Goal: Task Accomplishment & Management: Manage account settings

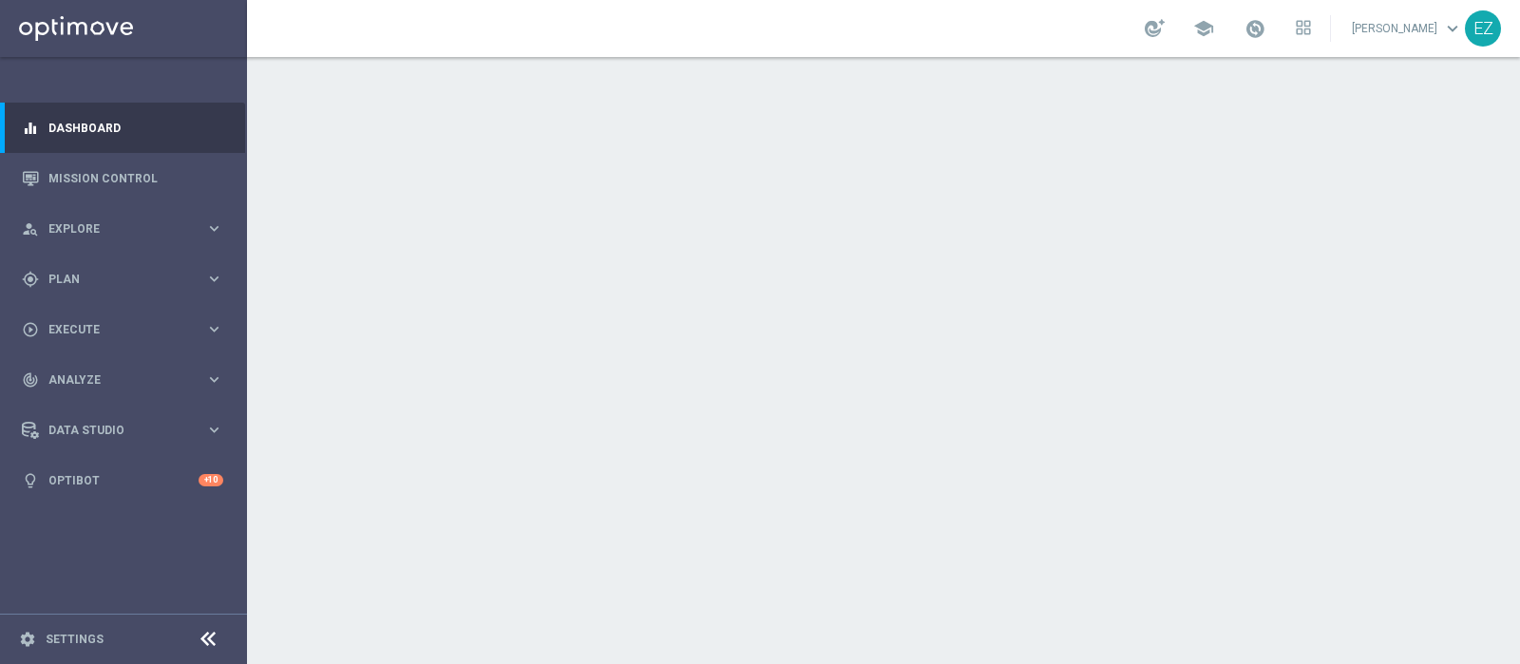
click at [672, 291] on div at bounding box center [883, 360] width 1273 height 607
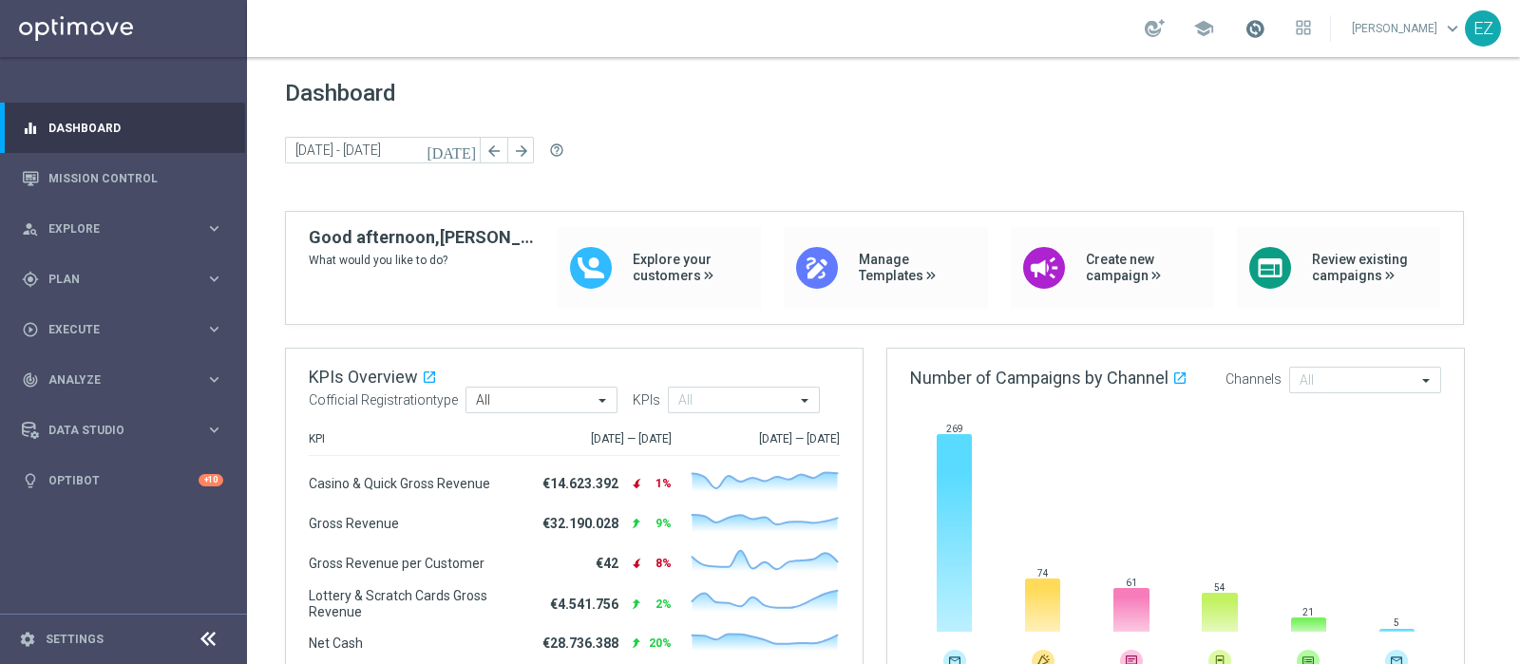
click at [1265, 18] on span at bounding box center [1254, 28] width 21 height 21
click at [1265, 28] on span at bounding box center [1254, 28] width 21 height 21
click at [104, 288] on div "gps_fixed Plan keyboard_arrow_right" at bounding box center [122, 279] width 245 height 50
click at [89, 318] on link "Target Groups" at bounding box center [123, 318] width 148 height 15
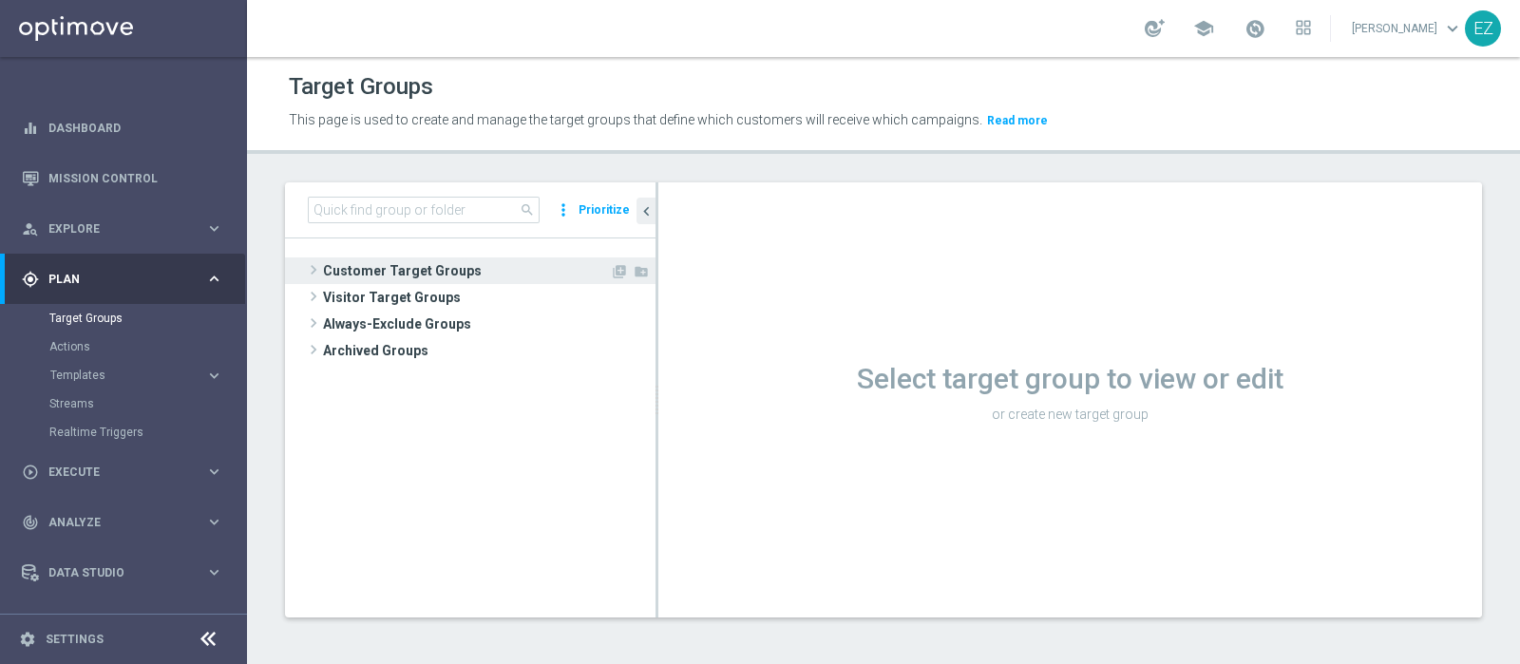
click at [464, 262] on span "Customer Target Groups" at bounding box center [466, 270] width 287 height 27
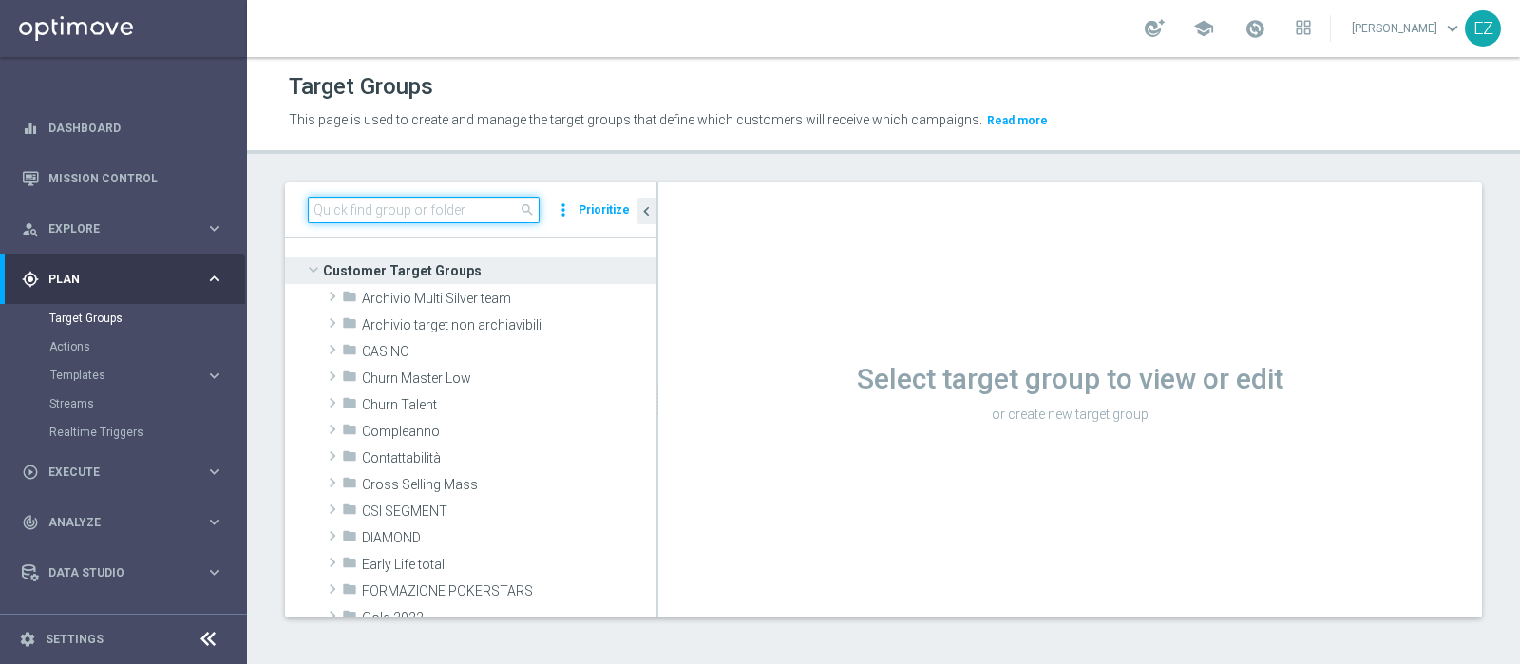
click at [469, 214] on input at bounding box center [424, 210] width 232 height 27
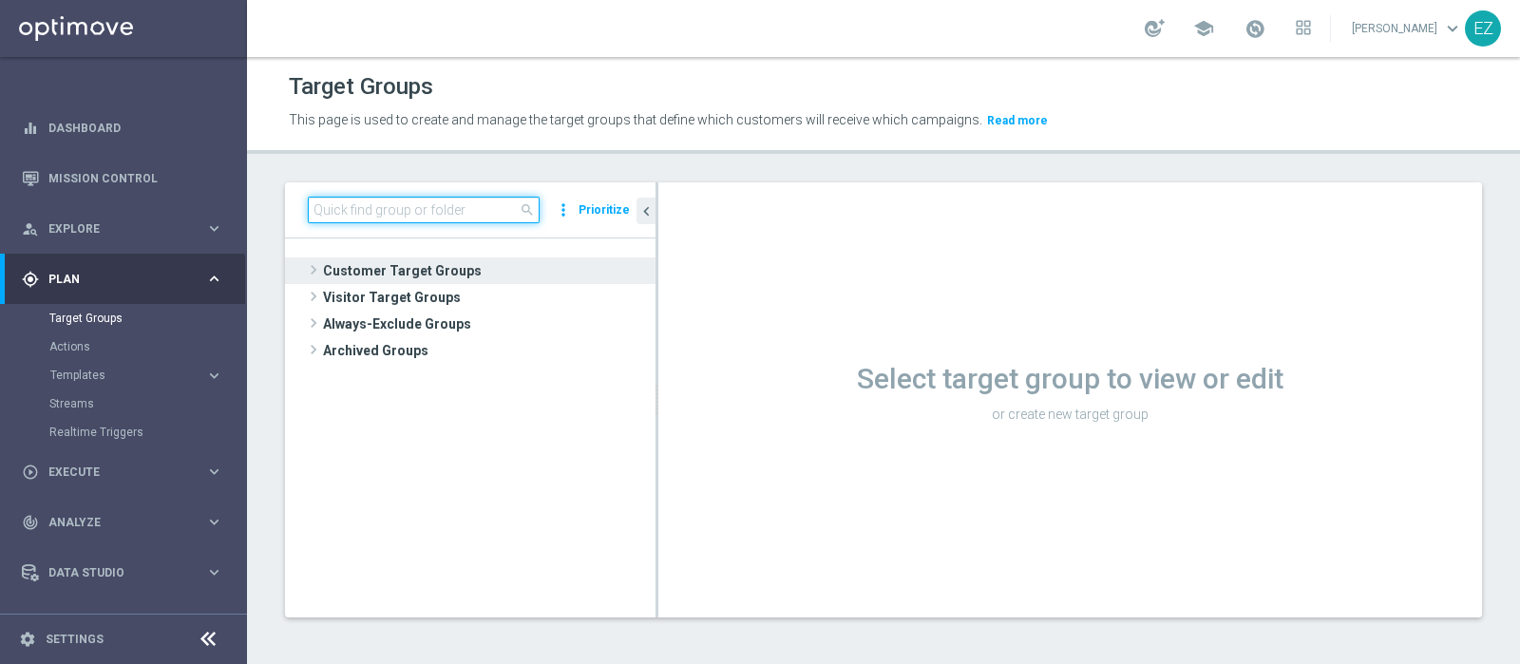
paste input "Active Lottery depositanti mese senza codice_con marginalità positiva_prof Sì N…"
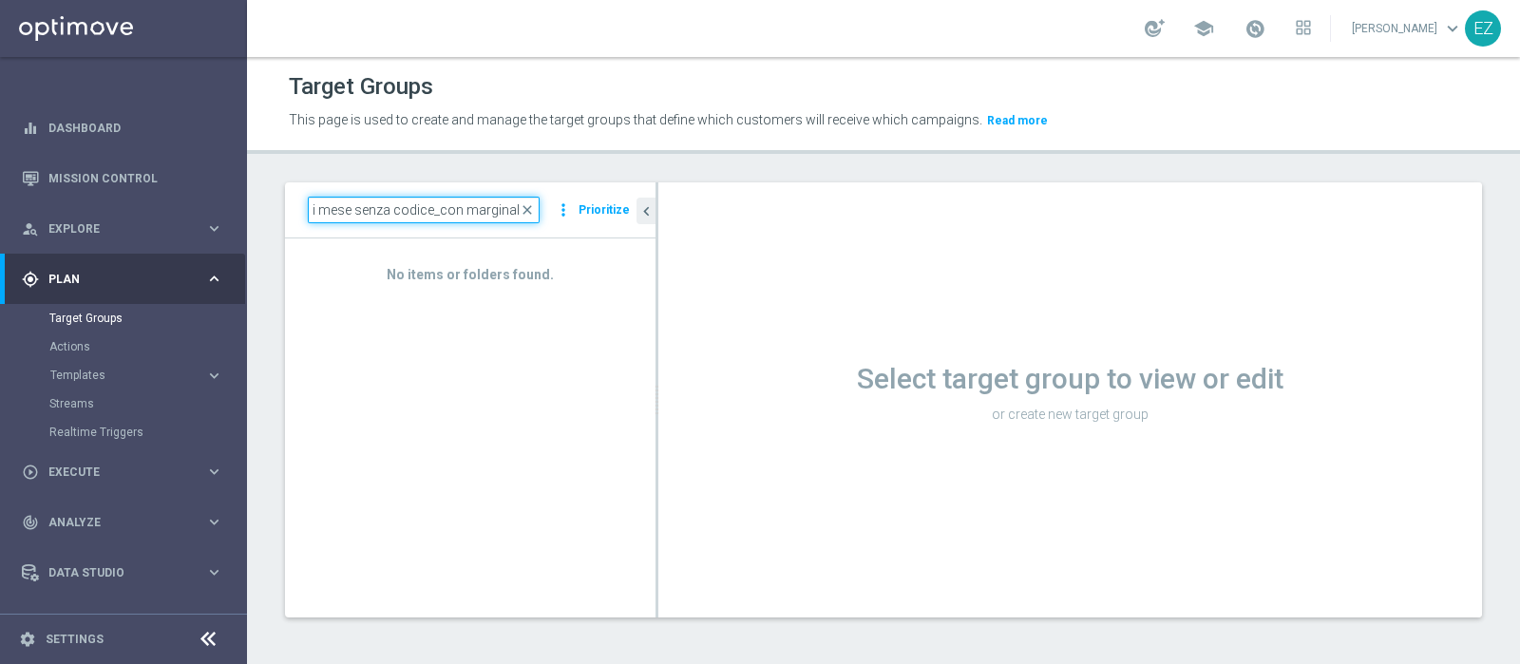
scroll to position [0, 140]
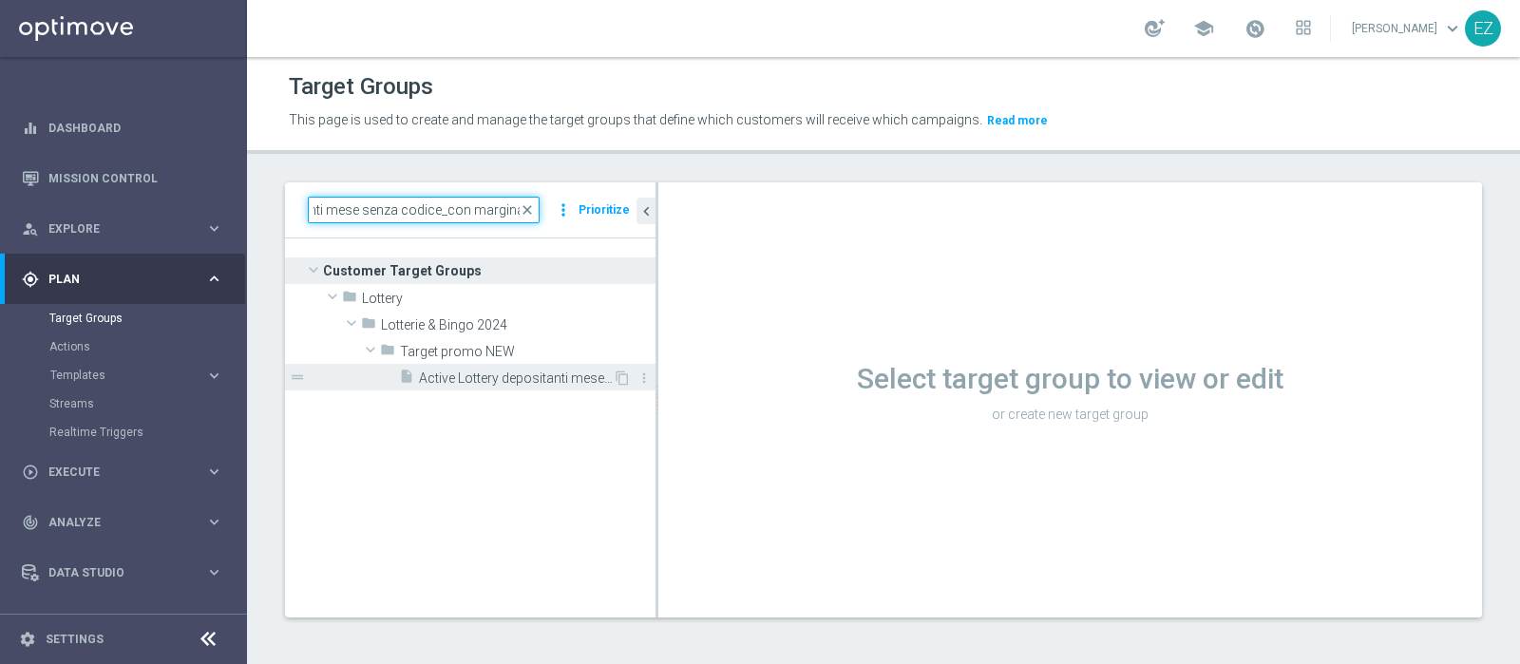
type input "Active Lottery depositanti mese senza codice_con marginalit"
click at [427, 368] on div "insert_drive_file Active Lottery depositanti mese senza codice_con marginalità …" at bounding box center [506, 377] width 214 height 27
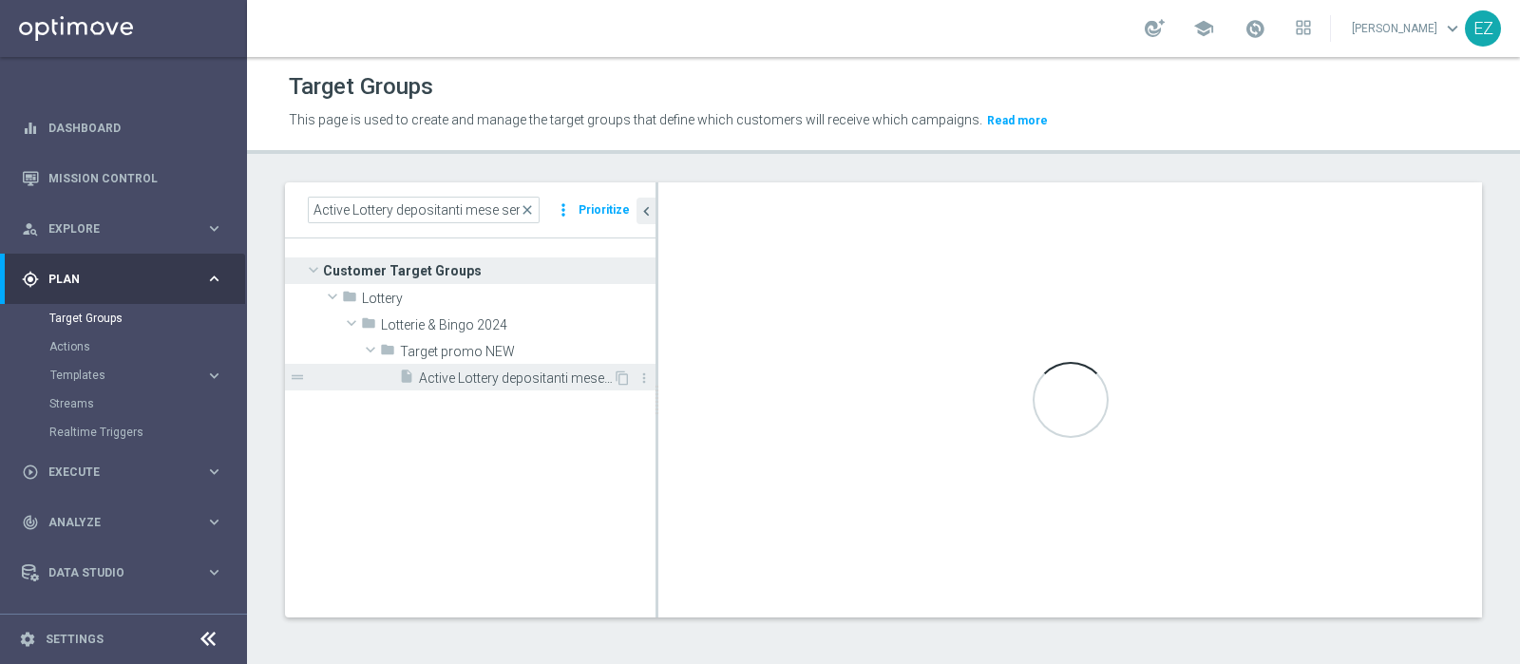
click at [513, 386] on div "insert_drive_file Active Lottery depositanti mese senza codice_con marginalità …" at bounding box center [506, 377] width 214 height 27
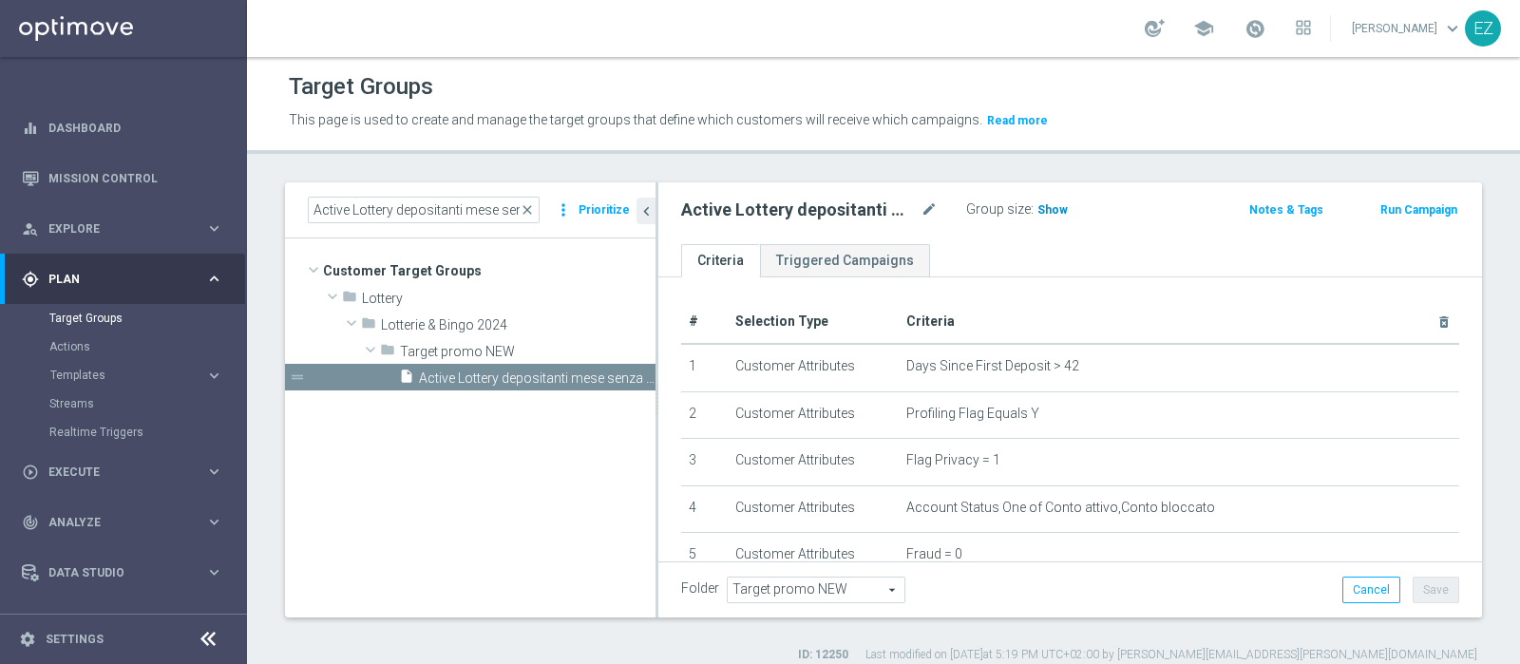
click at [1061, 203] on span "Show" at bounding box center [1052, 209] width 30 height 13
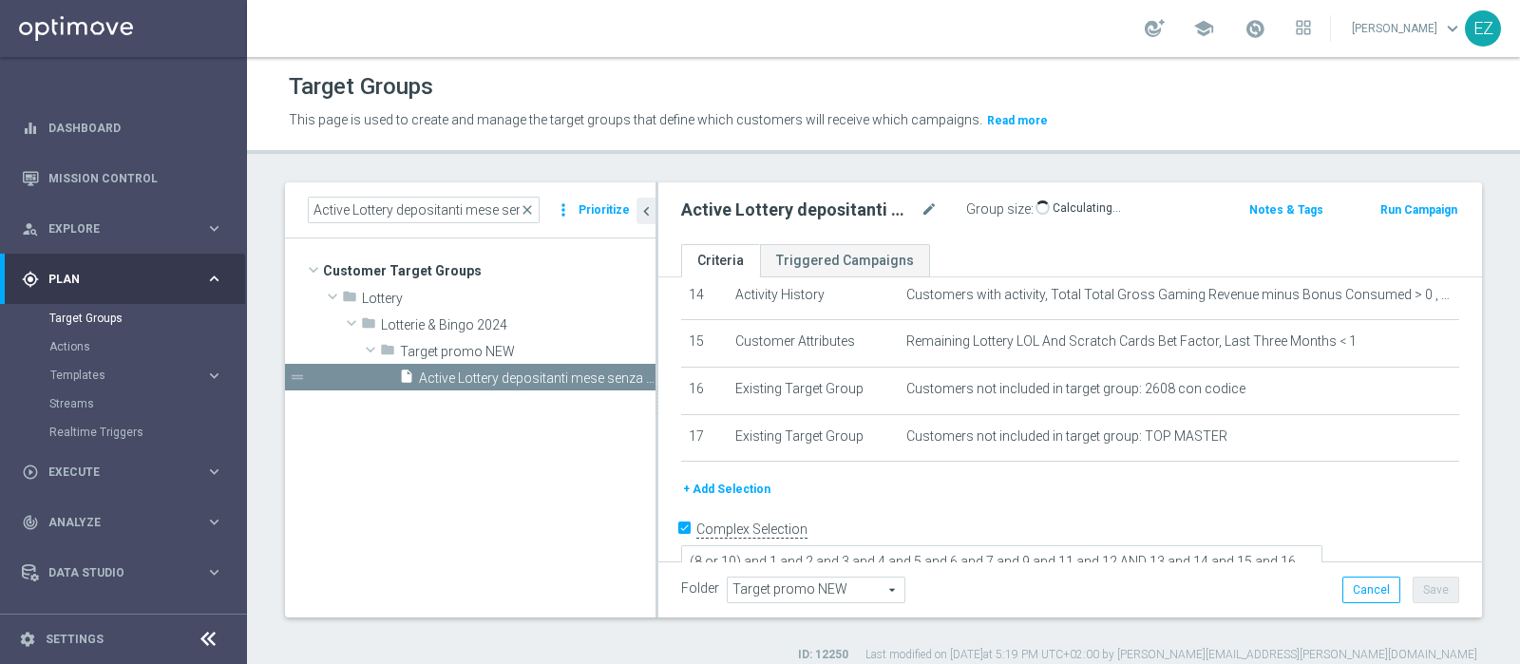
scroll to position [16, 0]
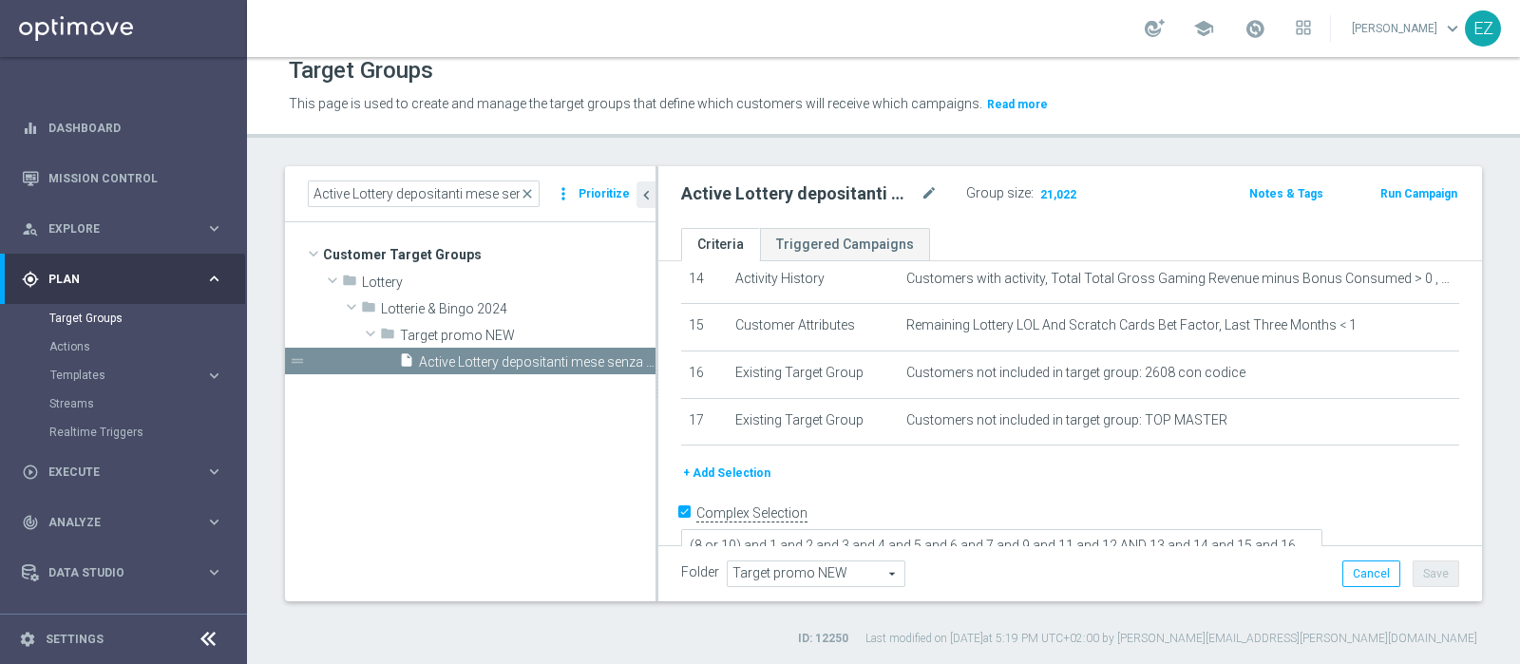
click at [1406, 187] on button "Run Campaign" at bounding box center [1418, 193] width 81 height 21
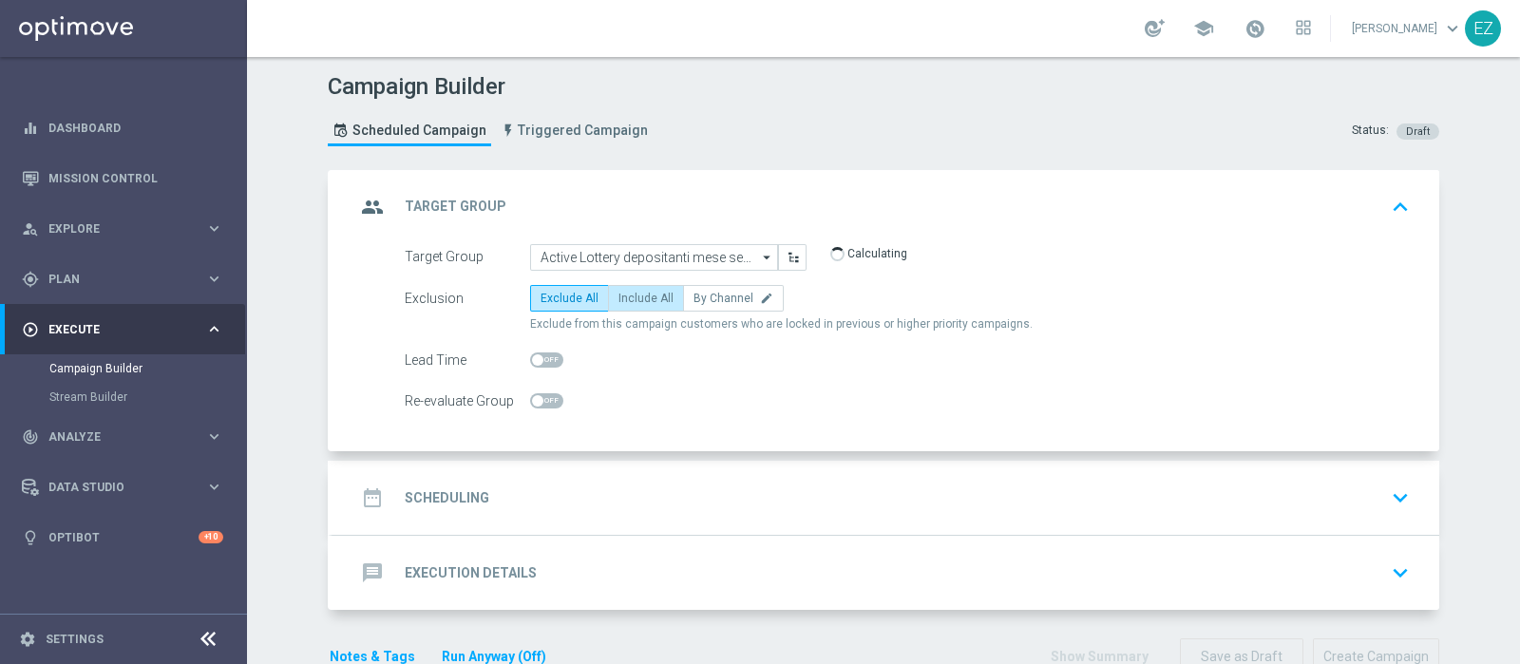
click at [644, 305] on label "Include All" at bounding box center [646, 298] width 76 height 27
click at [631, 305] on input "Include All" at bounding box center [624, 301] width 12 height 12
radio input "true"
click at [484, 492] on div "date_range Scheduling keyboard_arrow_down" at bounding box center [885, 498] width 1061 height 36
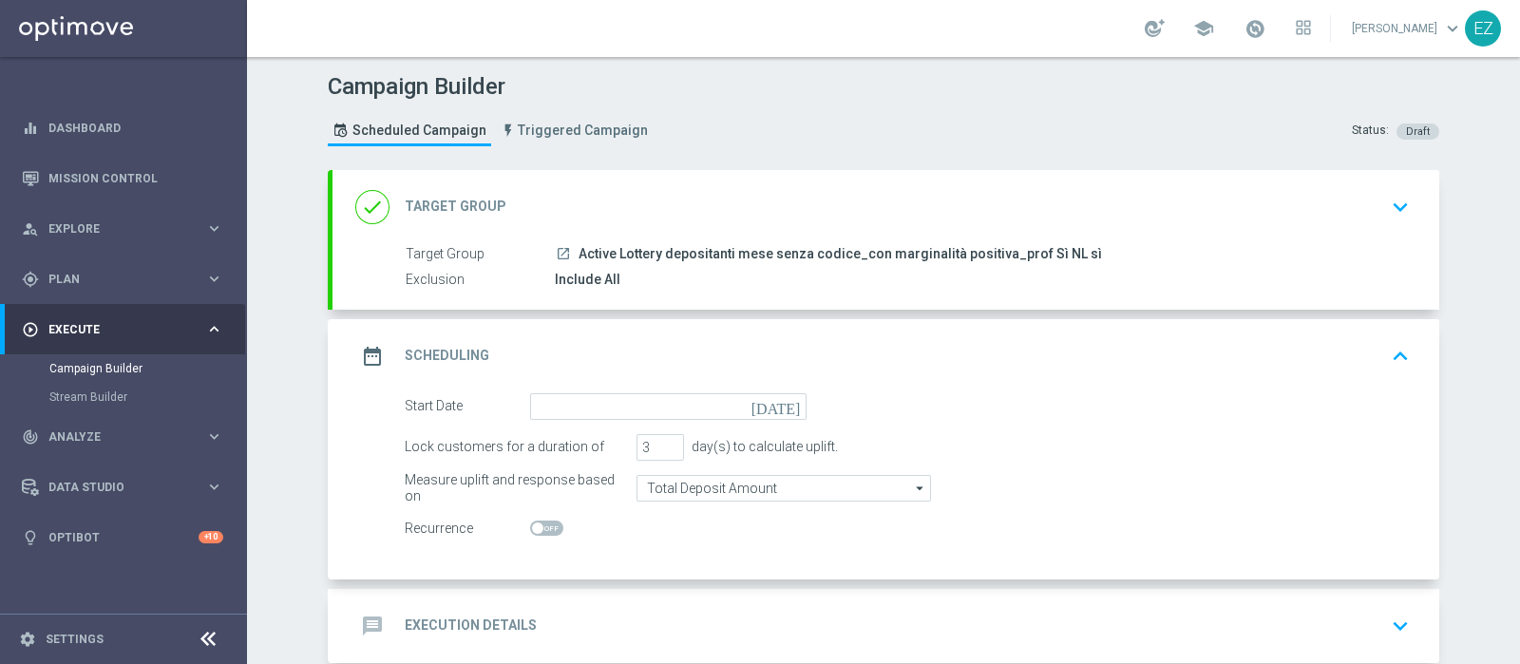
scroll to position [79, 0]
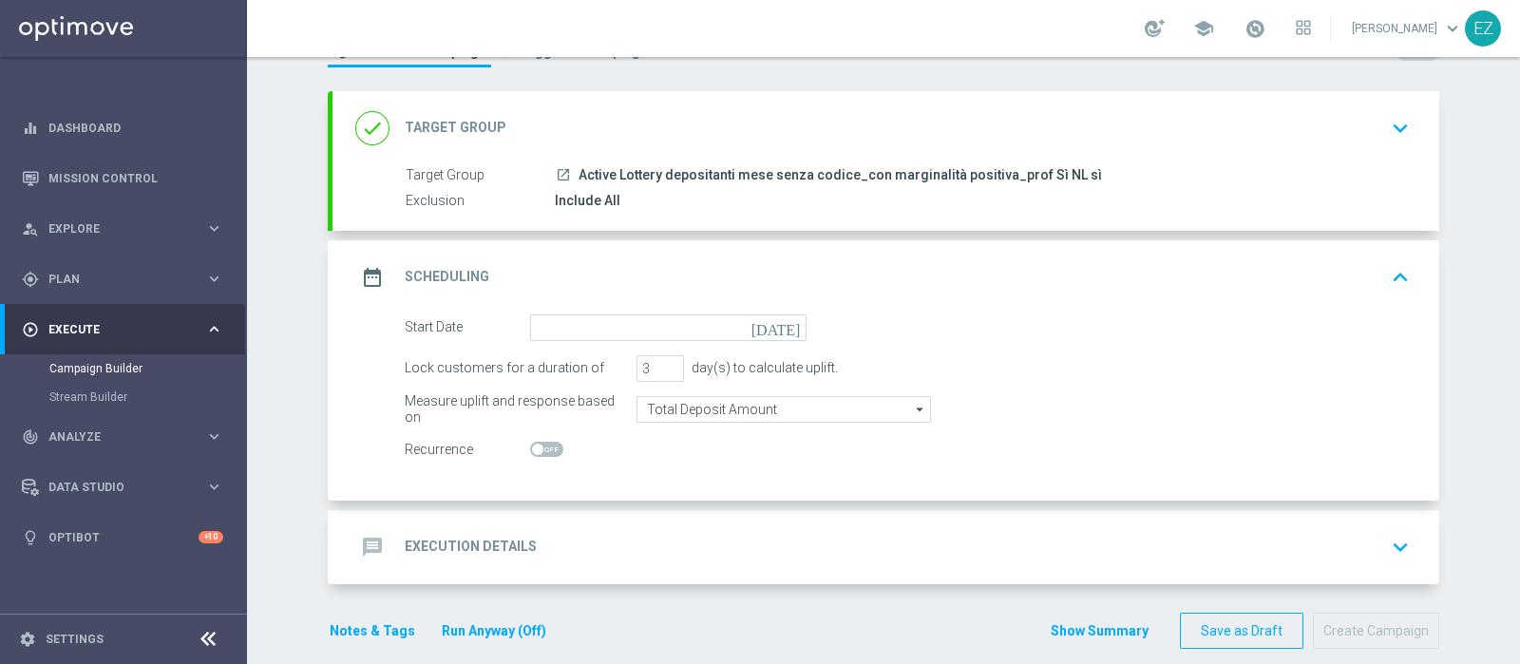
click at [784, 322] on icon "[DATE]" at bounding box center [779, 324] width 56 height 21
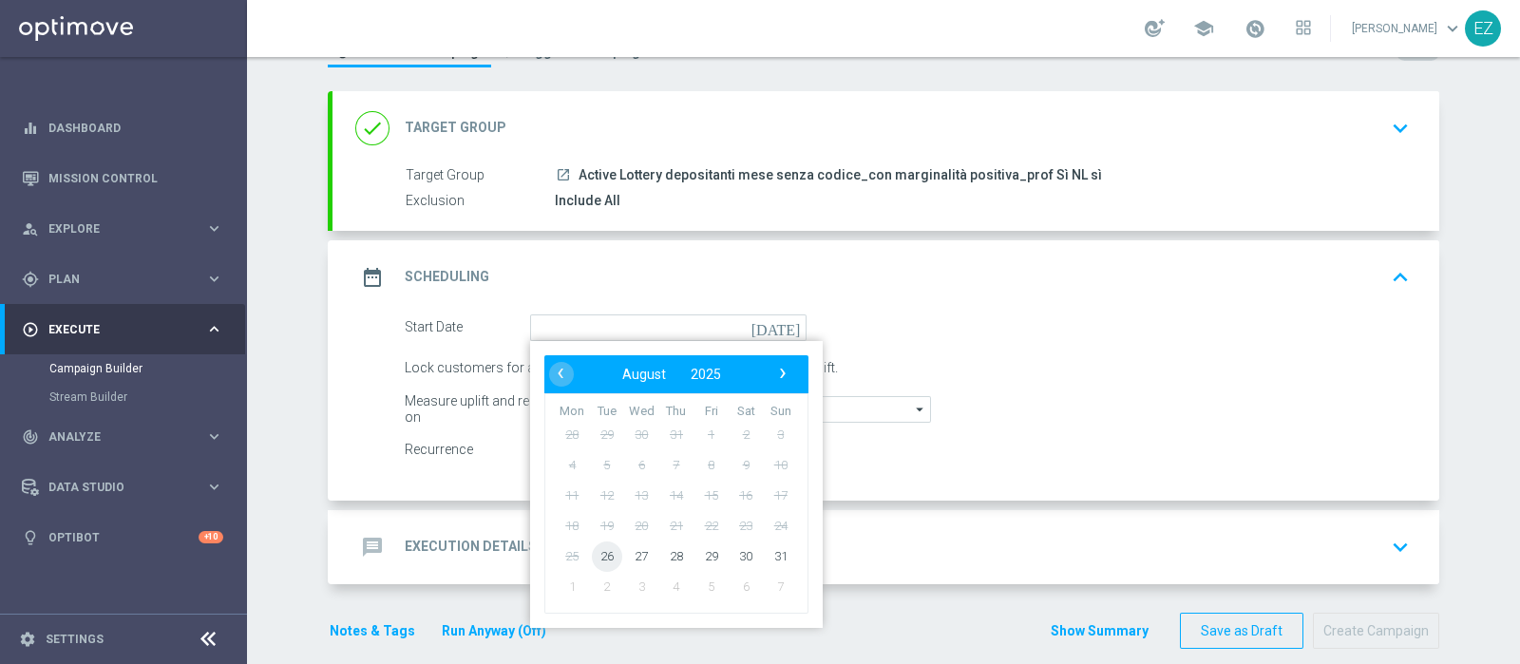
click at [596, 554] on span "26" at bounding box center [607, 555] width 30 height 30
type input "26 Aug 2025"
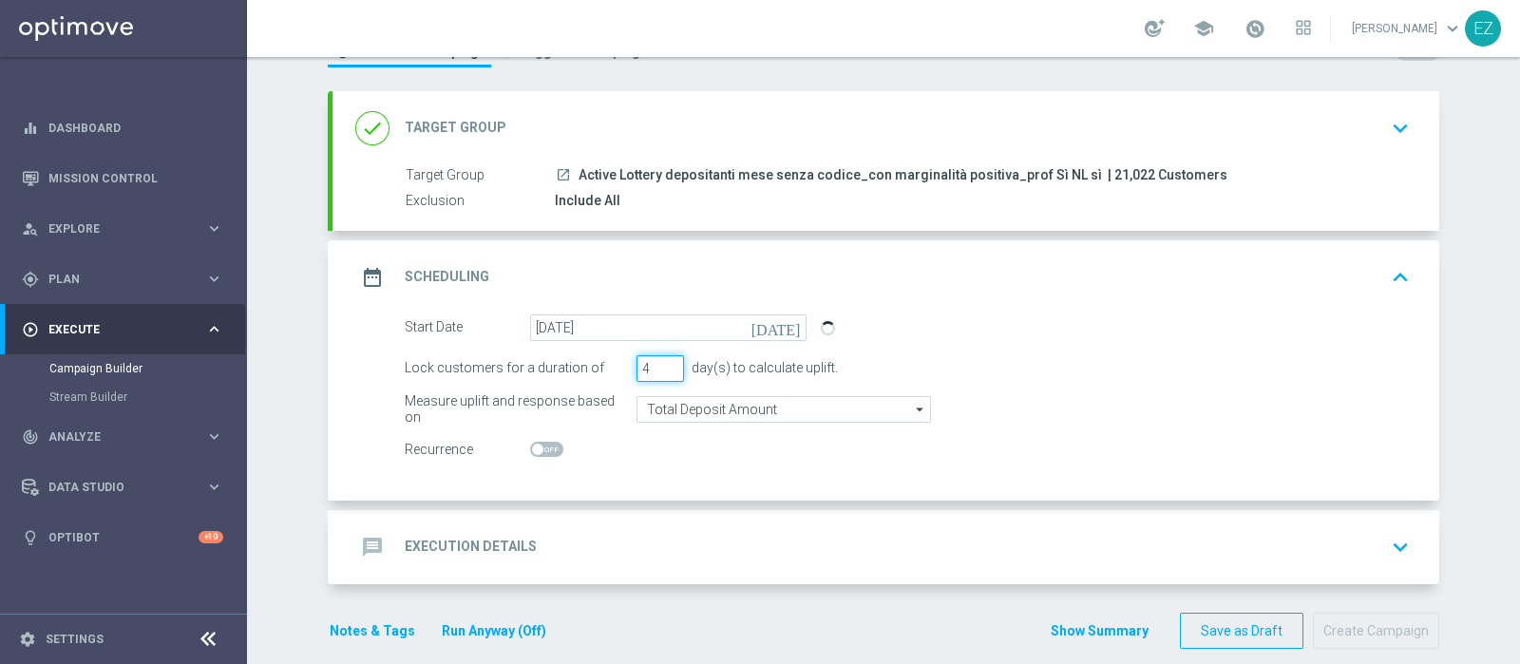
click at [660, 362] on input "4" at bounding box center [659, 368] width 47 height 27
click at [660, 362] on input "5" at bounding box center [659, 368] width 47 height 27
type input "6"
click at [660, 362] on input "6" at bounding box center [659, 368] width 47 height 27
click at [527, 539] on div "message Execution Details keyboard_arrow_down" at bounding box center [885, 547] width 1061 height 36
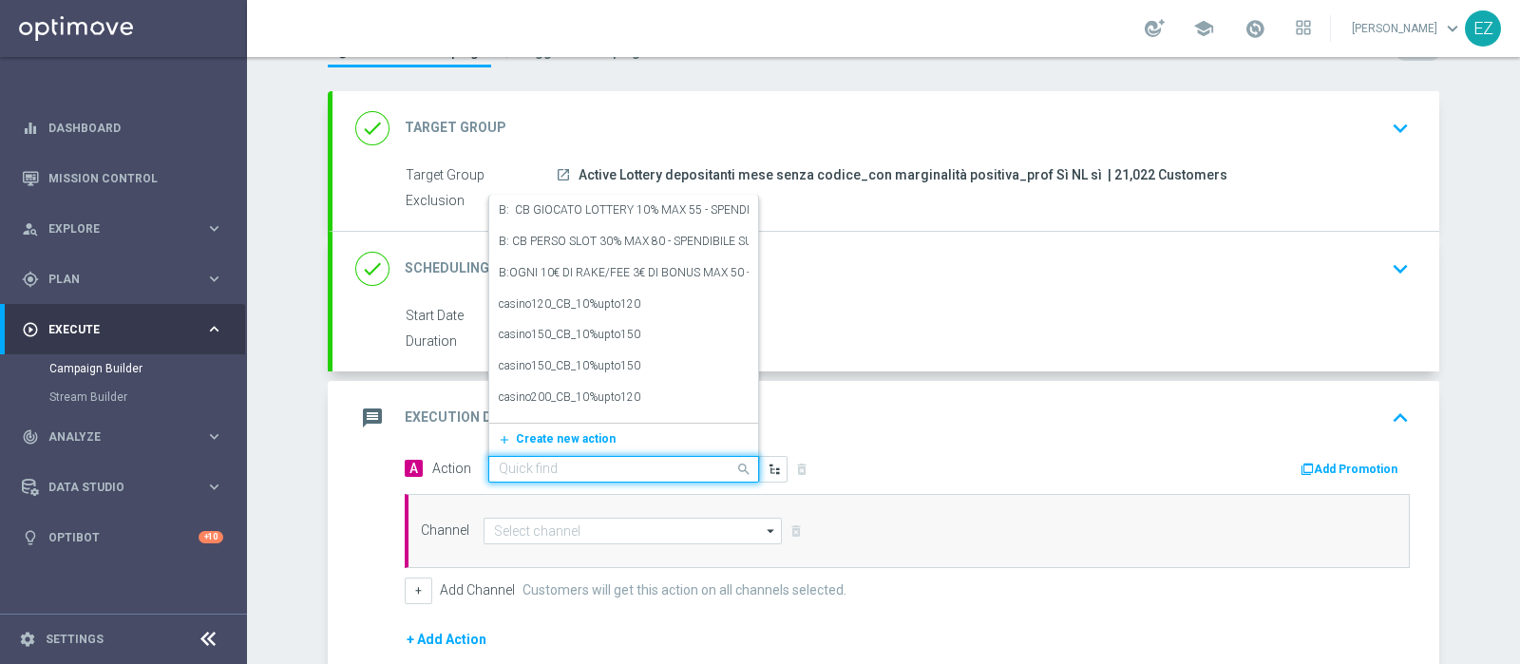
click at [575, 463] on input "text" at bounding box center [605, 470] width 212 height 16
paste input "DEP_20000SP"
type input "DEP_20000SP"
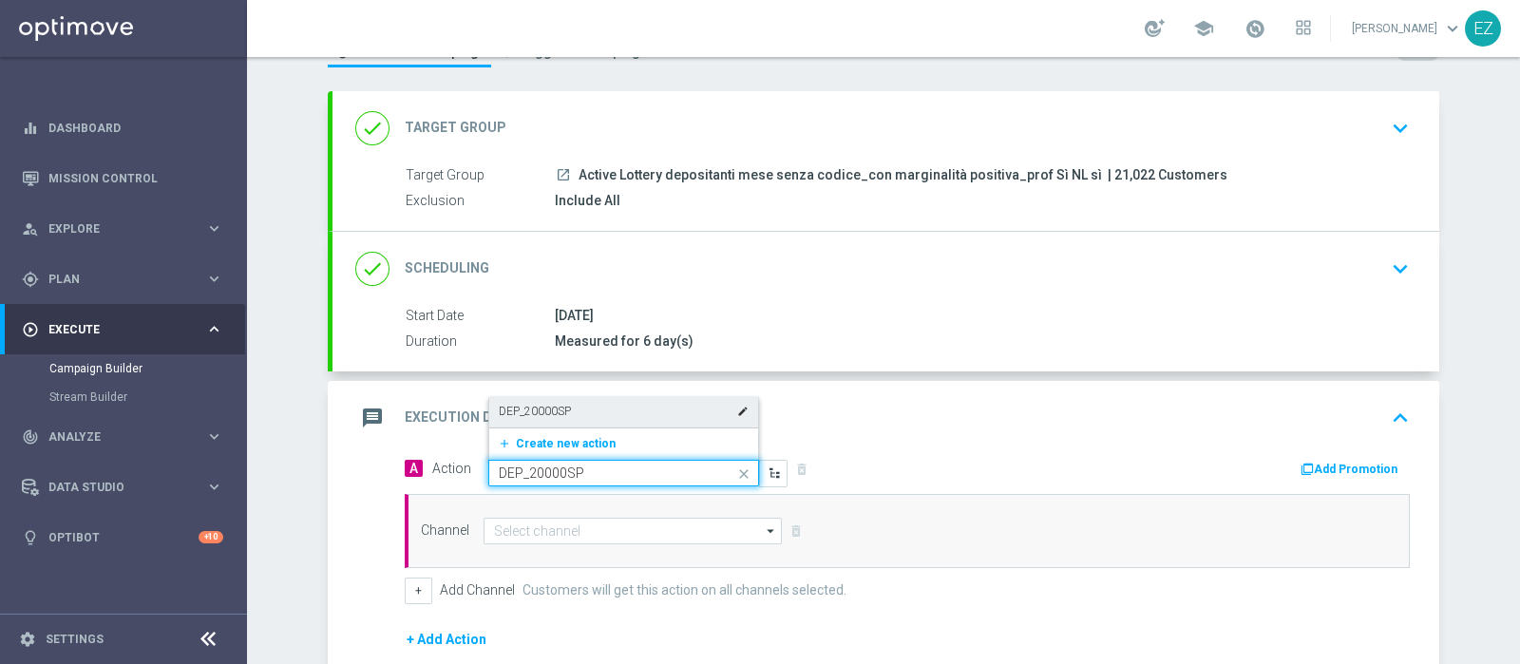
click at [597, 403] on div "DEP_20000SP edit" at bounding box center [624, 411] width 250 height 31
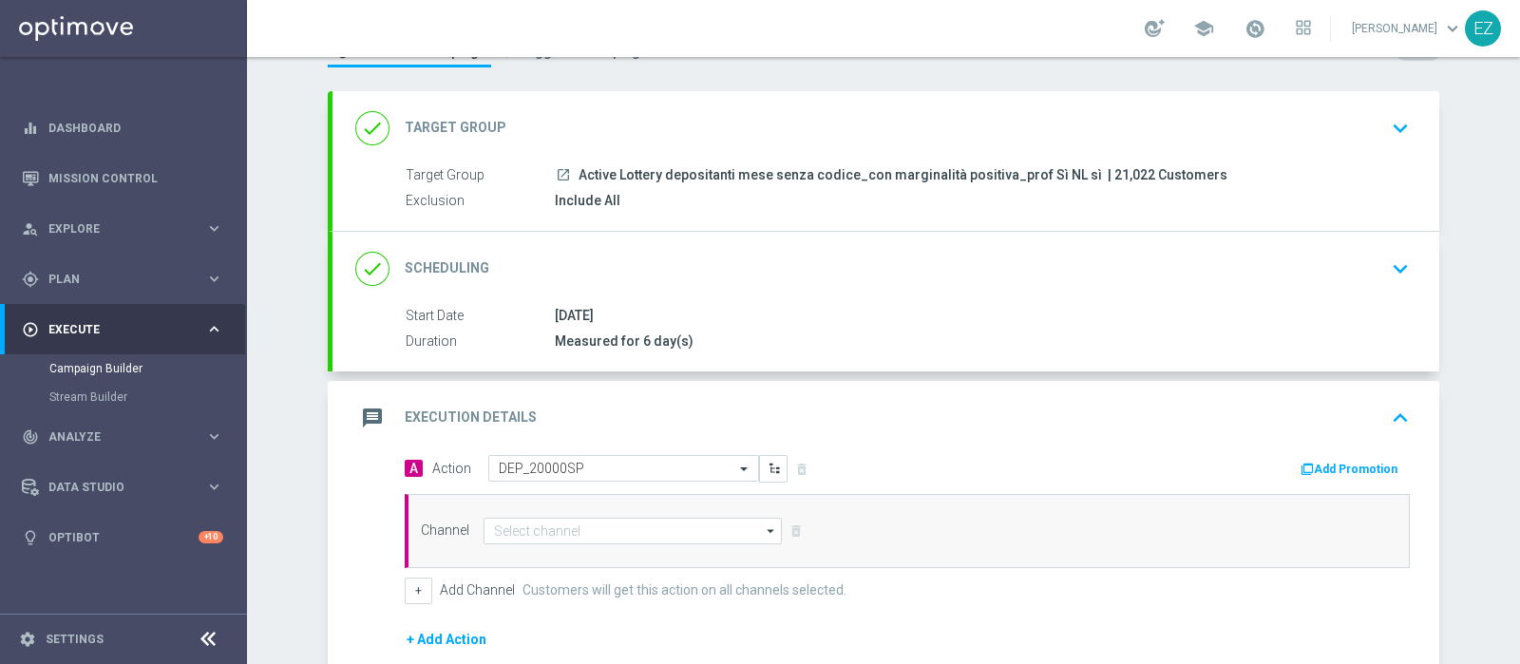
click at [1306, 459] on button "Add Promotion" at bounding box center [1350, 469] width 105 height 21
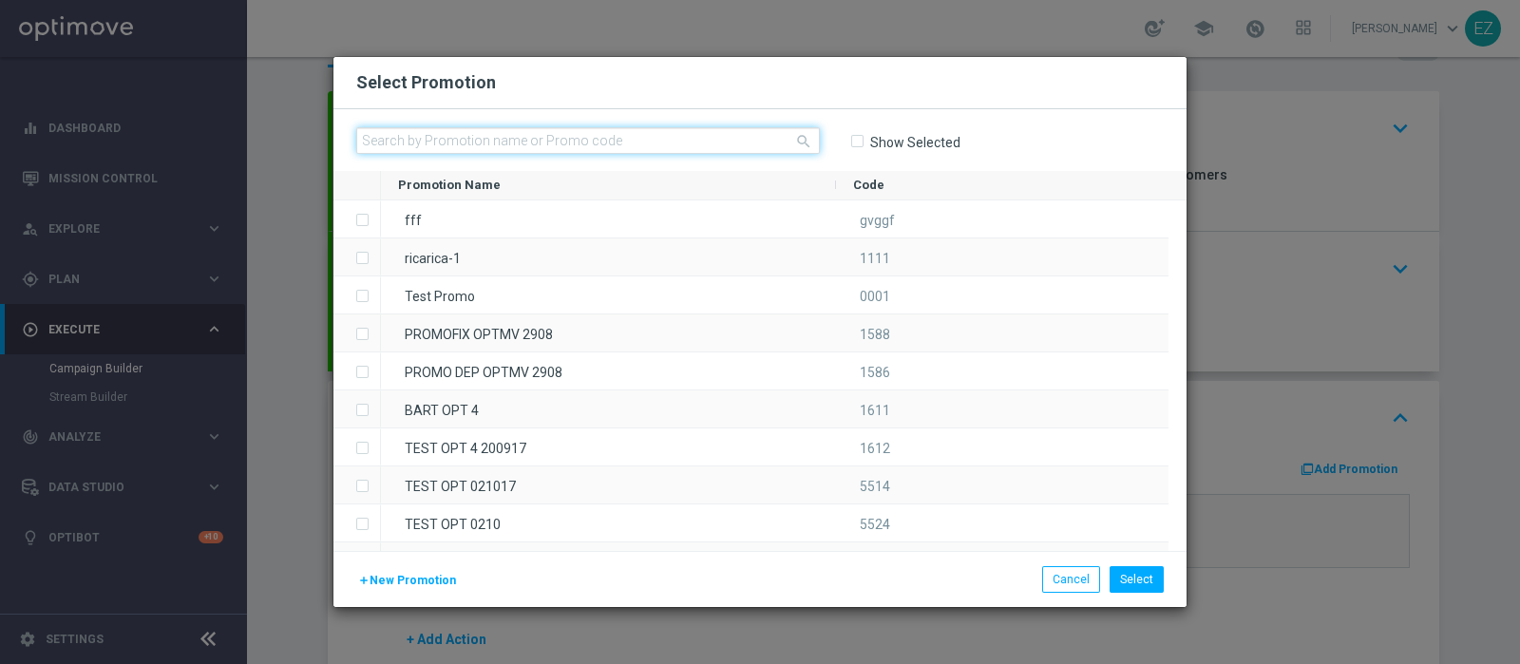
click at [427, 140] on input "text" at bounding box center [588, 140] width 464 height 27
paste input "2608 LOT DEP NC"
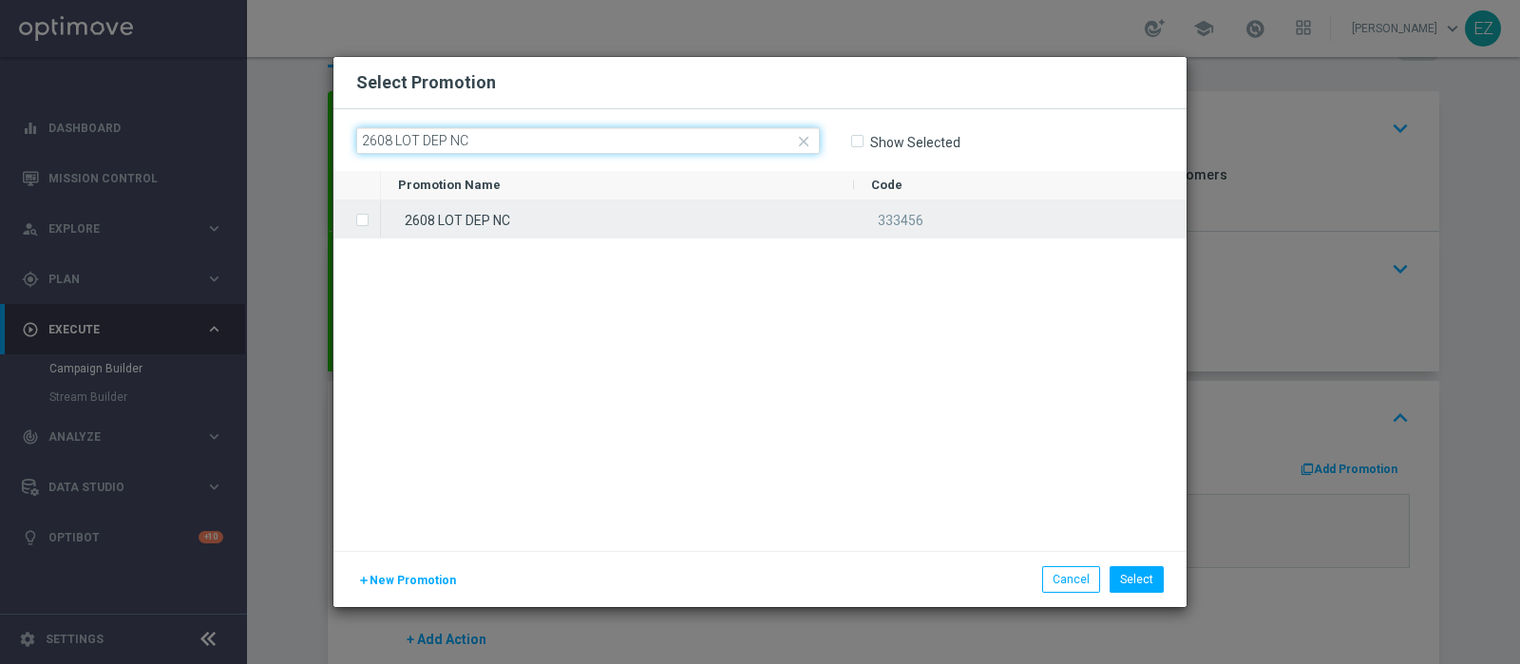
type input "2608 LOT DEP NC"
click at [485, 222] on div "2608 LOT DEP NC" at bounding box center [617, 218] width 473 height 37
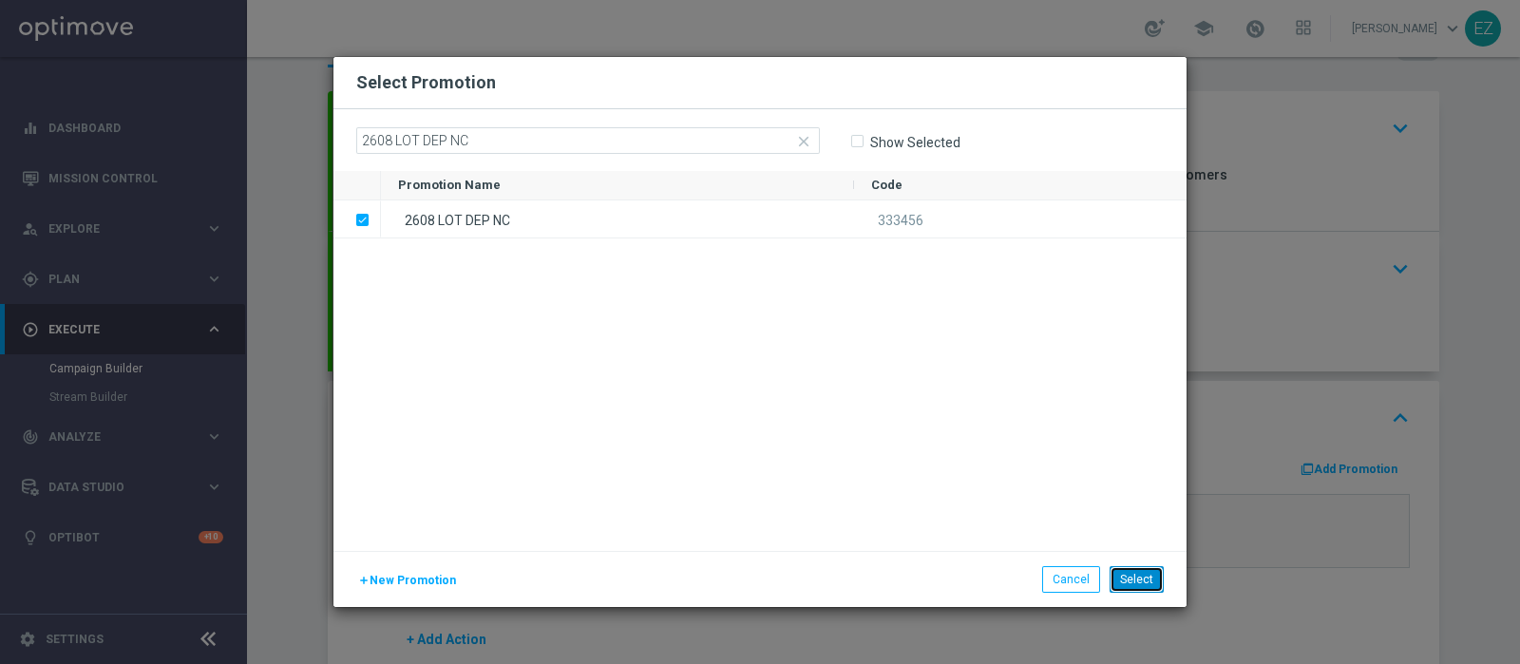
click at [1140, 575] on button "Select" at bounding box center [1136, 579] width 54 height 27
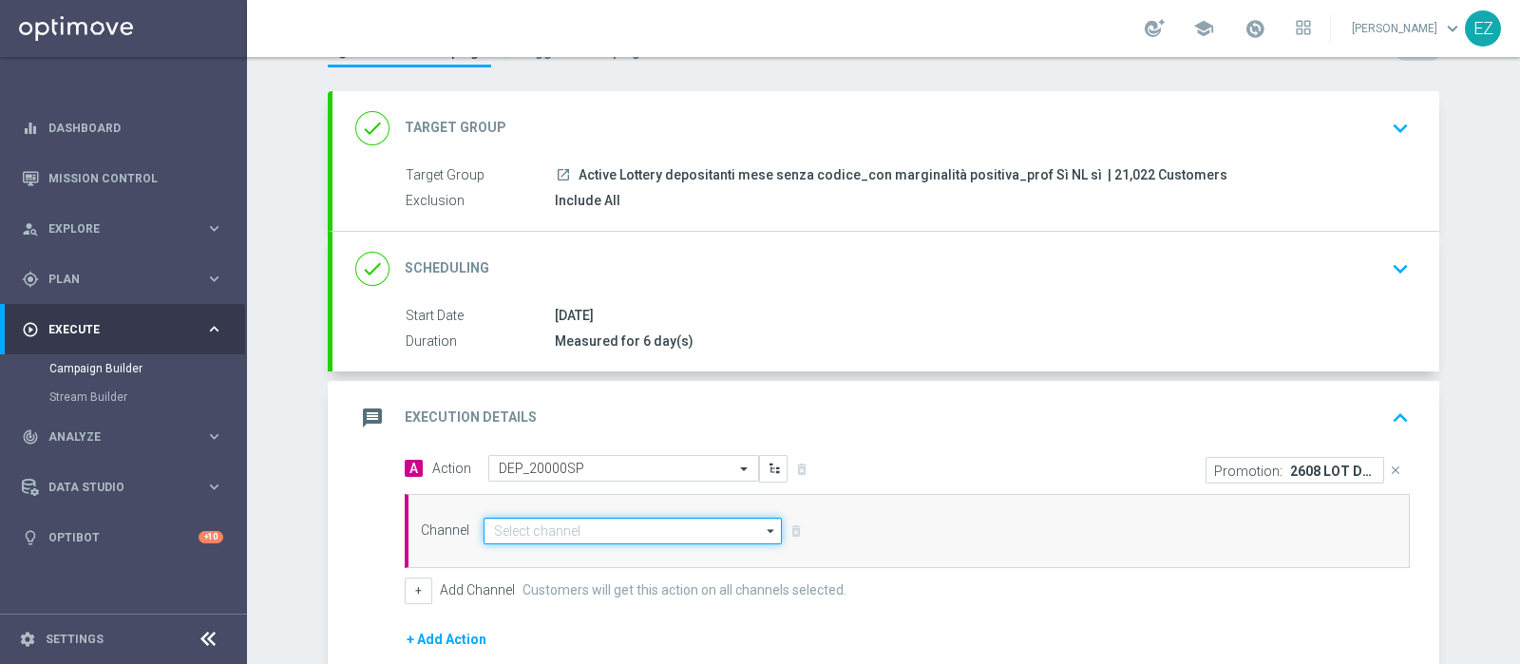
click at [507, 529] on input at bounding box center [632, 531] width 298 height 27
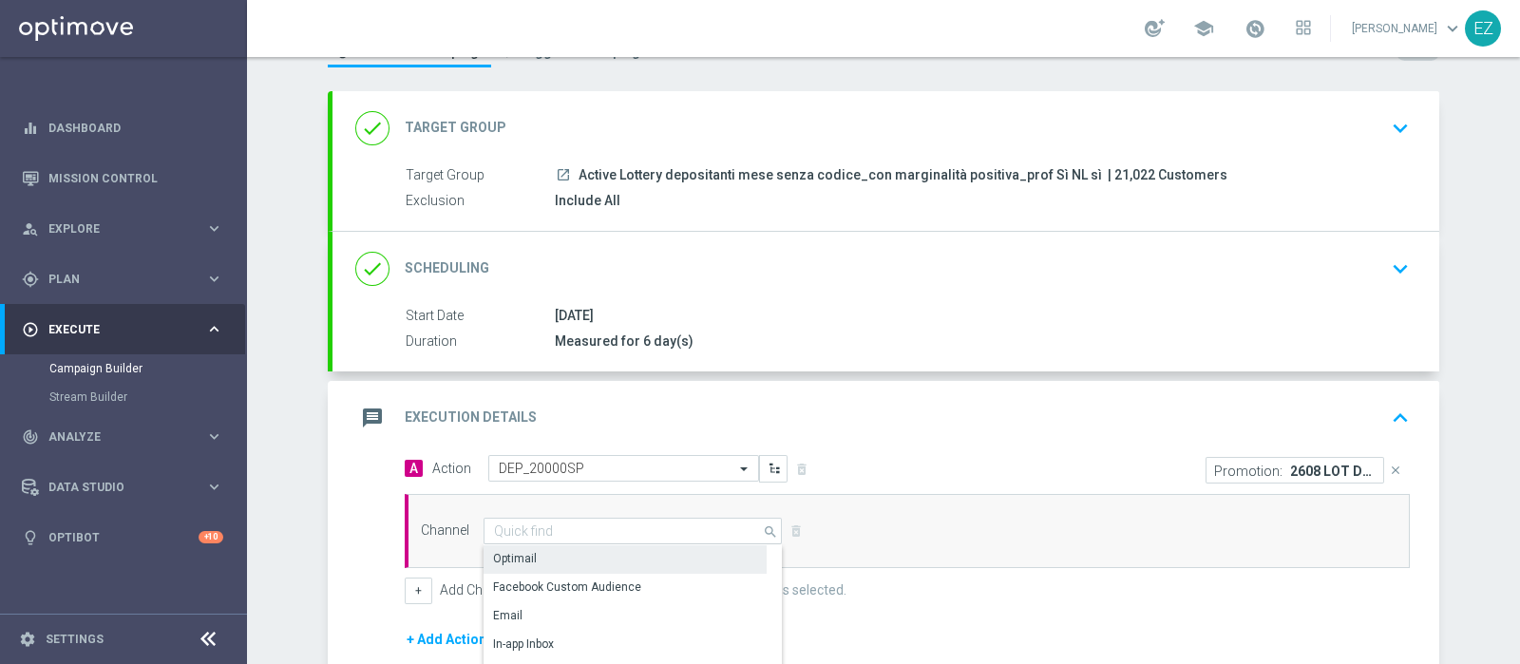
click at [522, 563] on div "Optimail" at bounding box center [515, 558] width 44 height 17
type input "Optimail"
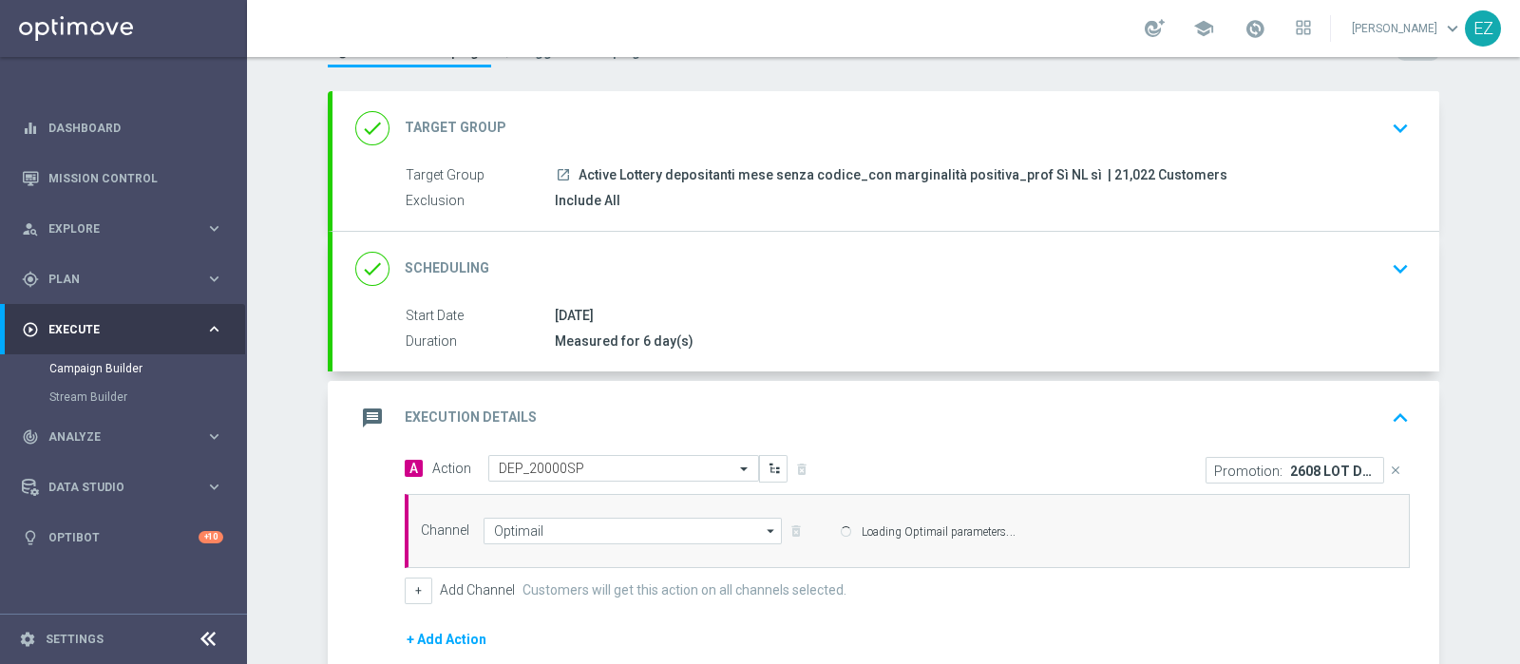
scroll to position [314, 0]
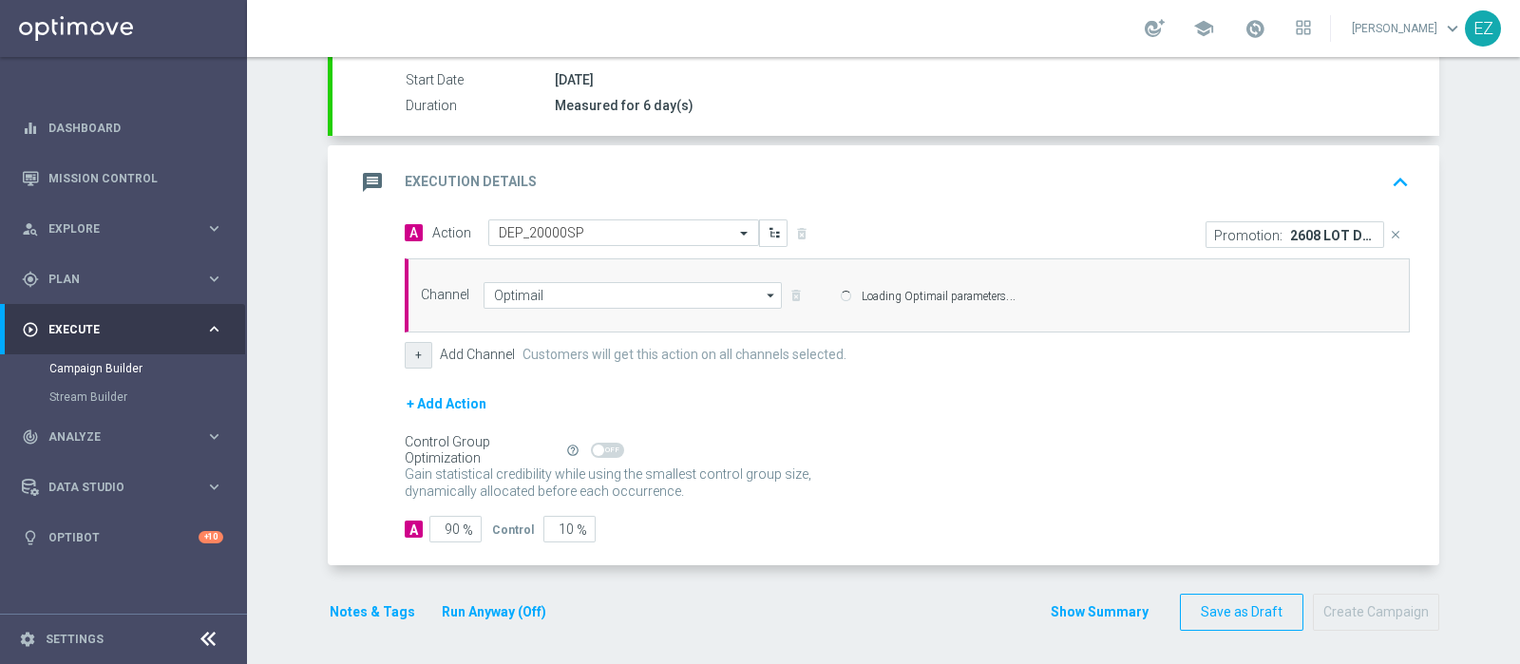
click at [409, 348] on button "+" at bounding box center [419, 355] width 28 height 27
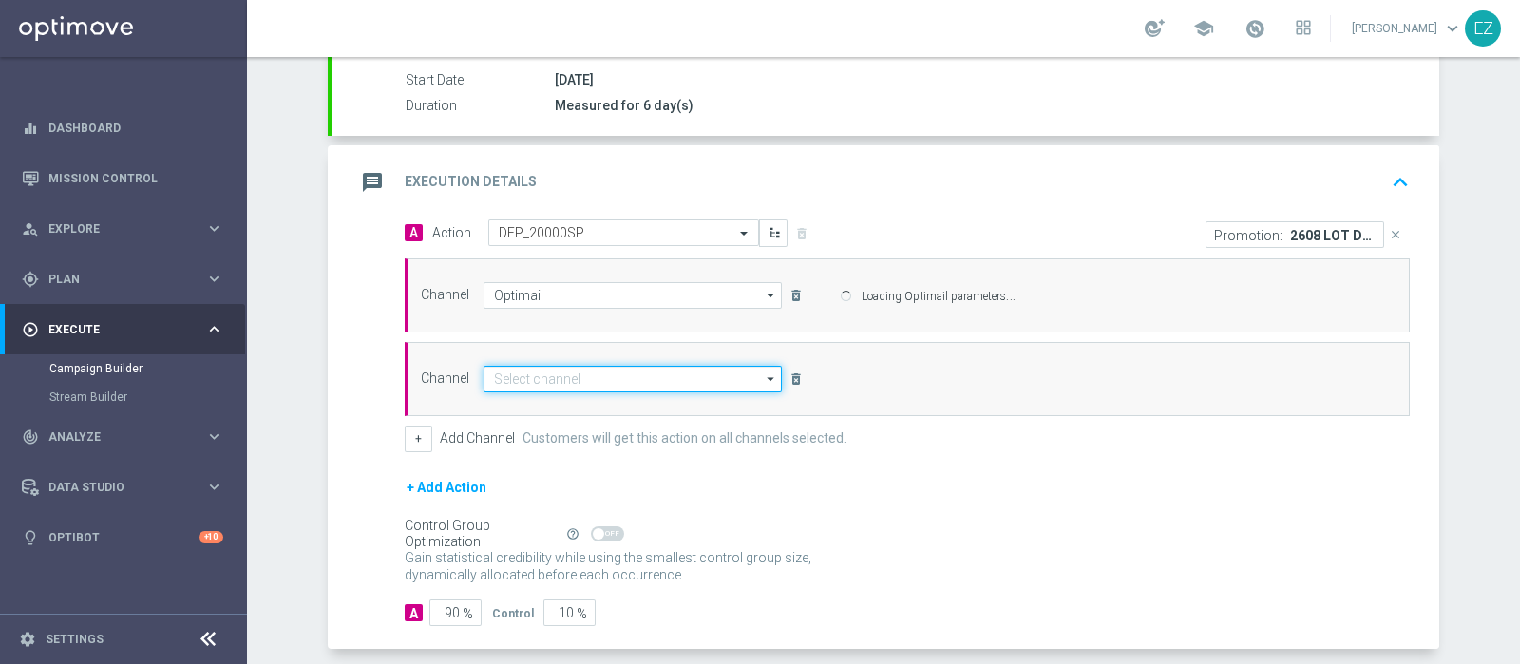
click at [560, 370] on input at bounding box center [632, 379] width 298 height 27
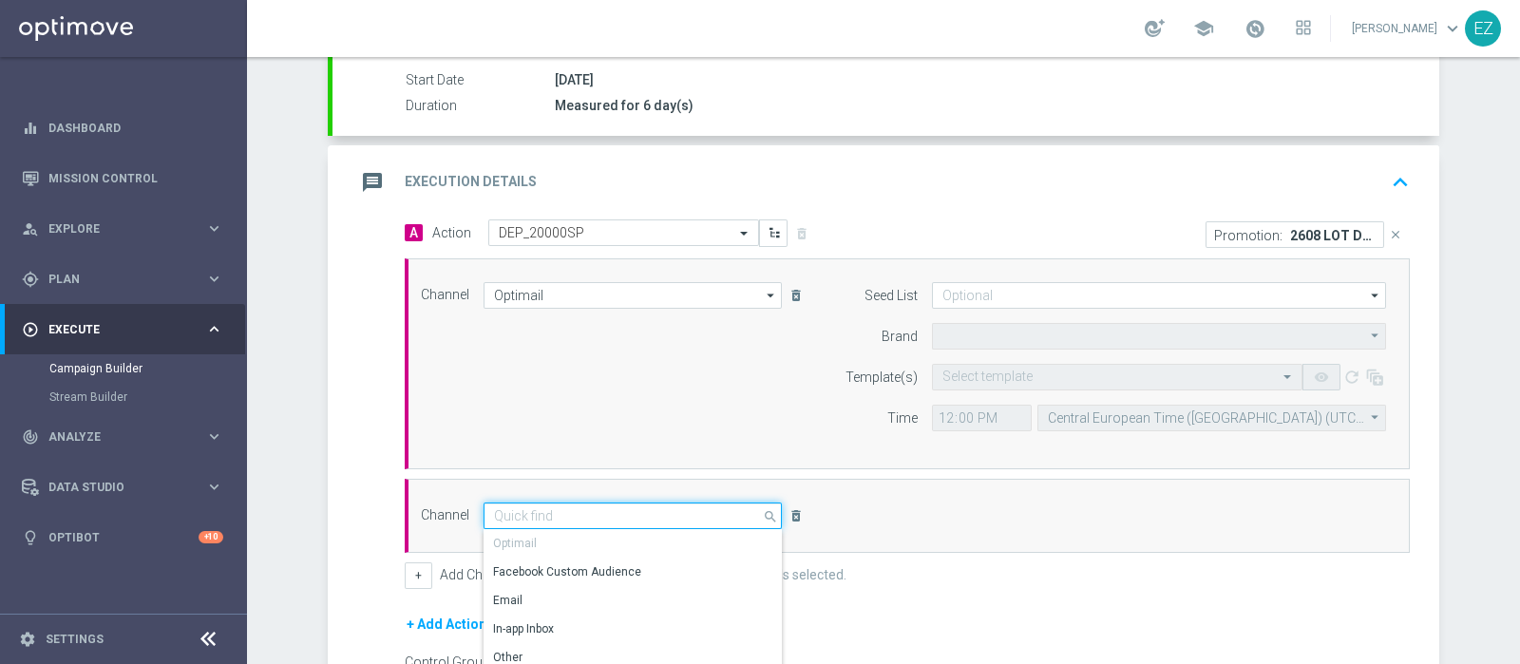
type input "Sisal Marketing"
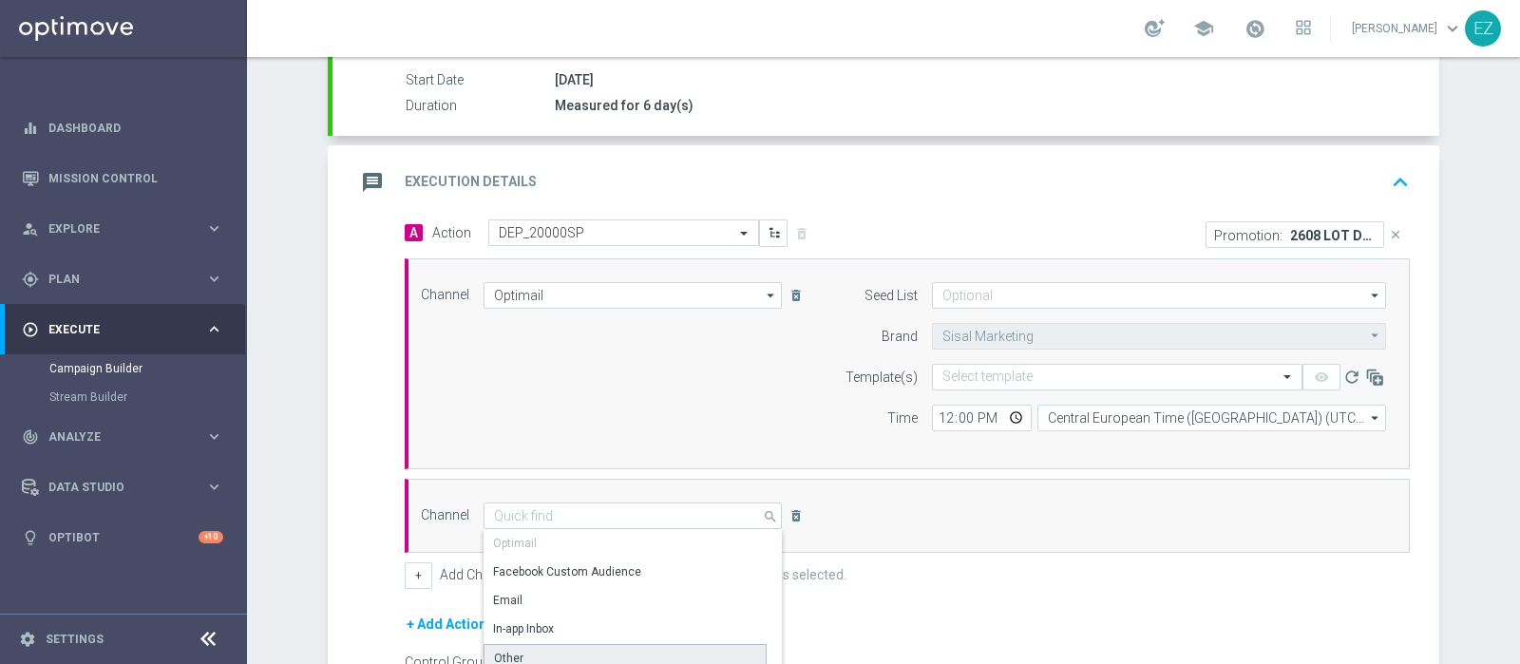
click at [527, 649] on div "Other" at bounding box center [624, 658] width 283 height 28
type input "Other"
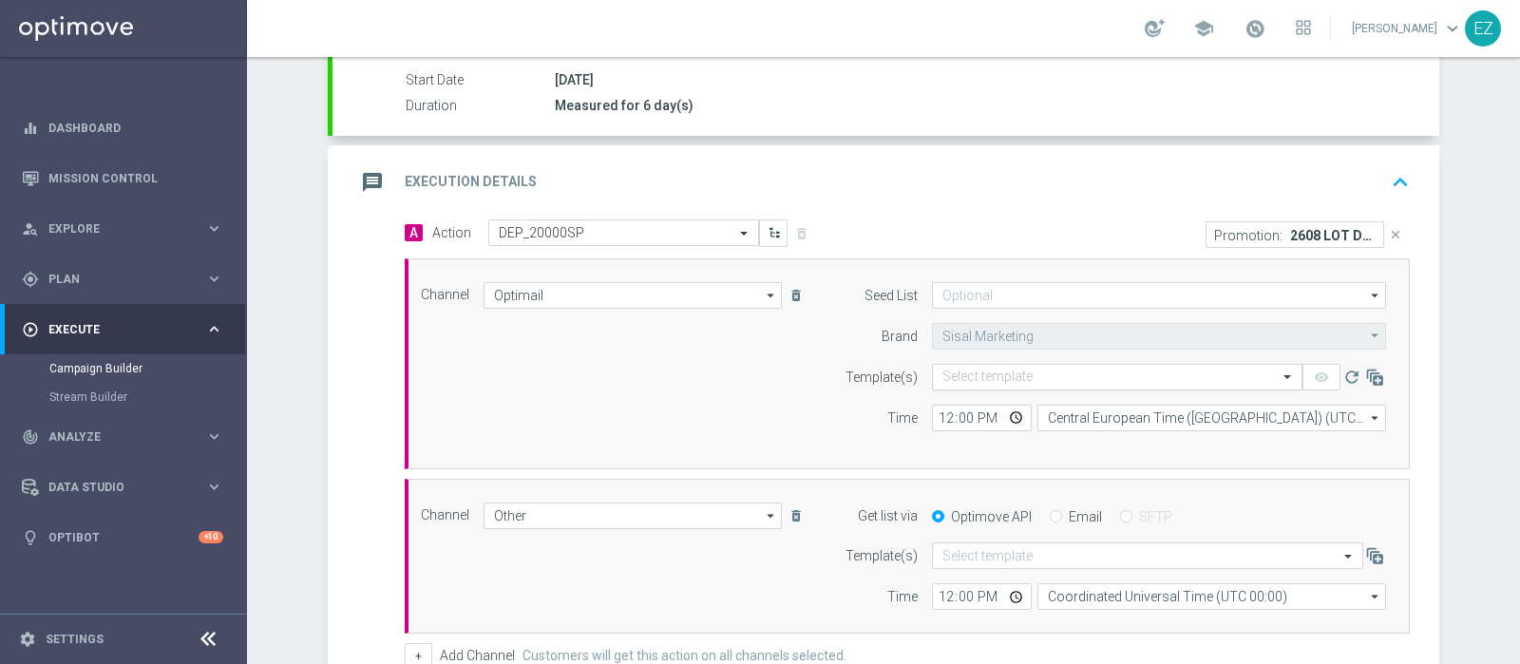
click at [977, 371] on input "text" at bounding box center [1098, 378] width 312 height 16
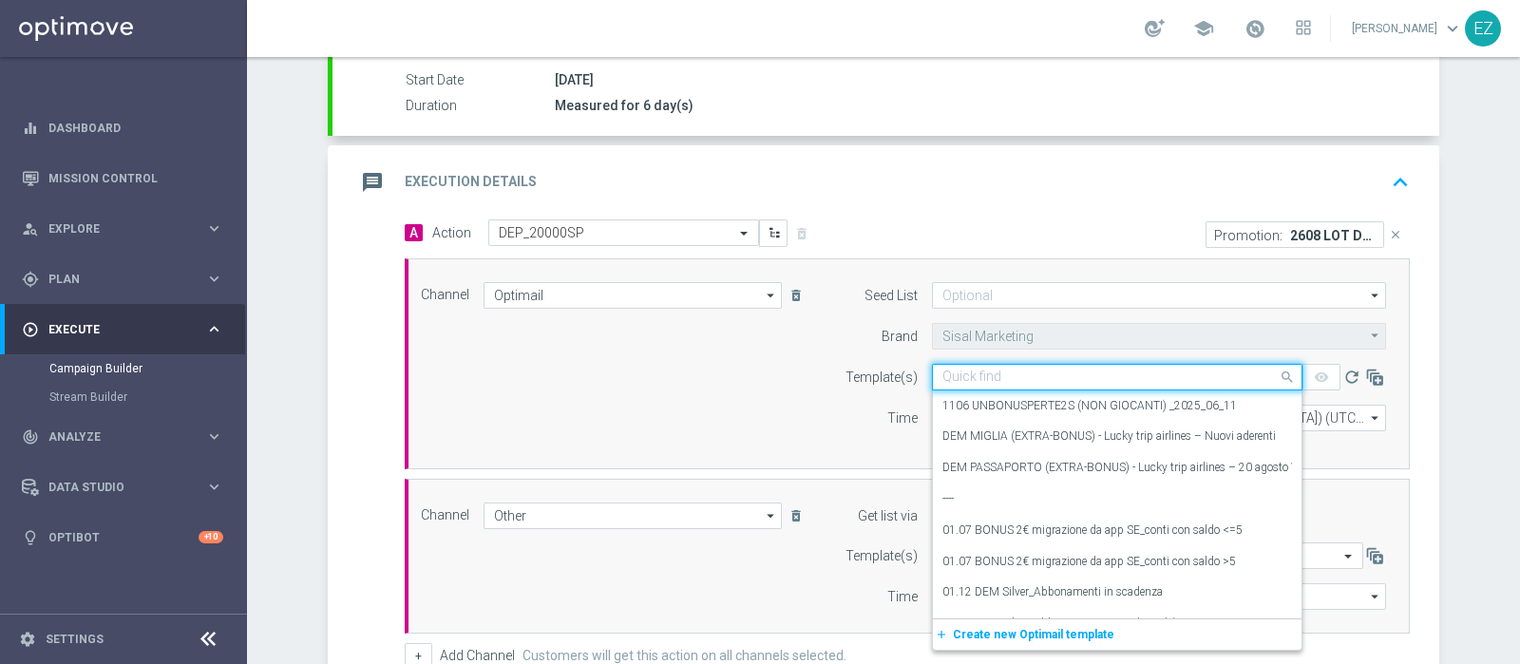
paste input "2608 LOT DEP NC"
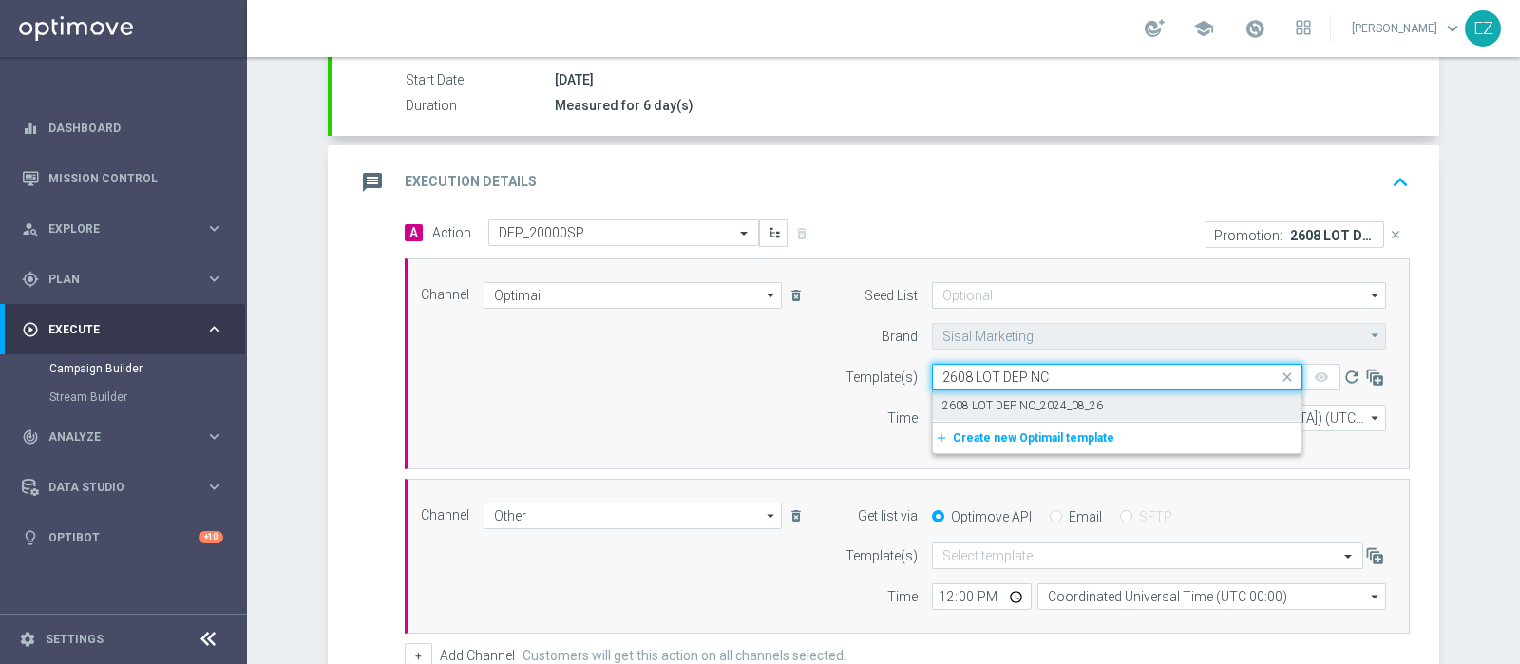
click at [979, 398] on label "2608 LOT DEP NC_2024_08_26" at bounding box center [1022, 406] width 161 height 16
type input "2608 LOT DEP NC"
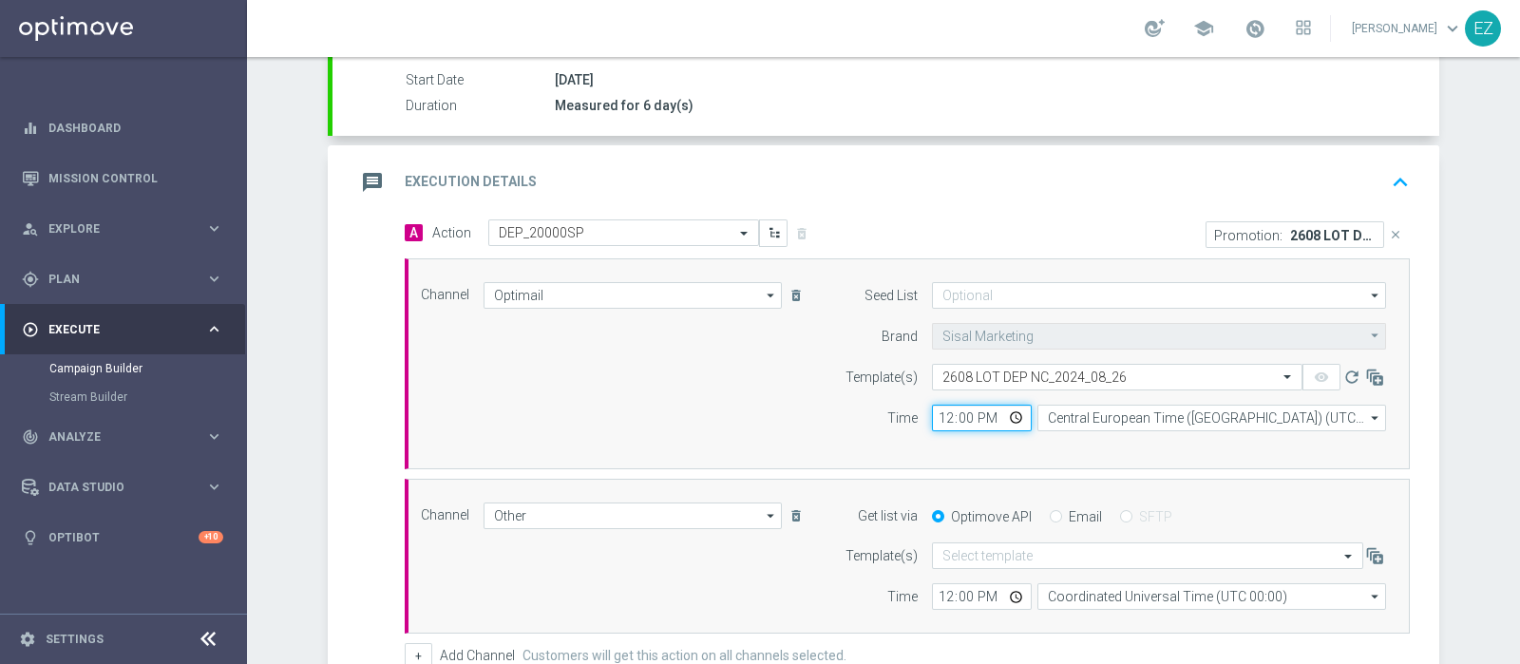
click at [936, 413] on input "12:00" at bounding box center [982, 418] width 100 height 27
type input "16:00"
click at [1053, 513] on div "Email" at bounding box center [1076, 516] width 52 height 17
click at [1050, 521] on div "Email" at bounding box center [1076, 516] width 52 height 17
click at [1050, 515] on input "Email" at bounding box center [1056, 518] width 12 height 12
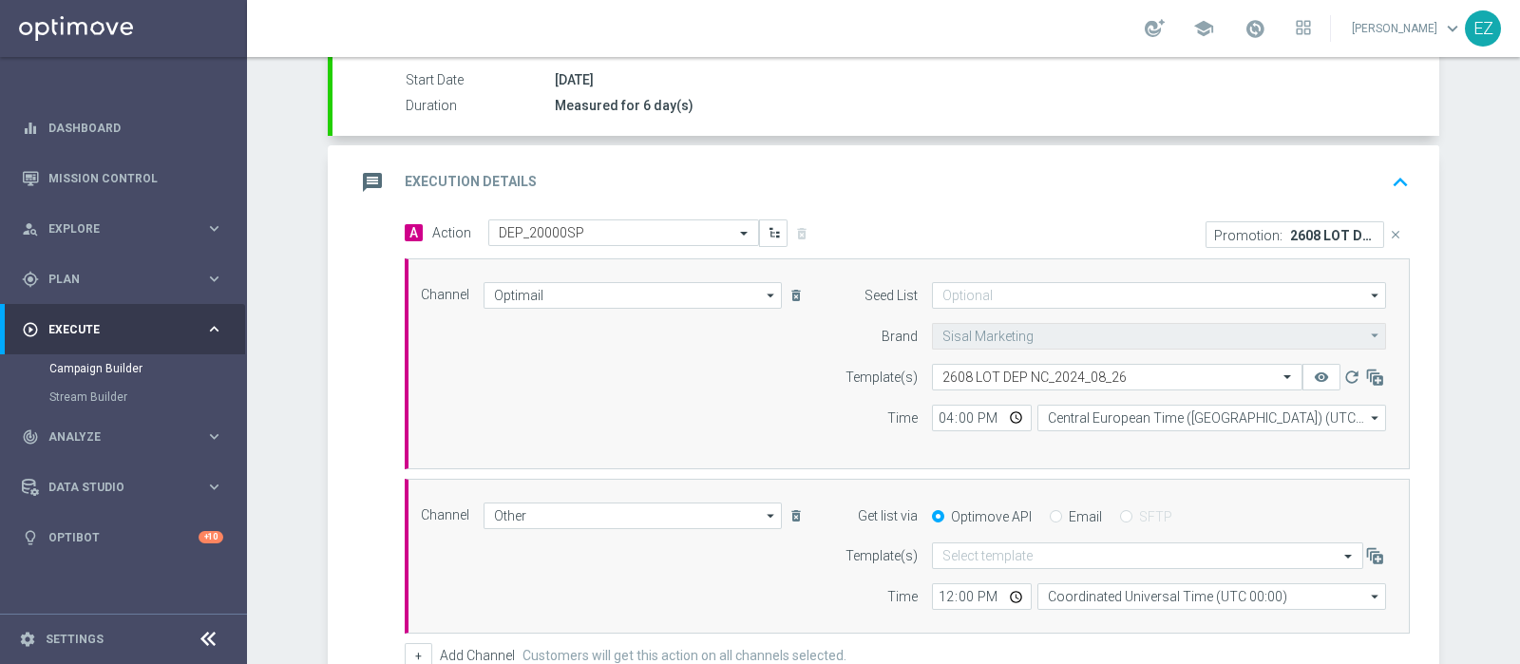
radio input "true"
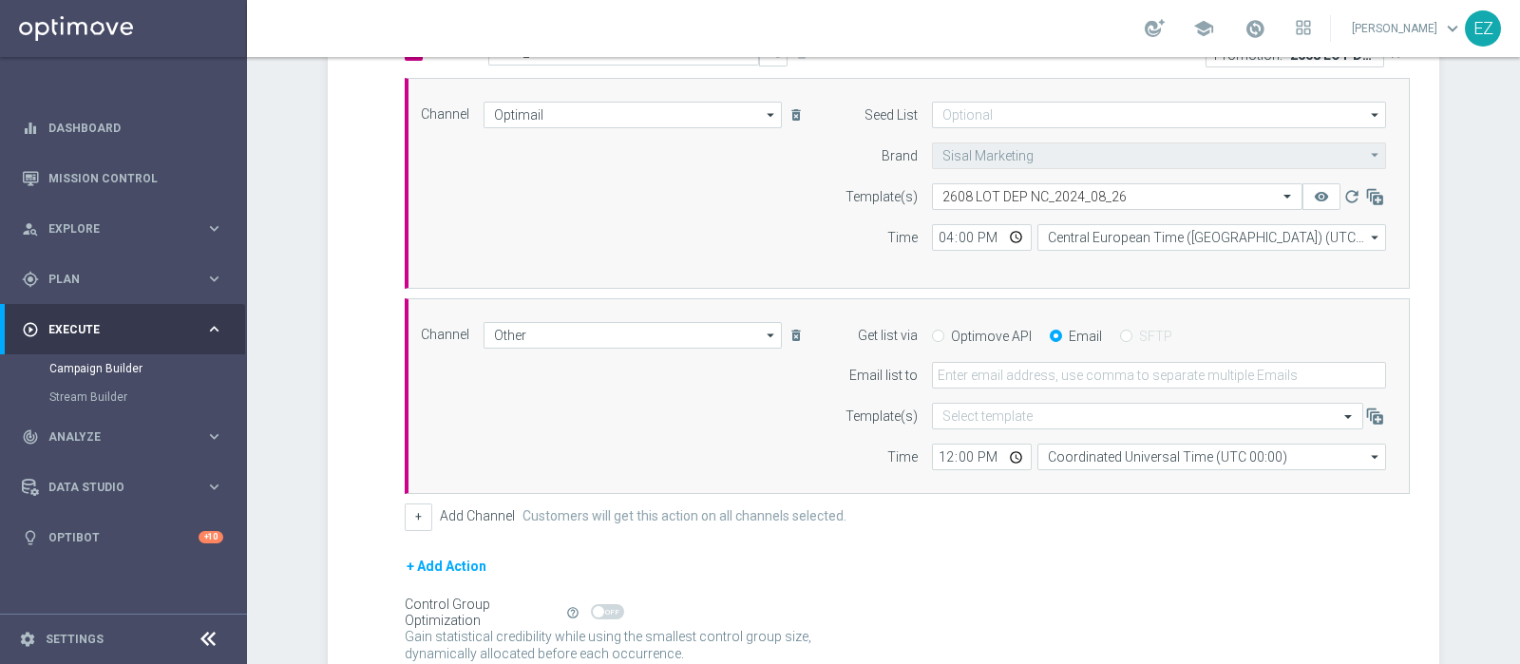
scroll to position [499, 0]
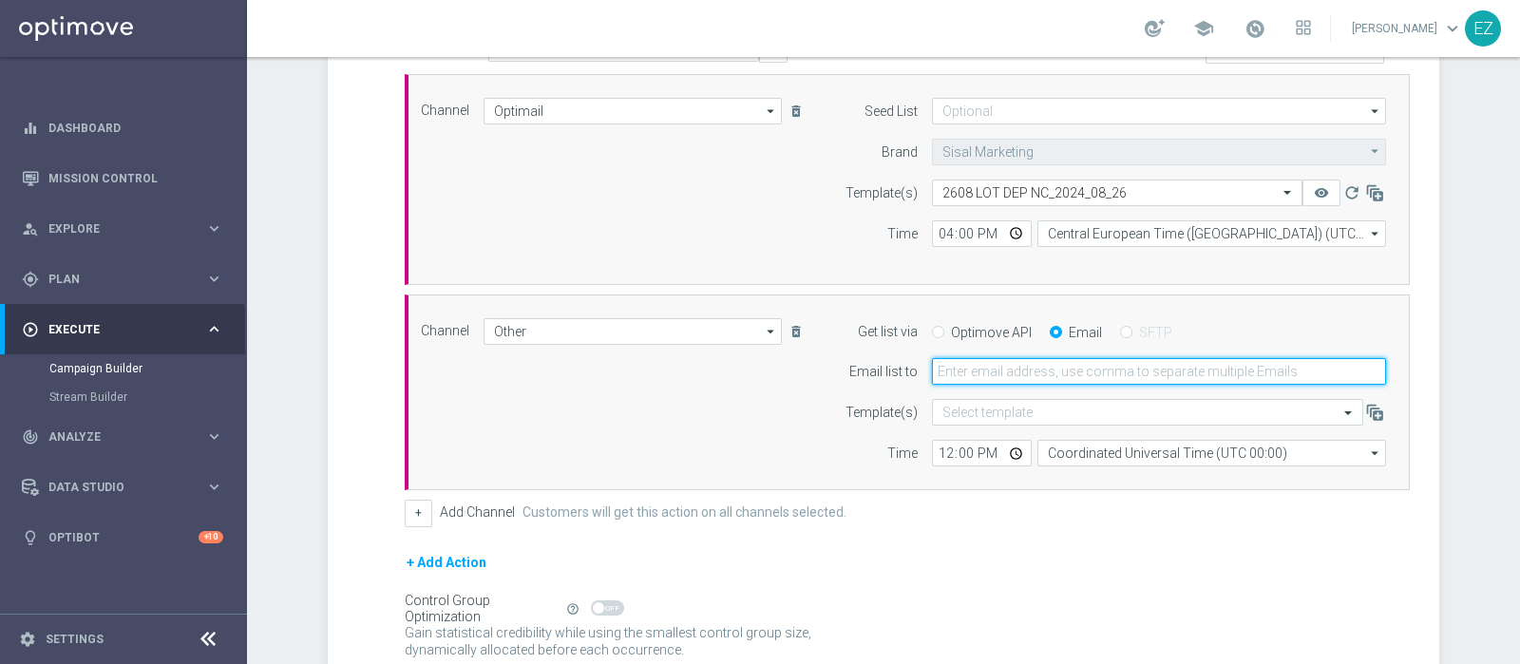
click at [995, 364] on input "email" at bounding box center [1159, 371] width 454 height 27
type input "elena.zarbin@sisal.it"
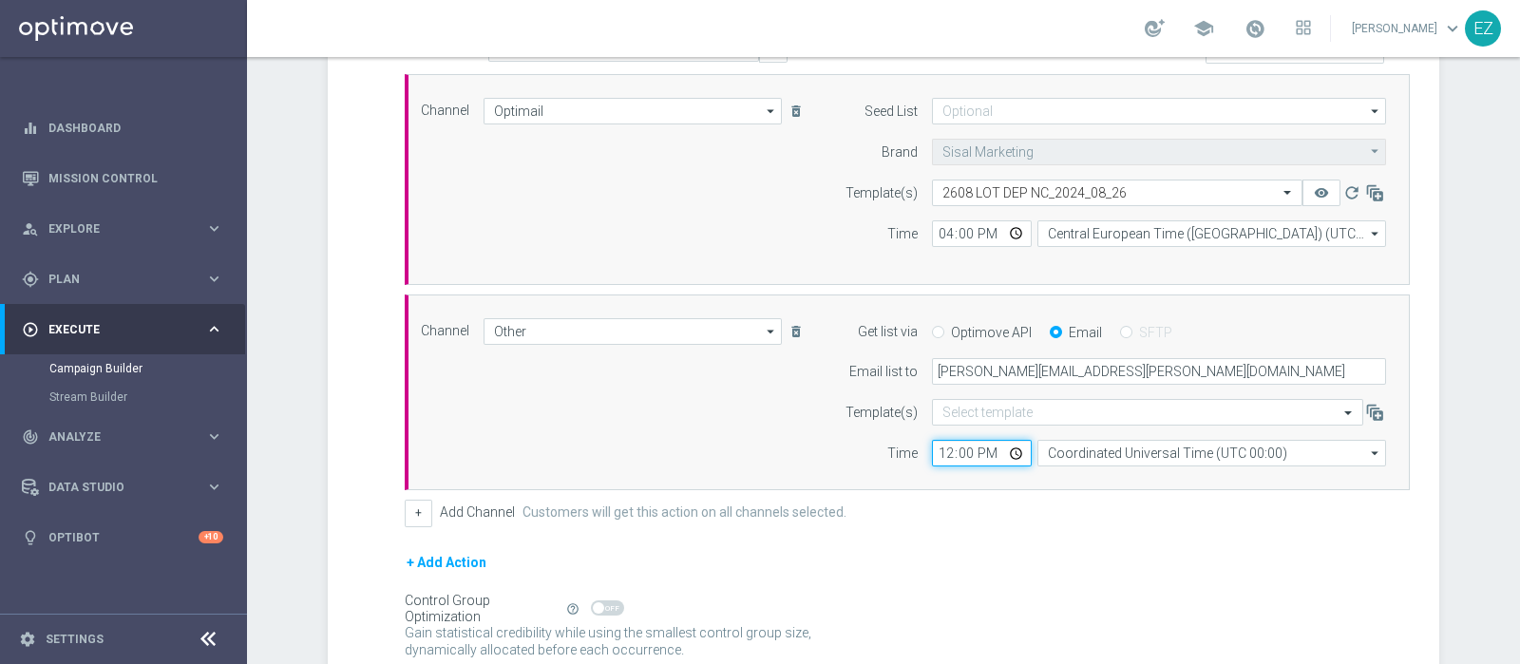
click at [940, 448] on input "12:00" at bounding box center [982, 453] width 100 height 27
type input "15:30"
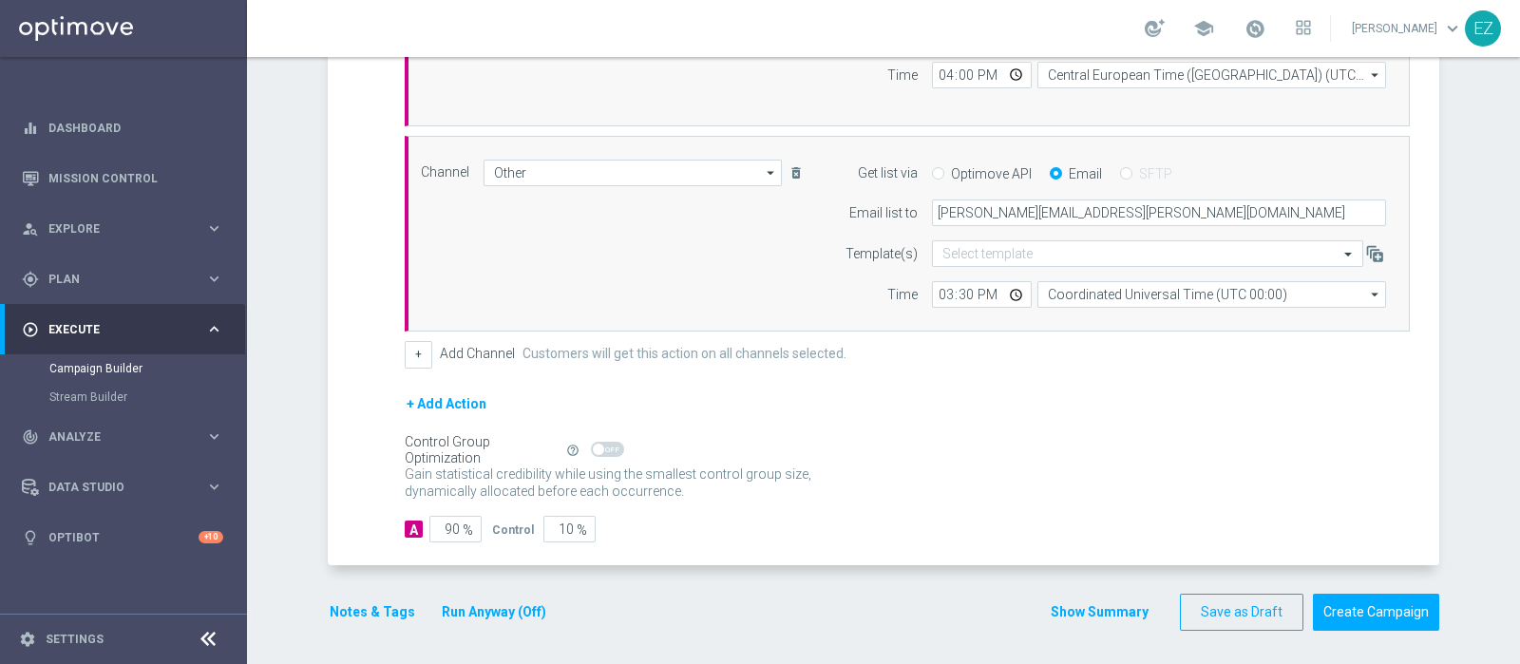
click at [1157, 306] on div "Channel Other Other arrow_drop_down Show Selected 1 of 20 Optimail" at bounding box center [907, 234] width 1005 height 197
click at [1153, 292] on input "Coordinated Universal Time (UTC 00:00)" at bounding box center [1211, 294] width 349 height 27
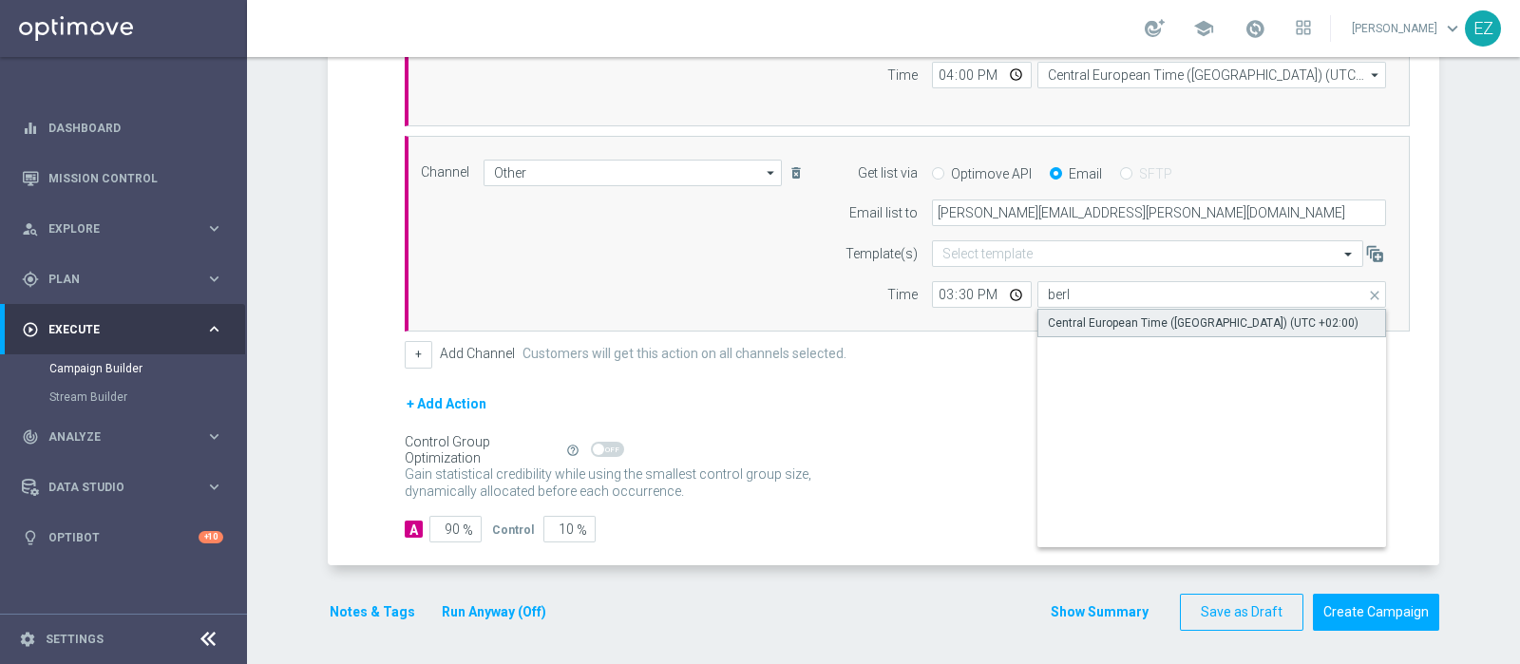
click at [1129, 319] on div "Central European Time (Berlin) (UTC +02:00)" at bounding box center [1203, 322] width 311 height 17
type input "Central European Time (Berlin) (UTC +02:00)"
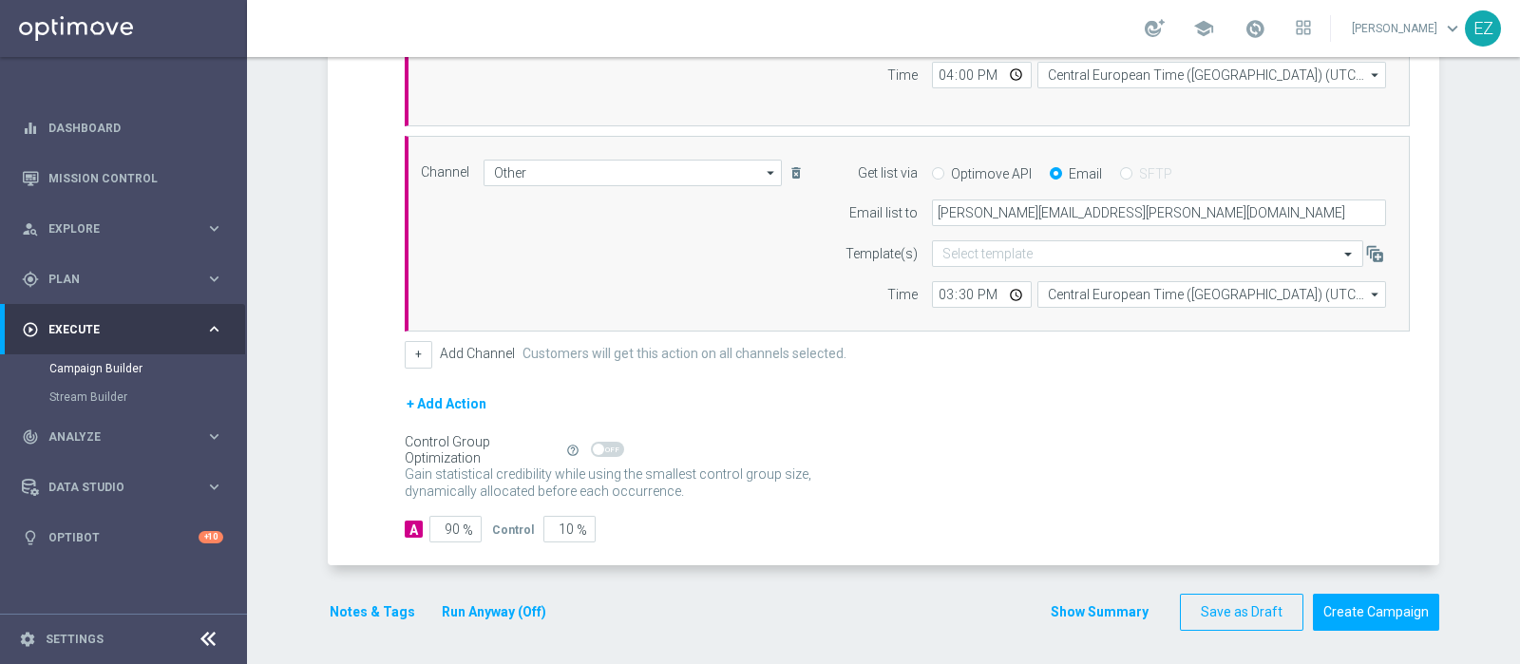
click at [384, 603] on button "Notes & Tags" at bounding box center [372, 612] width 89 height 24
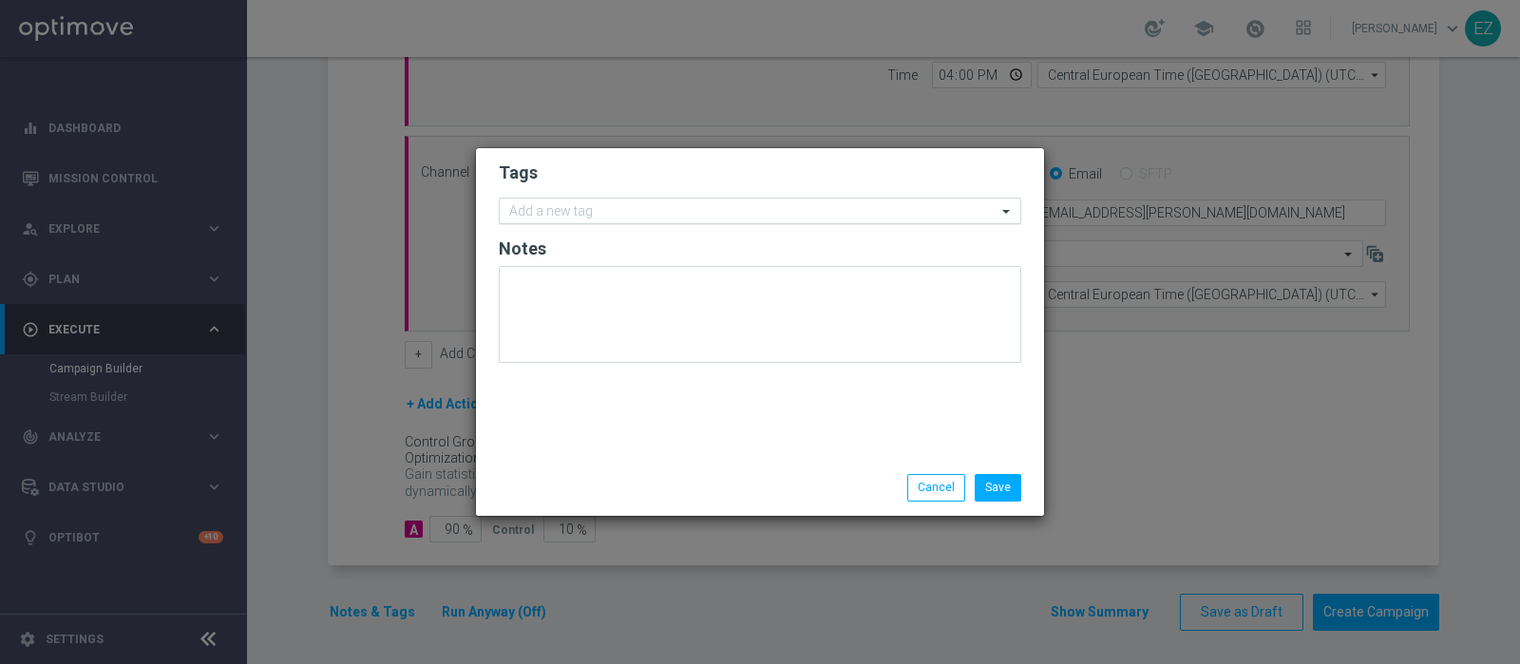
click at [643, 211] on input "text" at bounding box center [752, 212] width 487 height 16
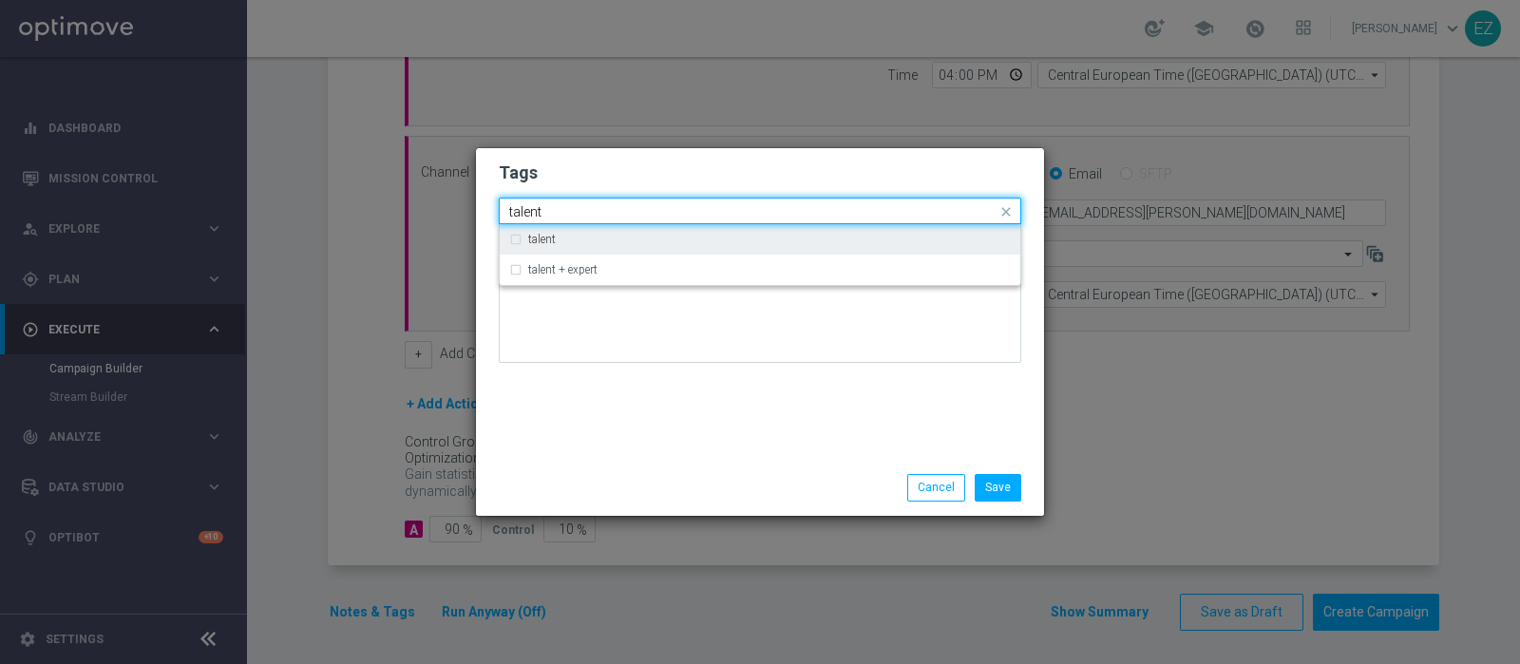
click at [560, 248] on div "talent" at bounding box center [760, 239] width 502 height 30
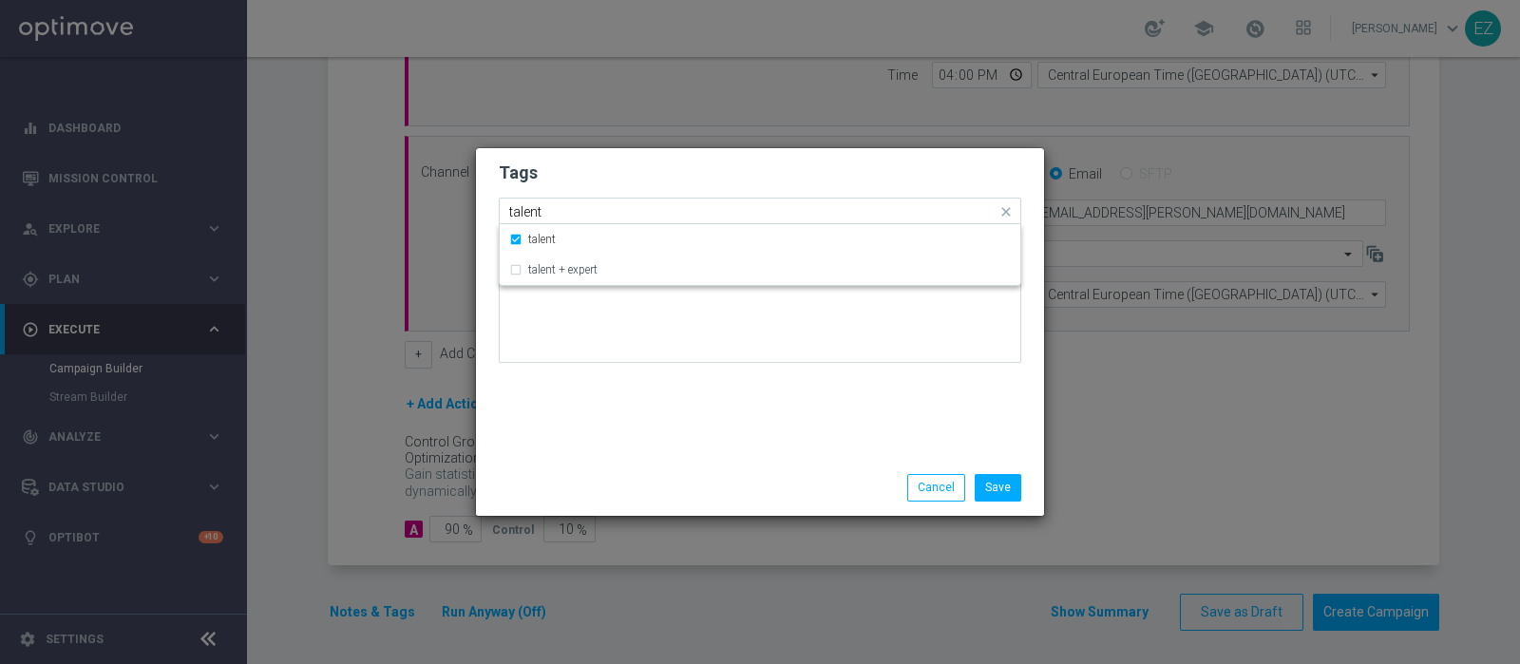
click at [530, 211] on input "talent" at bounding box center [752, 212] width 487 height 16
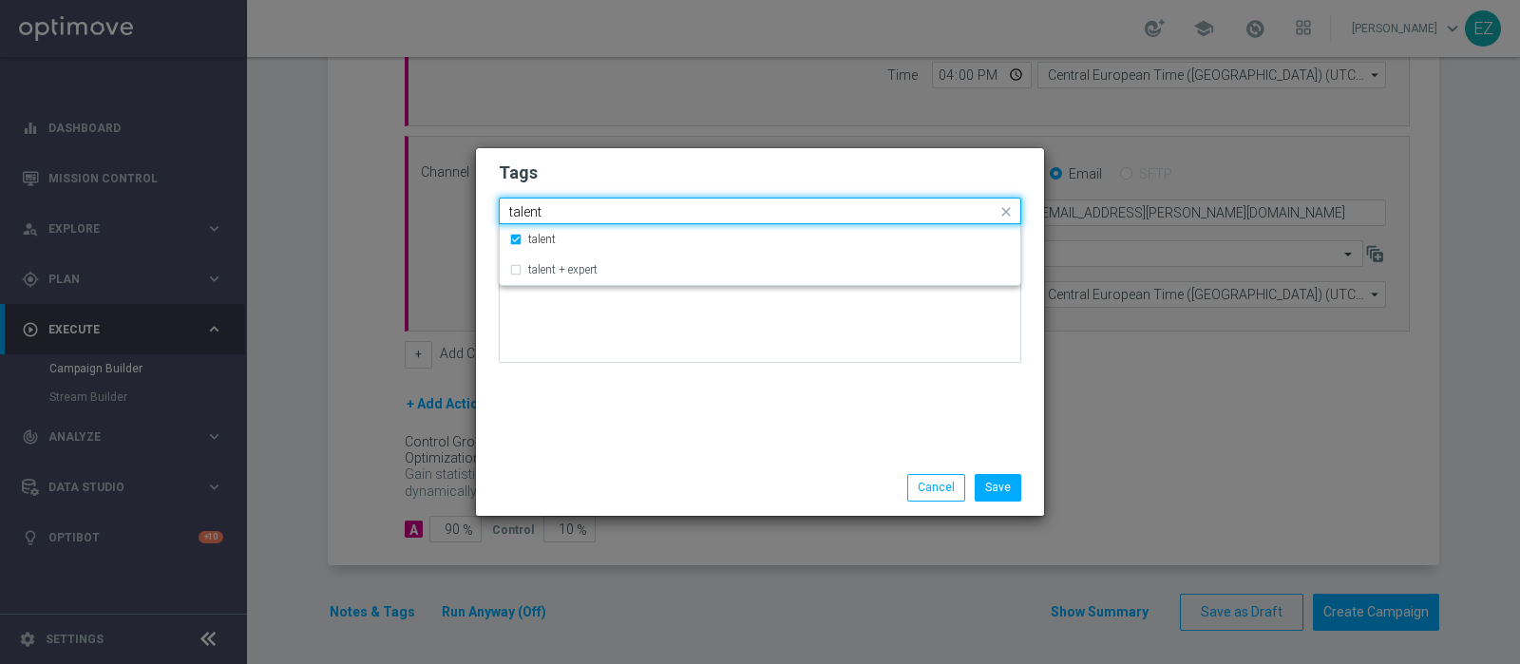
click at [530, 211] on input "talent" at bounding box center [752, 212] width 487 height 16
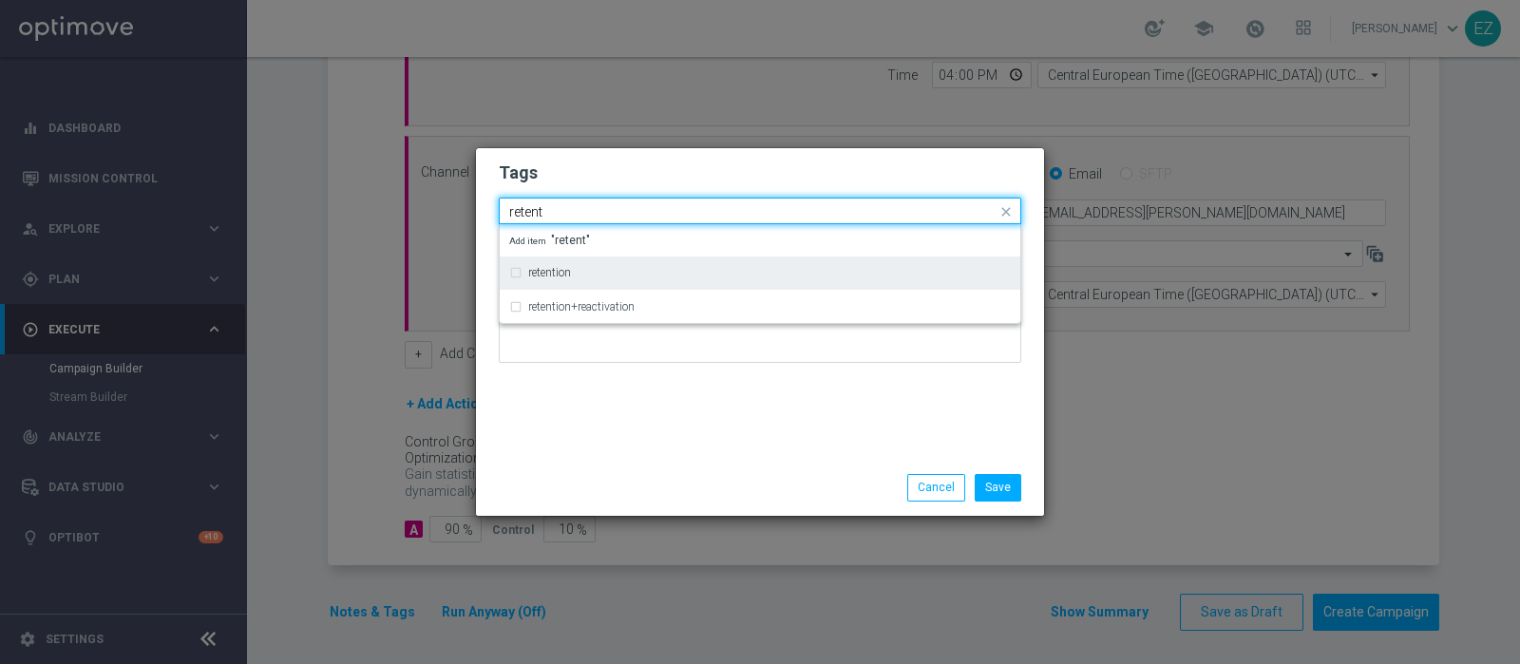
click at [554, 274] on label "retention" at bounding box center [549, 272] width 43 height 11
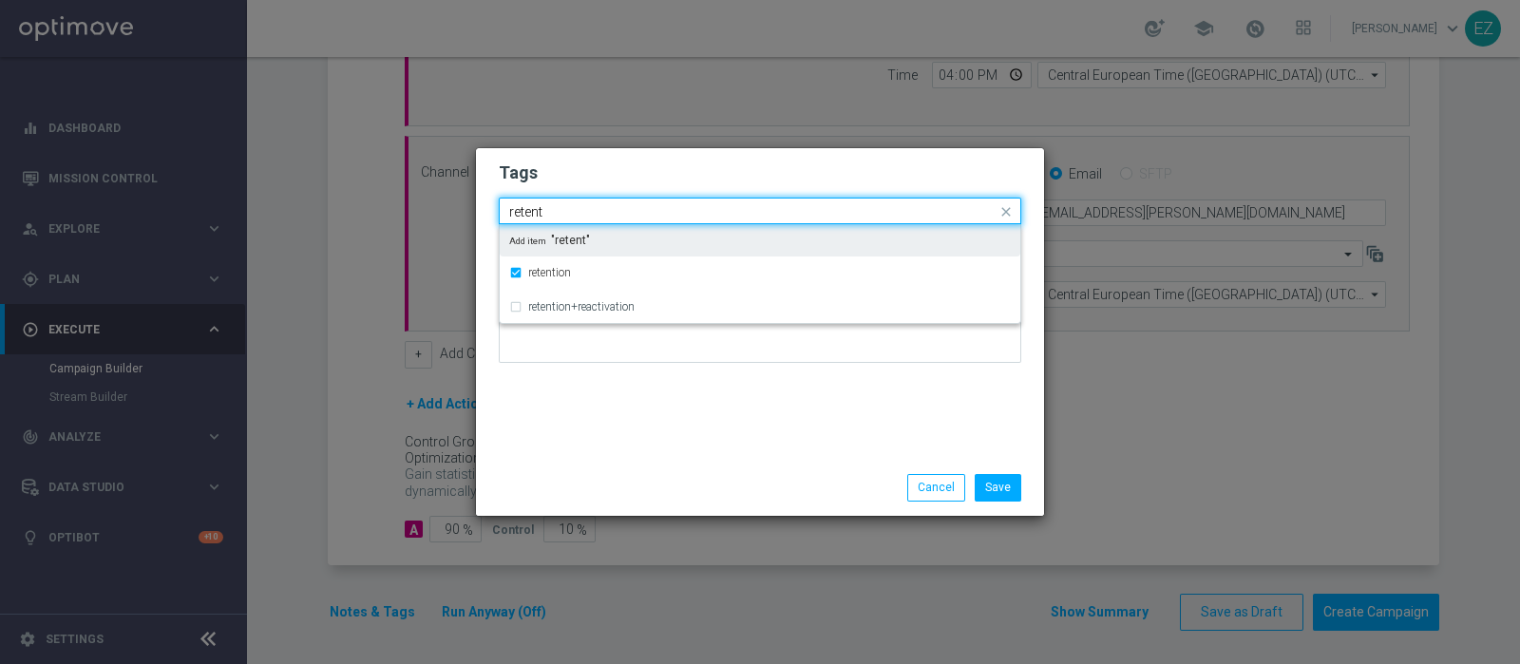
drag, startPoint x: 551, startPoint y: 219, endPoint x: 427, endPoint y: 222, distance: 123.5
click at [427, 222] on modal-container "Tags Quick find × talent × retention retent retention retention+reactivation Ad…" at bounding box center [760, 332] width 1520 height 664
type input "c"
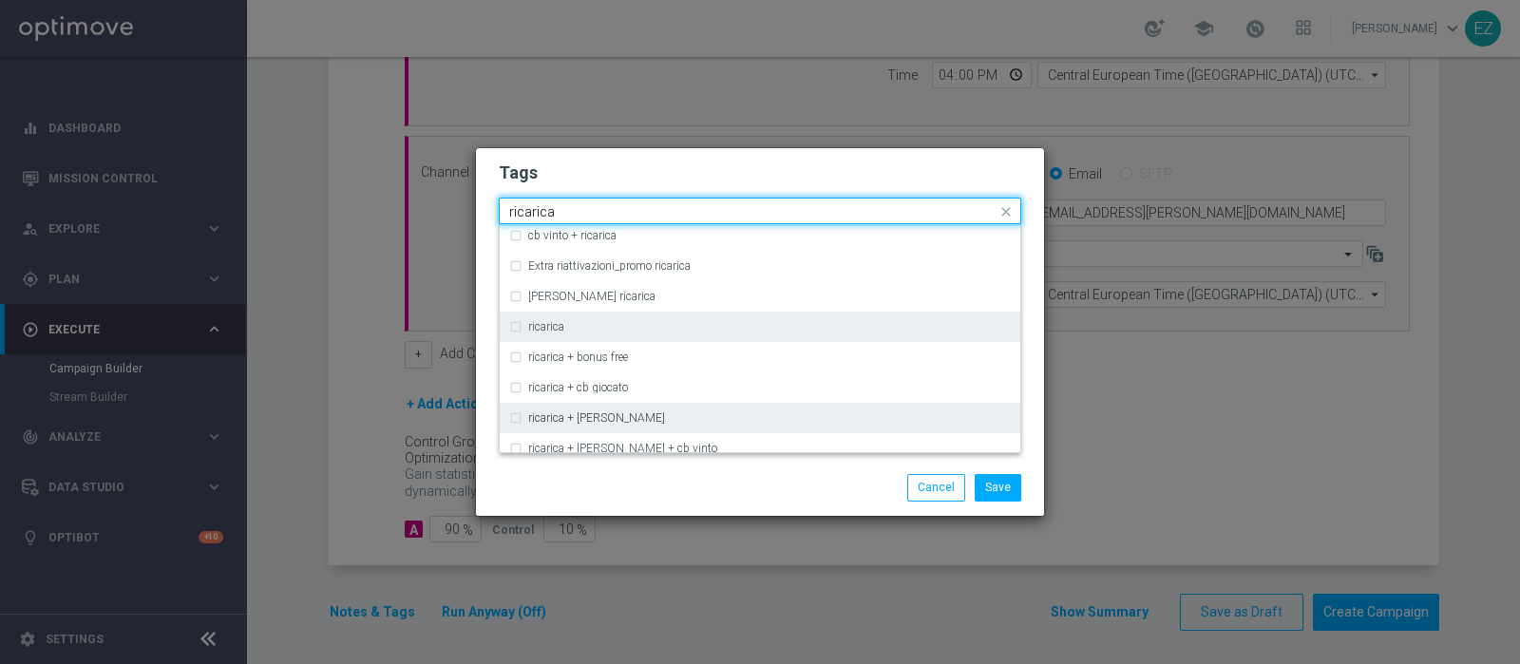
scroll to position [554, 0]
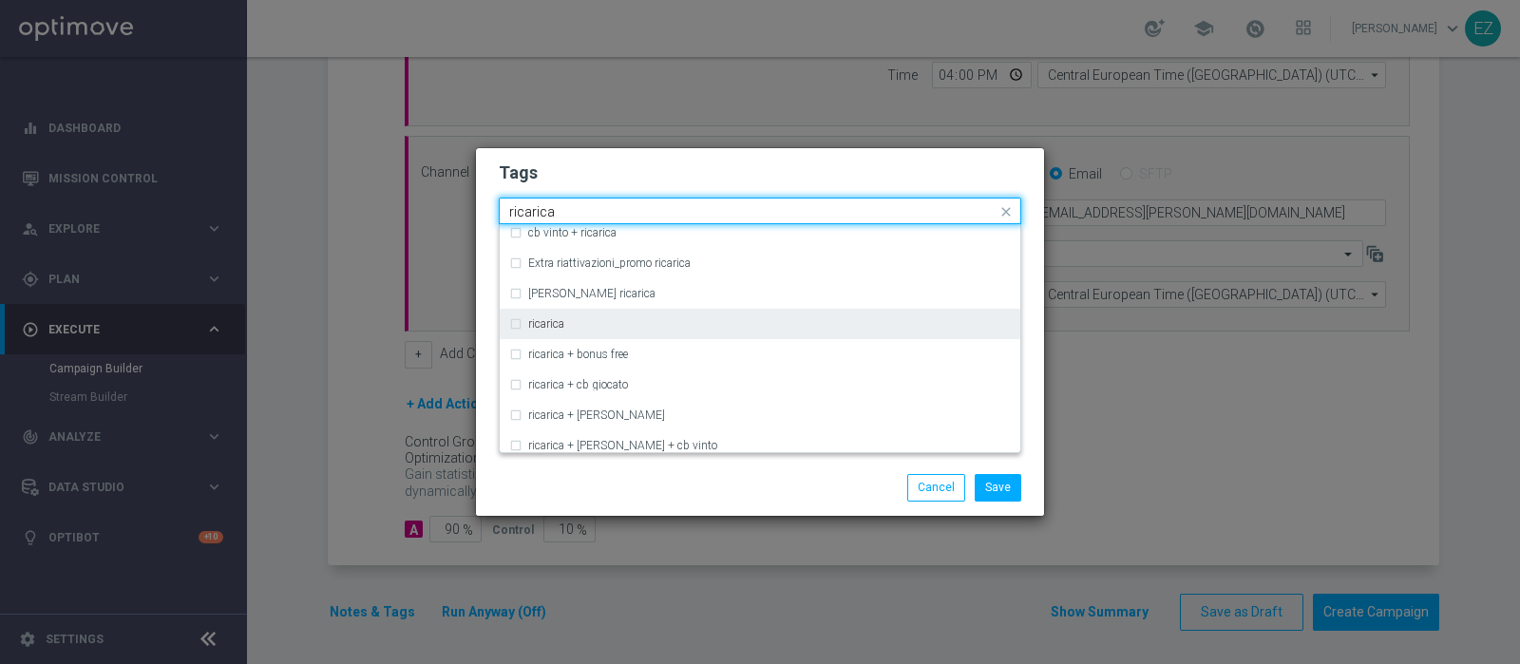
click at [546, 330] on div "ricarica" at bounding box center [760, 324] width 502 height 30
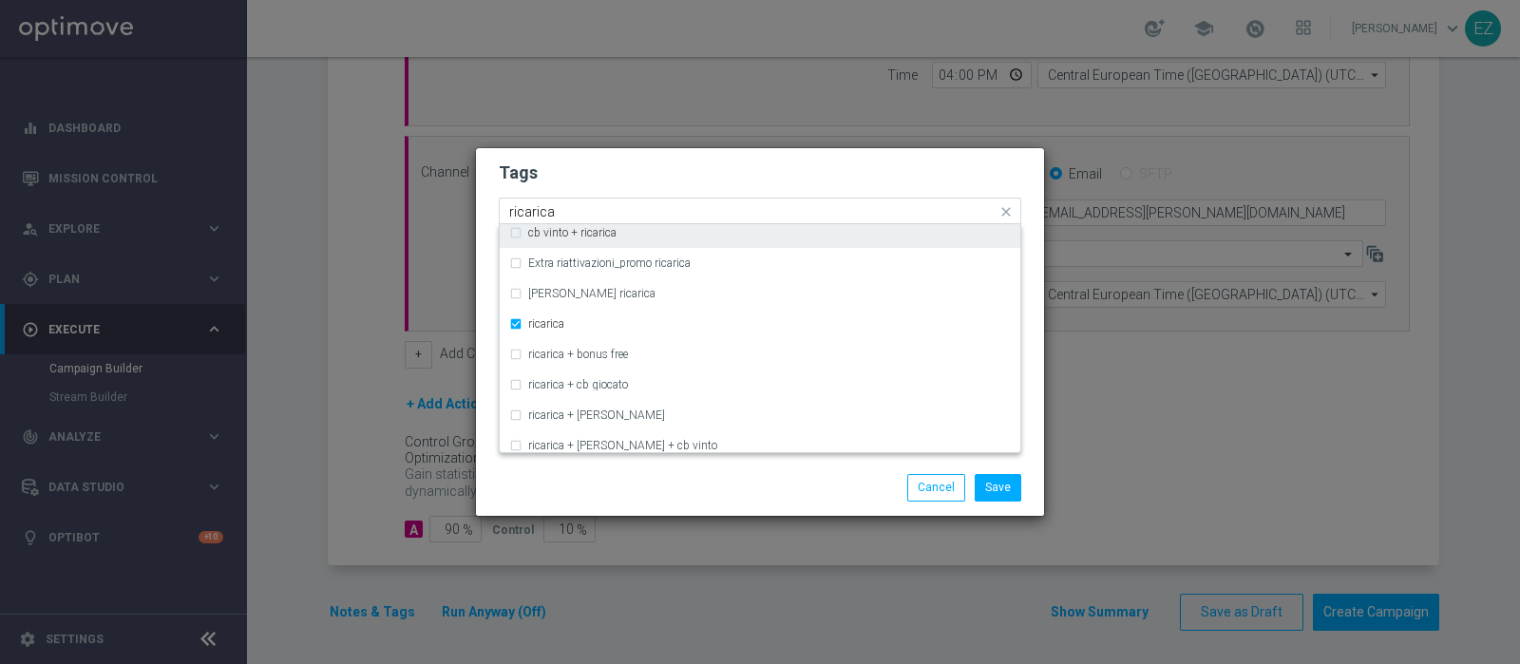
click at [528, 210] on input "ricarica" at bounding box center [752, 212] width 487 height 16
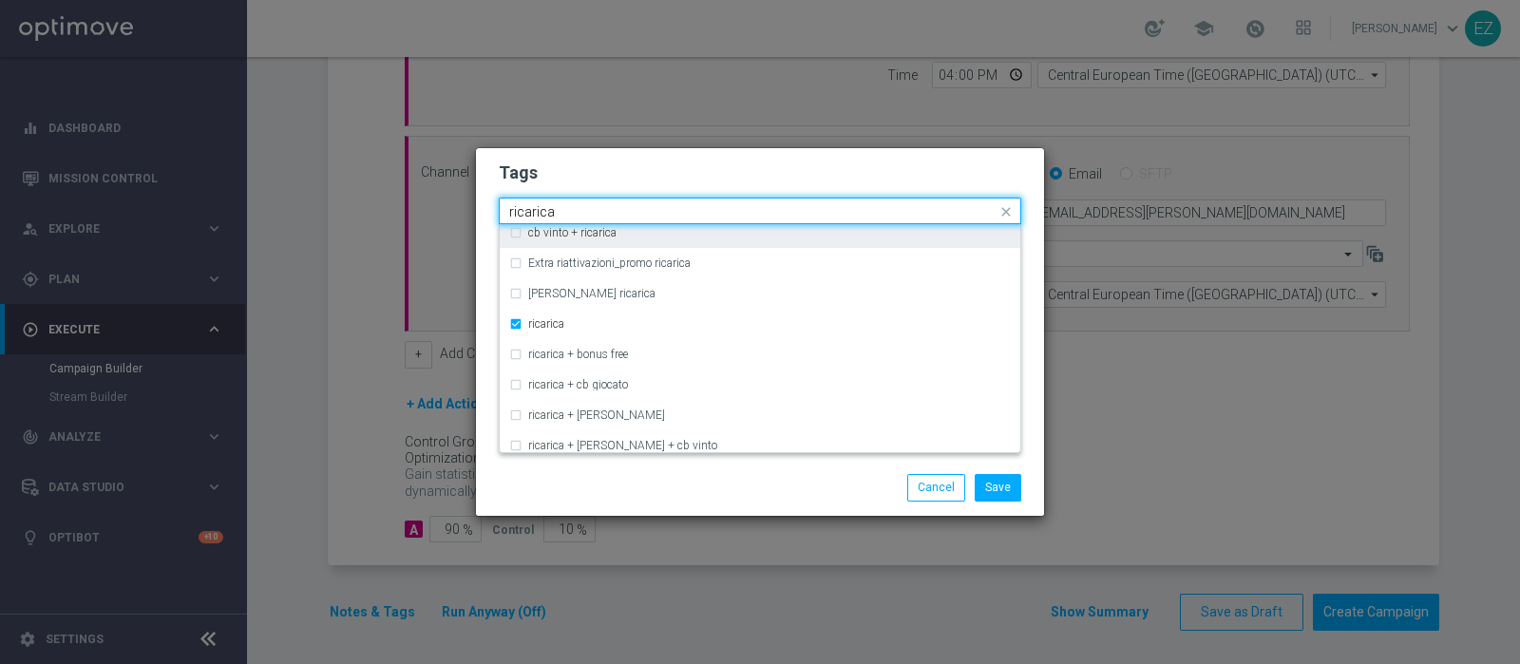
click at [528, 210] on input "ricarica" at bounding box center [752, 212] width 487 height 16
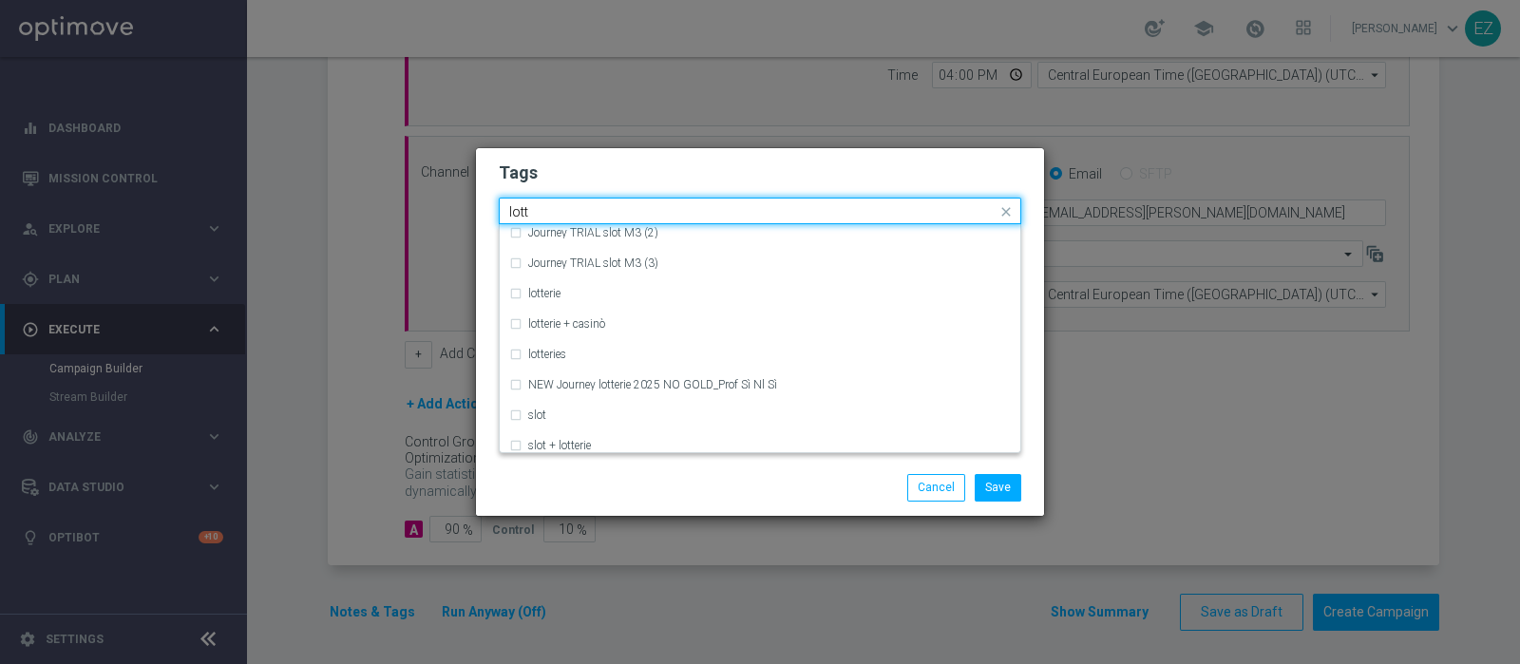
scroll to position [356, 0]
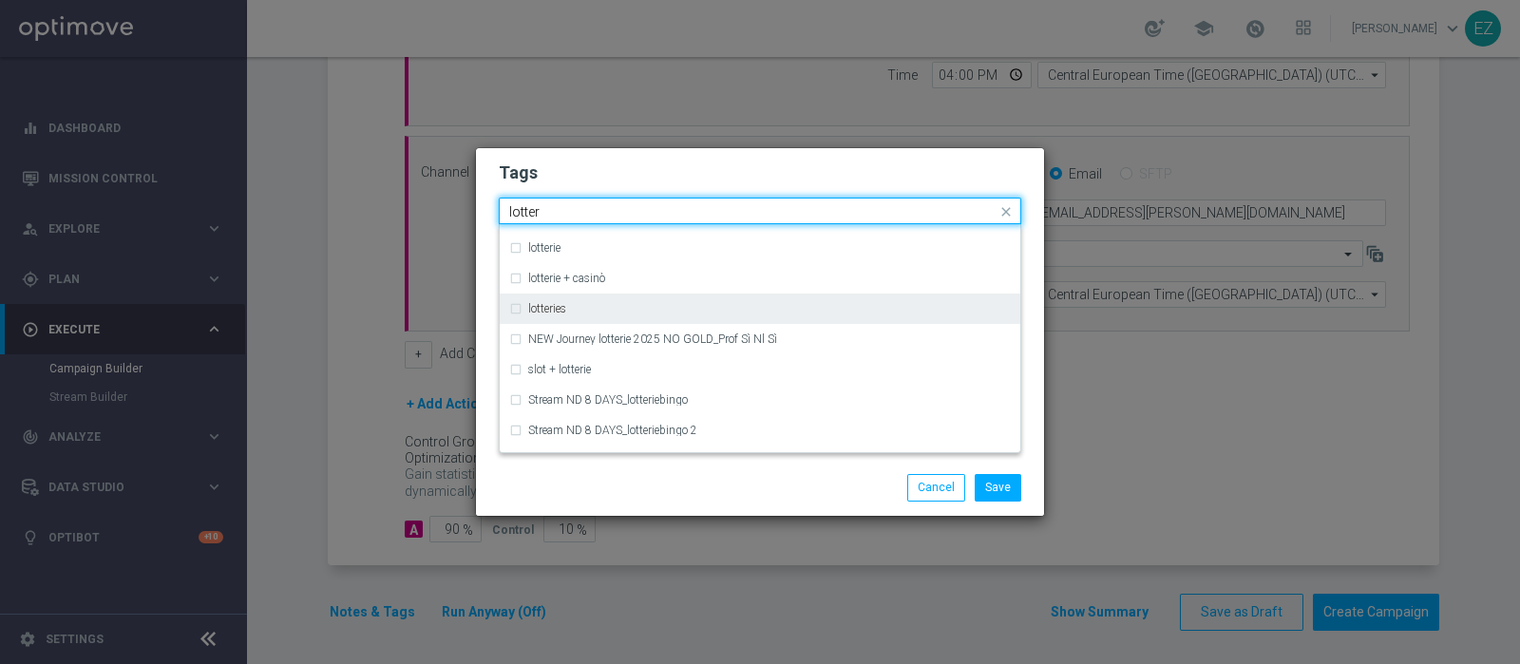
click at [546, 303] on label "lotteries" at bounding box center [547, 308] width 38 height 11
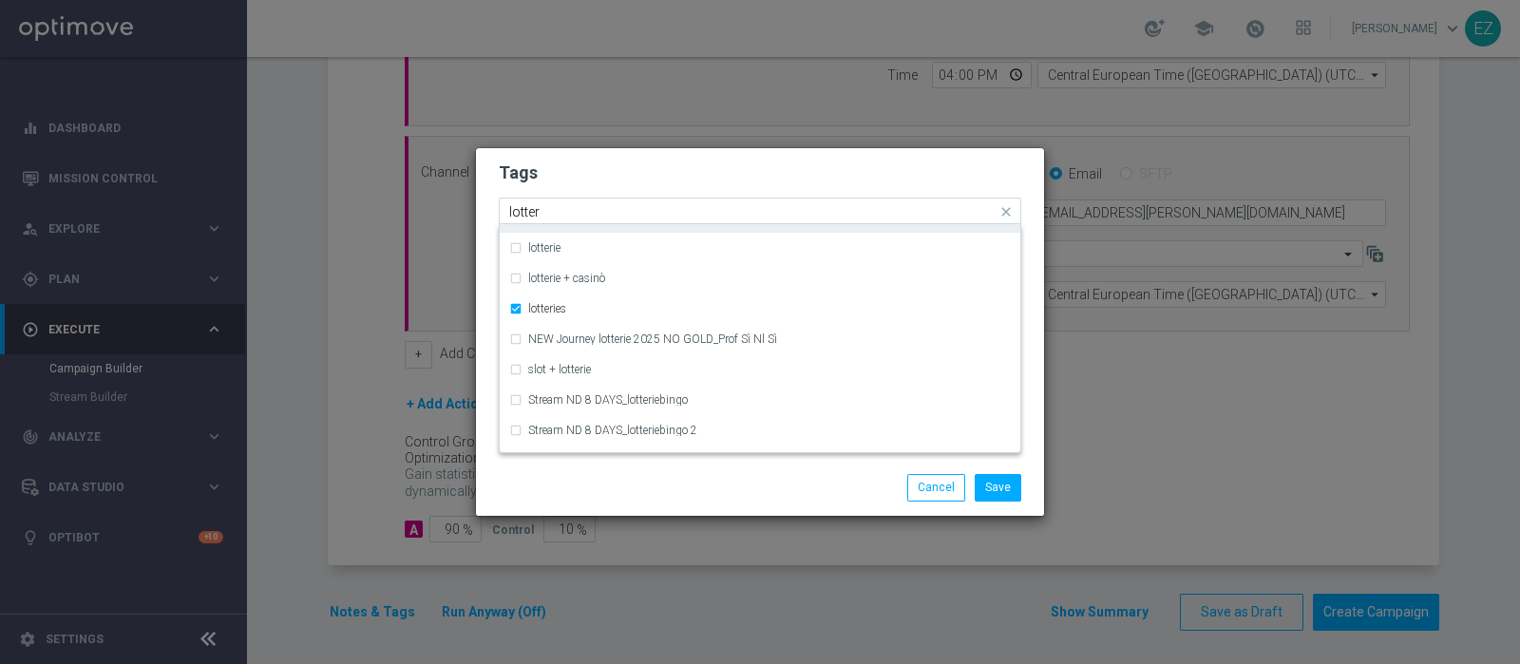
click at [527, 217] on input "lotter" at bounding box center [752, 212] width 487 height 16
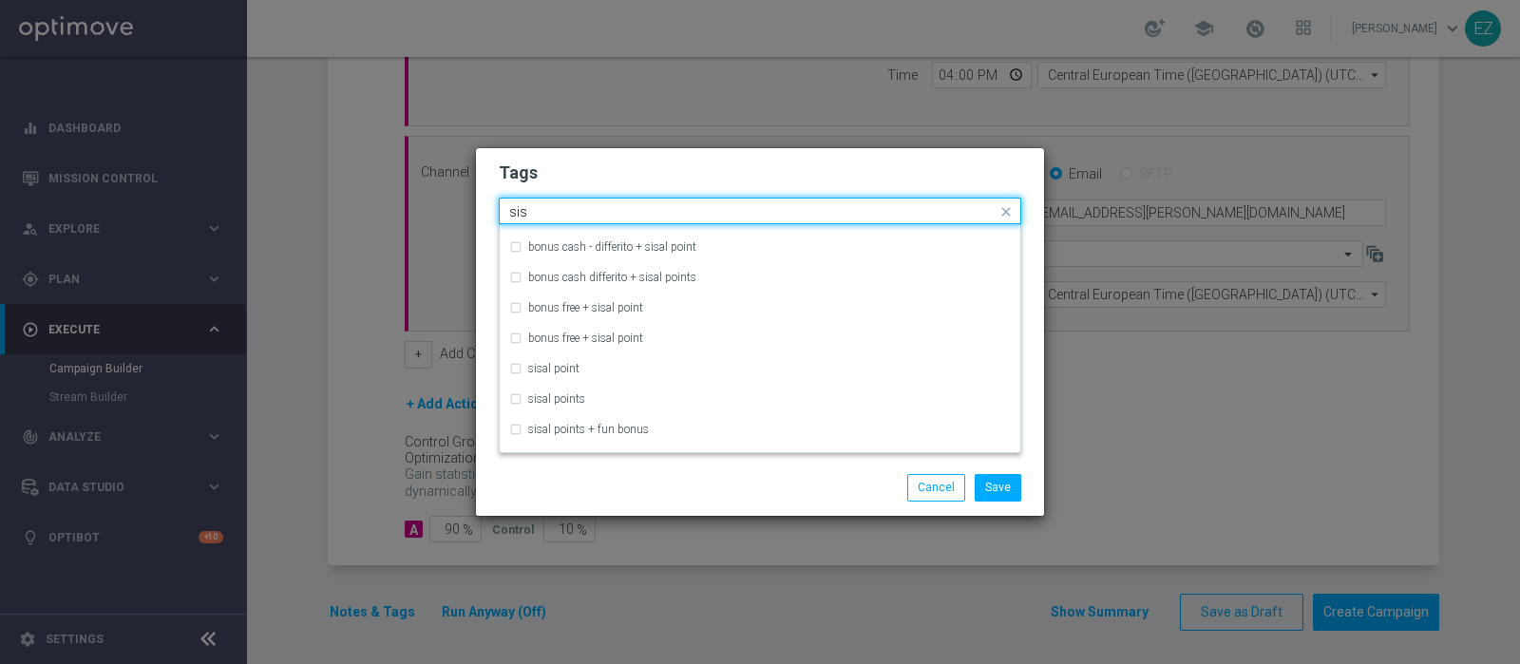
scroll to position [204, 0]
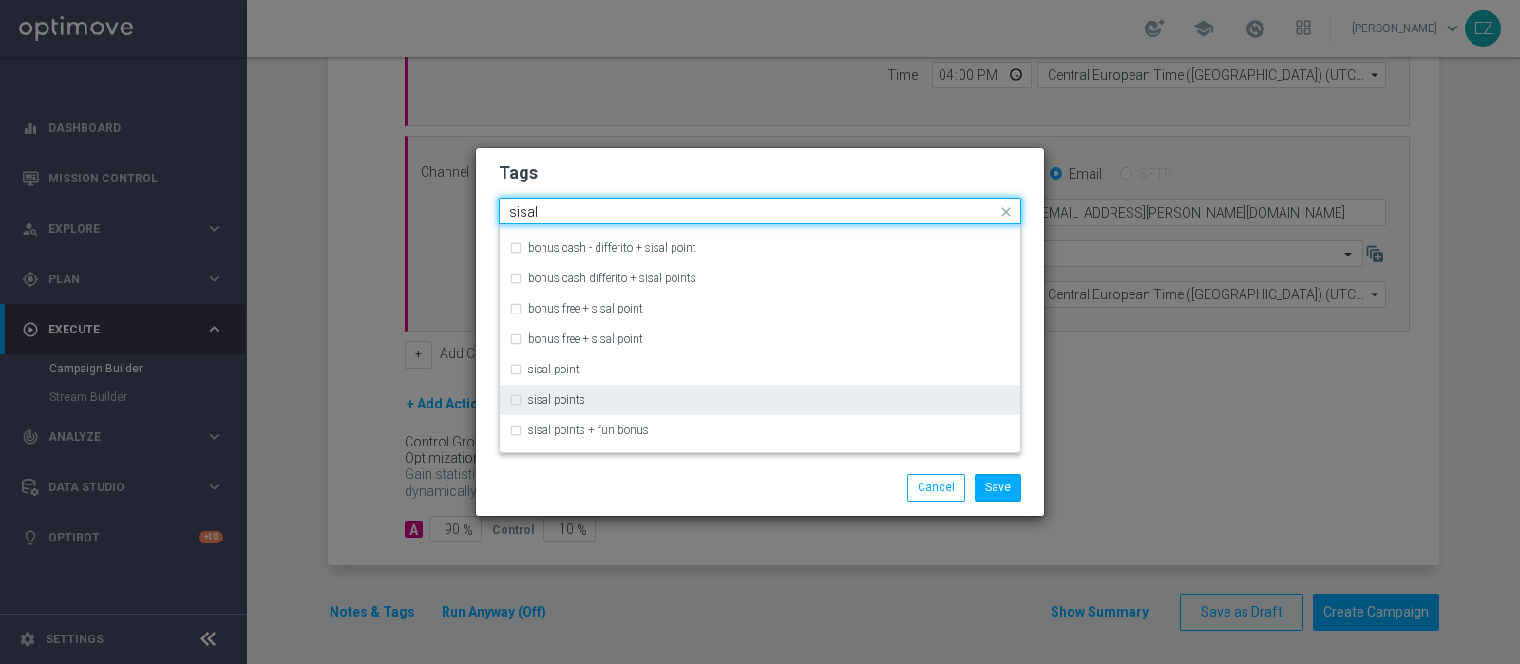
click at [582, 394] on label "sisal points" at bounding box center [556, 399] width 57 height 11
type input "sisal"
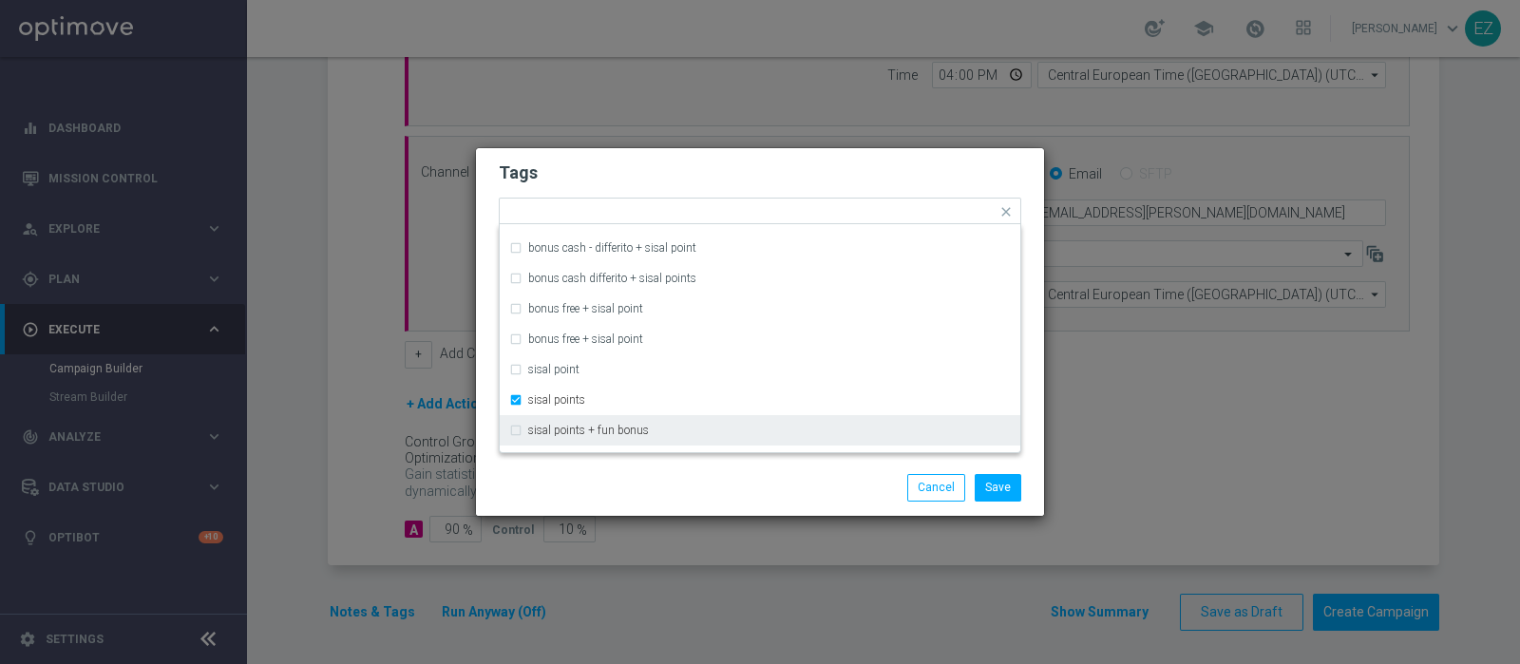
click at [638, 484] on div "Save Cancel" at bounding box center [759, 487] width 551 height 27
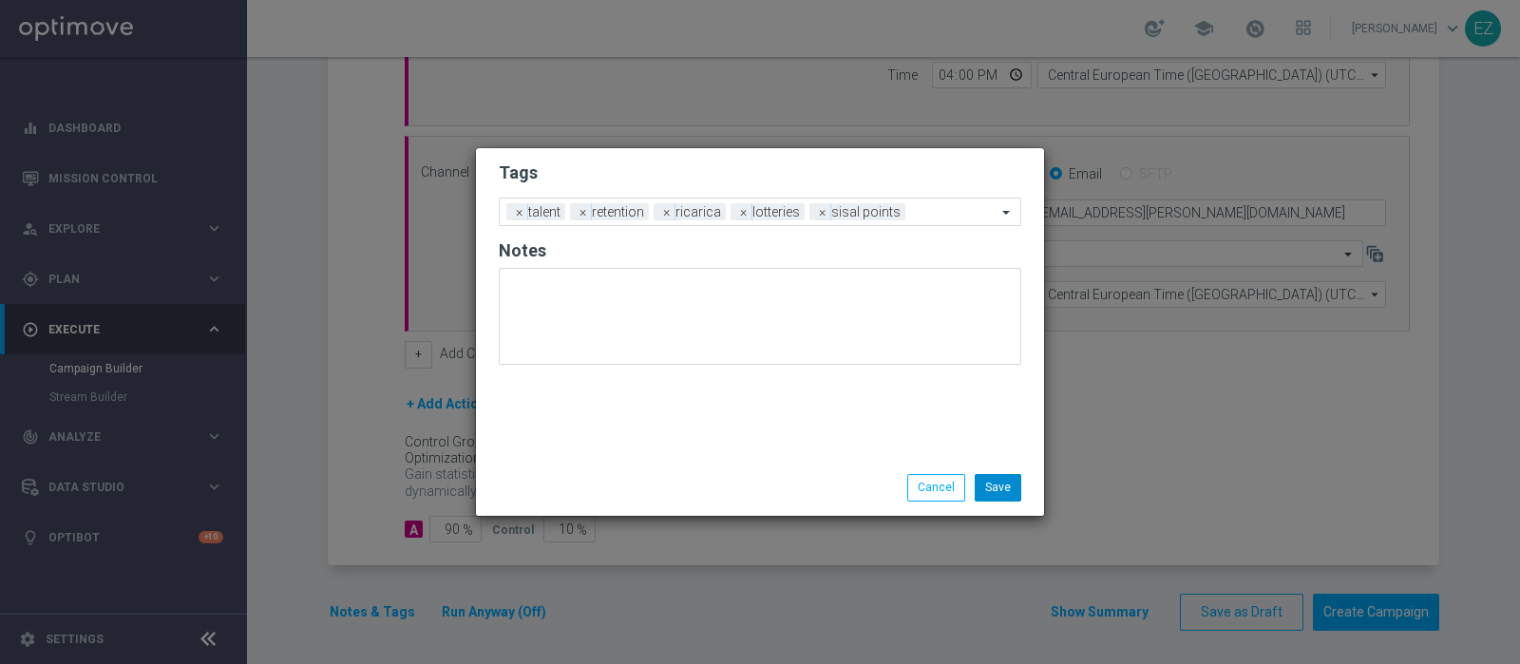
drag, startPoint x: 969, startPoint y: 467, endPoint x: 1004, endPoint y: 481, distance: 37.6
click at [970, 467] on div "Save Cancel" at bounding box center [760, 487] width 568 height 55
click at [1005, 482] on button "Save" at bounding box center [998, 487] width 47 height 27
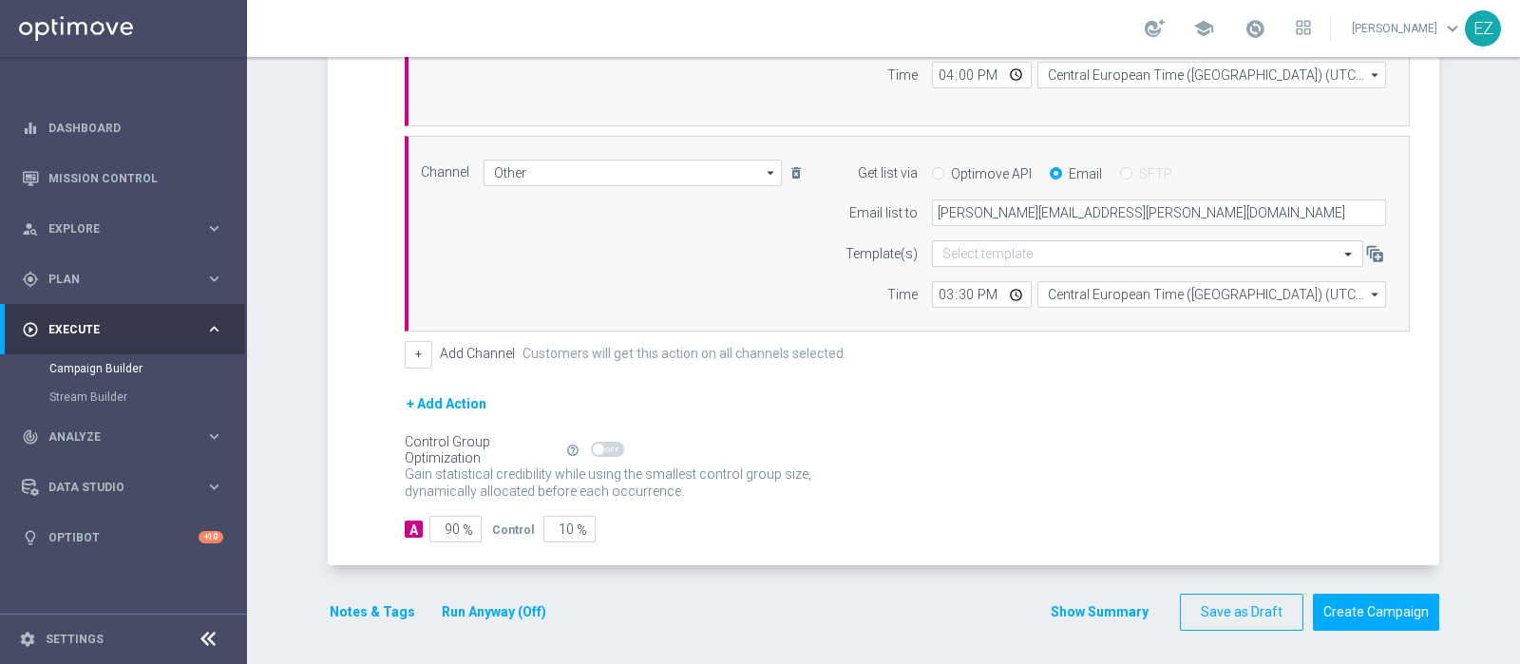
click at [1082, 609] on button "Show Summary" at bounding box center [1100, 612] width 100 height 22
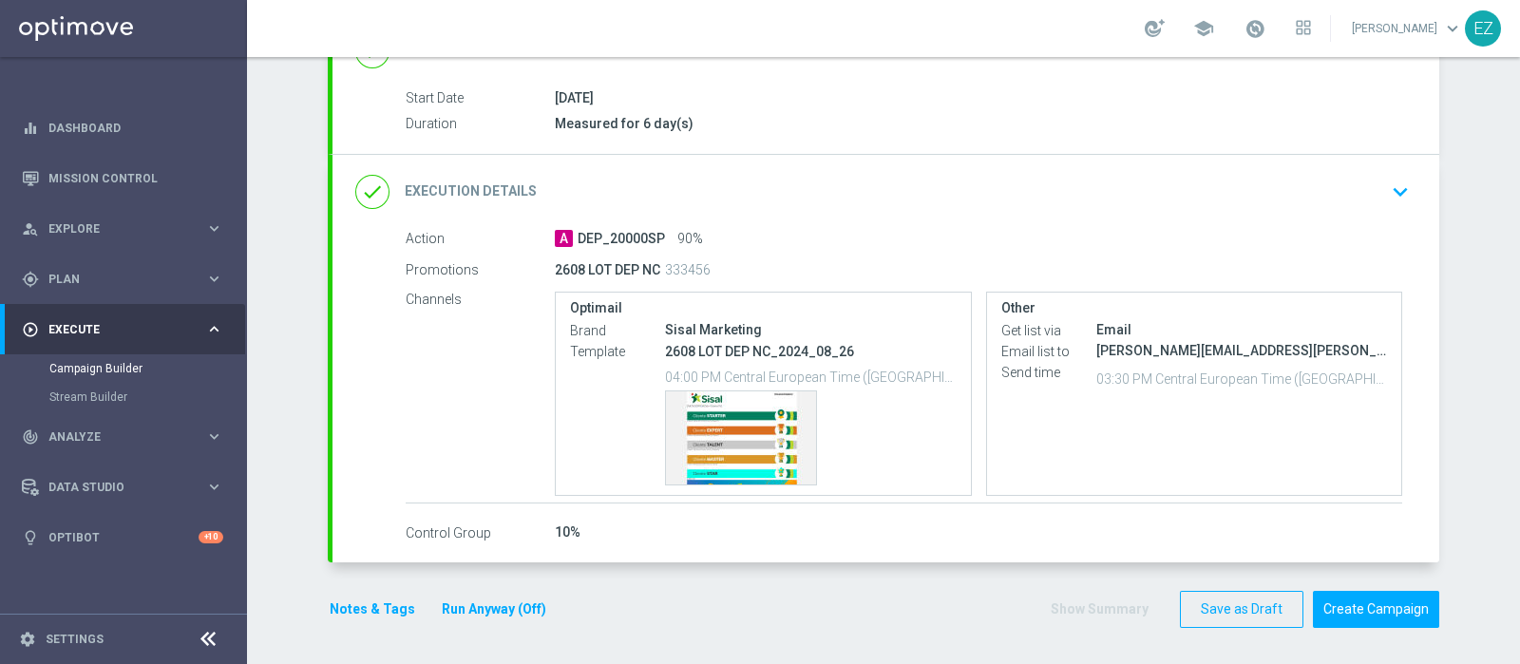
scroll to position [294, 0]
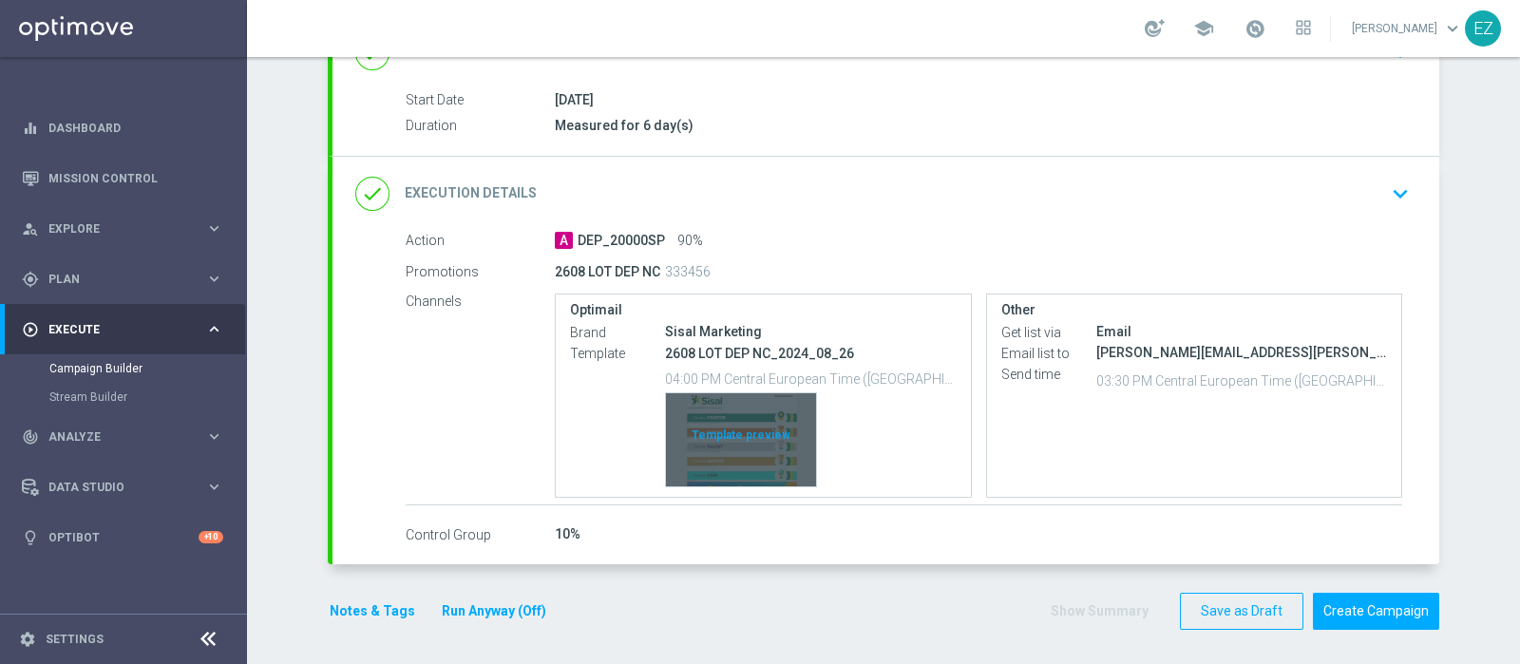
click at [745, 467] on div "Template preview" at bounding box center [741, 439] width 150 height 93
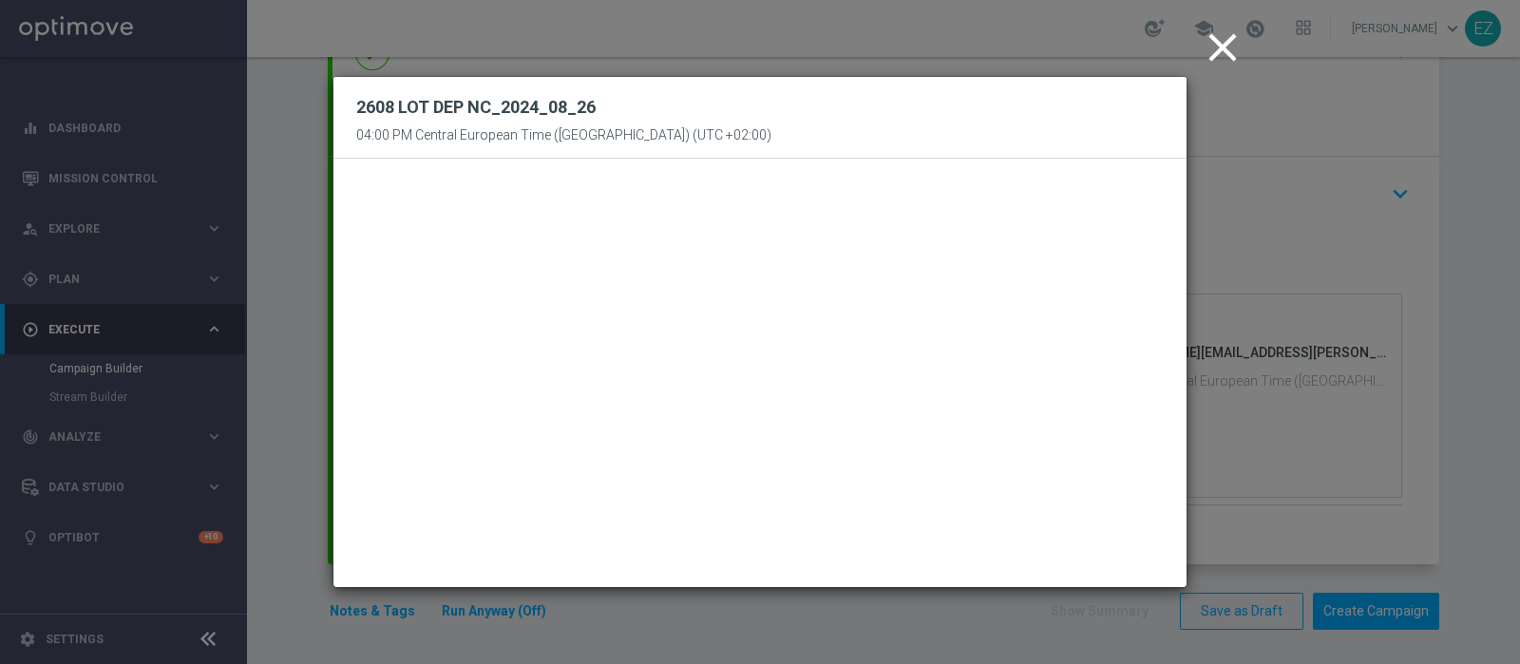
click at [1221, 55] on icon "close" at bounding box center [1222, 47] width 47 height 47
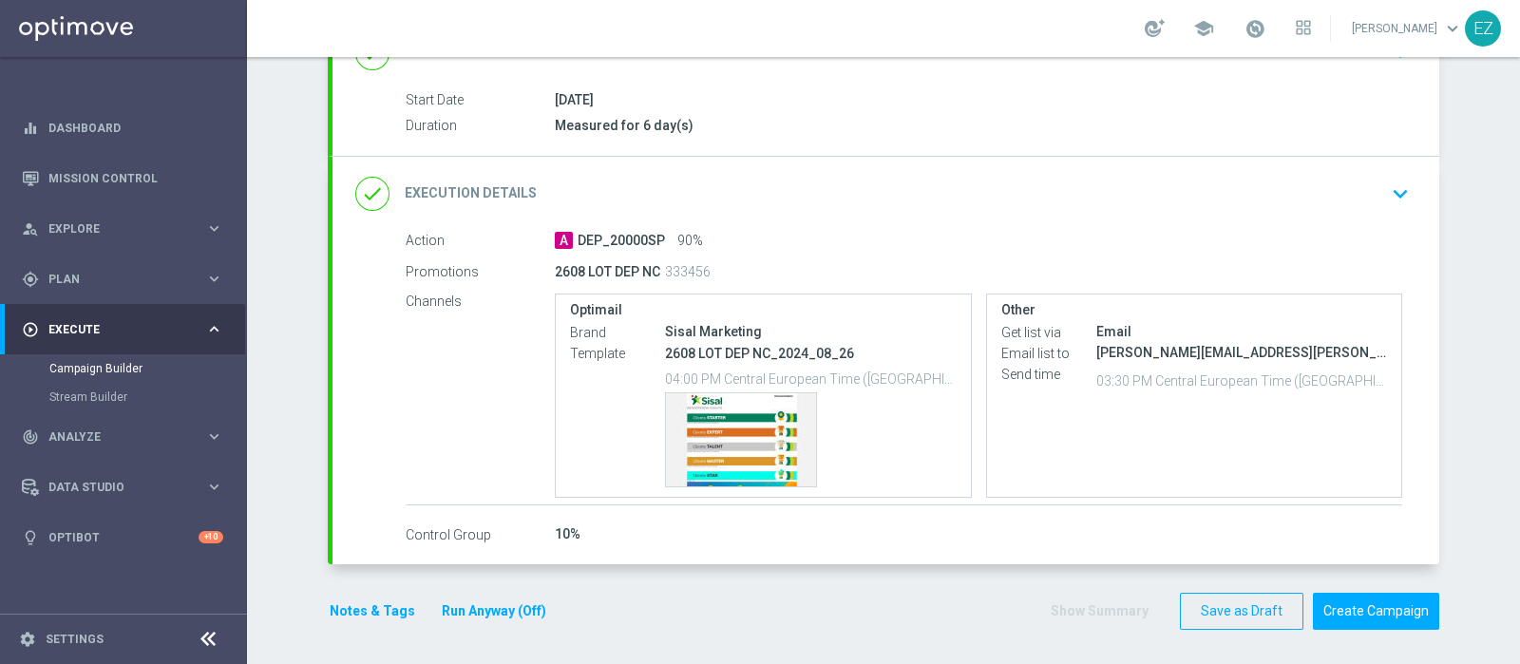
click at [1267, 26] on link at bounding box center [1254, 29] width 25 height 30
click at [1265, 26] on span at bounding box center [1254, 28] width 21 height 21
click at [1475, 255] on div "Campaign Builder Scheduled Campaign Triggered Campaign Status: Draft done Targe…" at bounding box center [883, 360] width 1273 height 607
click at [1373, 609] on button "Create Campaign" at bounding box center [1376, 611] width 126 height 37
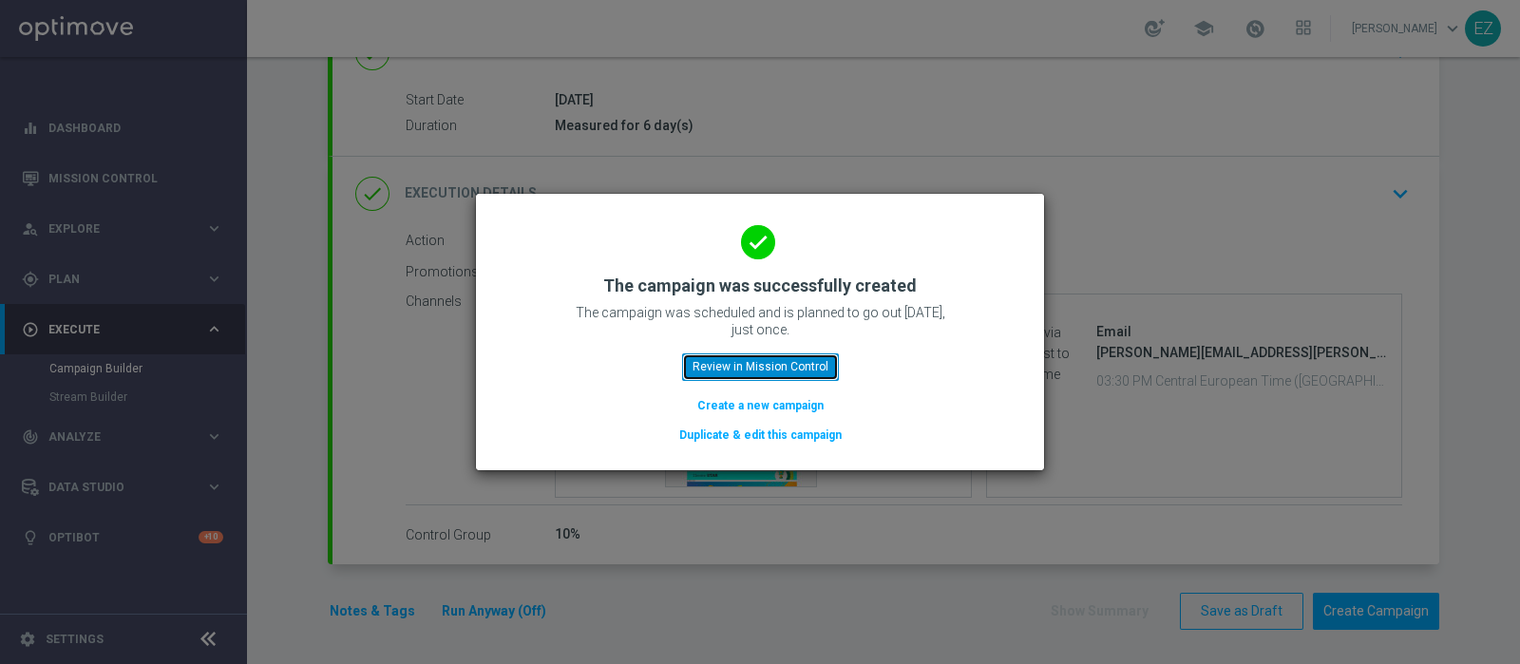
click at [790, 363] on button "Review in Mission Control" at bounding box center [760, 366] width 157 height 27
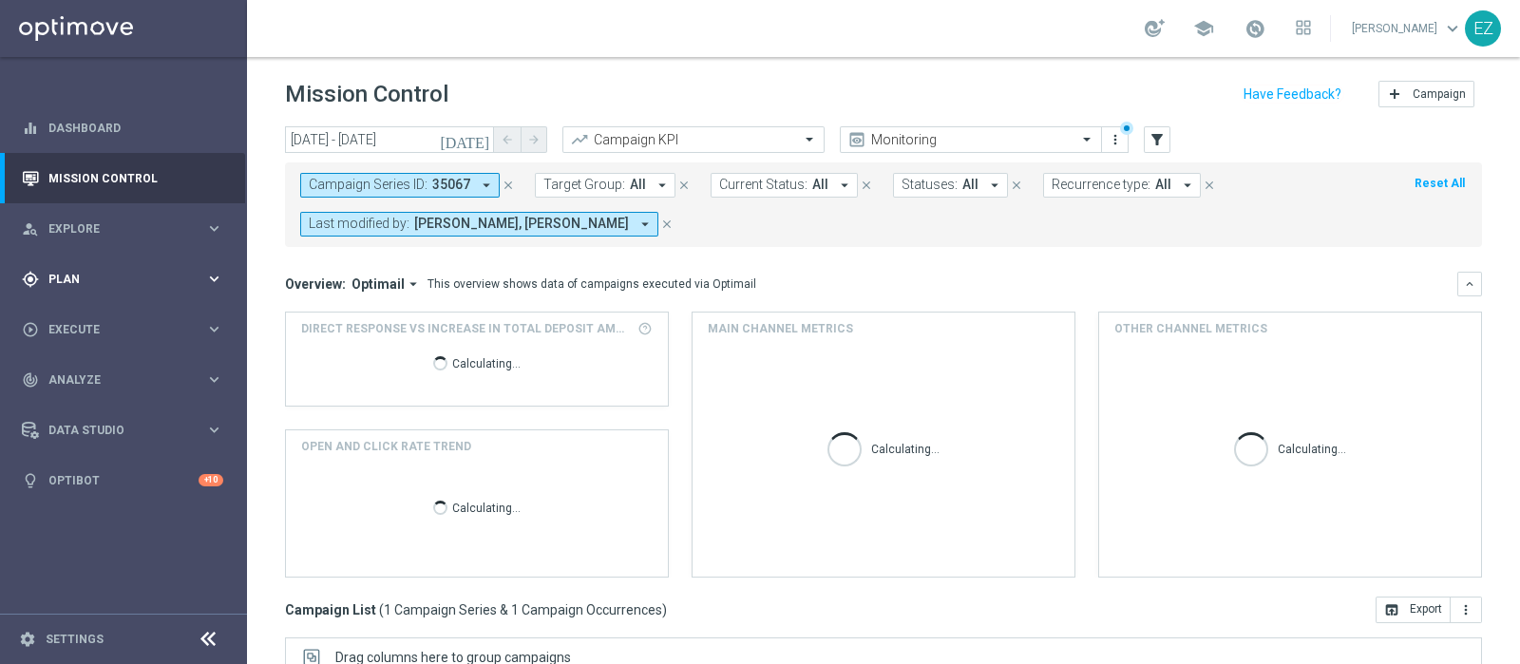
click at [98, 277] on span "Plan" at bounding box center [126, 279] width 157 height 11
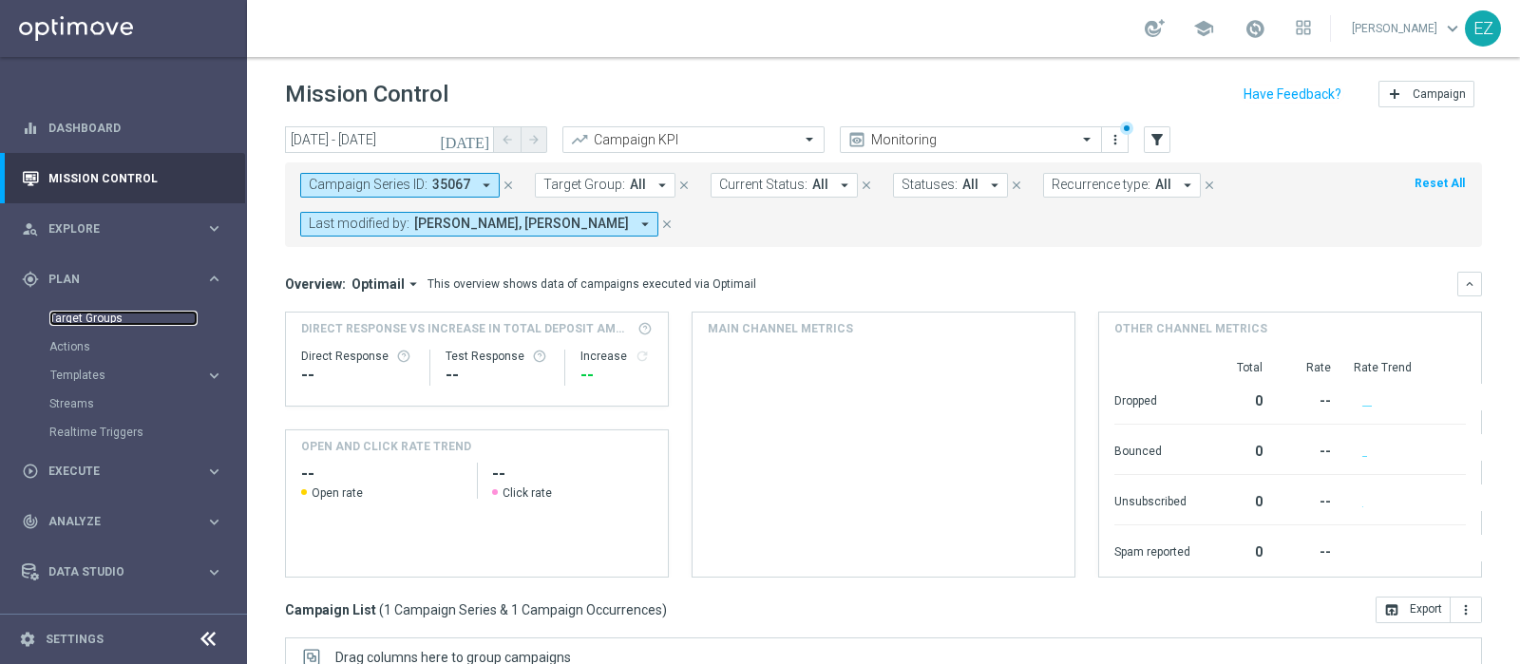
click at [81, 312] on link "Target Groups" at bounding box center [123, 318] width 148 height 15
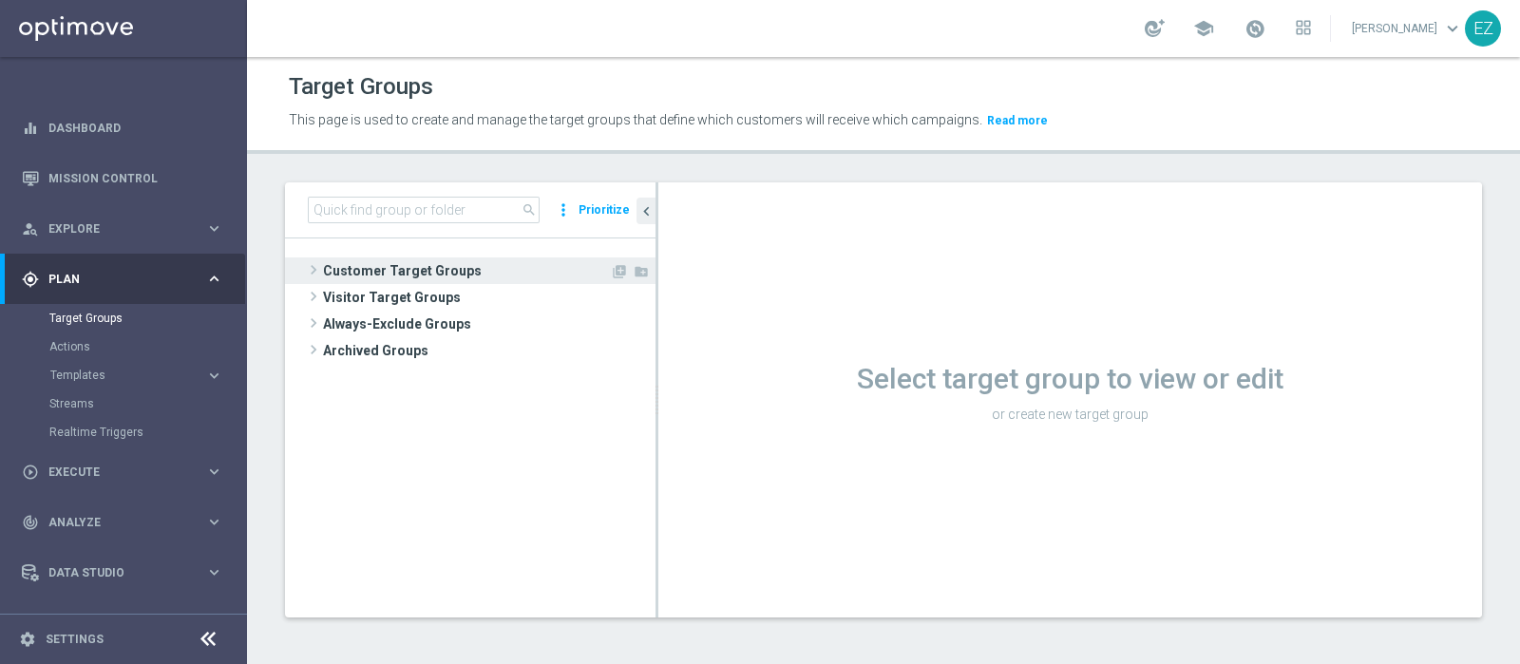
click at [411, 271] on span "Customer Target Groups" at bounding box center [466, 270] width 287 height 27
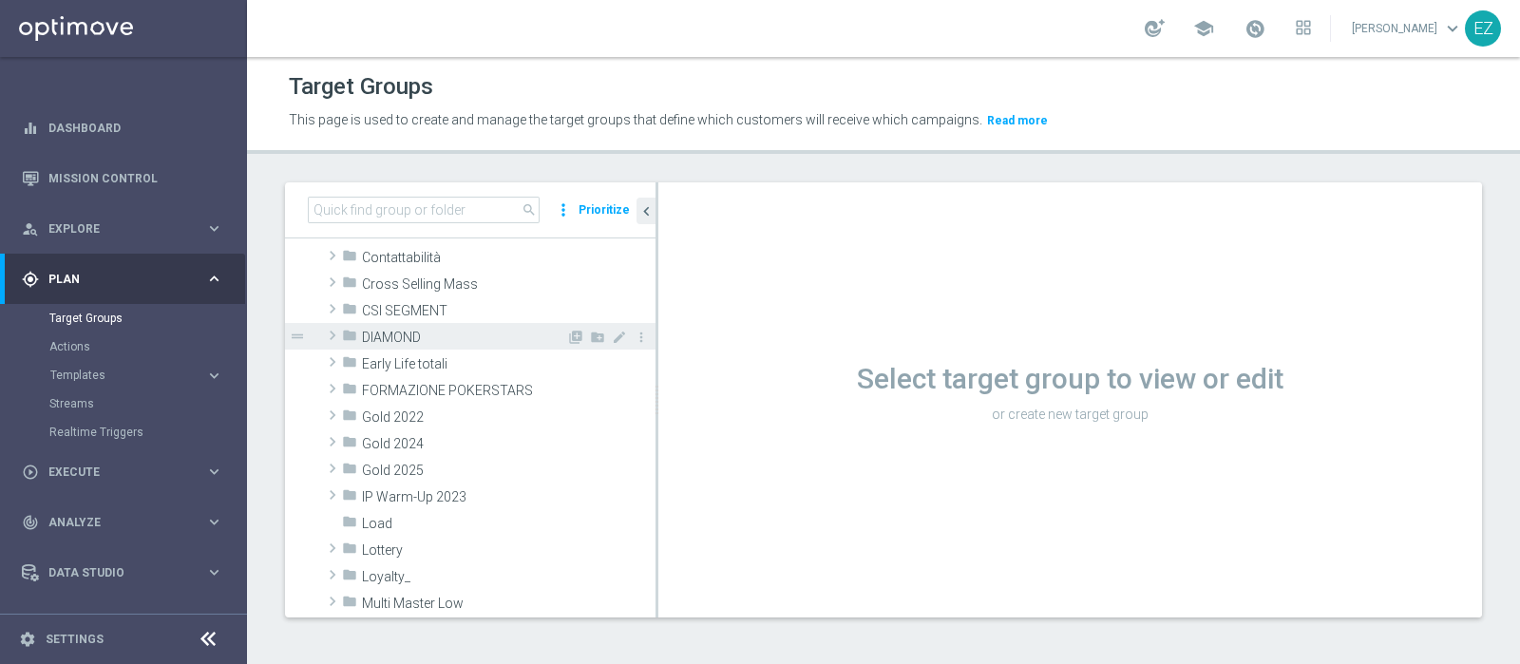
scroll to position [237, 0]
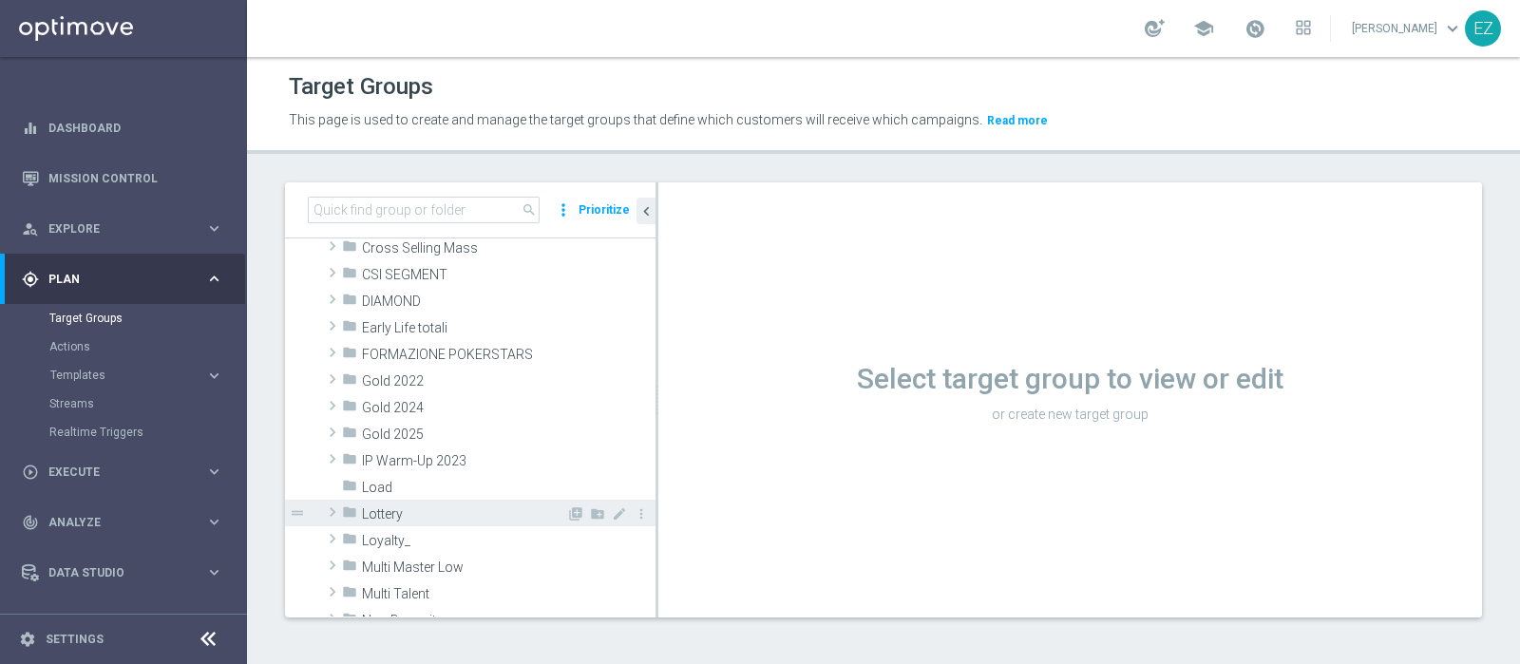
click at [414, 510] on span "Lottery" at bounding box center [464, 514] width 204 height 16
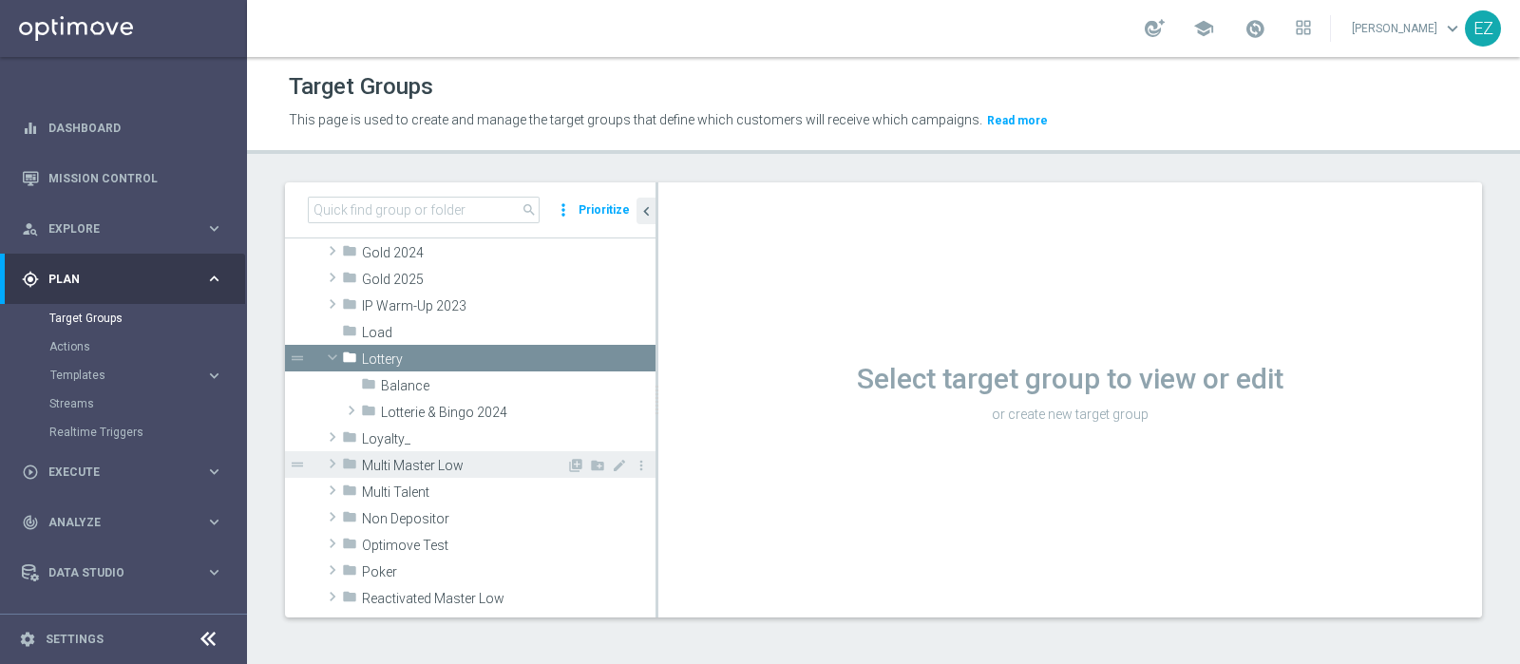
scroll to position [395, 0]
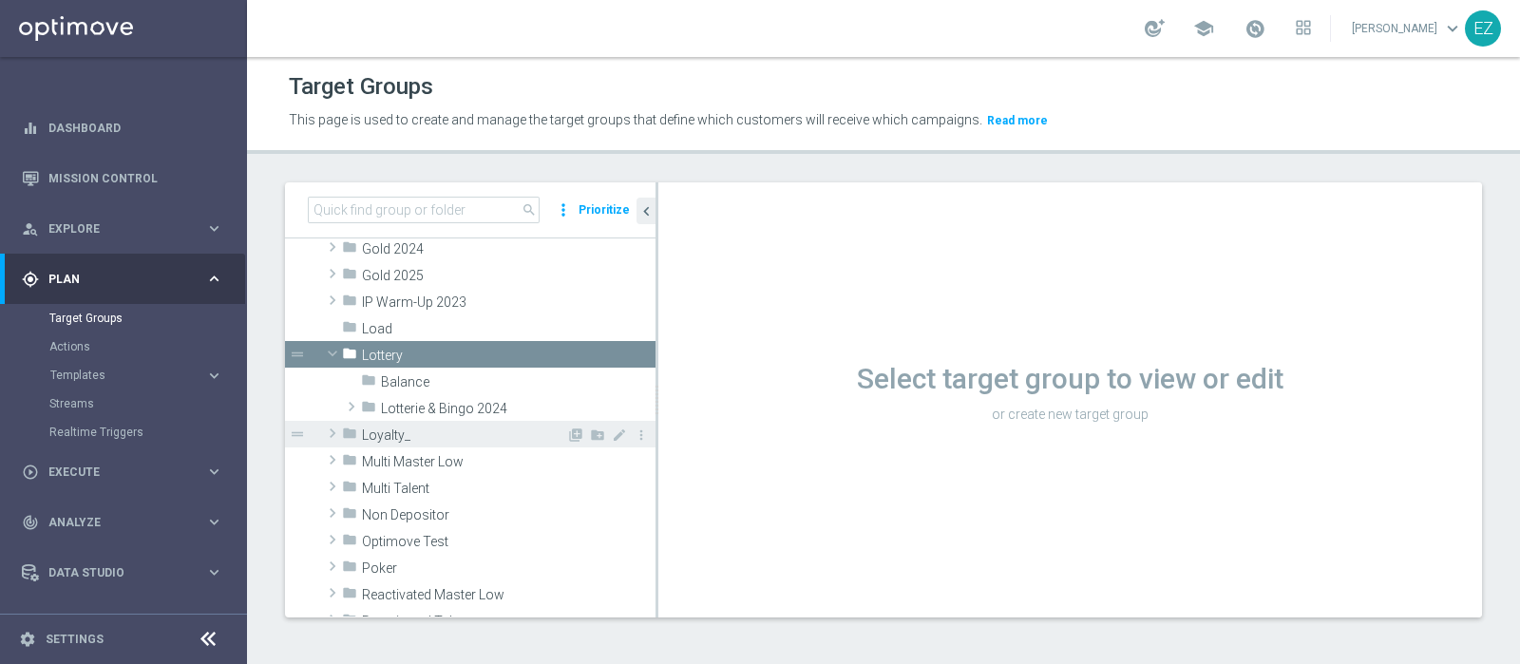
click at [449, 421] on div "folder Loyalty_" at bounding box center [454, 434] width 224 height 27
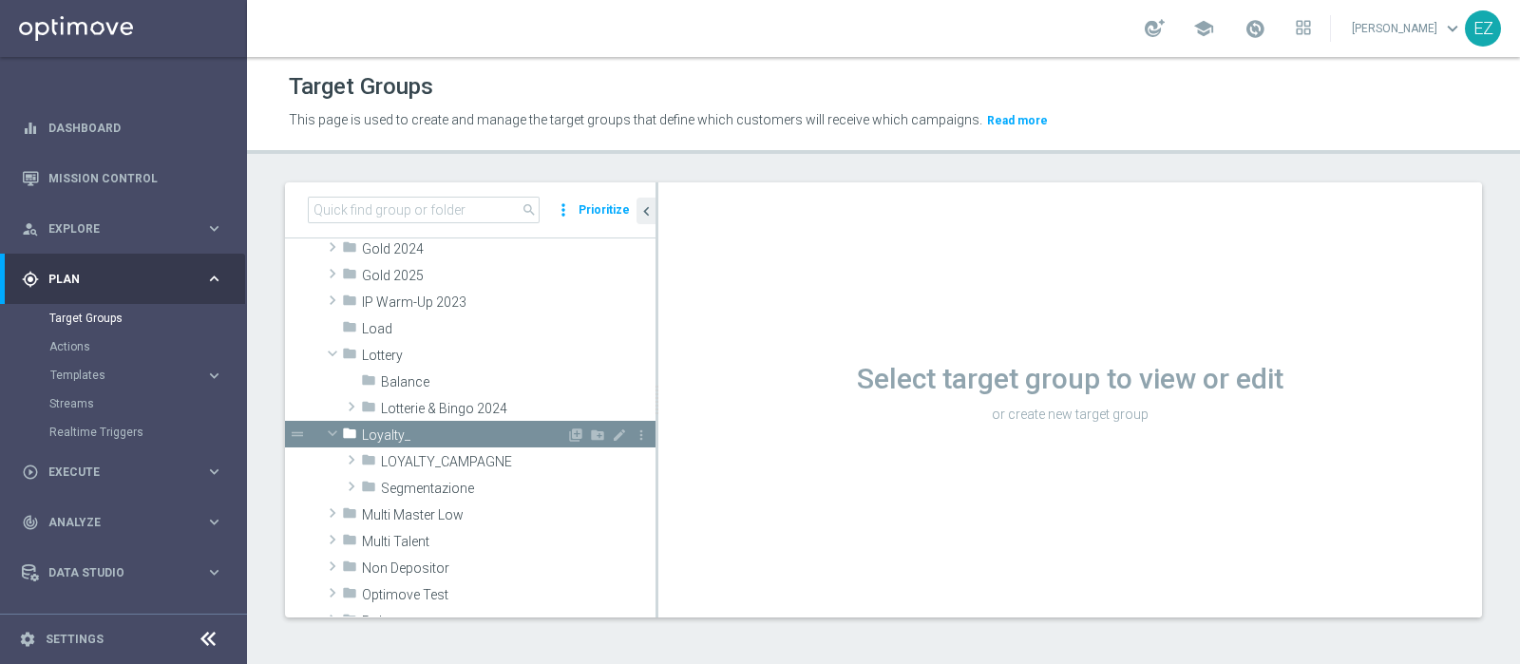
click at [444, 428] on span "Loyalty_" at bounding box center [464, 435] width 204 height 16
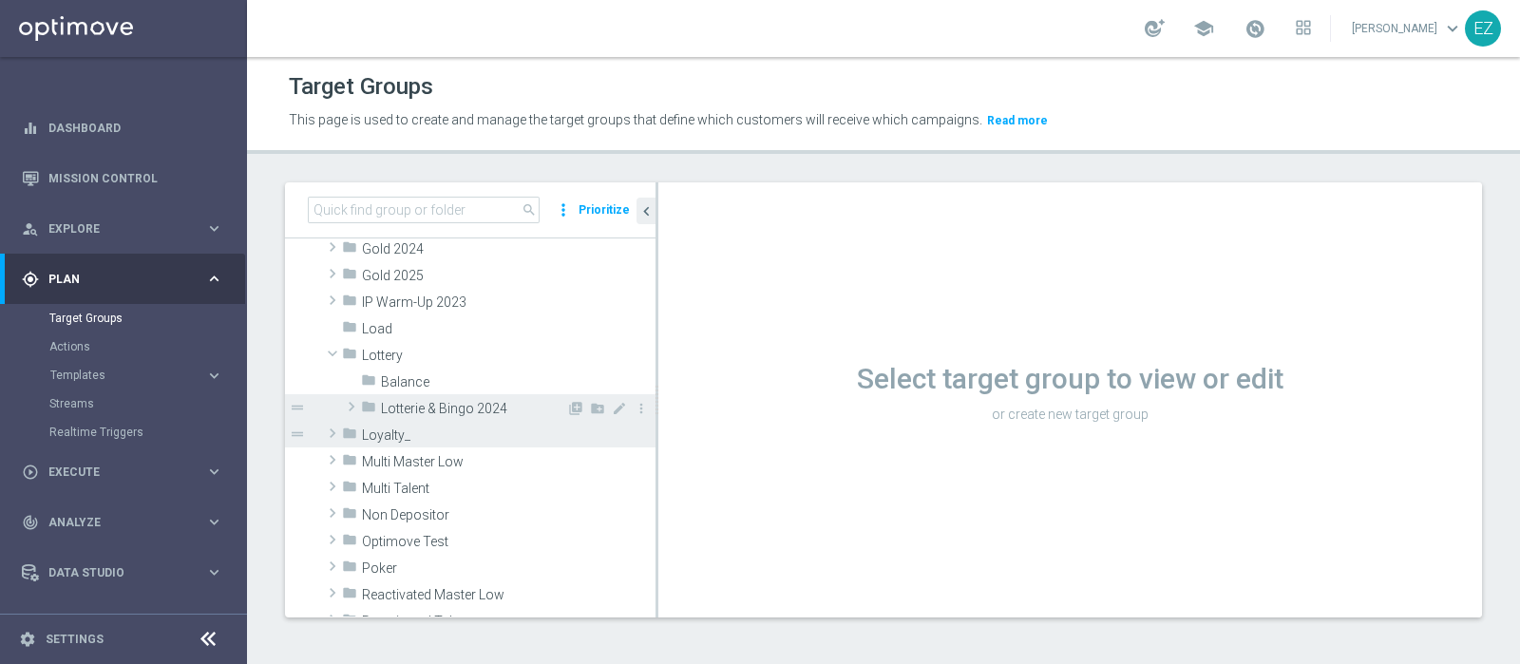
click at [442, 406] on span "Lotterie & Bingo 2024" at bounding box center [473, 409] width 185 height 16
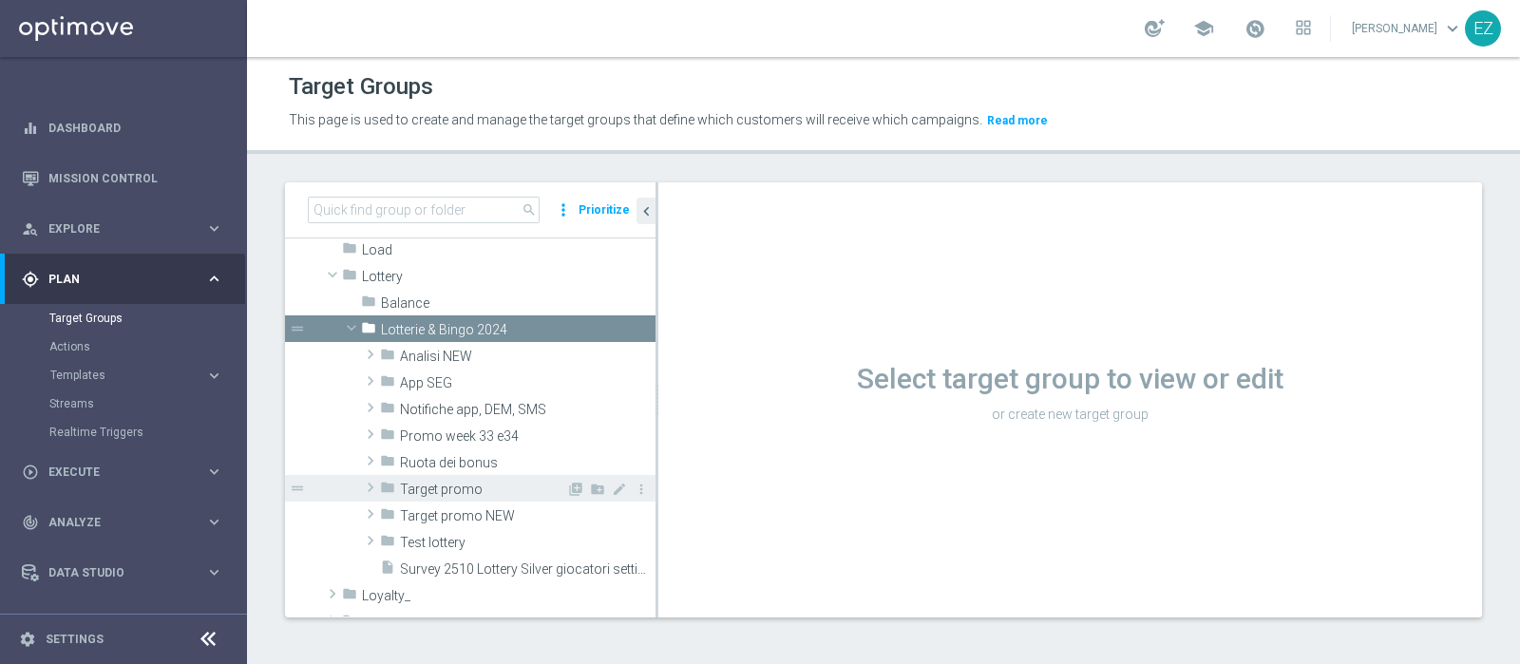
scroll to position [554, 0]
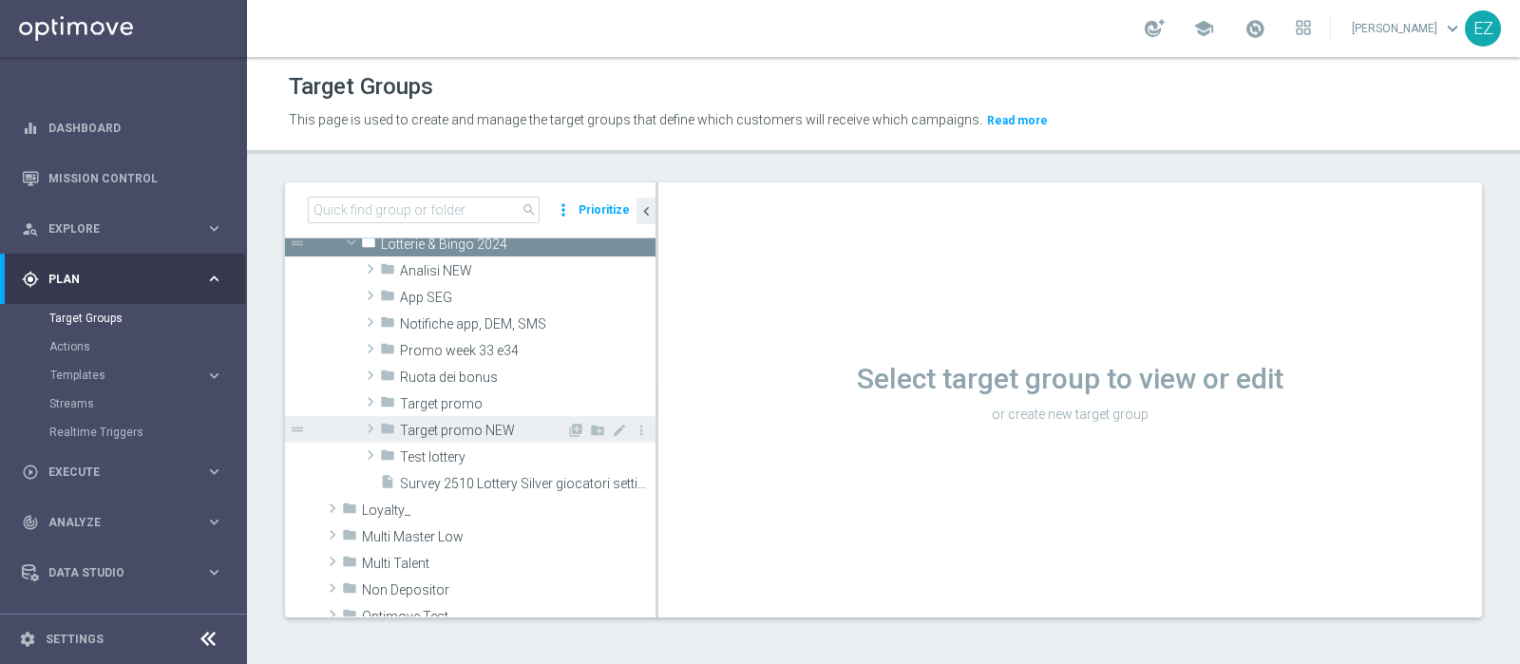
click at [473, 429] on span "Target promo NEW" at bounding box center [483, 431] width 166 height 16
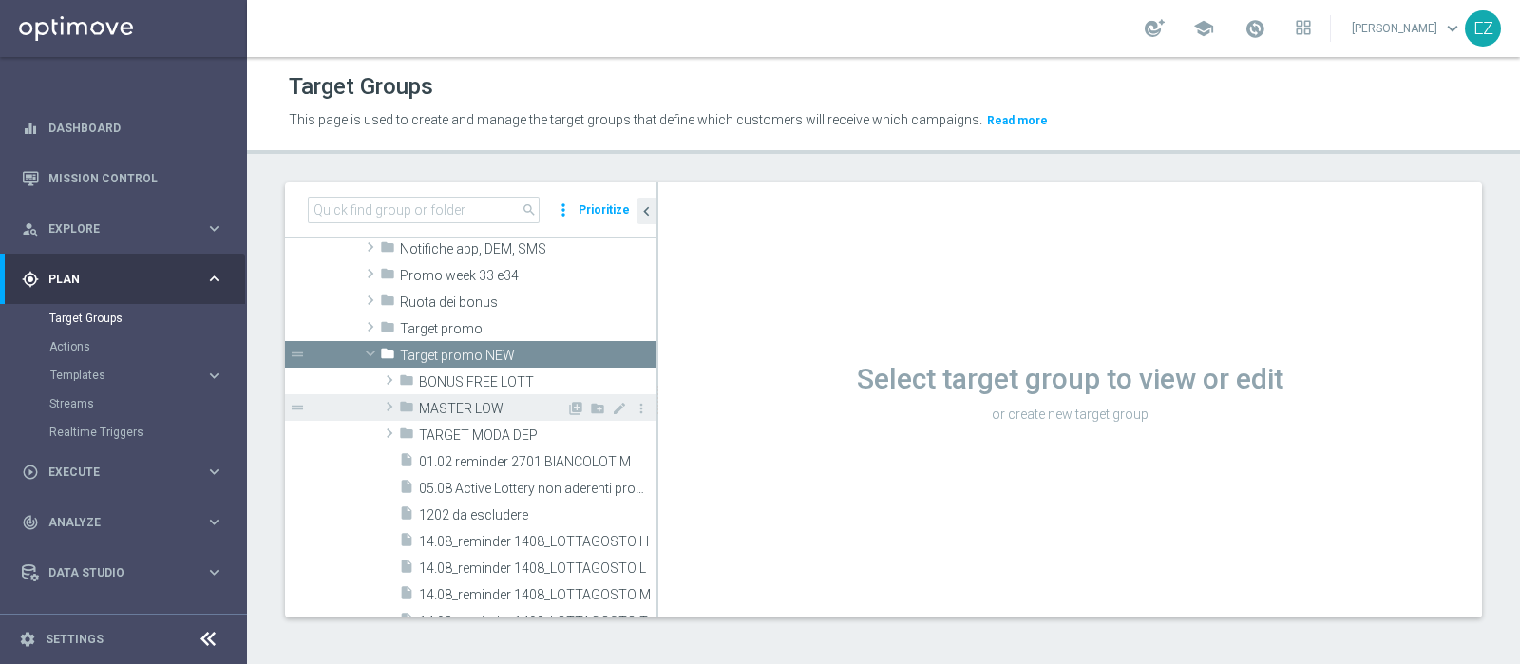
scroll to position [633, 0]
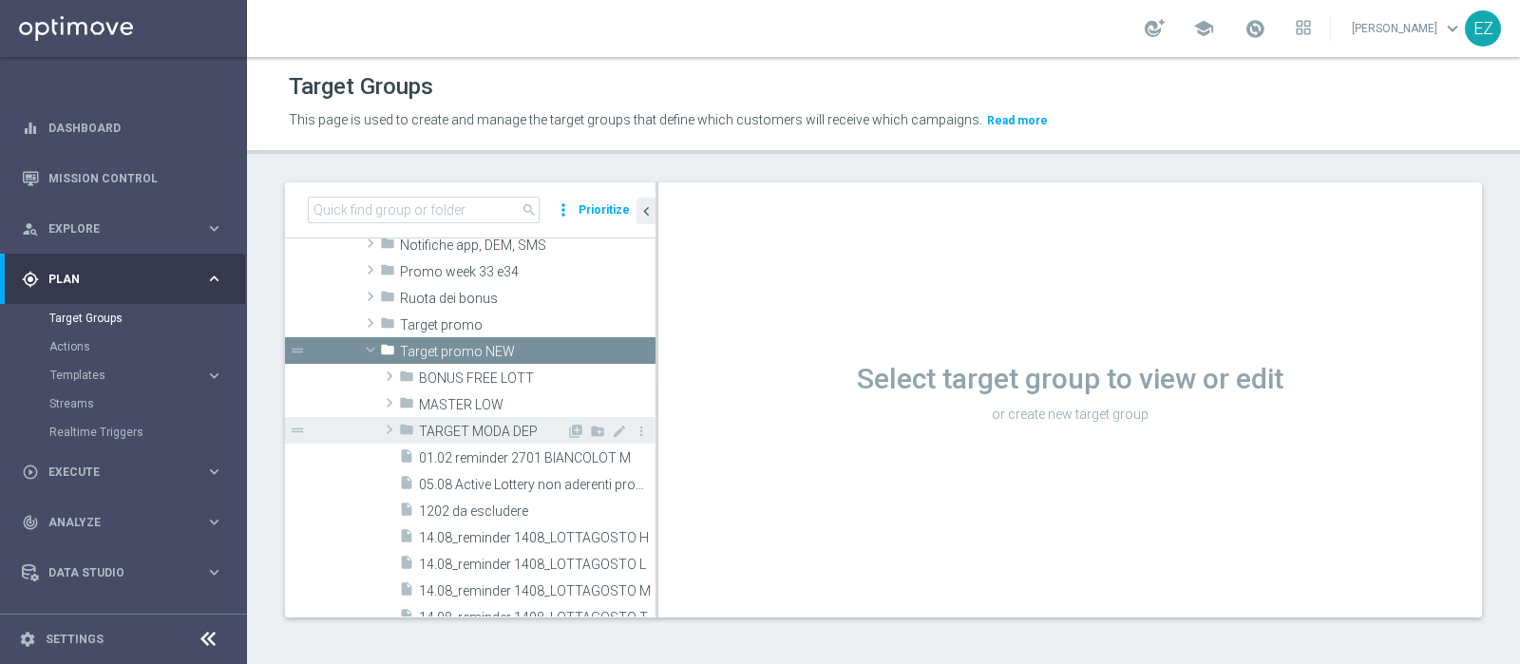
click at [472, 427] on span "TARGET MODA DEP" at bounding box center [492, 432] width 147 height 16
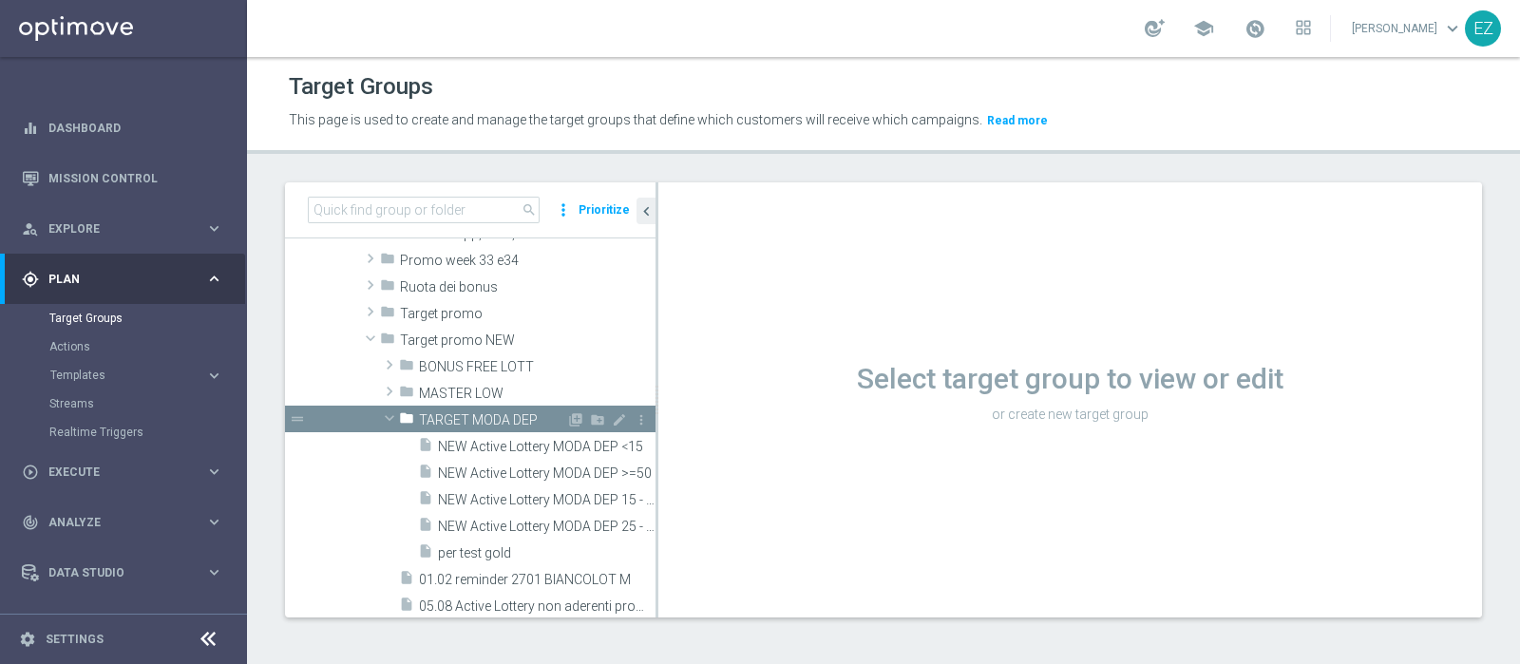
scroll to position [712, 0]
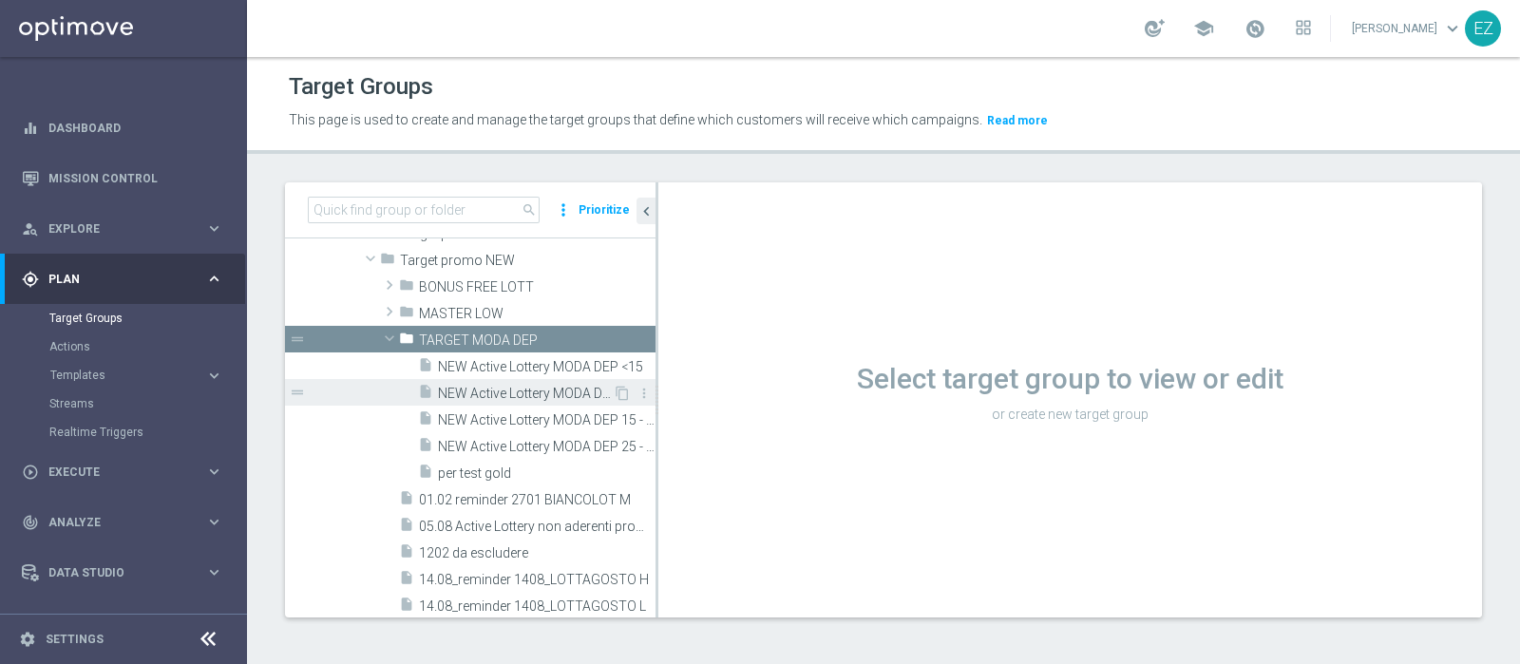
click at [504, 397] on span "NEW Active Lottery MODA DEP >=50" at bounding box center [525, 394] width 175 height 16
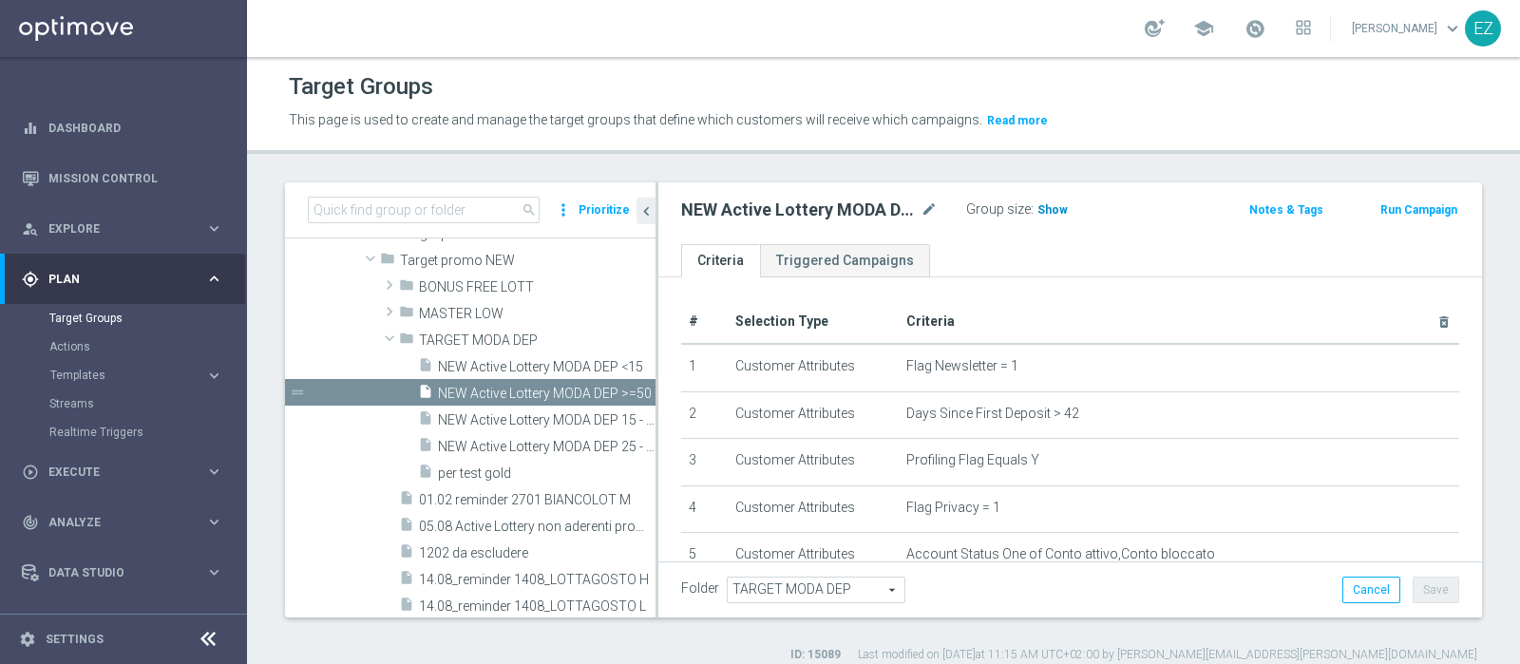
click at [1063, 212] on h3 "Show" at bounding box center [1052, 209] width 34 height 21
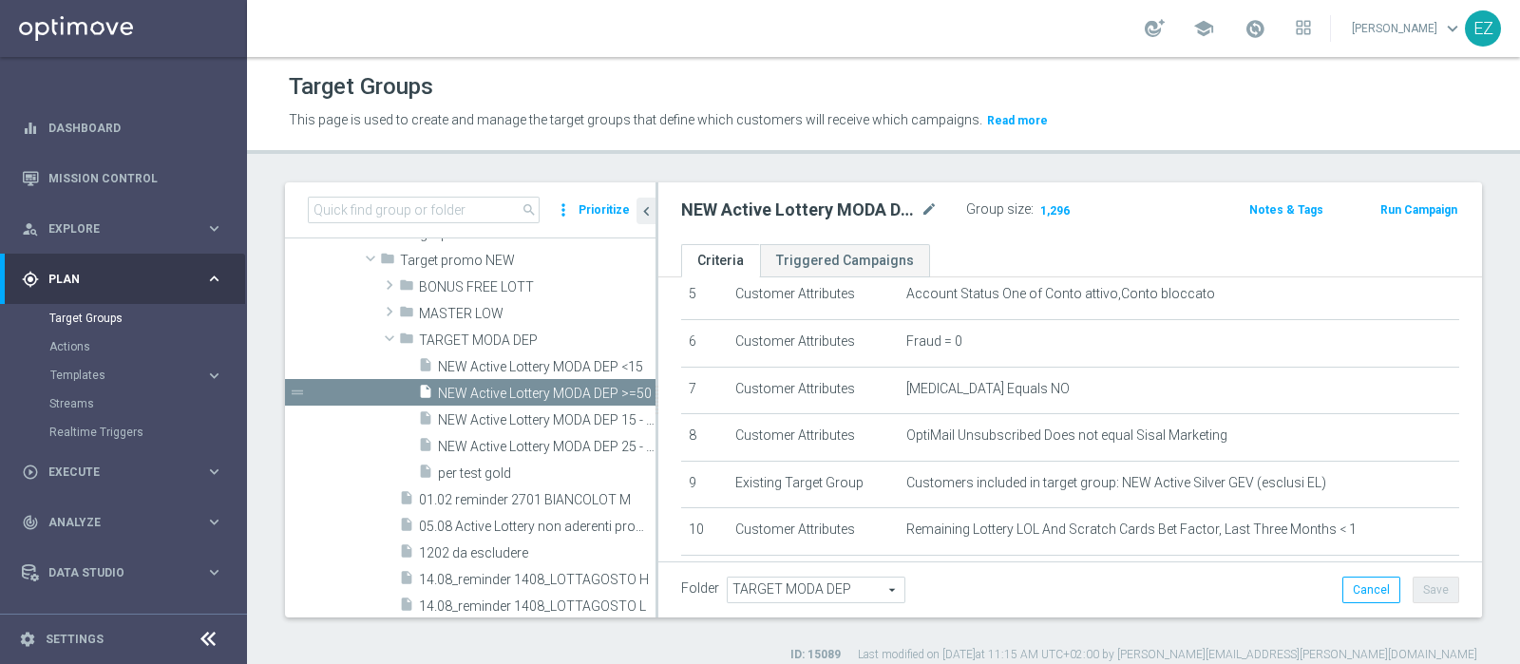
scroll to position [261, 0]
click at [1413, 205] on button "Run Campaign" at bounding box center [1418, 209] width 81 height 21
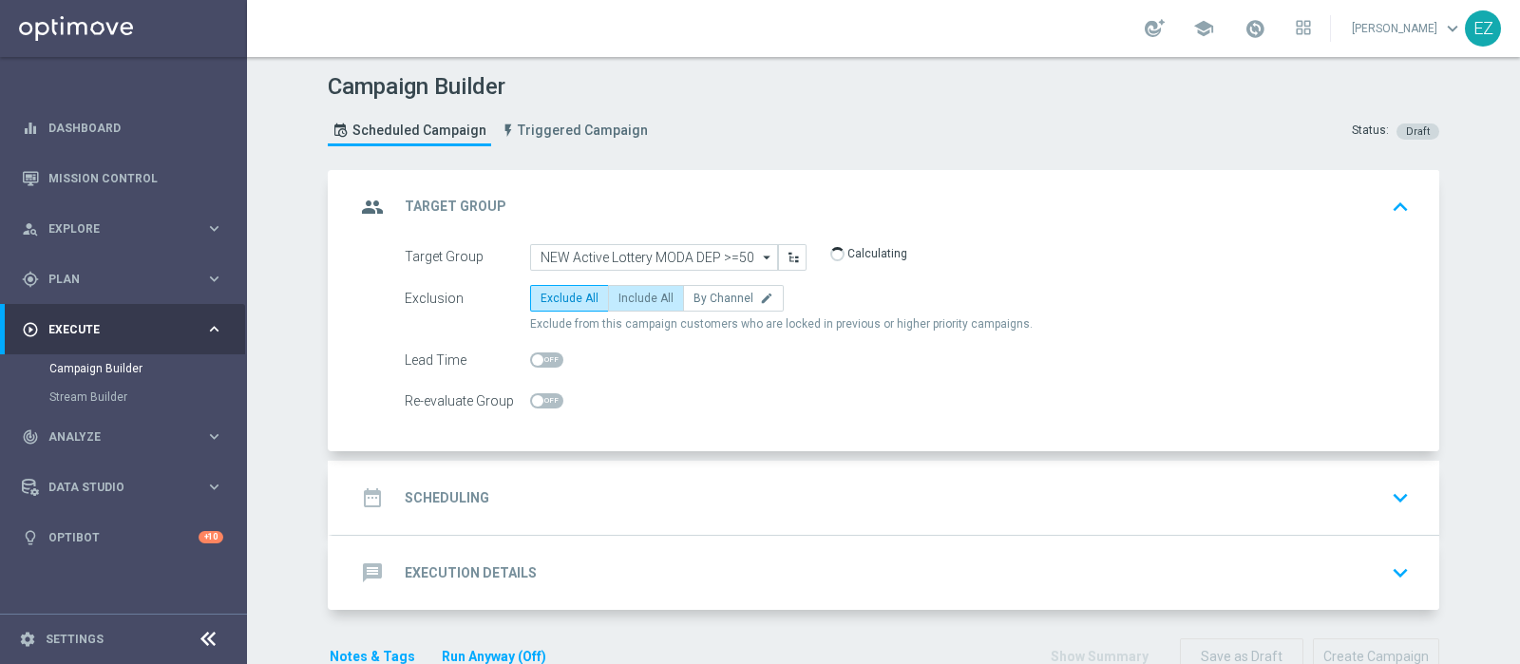
click at [619, 292] on span "Include All" at bounding box center [645, 298] width 55 height 13
click at [619, 295] on input "Include All" at bounding box center [624, 301] width 12 height 12
radio input "true"
click at [476, 486] on div "date_range Scheduling keyboard_arrow_down" at bounding box center [885, 498] width 1061 height 36
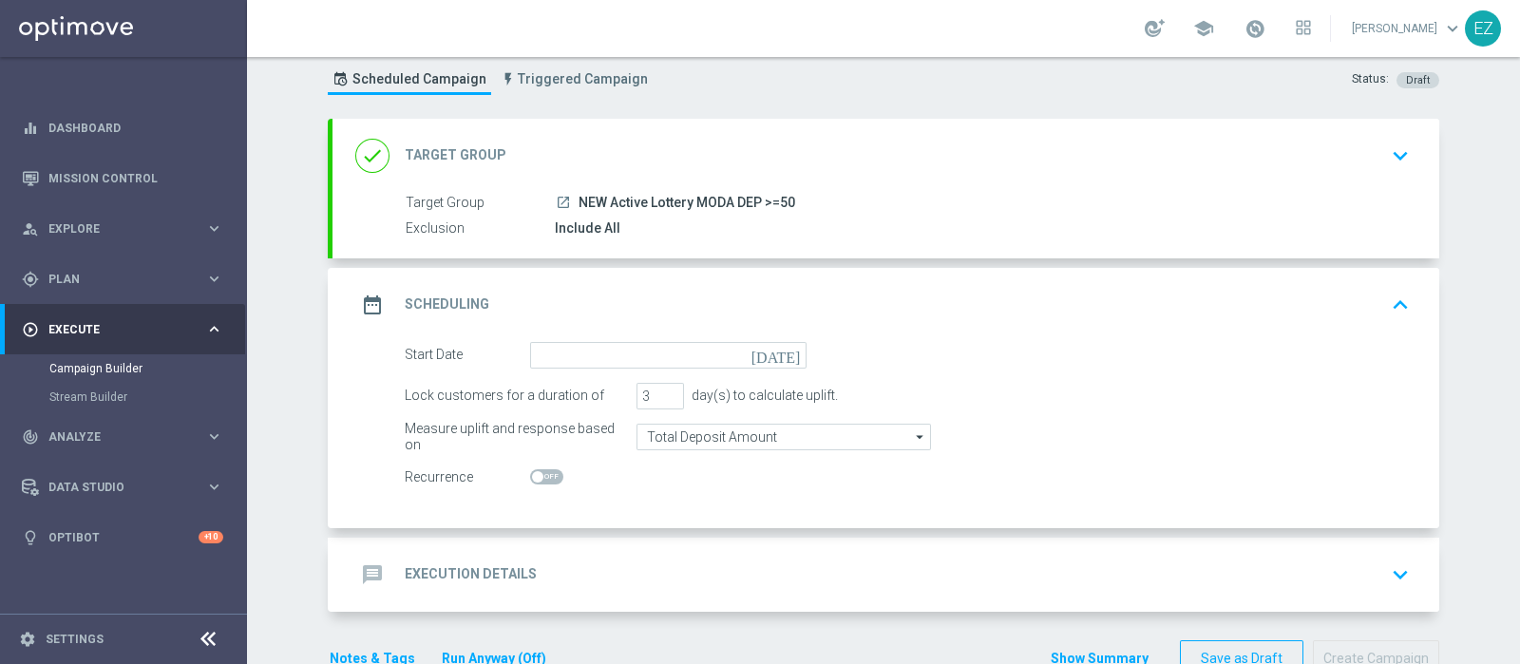
scroll to position [79, 0]
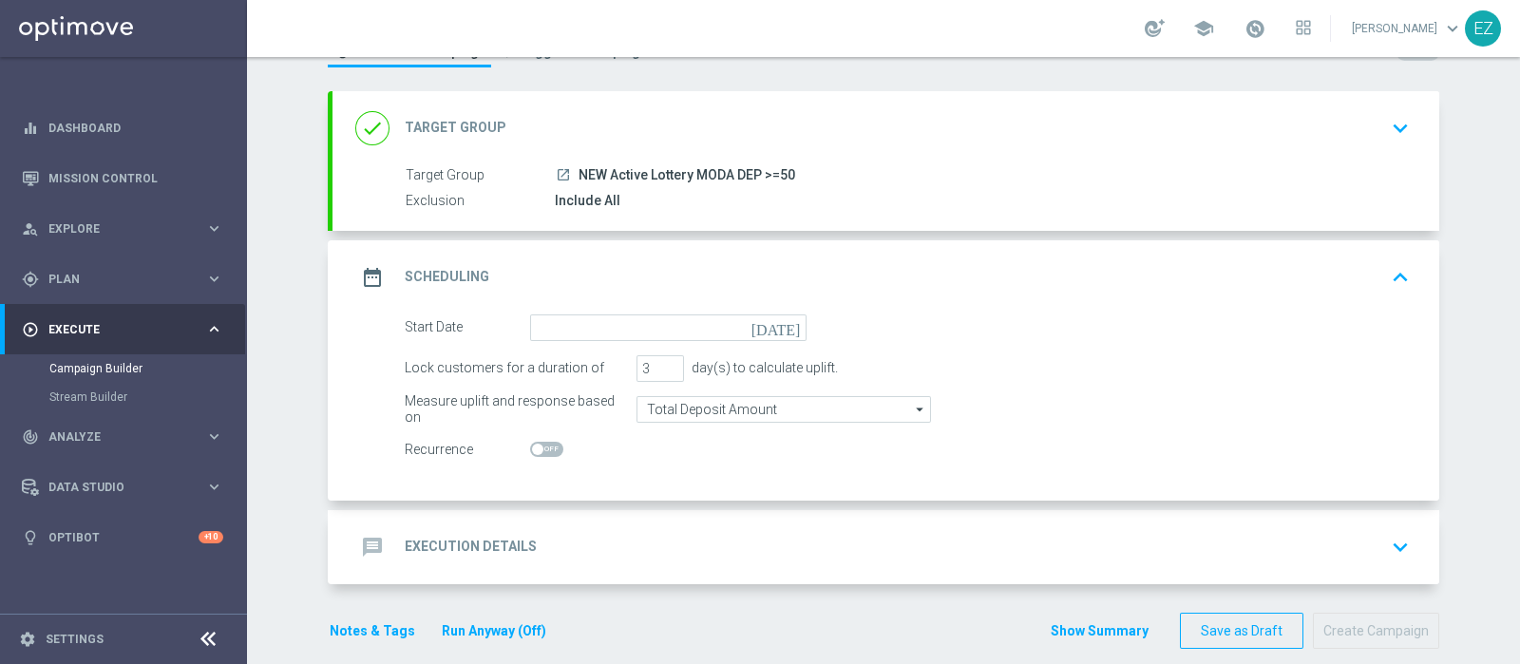
click at [787, 327] on icon "today" at bounding box center [779, 324] width 56 height 21
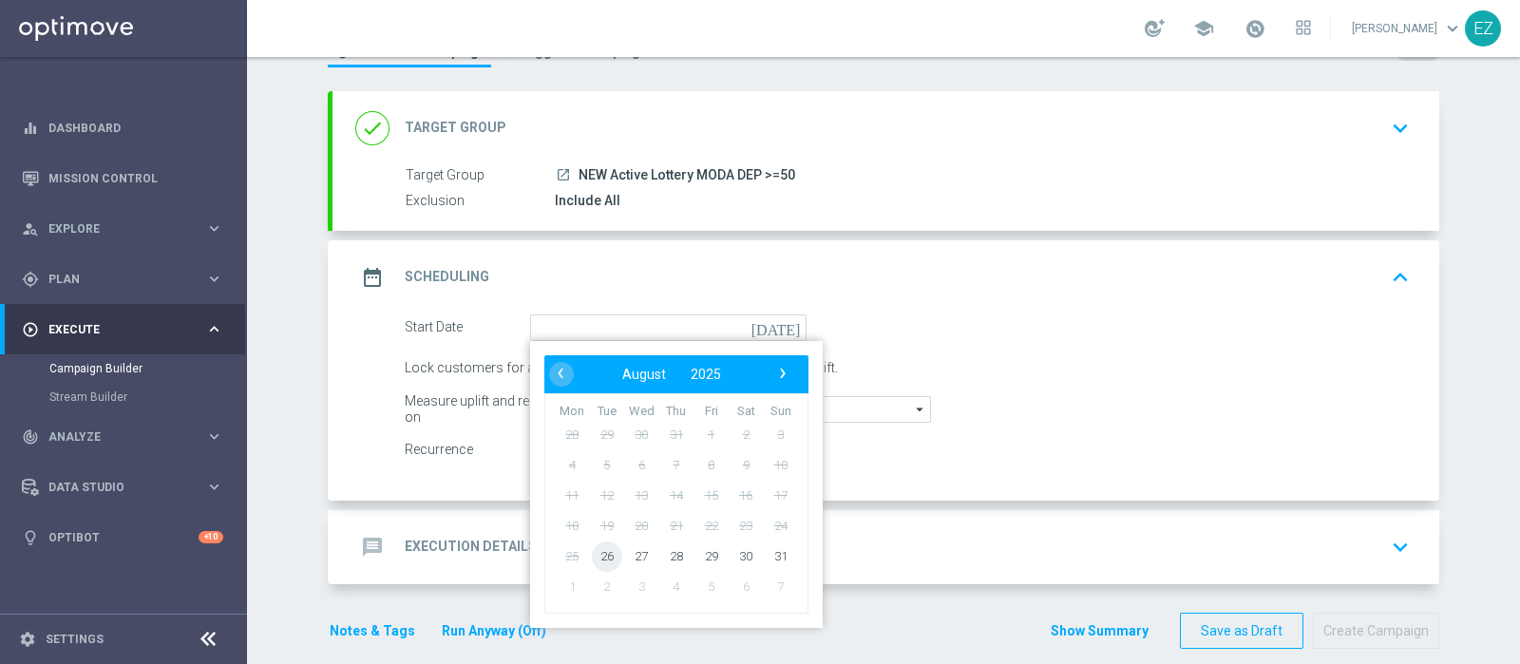
click at [598, 553] on span "26" at bounding box center [607, 555] width 30 height 30
type input "26 Aug 2025"
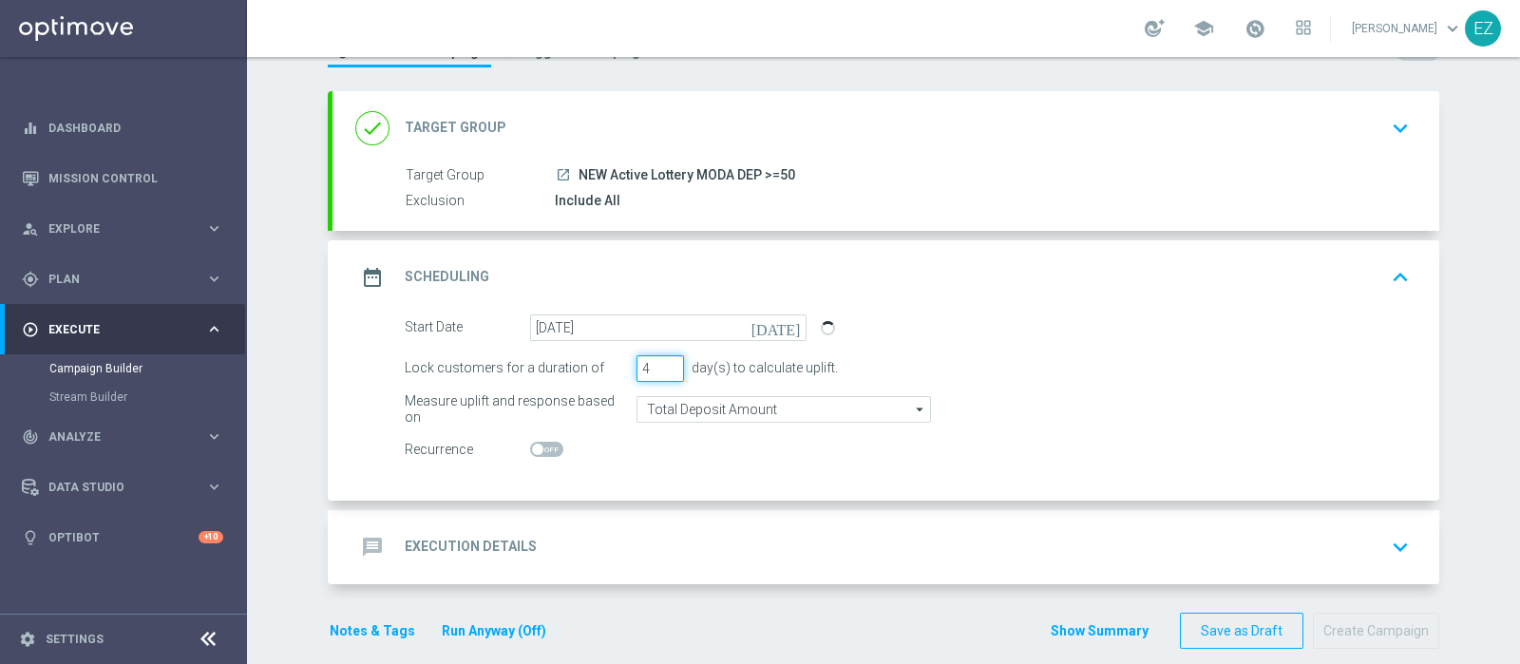
click at [662, 358] on input "4" at bounding box center [659, 368] width 47 height 27
type input "5"
click at [662, 358] on input "5" at bounding box center [659, 368] width 47 height 27
click at [531, 530] on div "message Execution Details keyboard_arrow_down" at bounding box center [885, 547] width 1061 height 36
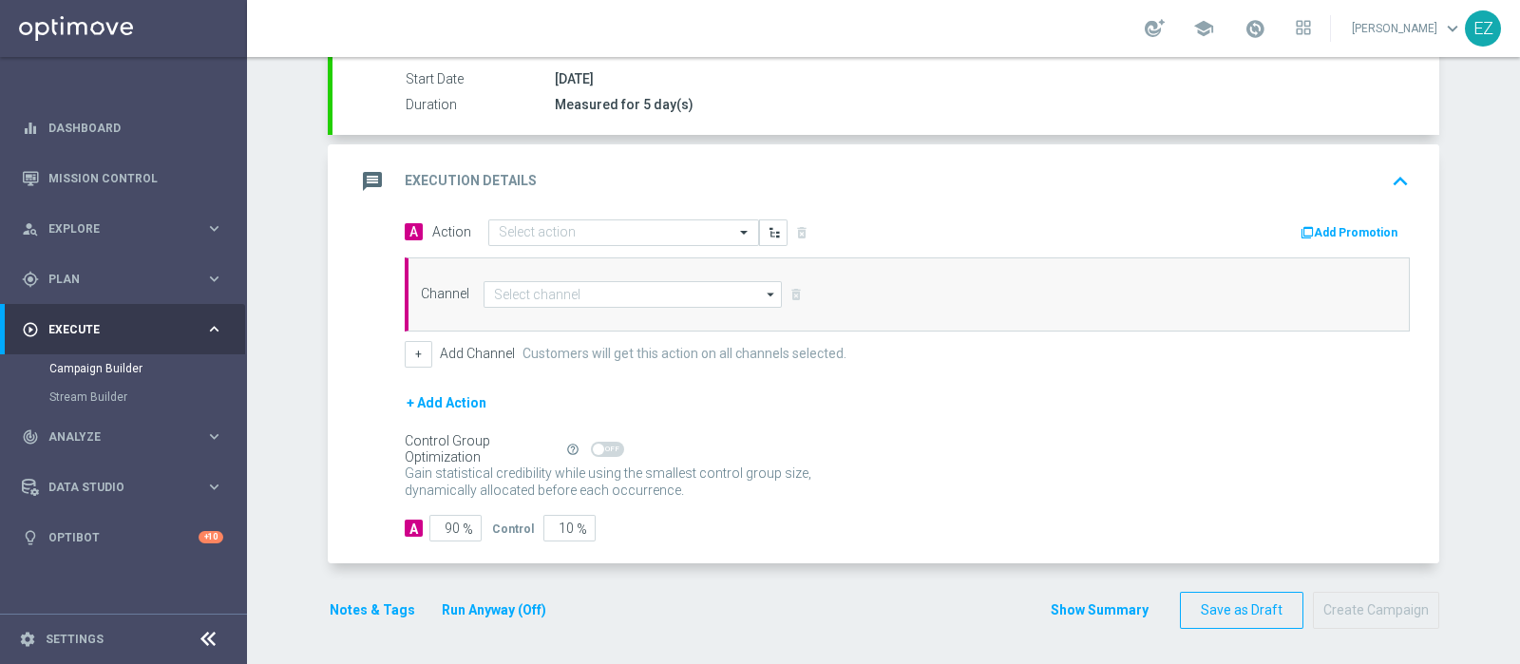
scroll to position [314, 0]
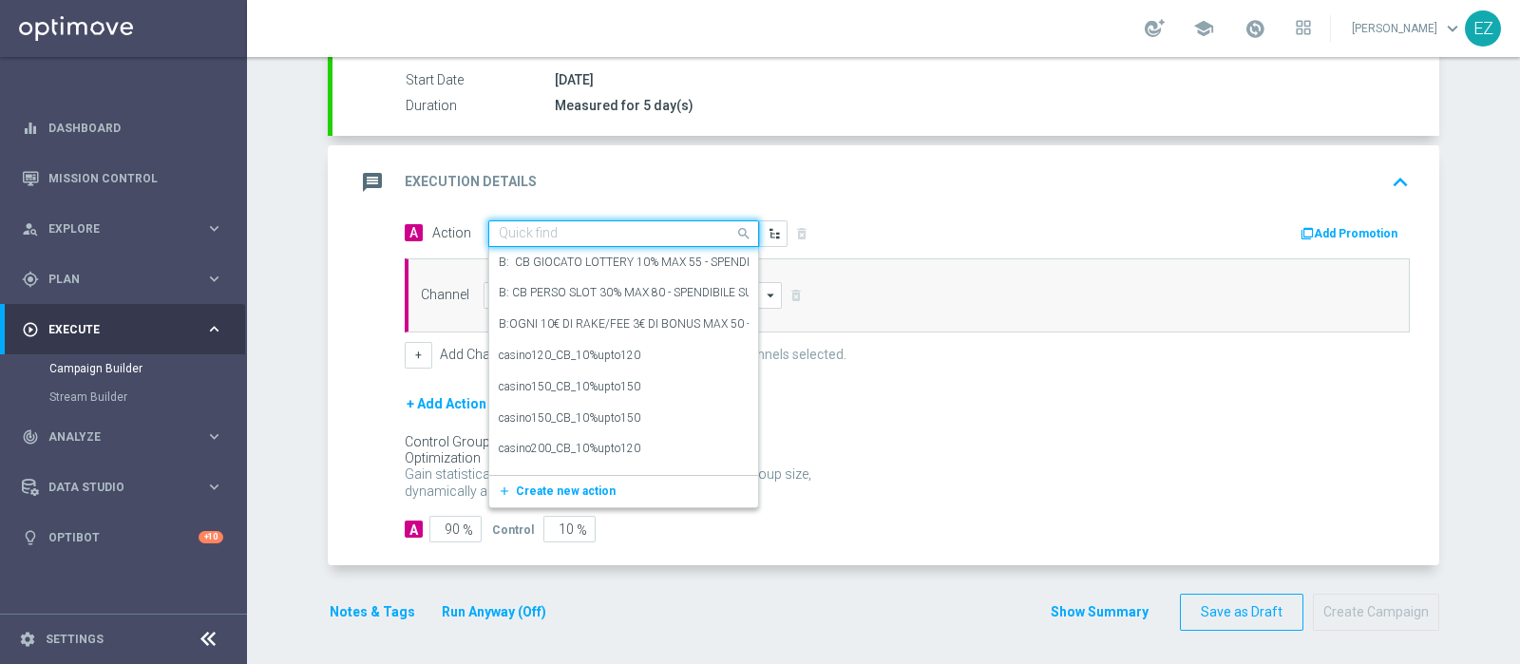
click at [688, 235] on input "text" at bounding box center [605, 234] width 212 height 16
paste input "DEP_50€"
type input "DEP_50€"
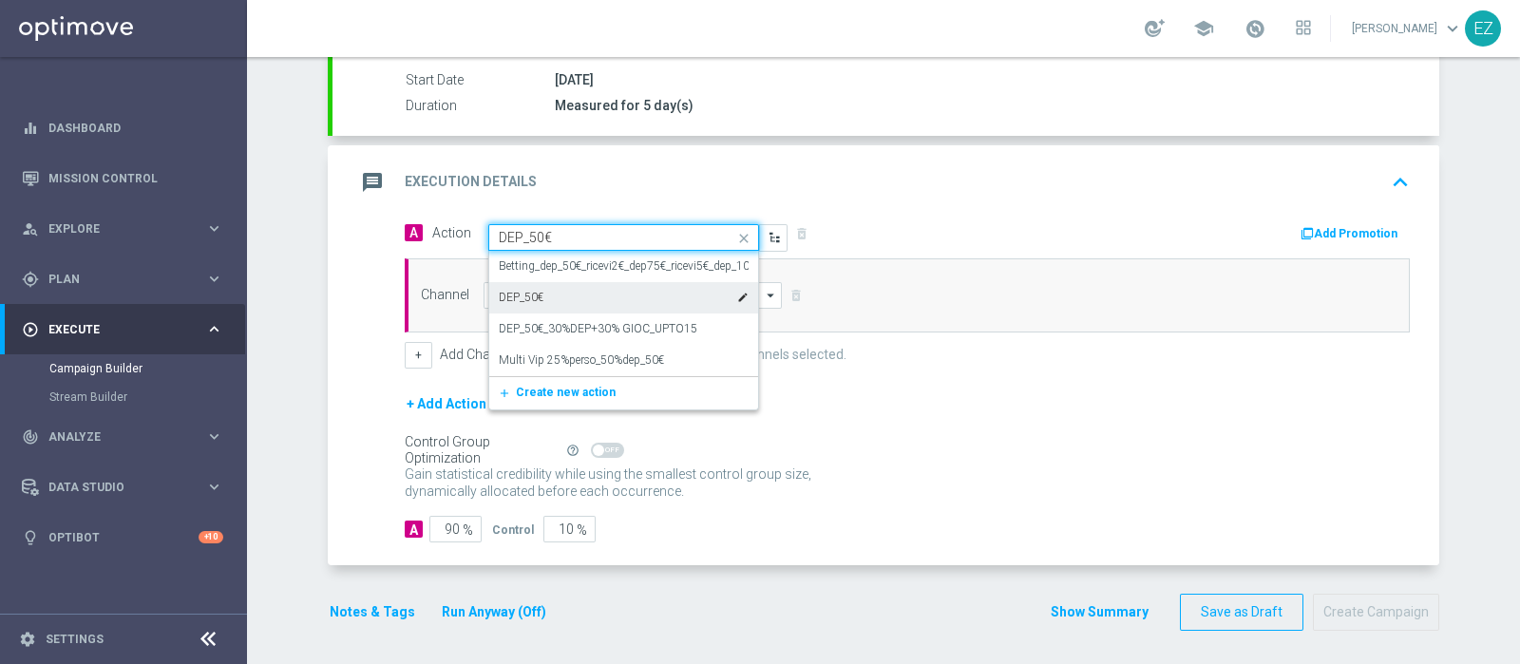
click at [558, 292] on div "DEP_50€ edit" at bounding box center [624, 297] width 250 height 31
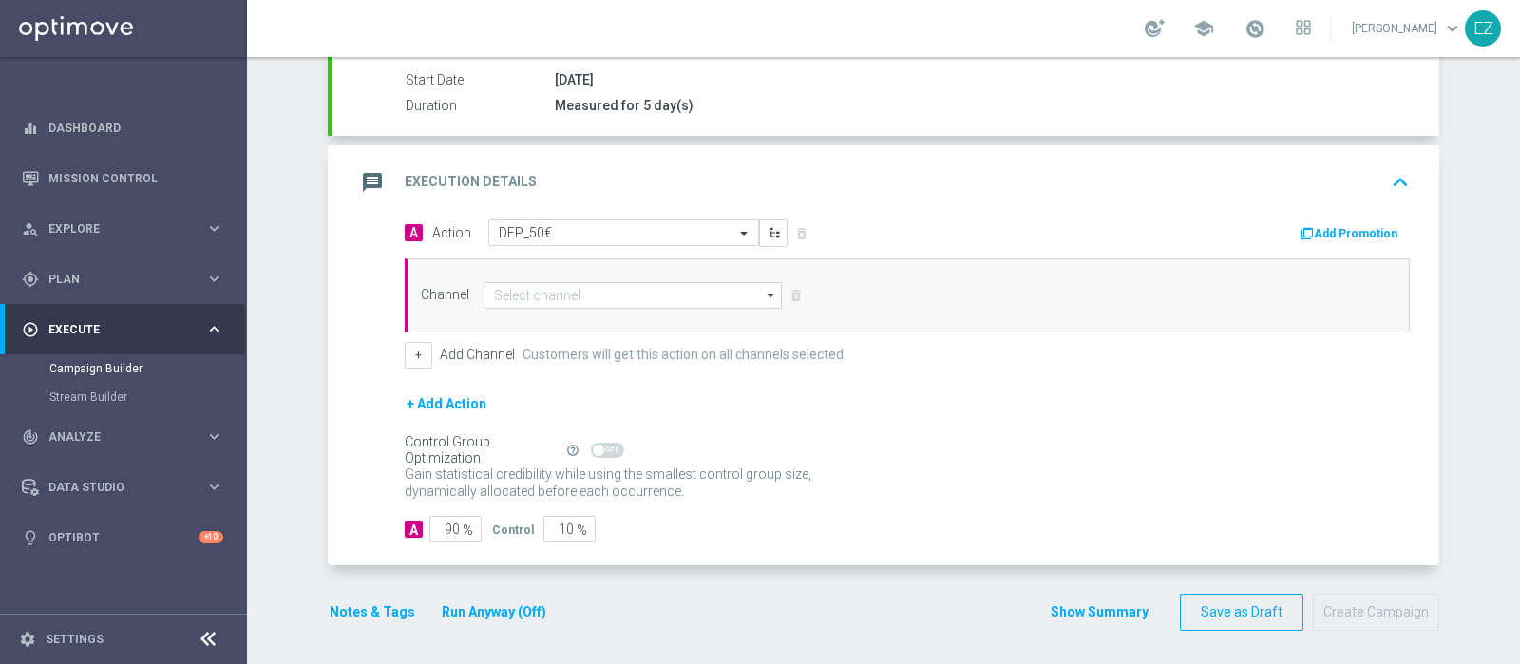
click at [1300, 233] on icon "button" at bounding box center [1306, 233] width 13 height 13
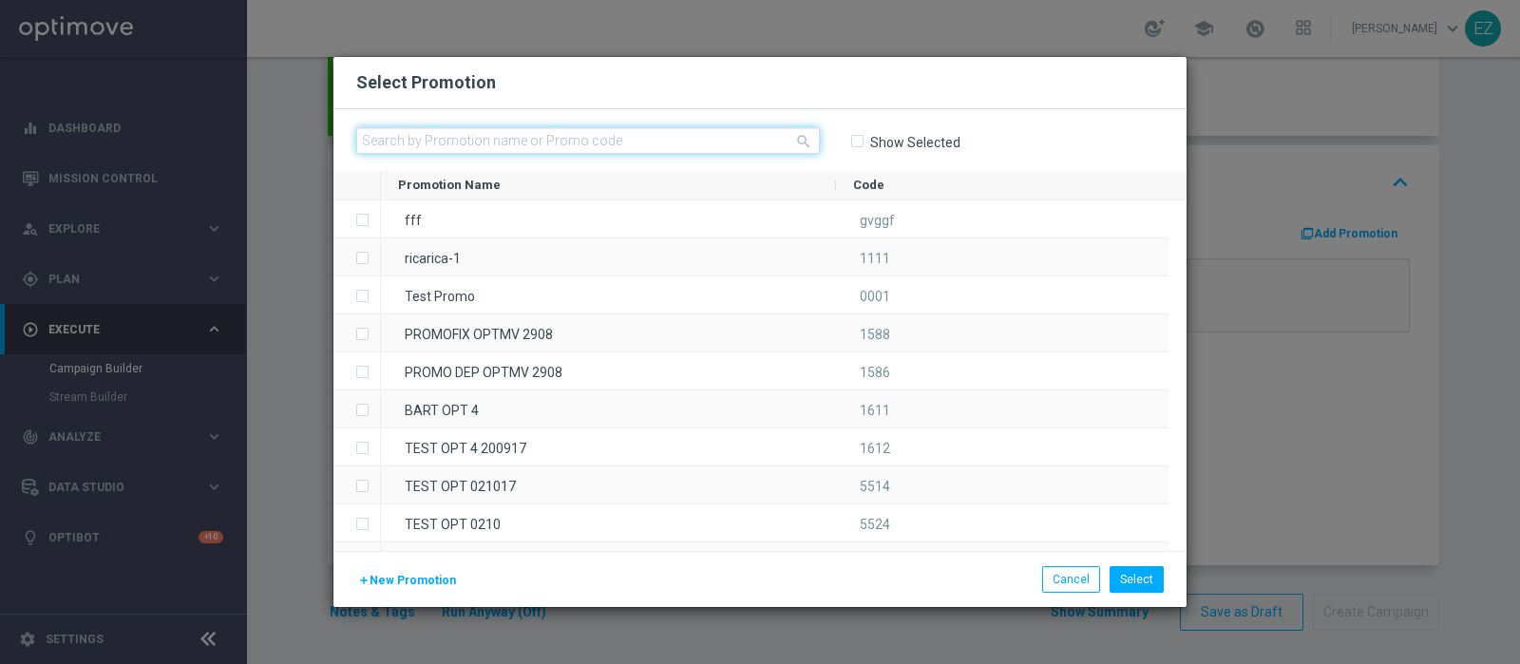
click at [587, 138] on input "text" at bounding box center [588, 140] width 464 height 27
paste input "2608 LOT DEP T"
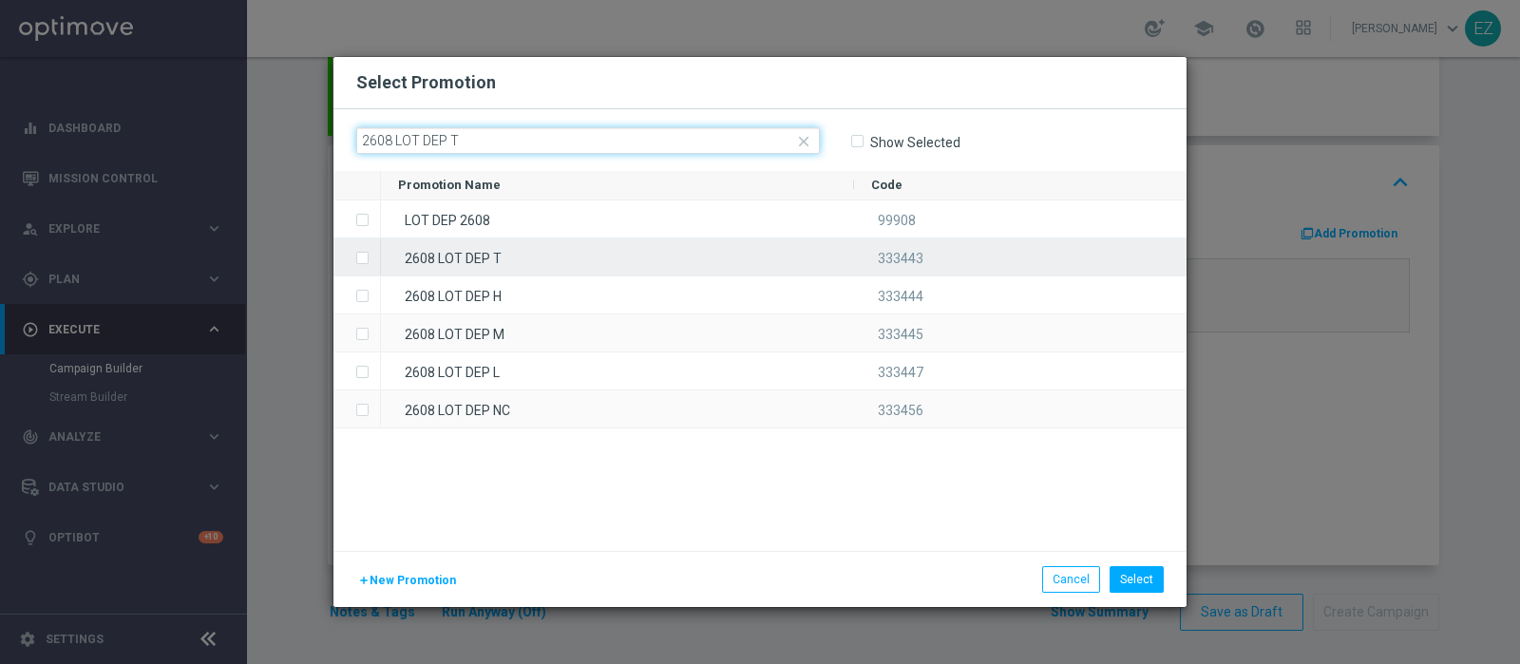
type input "2608 LOT DEP T"
click at [522, 257] on div "2608 LOT DEP T" at bounding box center [617, 256] width 473 height 37
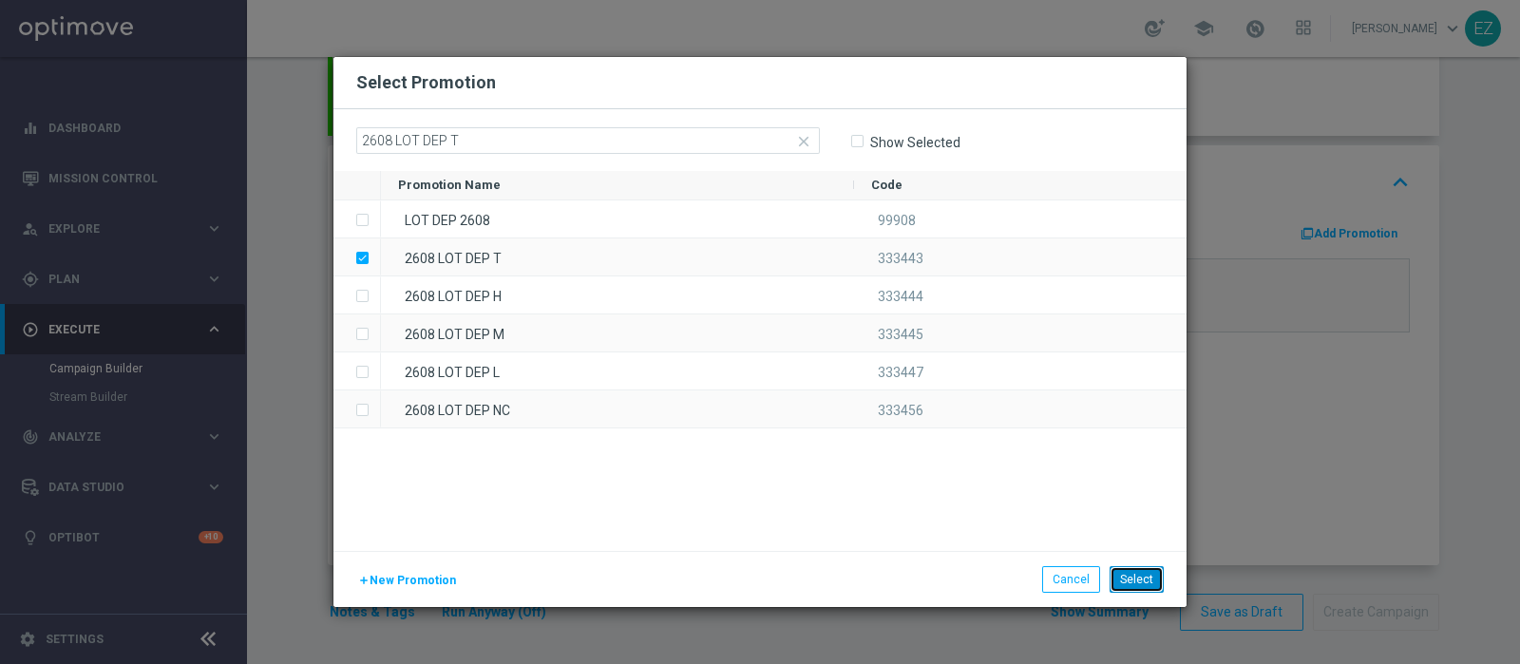
click at [1154, 577] on button "Select" at bounding box center [1136, 579] width 54 height 27
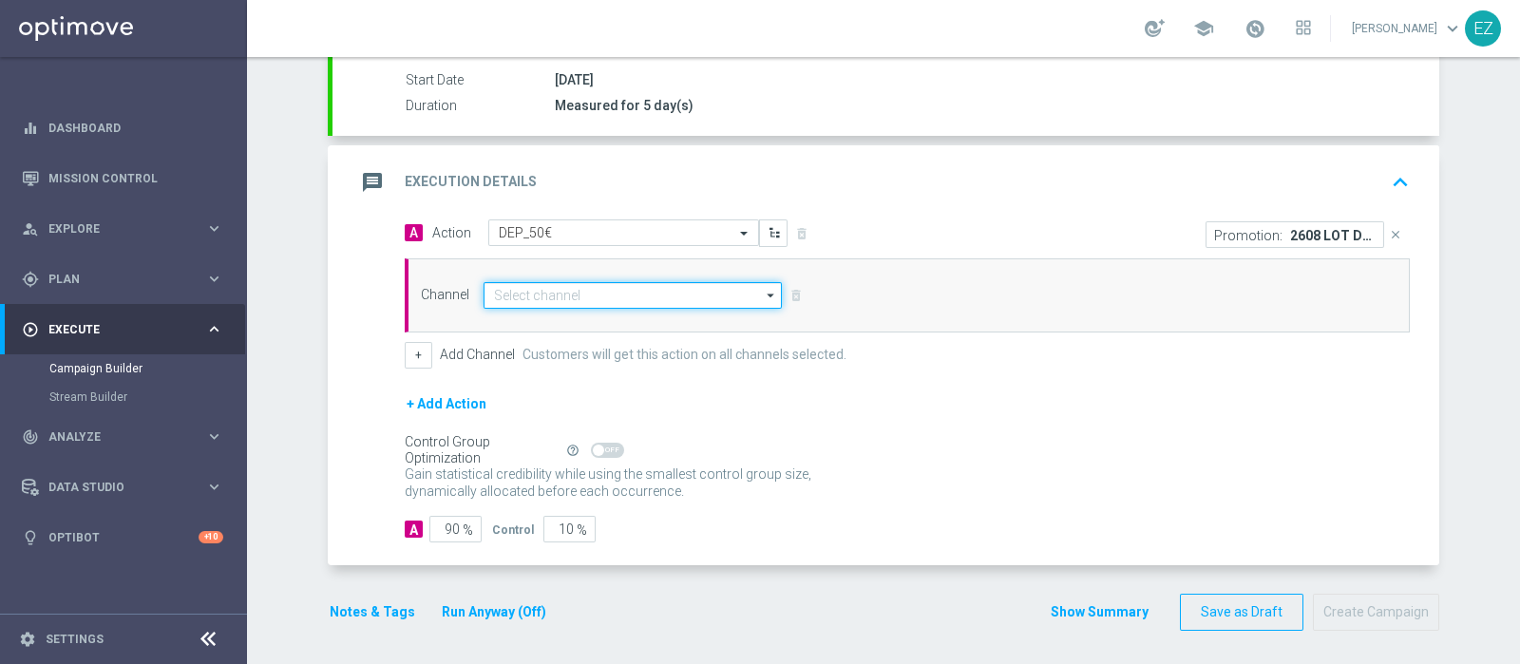
click at [524, 292] on input at bounding box center [632, 295] width 298 height 27
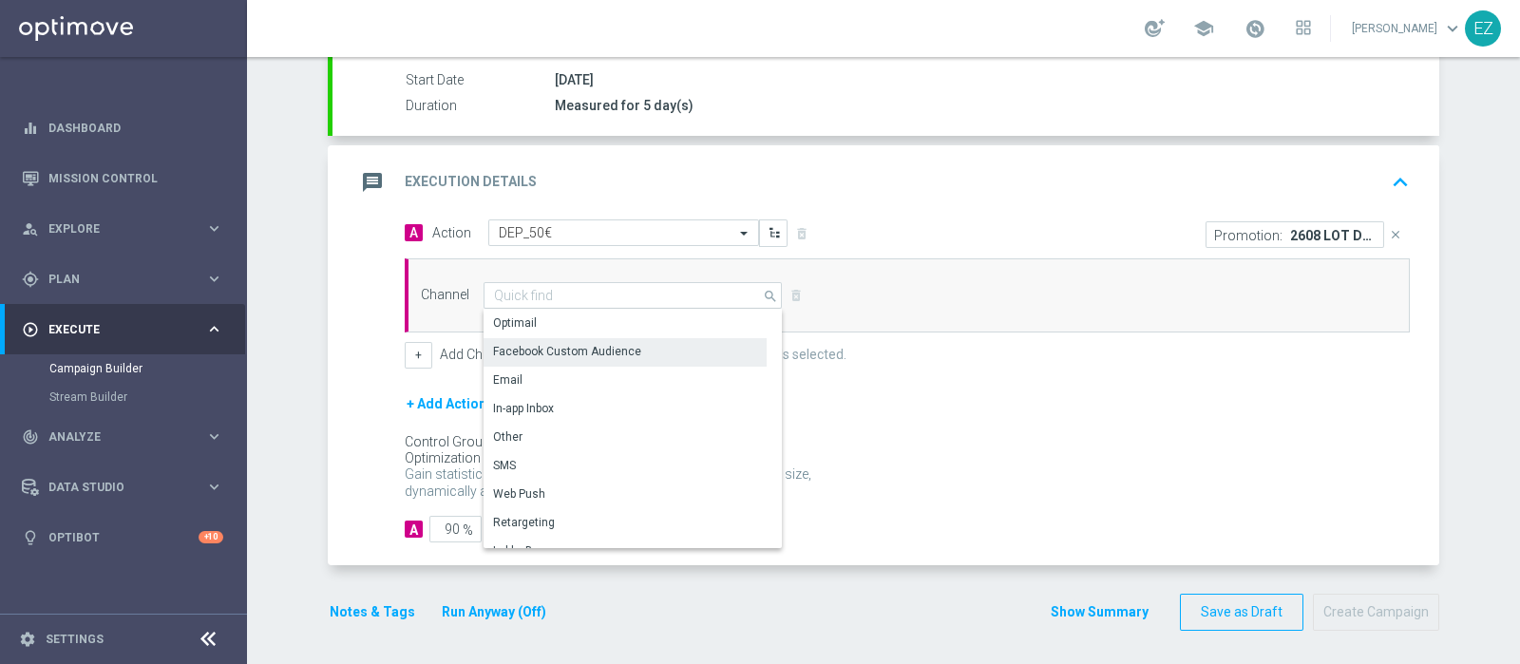
click at [537, 333] on div "Optimail Facebook Custom Audience Email In-app Inbox Other SMS Web Push" at bounding box center [624, 592] width 283 height 565
click at [538, 323] on div "Optimail" at bounding box center [624, 323] width 283 height 27
type input "Optimail"
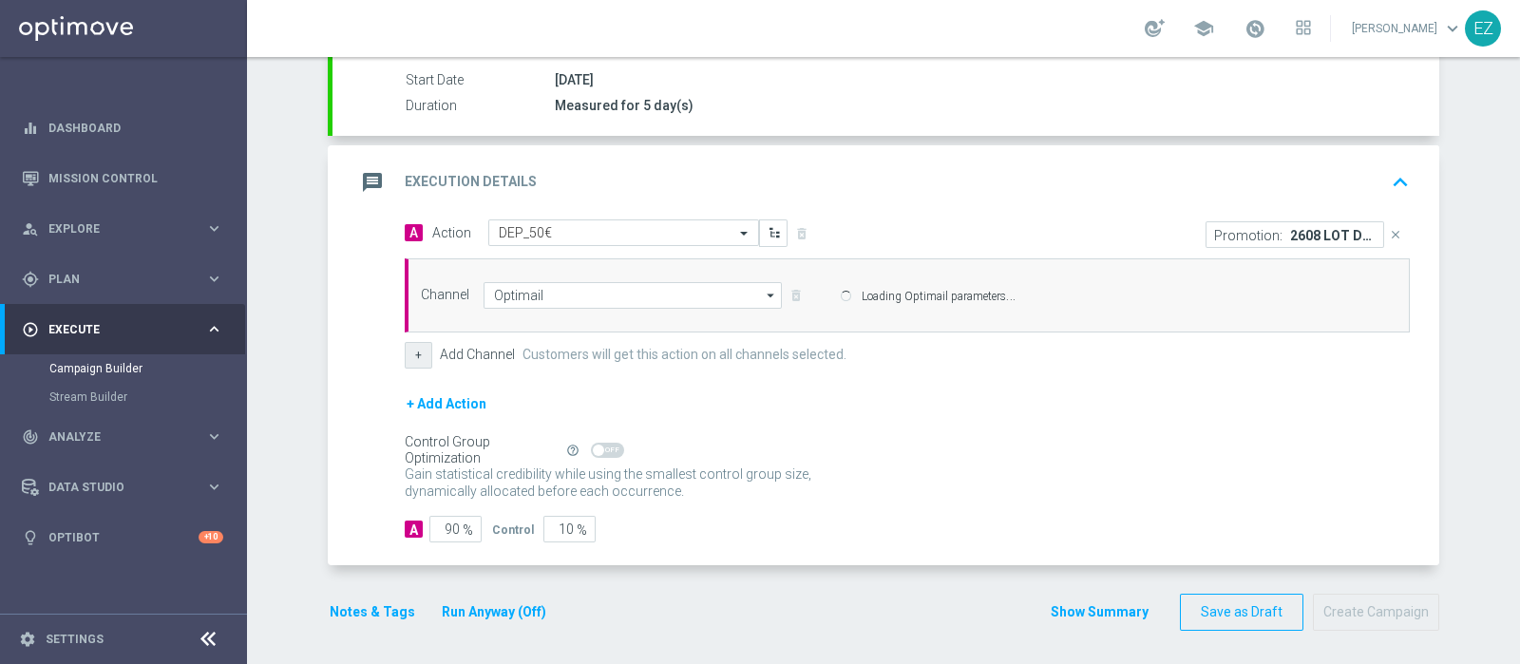
click at [405, 354] on button "+" at bounding box center [419, 355] width 28 height 27
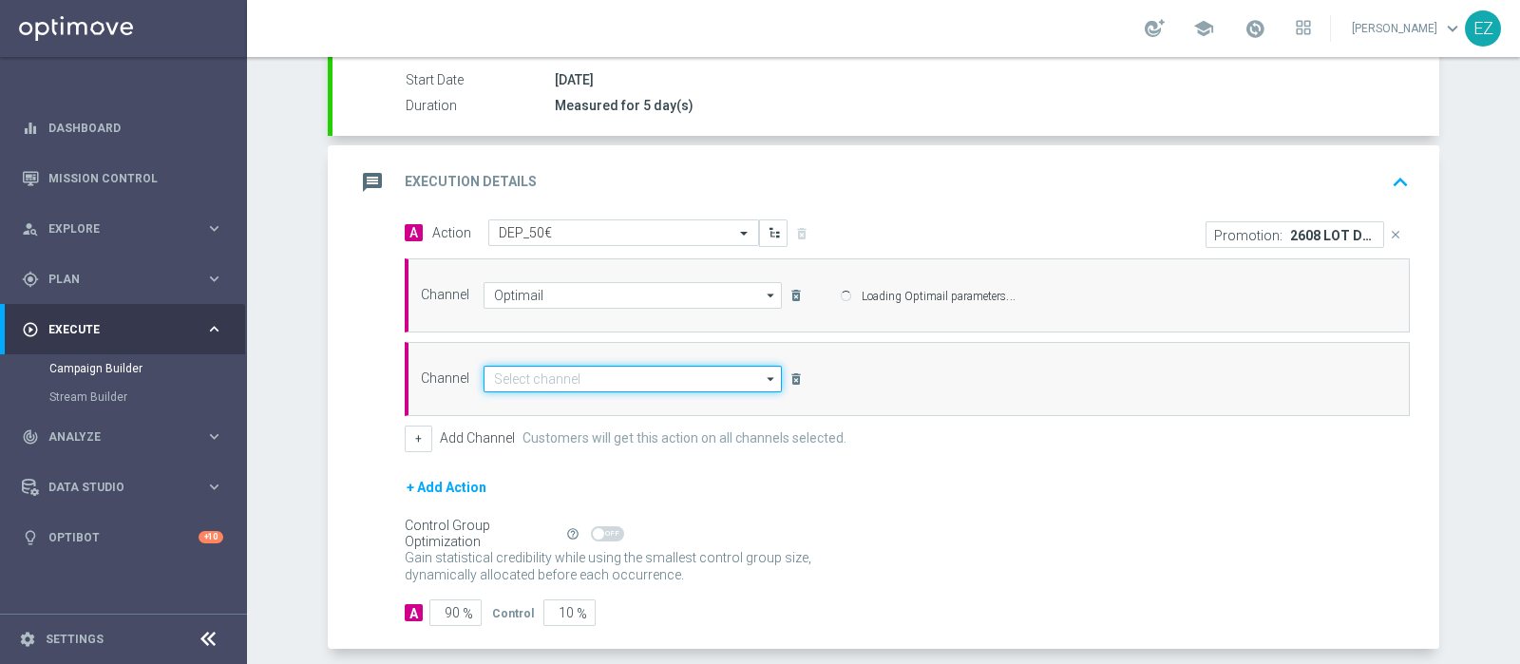
click at [574, 370] on input at bounding box center [632, 379] width 298 height 27
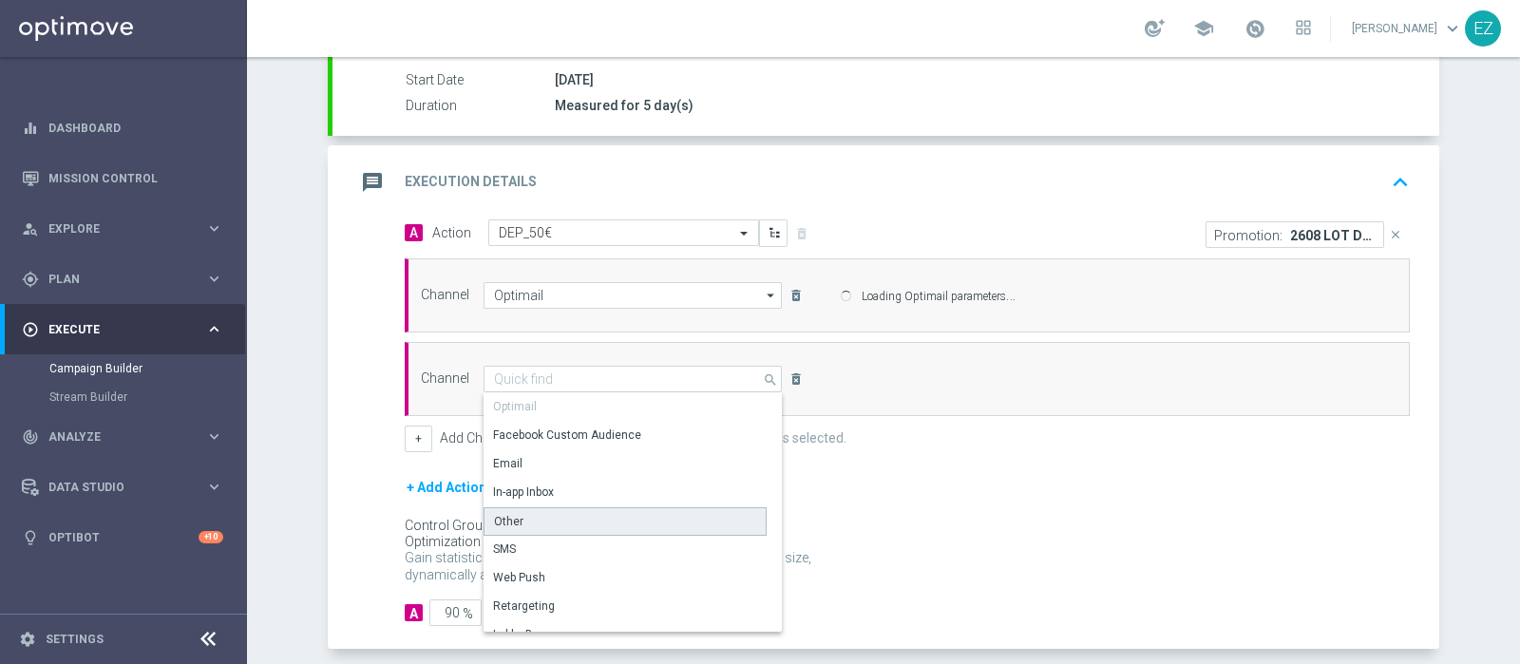
click at [569, 513] on div "Other" at bounding box center [624, 521] width 283 height 28
type input "Other"
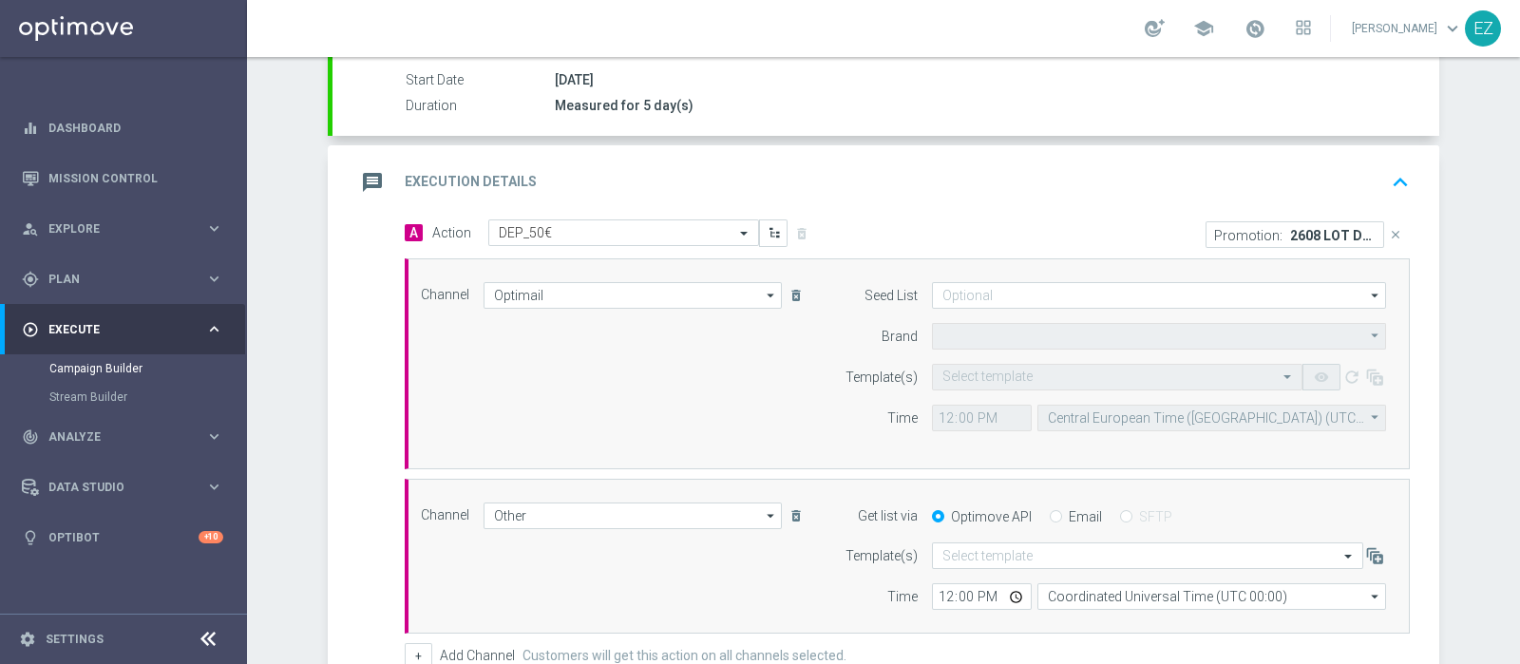
type input "Sisal Marketing"
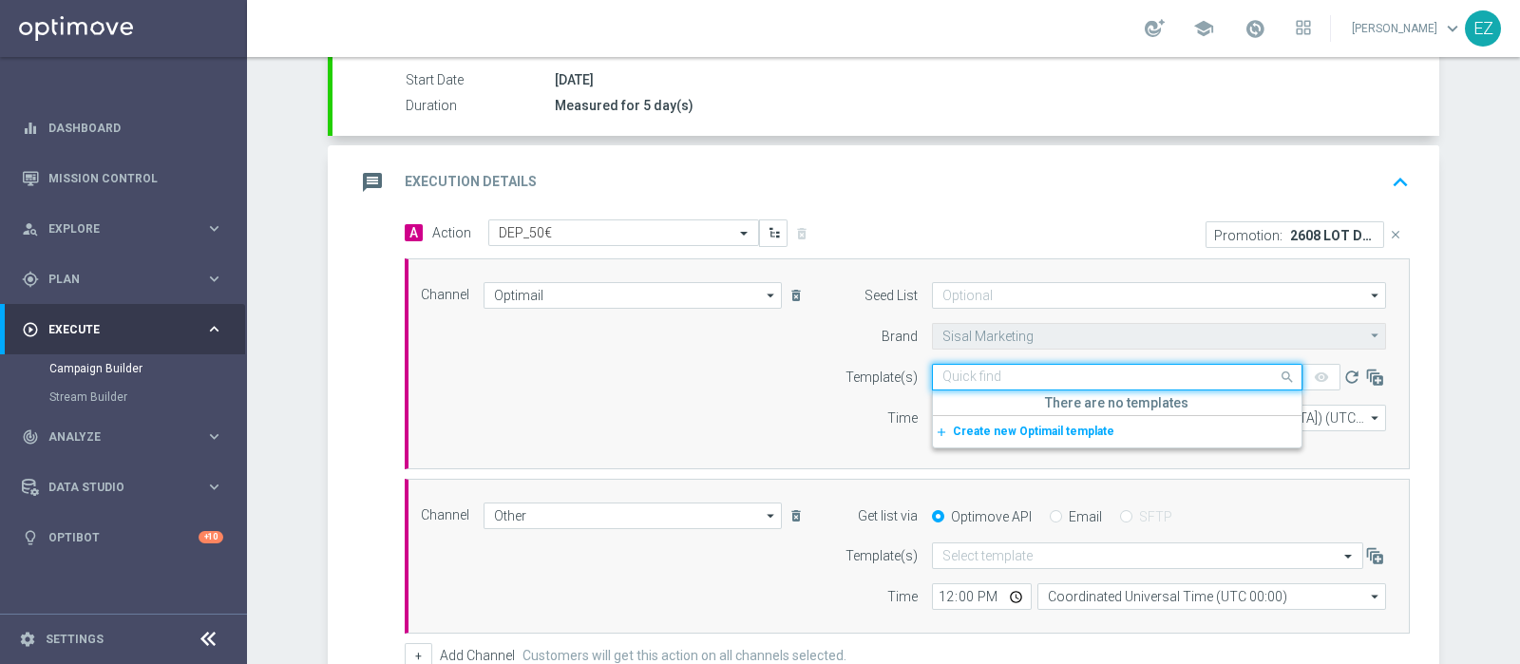
click at [1060, 385] on div "Quick find" at bounding box center [1117, 377] width 370 height 27
paste input "2608 LOT DEP T"
click at [1035, 398] on label "2608 LOT DEP T_2025_08_26" at bounding box center [1017, 406] width 151 height 16
type input "2608 LOT DEP T"
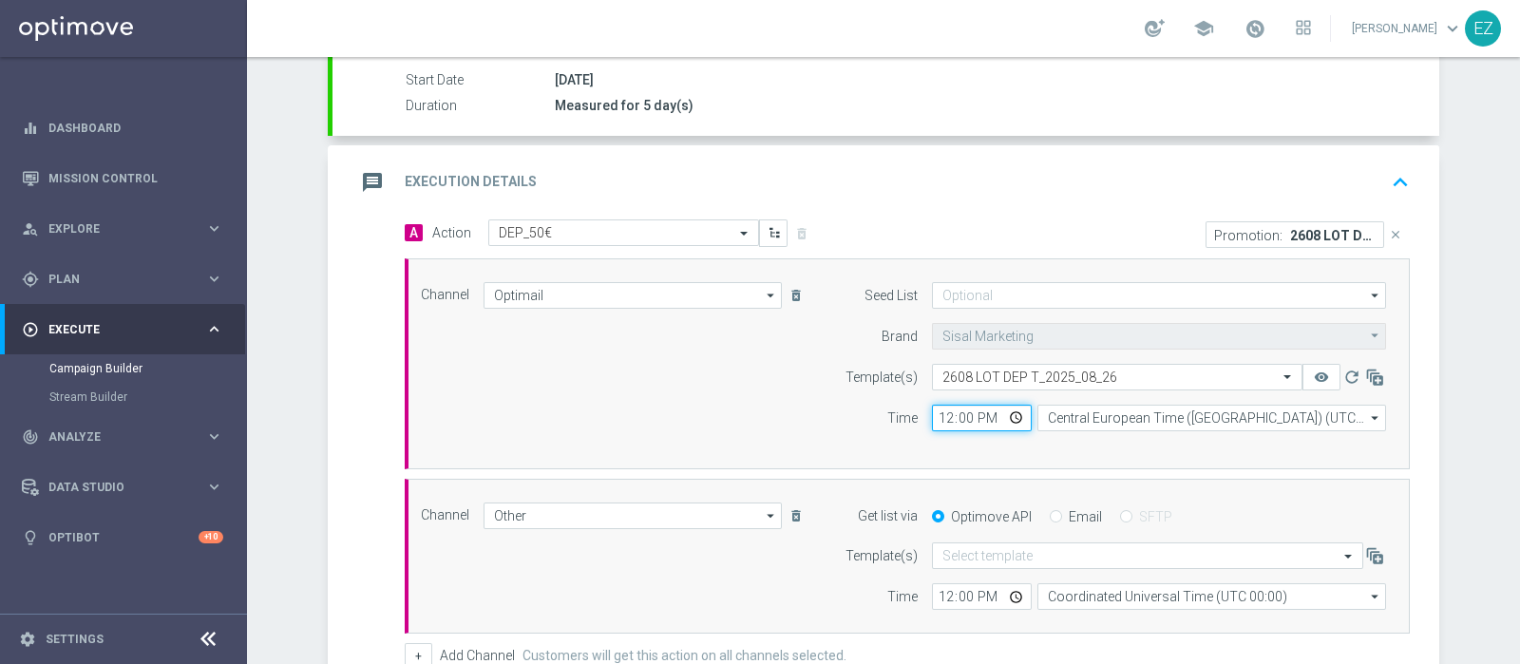
click at [932, 410] on input "12:00" at bounding box center [982, 418] width 100 height 27
type input "16:00"
click at [1037, 515] on div "Optimove API Email SFTP" at bounding box center [1159, 516] width 483 height 17
click at [1050, 514] on input "Email" at bounding box center [1056, 518] width 12 height 12
radio input "true"
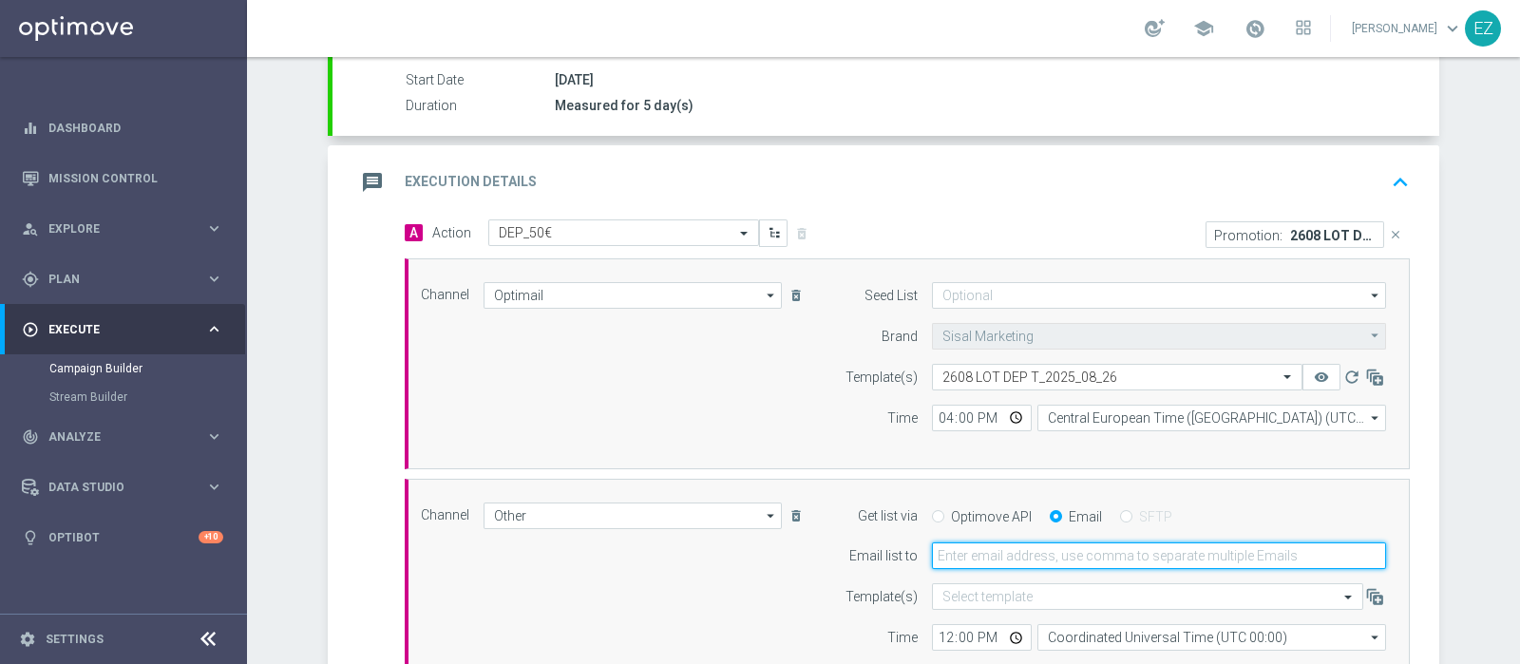
click at [1040, 545] on input "email" at bounding box center [1159, 555] width 454 height 27
type input "elena.zarbin@sisal.it"
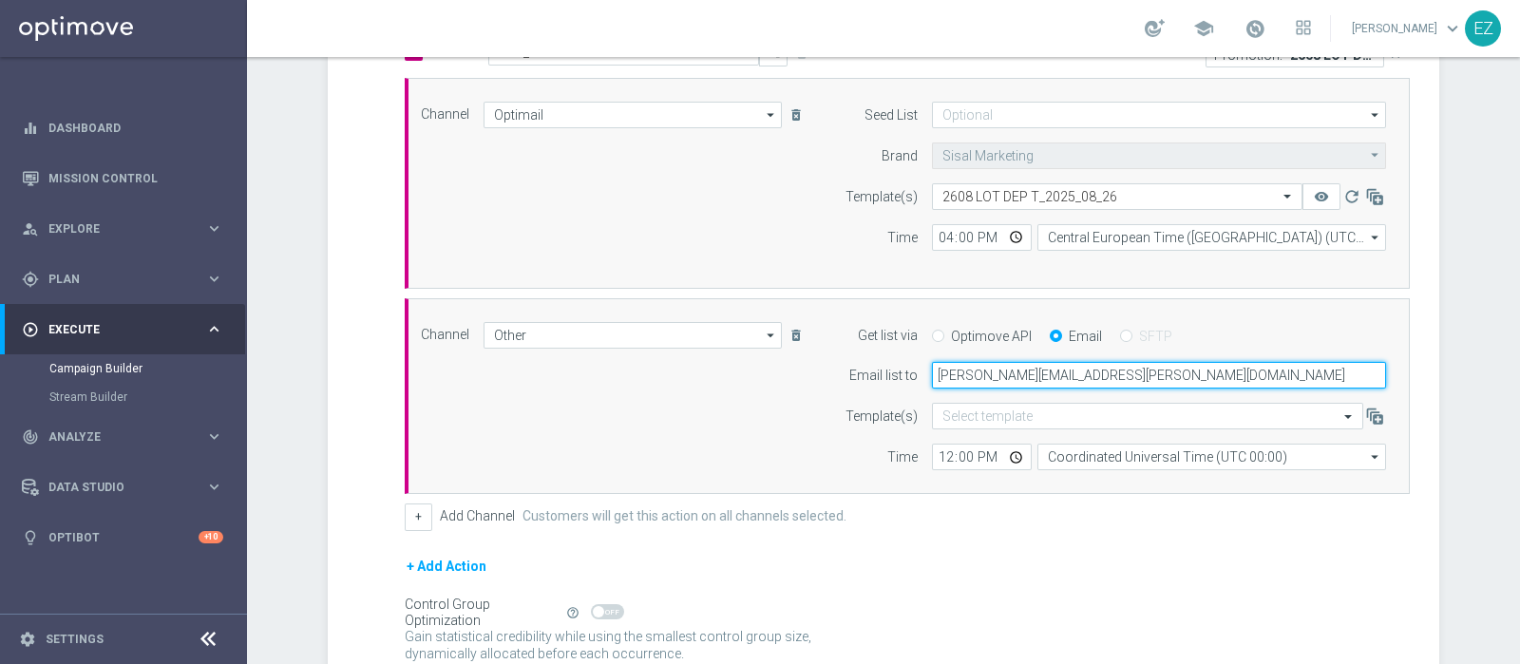
scroll to position [497, 0]
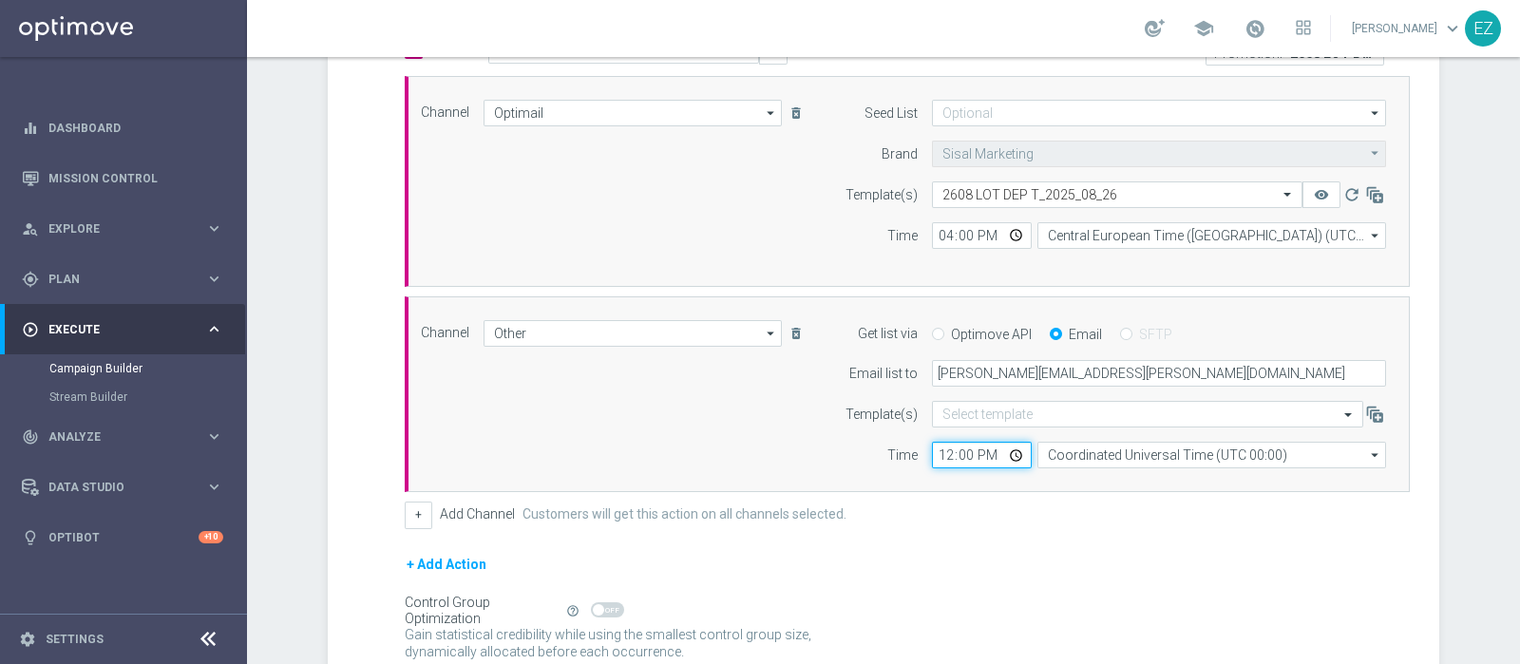
click at [939, 449] on input "12:00" at bounding box center [982, 455] width 100 height 27
type input "15:30"
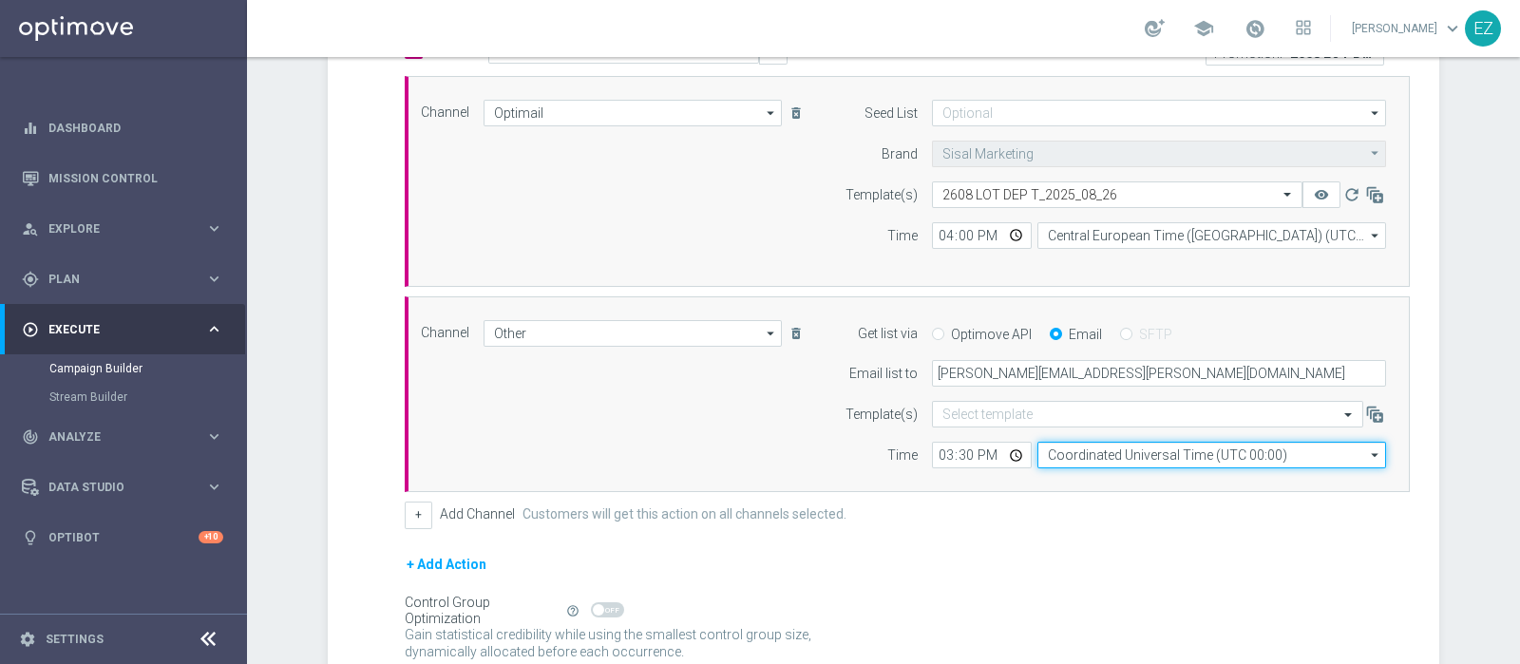
click at [1140, 447] on input "Coordinated Universal Time (UTC 00:00)" at bounding box center [1211, 455] width 349 height 27
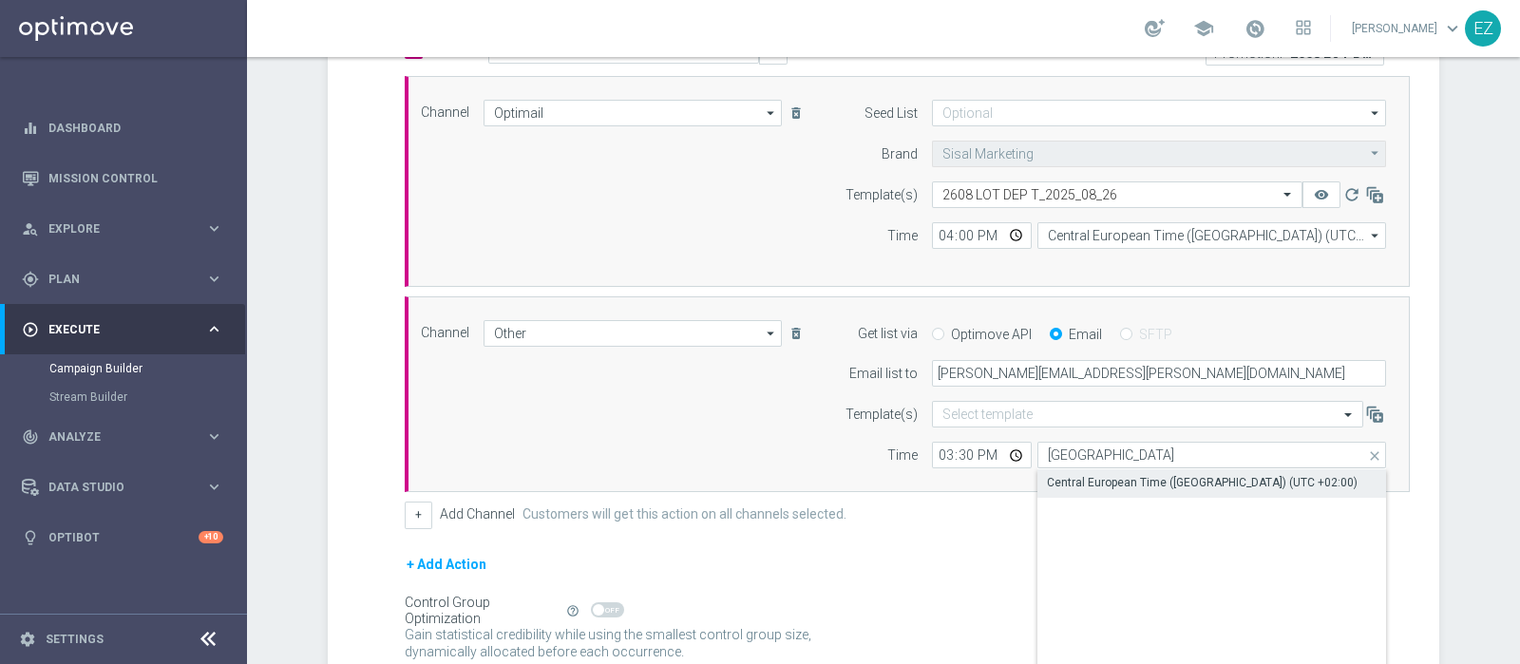
click at [1164, 483] on div "Central European Time (Berlin) (UTC +02:00)" at bounding box center [1202, 482] width 311 height 17
type input "Central European Time (Berlin) (UTC +02:00)"
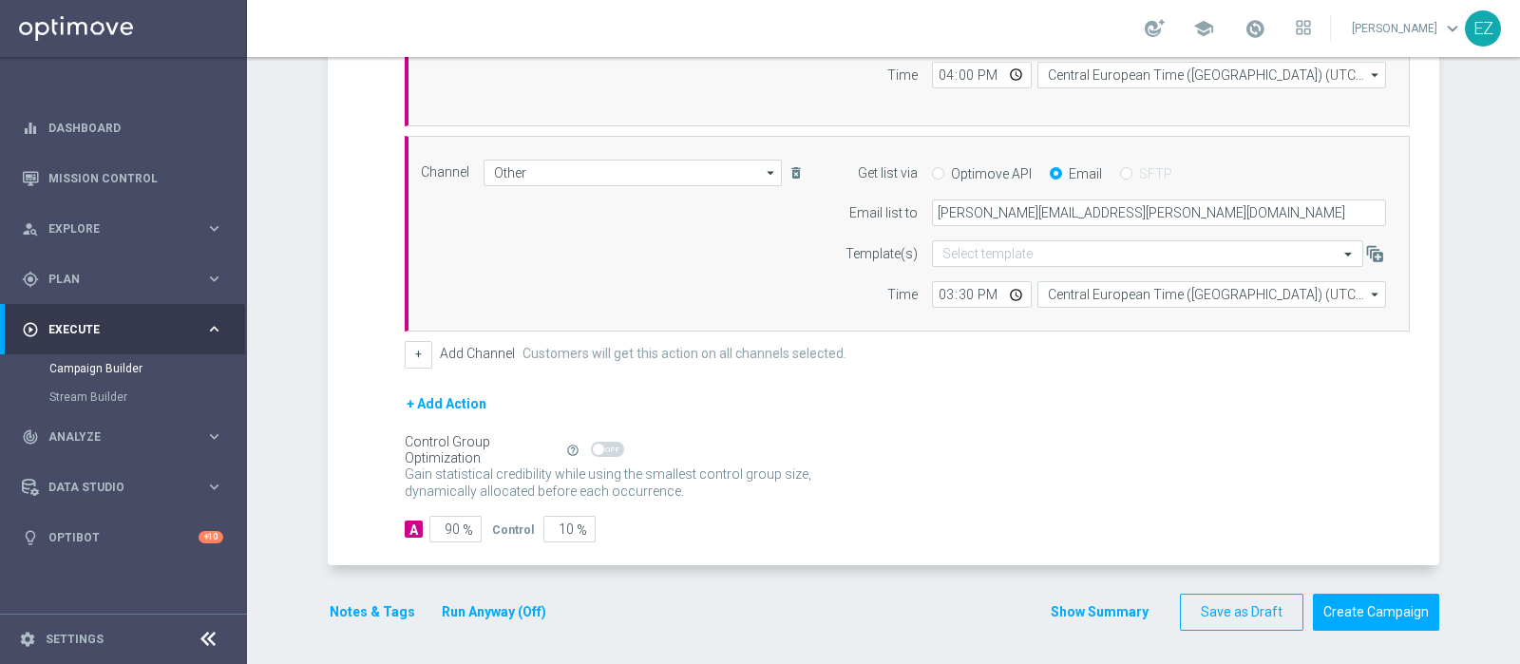
click at [385, 609] on button "Notes & Tags" at bounding box center [372, 612] width 89 height 24
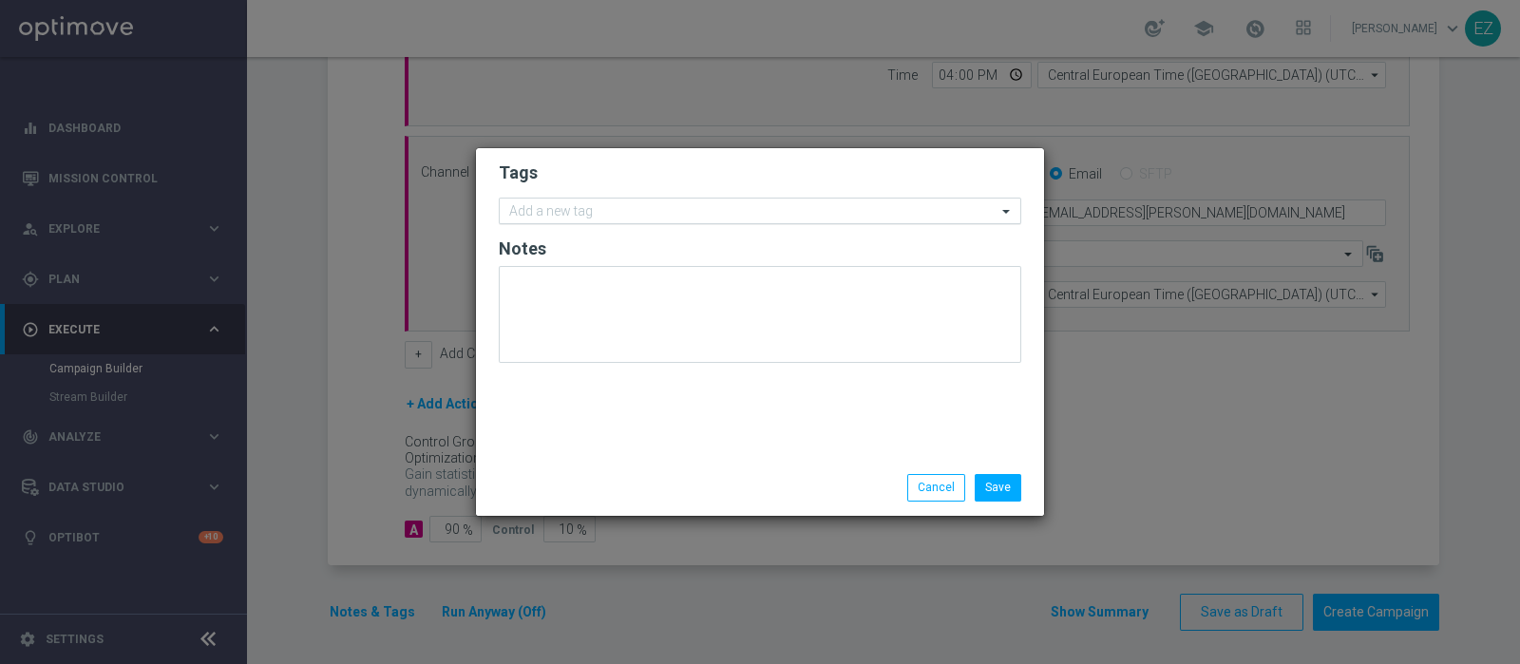
click at [628, 211] on input "text" at bounding box center [752, 212] width 487 height 16
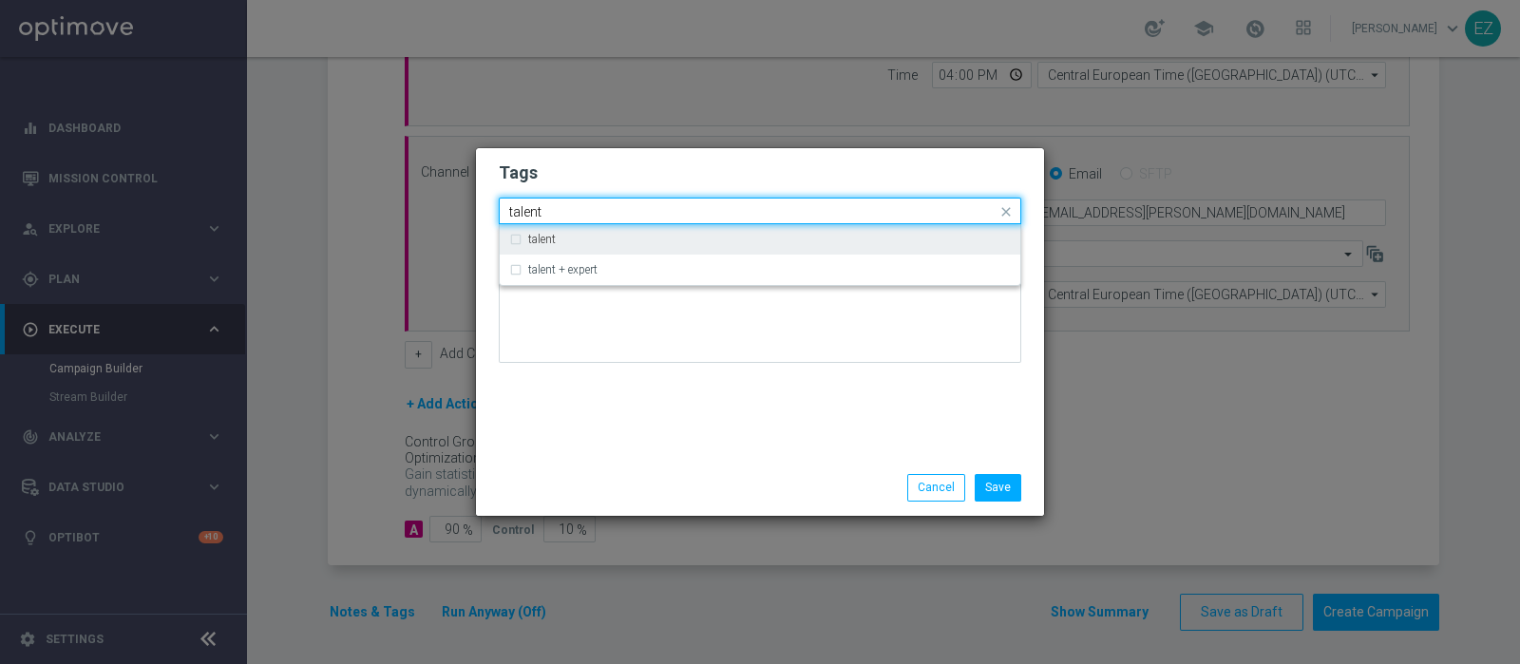
click at [577, 245] on div "talent" at bounding box center [760, 239] width 502 height 30
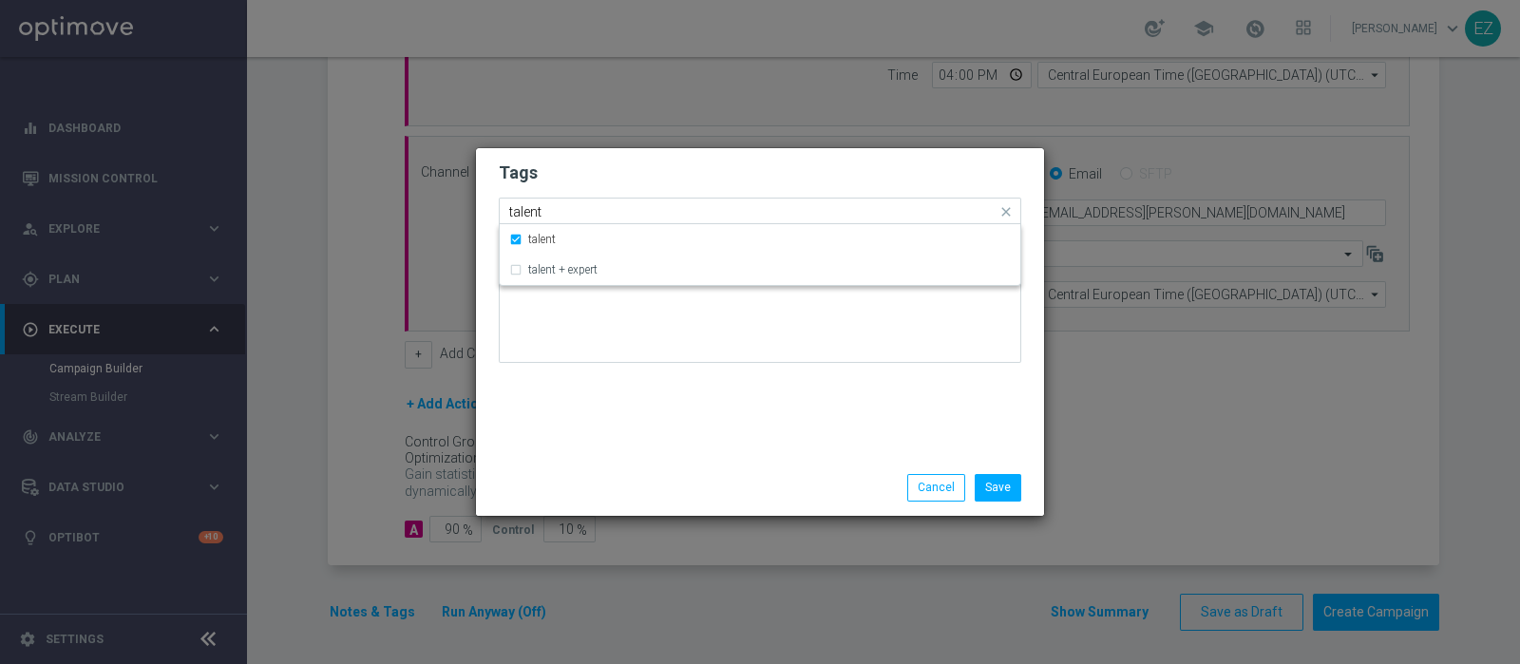
click at [523, 207] on input "talent" at bounding box center [752, 212] width 487 height 16
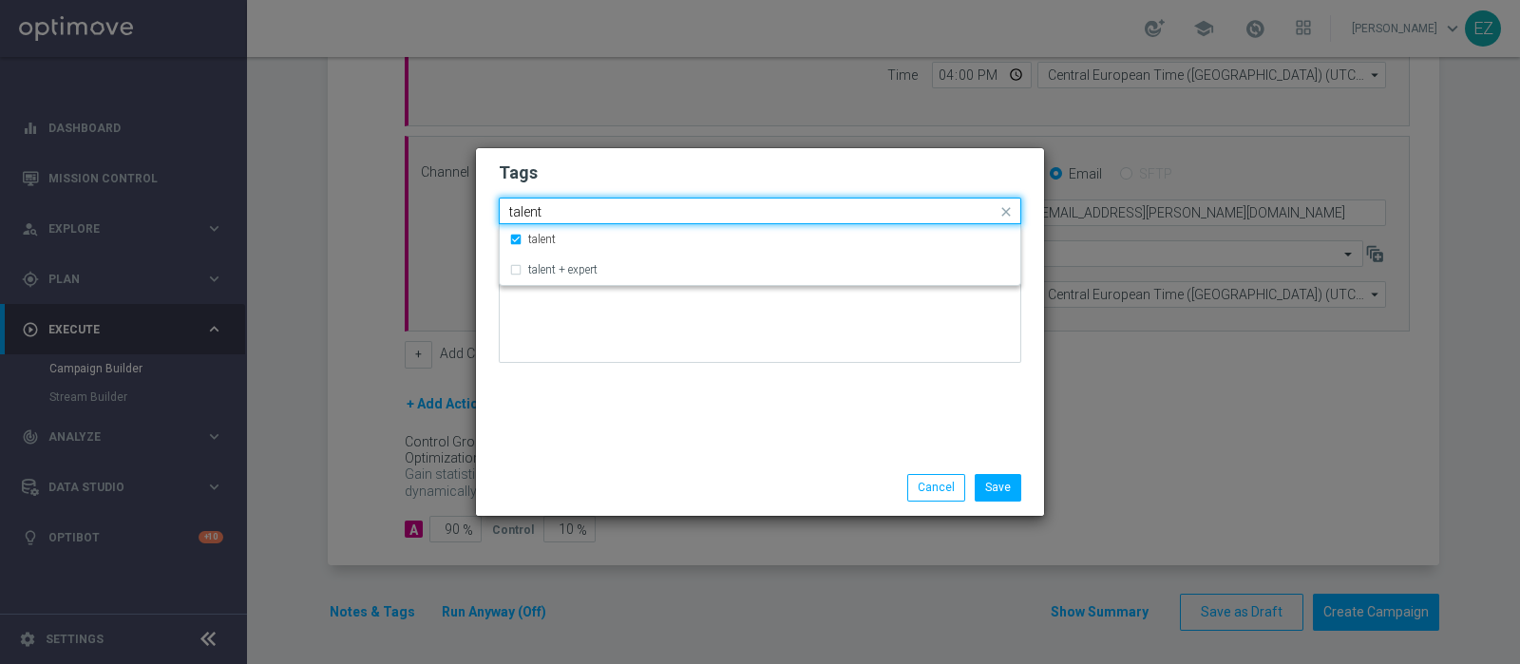
click at [523, 207] on input "talent" at bounding box center [752, 212] width 487 height 16
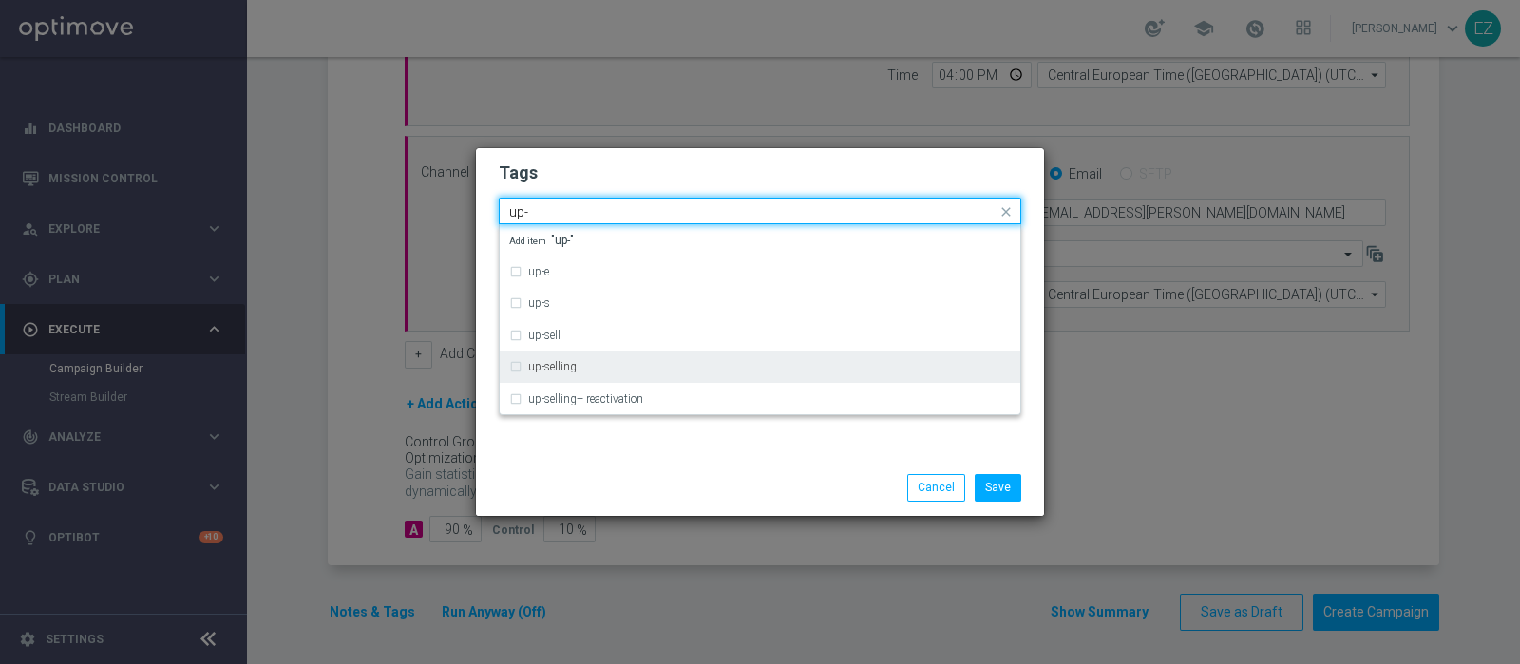
click at [568, 361] on label "up-selling" at bounding box center [552, 366] width 48 height 11
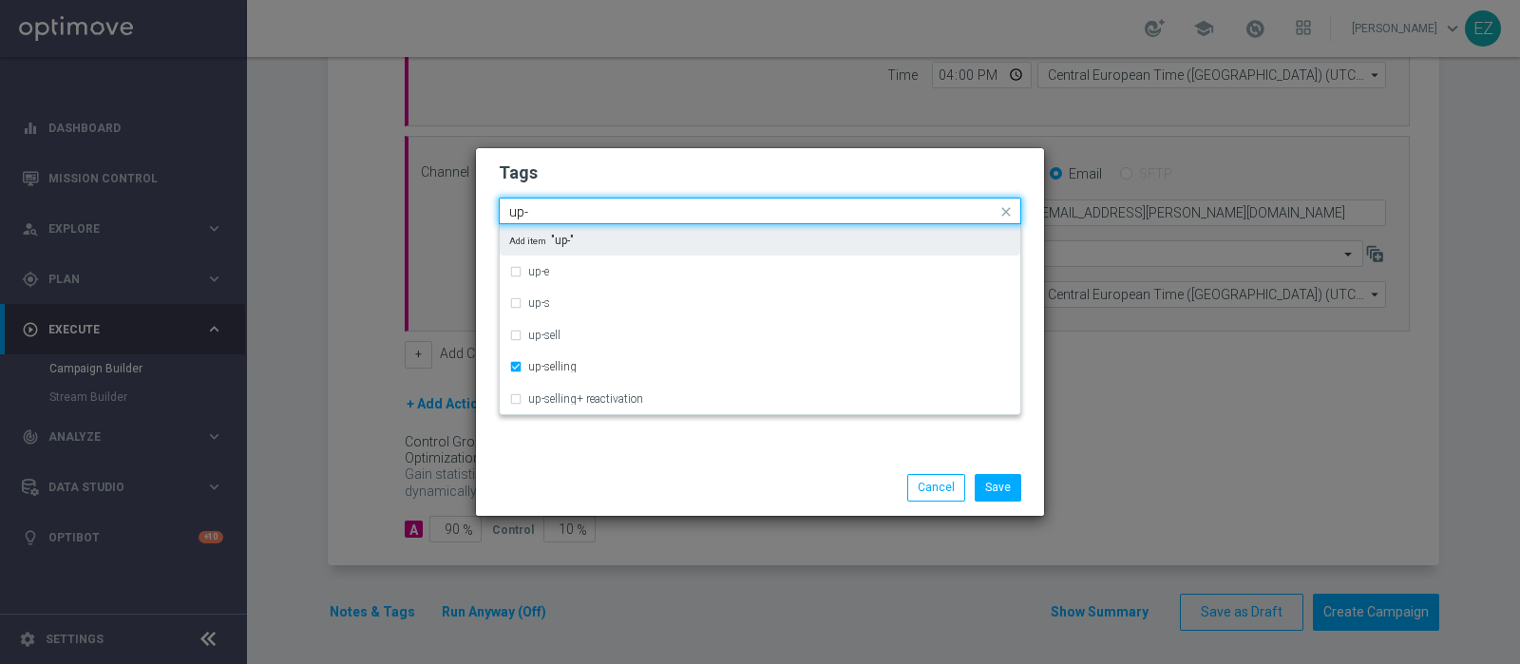
drag, startPoint x: 554, startPoint y: 211, endPoint x: 342, endPoint y: 205, distance: 211.9
click at [342, 205] on modal-container "Tags Quick find × talent × up-selling up- up-e up-s up-sell up-selling up-selli…" at bounding box center [760, 332] width 1520 height 664
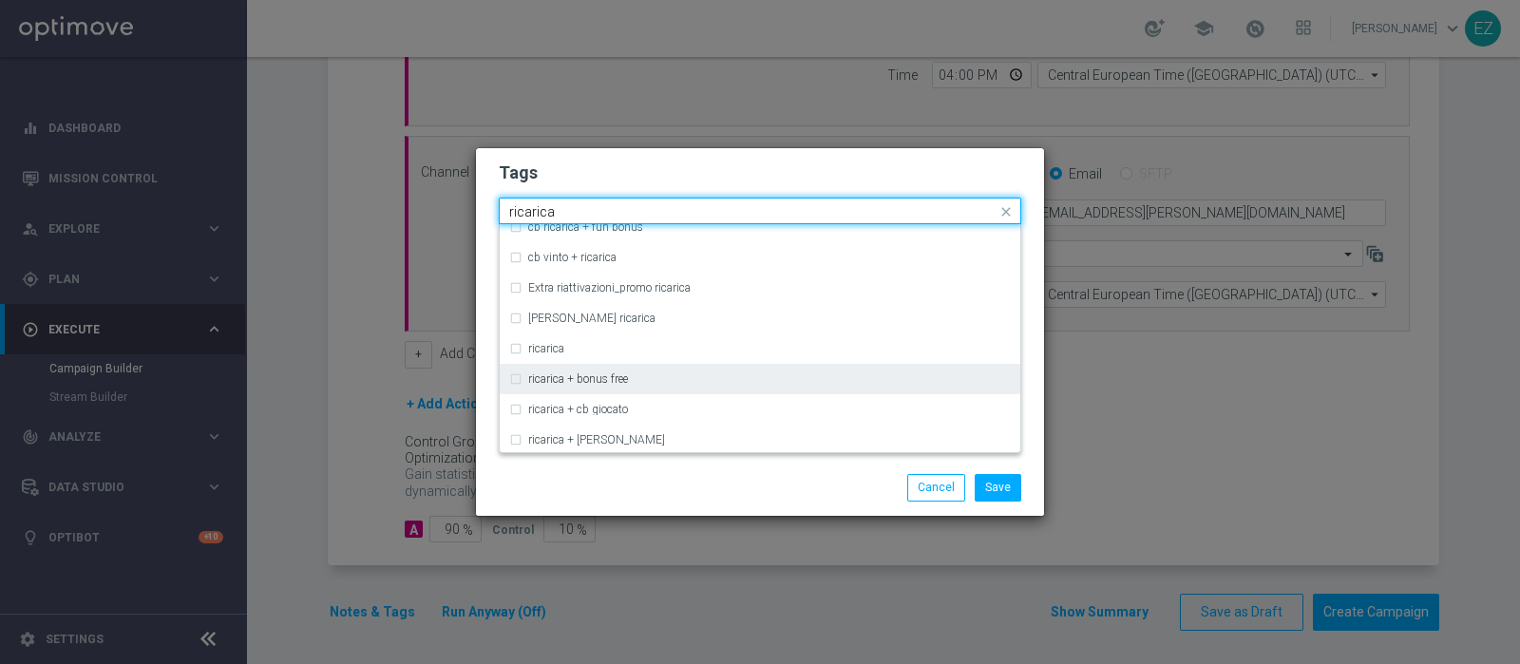
scroll to position [531, 0]
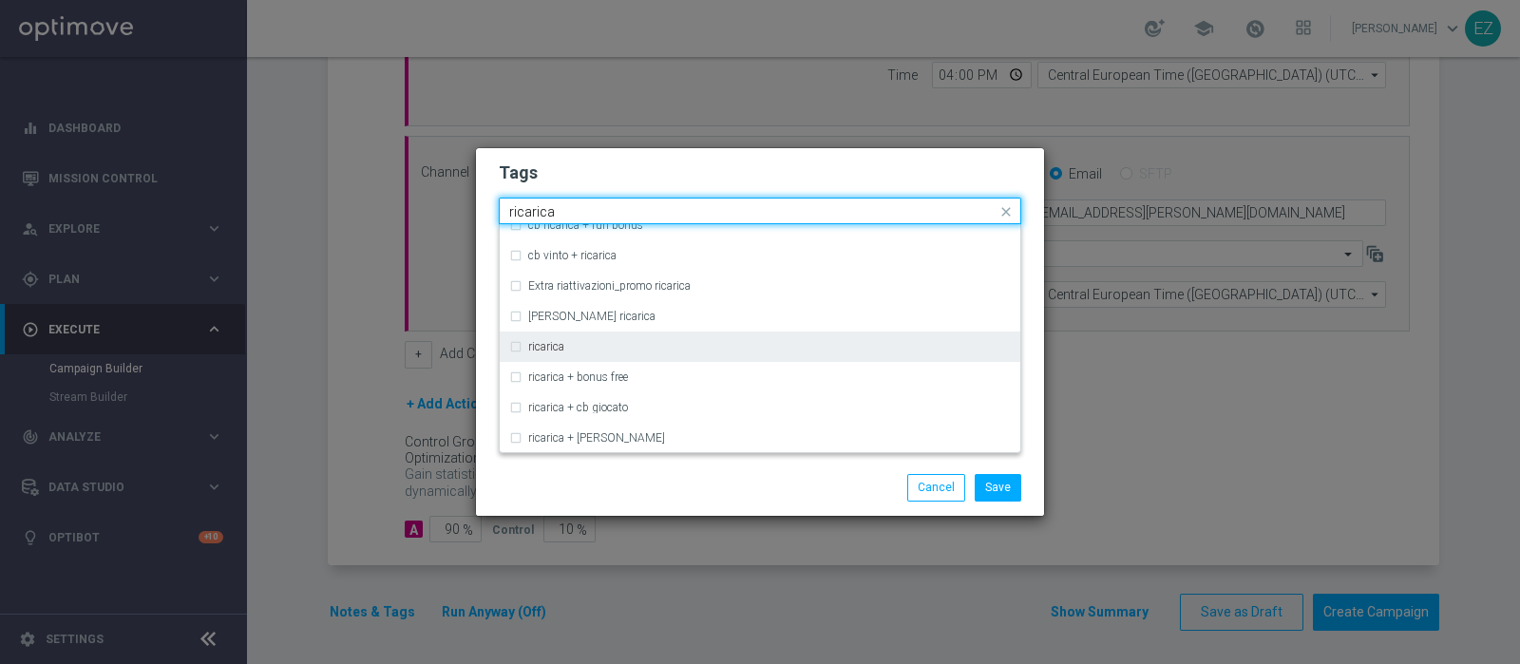
click at [579, 350] on div "ricarica" at bounding box center [769, 346] width 483 height 11
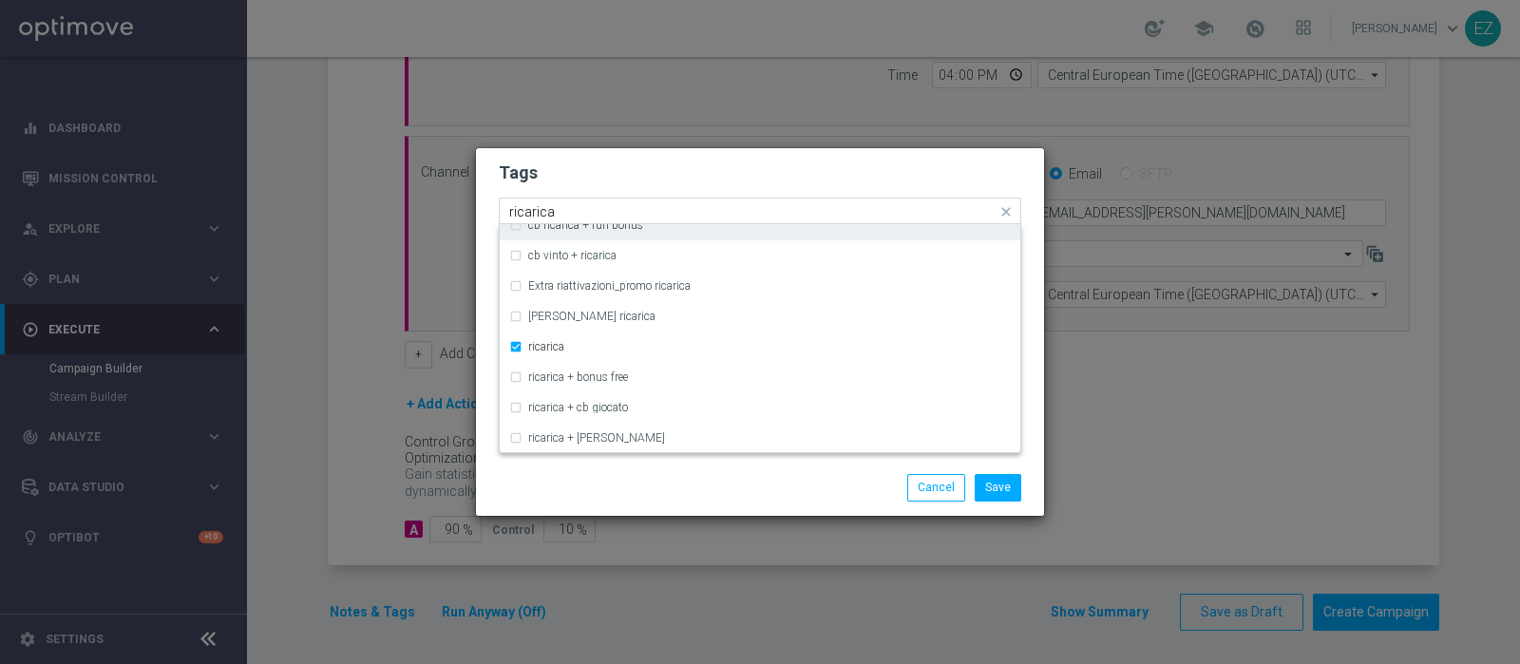
click at [535, 217] on input "ricarica" at bounding box center [752, 212] width 487 height 16
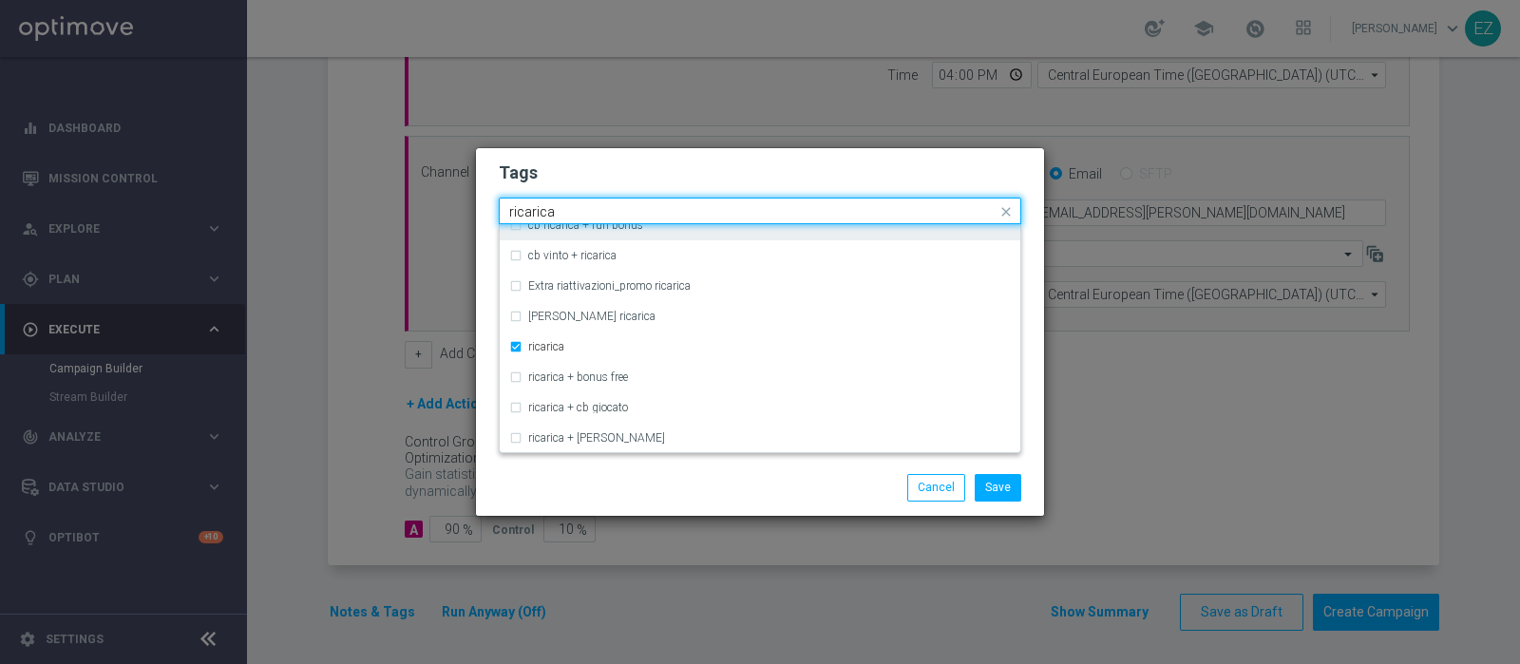
click at [535, 217] on input "ricarica" at bounding box center [752, 212] width 487 height 16
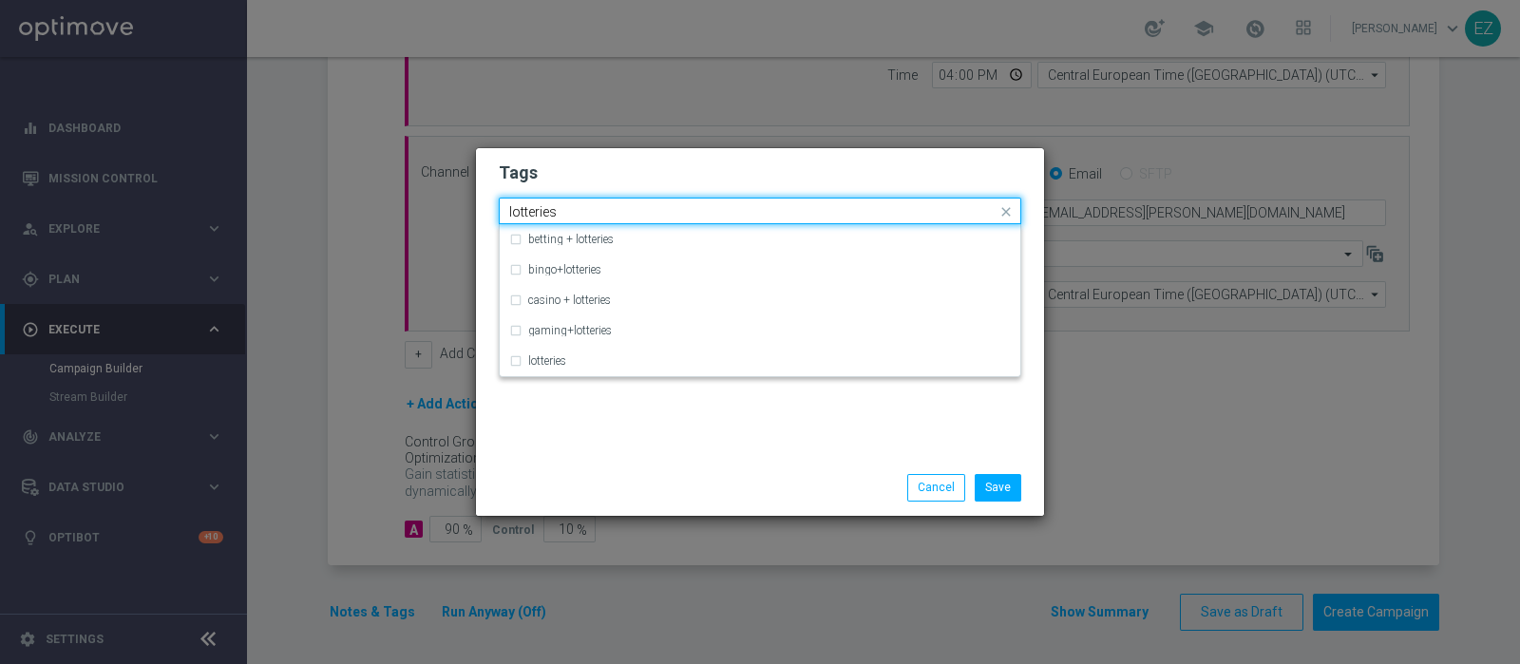
scroll to position [0, 0]
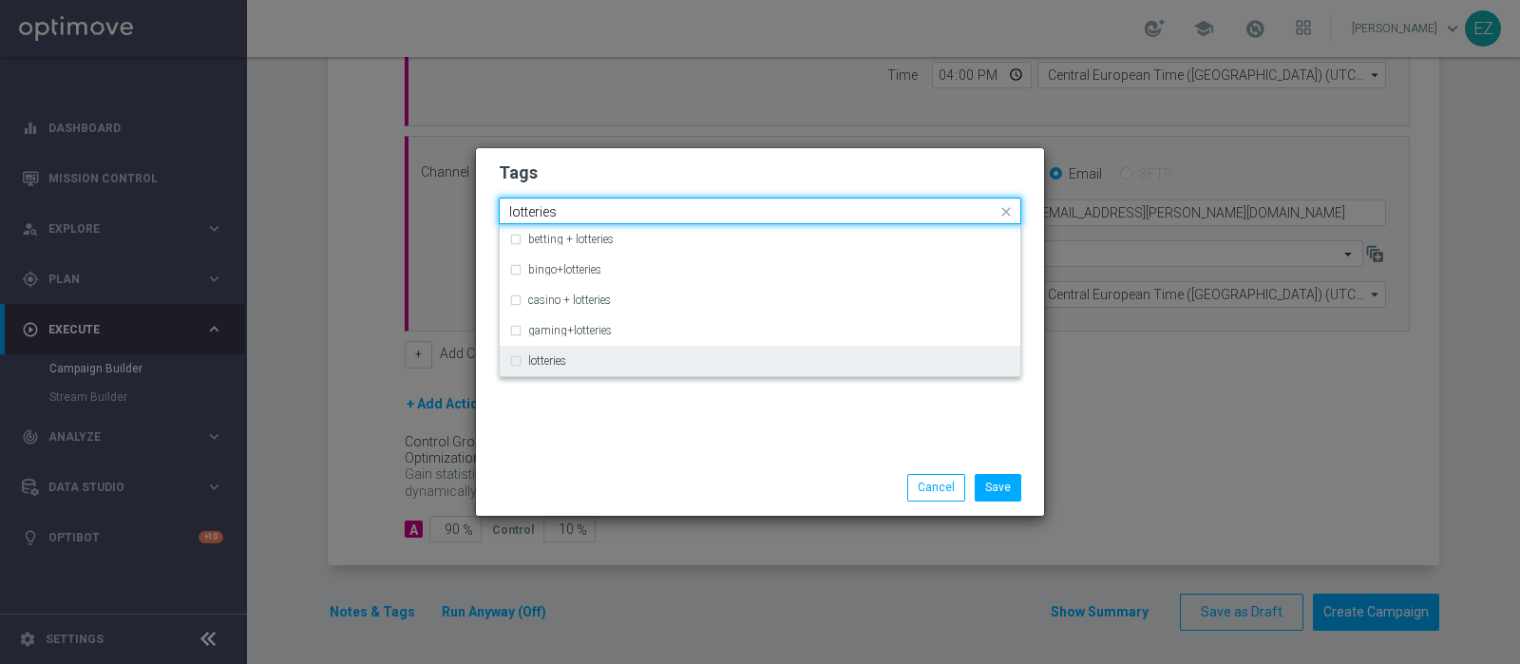
click at [540, 368] on div "lotteries" at bounding box center [760, 361] width 502 height 30
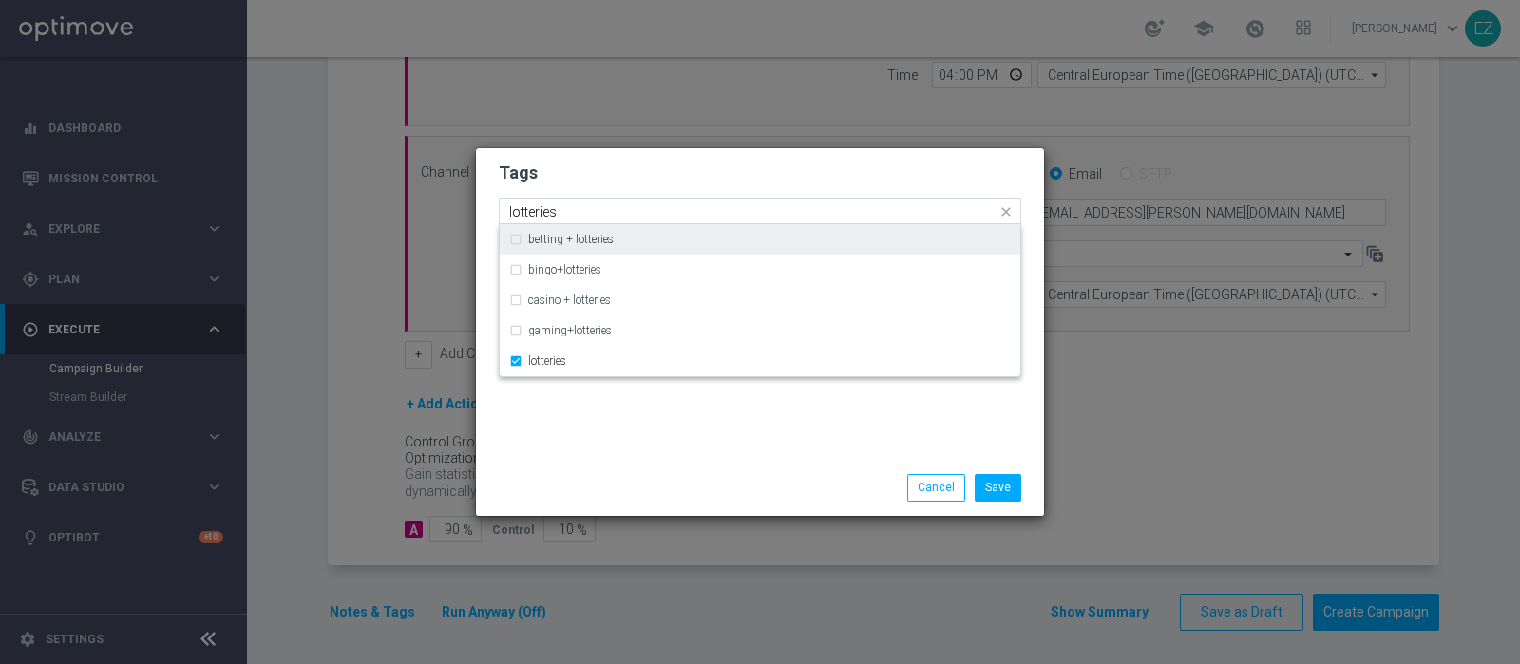
click at [537, 208] on input "lotteries" at bounding box center [752, 212] width 487 height 16
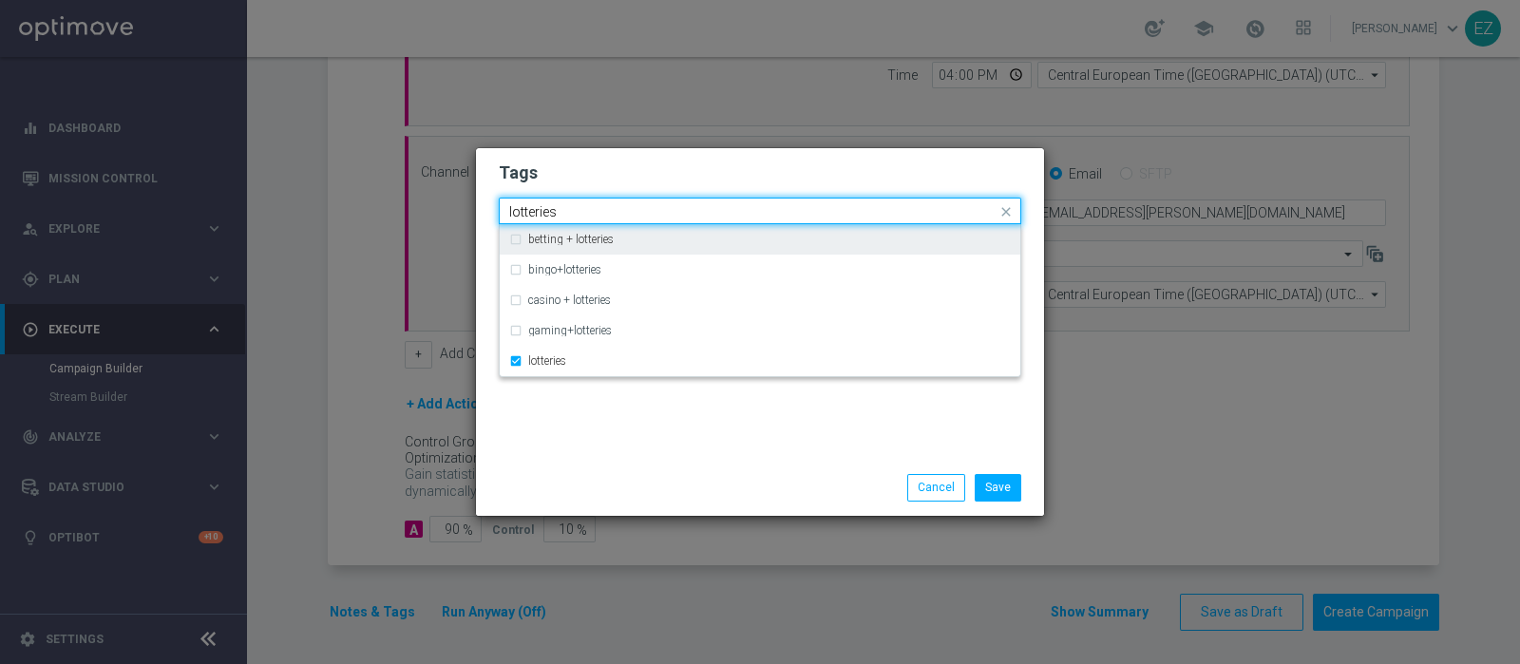
click at [537, 208] on input "lotteries" at bounding box center [752, 212] width 487 height 16
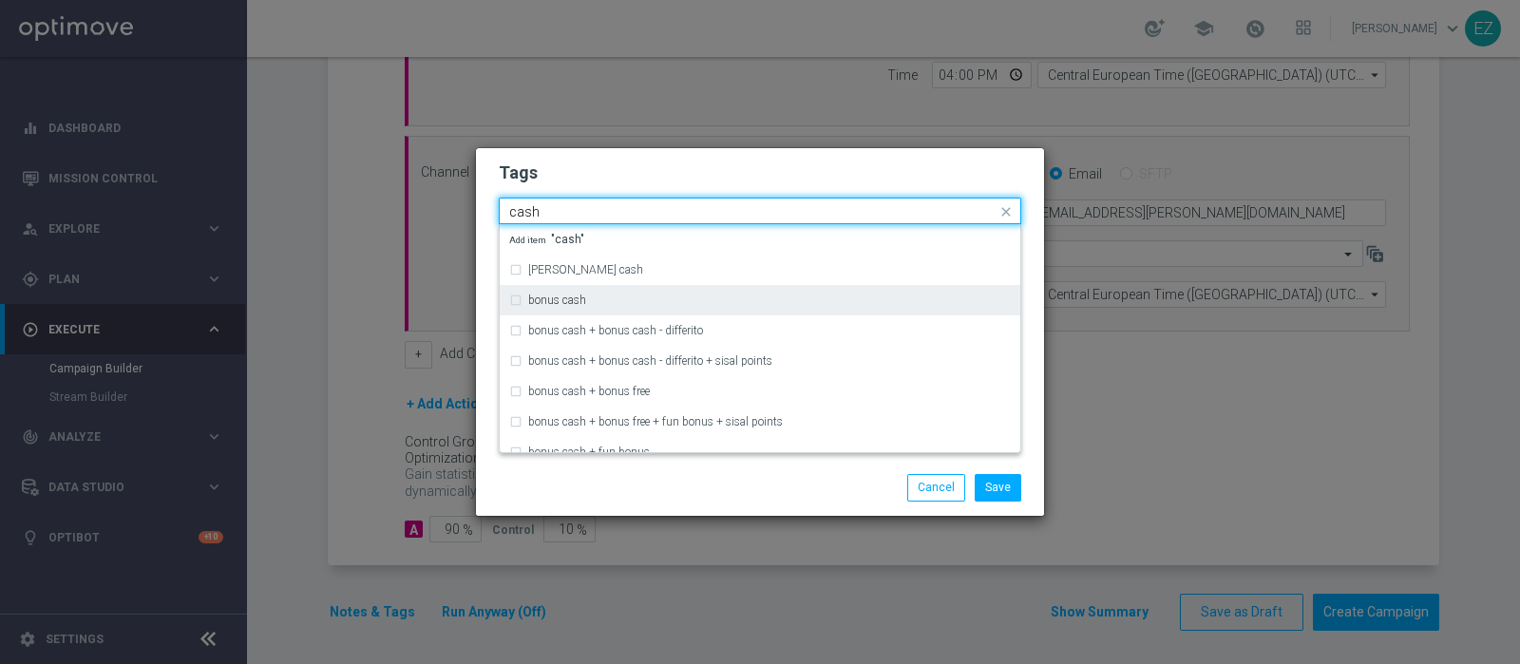
click at [565, 303] on label "bonus cash" at bounding box center [557, 299] width 58 height 11
type input "cash"
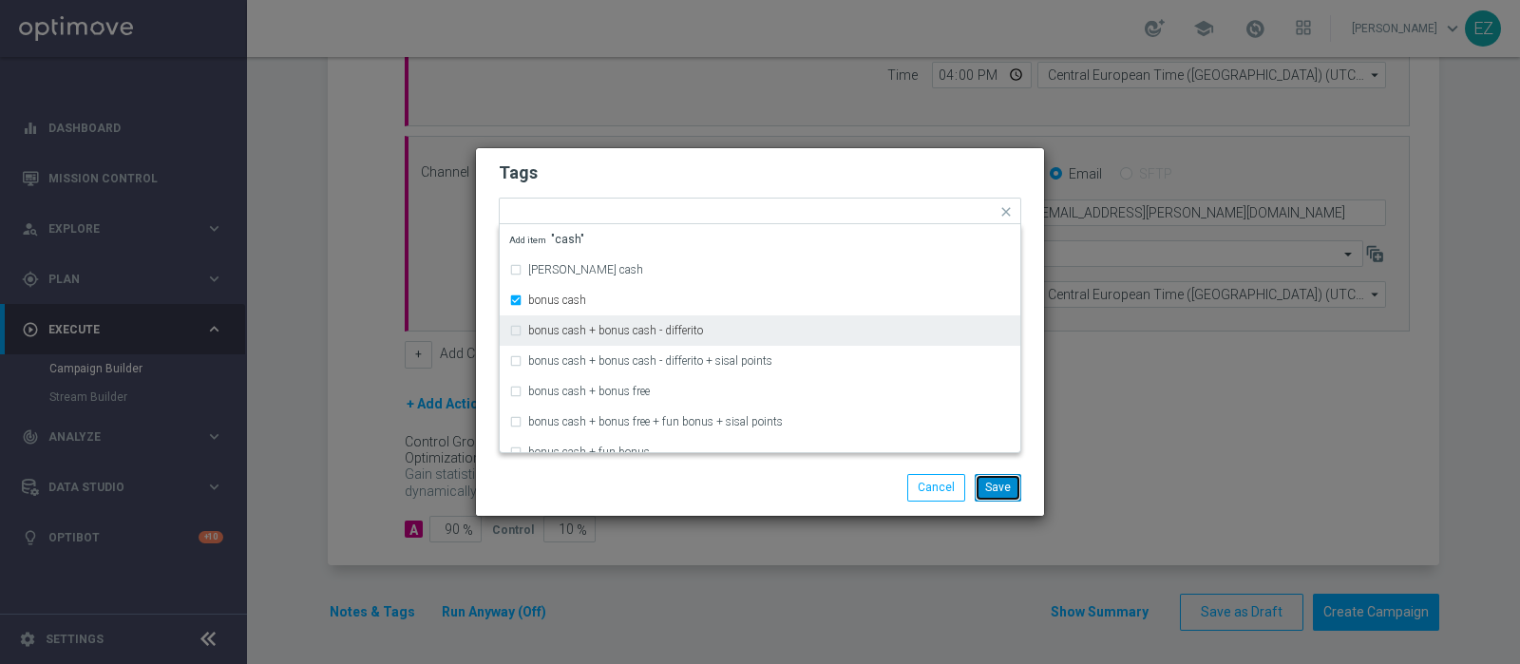
click at [997, 481] on button "Save" at bounding box center [998, 487] width 47 height 27
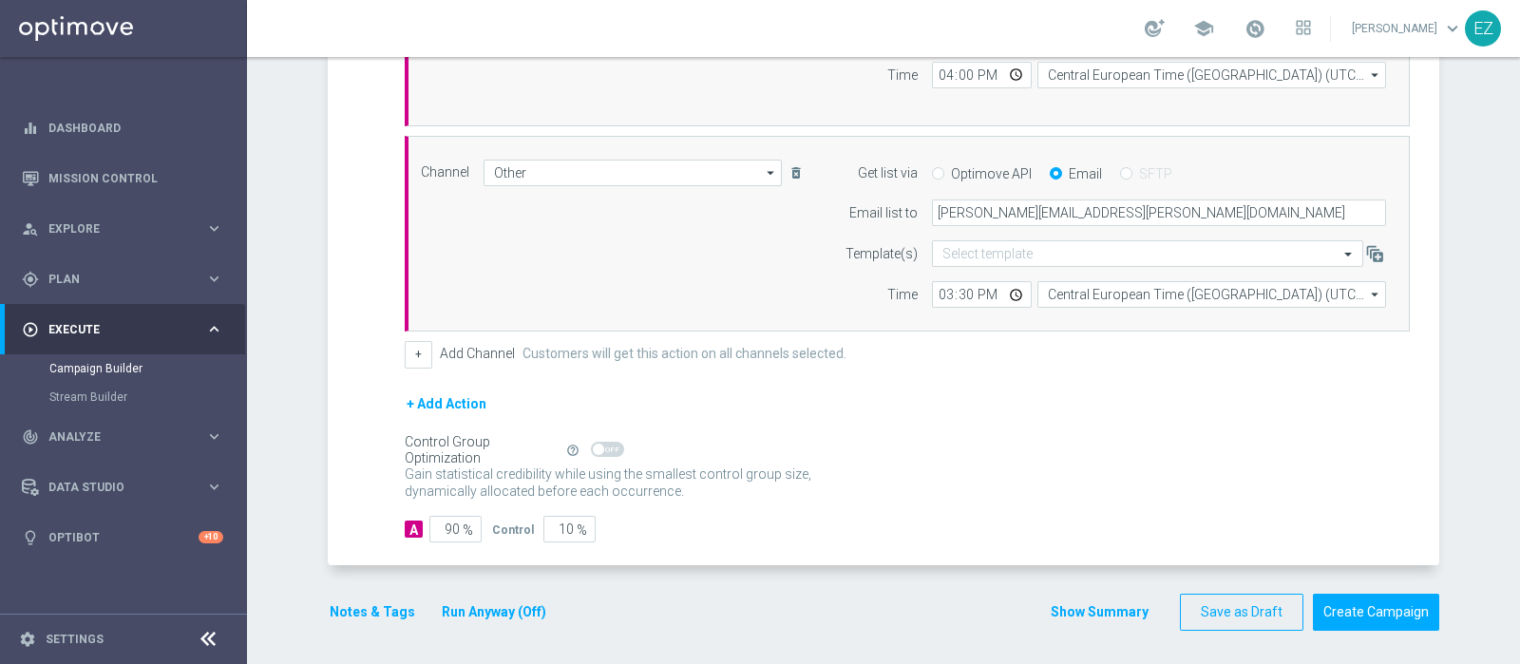
click at [1104, 613] on button "Show Summary" at bounding box center [1100, 612] width 100 height 22
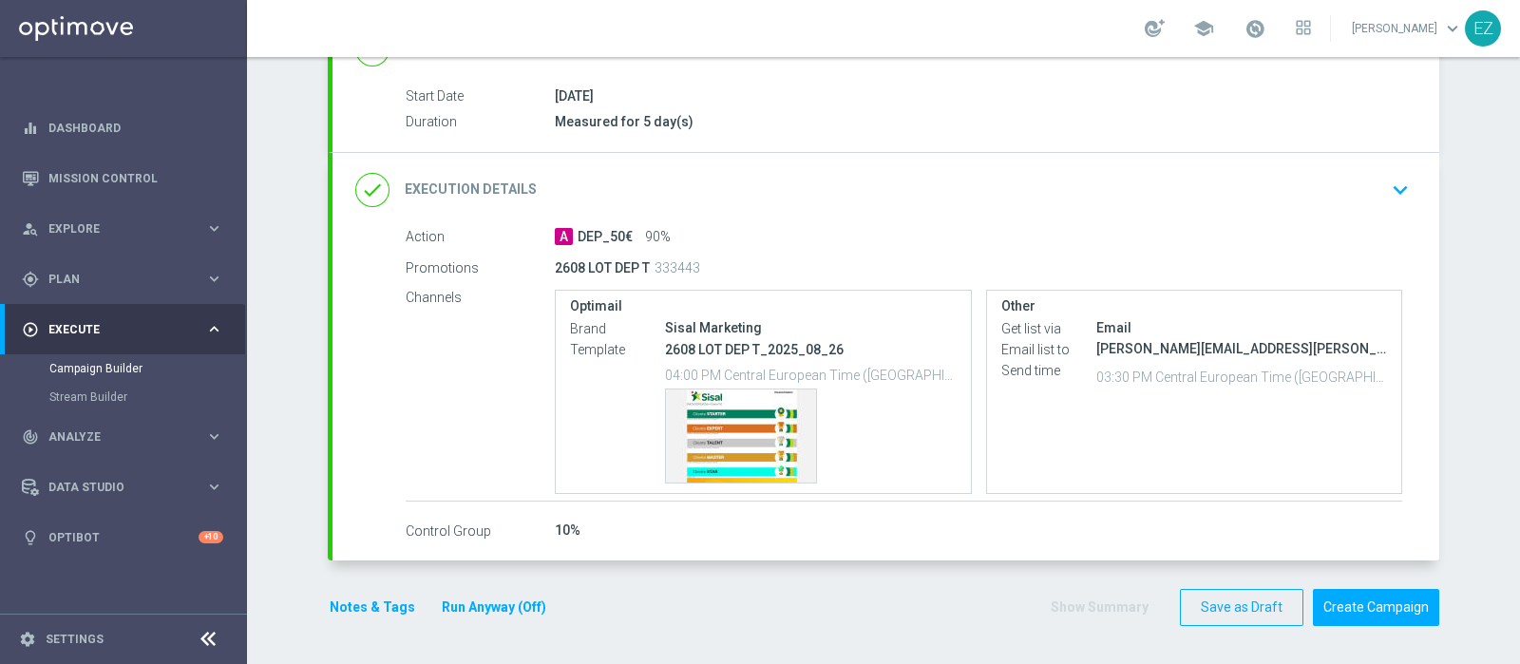
scroll to position [294, 0]
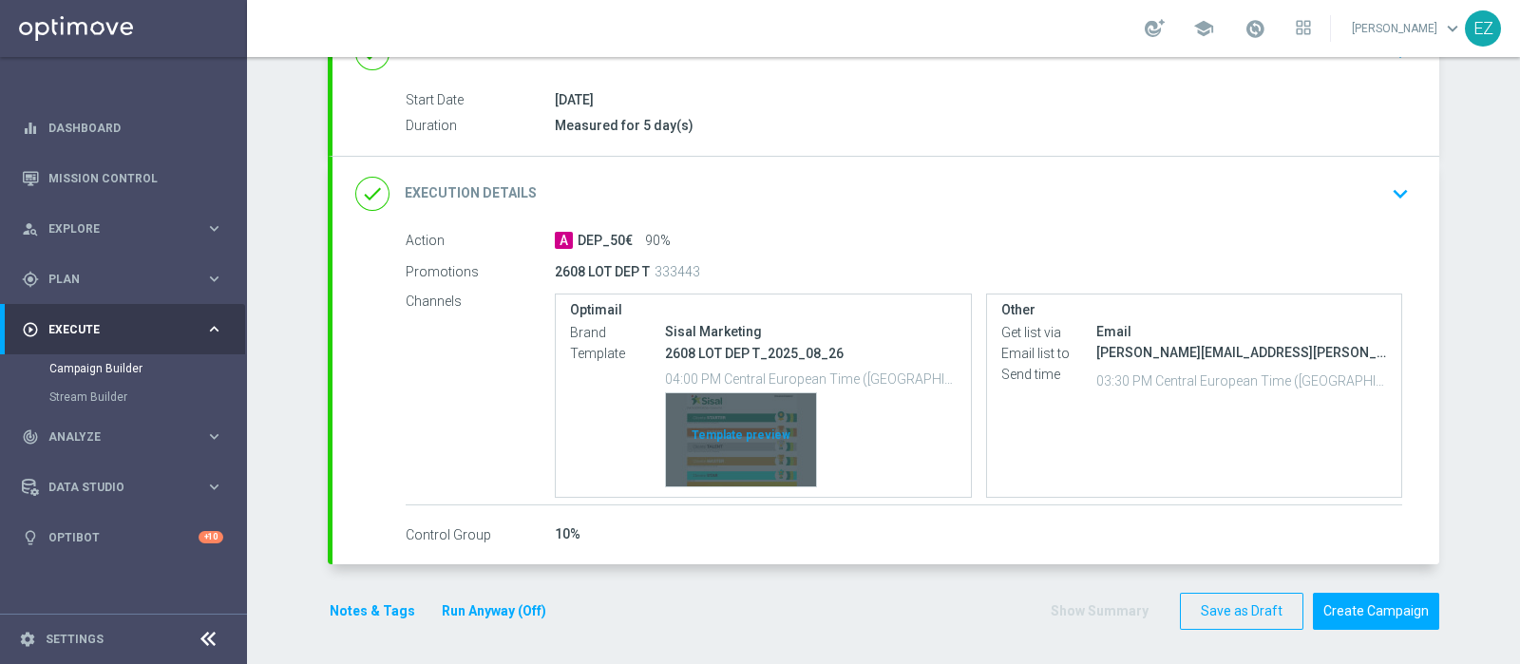
click at [748, 433] on div "Template preview" at bounding box center [741, 439] width 150 height 93
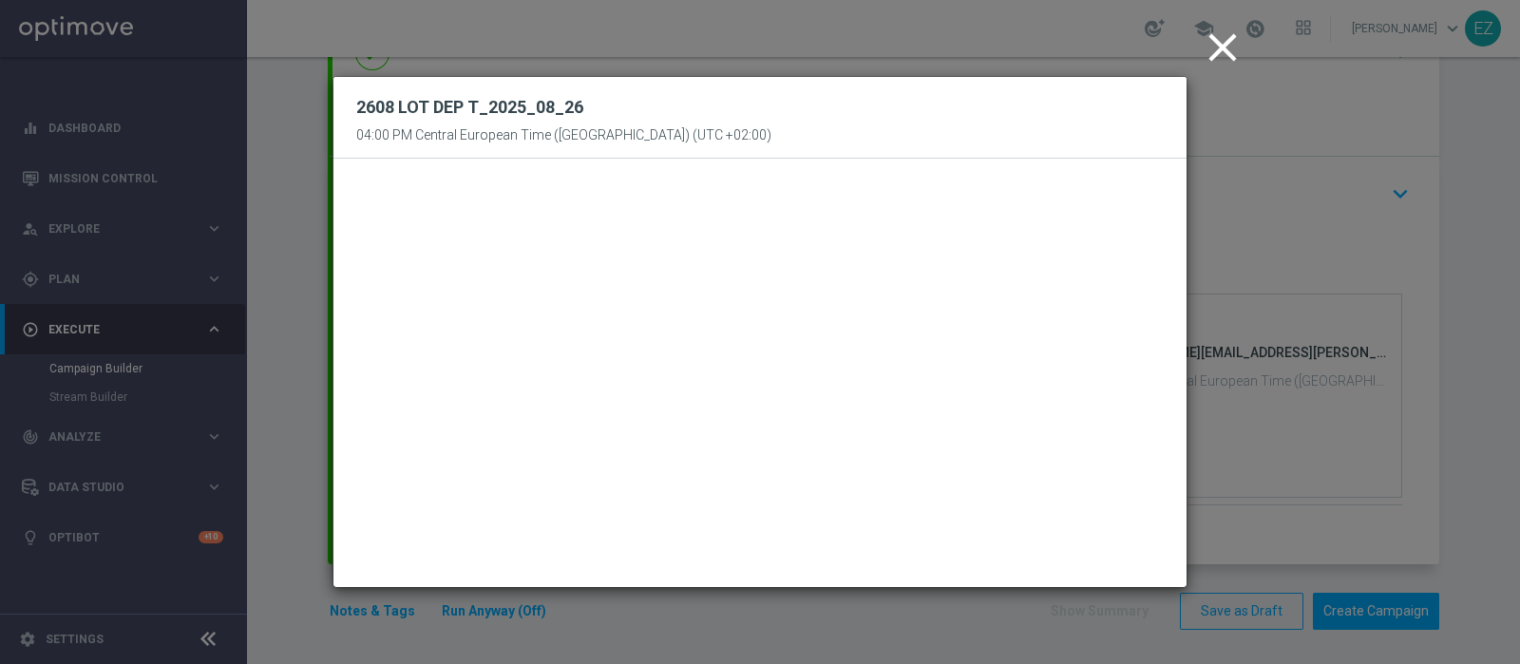
click at [1221, 49] on icon "close" at bounding box center [1222, 47] width 47 height 47
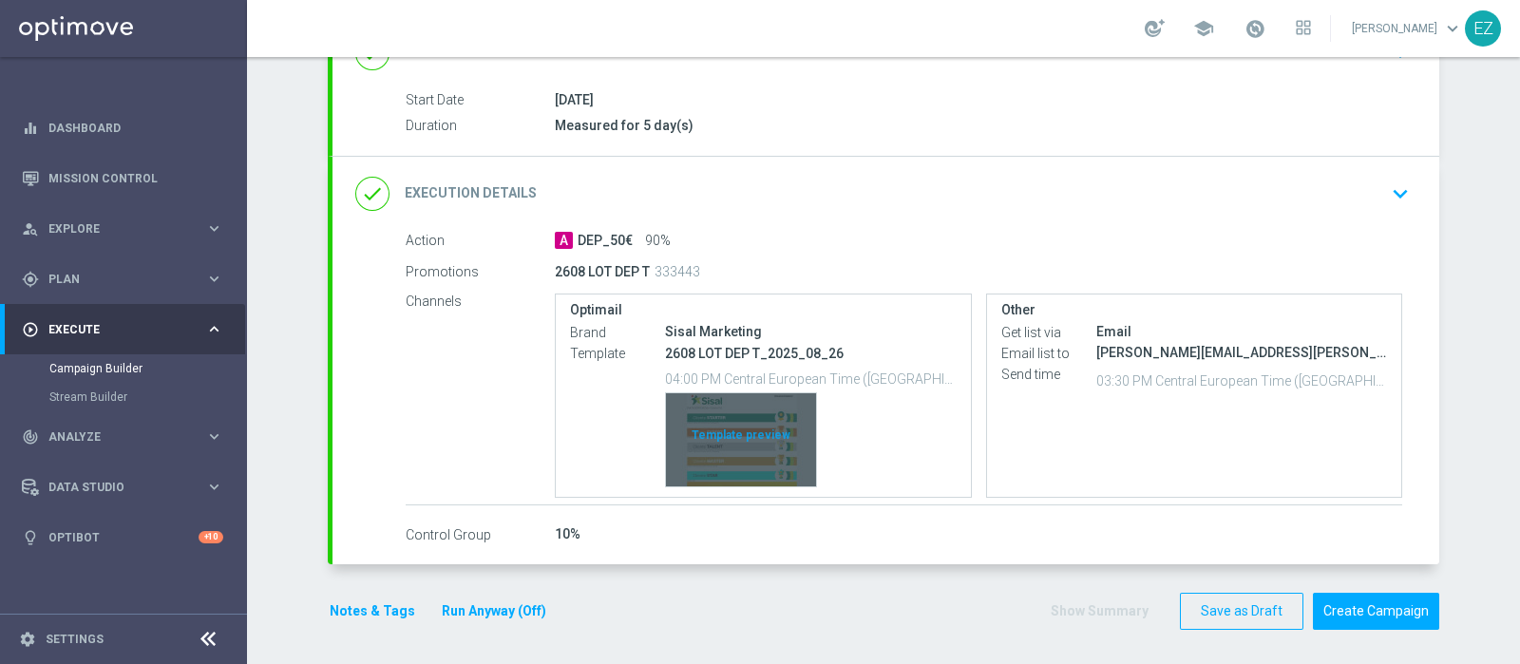
click at [703, 435] on div "Template preview" at bounding box center [741, 439] width 150 height 93
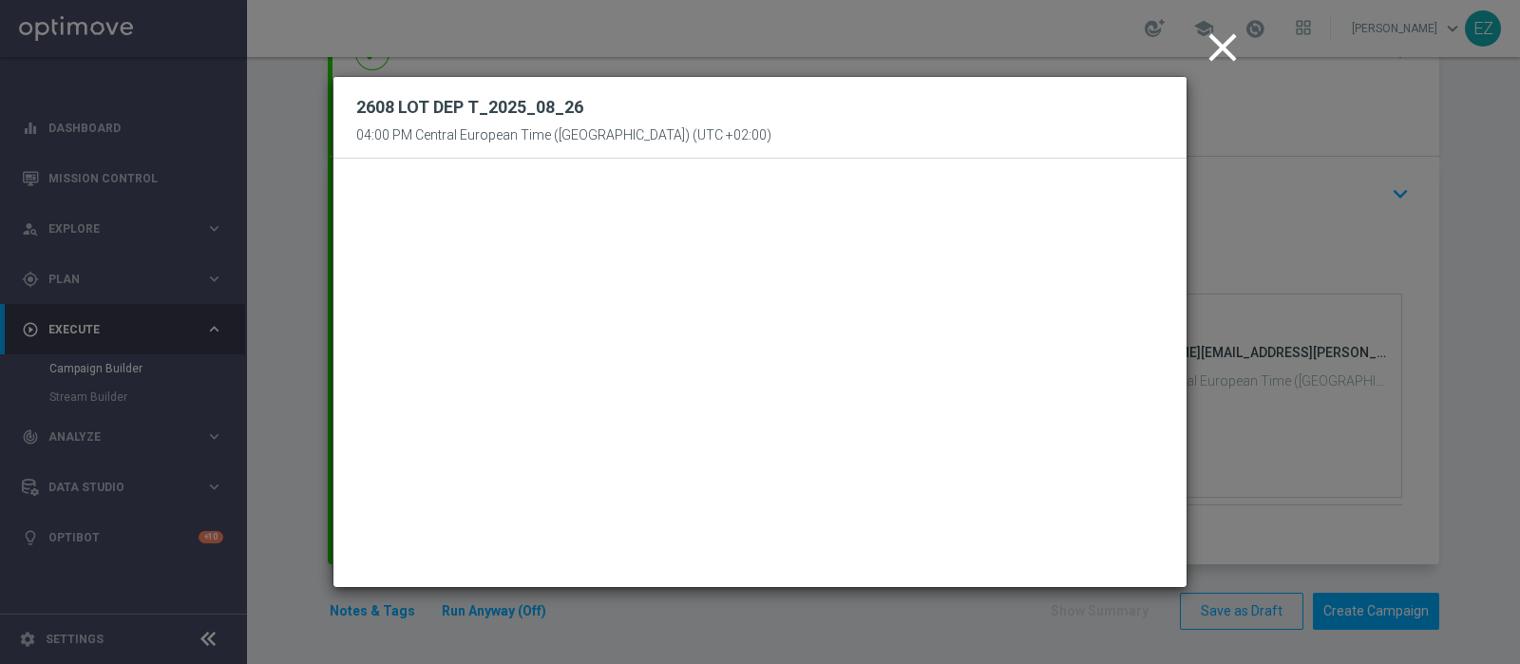
click at [1221, 52] on icon "close" at bounding box center [1222, 47] width 47 height 47
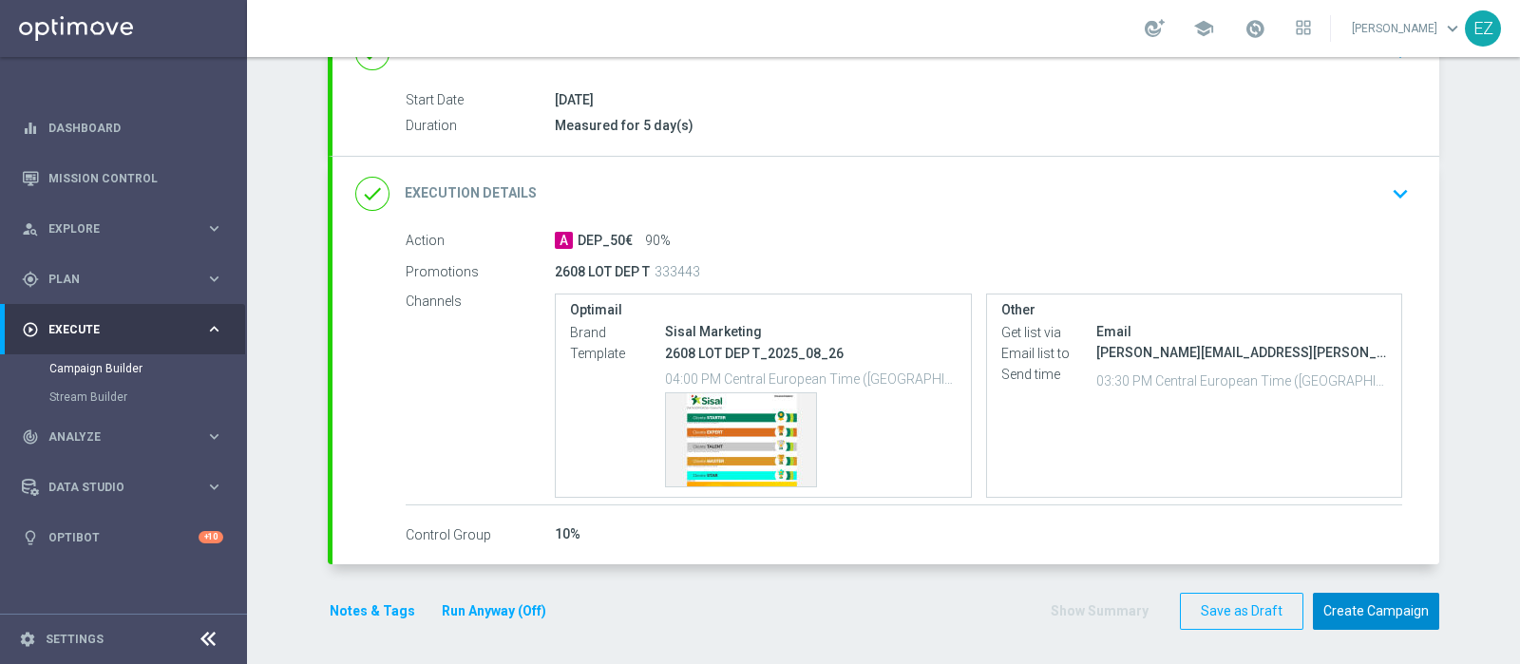
click at [1332, 610] on button "Create Campaign" at bounding box center [1376, 611] width 126 height 37
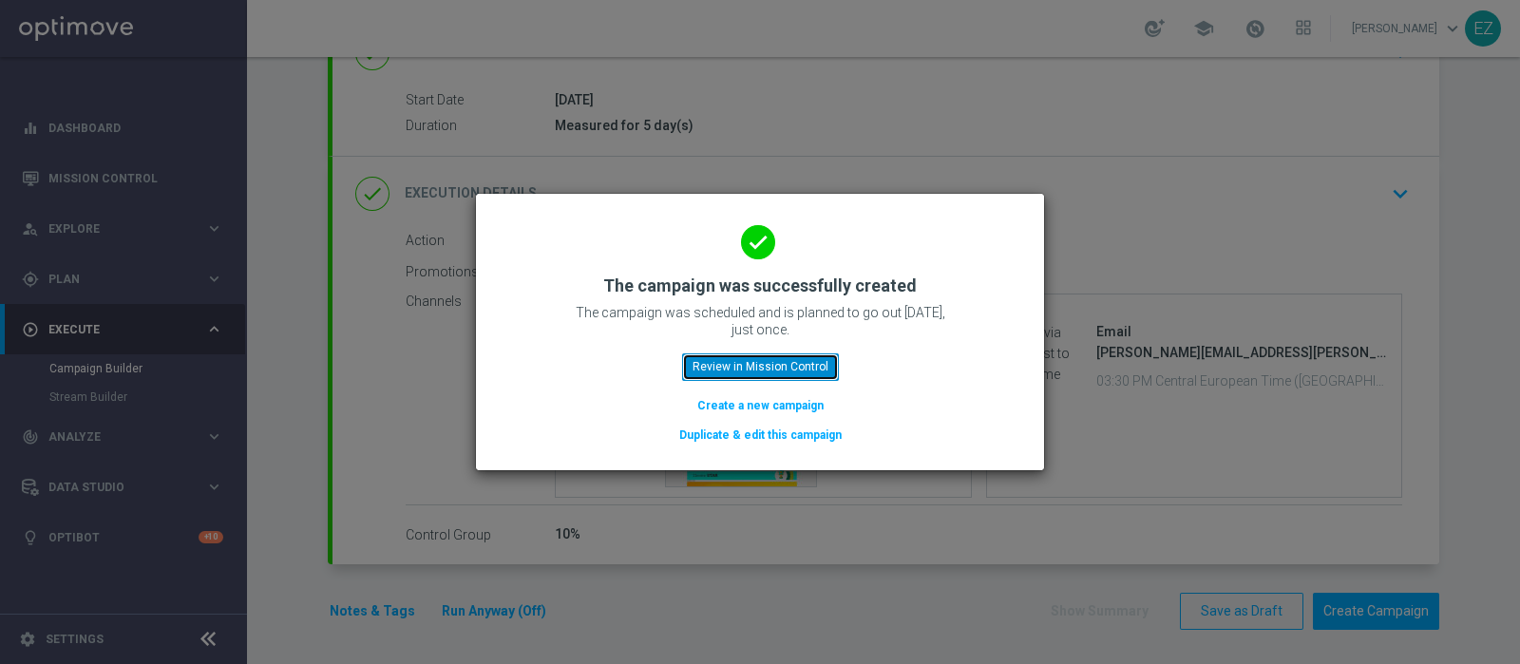
click at [762, 375] on button "Review in Mission Control" at bounding box center [760, 366] width 157 height 27
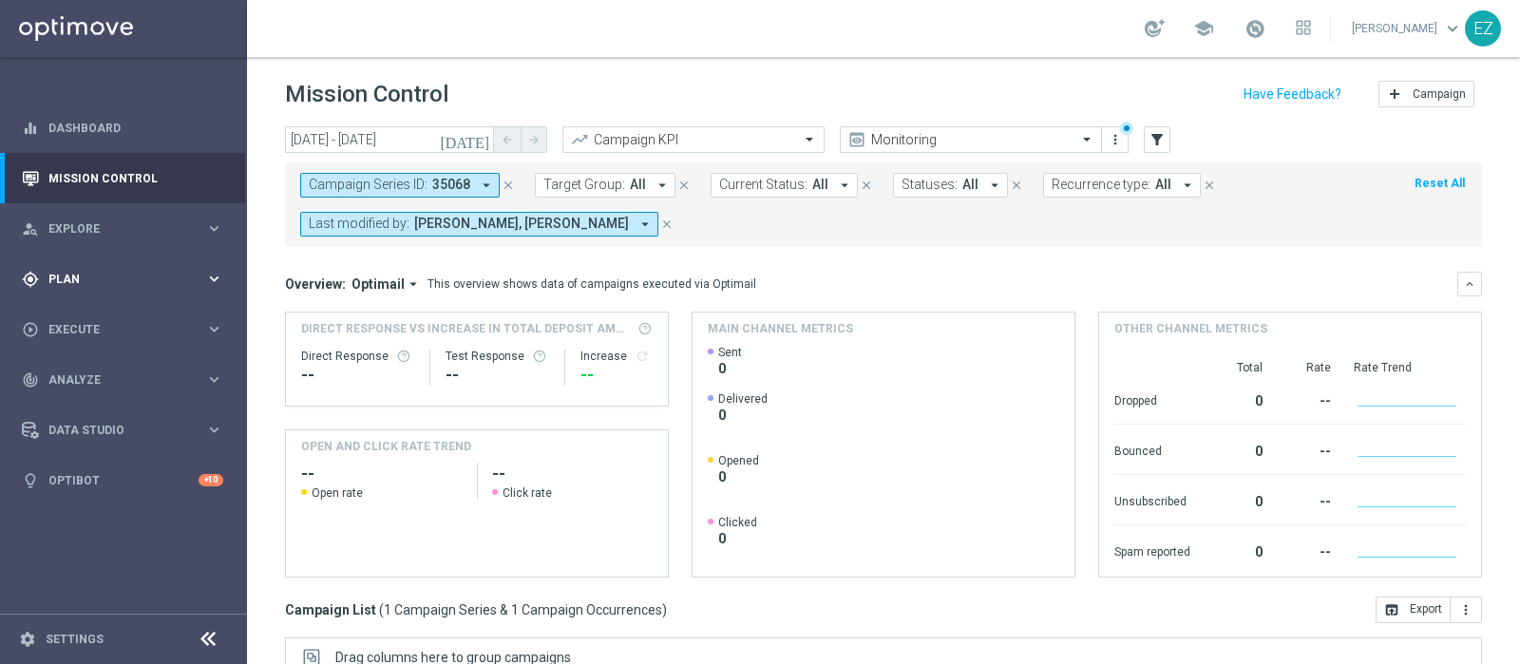
click at [70, 276] on span "Plan" at bounding box center [126, 279] width 157 height 11
click at [76, 316] on link "Target Groups" at bounding box center [123, 318] width 148 height 15
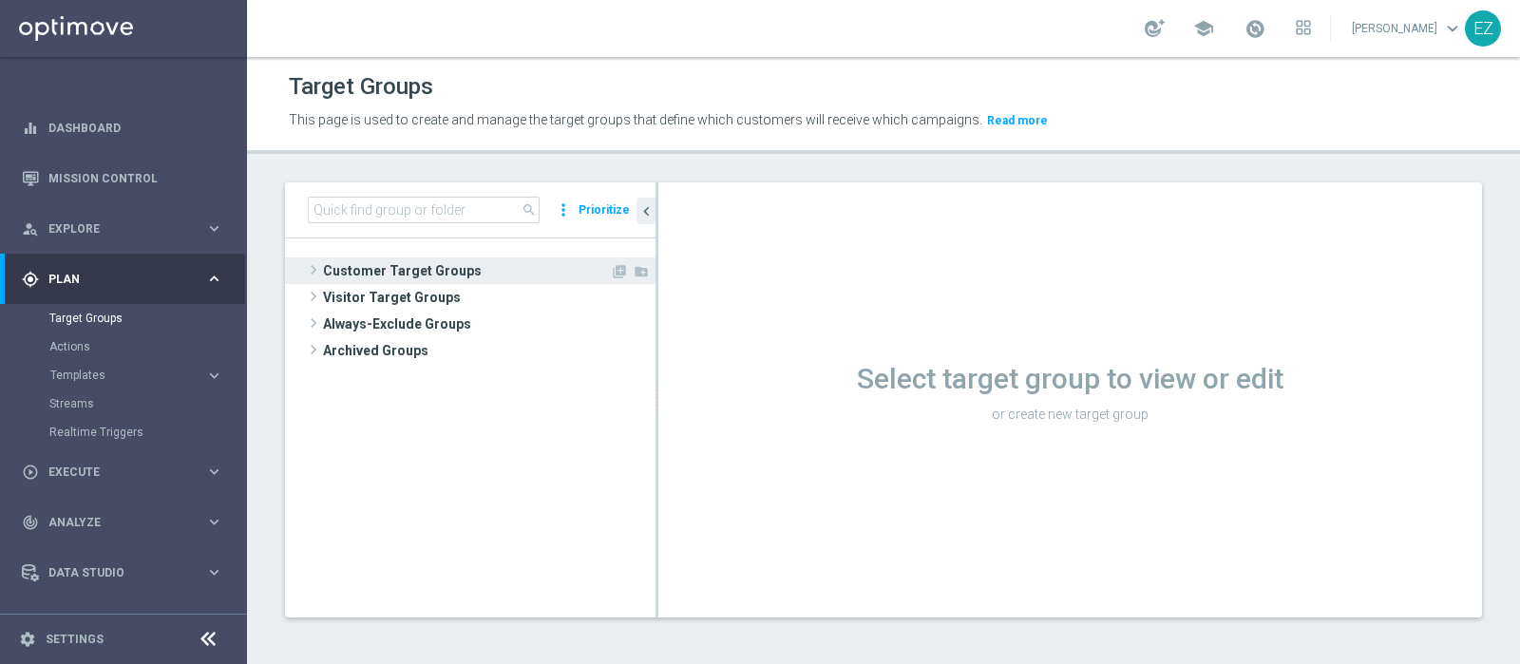
click at [405, 268] on span "Customer Target Groups" at bounding box center [466, 270] width 287 height 27
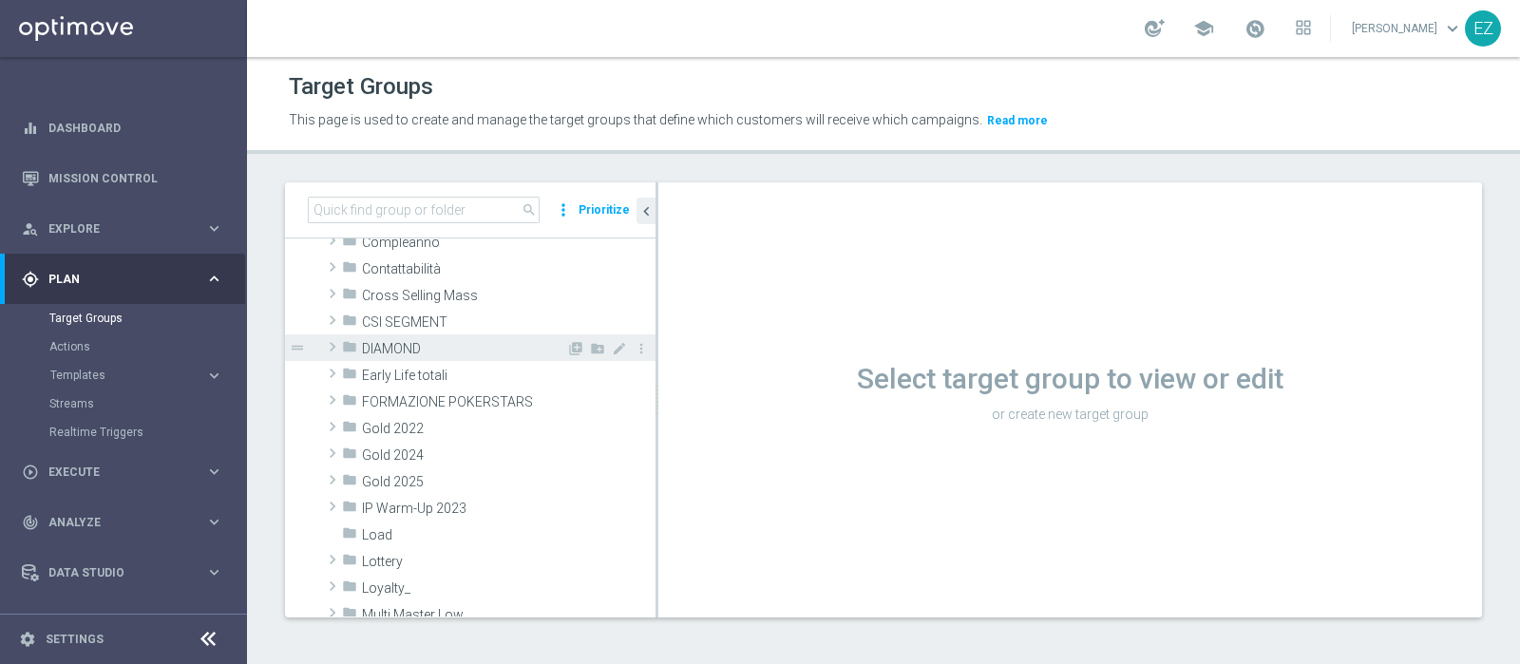
scroll to position [316, 0]
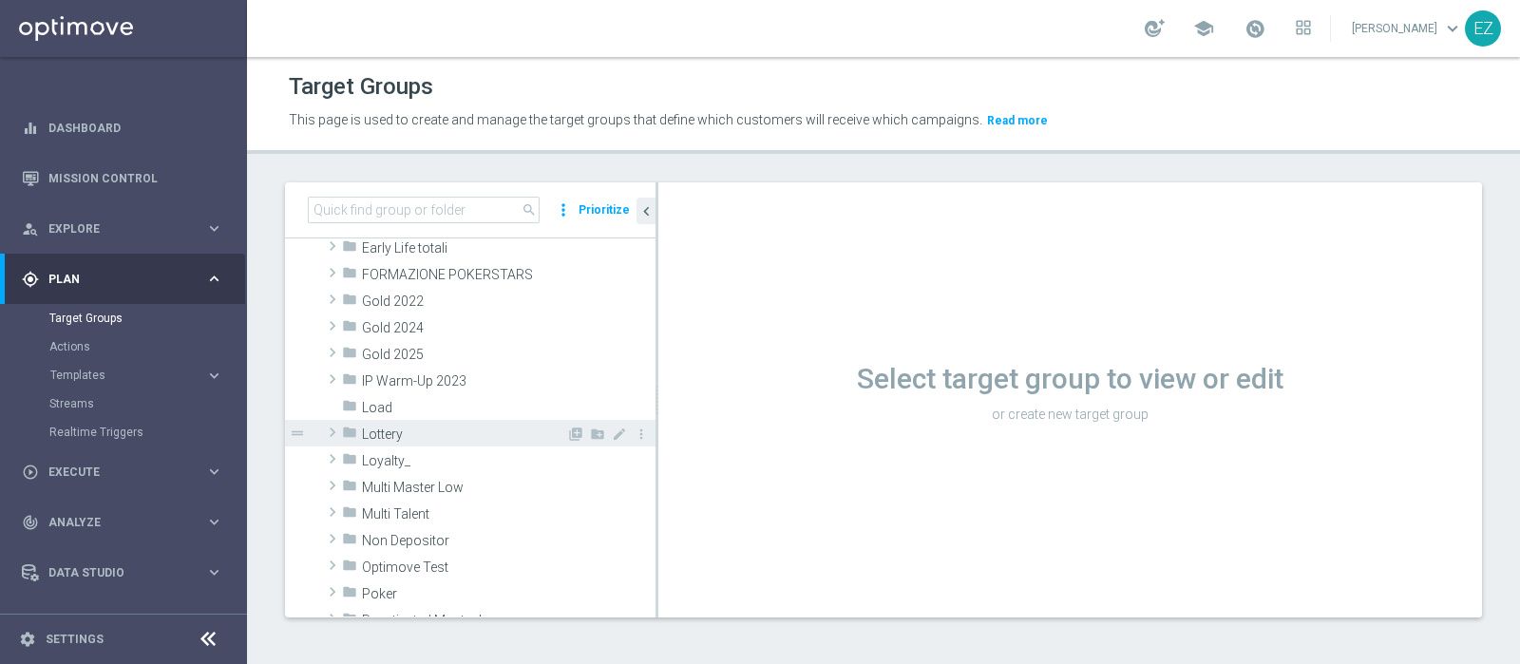
click at [395, 437] on span "Lottery" at bounding box center [464, 434] width 204 height 16
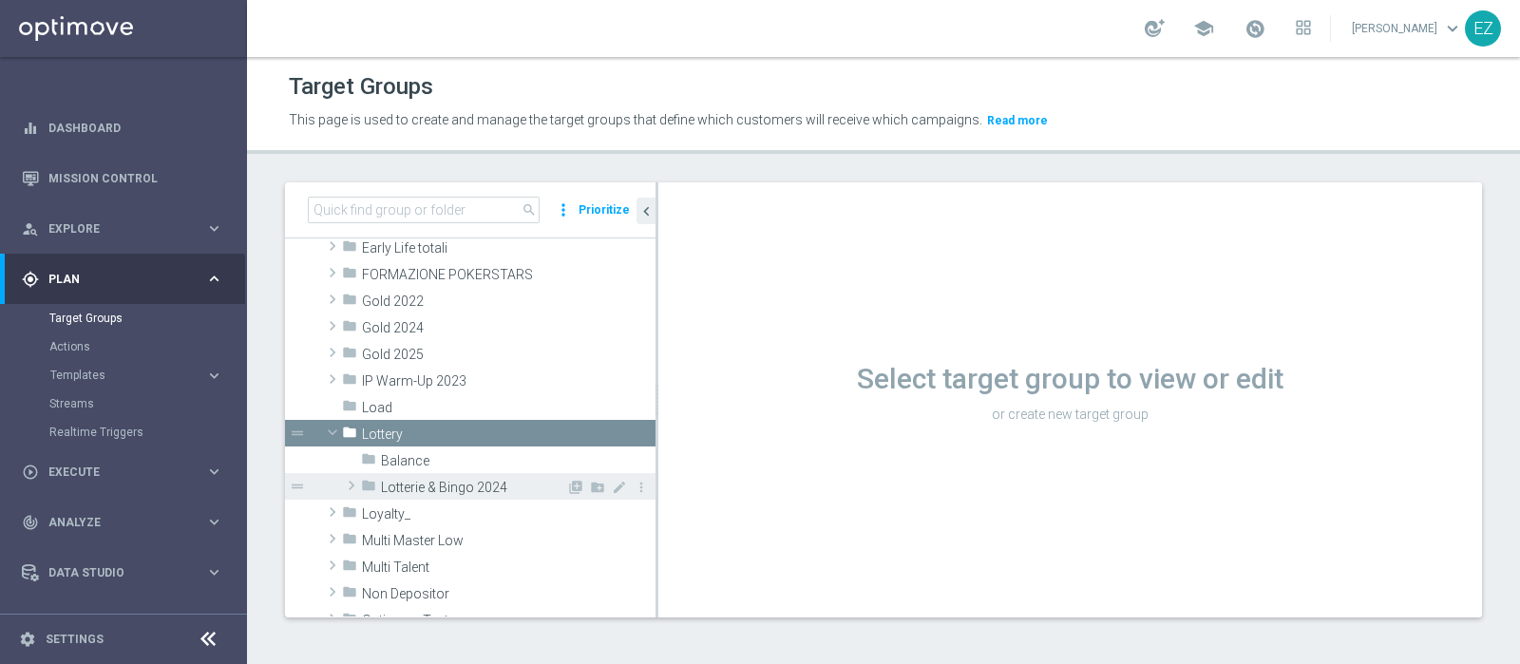
click at [432, 494] on div "folder Lotterie & Bingo 2024" at bounding box center [463, 486] width 205 height 27
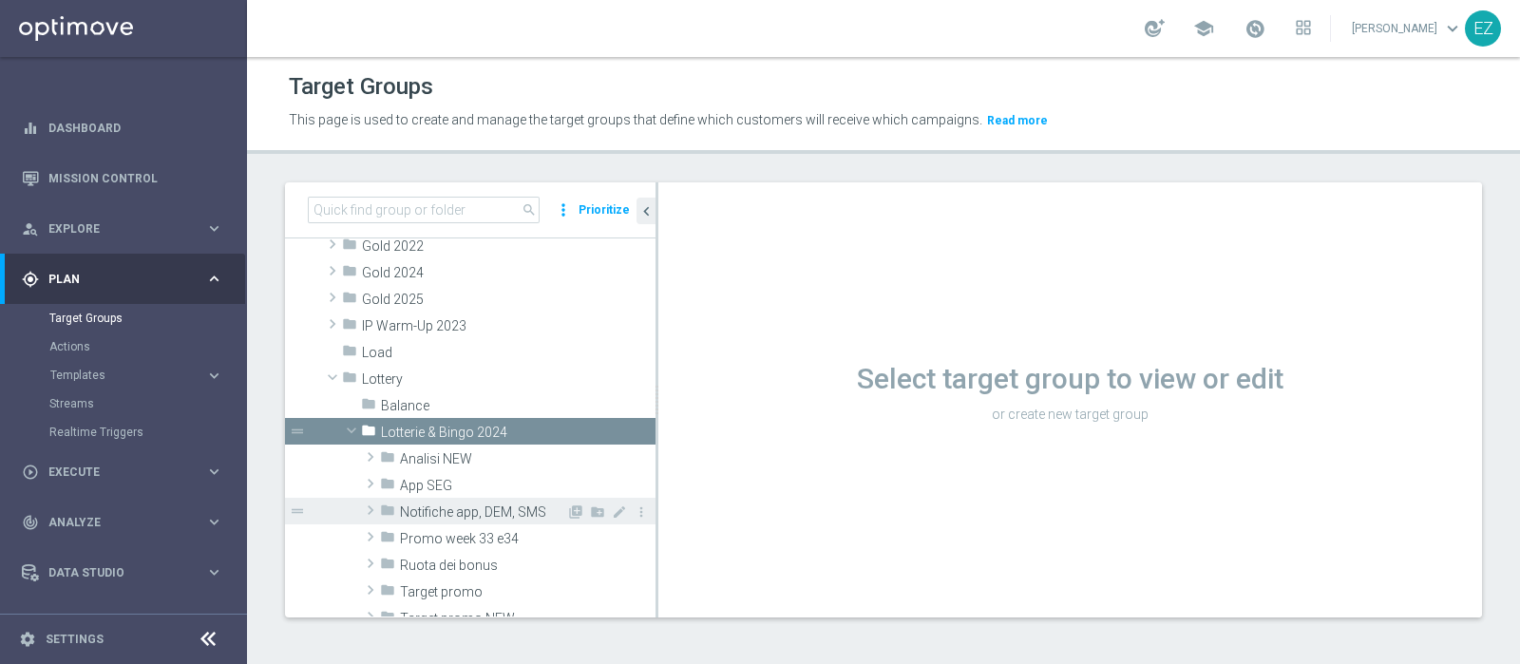
scroll to position [395, 0]
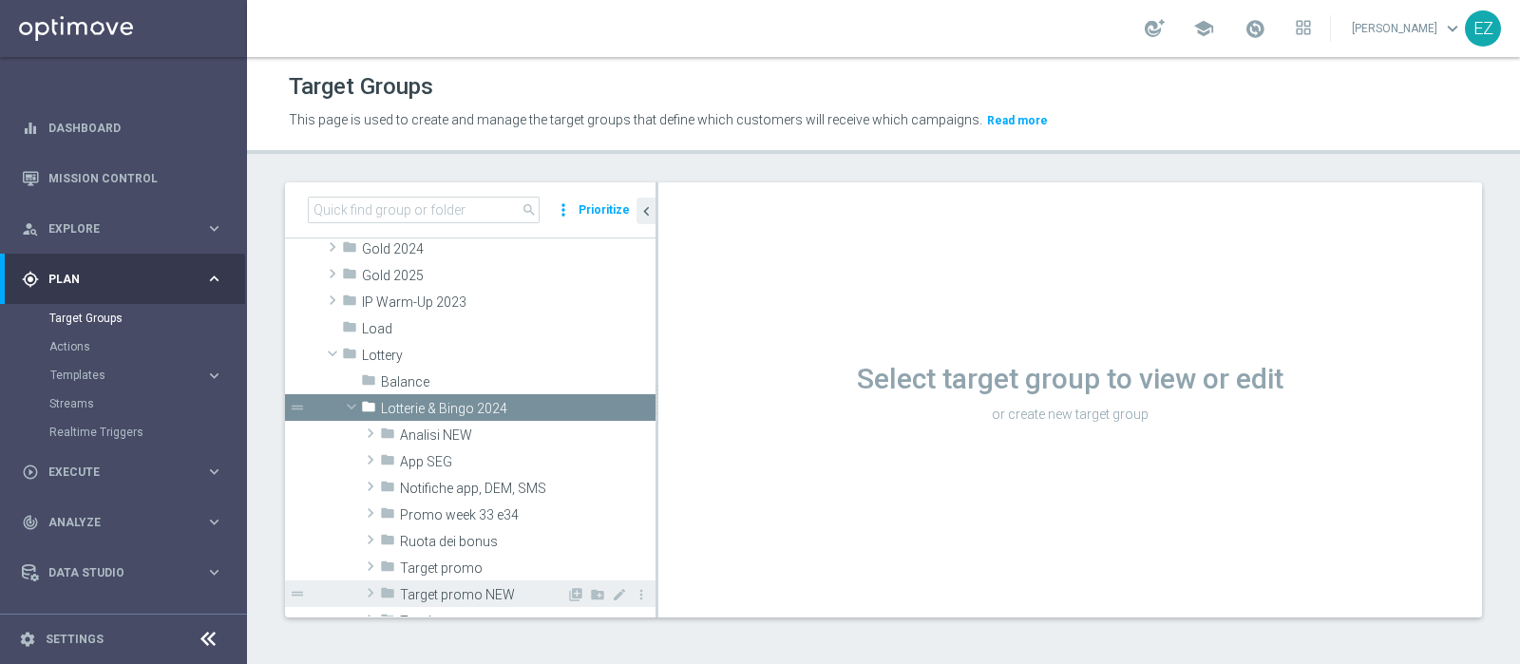
click at [461, 587] on span "Target promo NEW" at bounding box center [483, 595] width 166 height 16
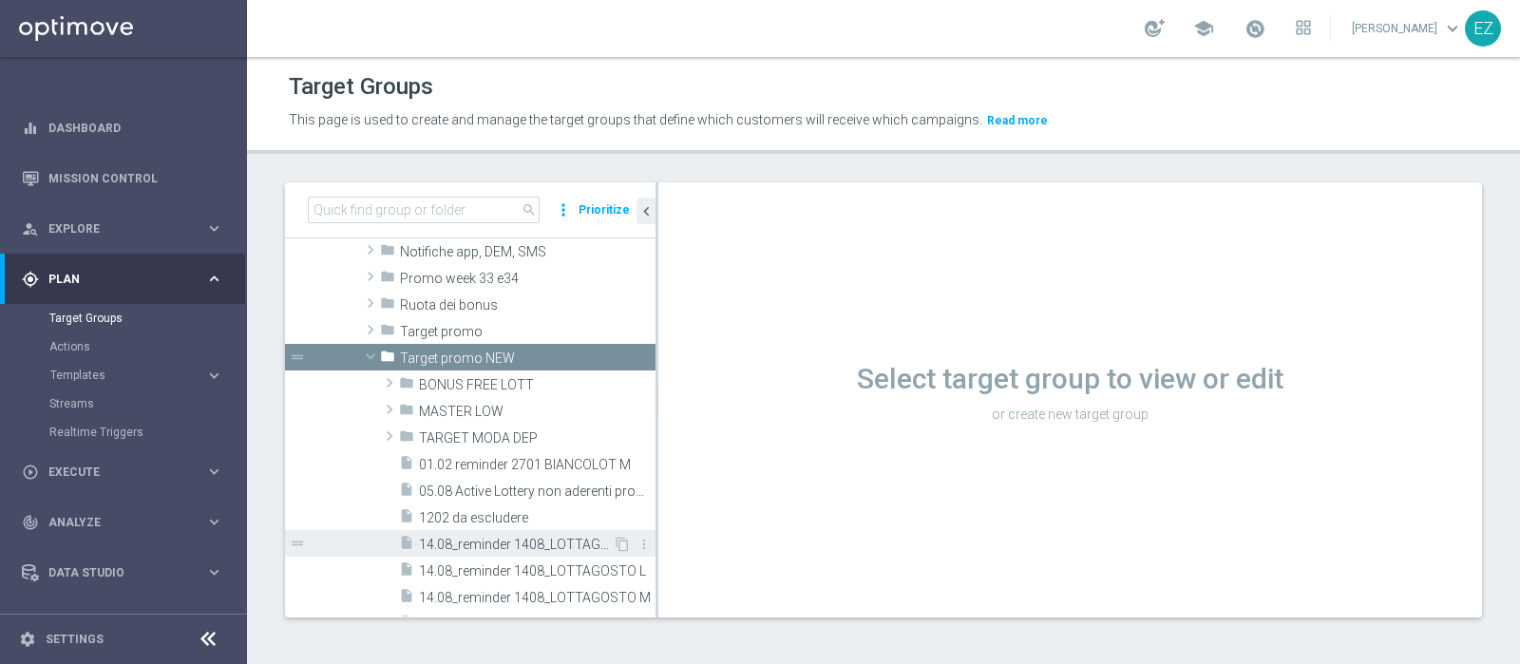
scroll to position [633, 0]
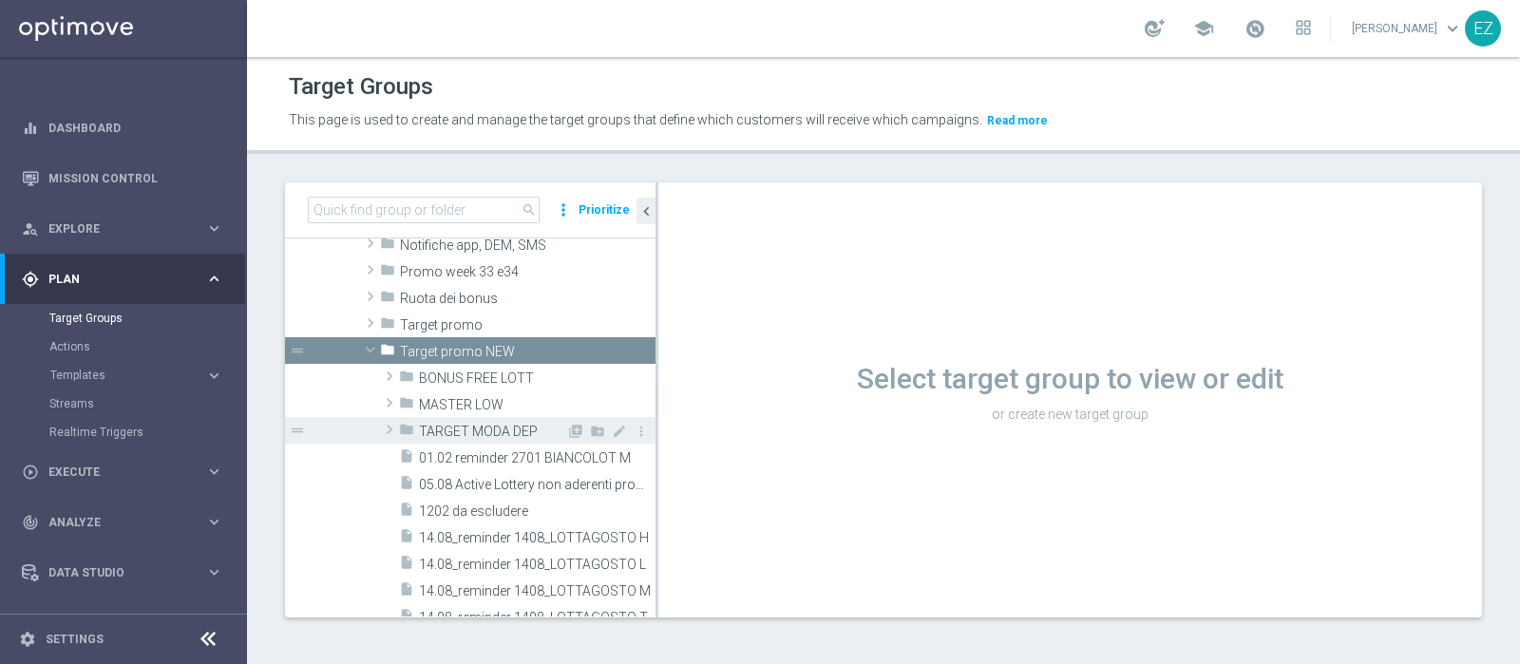
click at [465, 427] on span "TARGET MODA DEP" at bounding box center [492, 432] width 147 height 16
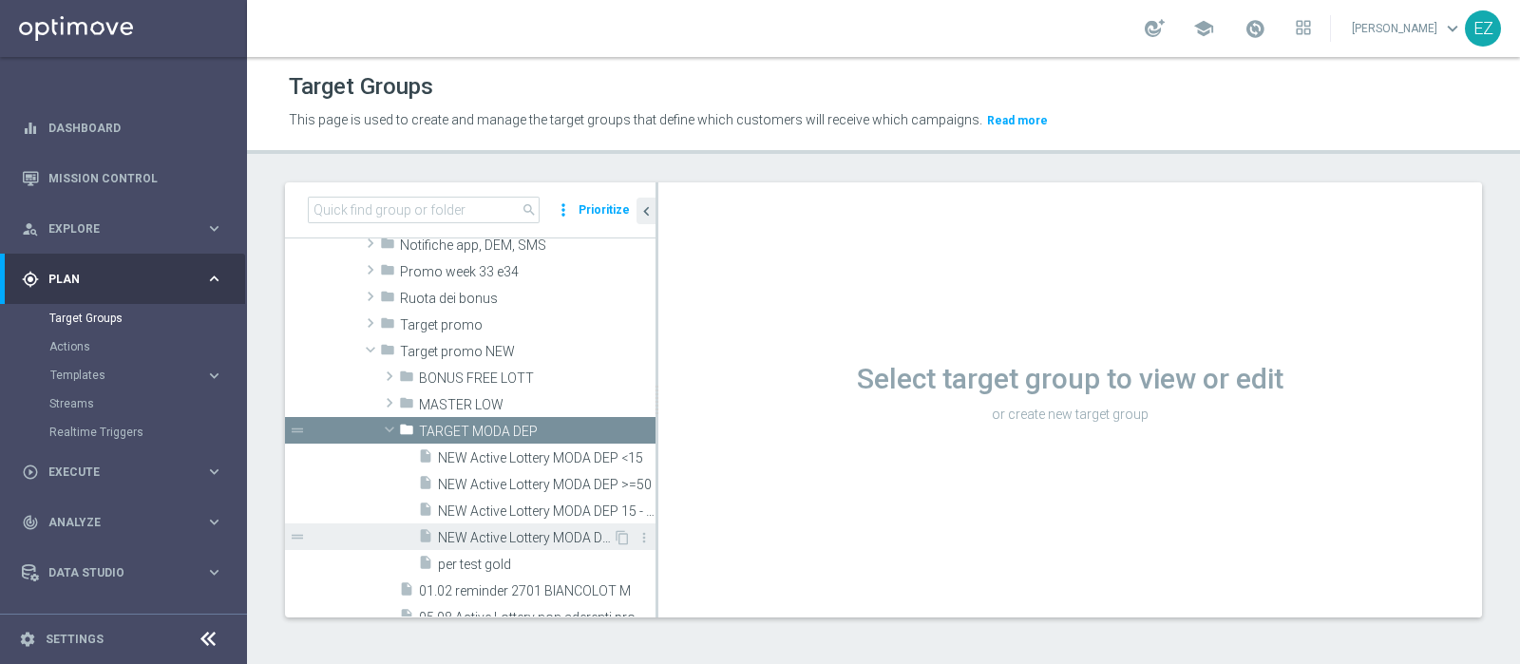
click at [505, 537] on span "NEW Active Lottery MODA DEP 25 - <50" at bounding box center [525, 538] width 175 height 16
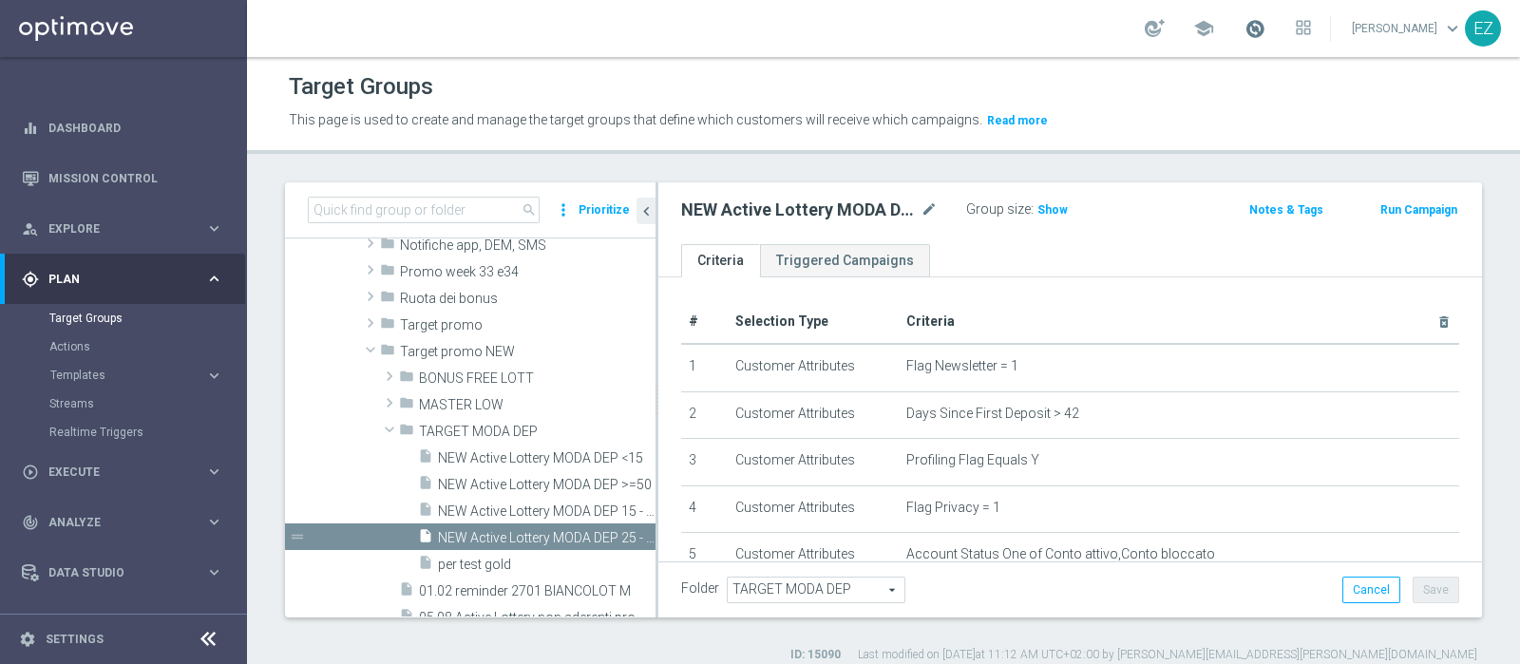
click at [1265, 25] on span at bounding box center [1254, 28] width 21 height 21
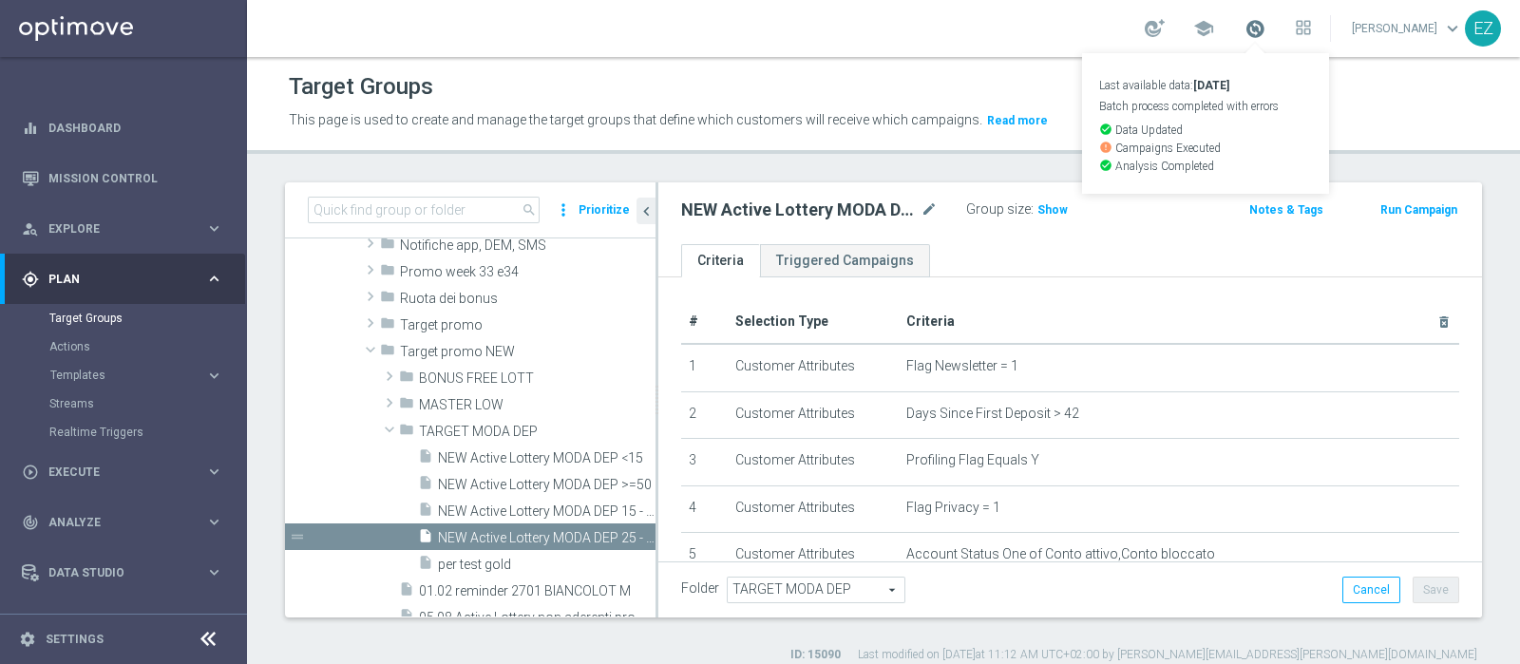
click at [1265, 32] on span at bounding box center [1254, 28] width 21 height 21
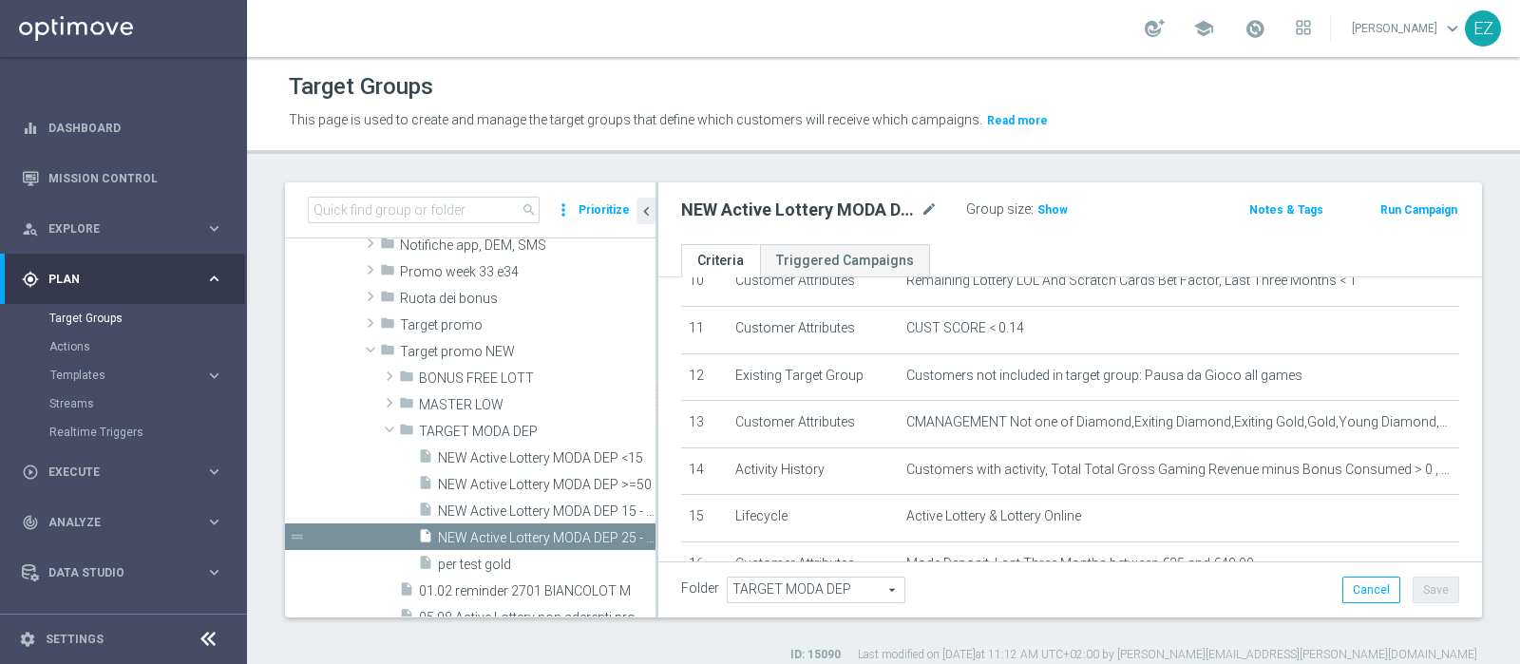
scroll to position [730, 0]
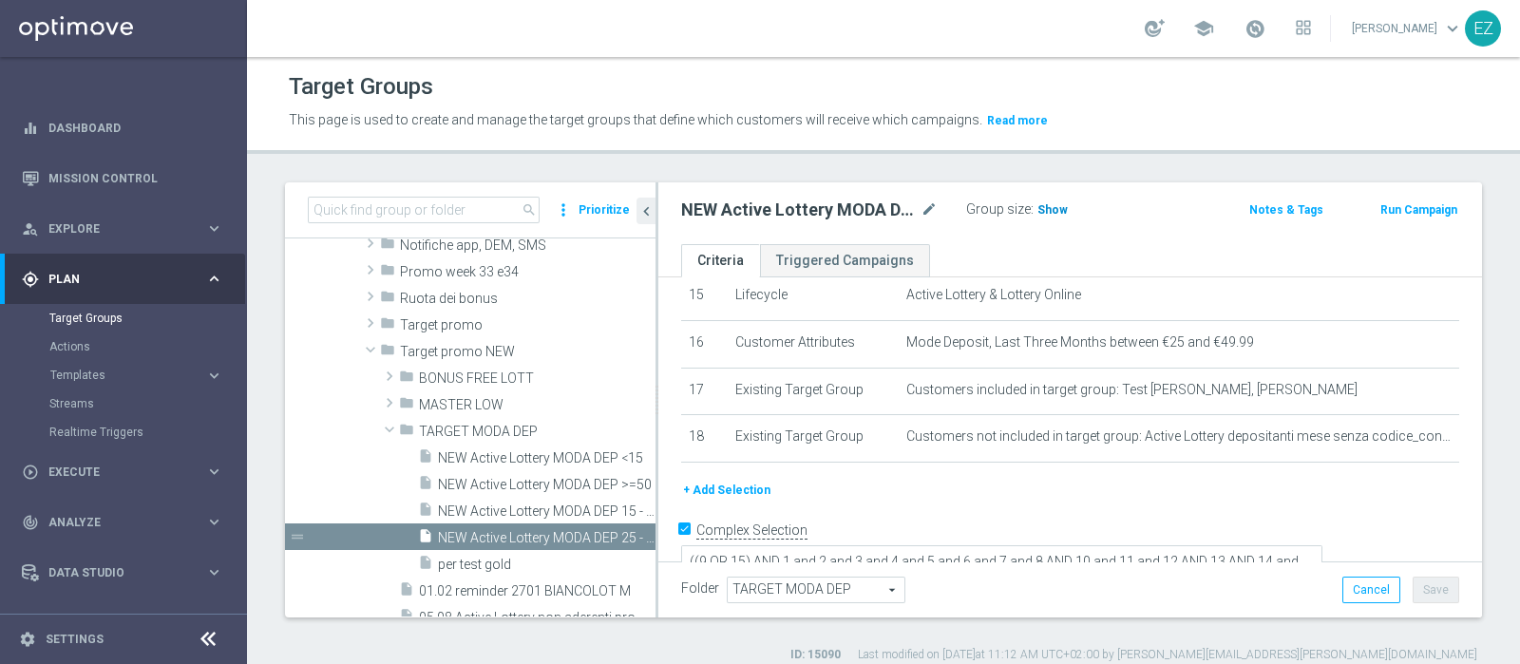
click at [1056, 210] on span "Show" at bounding box center [1052, 209] width 30 height 13
click at [1390, 211] on button "Run Campaign" at bounding box center [1418, 209] width 81 height 21
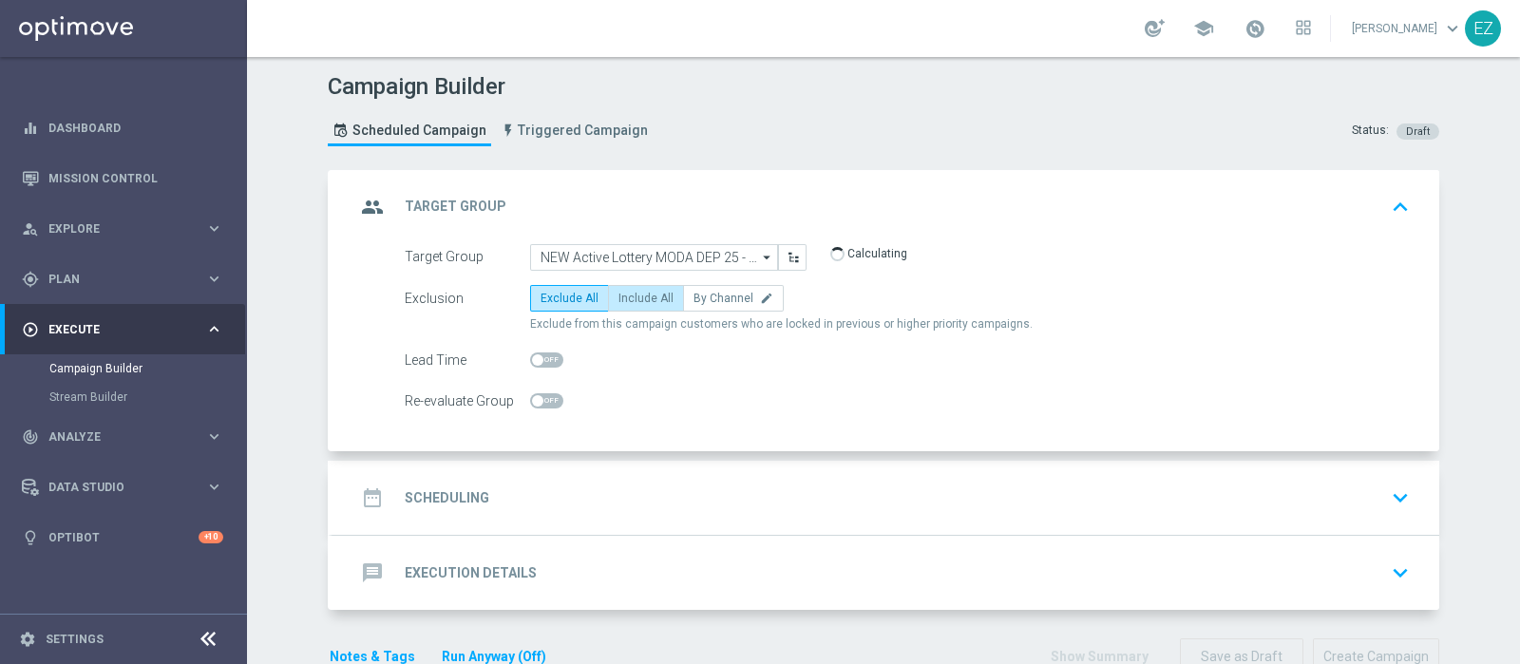
click at [637, 286] on label "Include All" at bounding box center [646, 298] width 76 height 27
click at [631, 295] on input "Include All" at bounding box center [624, 301] width 12 height 12
radio input "true"
click at [472, 492] on h2 "Scheduling" at bounding box center [447, 498] width 85 height 18
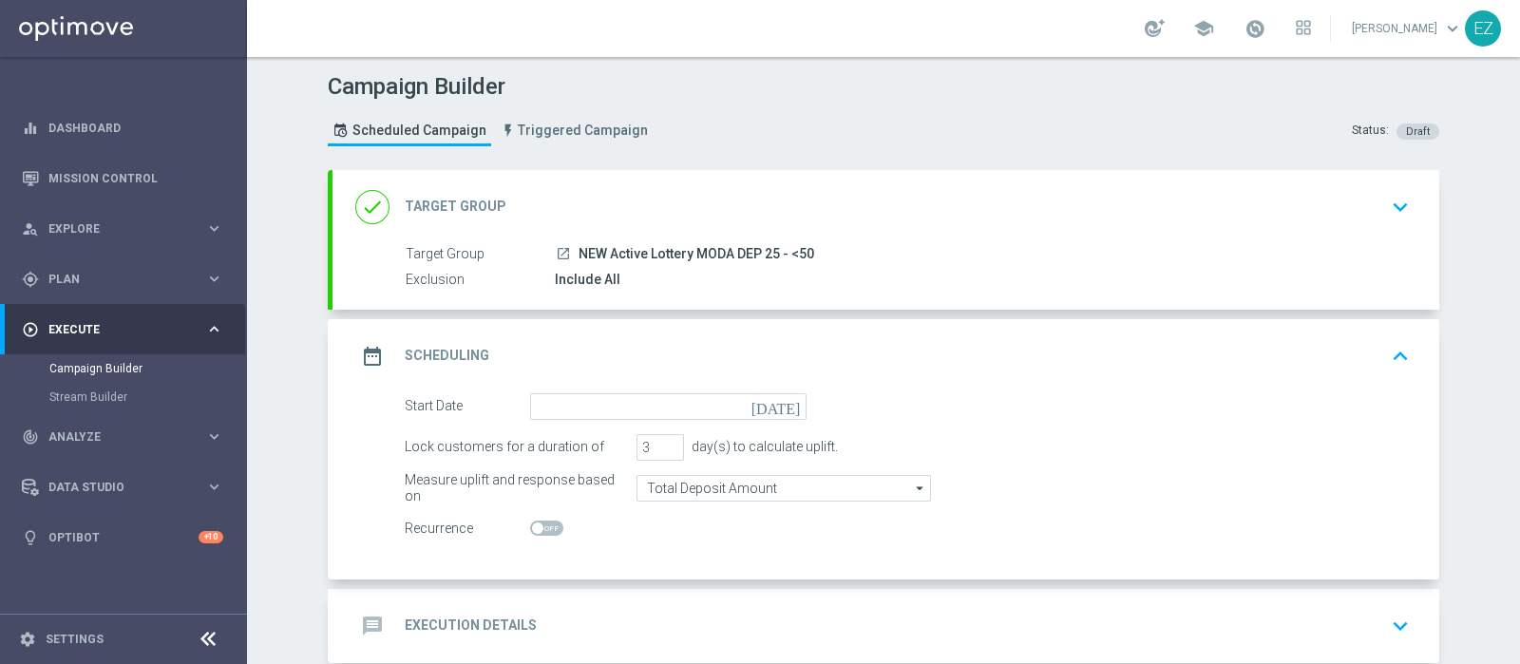
click at [779, 403] on icon "today" at bounding box center [779, 403] width 56 height 21
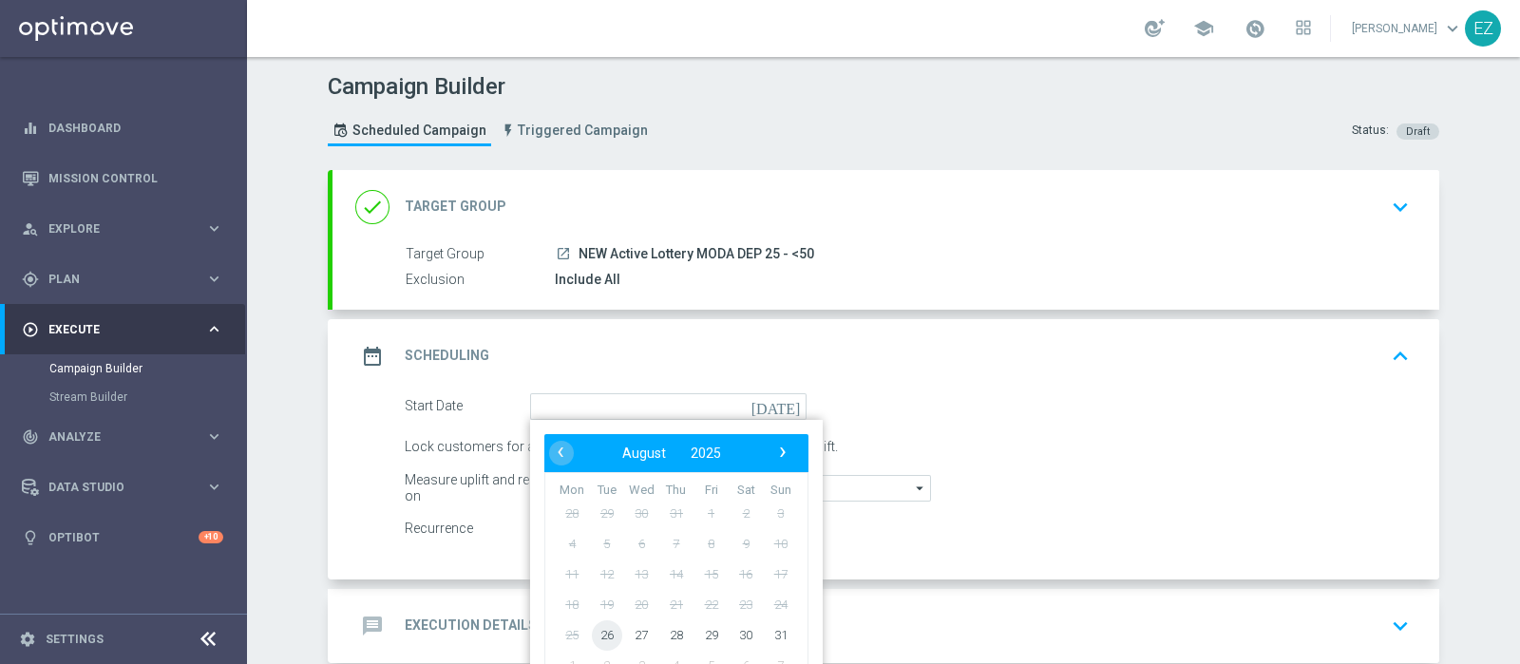
click at [601, 633] on span "26" at bounding box center [607, 634] width 30 height 30
type input "26 Aug 2025"
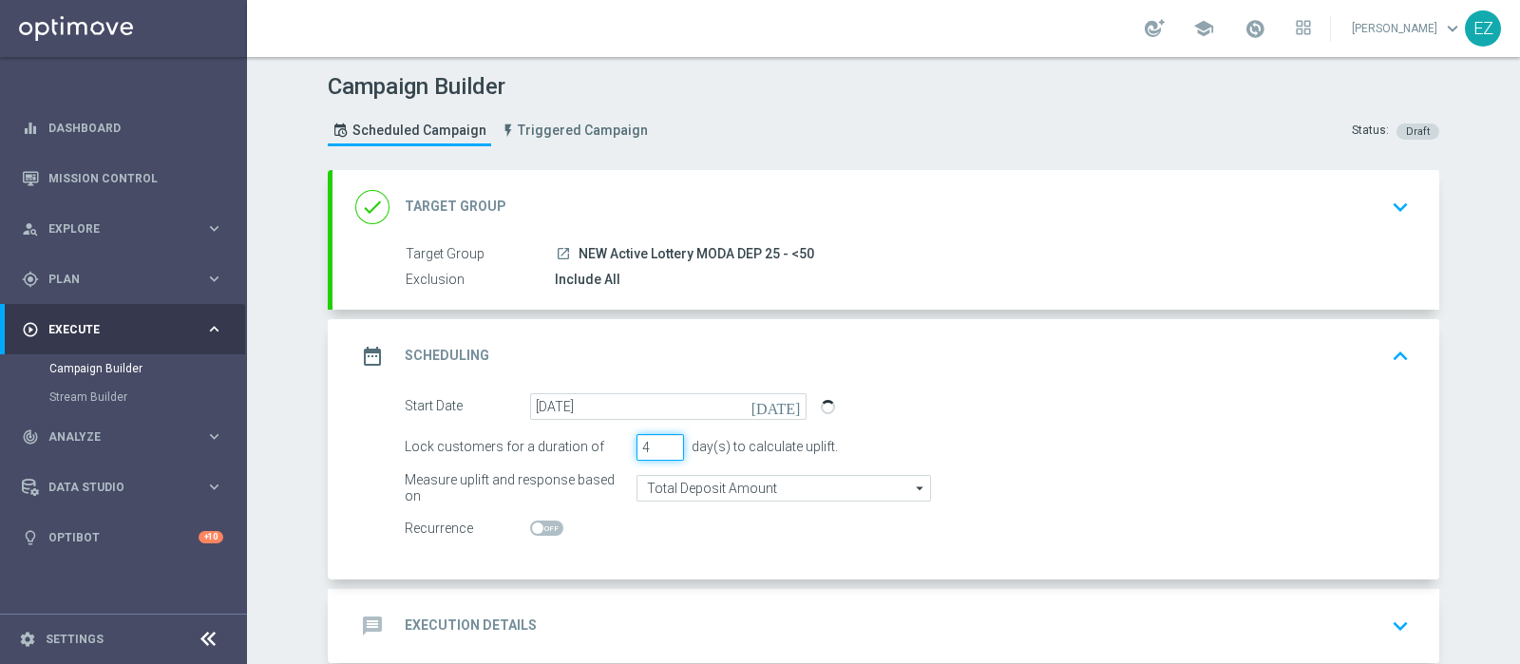
click at [660, 439] on input "4" at bounding box center [659, 447] width 47 height 27
click at [660, 439] on input "5" at bounding box center [659, 447] width 47 height 27
click at [660, 439] on input "6" at bounding box center [659, 447] width 47 height 27
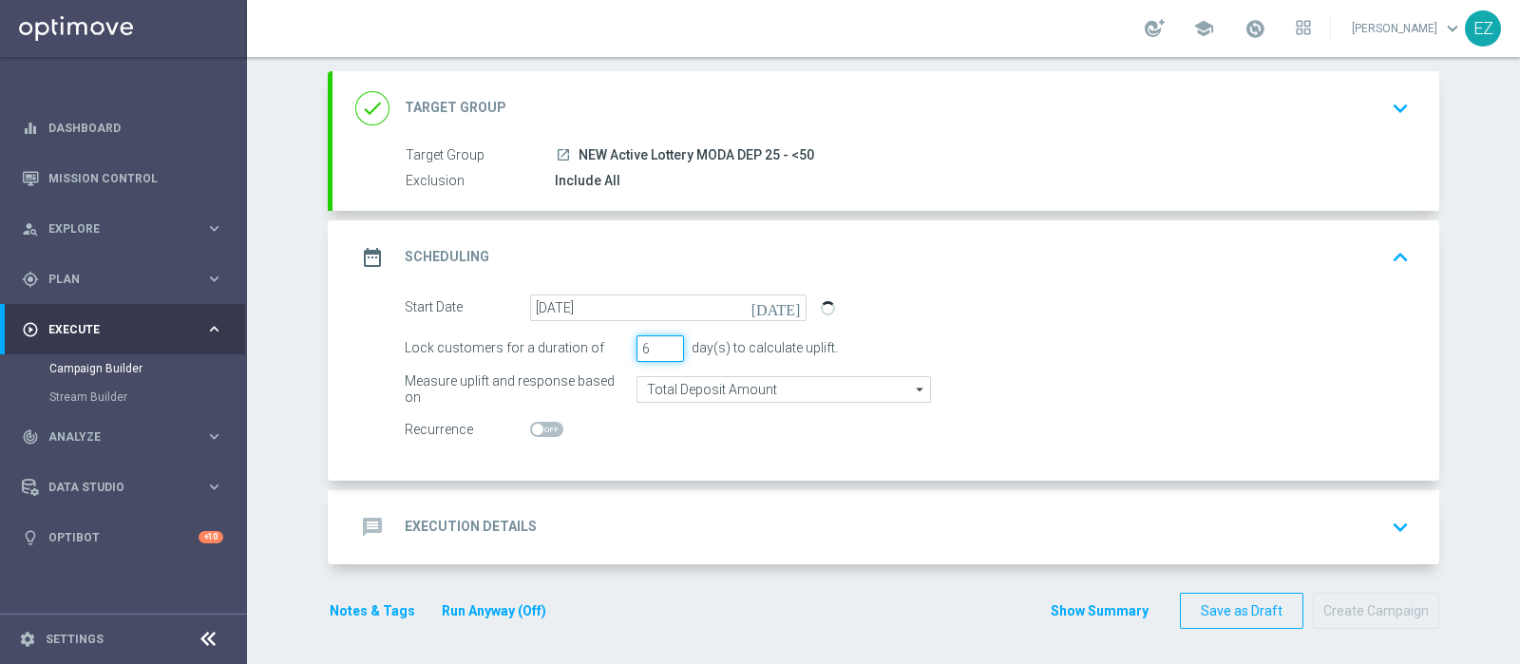
click at [663, 357] on input "6" at bounding box center [659, 348] width 47 height 27
type input "5"
click at [661, 352] on input "5" at bounding box center [659, 348] width 47 height 27
click at [468, 514] on div "message Execution Details" at bounding box center [445, 527] width 181 height 34
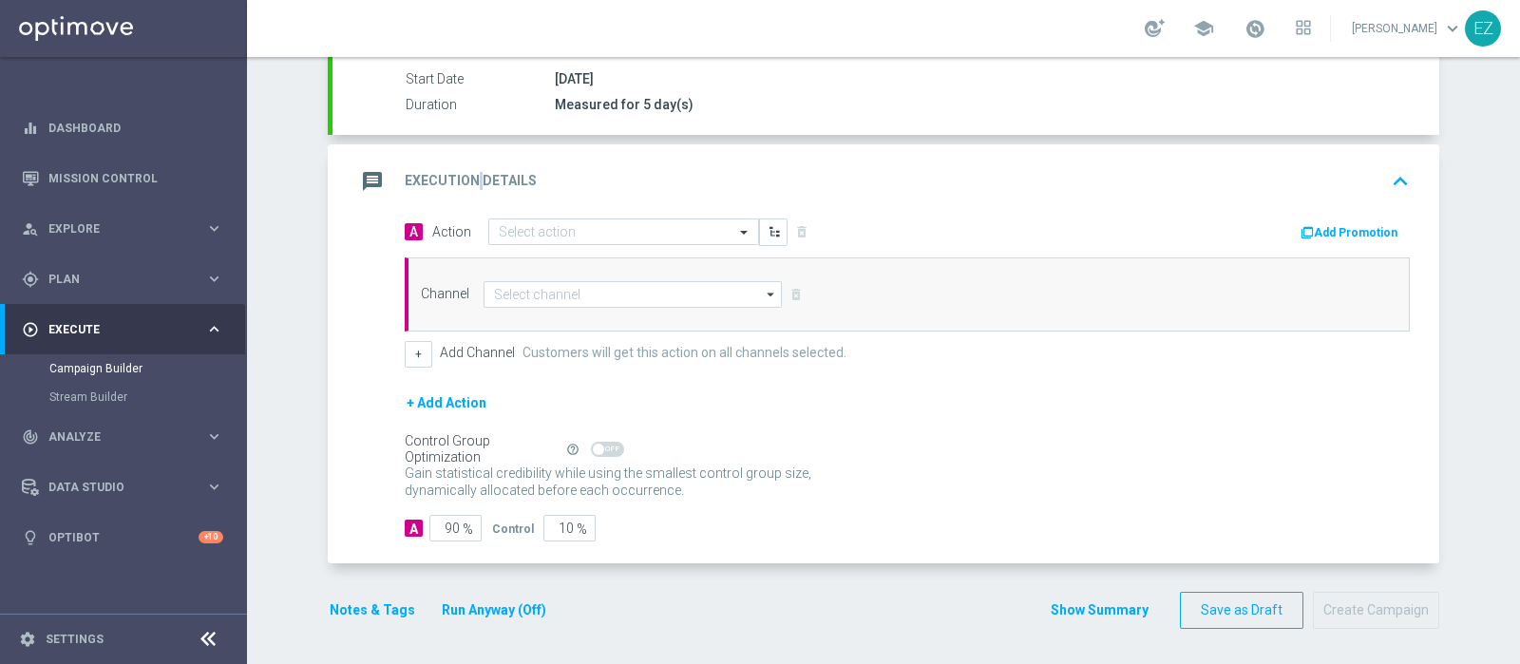
scroll to position [314, 0]
click at [619, 226] on input "text" at bounding box center [605, 234] width 212 height 16
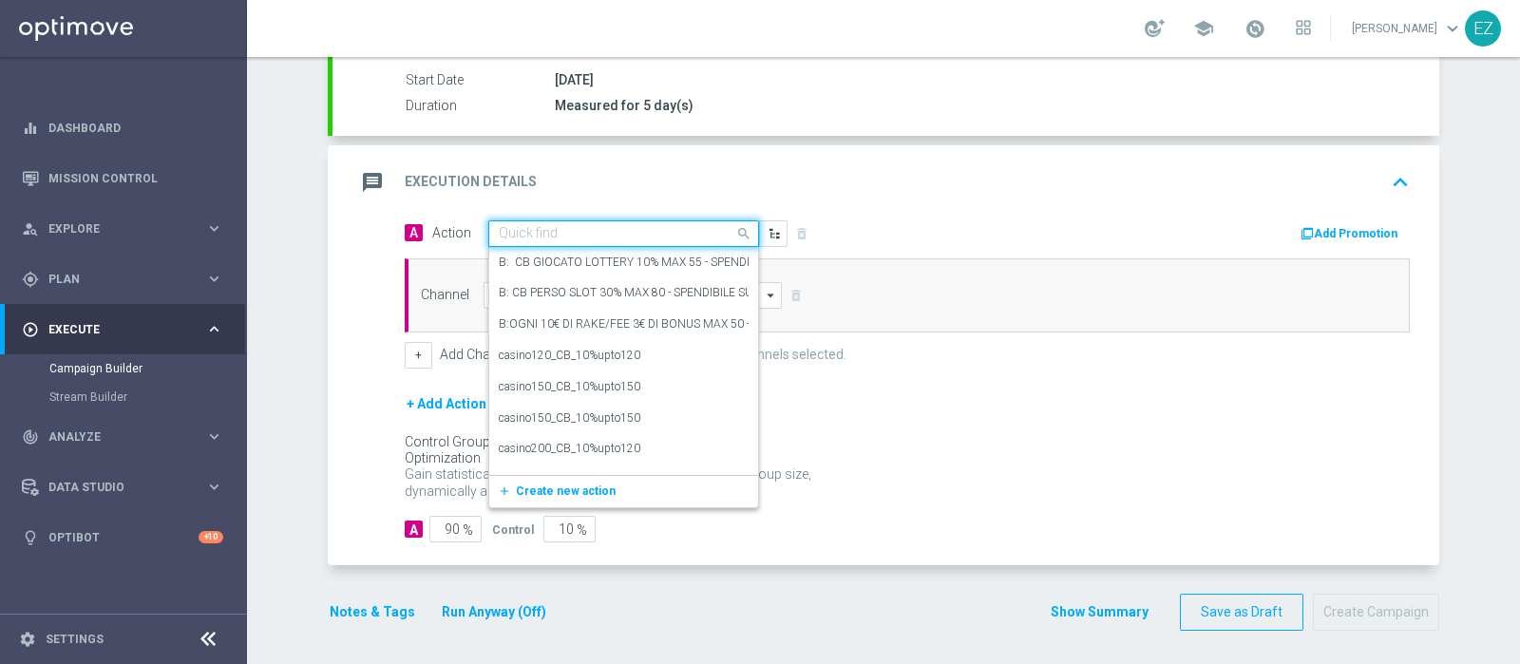
paste input "DEP_50€"
type input "DEP_50€"
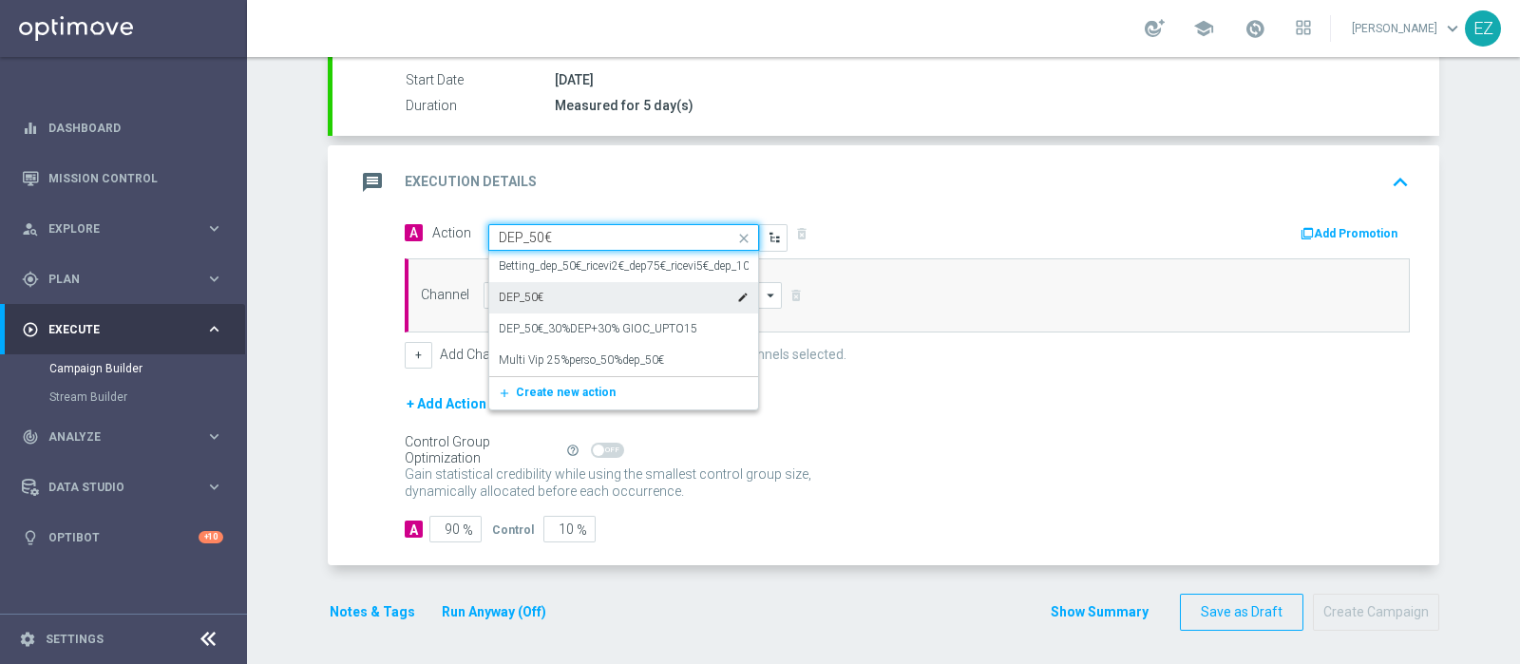
click at [563, 301] on div "DEP_50€ edit" at bounding box center [624, 297] width 250 height 31
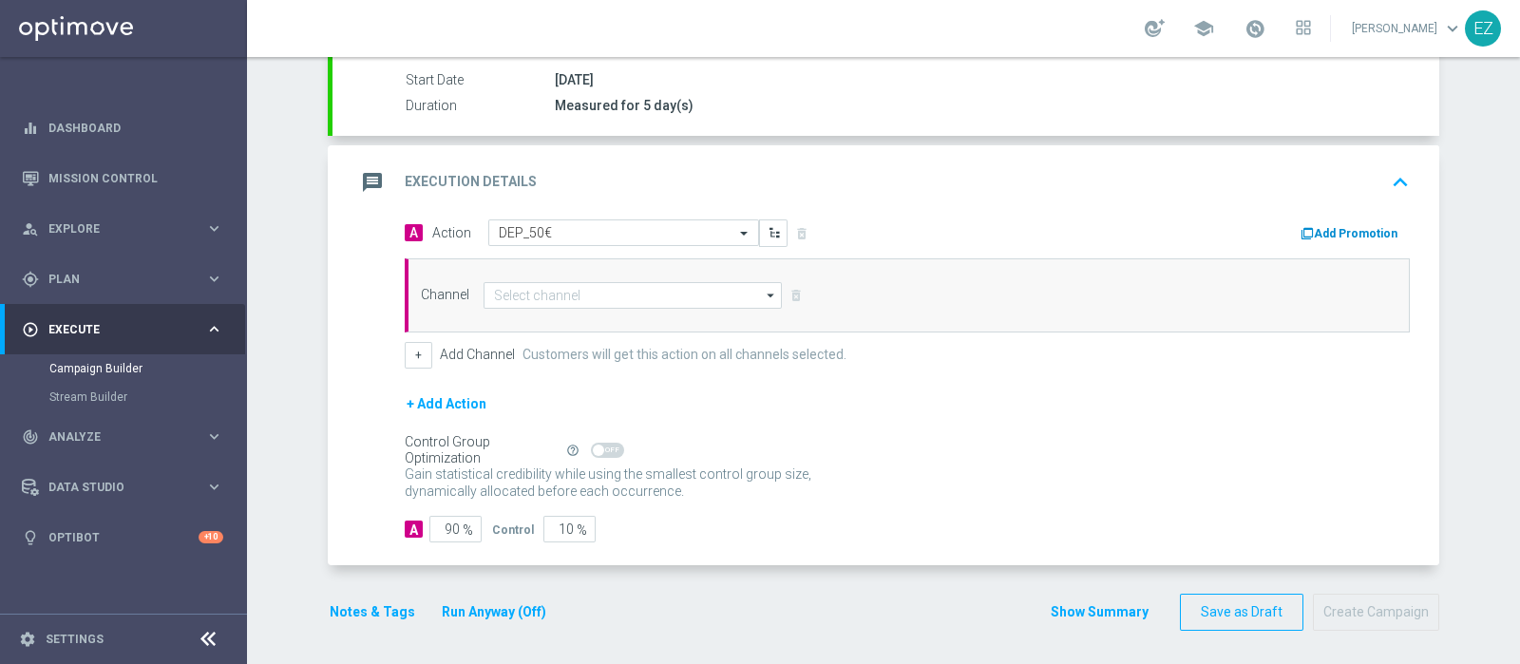
click at [1333, 221] on div "Add Promotion" at bounding box center [1353, 232] width 111 height 23
click at [1330, 226] on button "Add Promotion" at bounding box center [1350, 233] width 105 height 21
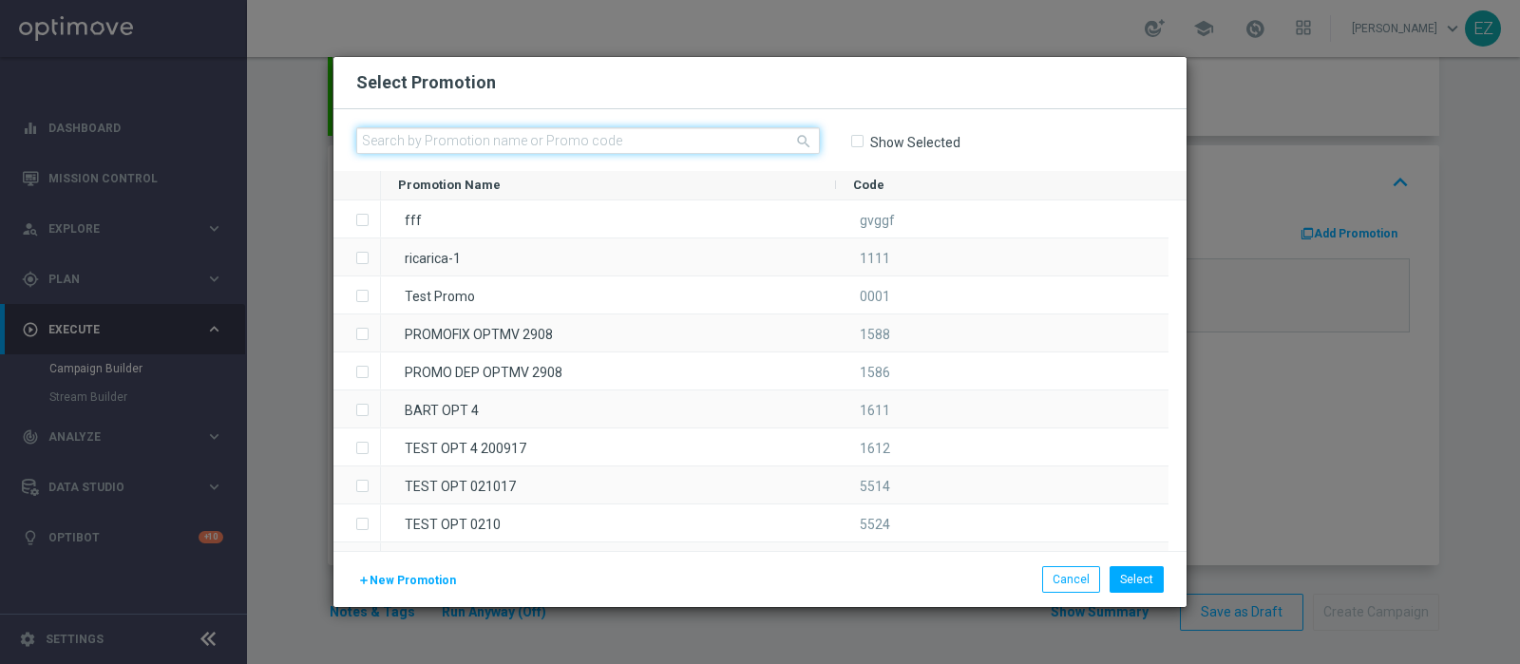
click at [632, 132] on input "text" at bounding box center [588, 140] width 464 height 27
paste input "2608 LOT DEP H"
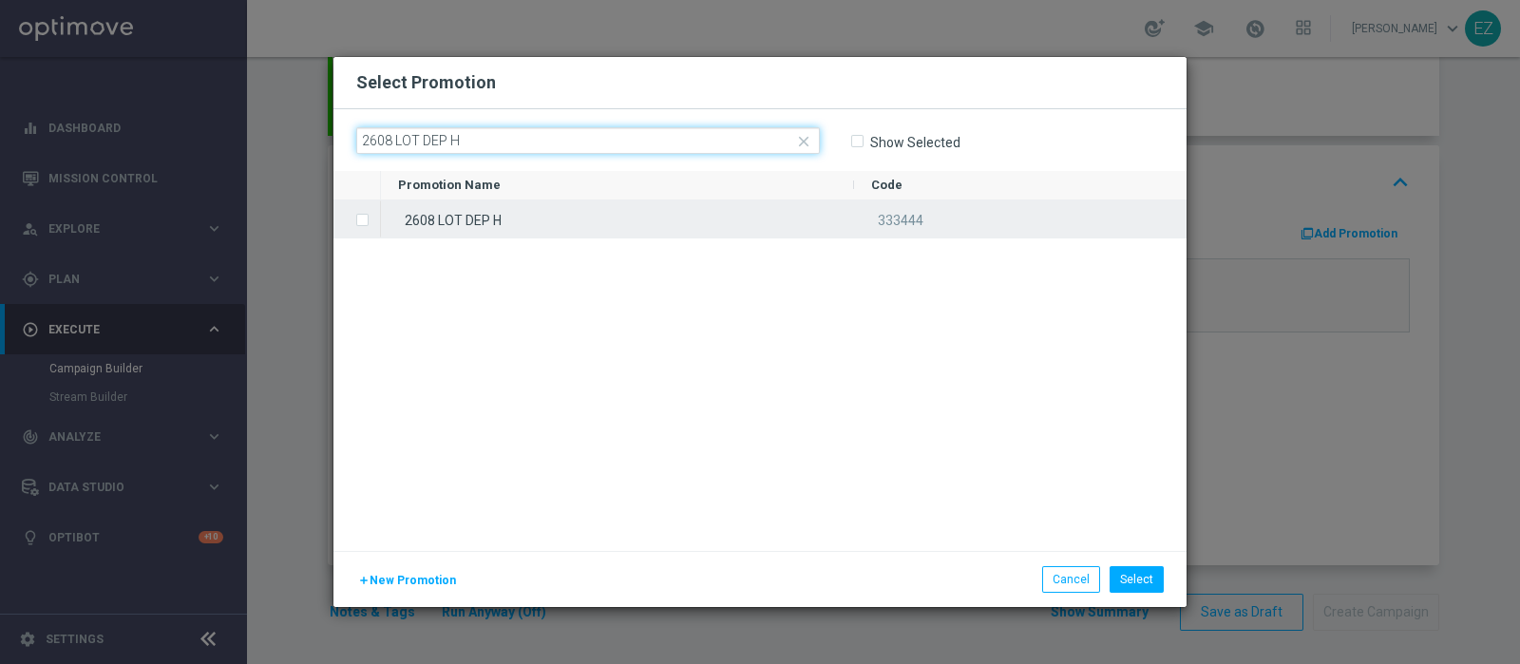
type input "2608 LOT DEP H"
click at [558, 218] on div "2608 LOT DEP H" at bounding box center [617, 218] width 473 height 37
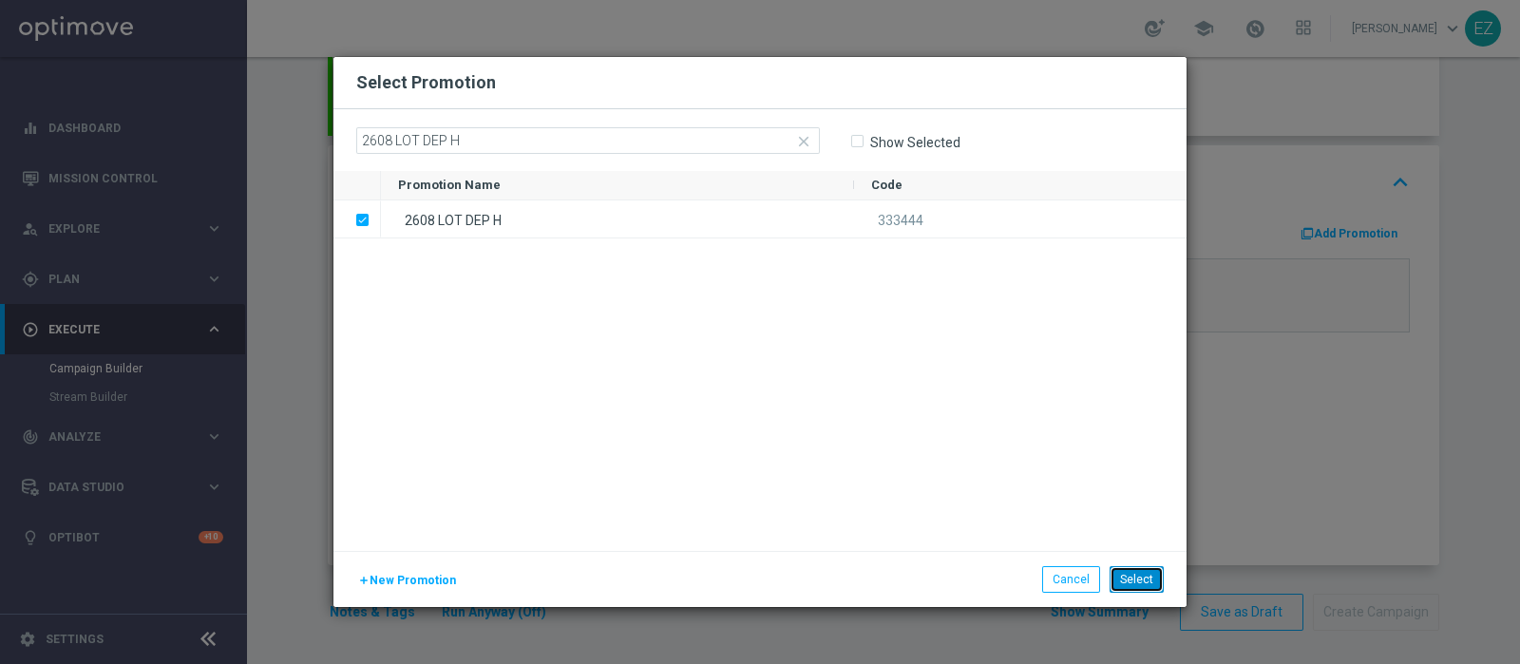
click at [1125, 586] on button "Select" at bounding box center [1136, 579] width 54 height 27
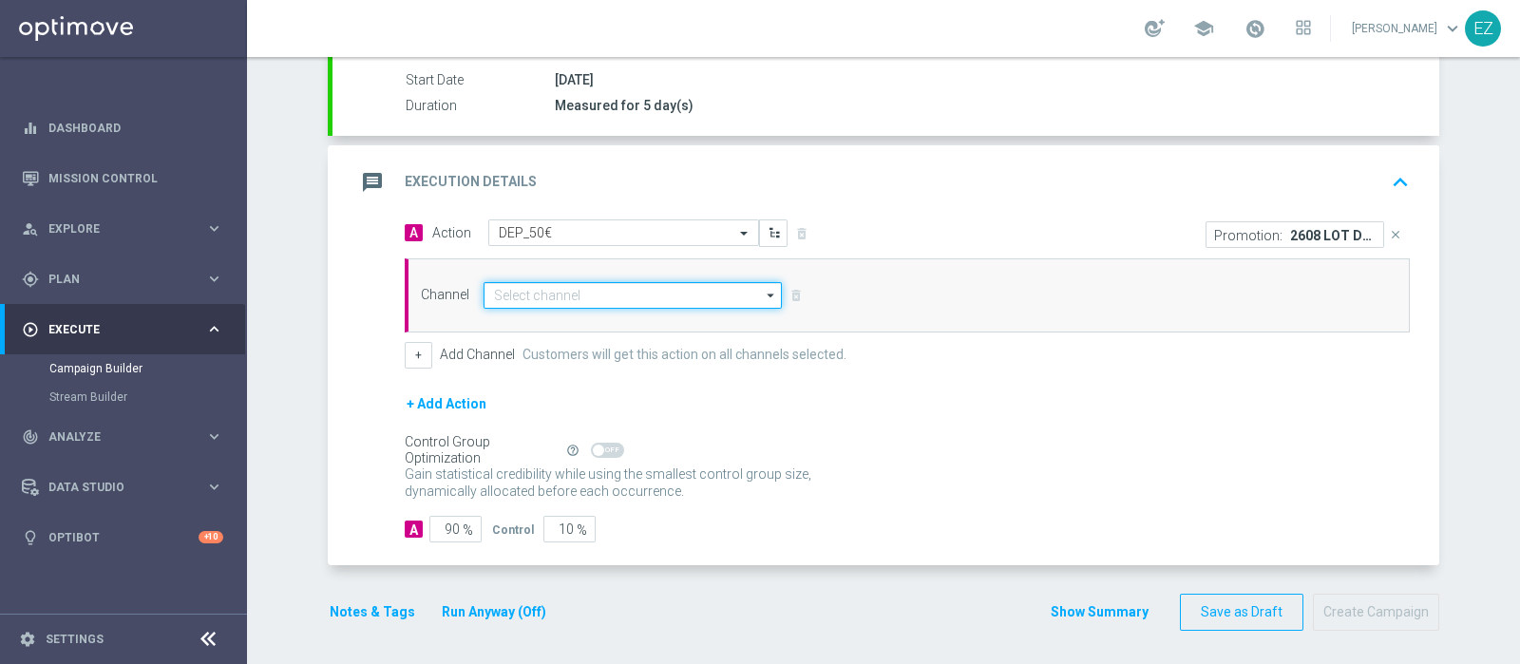
click at [586, 282] on input at bounding box center [632, 295] width 298 height 27
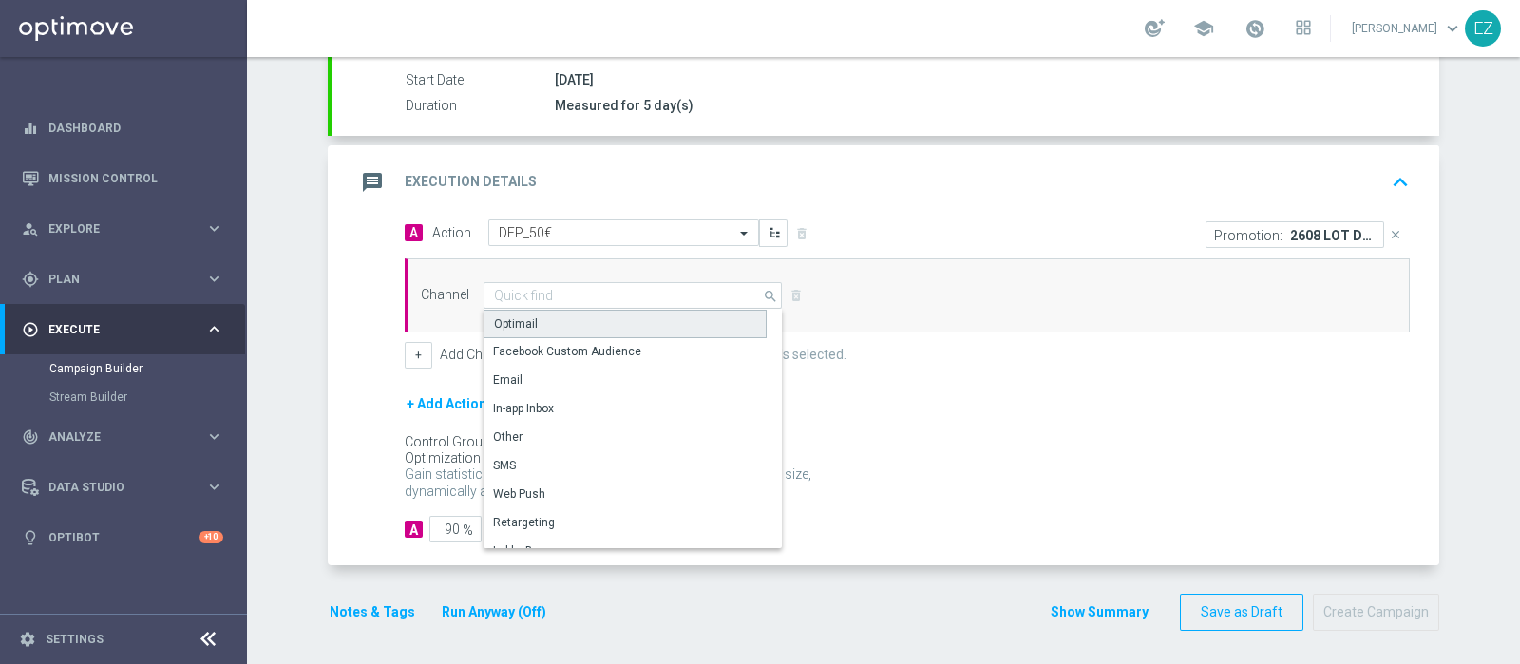
click at [586, 323] on div "Optimail" at bounding box center [624, 324] width 283 height 28
type input "Optimail"
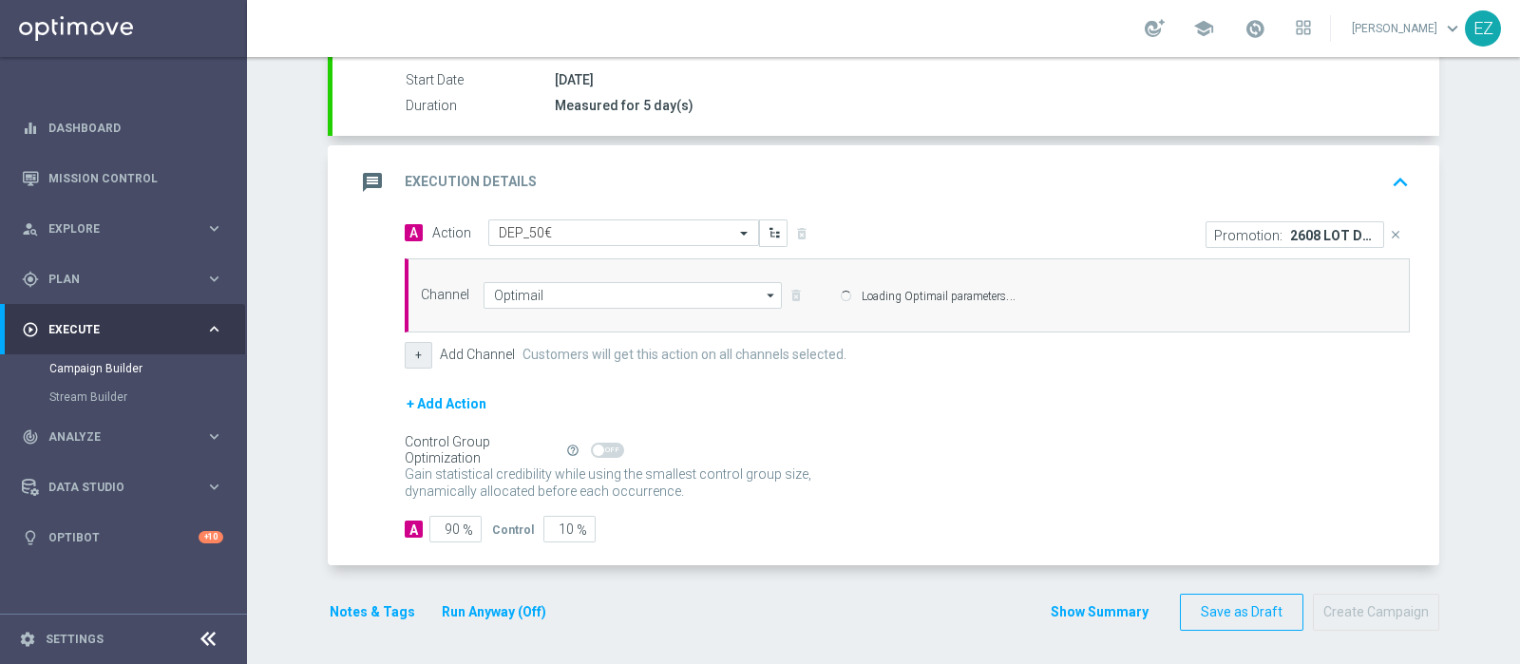
click at [409, 347] on button "+" at bounding box center [419, 355] width 28 height 27
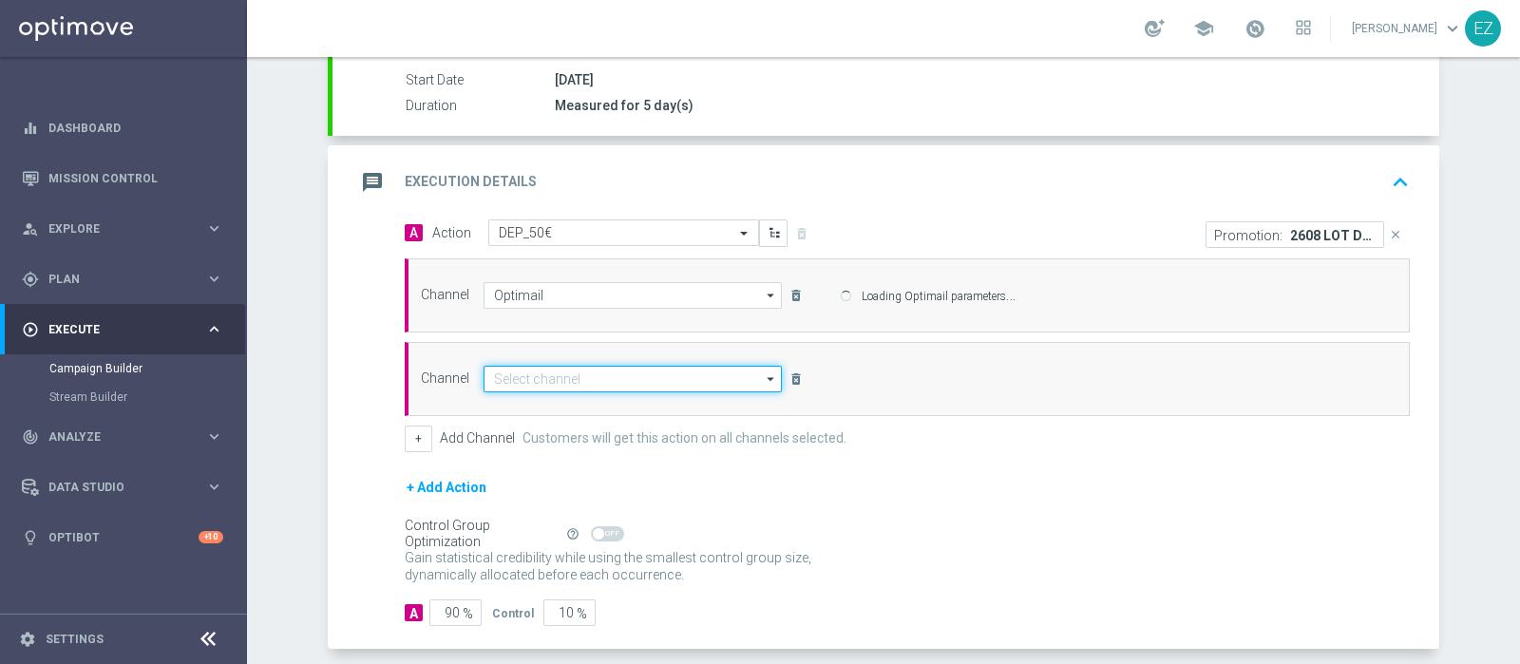
click at [527, 376] on input at bounding box center [632, 379] width 298 height 27
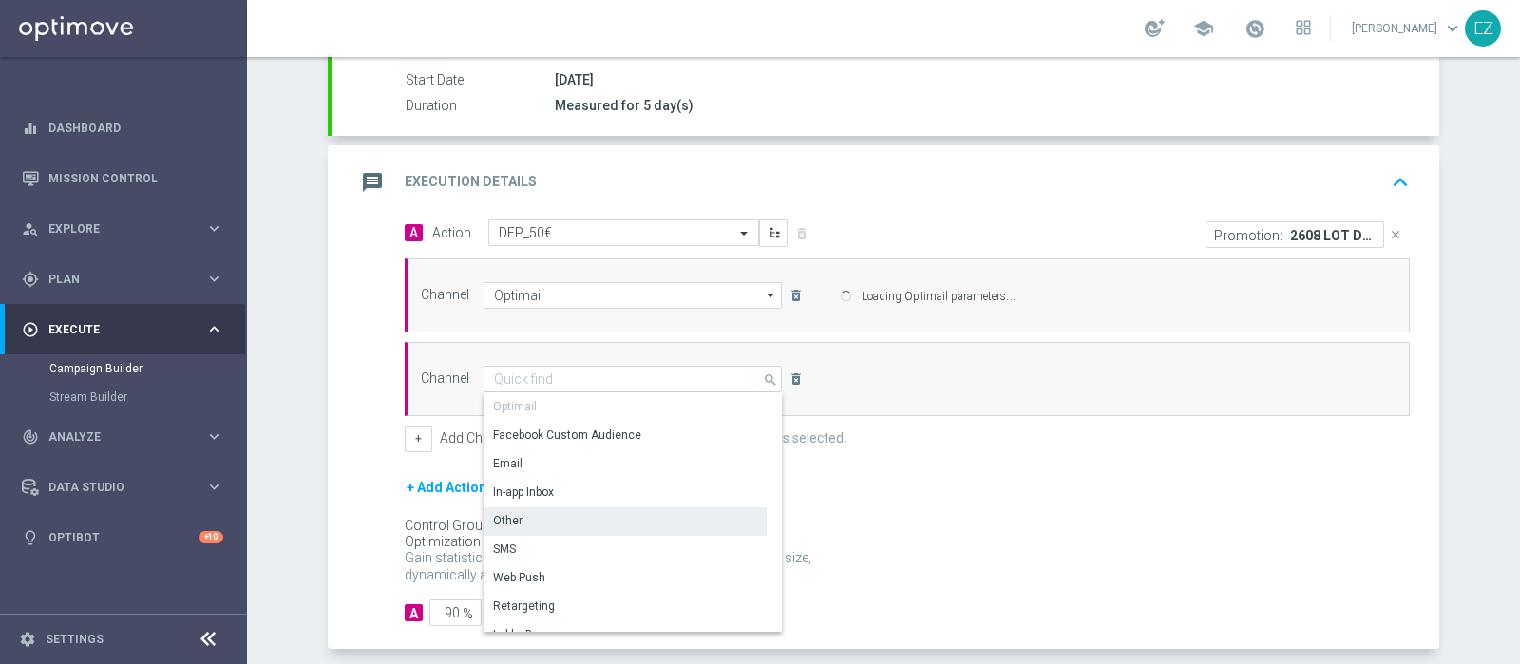
click at [556, 519] on div "Other" at bounding box center [624, 520] width 283 height 27
type input "Other"
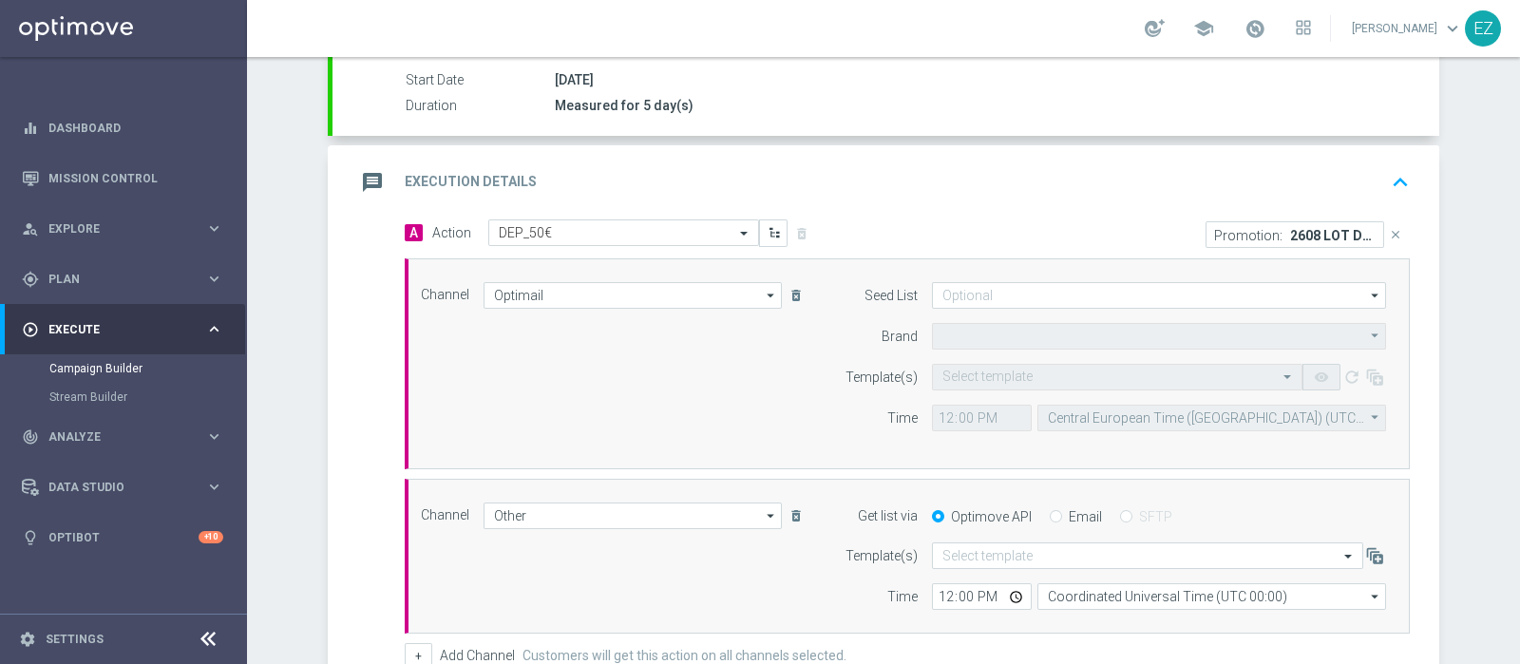
type input "Sisal Marketing"
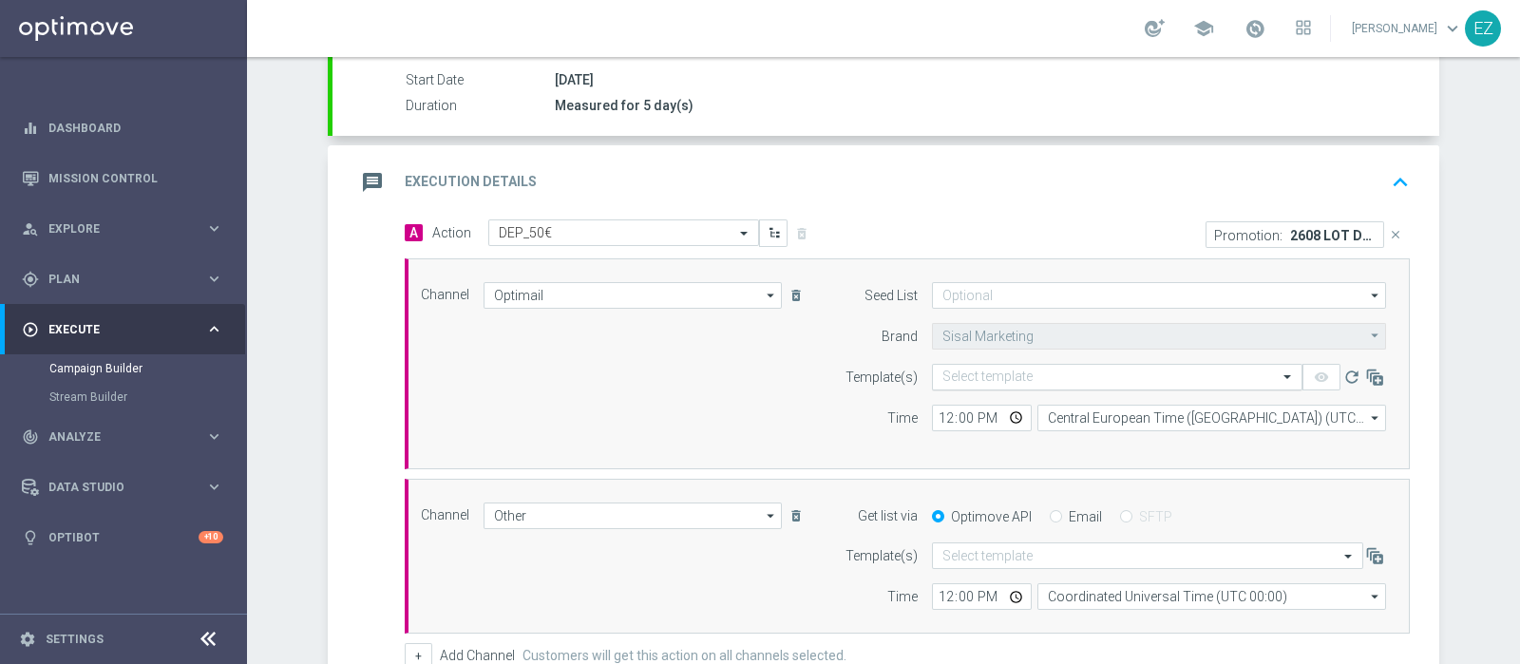
click at [1031, 364] on div "Select template" at bounding box center [1117, 377] width 370 height 27
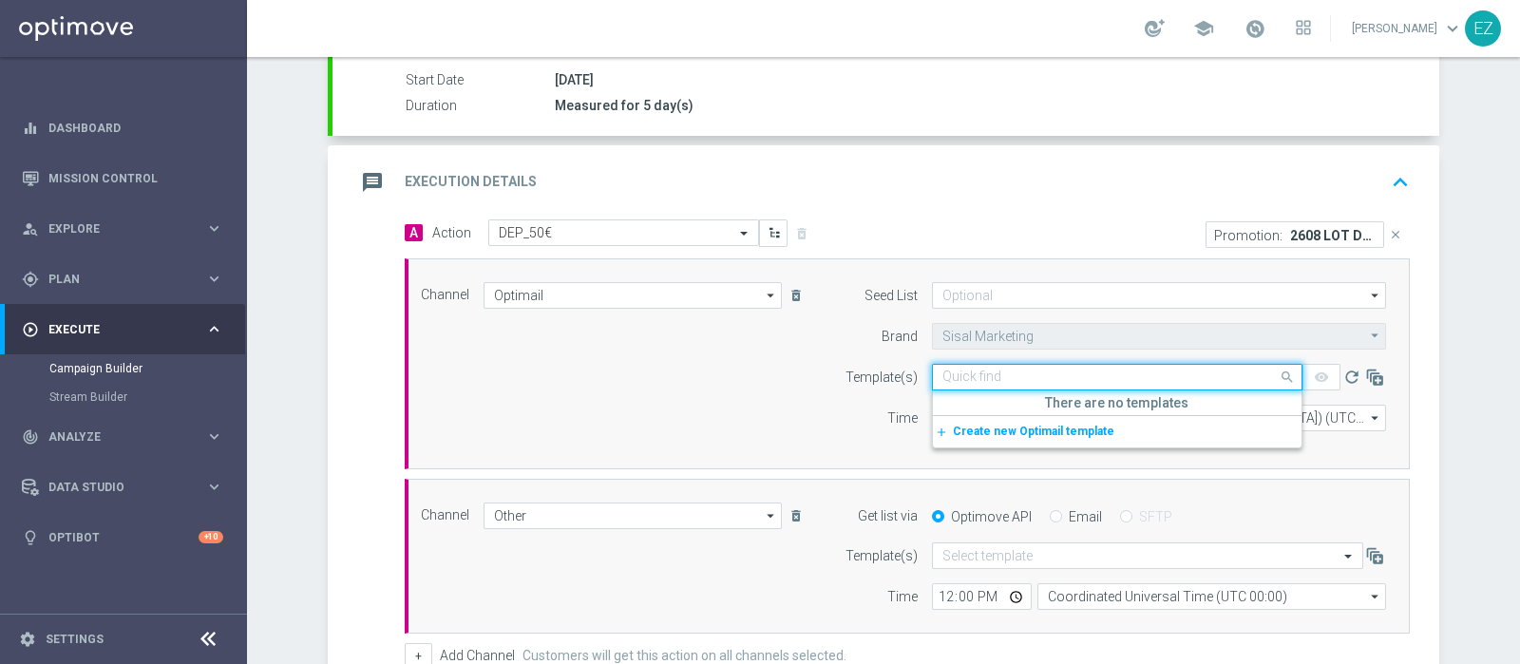
paste input "2608 LOT DEP H"
click at [1014, 398] on label "2608 LOT DEP H_2025_08_26" at bounding box center [1018, 406] width 153 height 16
type input "2608 LOT DEP H"
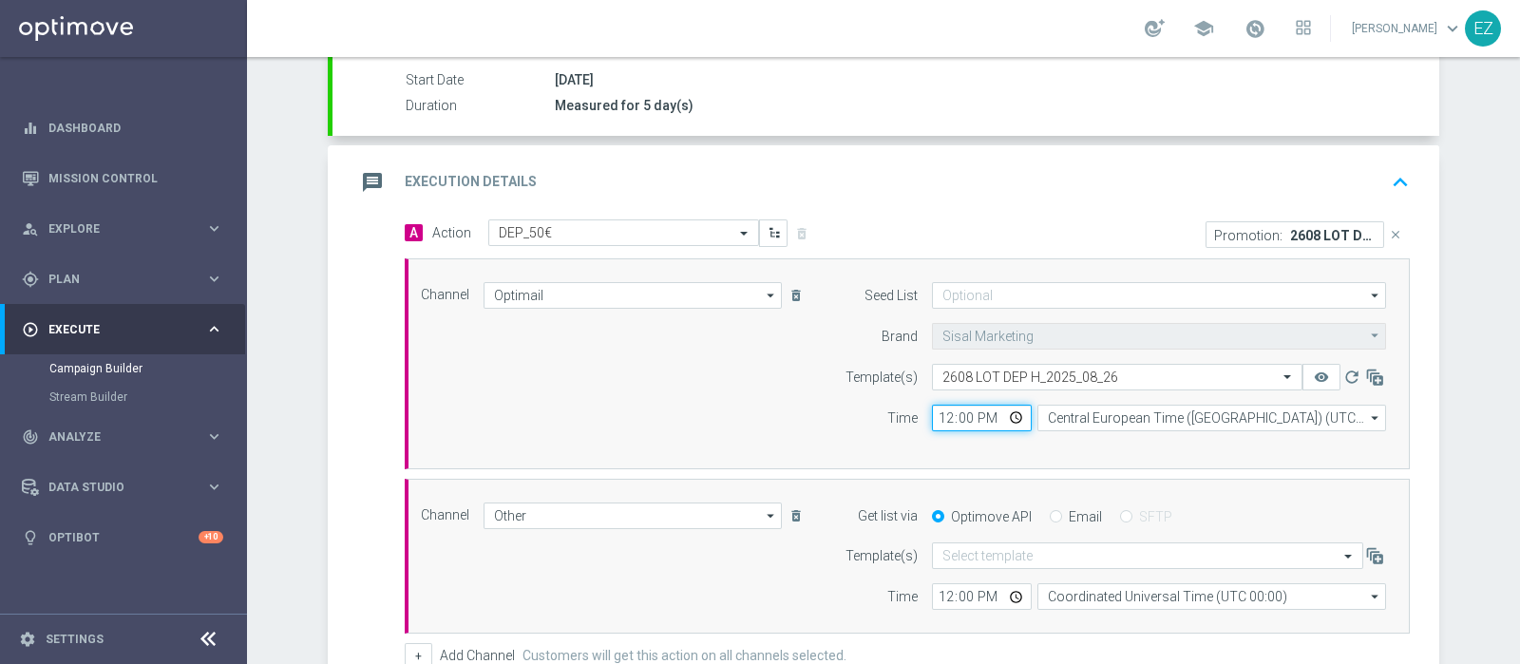
click at [934, 413] on input "12:00" at bounding box center [982, 418] width 100 height 27
type input "16:00"
click at [1050, 515] on input "Email" at bounding box center [1056, 518] width 12 height 12
radio input "true"
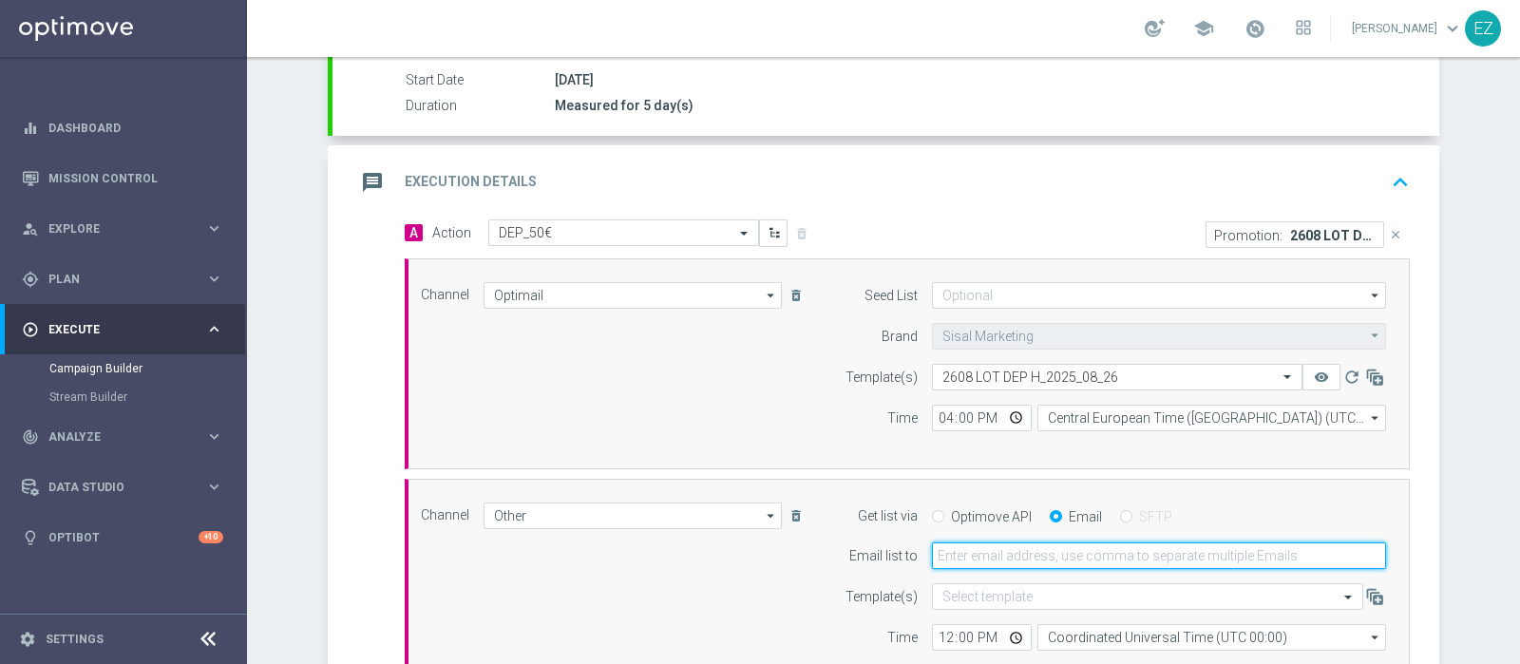
click at [1002, 555] on input "email" at bounding box center [1159, 555] width 454 height 27
type input "elena.zarbin@sisal.it"
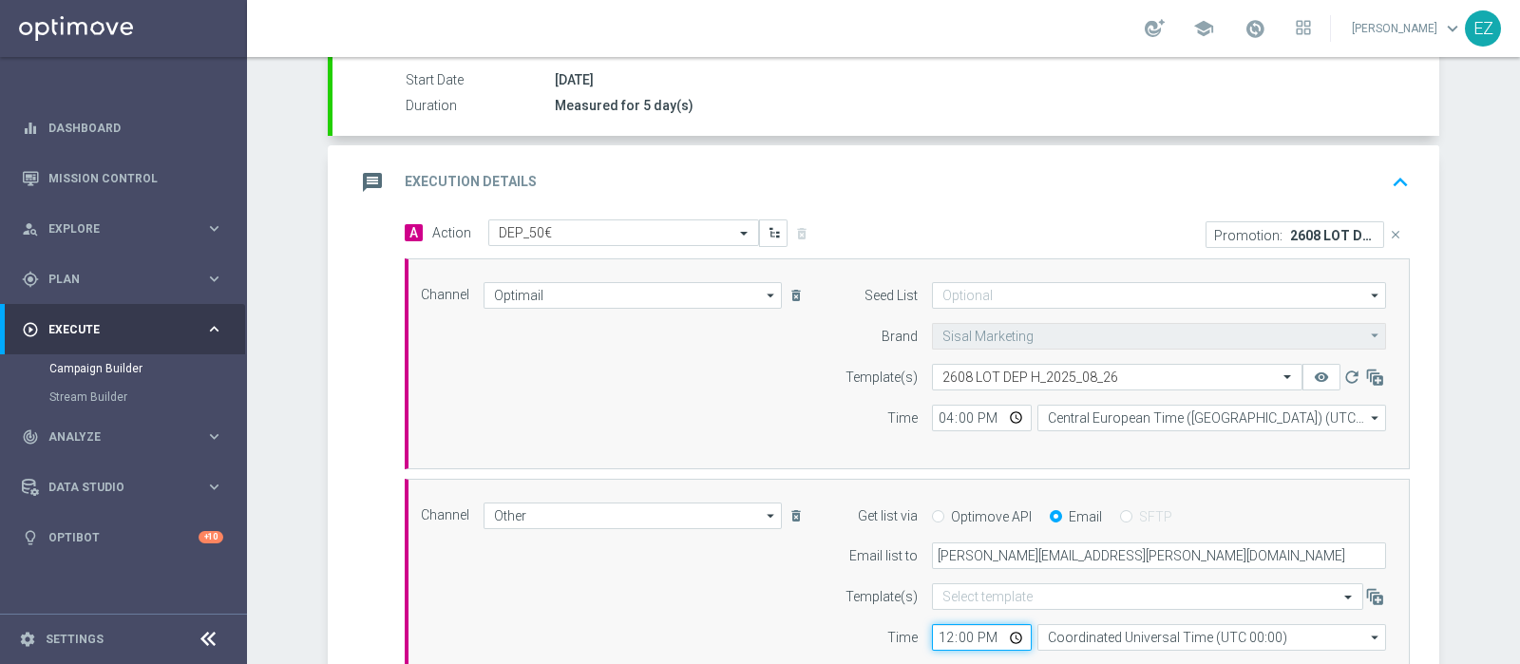
click at [936, 635] on input "12:00" at bounding box center [982, 637] width 100 height 27
type input "15:30"
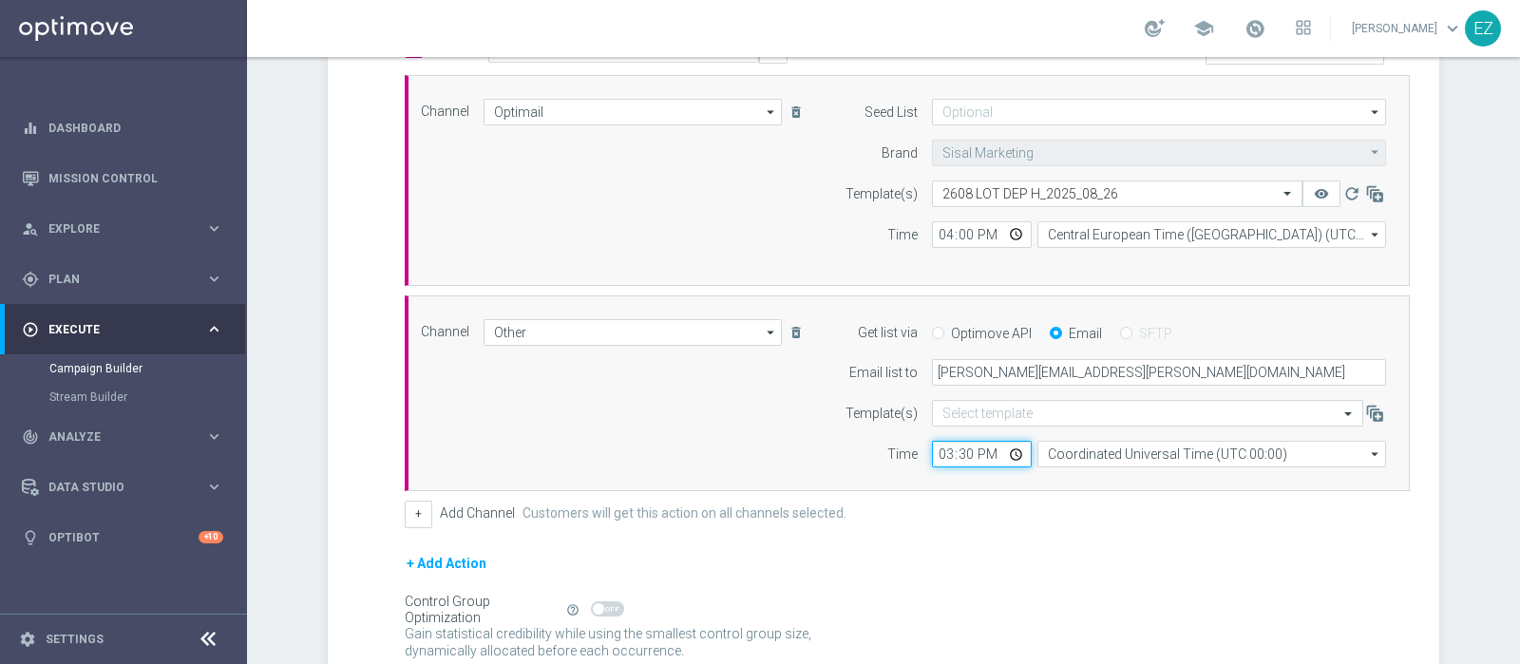
scroll to position [514, 0]
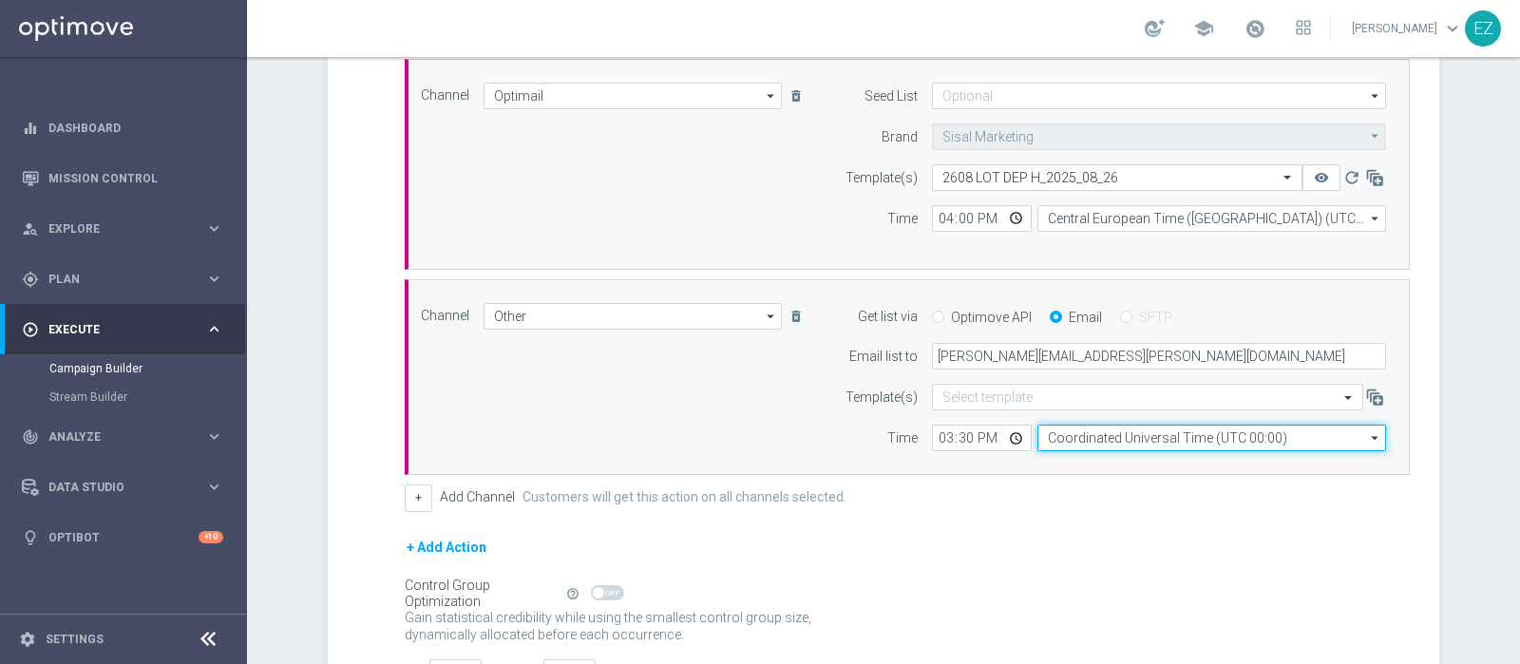
click at [1154, 428] on input "Coordinated Universal Time (UTC 00:00)" at bounding box center [1211, 438] width 349 height 27
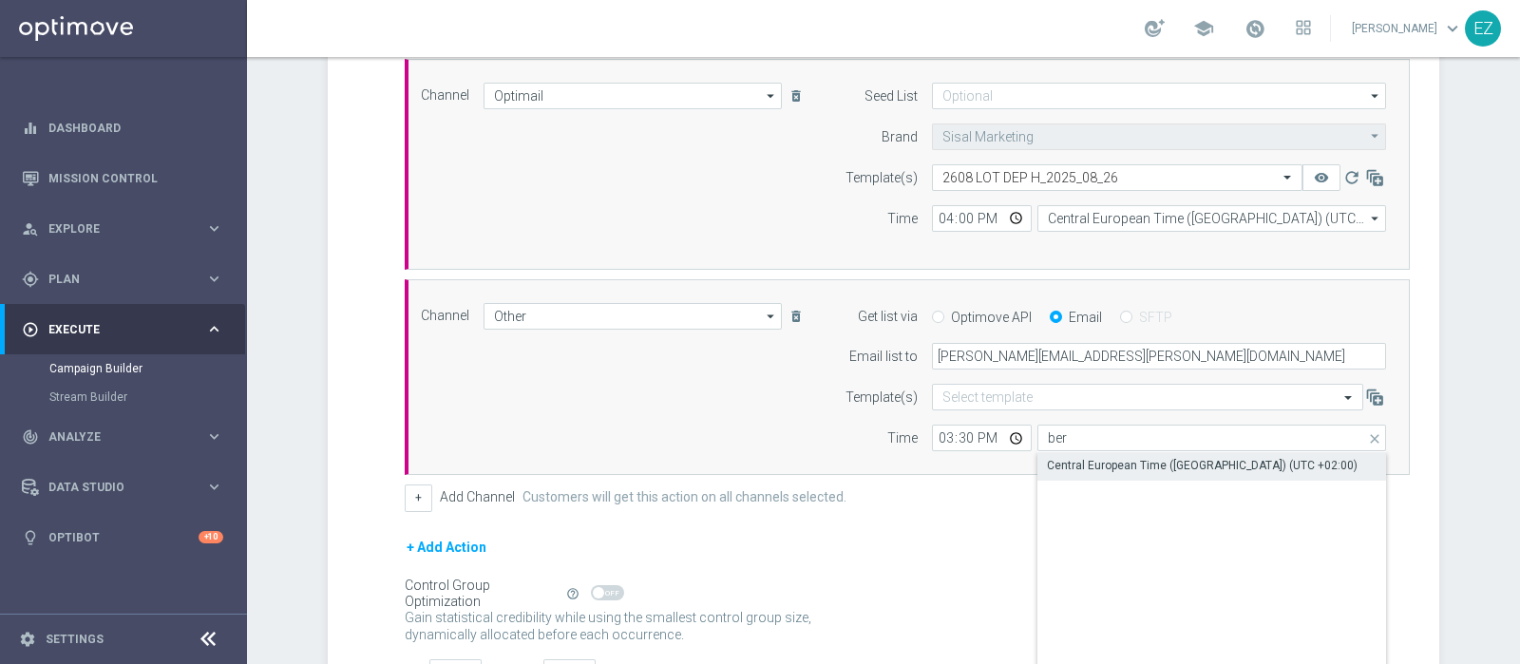
click at [1147, 467] on div "Central European Time (Berlin) (UTC +02:00)" at bounding box center [1202, 465] width 311 height 17
type input "Central European Time (Berlin) (UTC +02:00)"
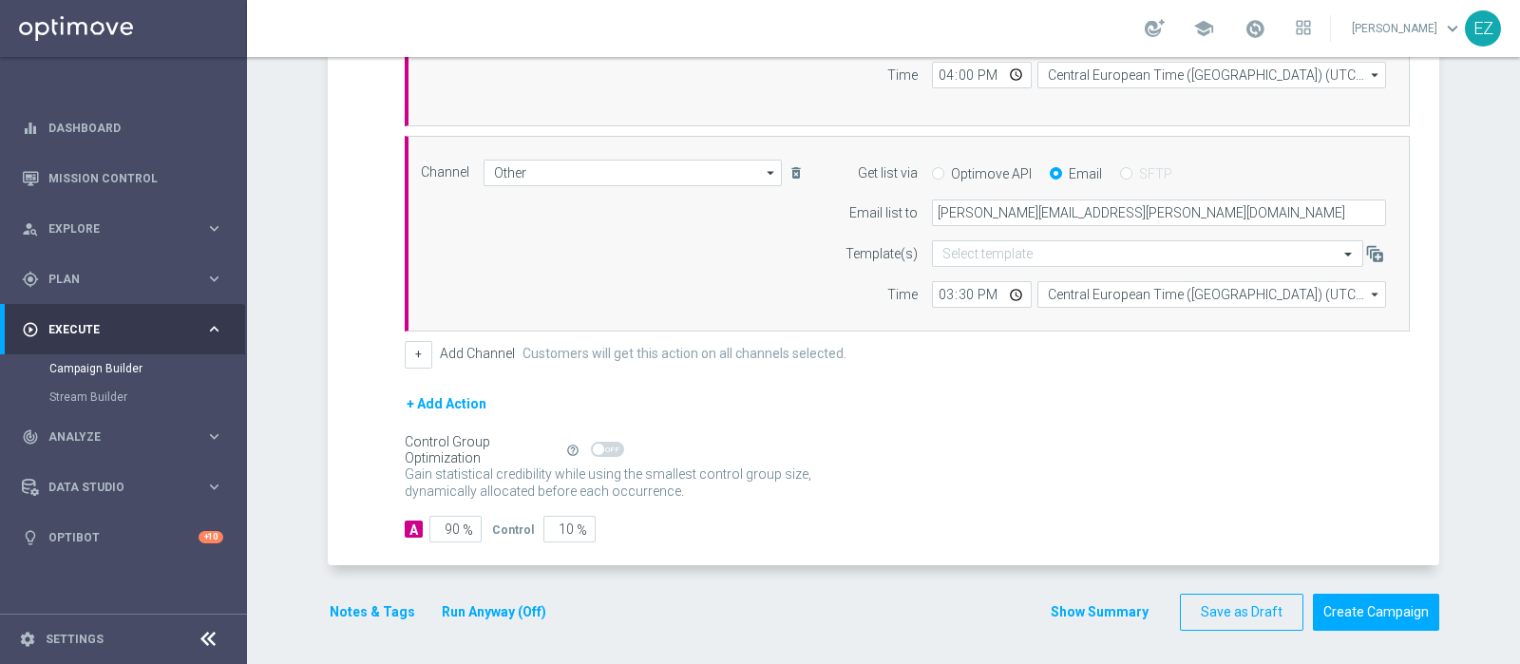
click at [385, 613] on button "Notes & Tags" at bounding box center [372, 612] width 89 height 24
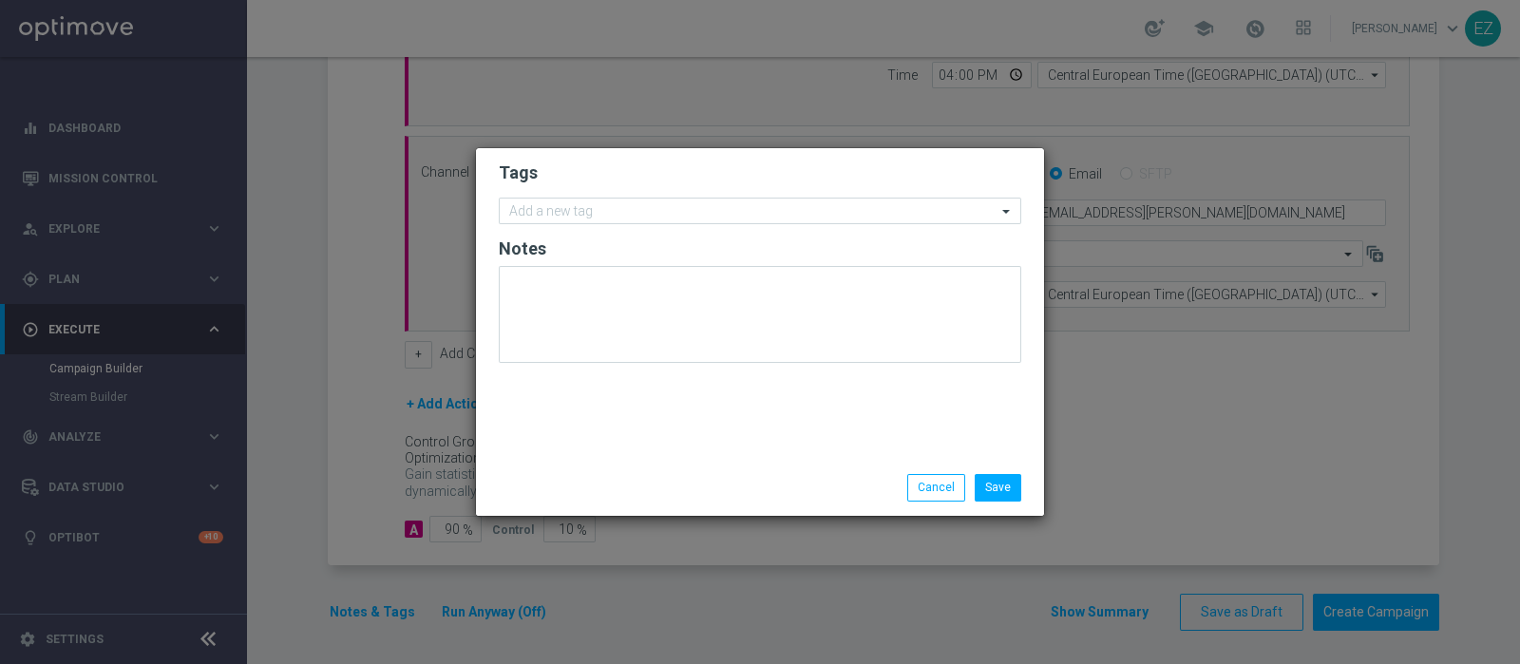
click at [572, 186] on form "Tags Add a new tag Notes" at bounding box center [760, 267] width 522 height 220
click at [571, 204] on div "Add a new tag" at bounding box center [748, 211] width 497 height 24
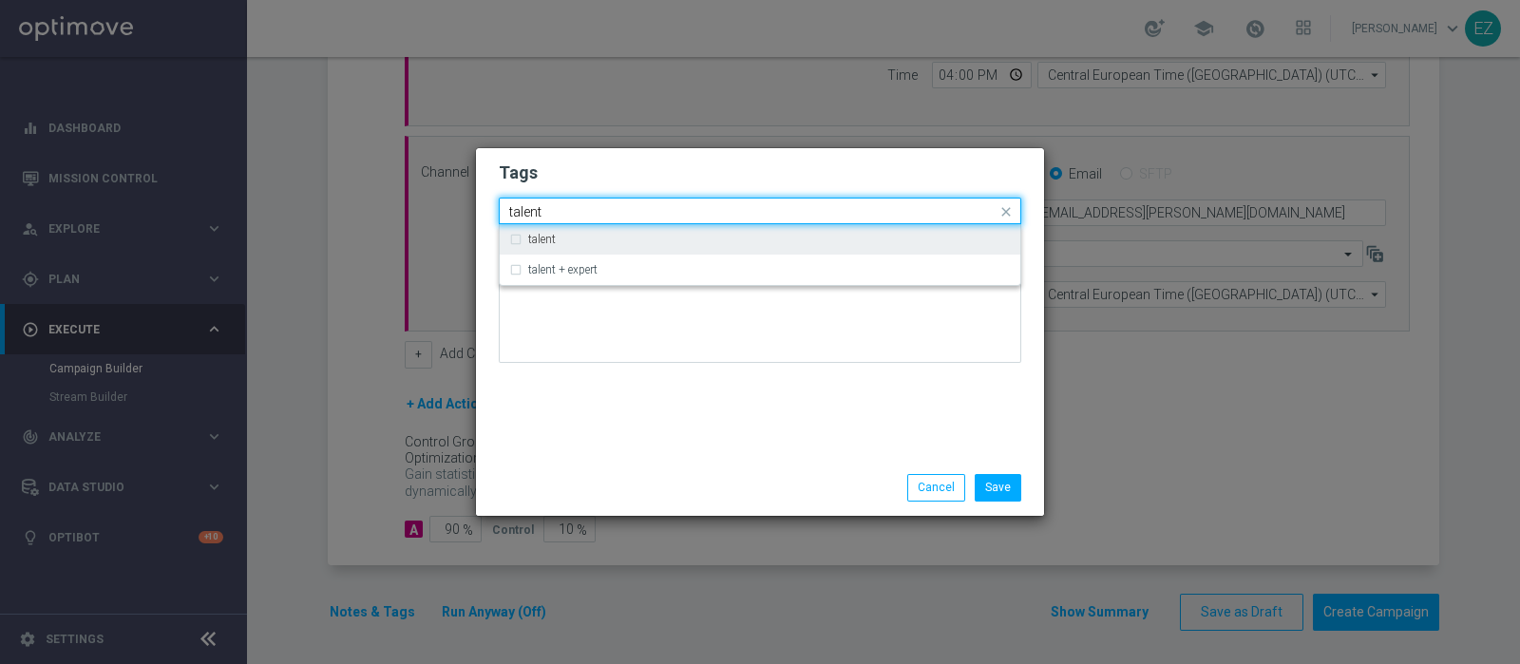
click at [545, 234] on label "talent" at bounding box center [542, 239] width 28 height 11
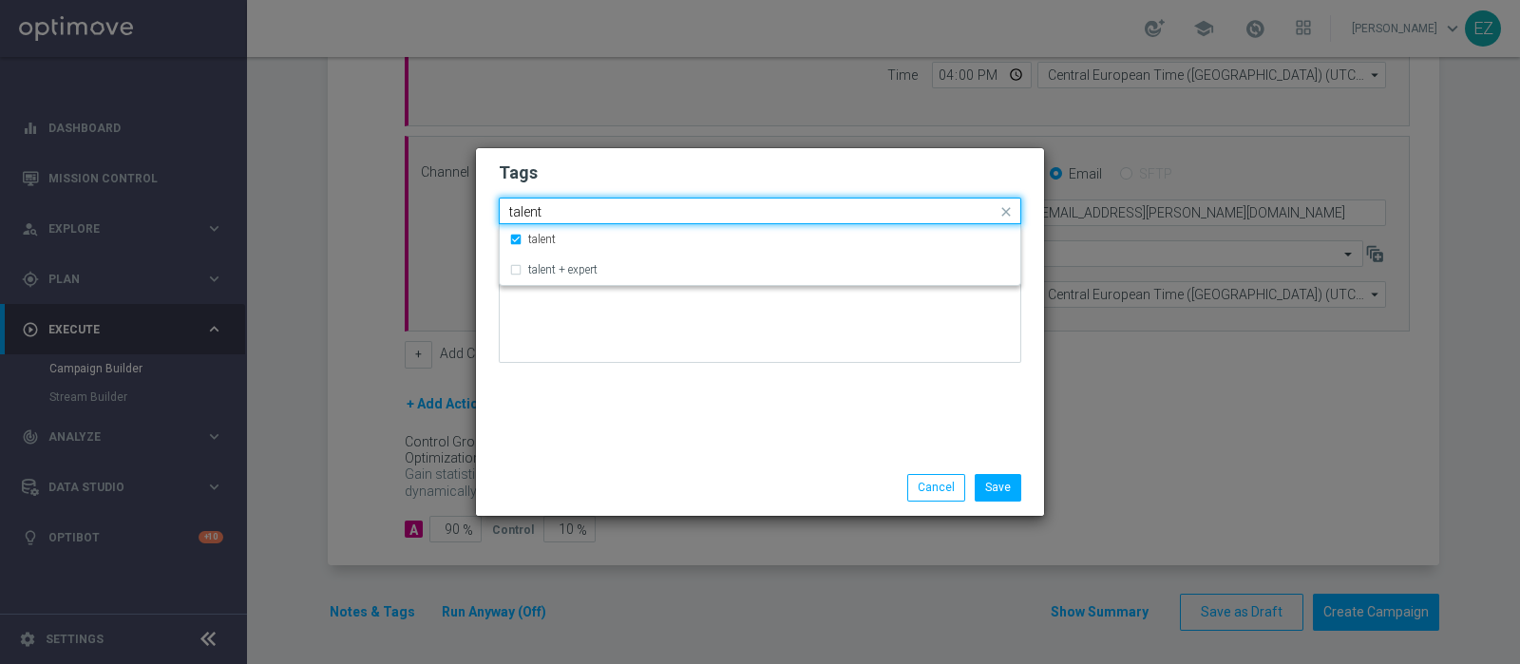
click at [529, 218] on input "talent" at bounding box center [752, 212] width 487 height 16
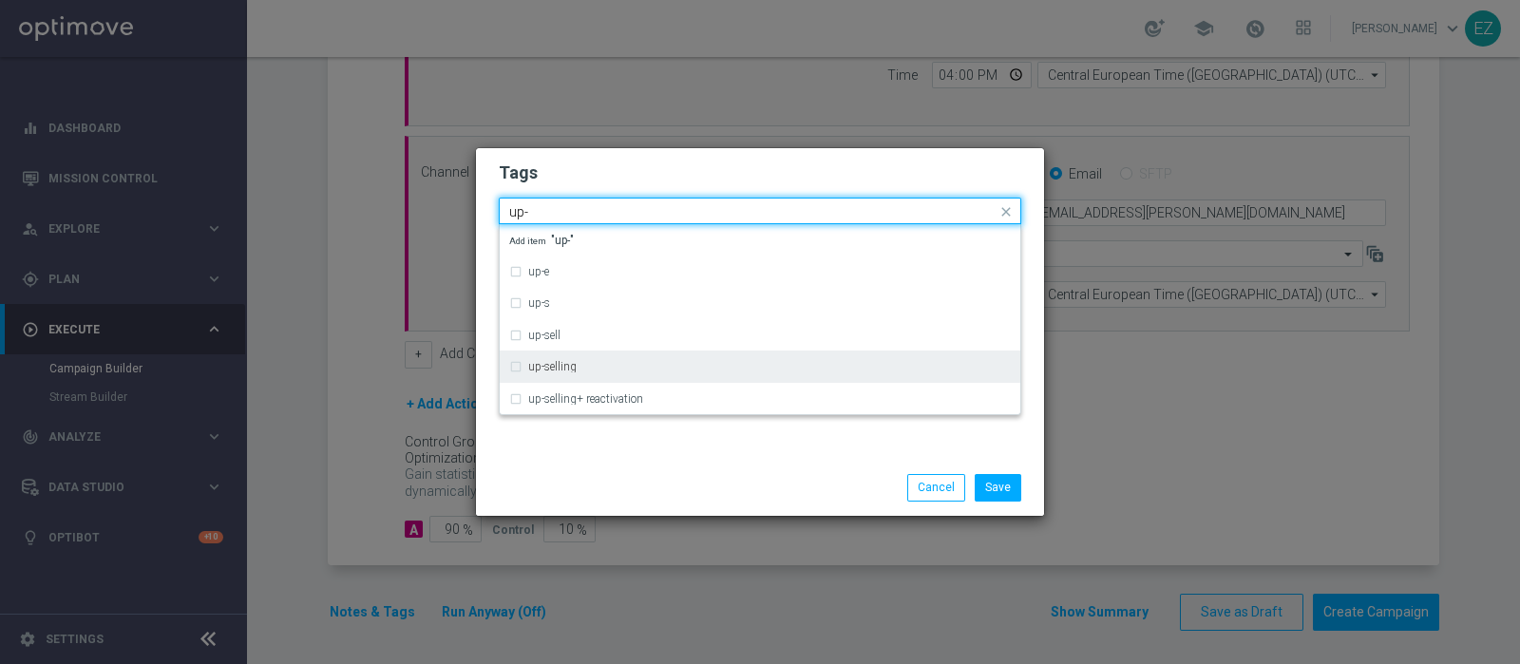
click at [570, 372] on div "up-selling" at bounding box center [760, 366] width 502 height 30
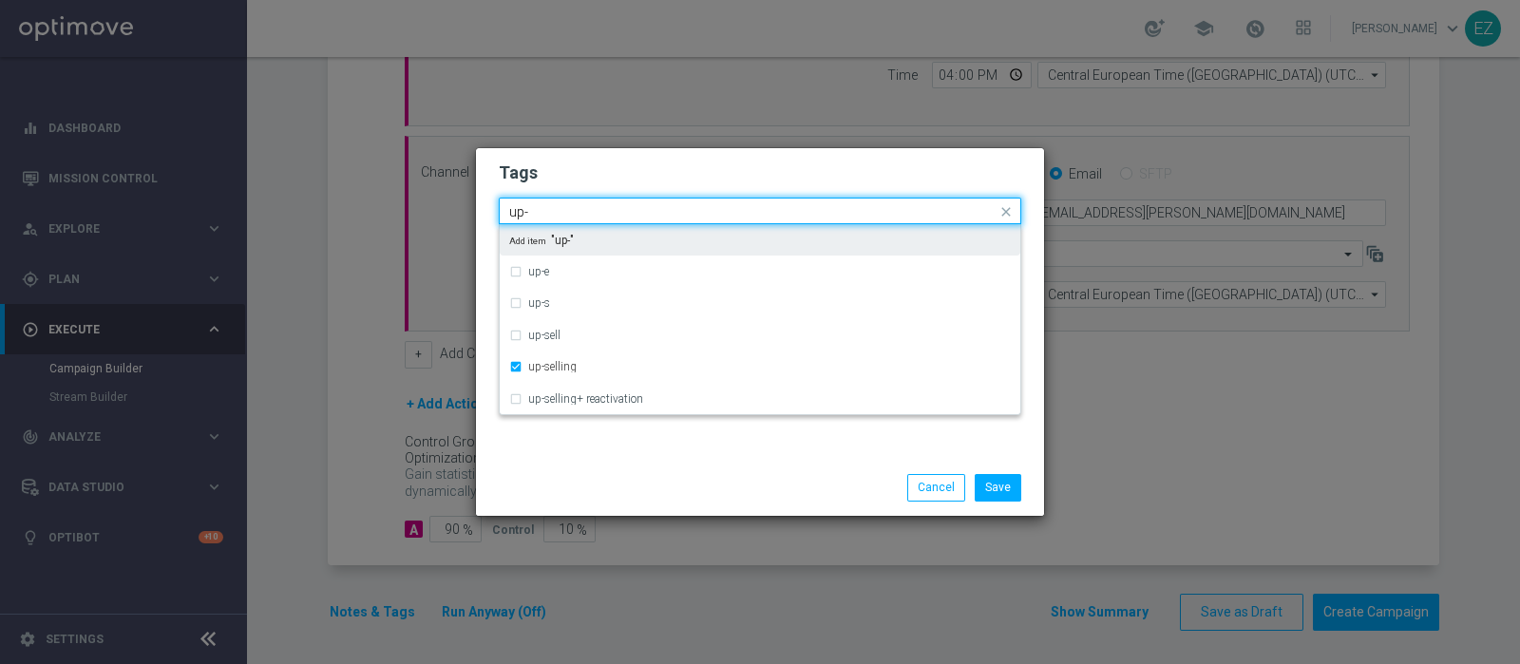
drag, startPoint x: 550, startPoint y: 213, endPoint x: 394, endPoint y: 210, distance: 155.8
click at [394, 210] on modal-container "Tags Quick find × talent × up-selling up- up-e up-s up-sell up-selling up-selli…" at bounding box center [760, 332] width 1520 height 664
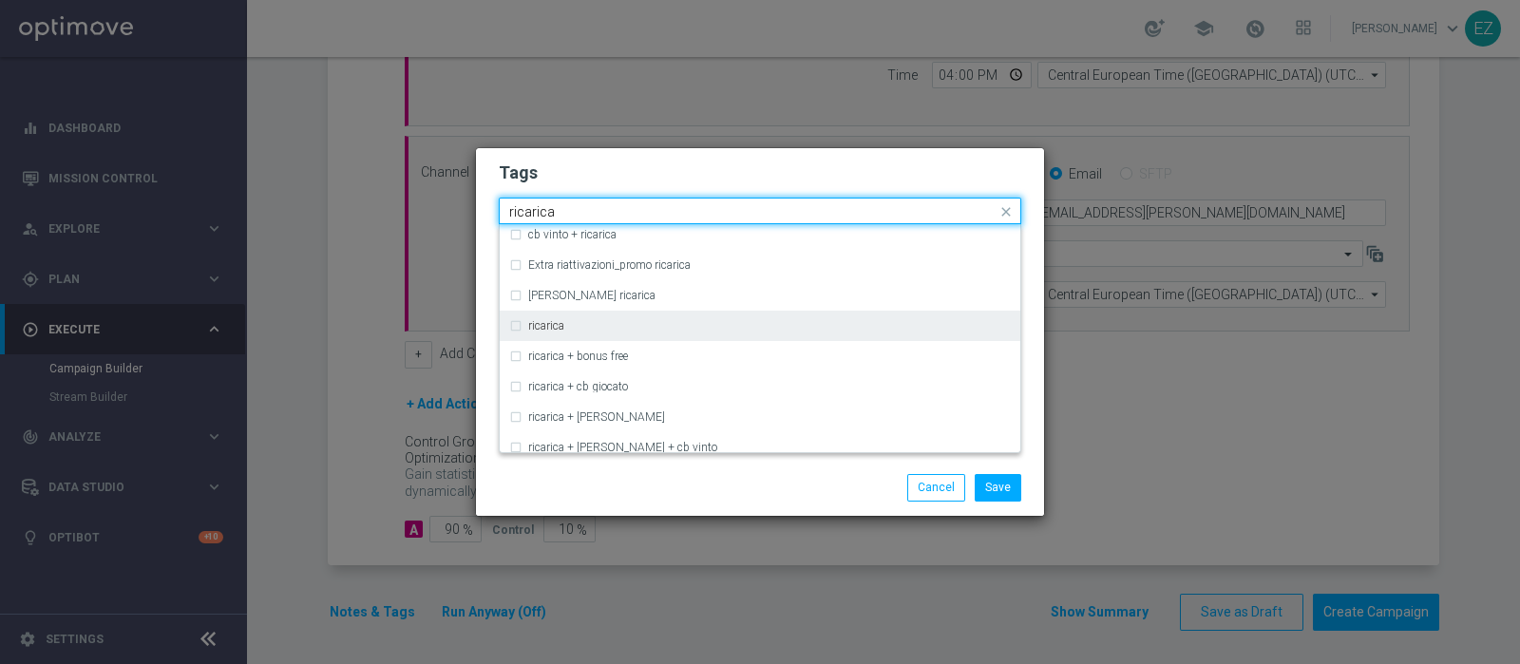
scroll to position [559, 0]
click at [549, 316] on label "ricarica" at bounding box center [546, 318] width 36 height 11
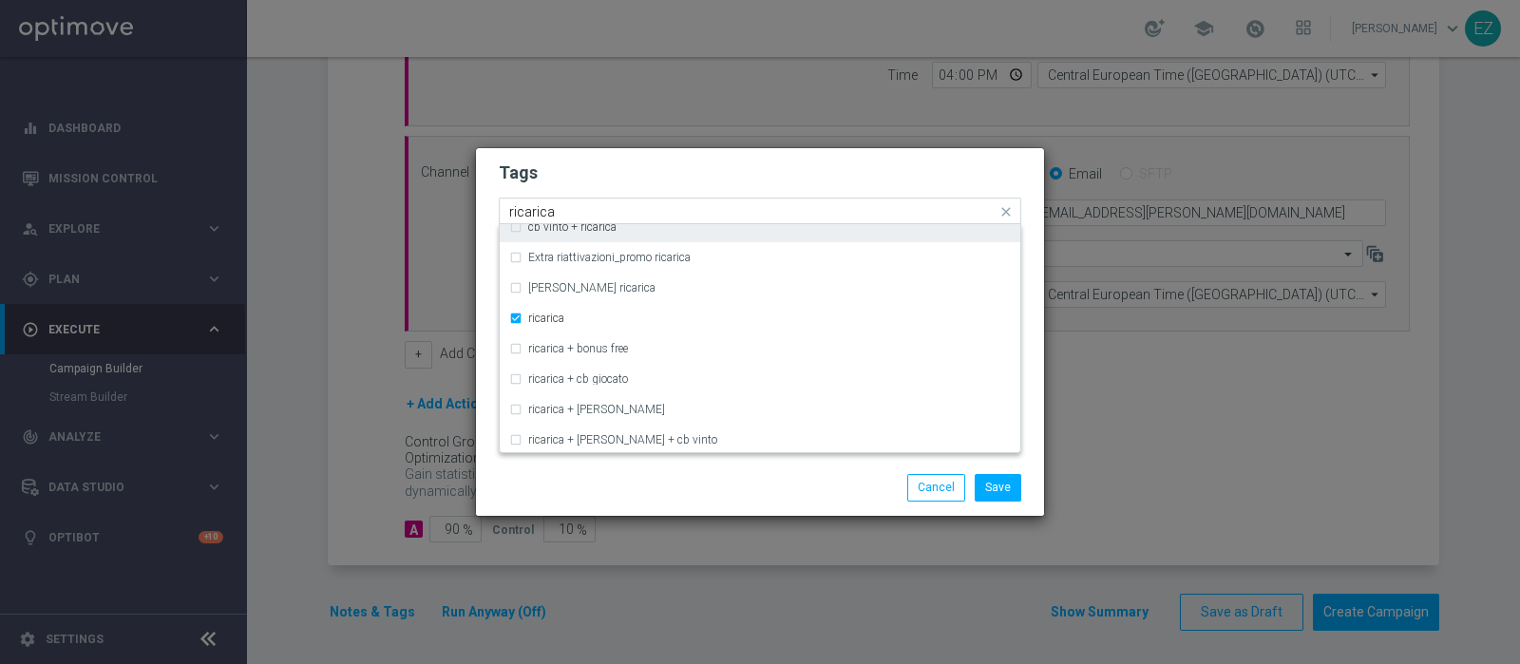
click at [529, 217] on input "ricarica" at bounding box center [752, 212] width 487 height 16
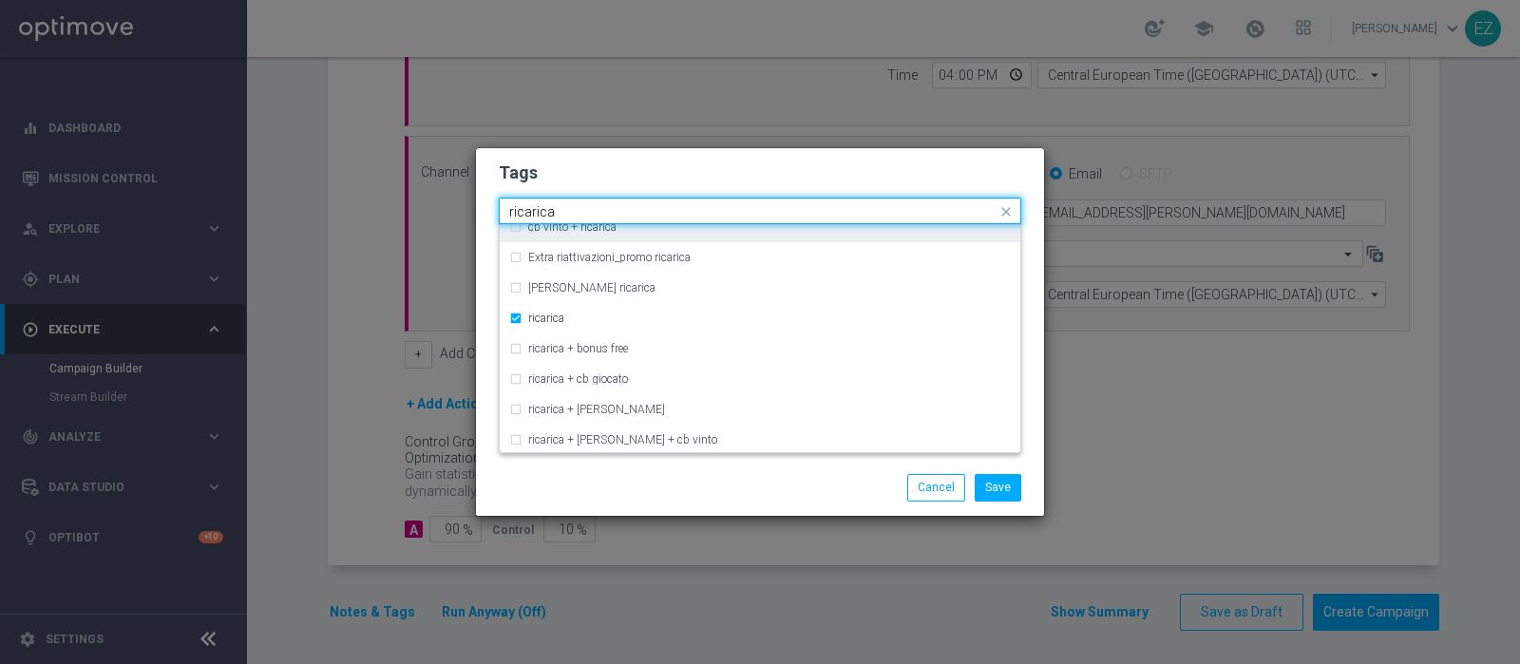
click at [529, 217] on input "ricarica" at bounding box center [752, 212] width 487 height 16
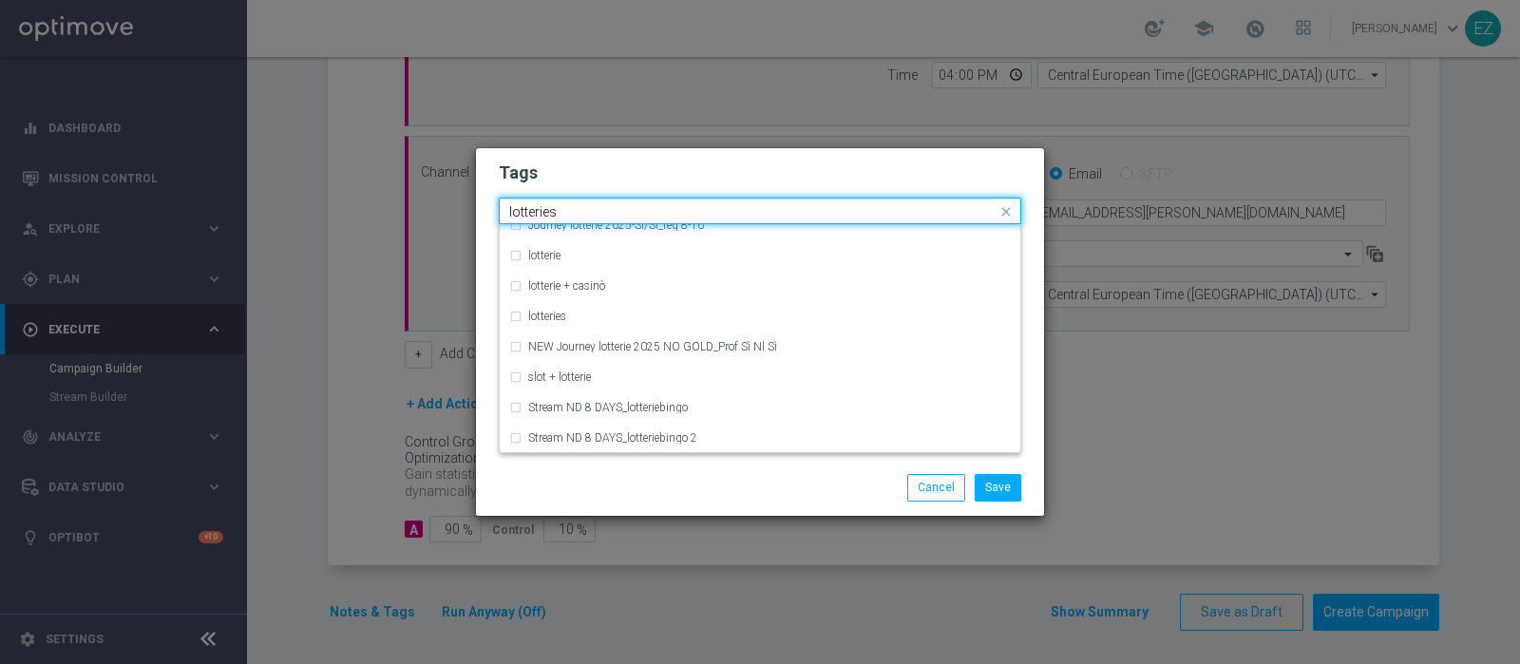
scroll to position [0, 0]
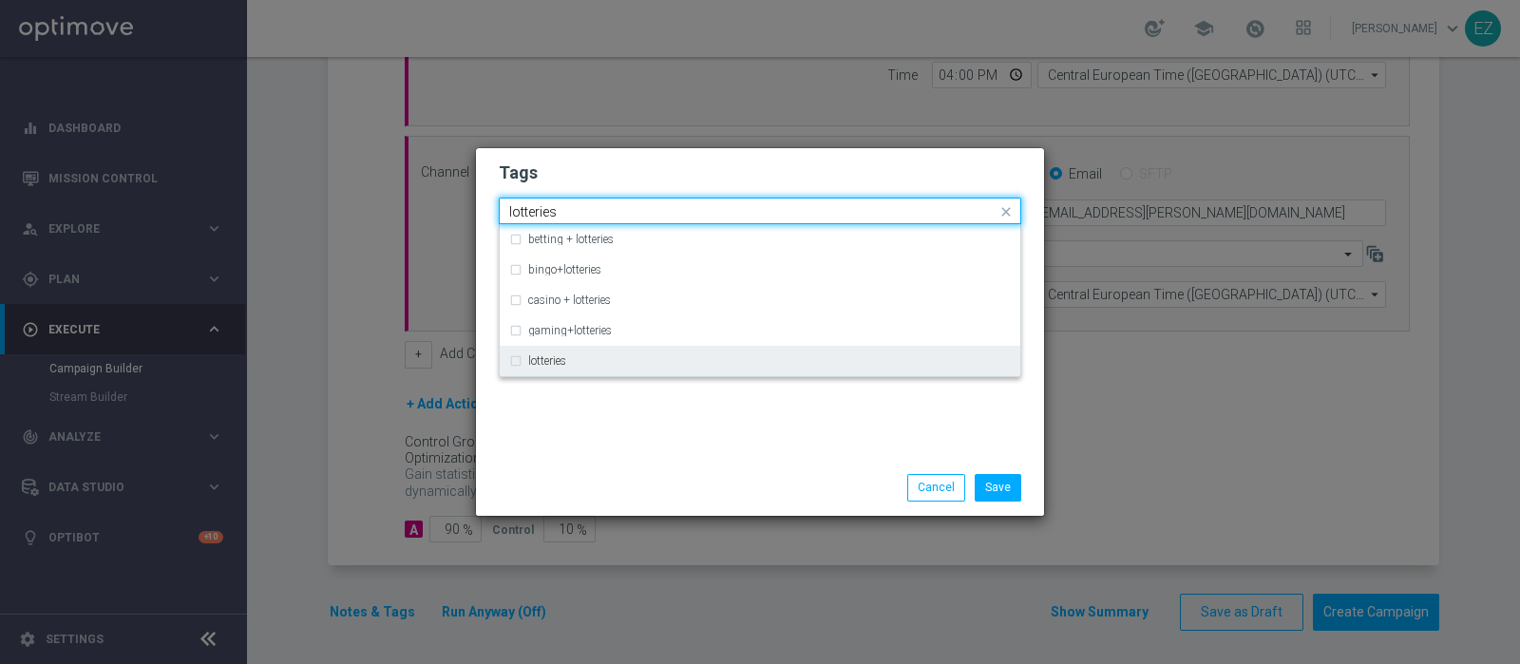
click at [557, 371] on div "lotteries" at bounding box center [760, 361] width 502 height 30
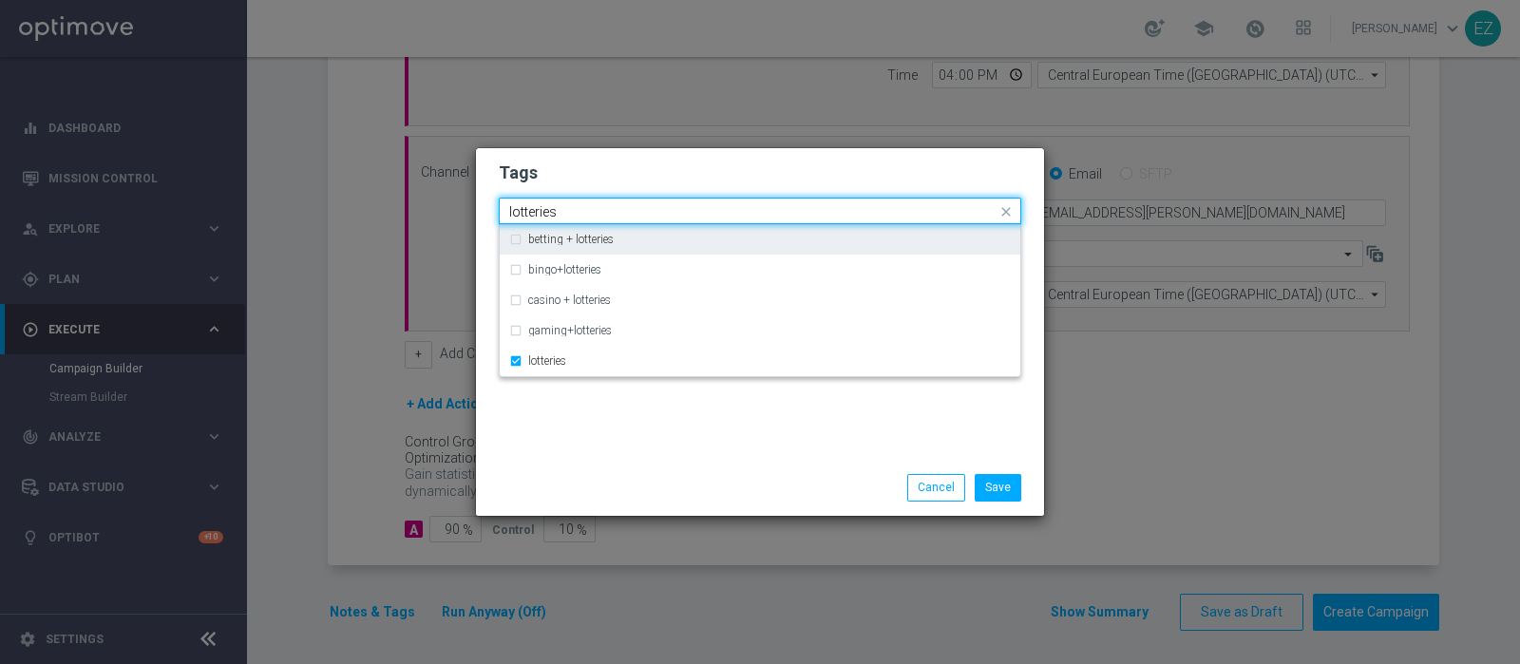
click at [527, 214] on input "lotteries" at bounding box center [752, 212] width 487 height 16
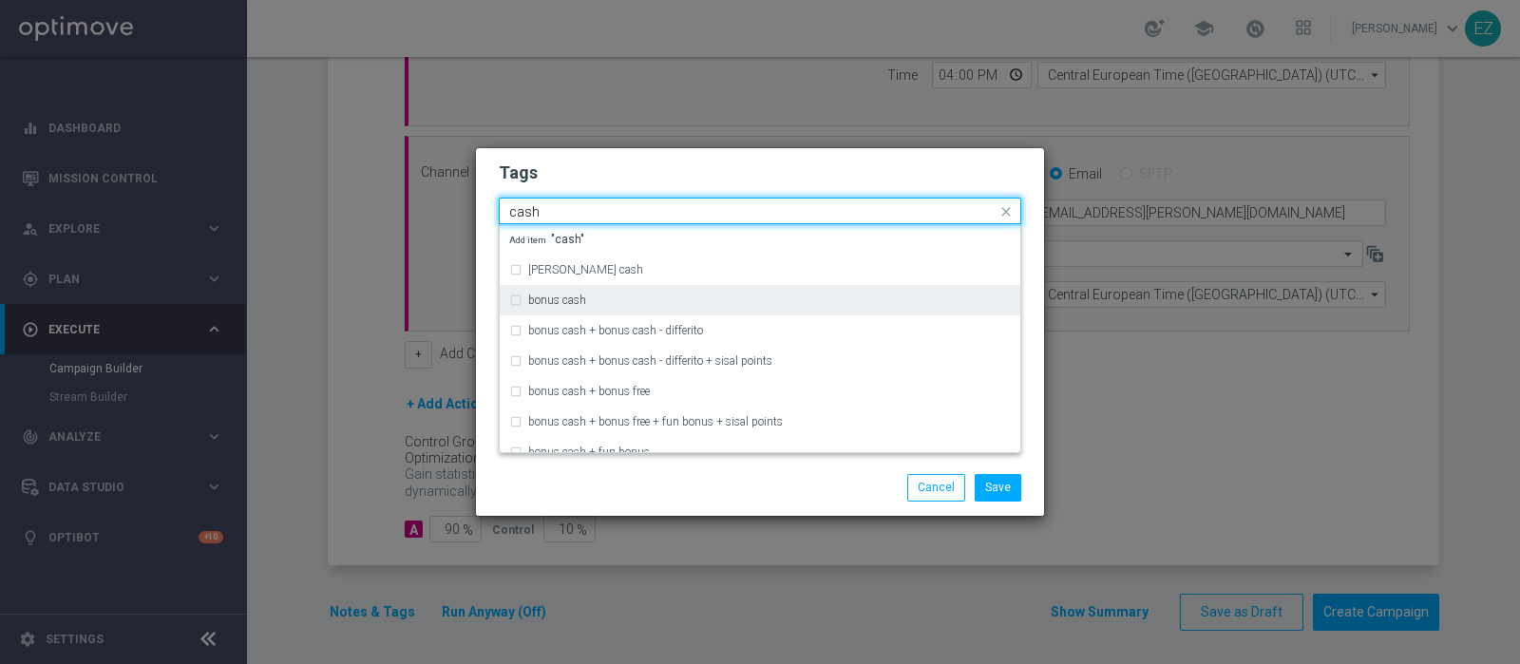
click at [565, 292] on div "bonus cash" at bounding box center [760, 300] width 502 height 30
type input "cash"
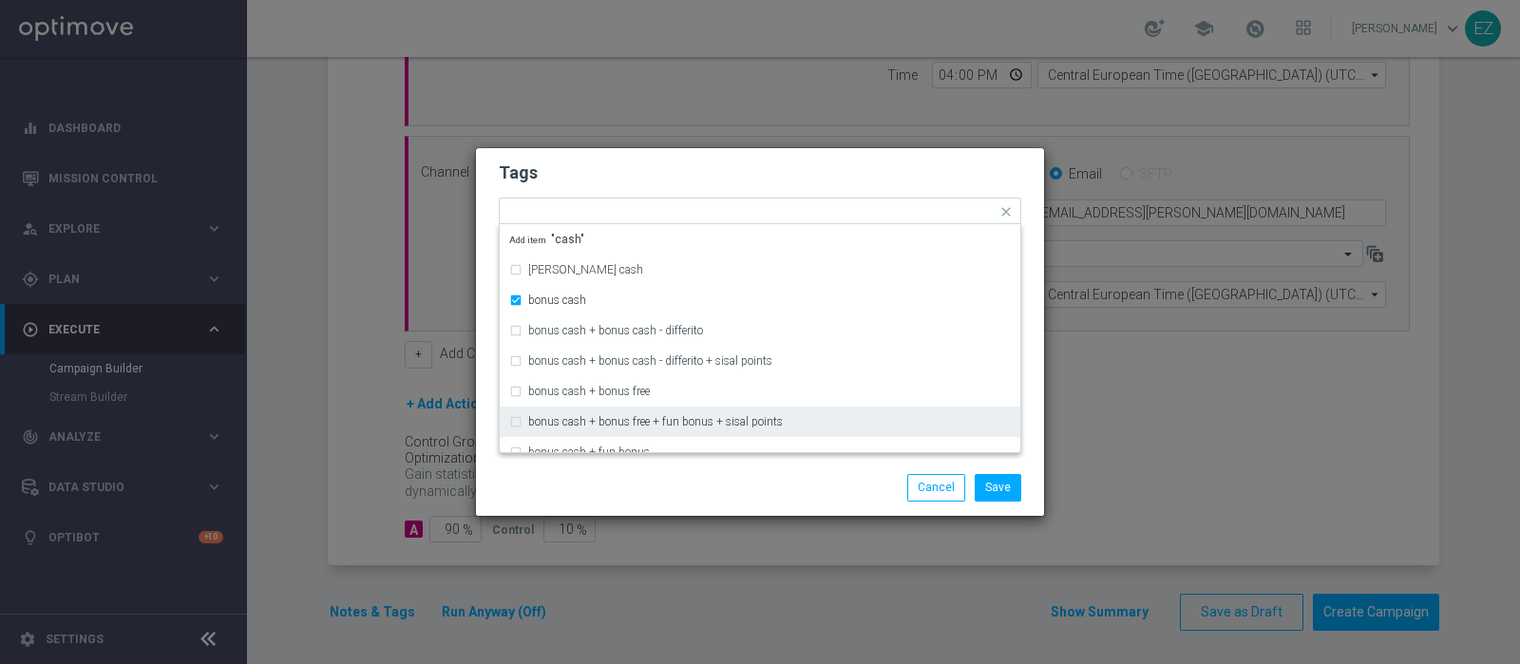
click at [793, 512] on div "Save Cancel" at bounding box center [760, 487] width 568 height 55
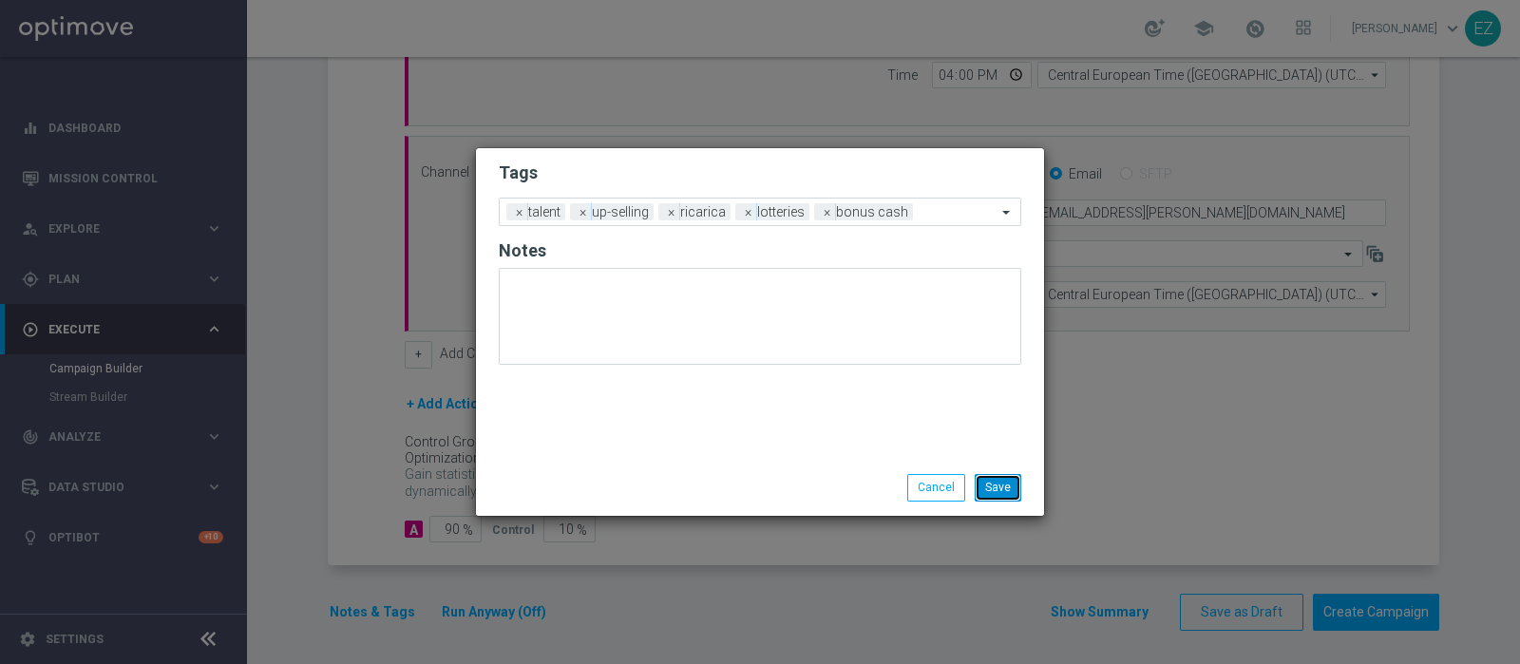
click at [1009, 483] on button "Save" at bounding box center [998, 487] width 47 height 27
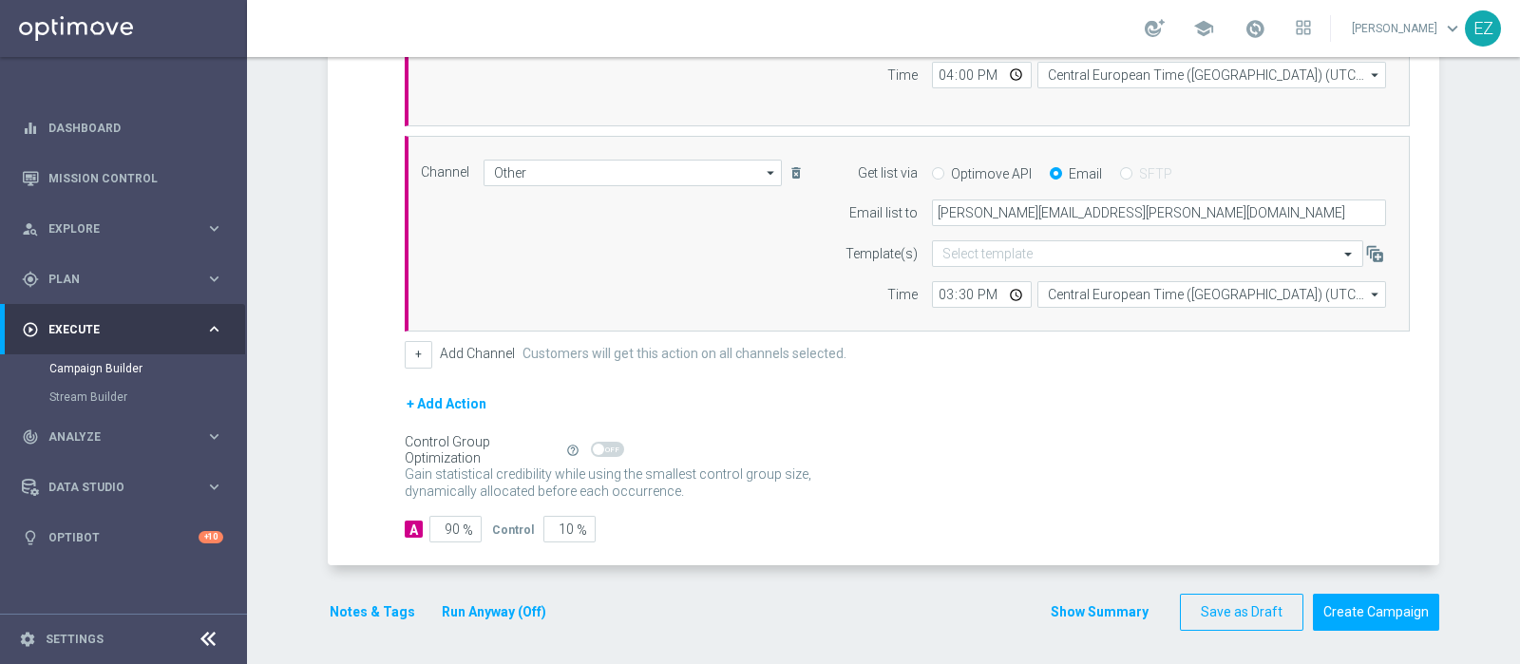
click at [1073, 601] on button "Show Summary" at bounding box center [1100, 612] width 100 height 22
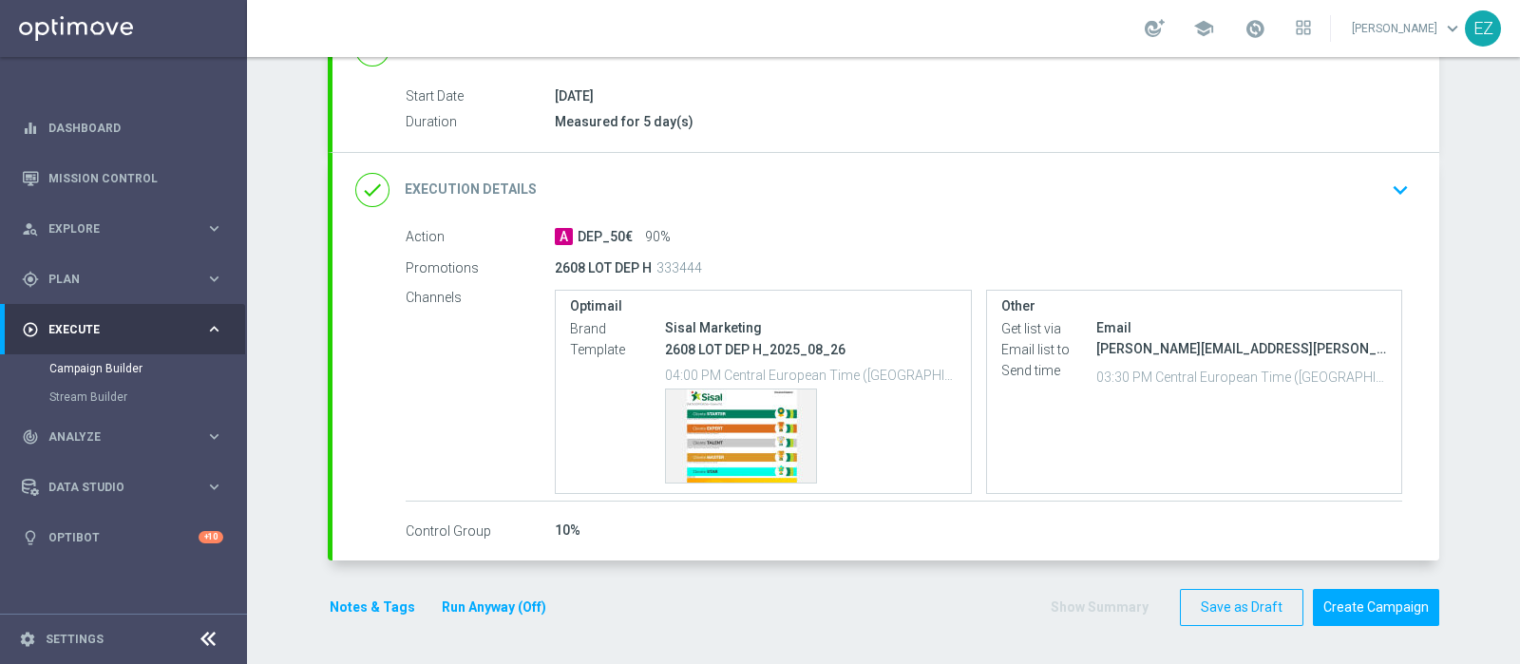
scroll to position [294, 0]
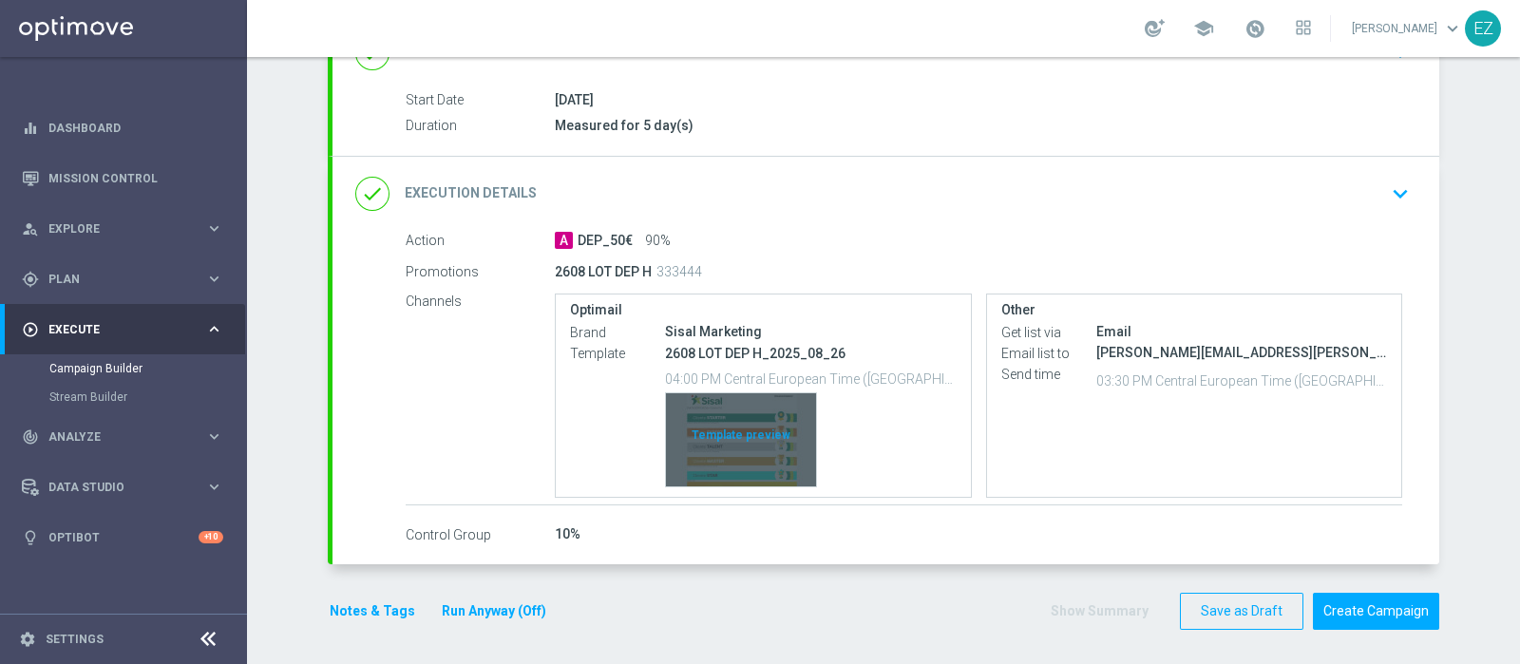
click at [749, 454] on div "Template preview" at bounding box center [741, 439] width 150 height 93
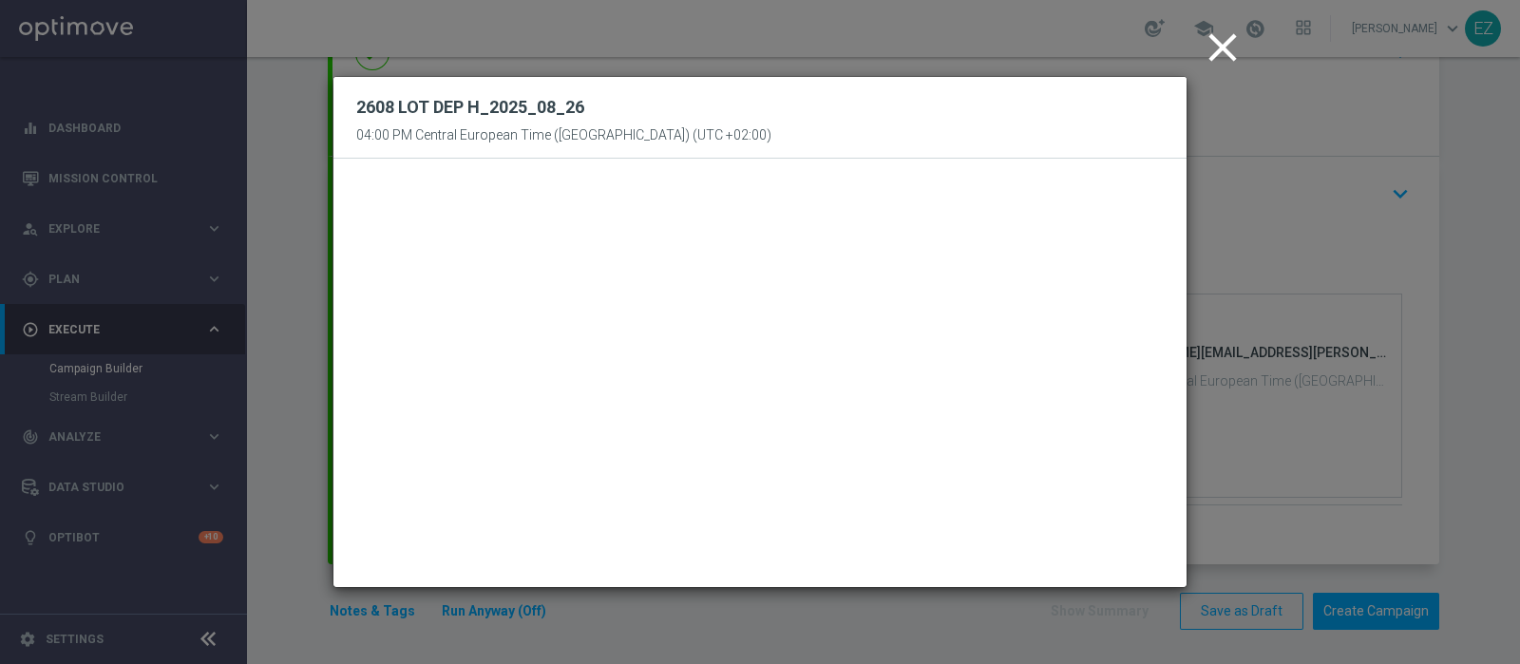
click at [1217, 46] on icon "close" at bounding box center [1222, 47] width 47 height 47
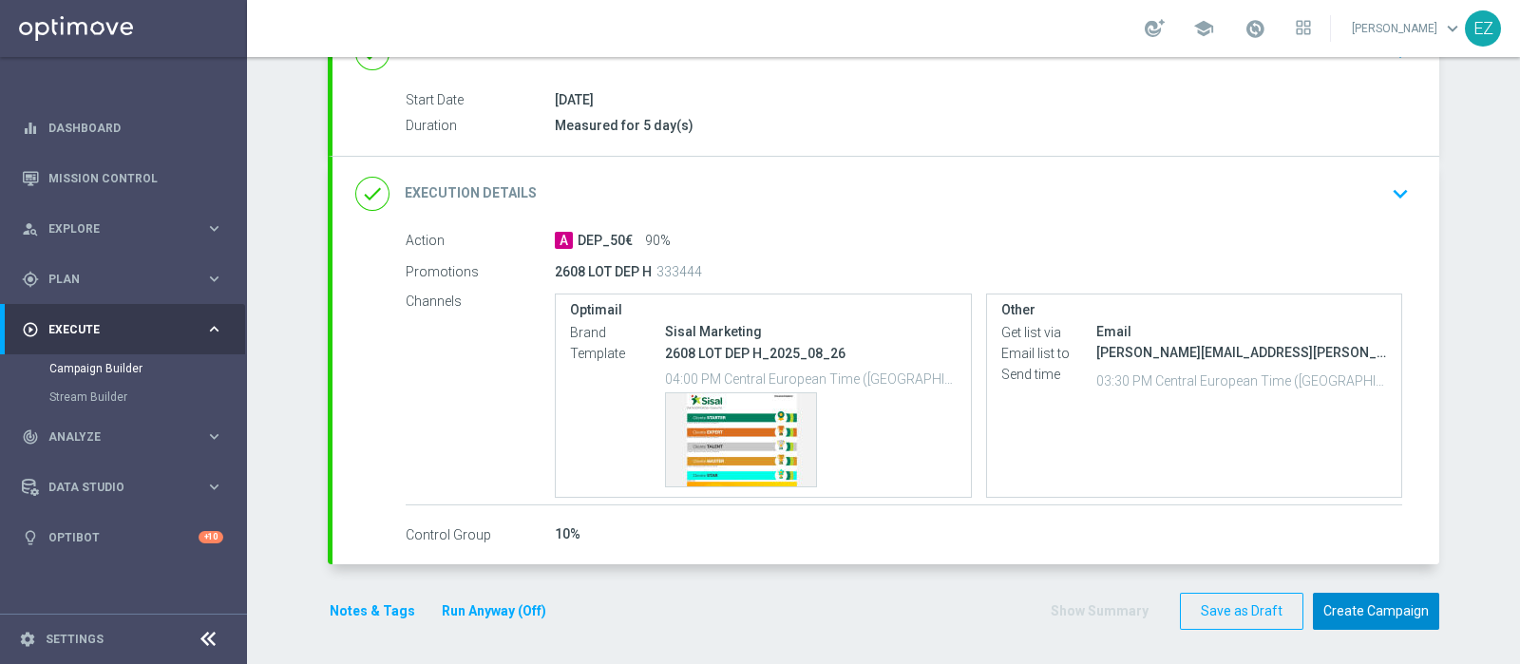
click at [1412, 603] on button "Create Campaign" at bounding box center [1376, 611] width 126 height 37
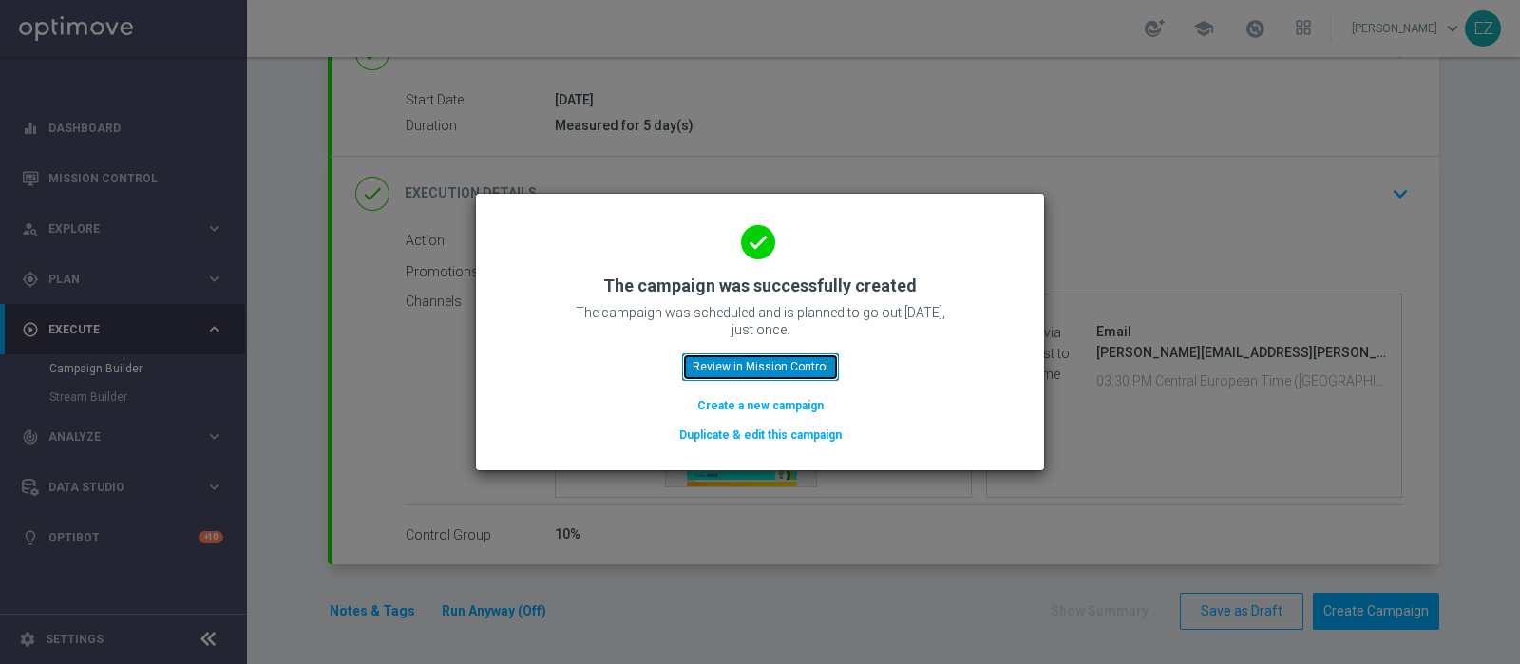
click at [823, 358] on button "Review in Mission Control" at bounding box center [760, 366] width 157 height 27
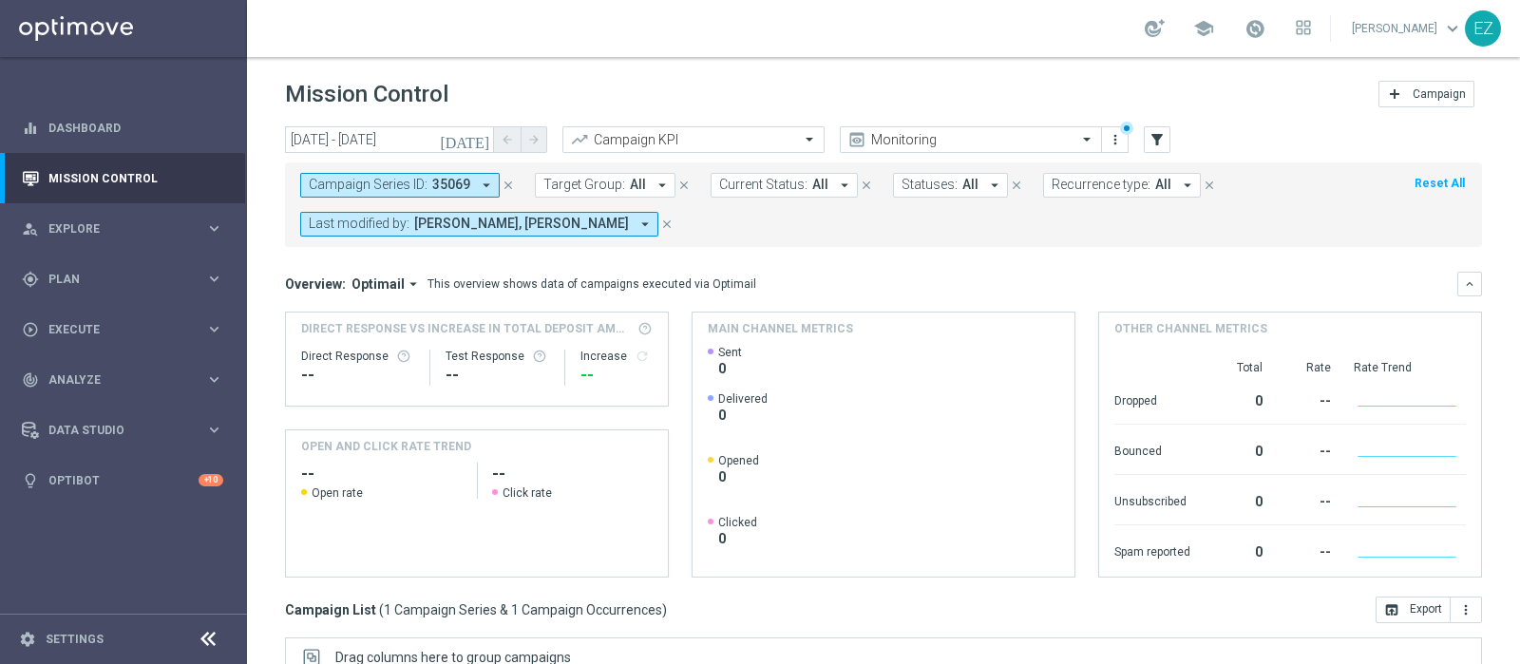
scroll to position [323, 0]
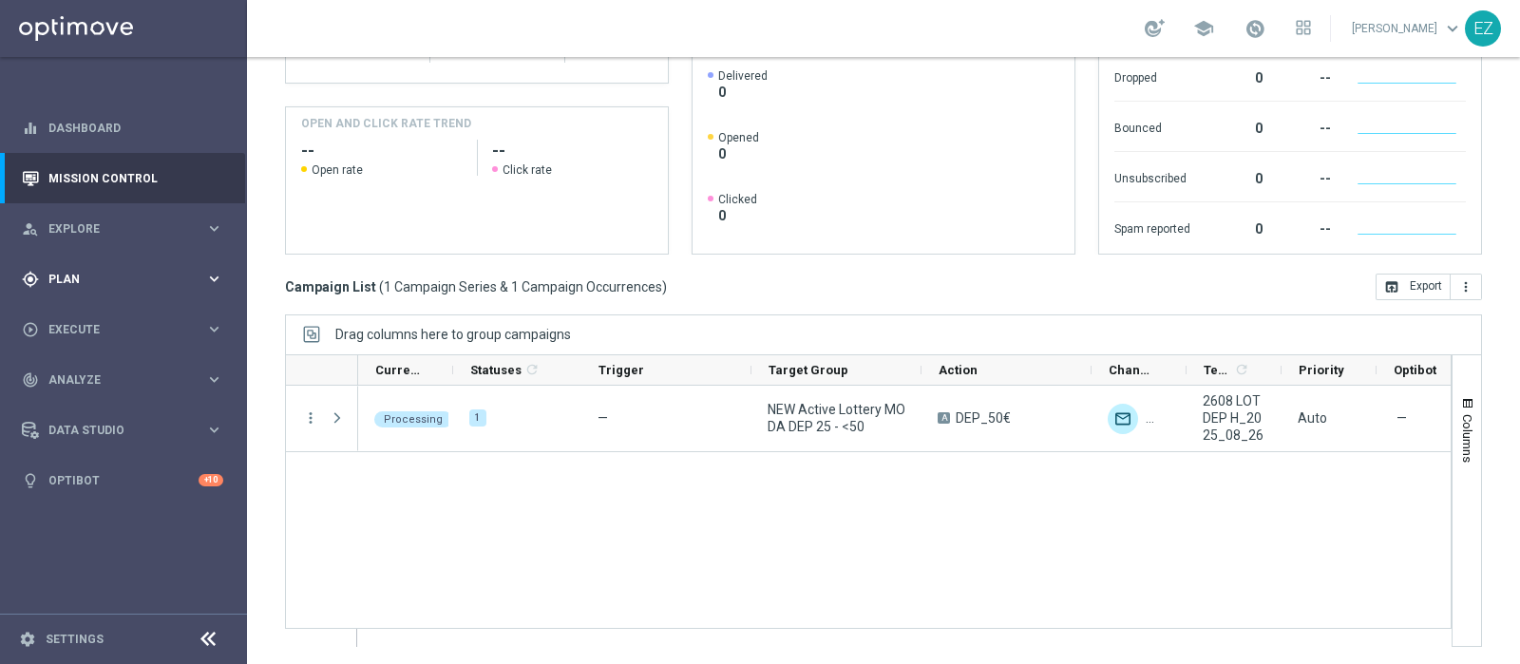
click at [76, 274] on span "Plan" at bounding box center [126, 279] width 157 height 11
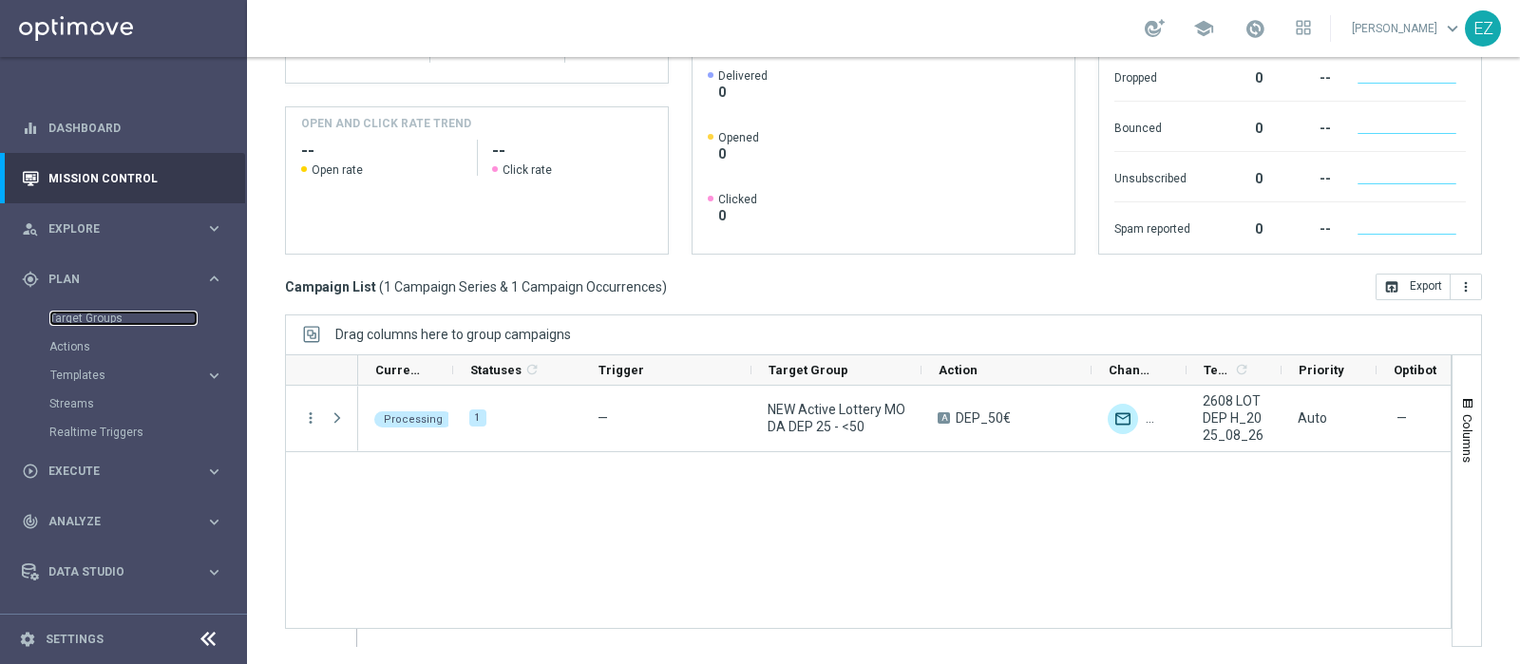
drag, startPoint x: 81, startPoint y: 323, endPoint x: 242, endPoint y: 378, distance: 170.6
click at [81, 321] on link "Target Groups" at bounding box center [123, 318] width 148 height 15
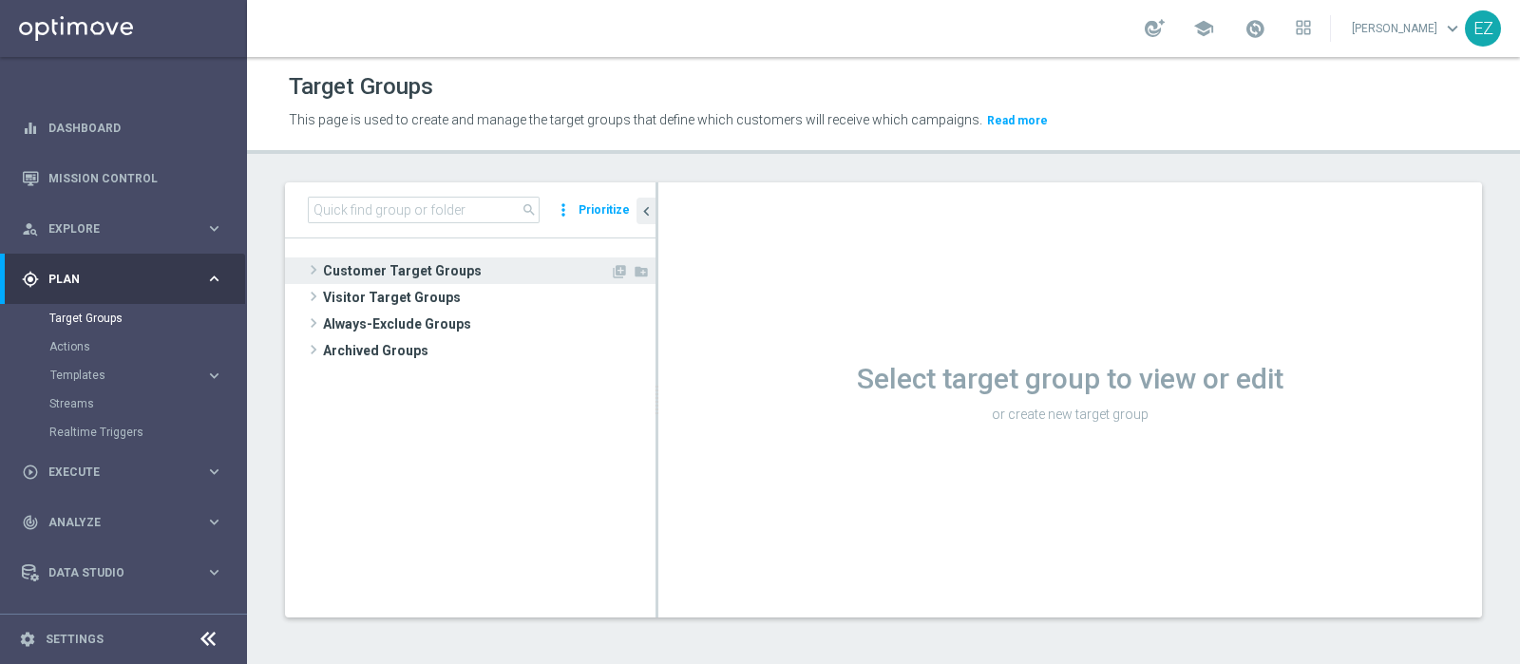
click at [404, 274] on span "Customer Target Groups" at bounding box center [466, 270] width 287 height 27
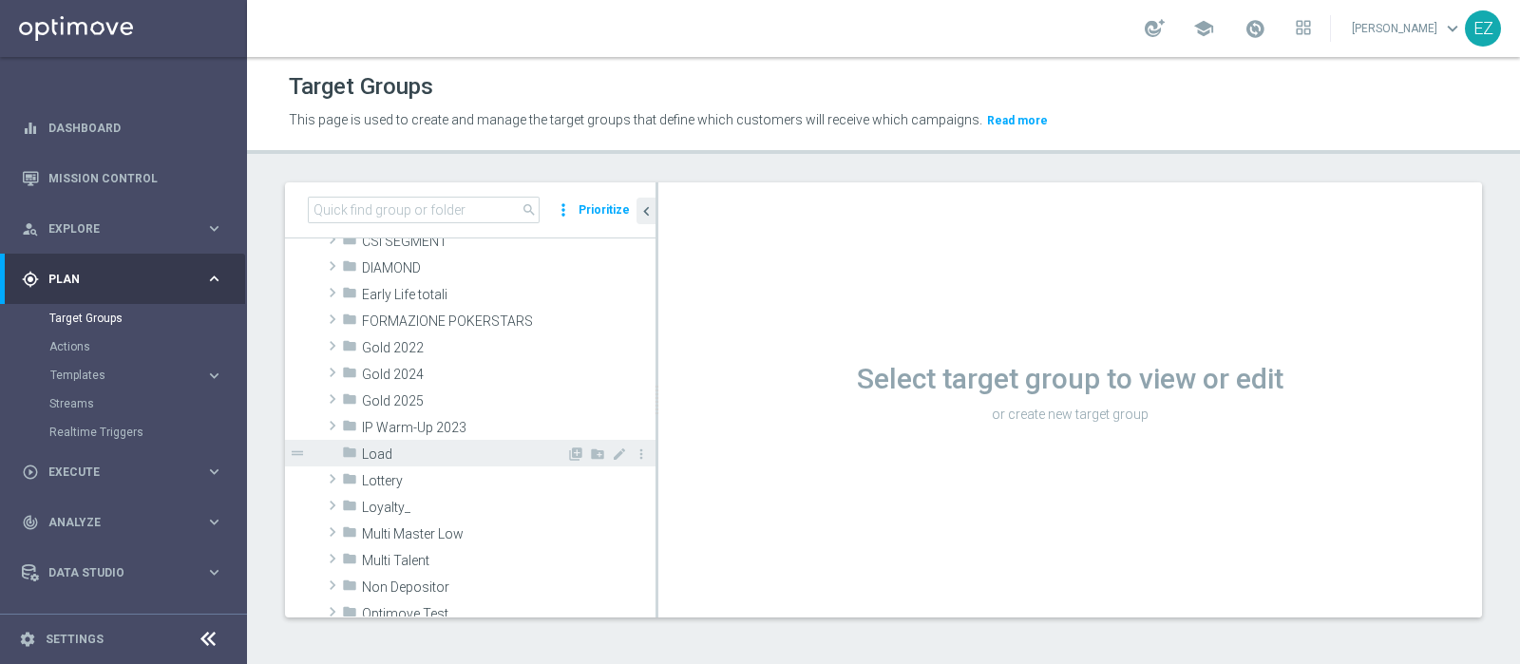
scroll to position [271, 0]
click at [394, 482] on span "Lottery" at bounding box center [464, 480] width 204 height 16
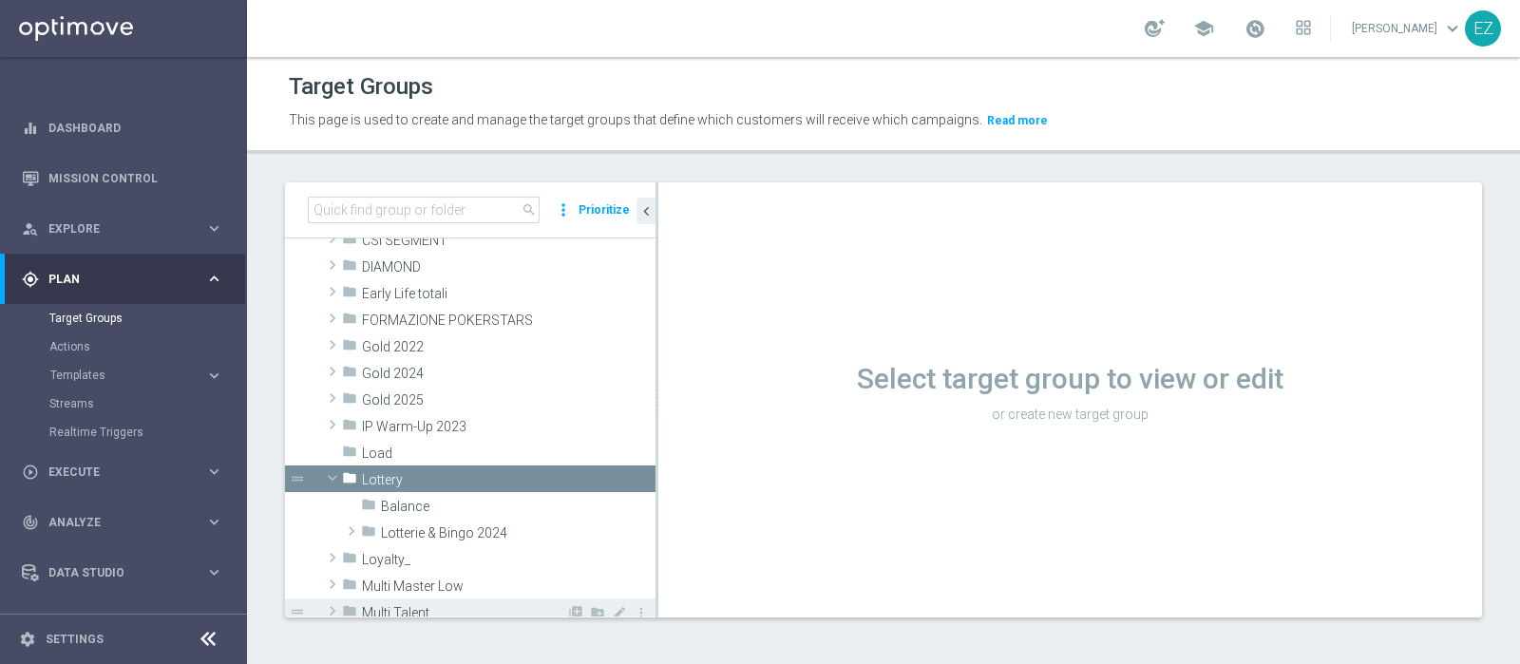
scroll to position [382, 0]
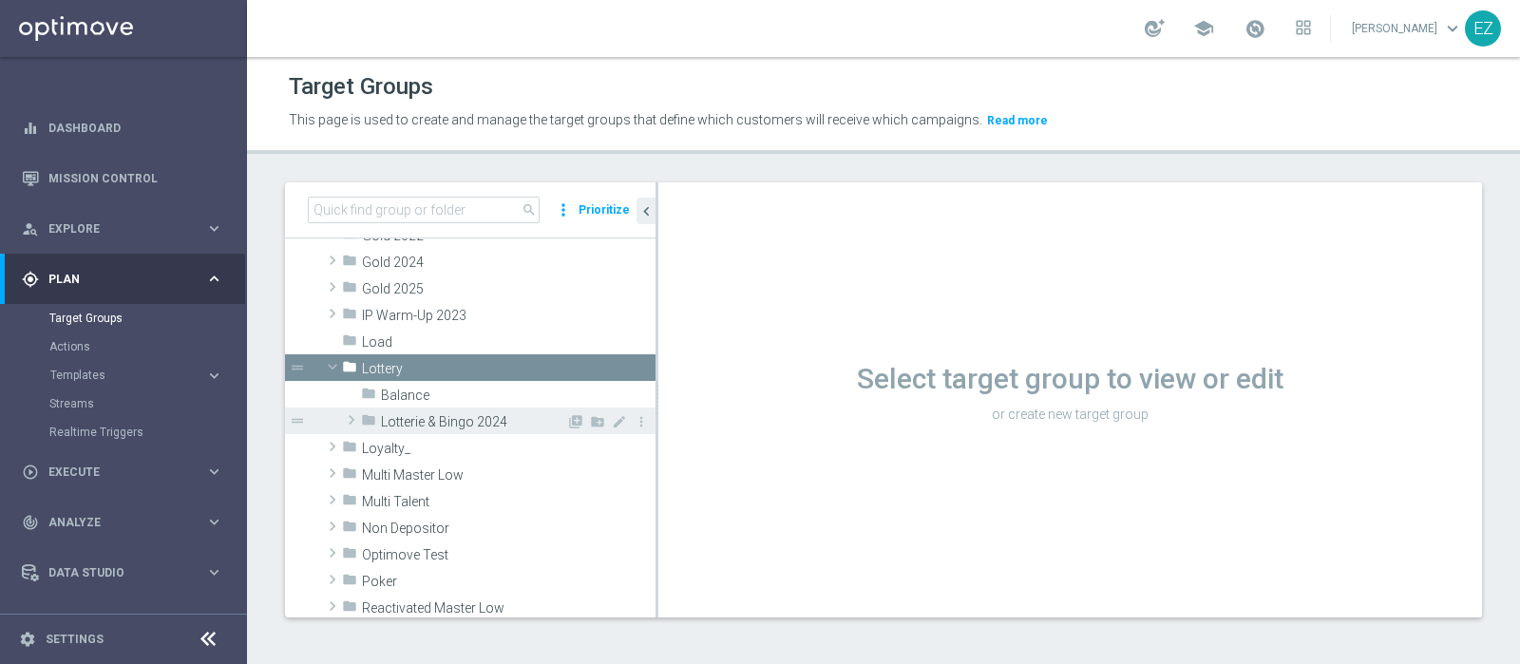
click at [438, 423] on span "Lotterie & Bingo 2024" at bounding box center [473, 422] width 185 height 16
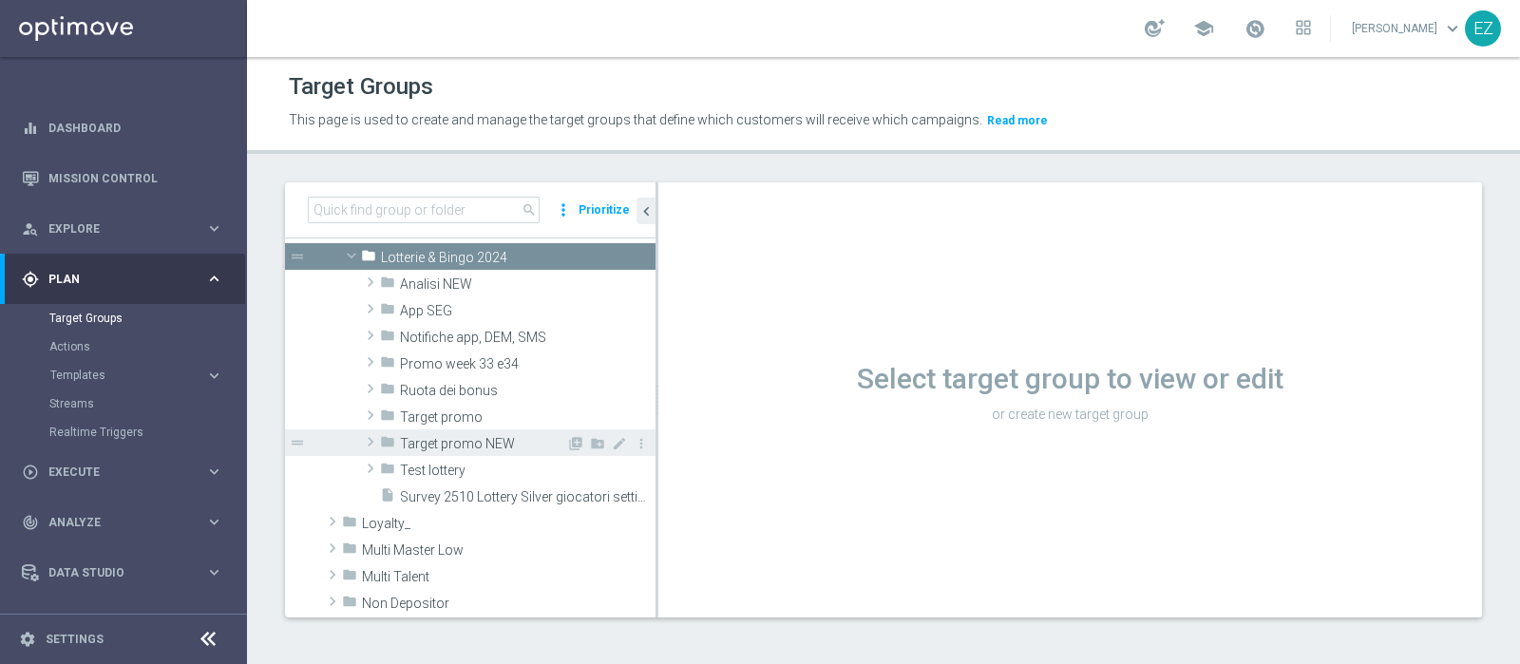
scroll to position [539, 0]
click at [452, 448] on span "Target promo NEW" at bounding box center [483, 446] width 166 height 16
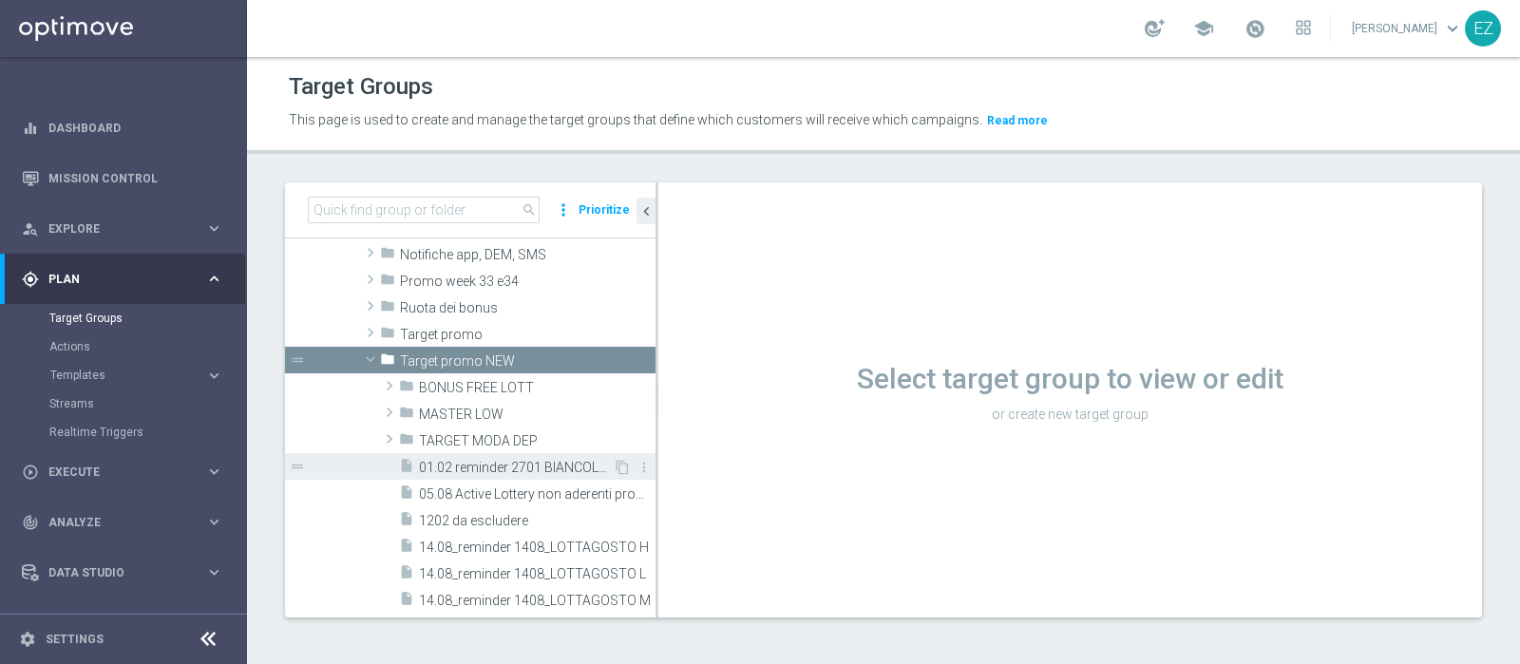
scroll to position [626, 0]
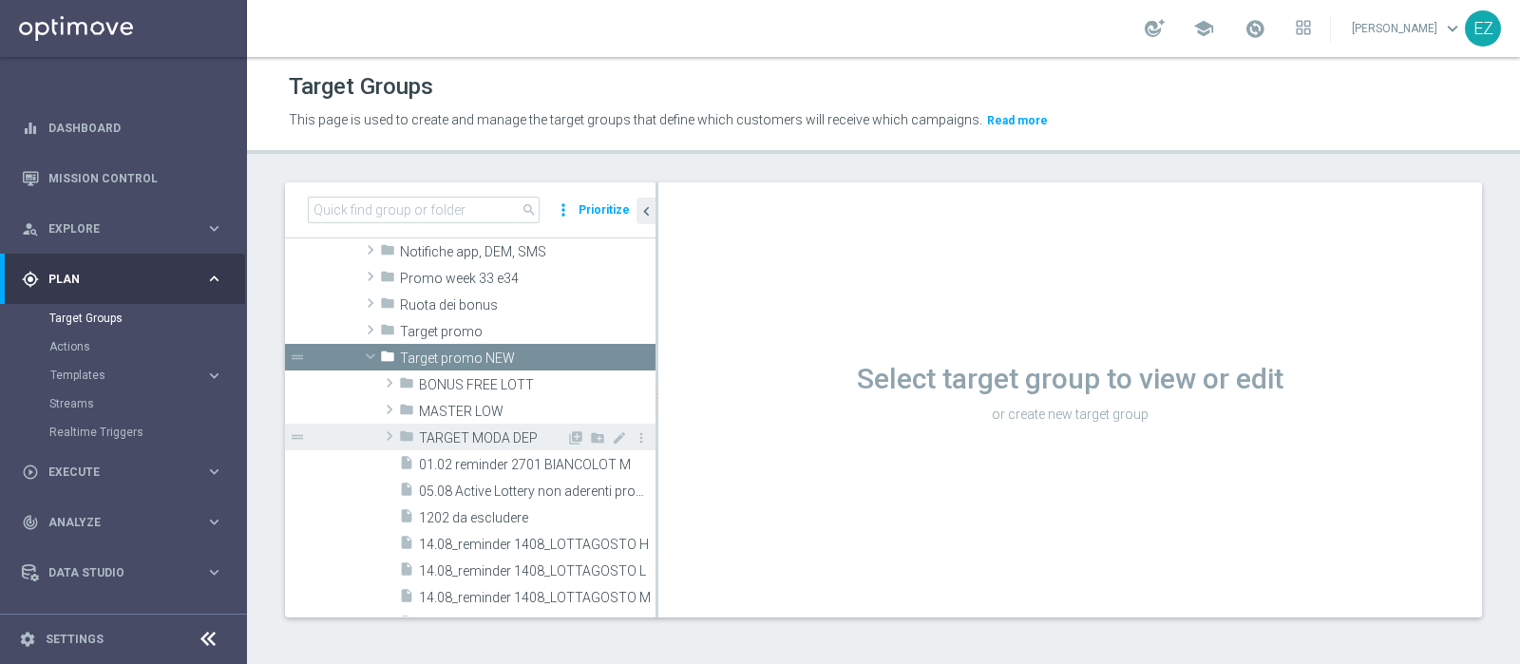
click at [485, 443] on span "TARGET MODA DEP" at bounding box center [492, 438] width 147 height 16
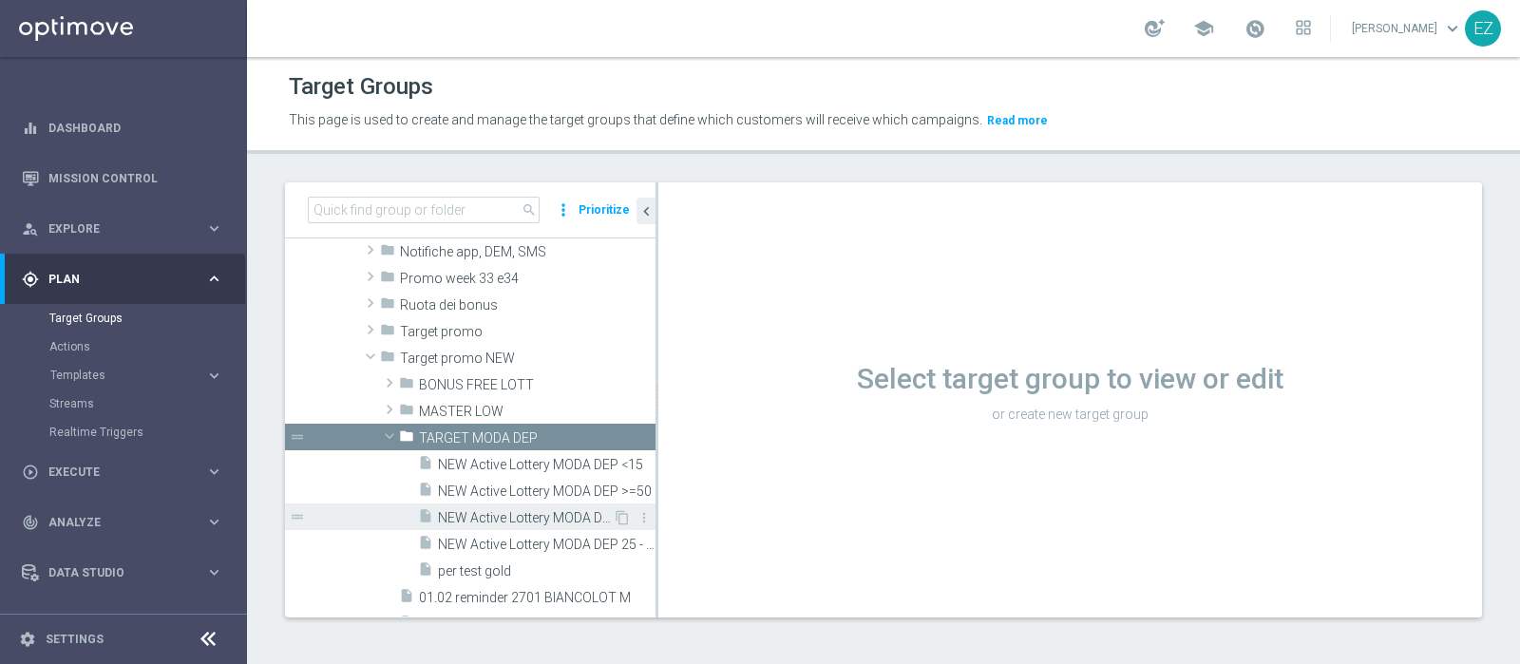
click at [503, 516] on span "NEW Active Lottery MODA DEP 15 - <25" at bounding box center [525, 518] width 175 height 16
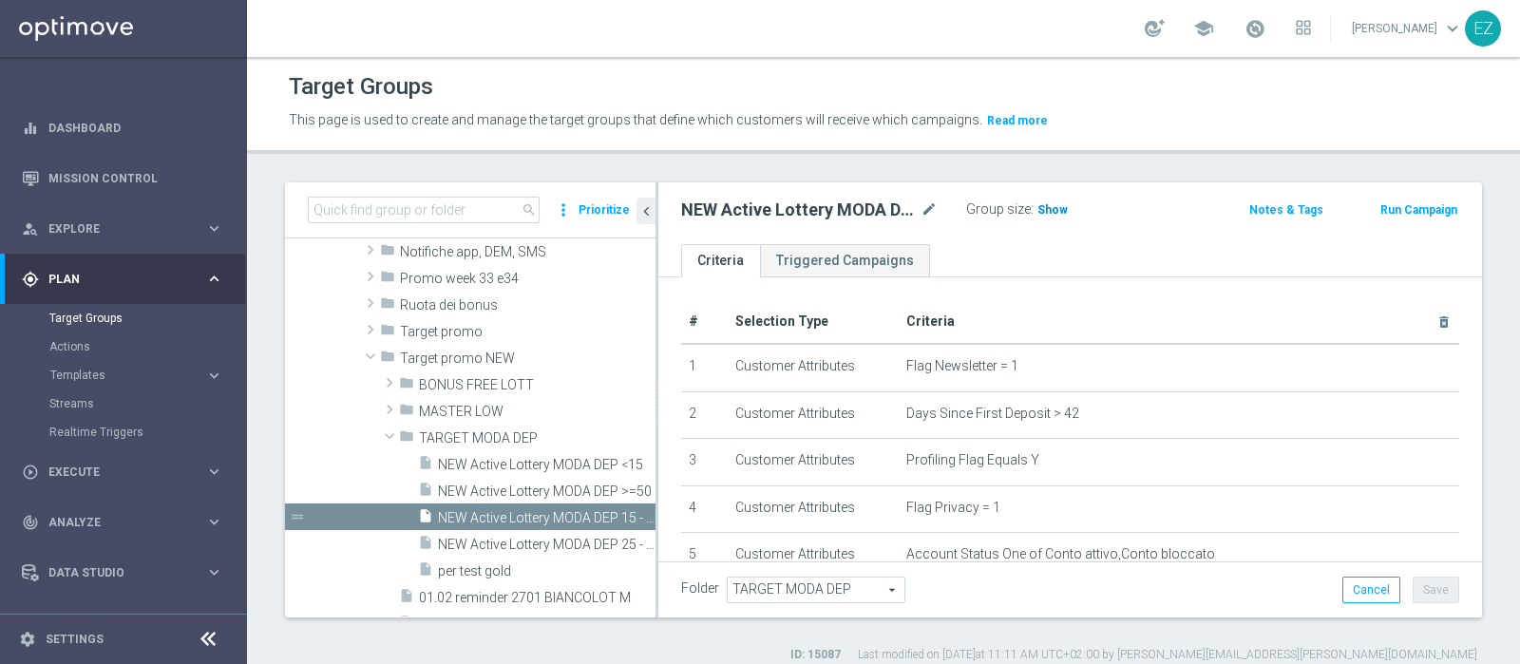
click at [1047, 206] on span "Show" at bounding box center [1052, 209] width 30 height 13
click at [1406, 211] on button "Run Campaign" at bounding box center [1418, 209] width 81 height 21
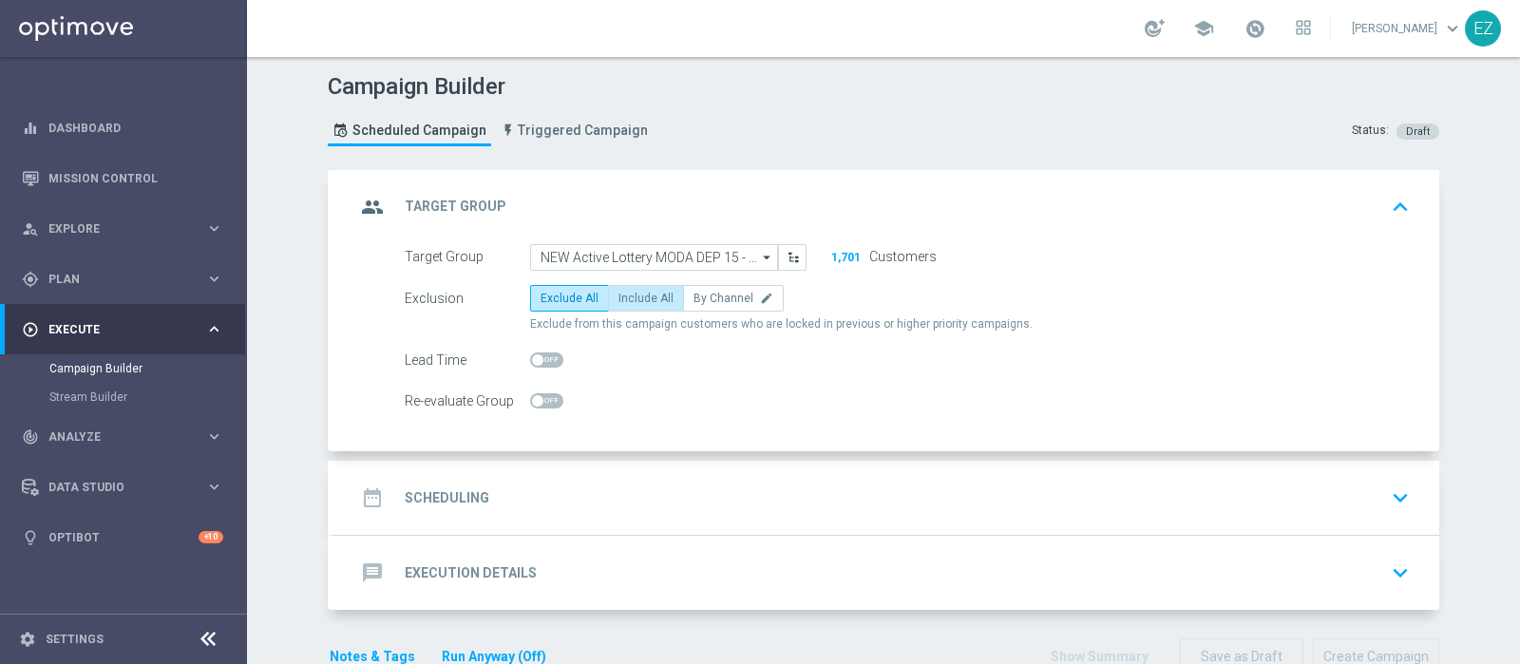
click at [631, 301] on span "Include All" at bounding box center [645, 298] width 55 height 13
click at [631, 301] on input "Include All" at bounding box center [624, 301] width 12 height 12
radio input "true"
click at [502, 511] on div "date_range Scheduling keyboard_arrow_down" at bounding box center [885, 498] width 1061 height 36
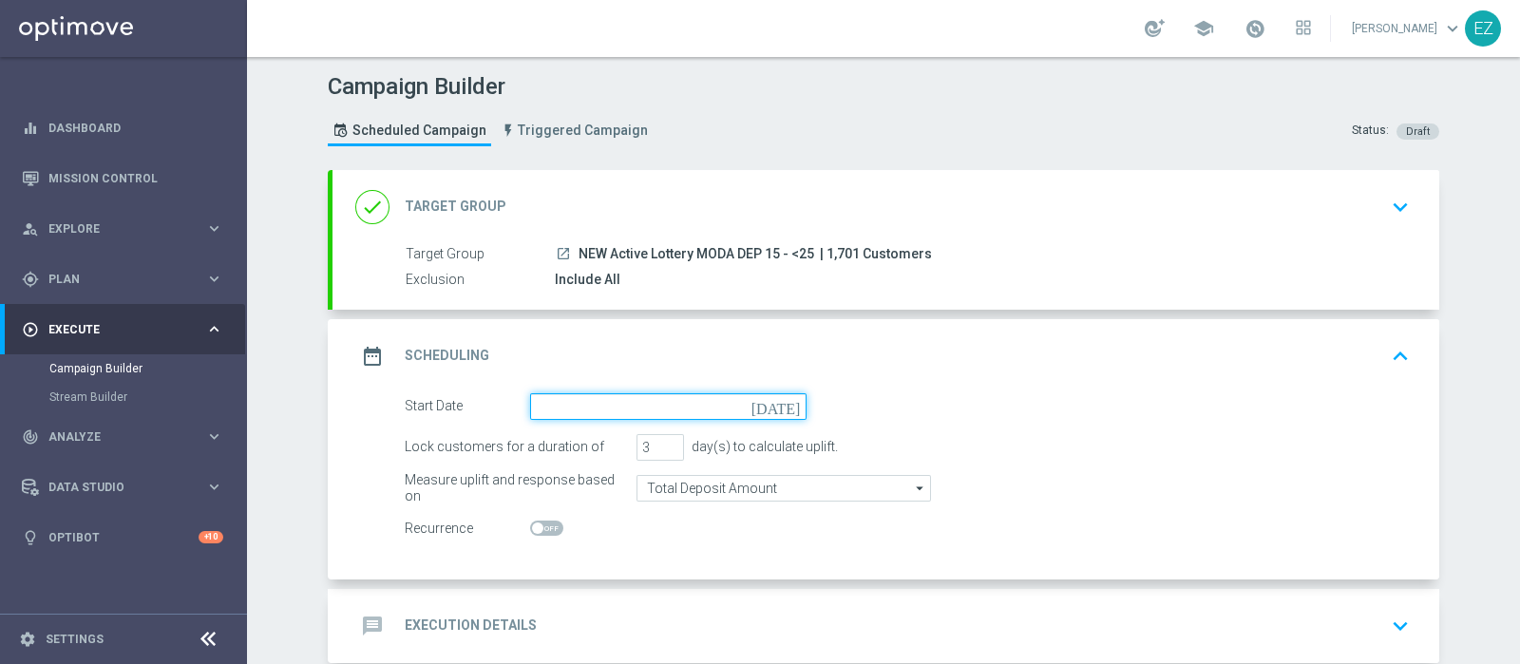
click at [578, 407] on input at bounding box center [668, 406] width 276 height 27
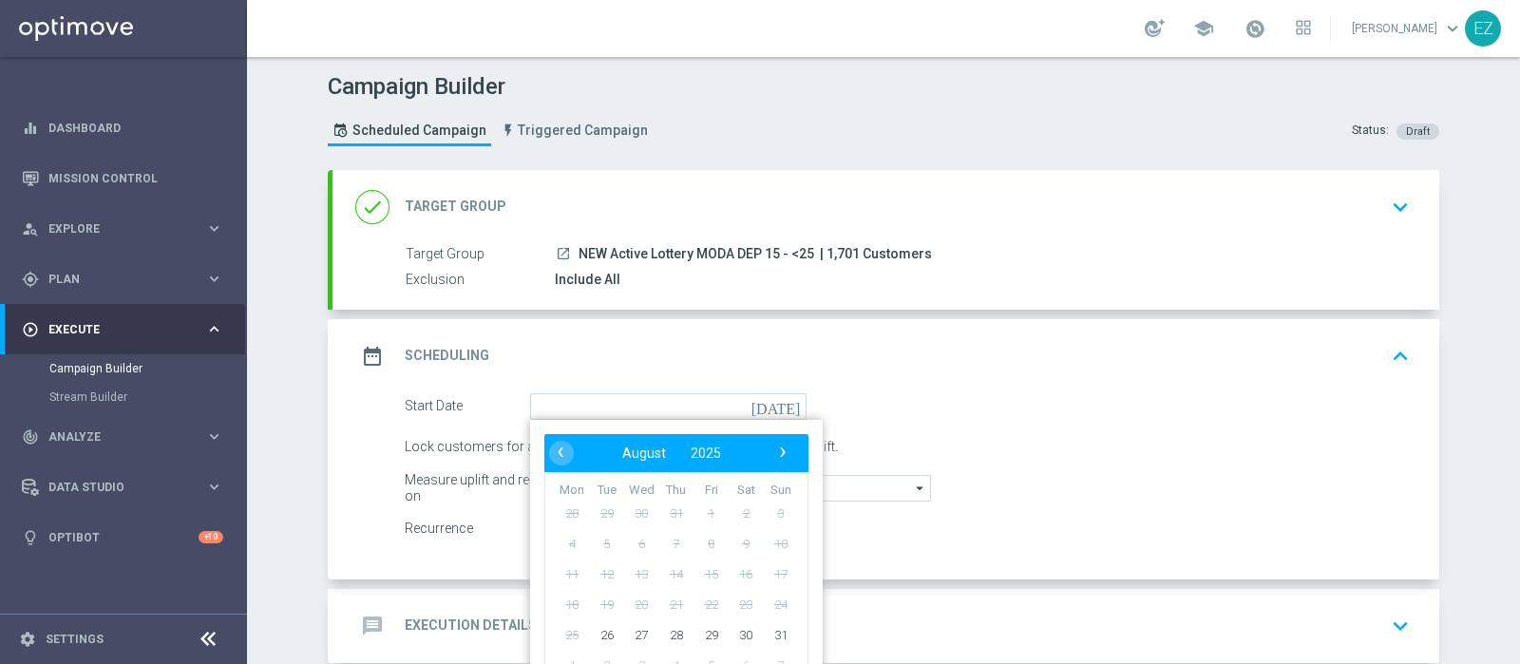
type input "26 Aug 2025"
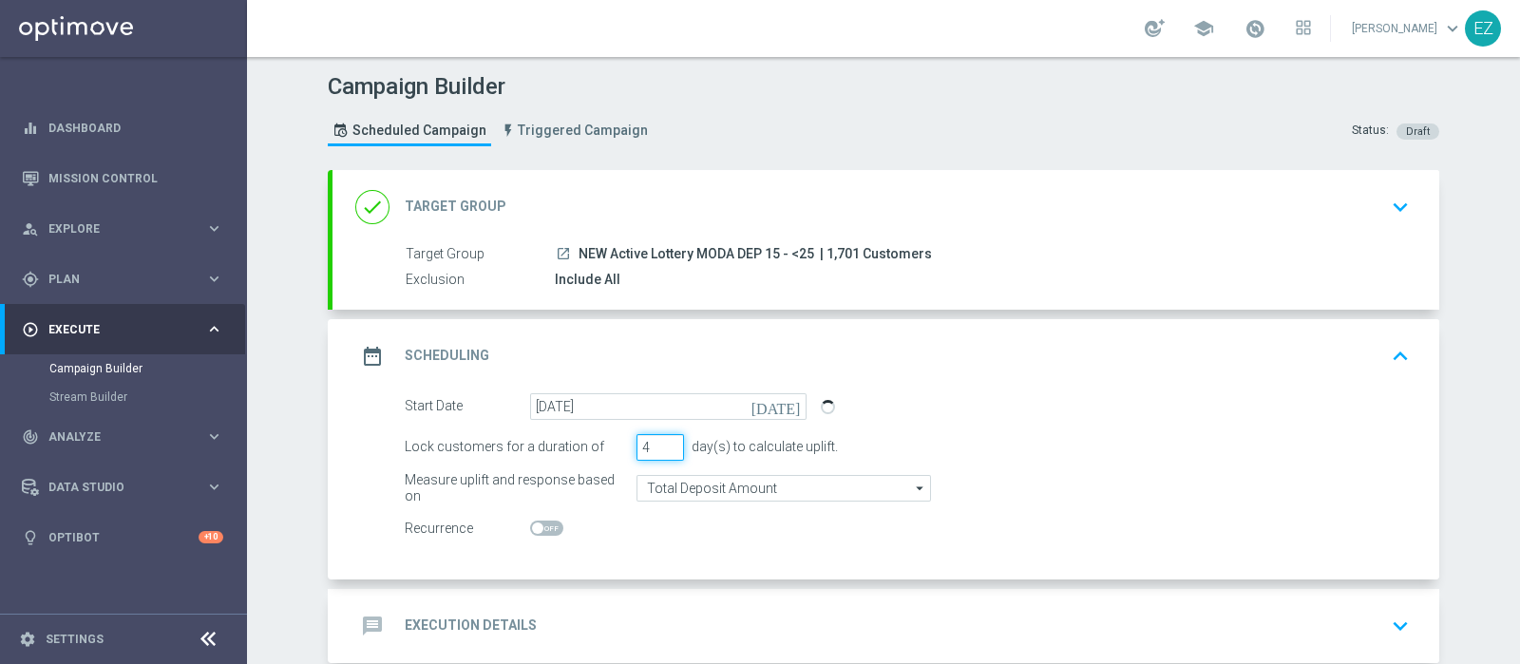
click at [662, 439] on input "4" at bounding box center [659, 447] width 47 height 27
type input "5"
click at [662, 439] on input "5" at bounding box center [659, 447] width 47 height 27
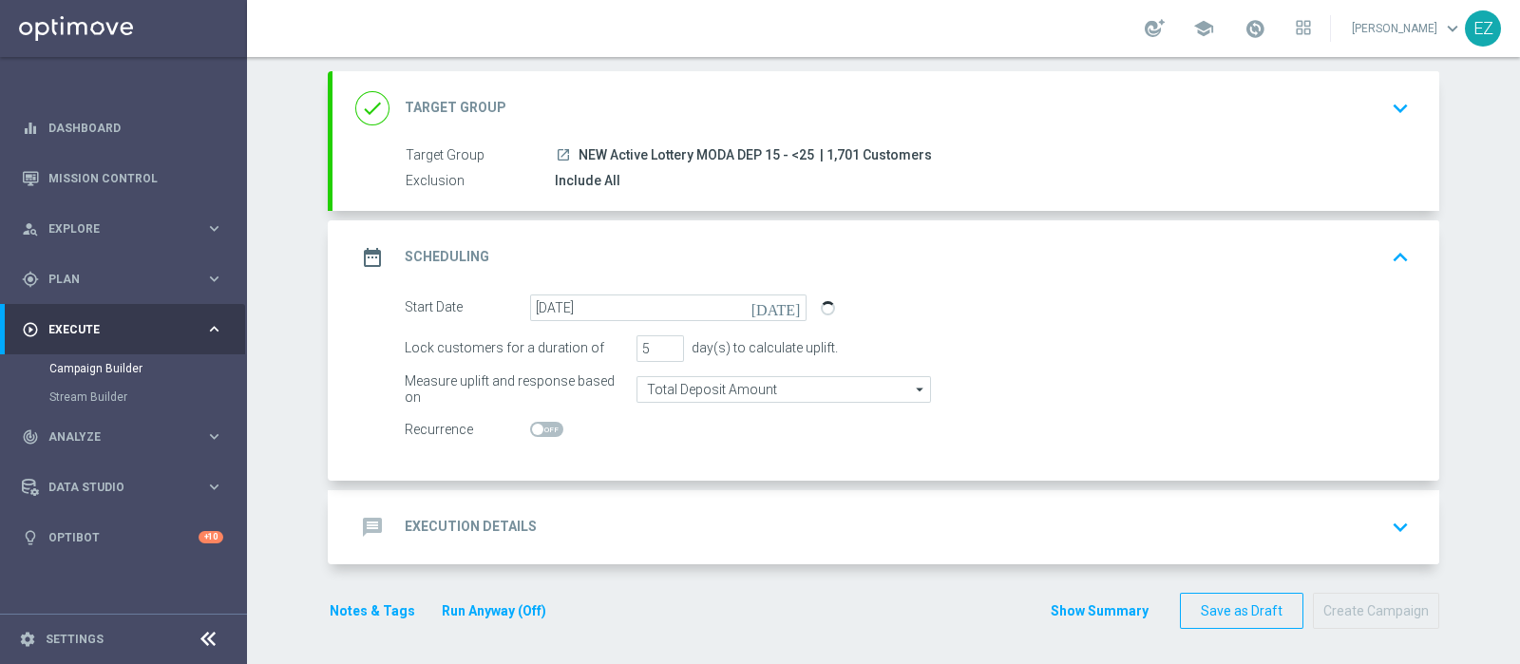
click at [465, 499] on div "message Execution Details keyboard_arrow_down" at bounding box center [885, 527] width 1107 height 74
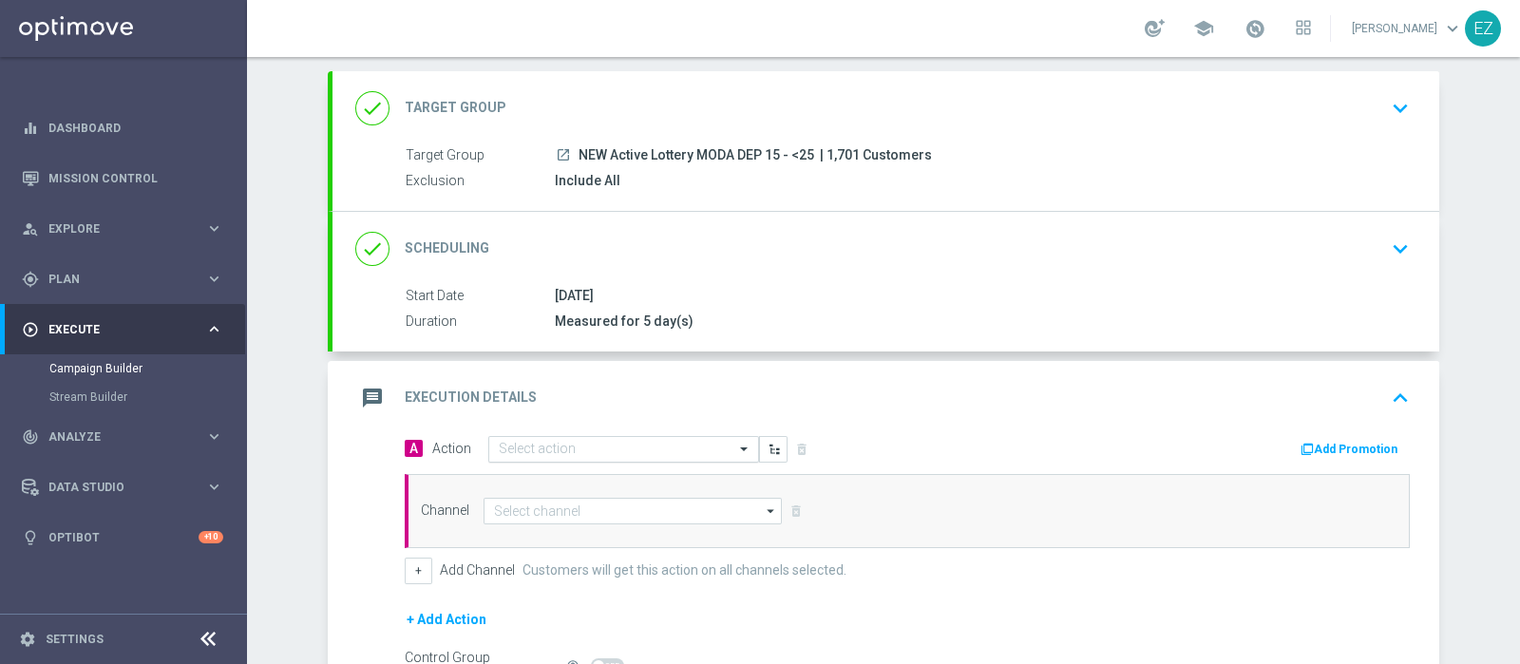
click at [531, 446] on input "text" at bounding box center [605, 450] width 212 height 16
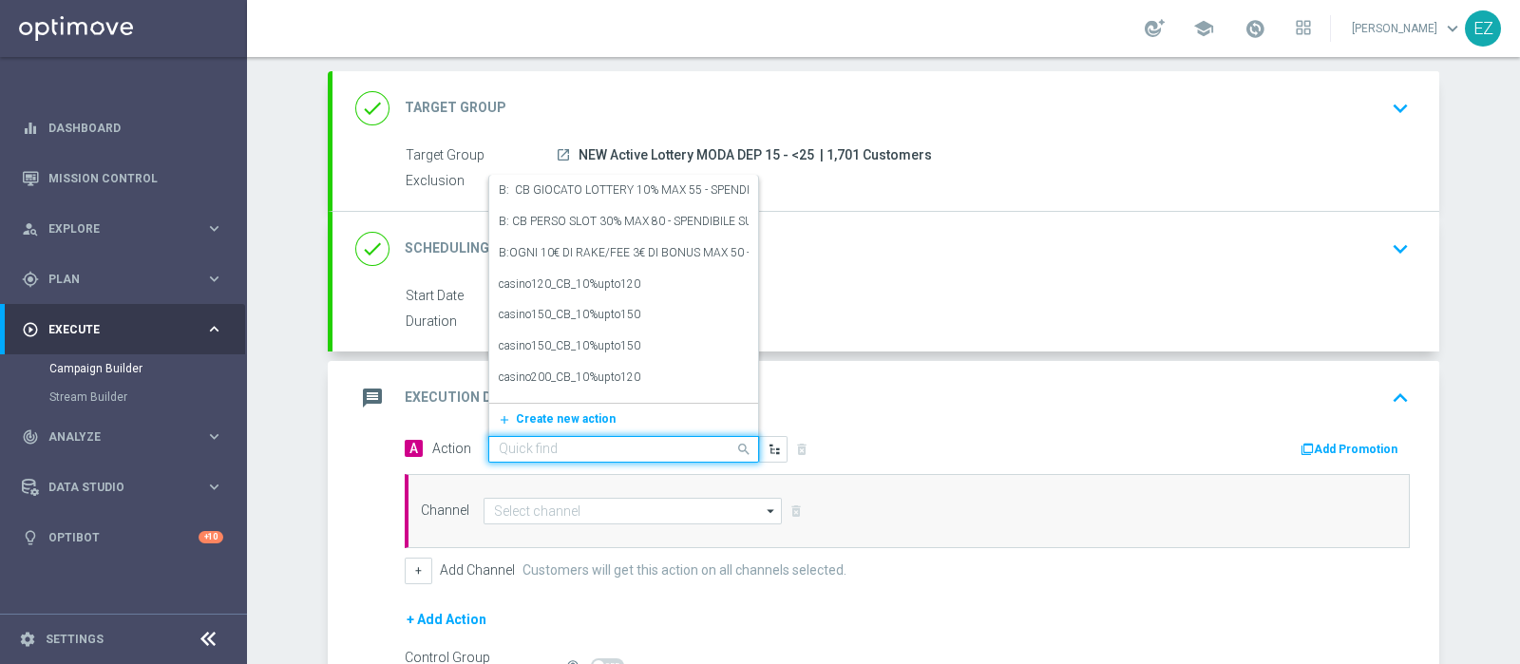
paste input "DEP_20€"
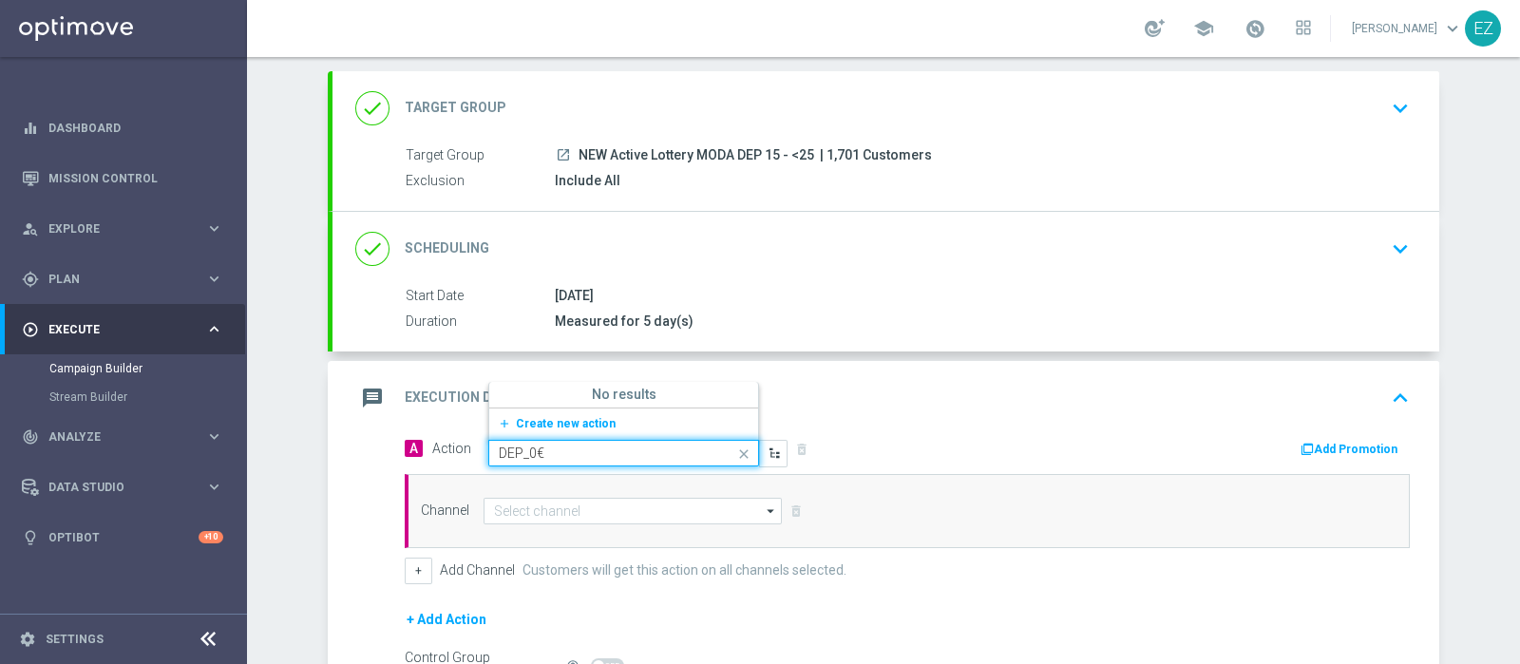
type input "DEP_10€"
click at [545, 352] on div "DEP_10€ edit" at bounding box center [624, 360] width 250 height 31
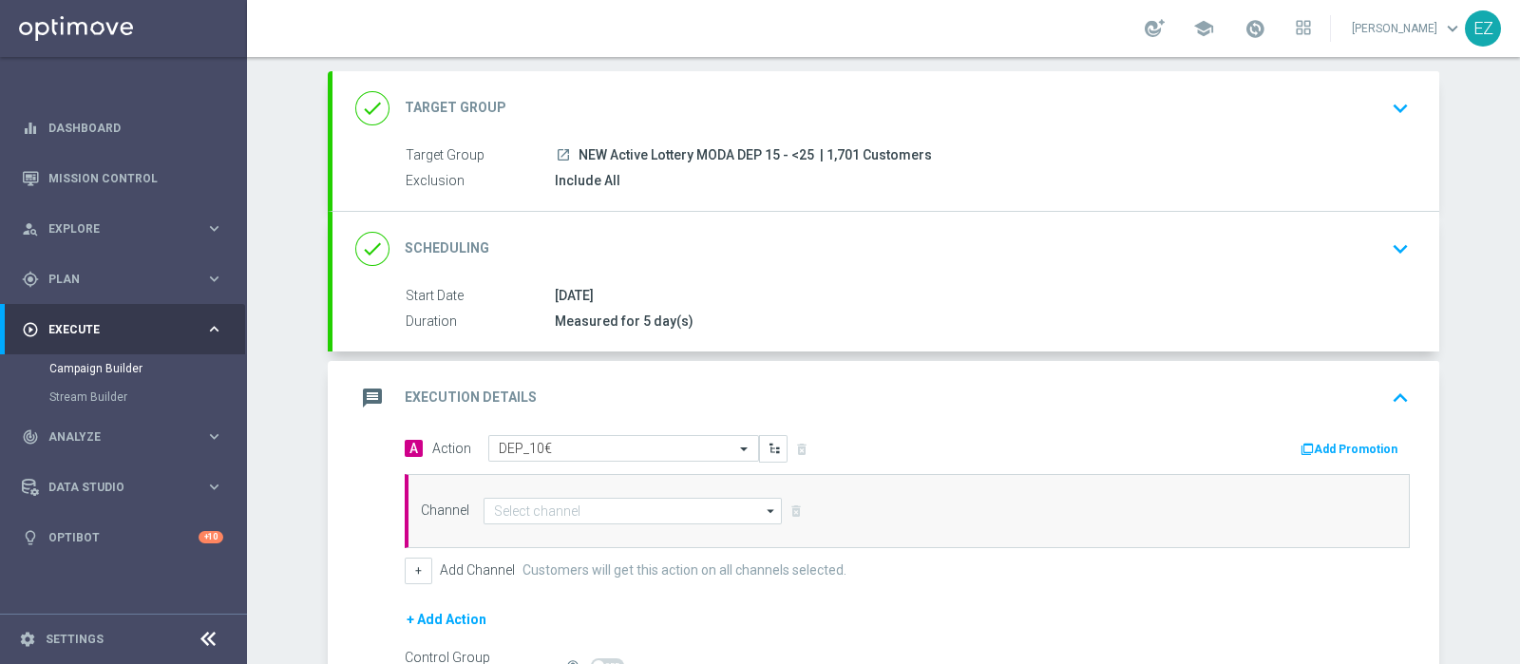
click at [1358, 444] on button "Add Promotion" at bounding box center [1350, 449] width 105 height 21
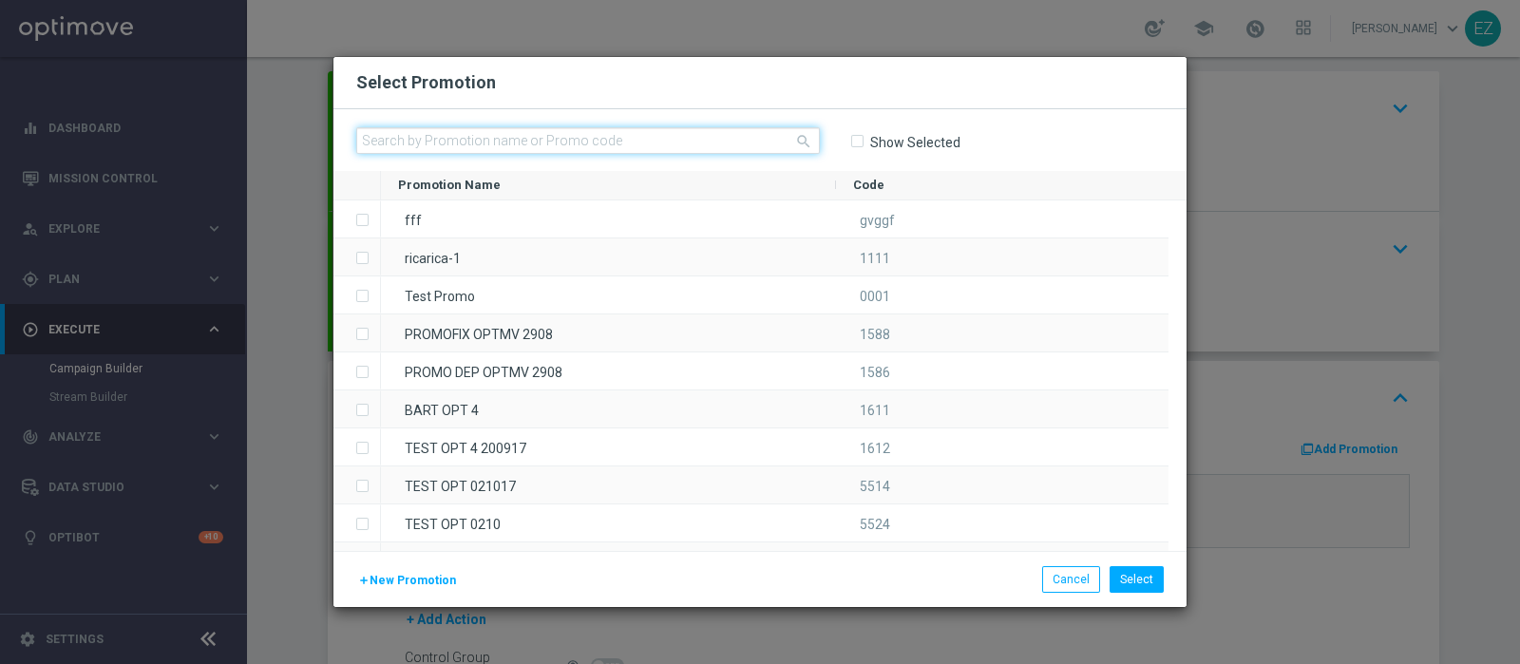
click at [540, 135] on input "text" at bounding box center [588, 140] width 464 height 27
paste input "2608 LOT DEP M"
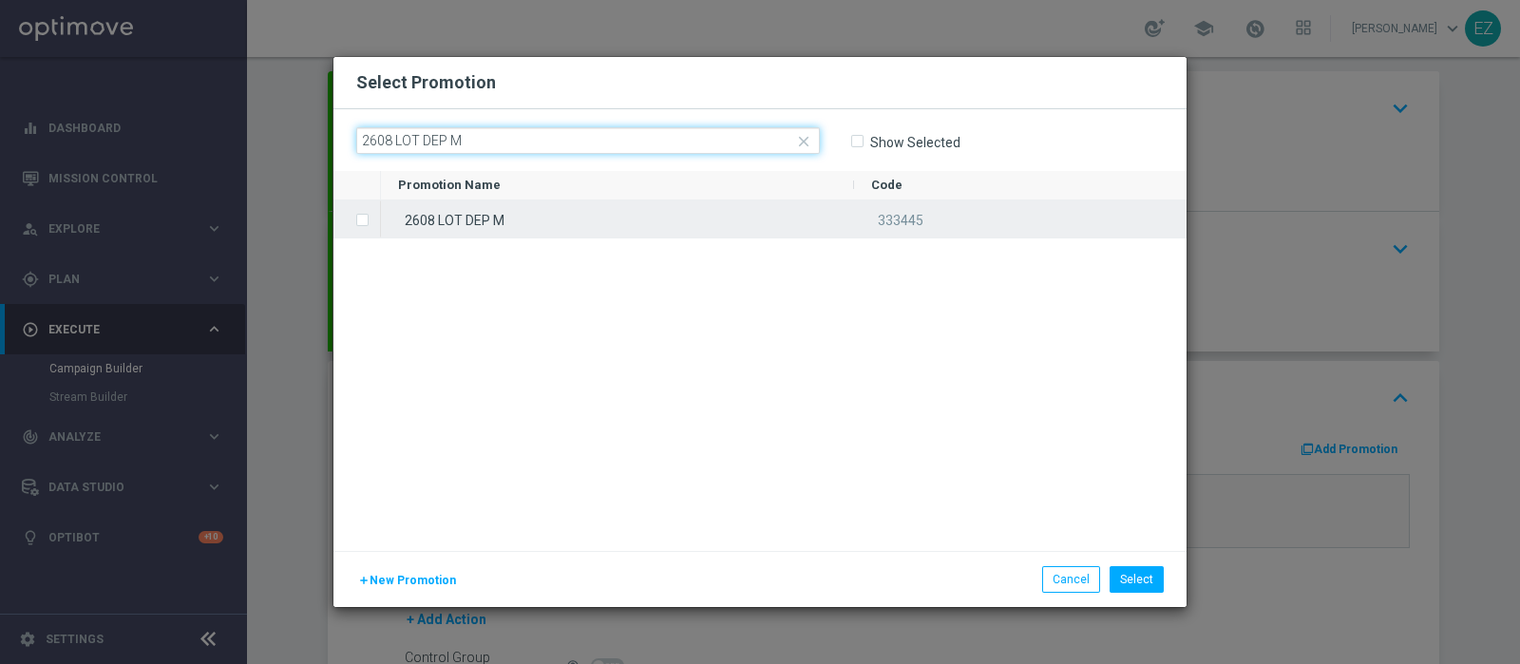
type input "2608 LOT DEP M"
click at [497, 229] on div "2608 LOT DEP M" at bounding box center [617, 218] width 473 height 37
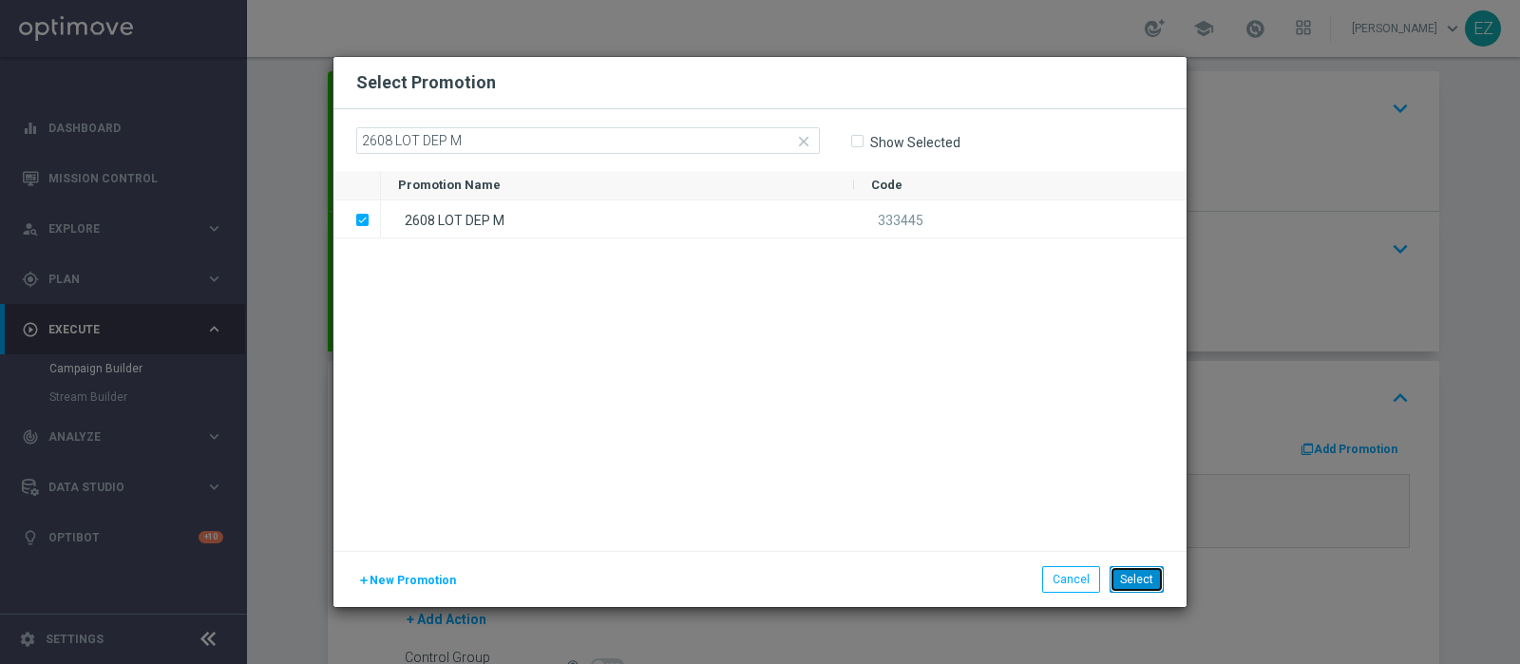
click at [1121, 575] on button "Select" at bounding box center [1136, 579] width 54 height 27
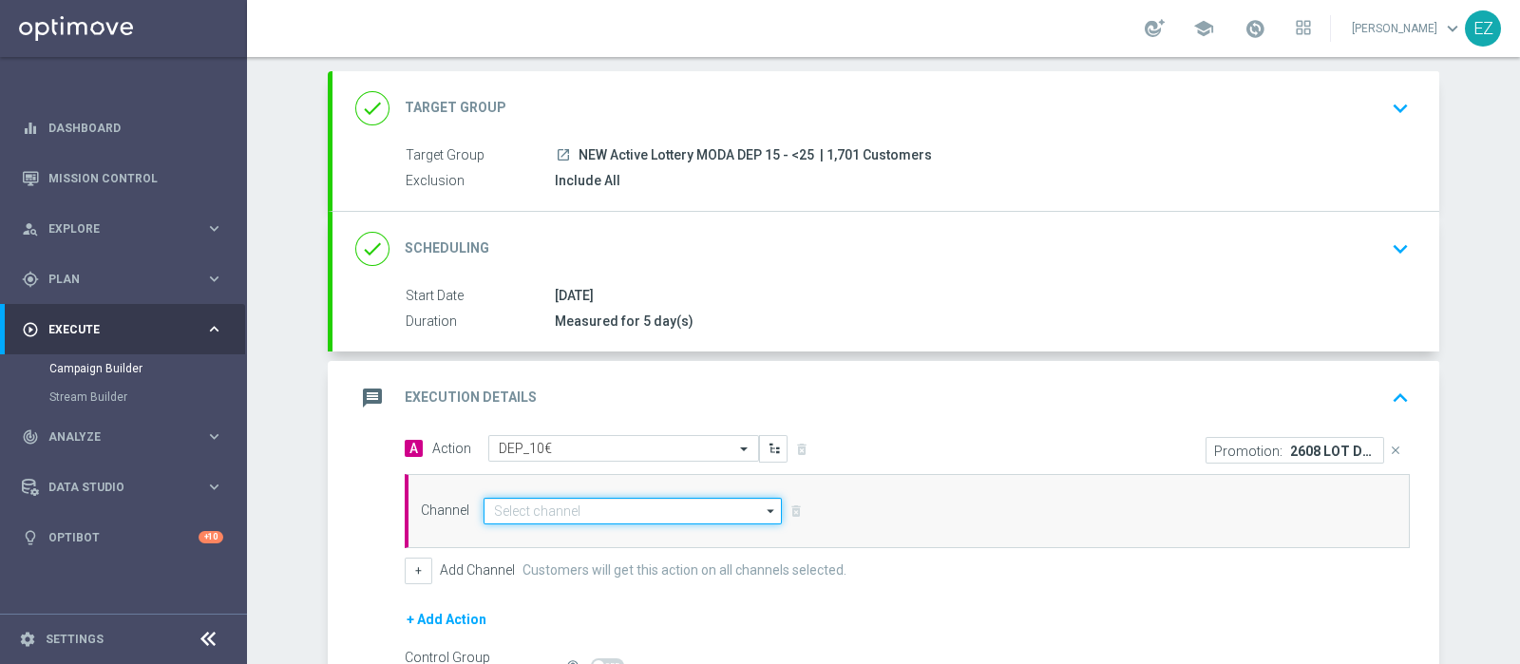
click at [557, 498] on input at bounding box center [632, 511] width 298 height 27
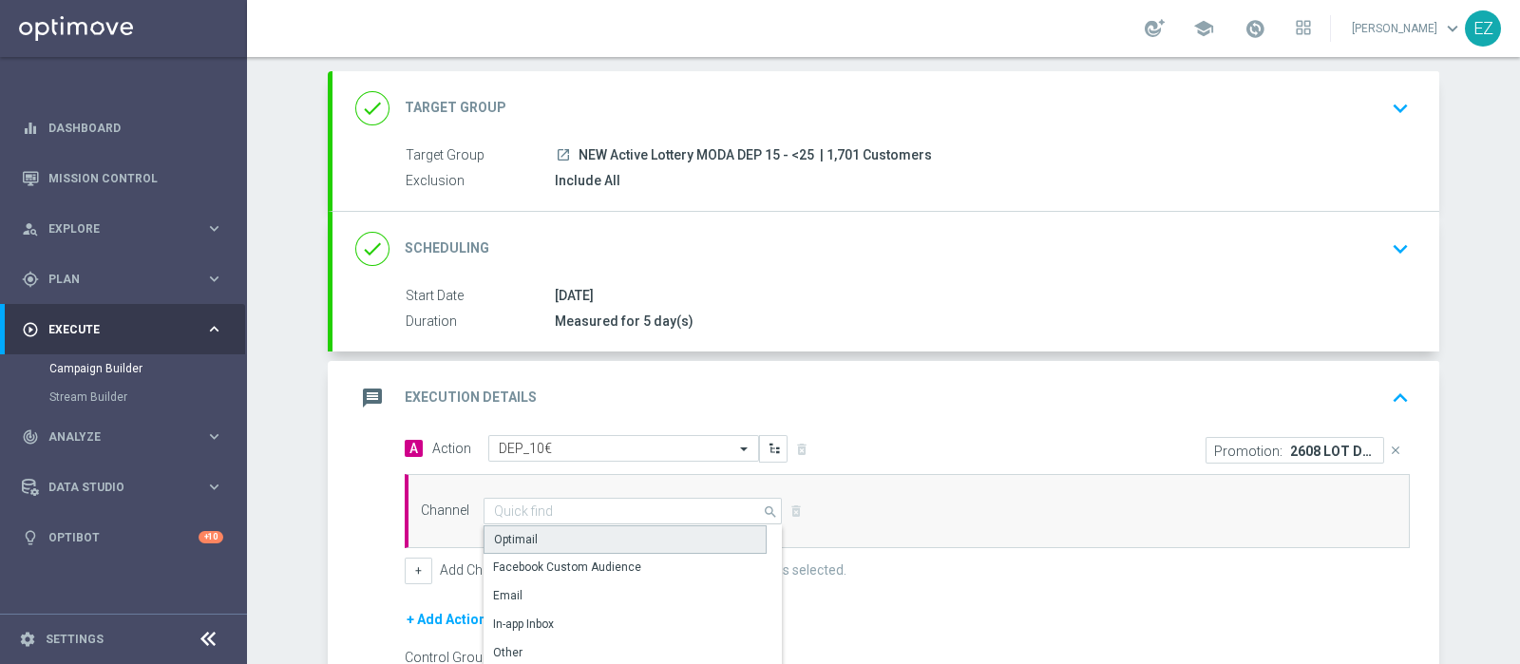
click at [541, 530] on div "Optimail" at bounding box center [624, 539] width 283 height 28
type input "Optimail"
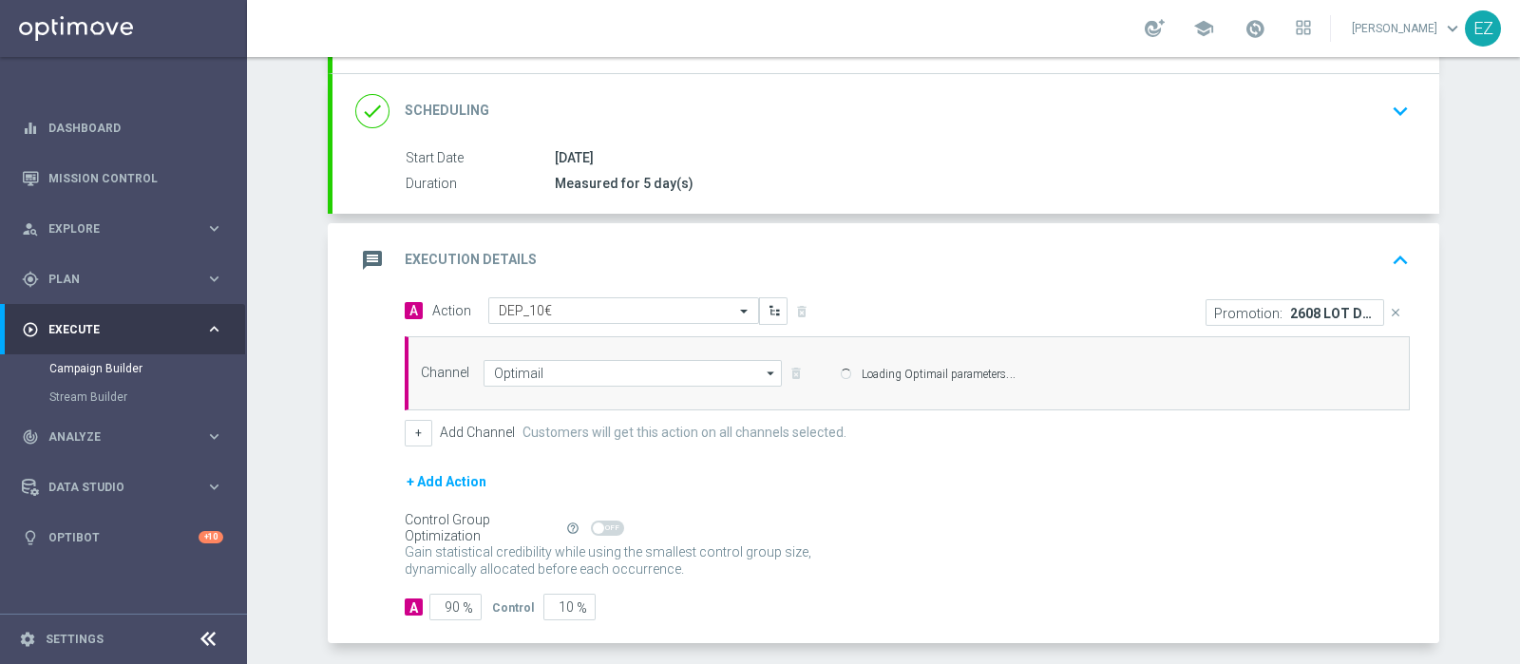
scroll to position [306, 0]
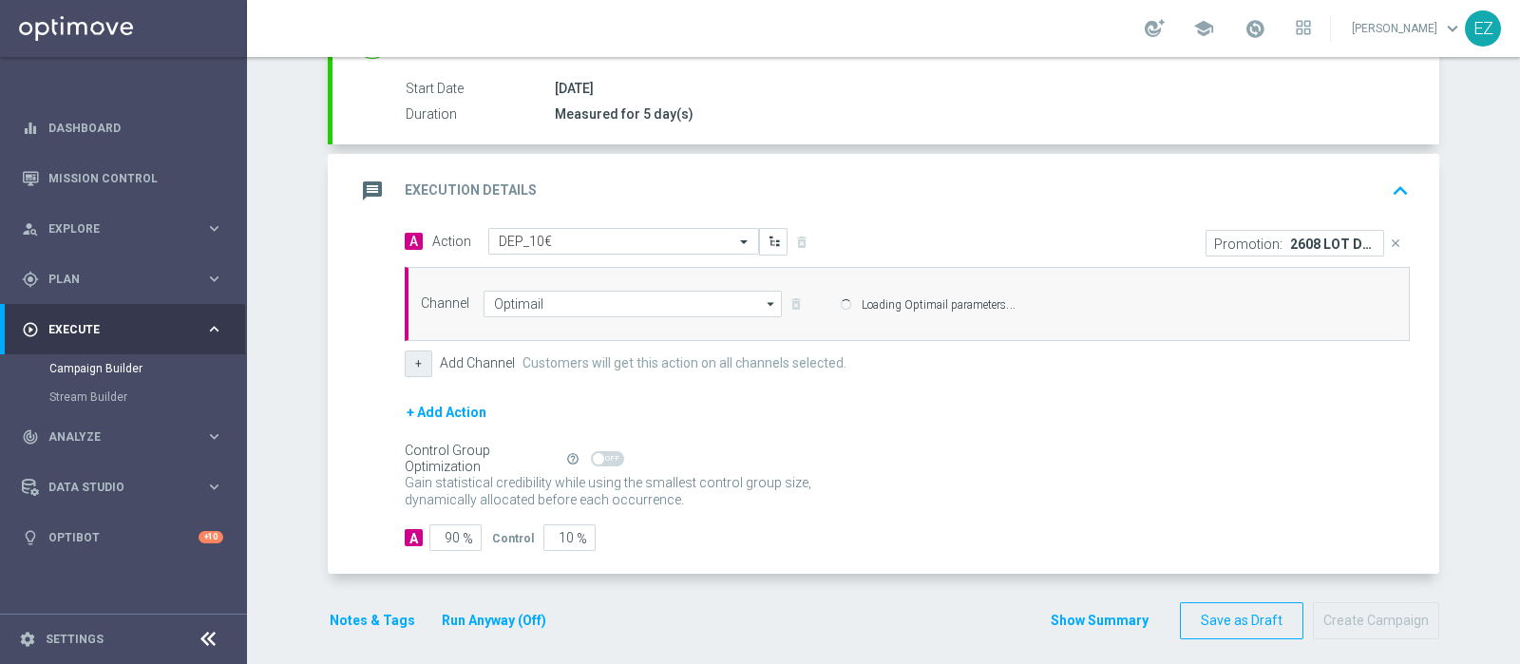
click at [416, 367] on button "+" at bounding box center [419, 364] width 28 height 27
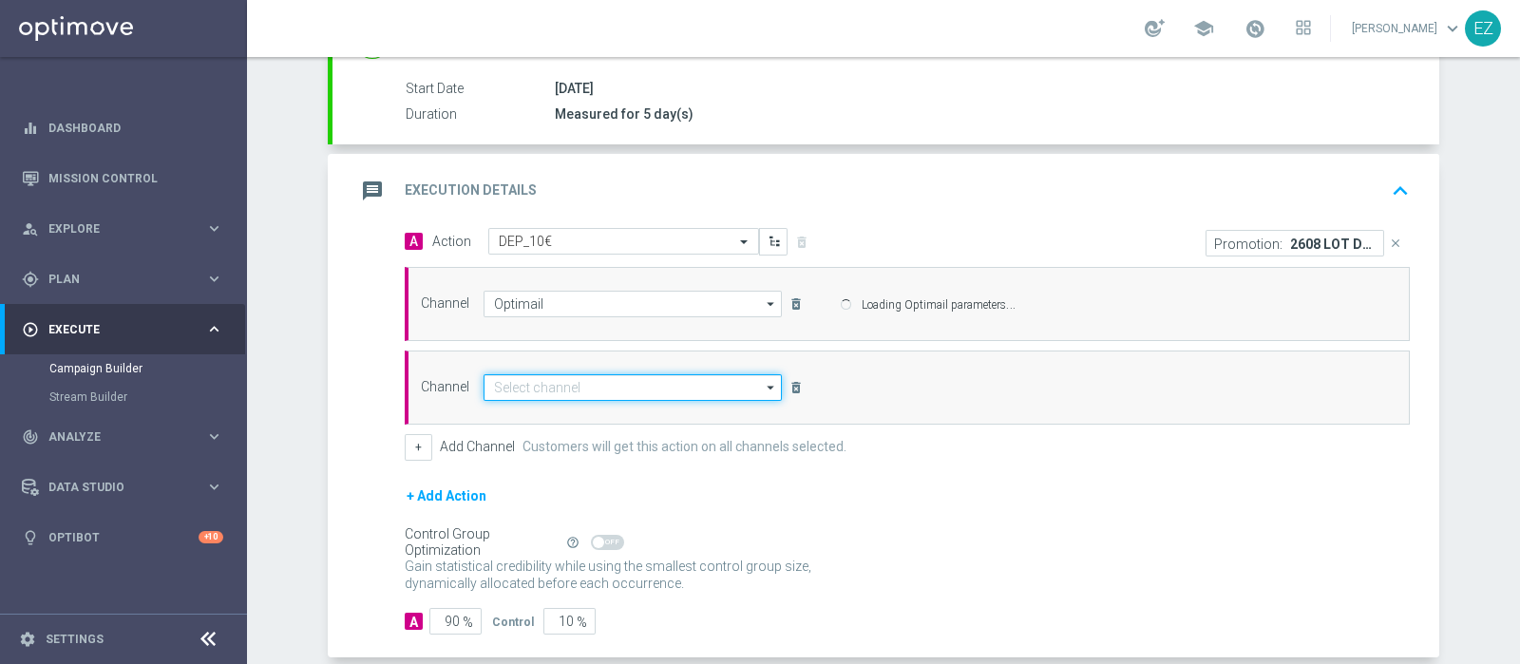
click at [552, 376] on input at bounding box center [632, 387] width 298 height 27
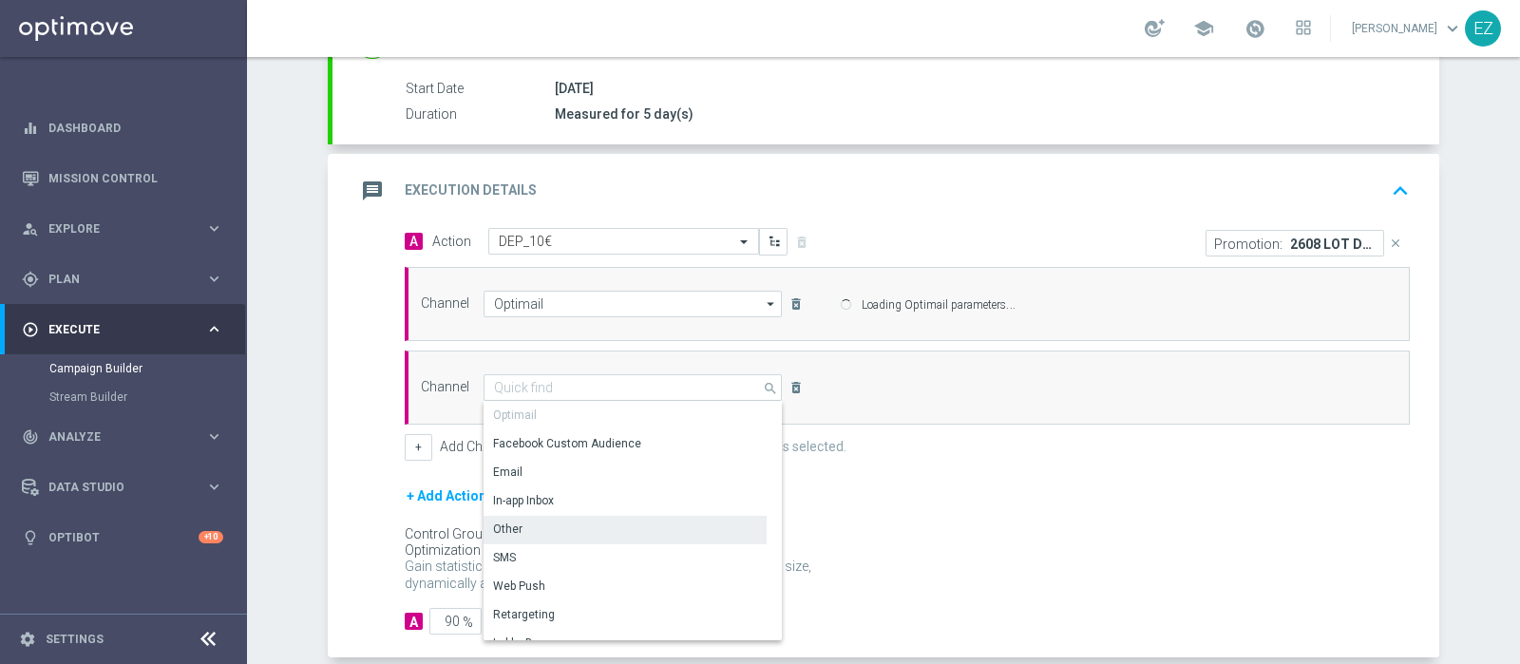
click at [522, 521] on div "Other" at bounding box center [624, 529] width 283 height 27
type input "Other"
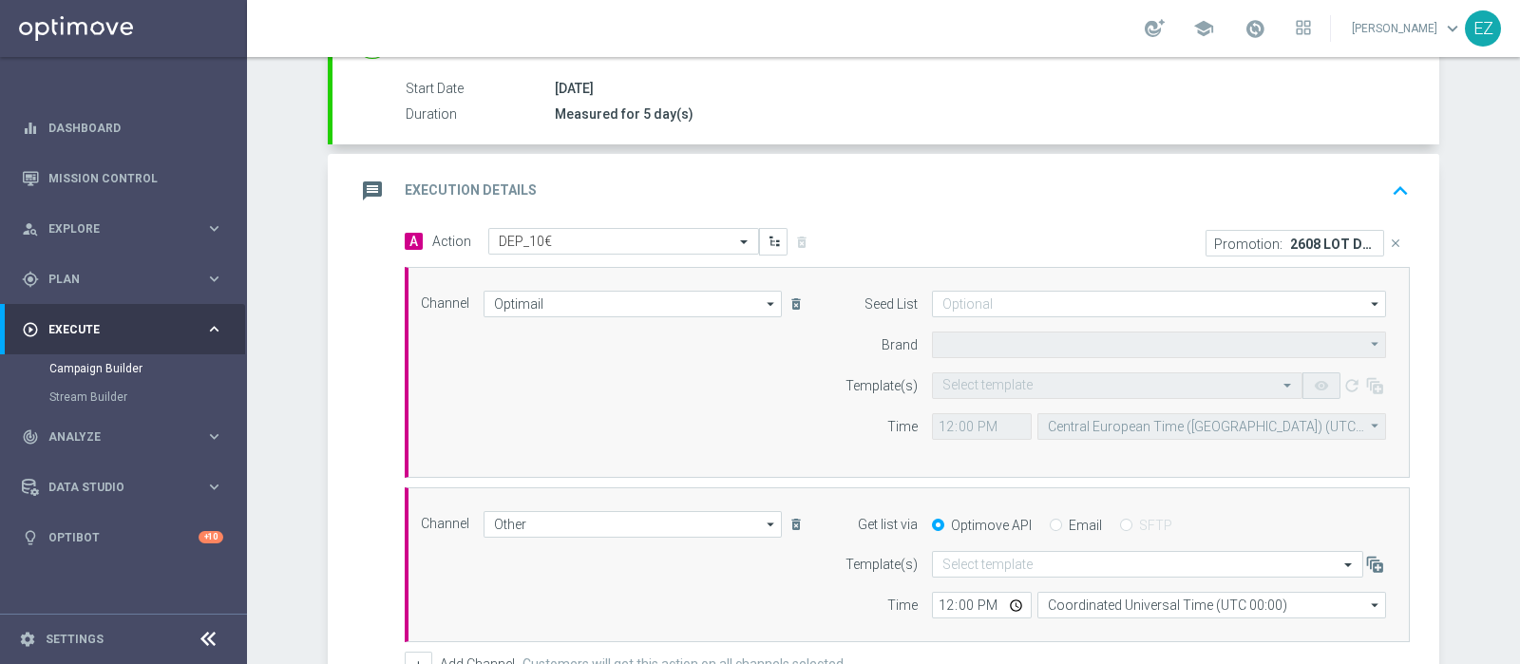
type input "Sisal Marketing"
click at [1029, 382] on input "text" at bounding box center [1098, 386] width 312 height 16
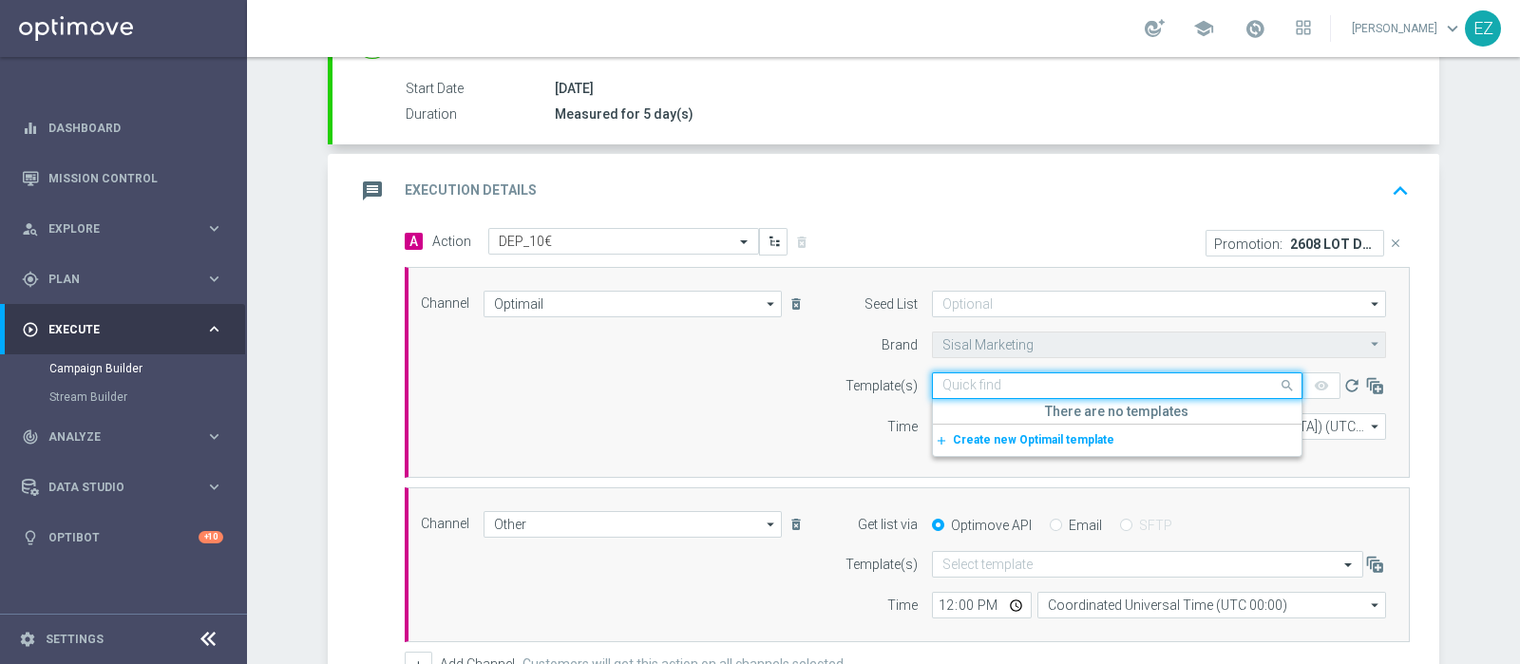
paste input "2608 LOT DEP M"
click at [1052, 416] on label "2608 LOT DEP M_2025_08_26" at bounding box center [1019, 415] width 155 height 16
type input "2608 LOT DEP M"
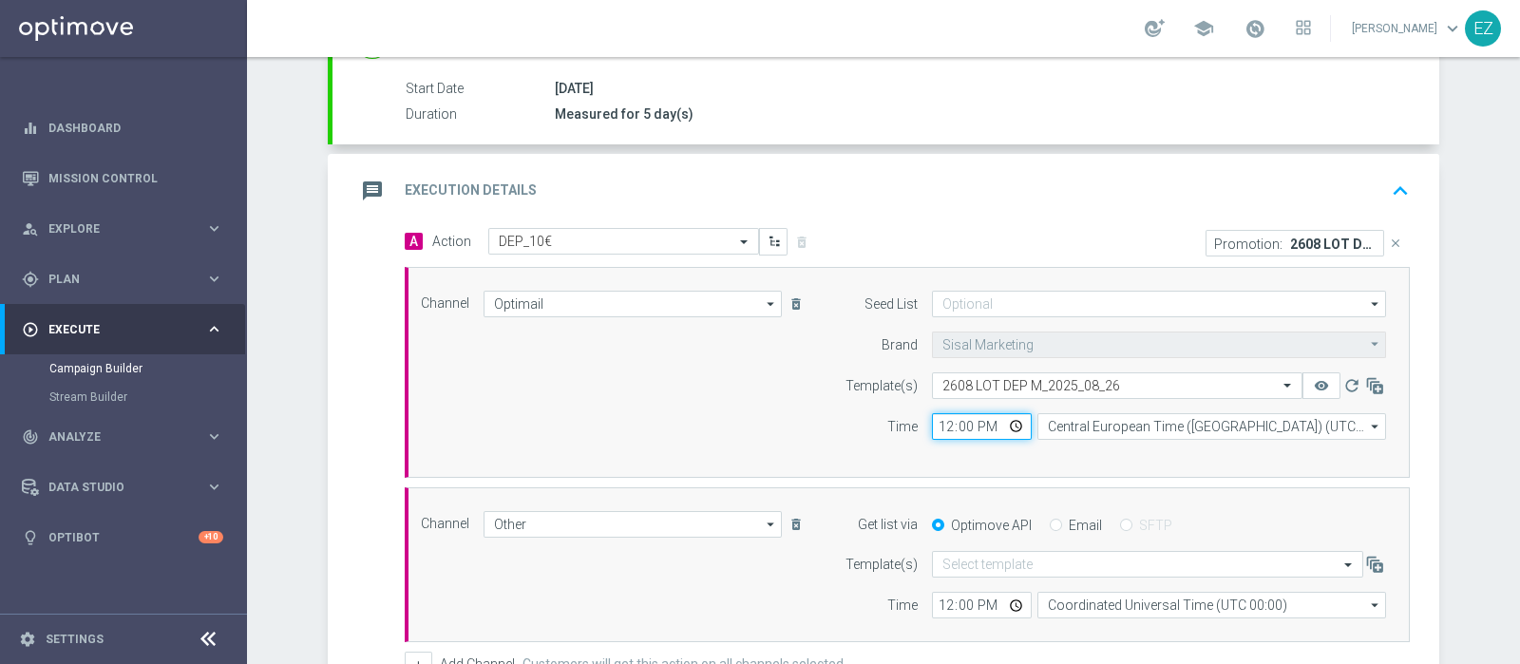
click at [933, 421] on input "12:00" at bounding box center [982, 426] width 100 height 27
type input "16:00"
click at [1050, 524] on input "Email" at bounding box center [1056, 527] width 12 height 12
radio input "true"
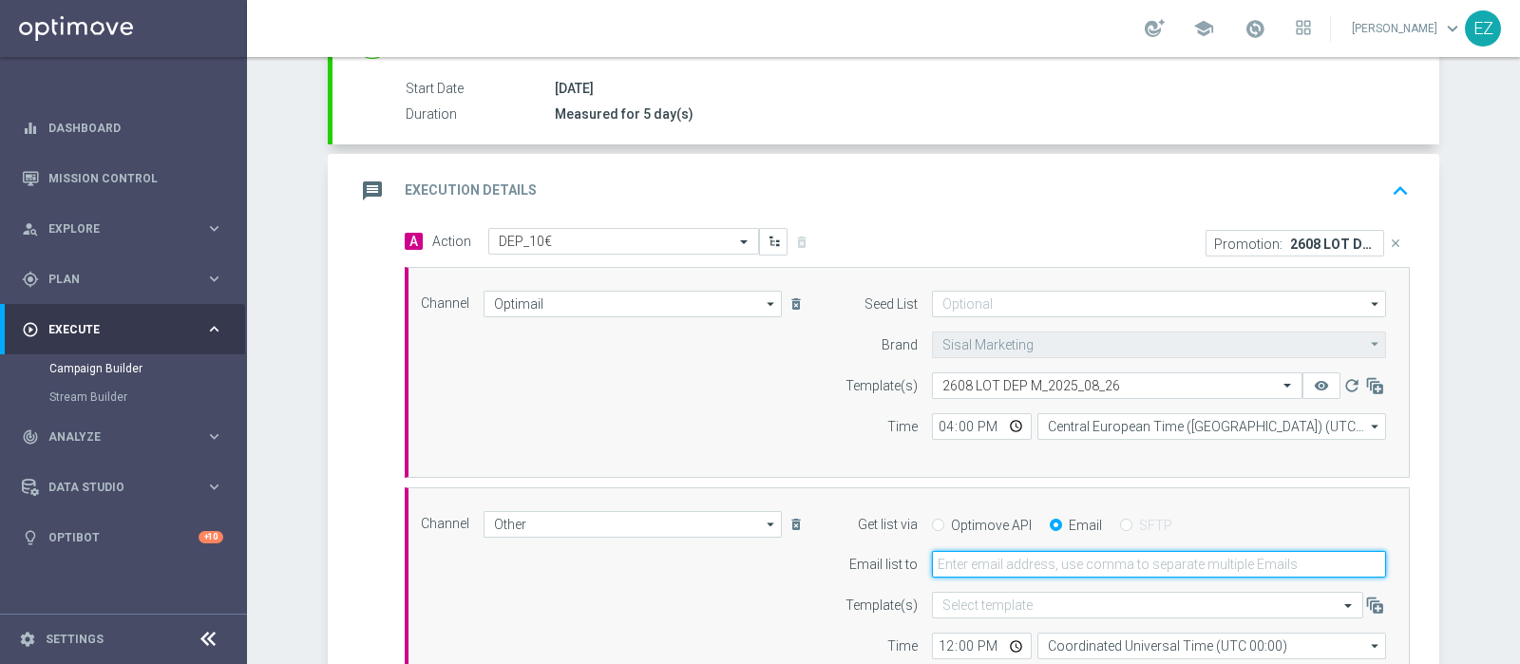
click at [998, 555] on input "email" at bounding box center [1159, 564] width 454 height 27
type input "elena.zarbin@sisal.it"
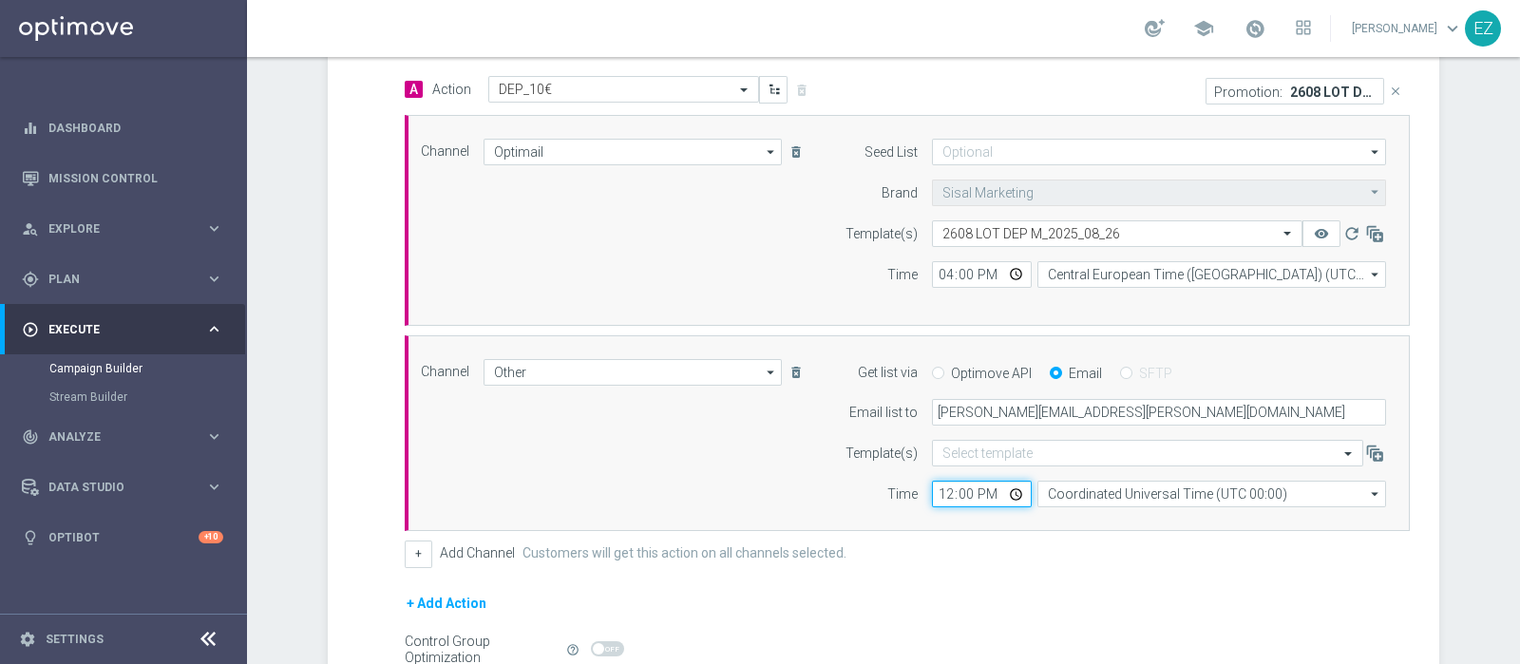
click at [936, 490] on input "12:00" at bounding box center [982, 494] width 100 height 27
type input "15:30"
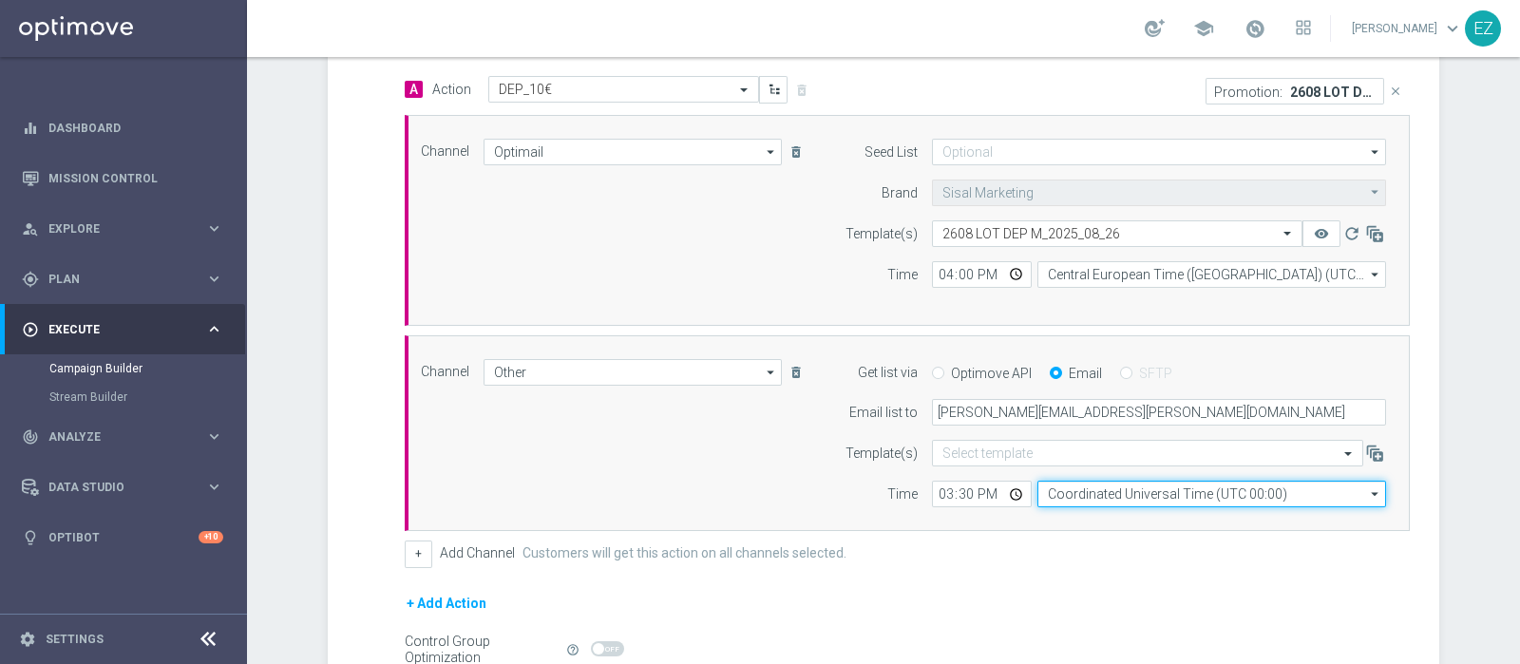
click at [1142, 488] on input "Coordinated Universal Time (UTC 00:00)" at bounding box center [1211, 494] width 349 height 27
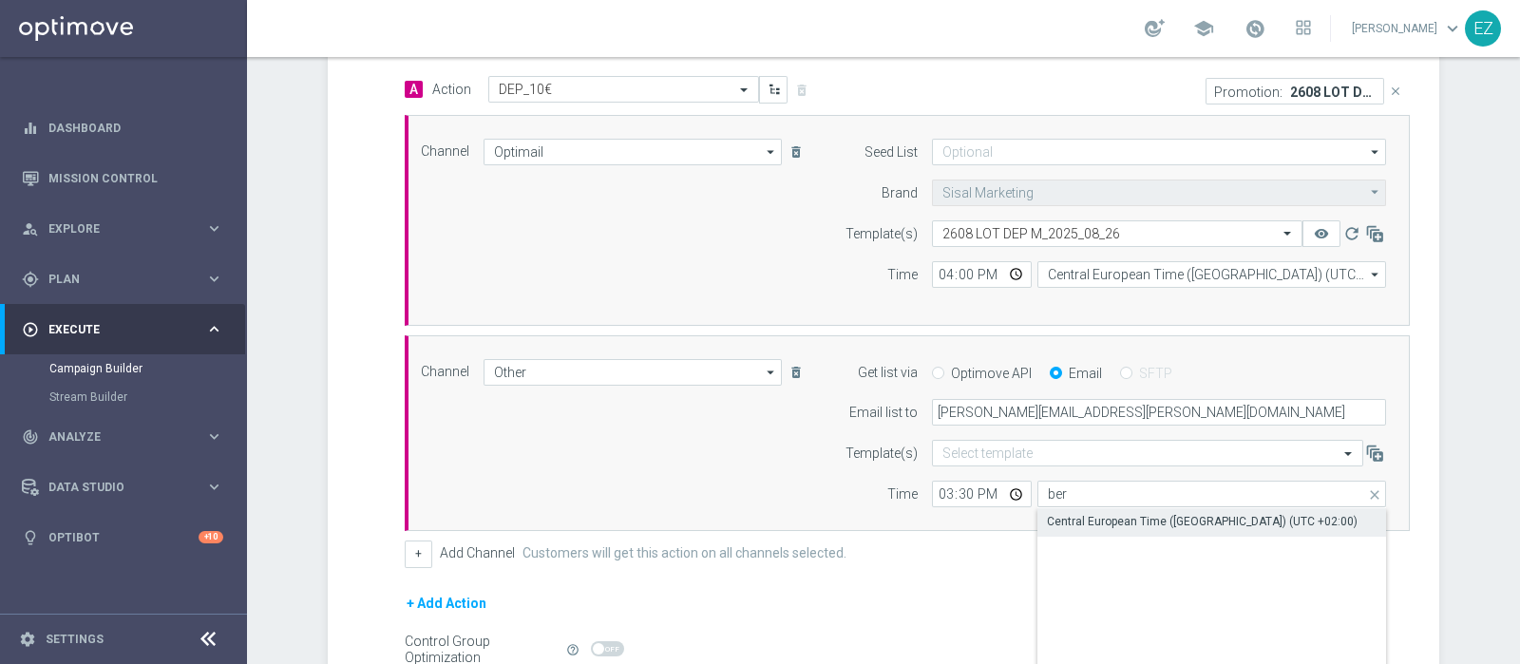
click at [1137, 515] on div "Central European Time (Berlin) (UTC +02:00)" at bounding box center [1202, 521] width 311 height 17
type input "Central European Time (Berlin) (UTC +02:00)"
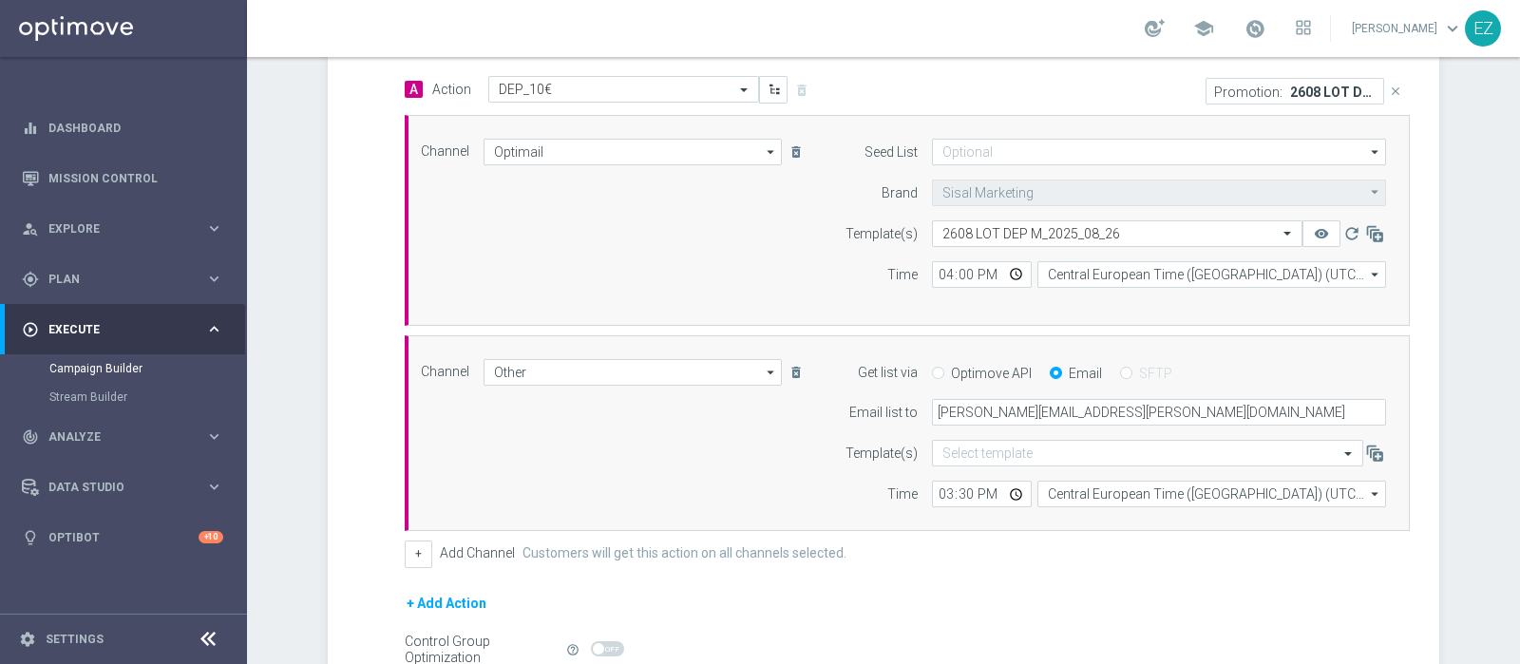
scroll to position [657, 0]
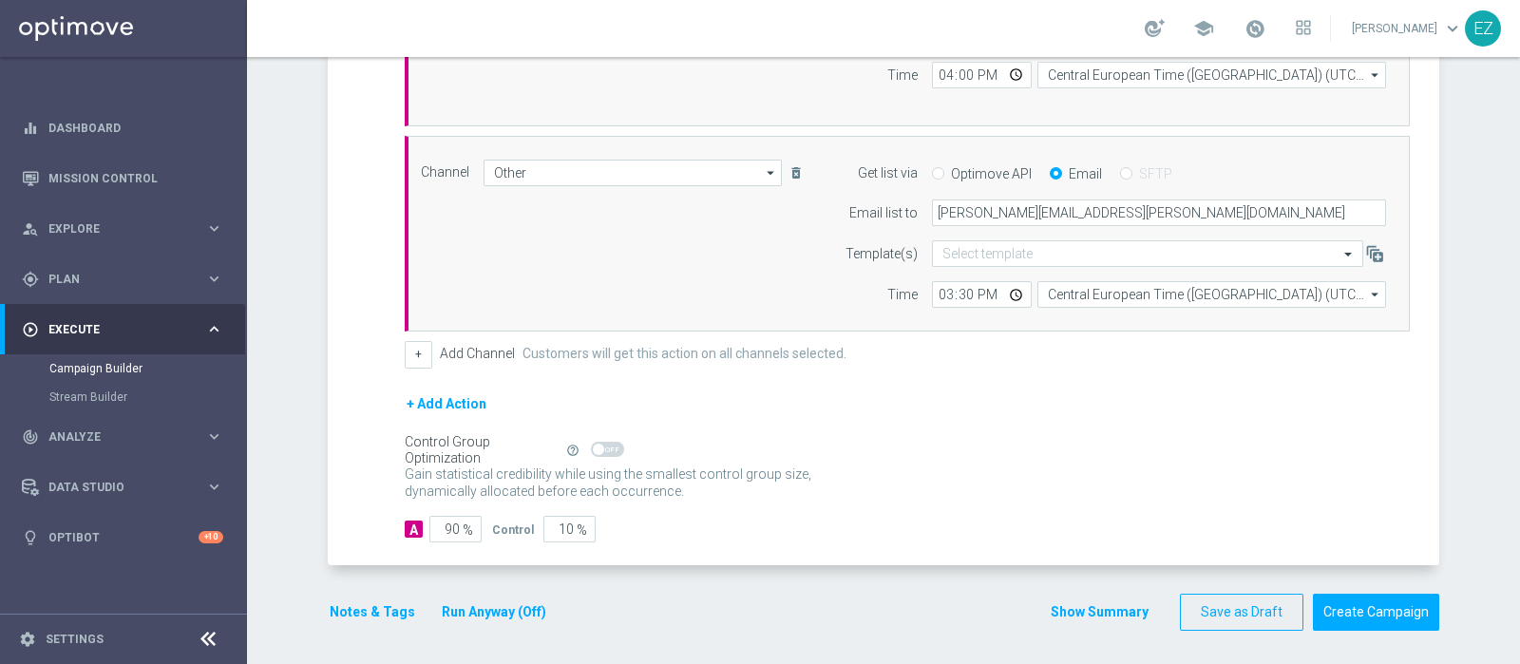
click at [382, 612] on button "Notes & Tags" at bounding box center [372, 612] width 89 height 24
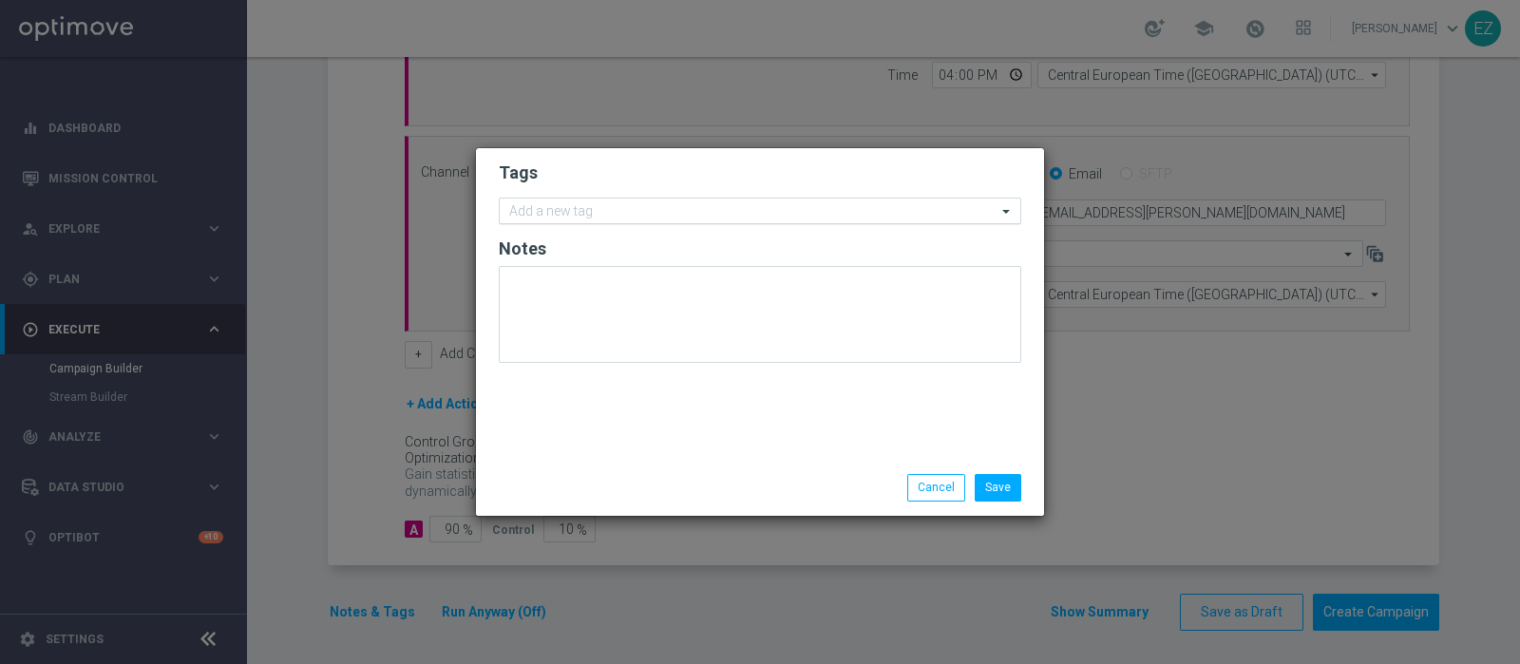
click at [567, 212] on input "text" at bounding box center [752, 212] width 487 height 16
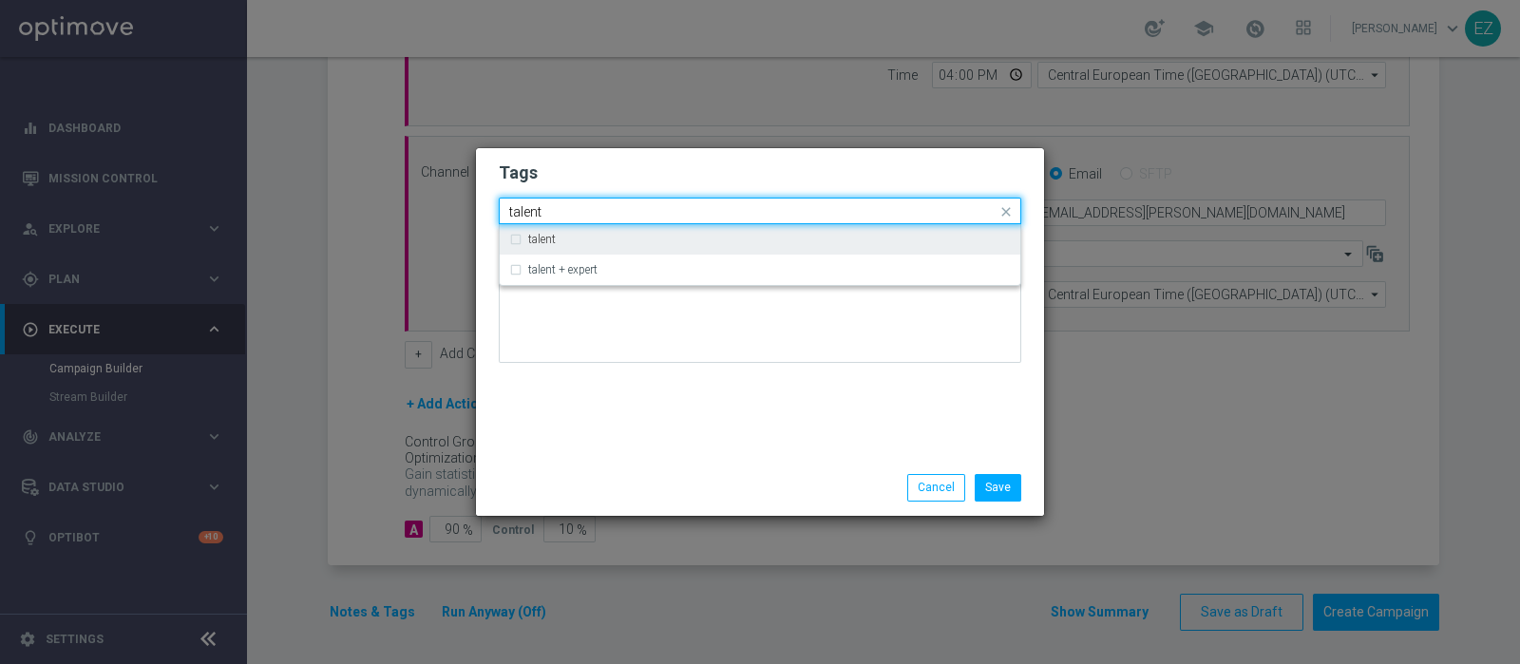
click at [549, 235] on label "talent" at bounding box center [542, 239] width 28 height 11
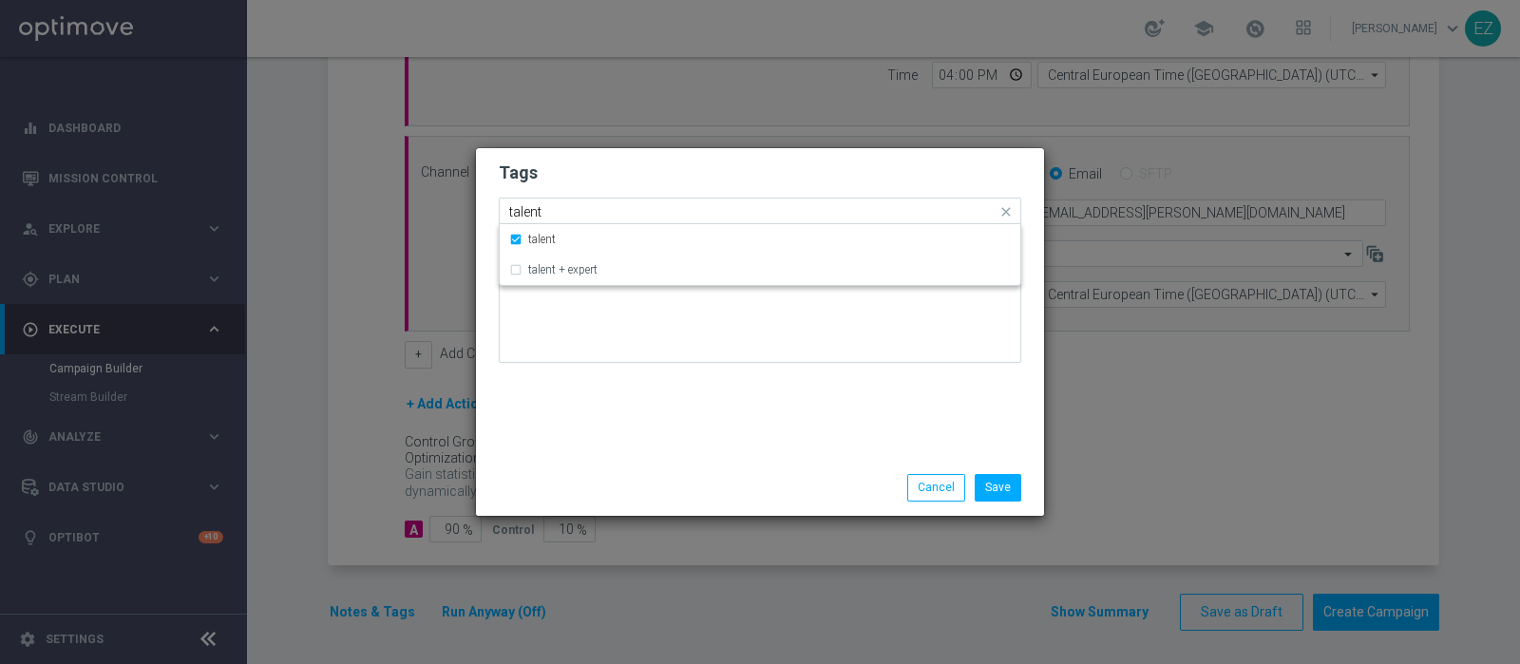
click at [532, 212] on input "talent" at bounding box center [752, 212] width 487 height 16
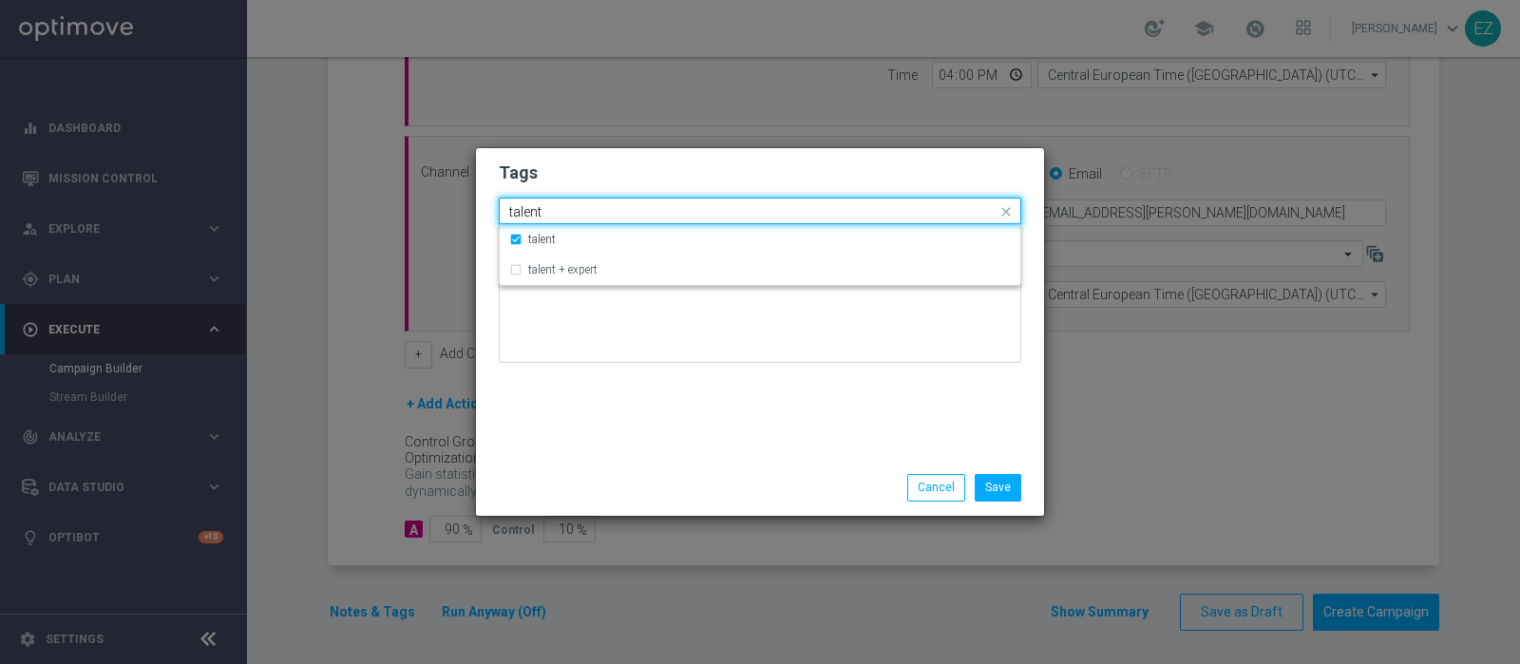
click at [532, 212] on input "talent" at bounding box center [752, 212] width 487 height 16
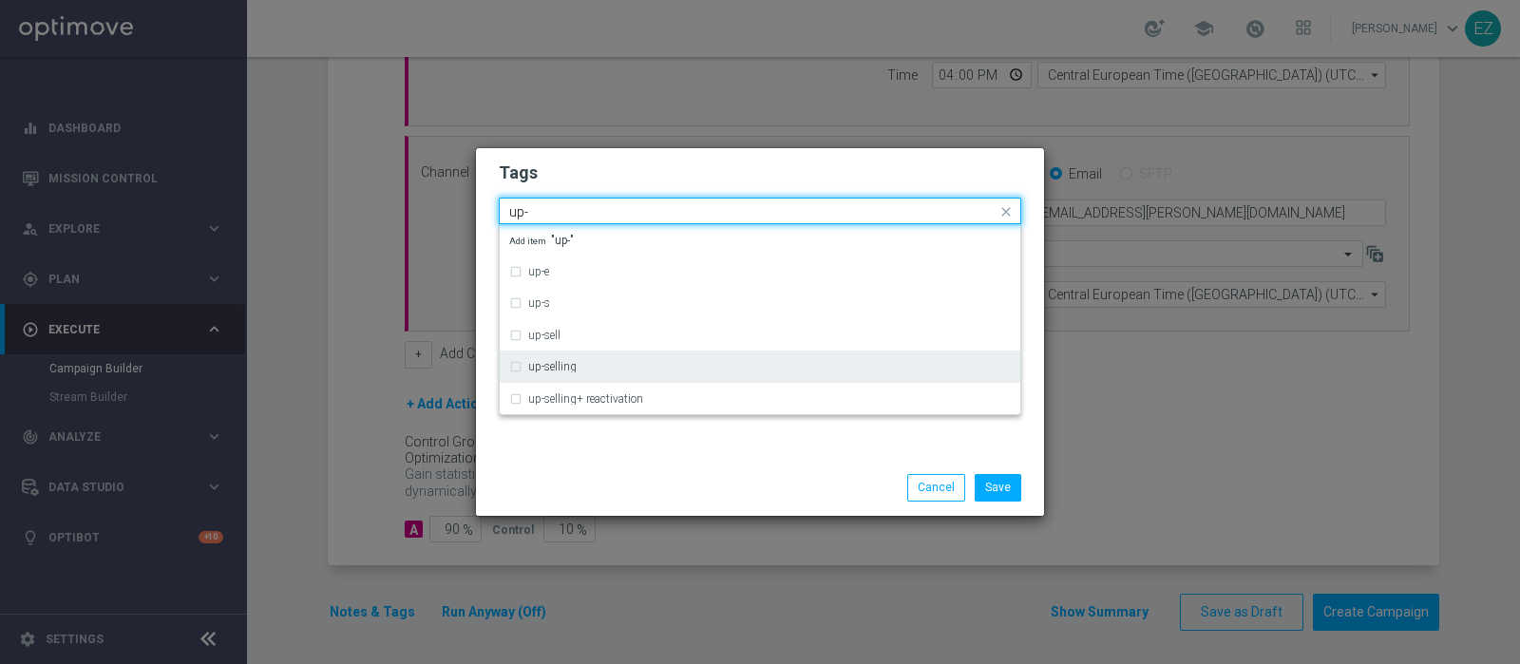
click at [559, 359] on div "up-selling" at bounding box center [760, 366] width 502 height 30
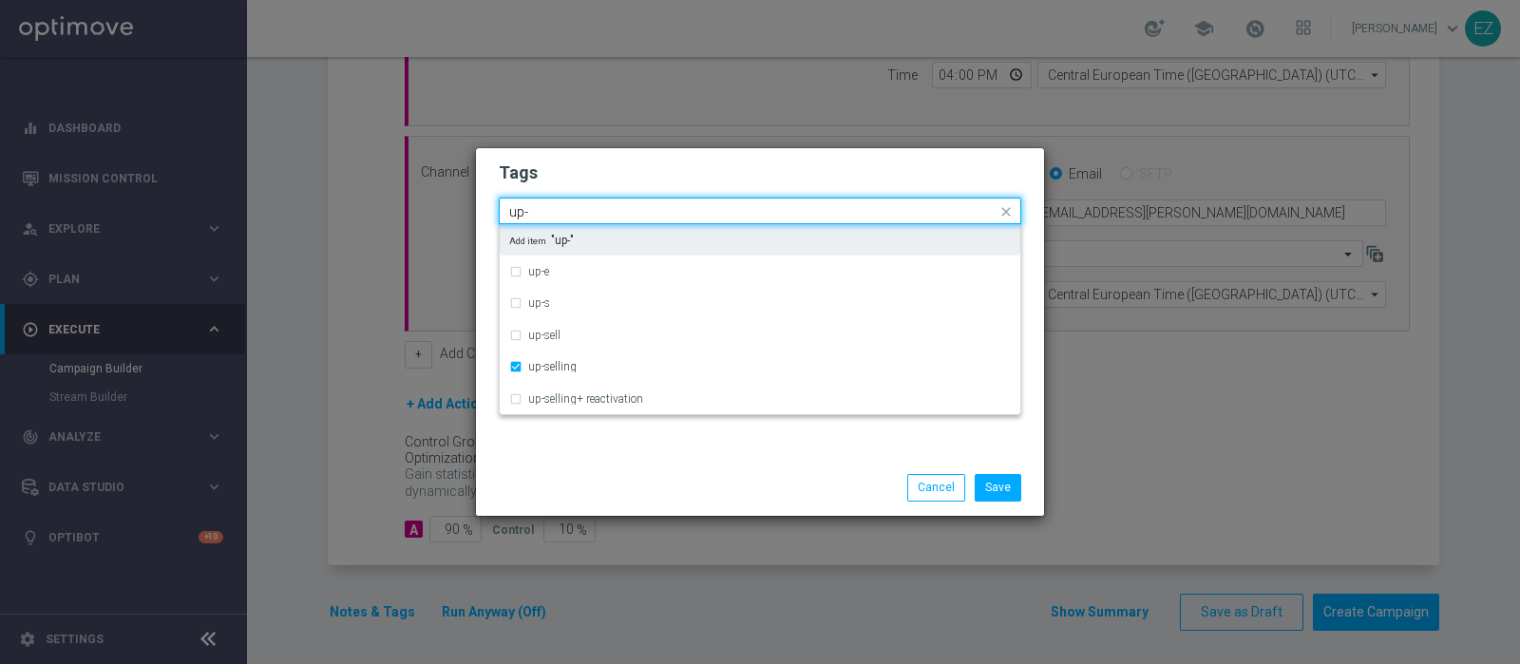
drag, startPoint x: 551, startPoint y: 214, endPoint x: 373, endPoint y: 216, distance: 177.6
click at [373, 216] on modal-container "Tags Quick find × talent × up-selling up- up-e up-s up-sell up-selling up-selli…" at bounding box center [760, 332] width 1520 height 664
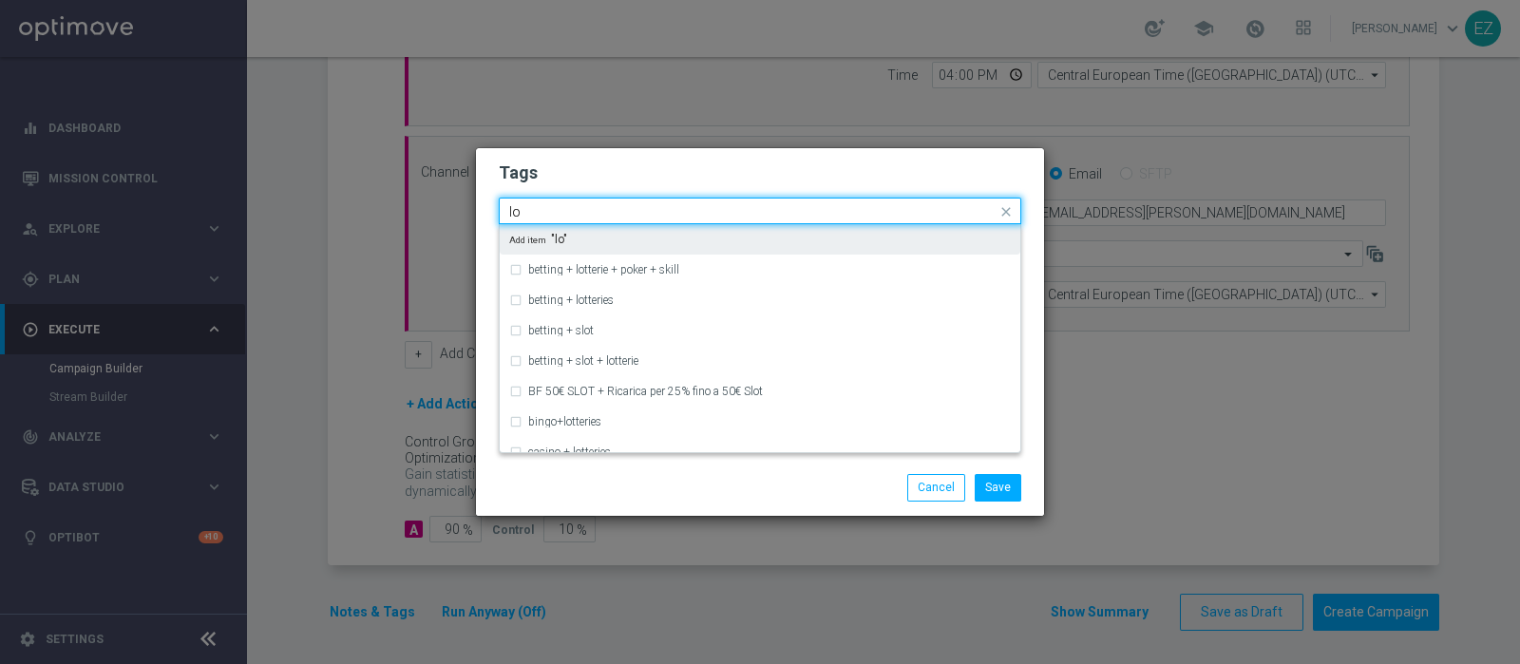
type input "l"
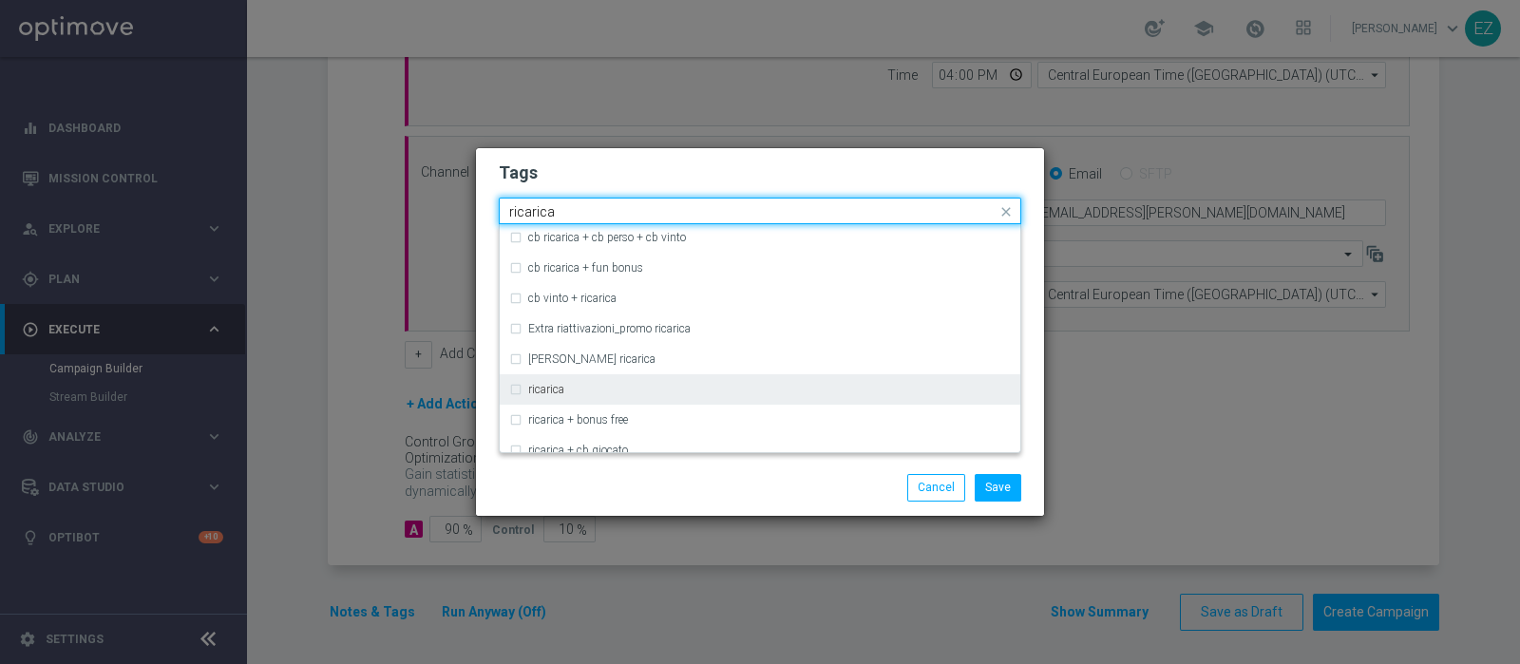
scroll to position [500, 0]
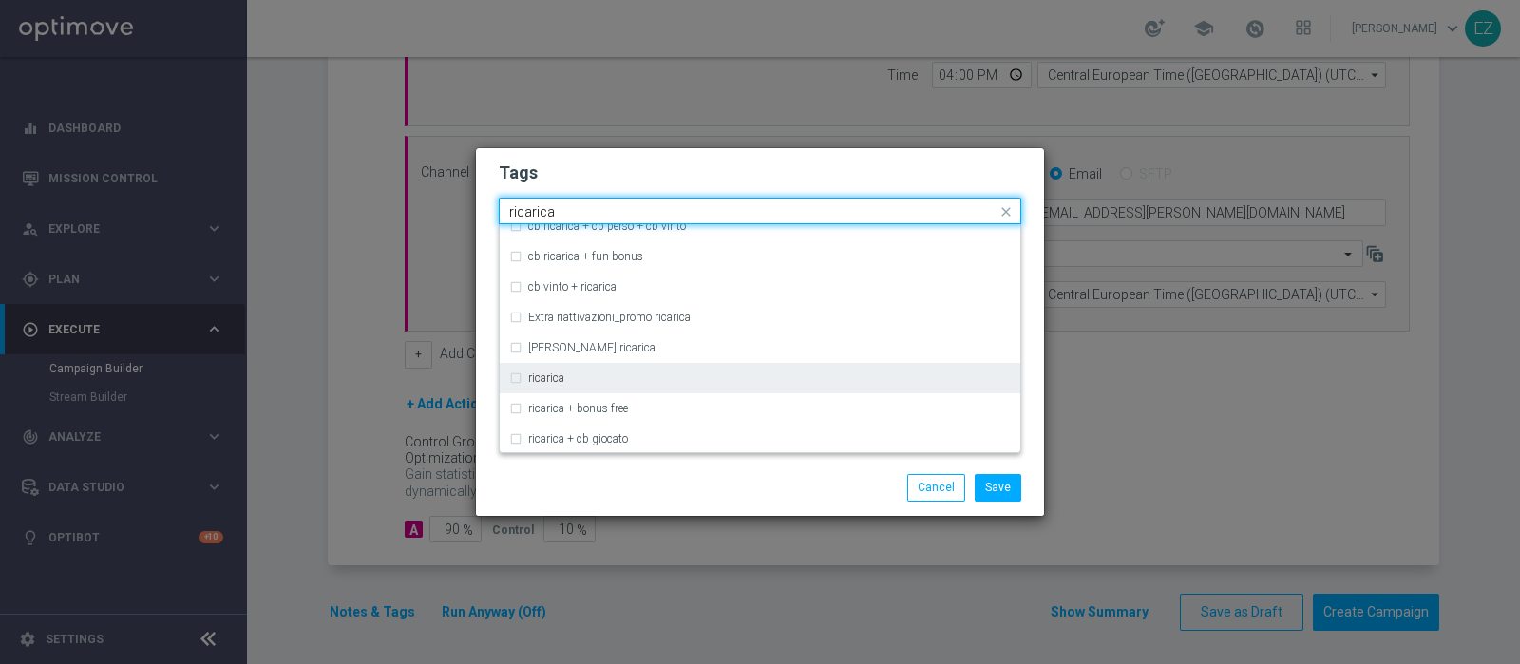
click at [595, 376] on div "ricarica" at bounding box center [769, 377] width 483 height 11
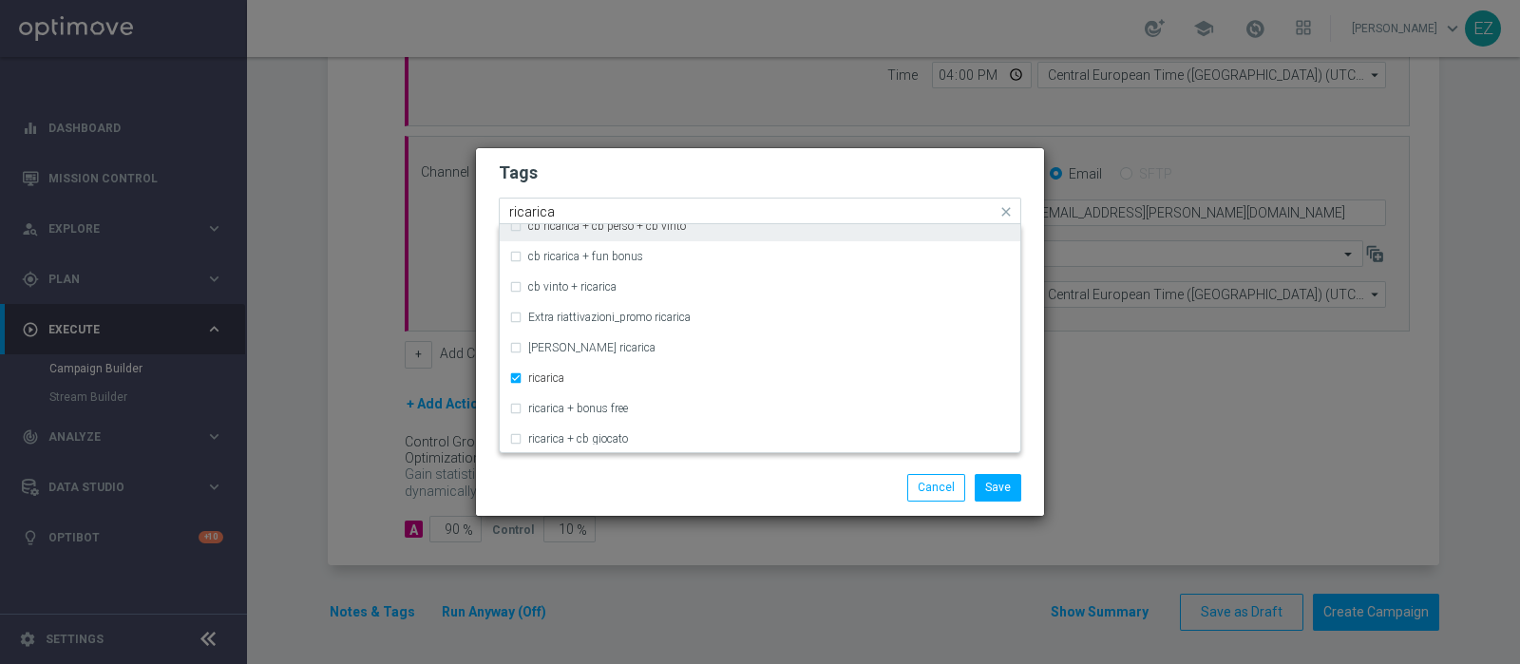
click at [532, 214] on input "ricarica" at bounding box center [752, 212] width 487 height 16
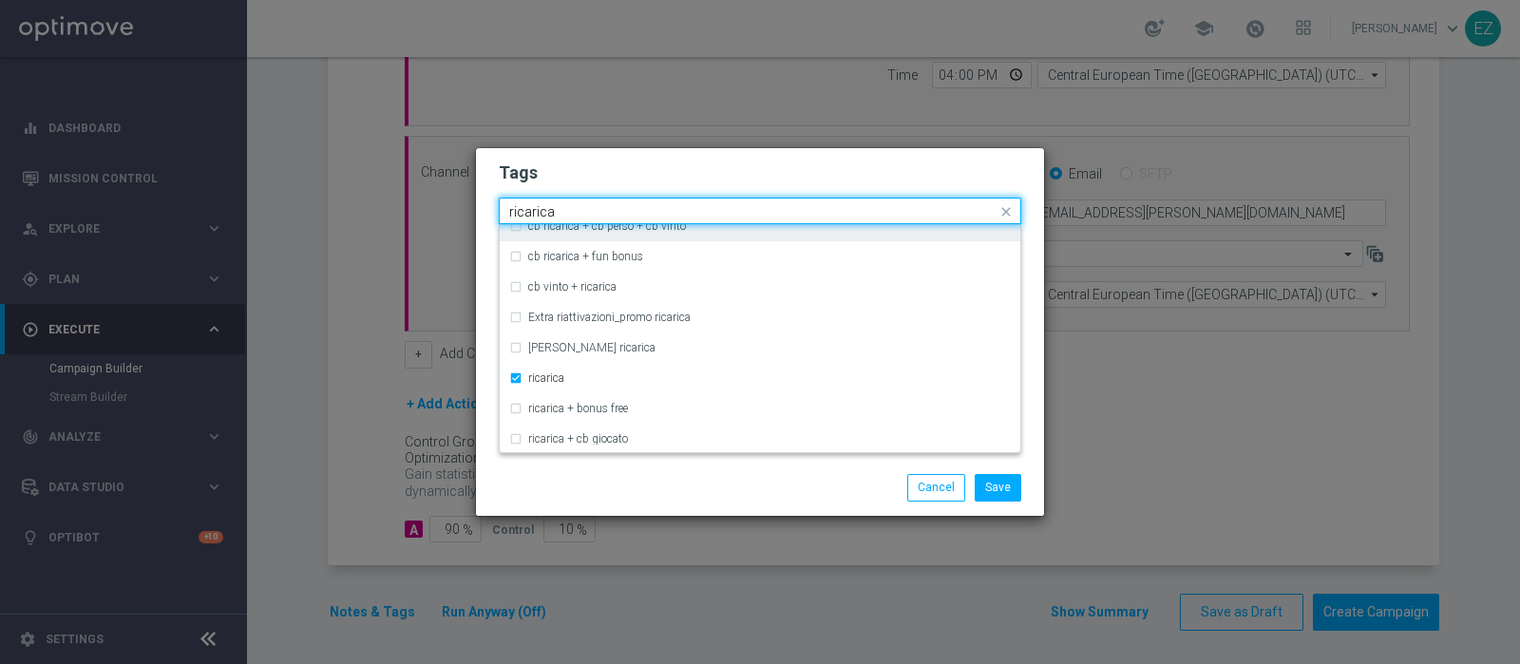
click at [532, 214] on input "ricarica" at bounding box center [752, 212] width 487 height 16
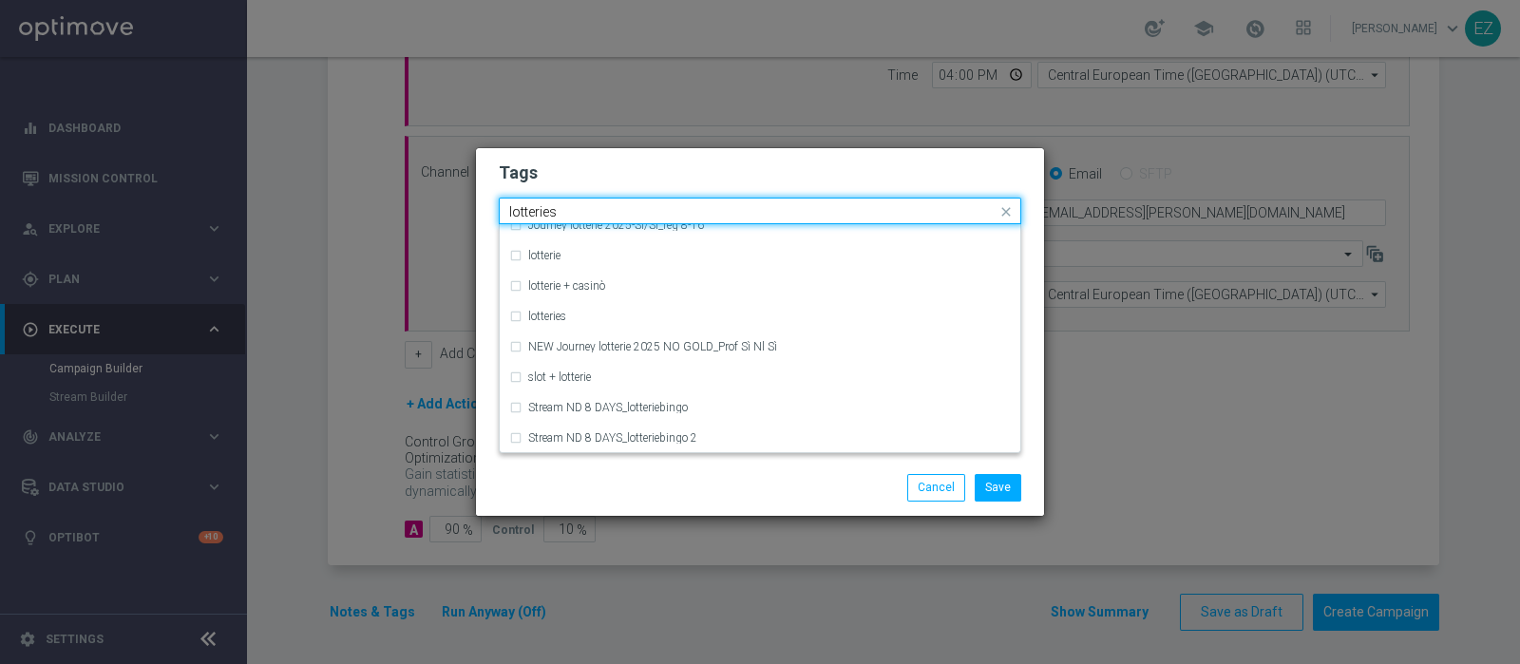
scroll to position [0, 0]
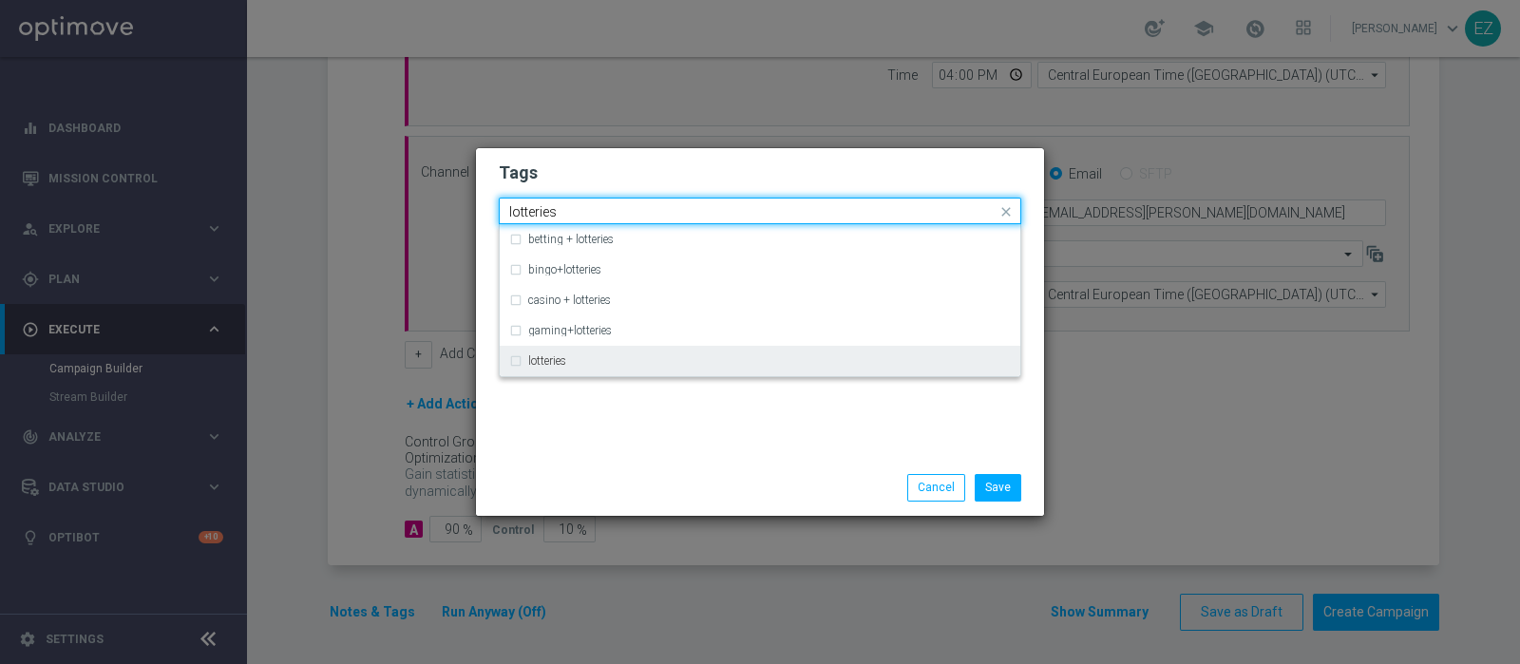
click at [539, 366] on label "lotteries" at bounding box center [547, 360] width 38 height 11
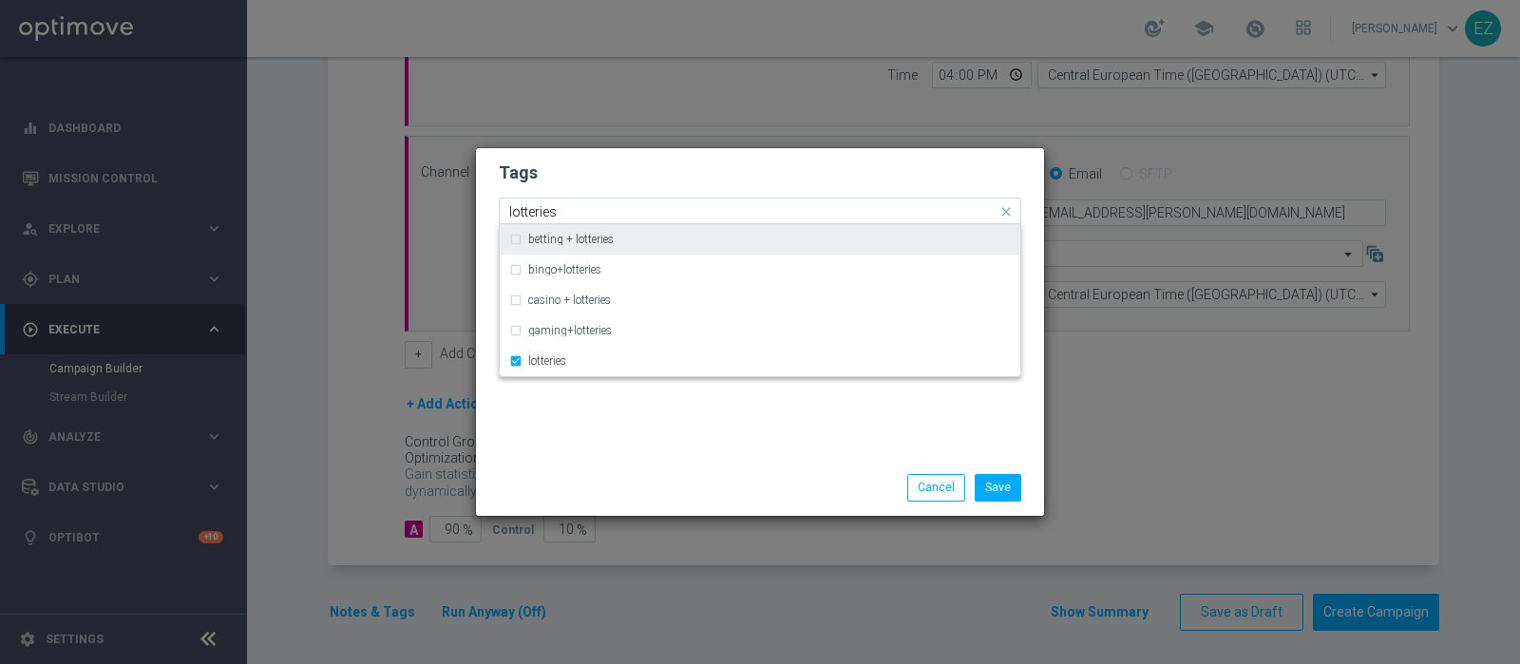
click at [535, 216] on input "lotteries" at bounding box center [752, 212] width 487 height 16
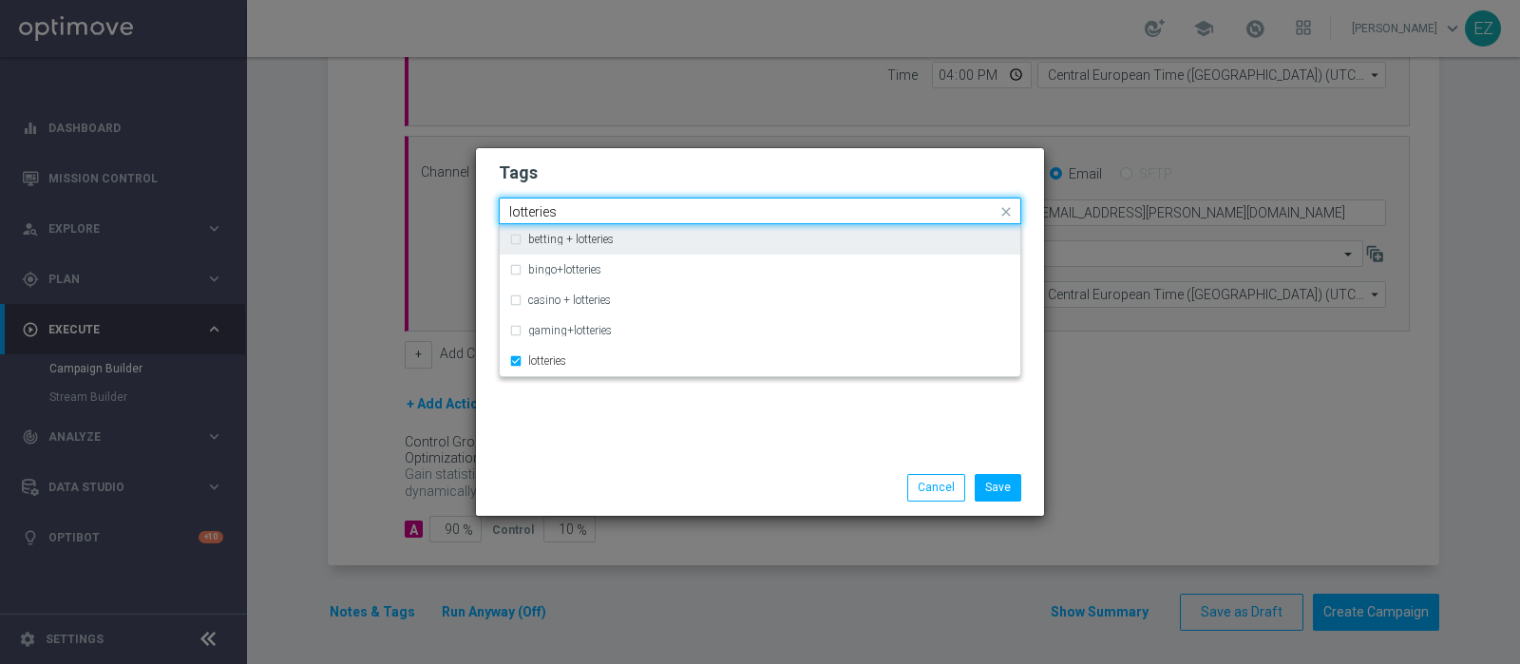
click at [535, 216] on input "lotteries" at bounding box center [752, 212] width 487 height 16
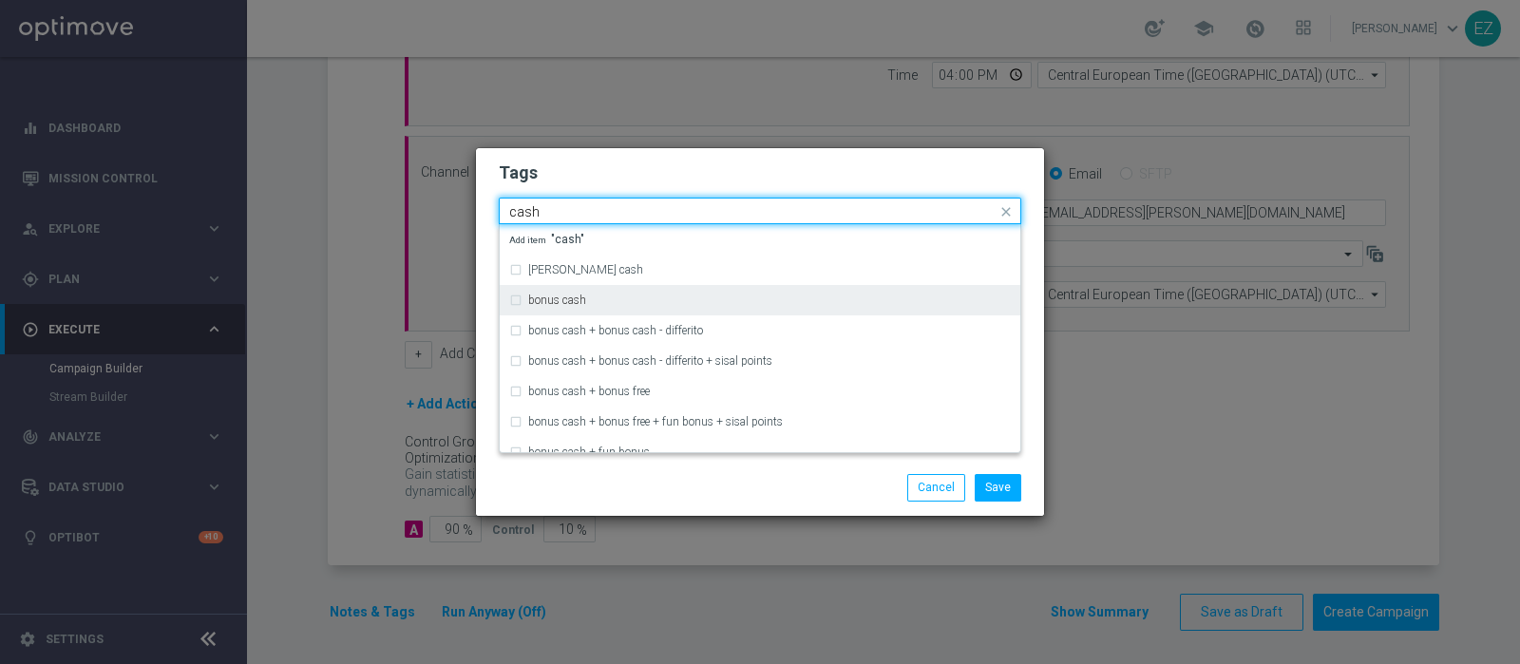
click at [570, 305] on label "bonus cash" at bounding box center [557, 299] width 58 height 11
type input "cash"
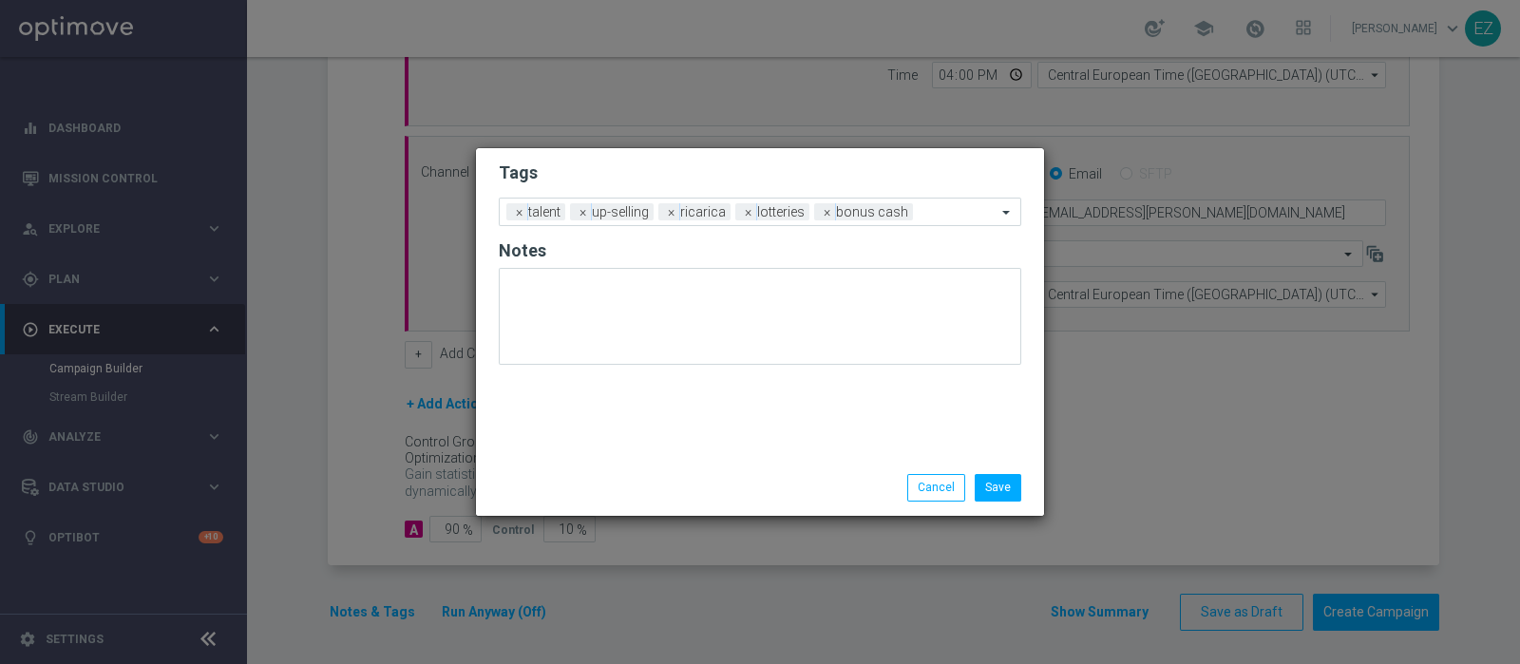
click at [603, 463] on div "Save Cancel" at bounding box center [760, 487] width 568 height 55
click at [1004, 482] on button "Save" at bounding box center [998, 487] width 47 height 27
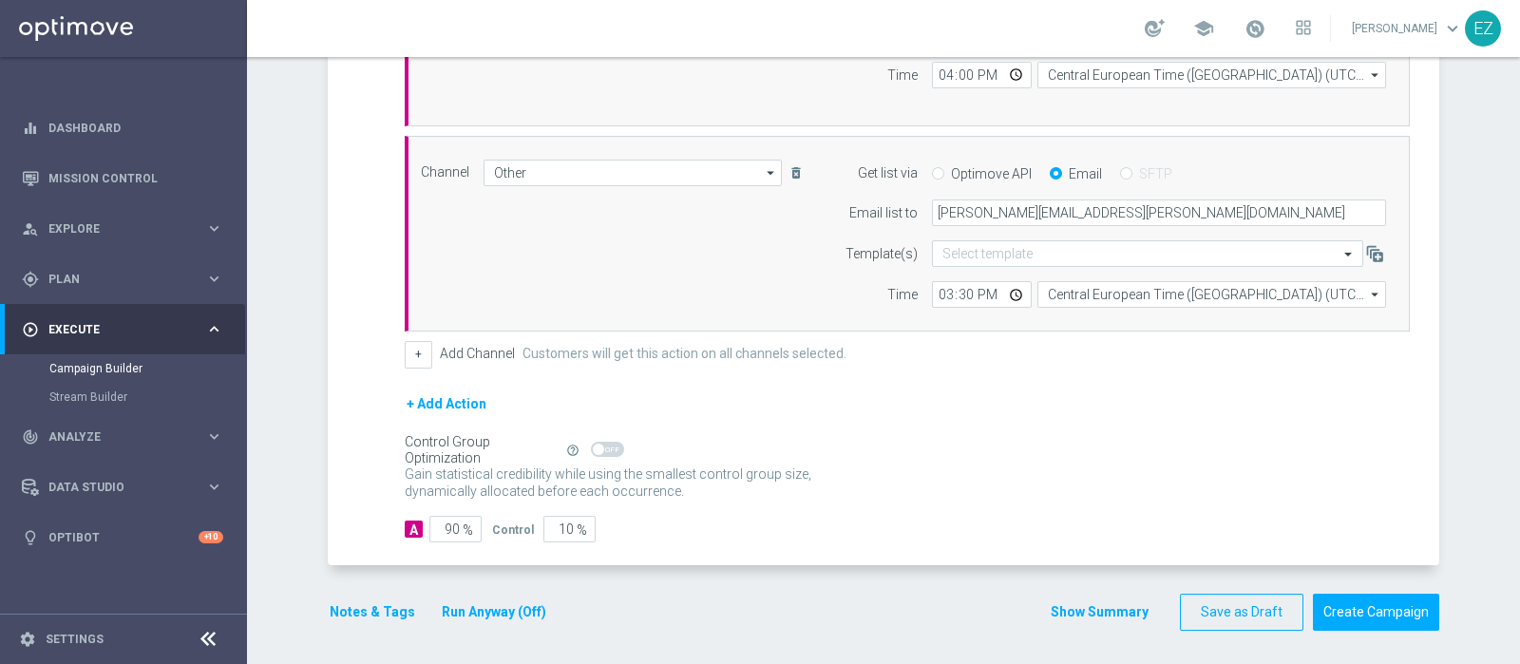
click at [1097, 605] on button "Show Summary" at bounding box center [1100, 612] width 100 height 22
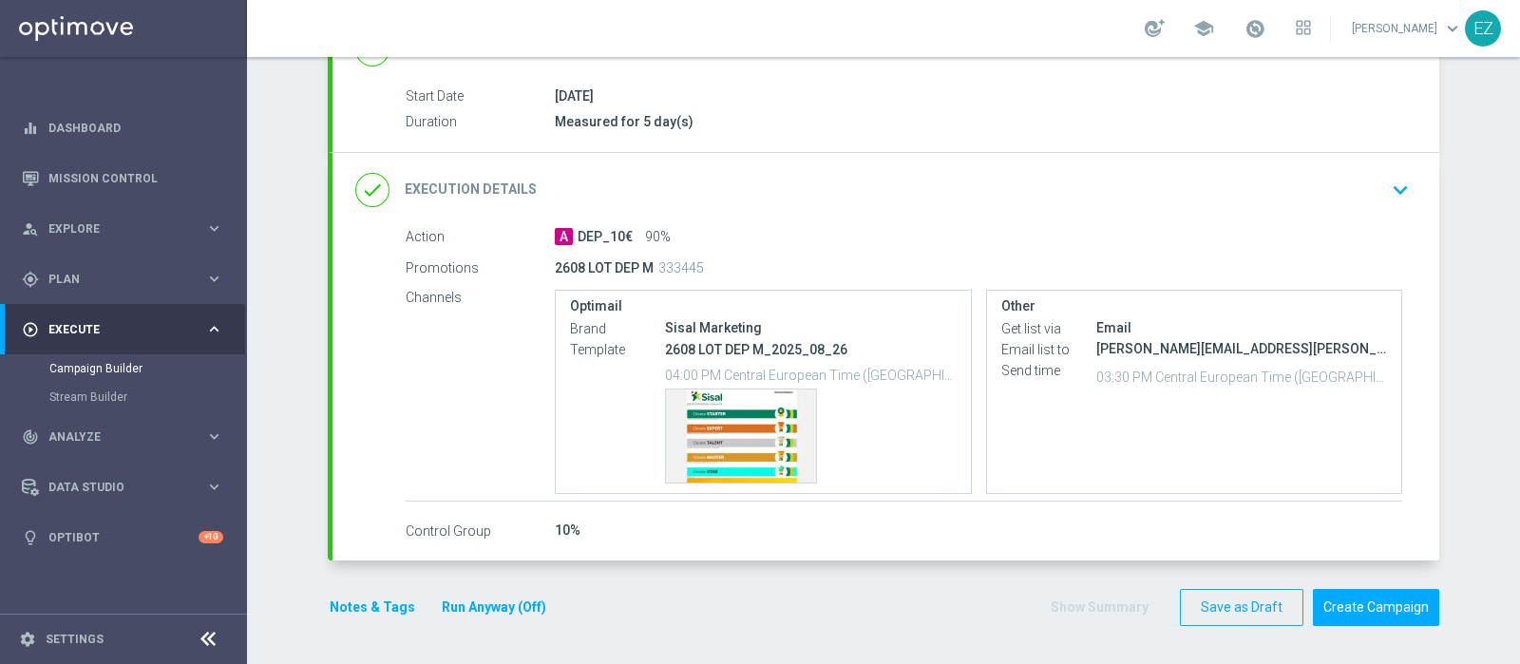
scroll to position [294, 0]
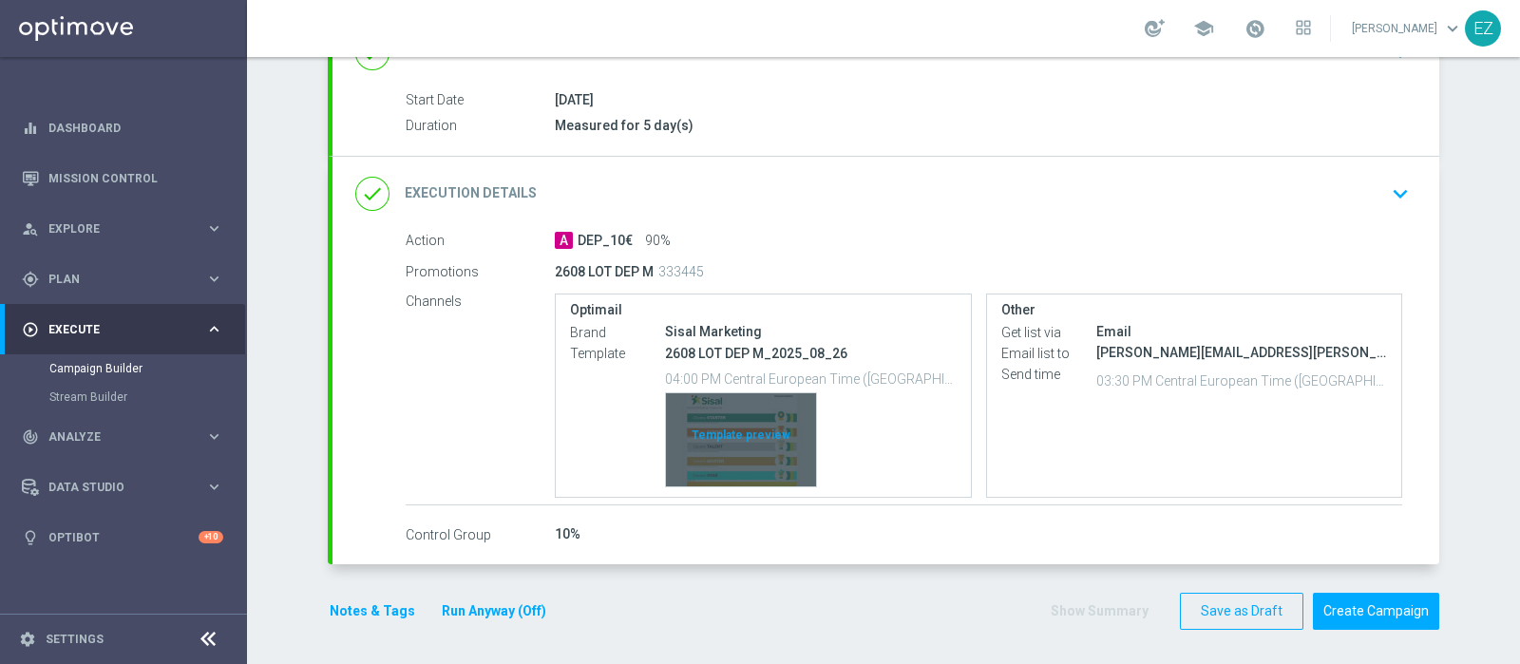
click at [723, 443] on div "Template preview" at bounding box center [741, 439] width 150 height 93
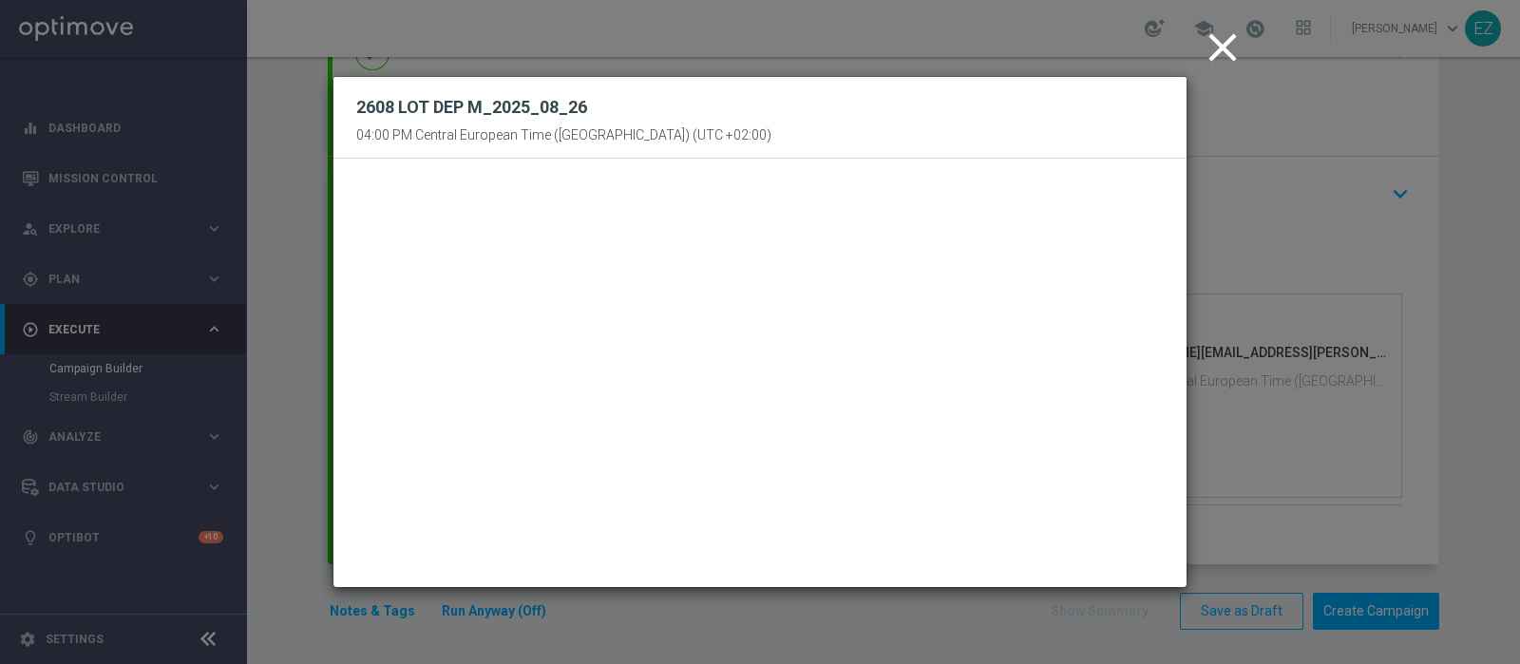
click at [1219, 43] on icon "close" at bounding box center [1222, 47] width 47 height 47
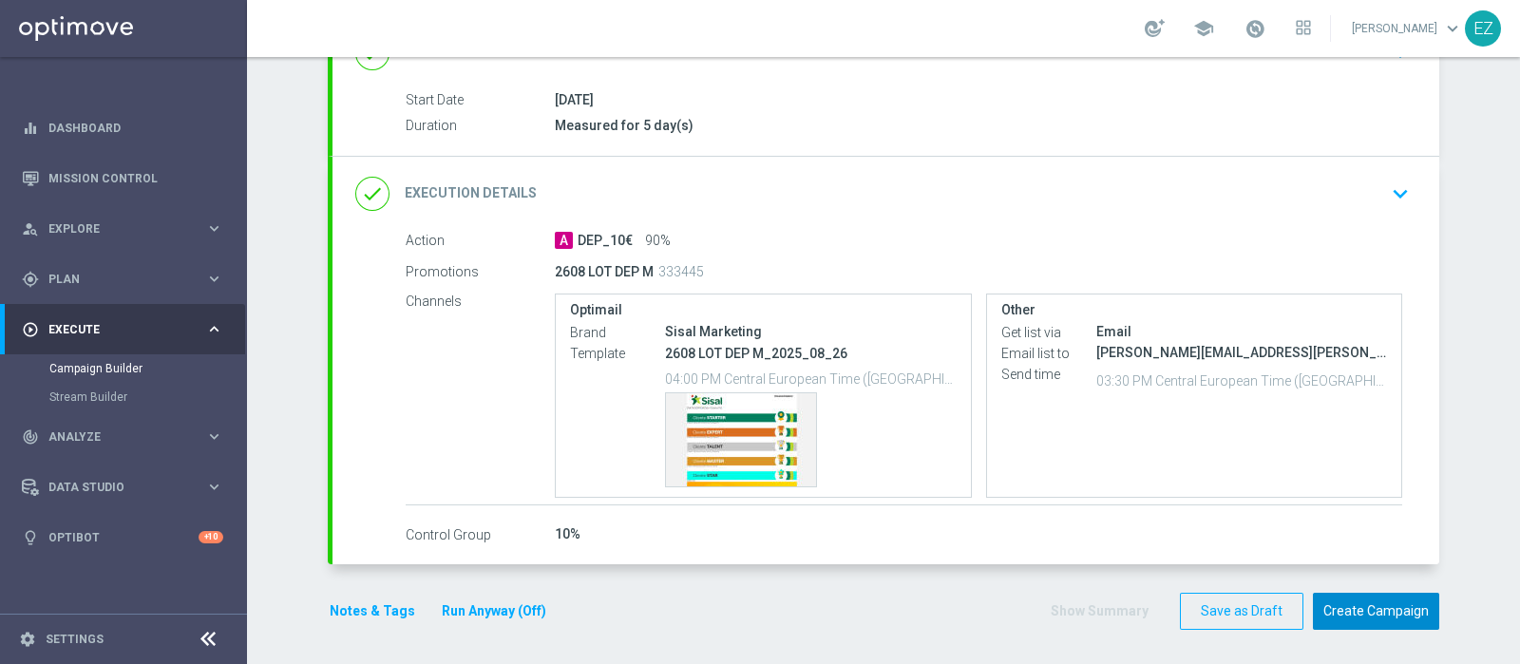
click at [1356, 596] on button "Create Campaign" at bounding box center [1376, 611] width 126 height 37
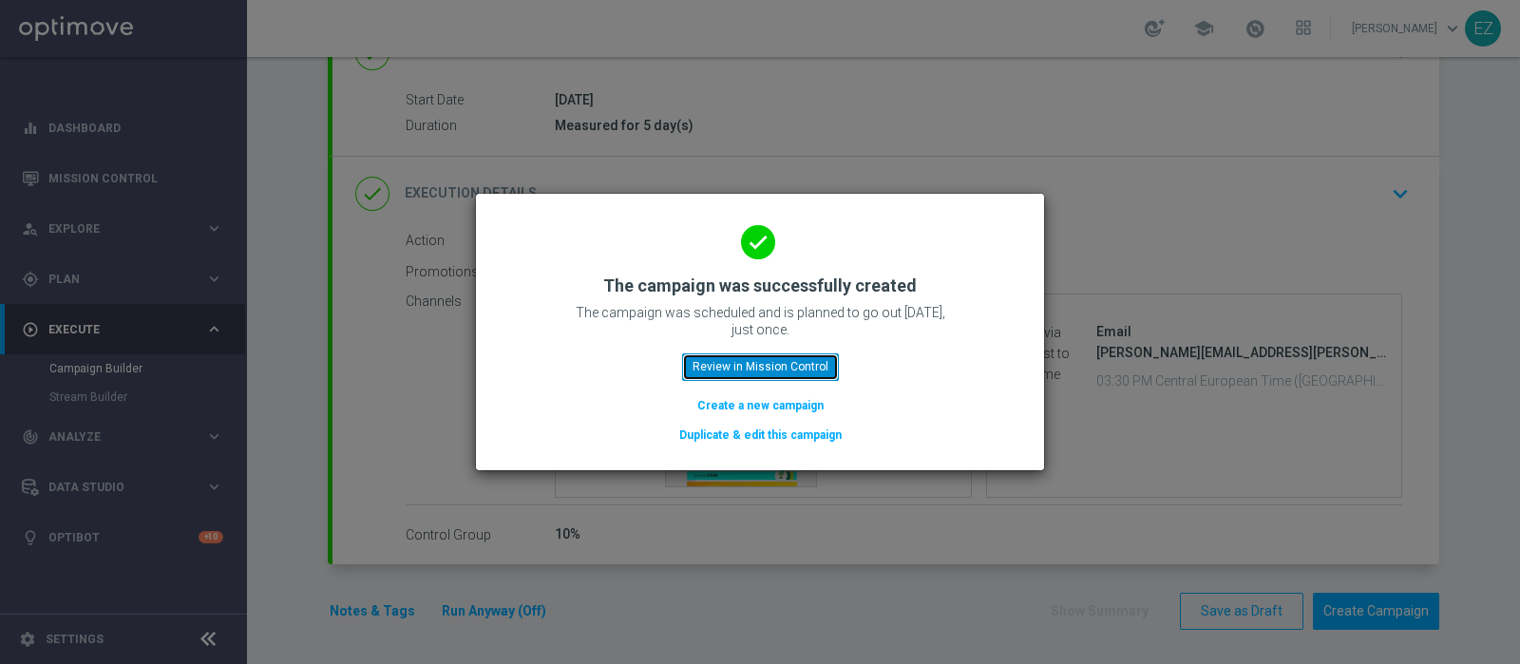
click at [739, 369] on button "Review in Mission Control" at bounding box center [760, 366] width 157 height 27
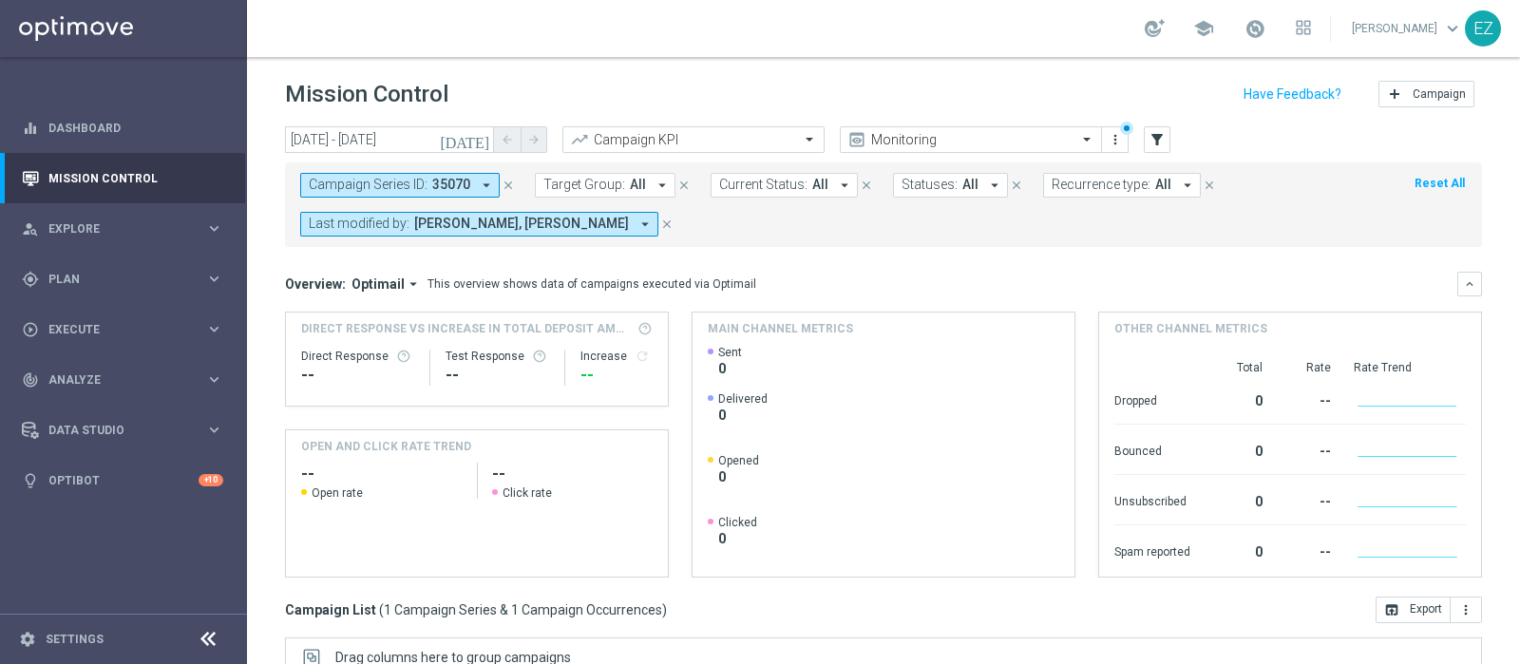
scroll to position [323, 0]
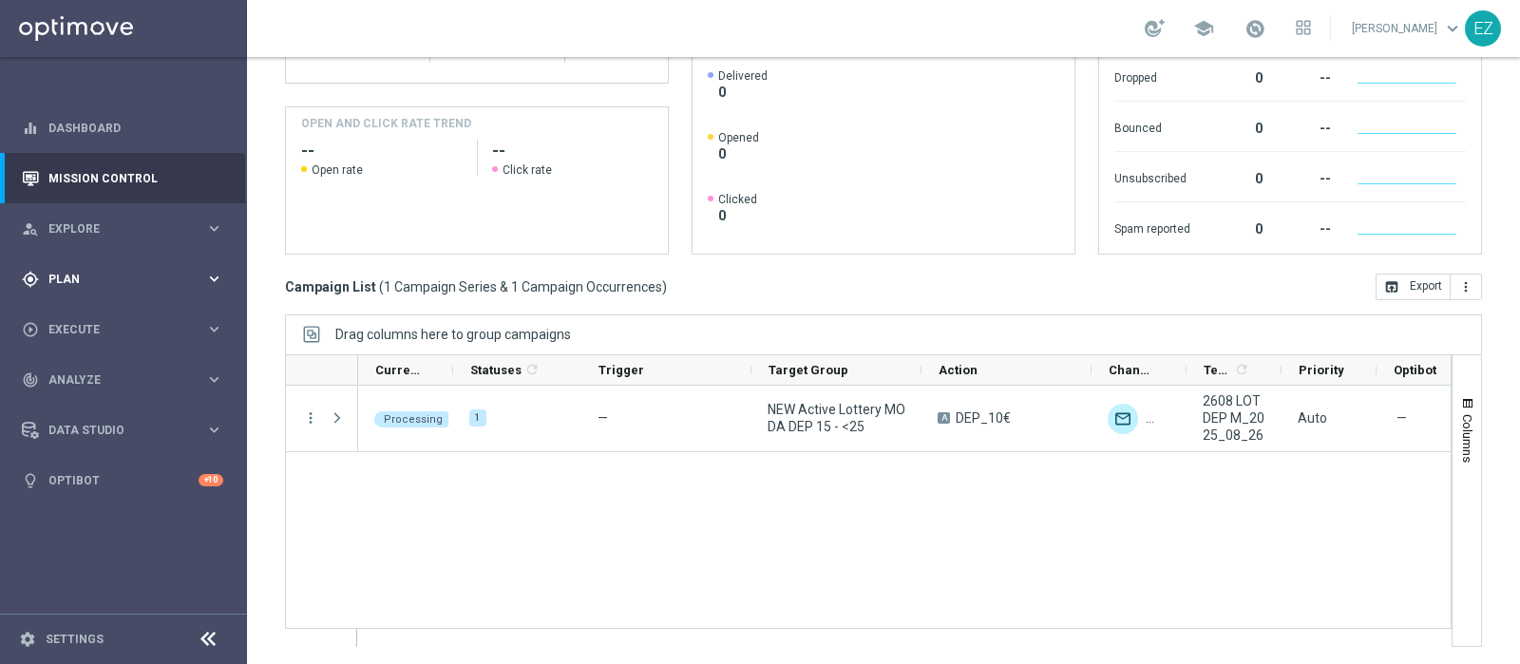
click at [86, 278] on span "Plan" at bounding box center [126, 279] width 157 height 11
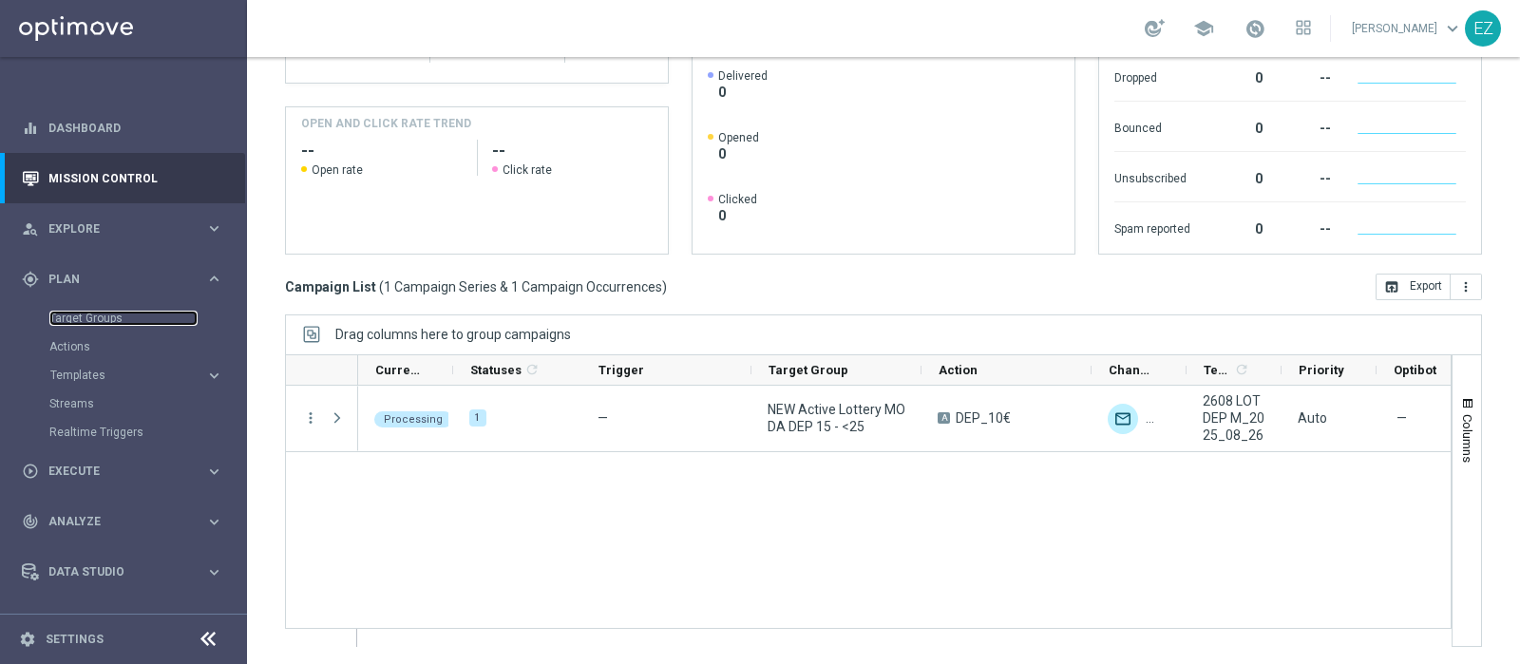
click at [79, 308] on div "Target Groups" at bounding box center [147, 318] width 196 height 28
click at [78, 314] on link "Target Groups" at bounding box center [123, 318] width 148 height 15
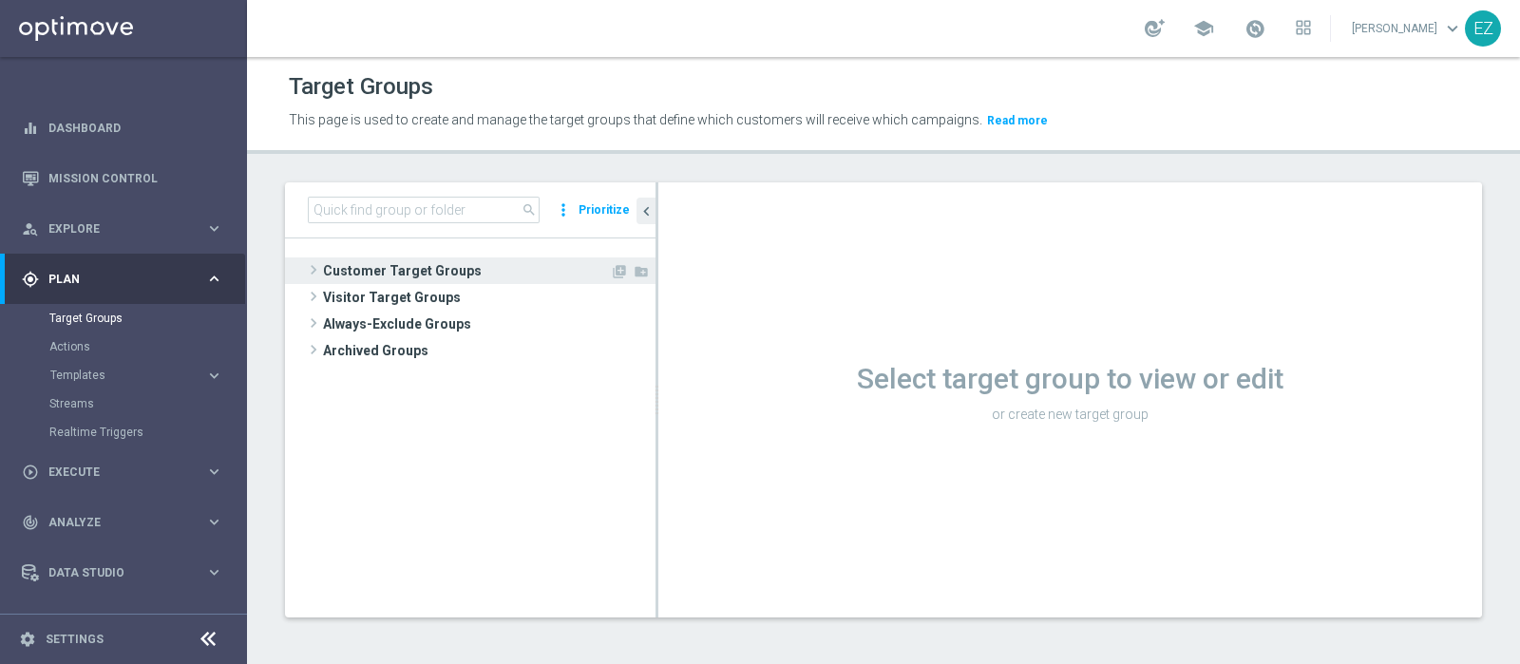
click at [420, 269] on span "Customer Target Groups" at bounding box center [466, 270] width 287 height 27
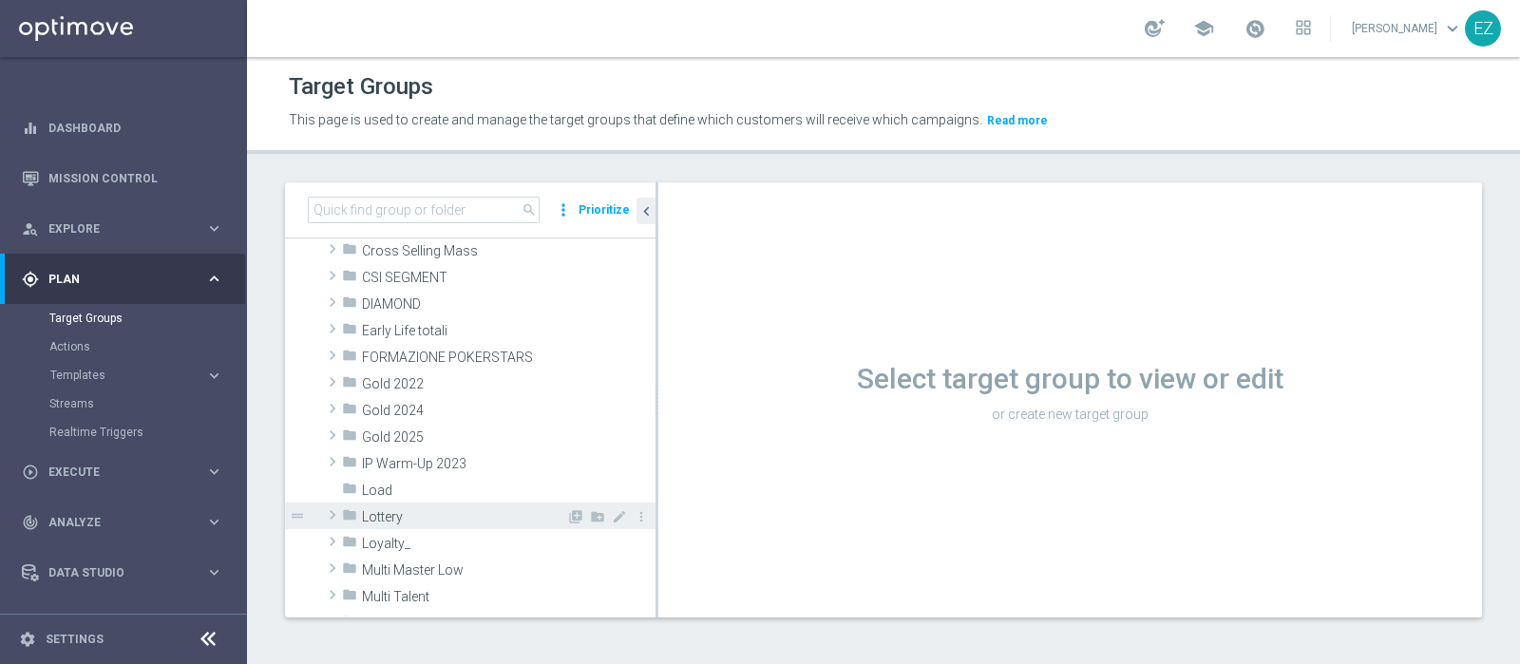
scroll to position [237, 0]
click at [440, 511] on span "Lottery" at bounding box center [464, 514] width 204 height 16
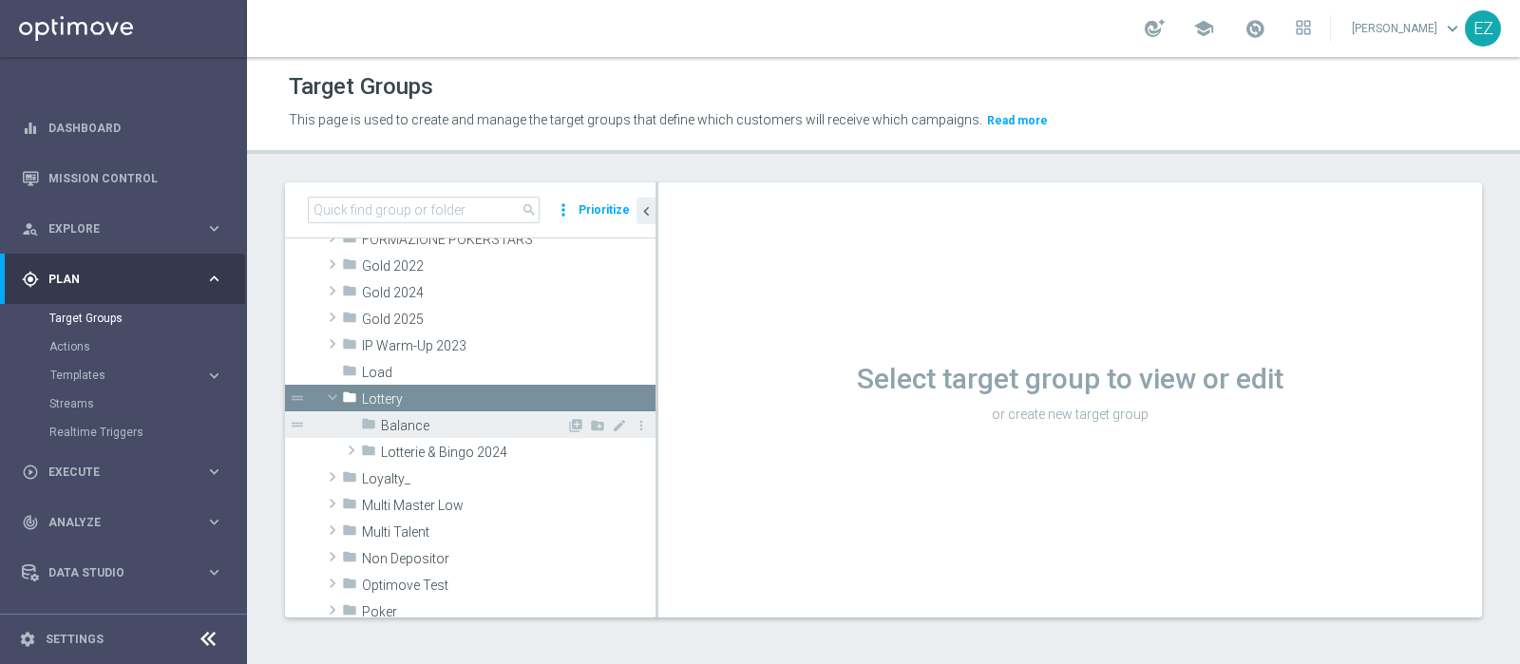
scroll to position [353, 0]
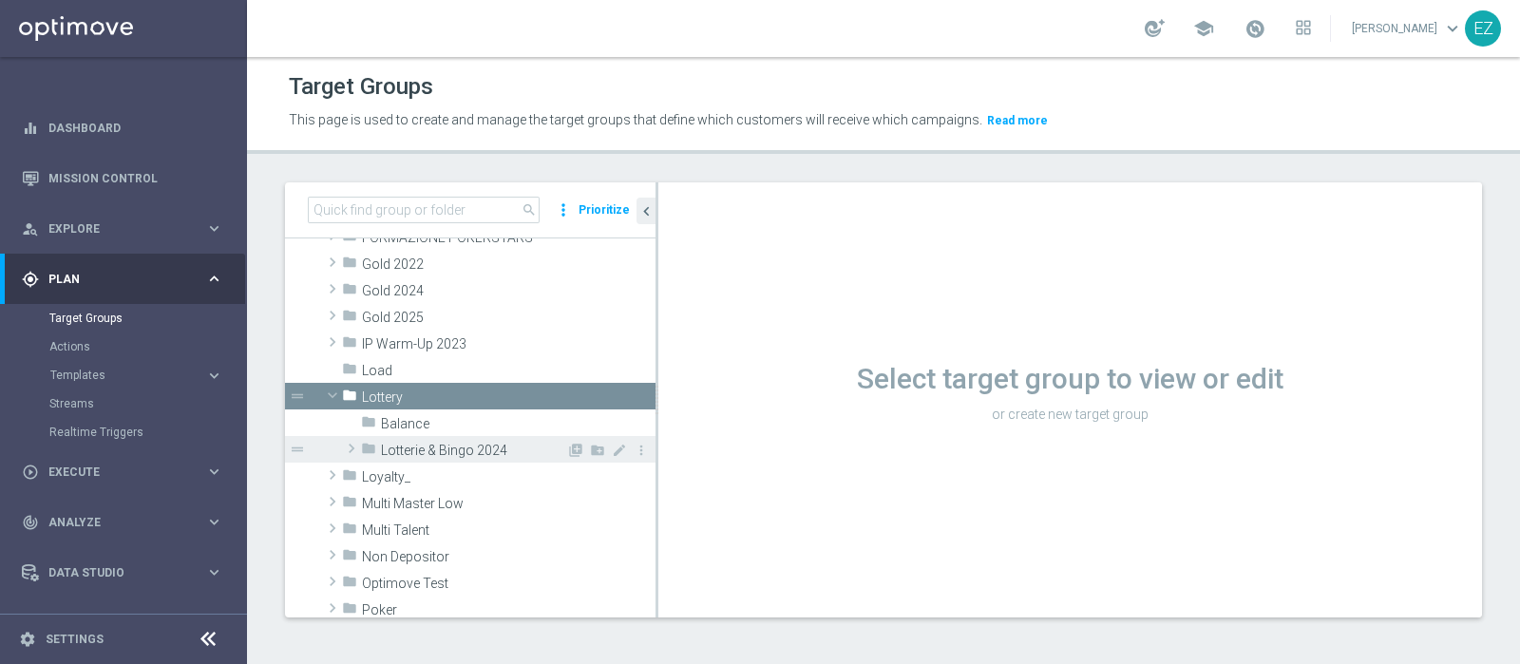
click at [445, 451] on span "Lotterie & Bingo 2024" at bounding box center [473, 451] width 185 height 16
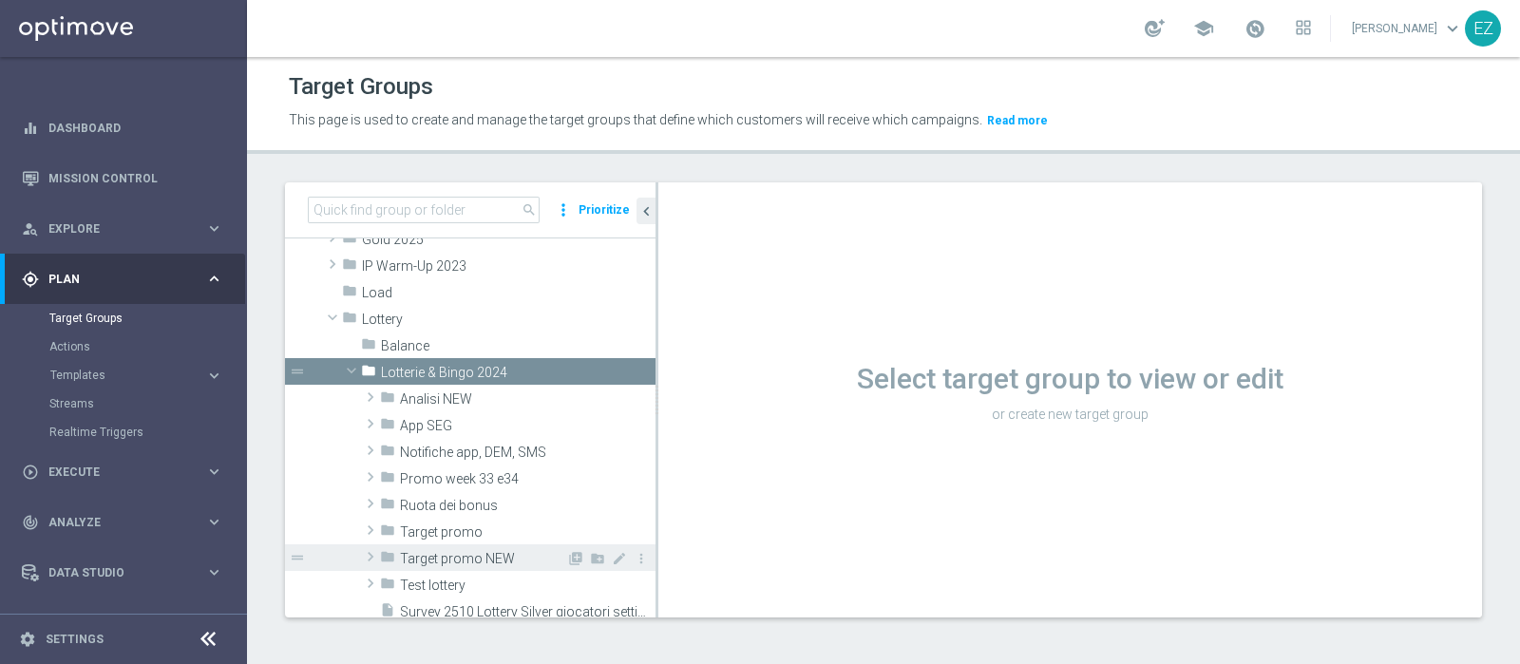
scroll to position [448, 0]
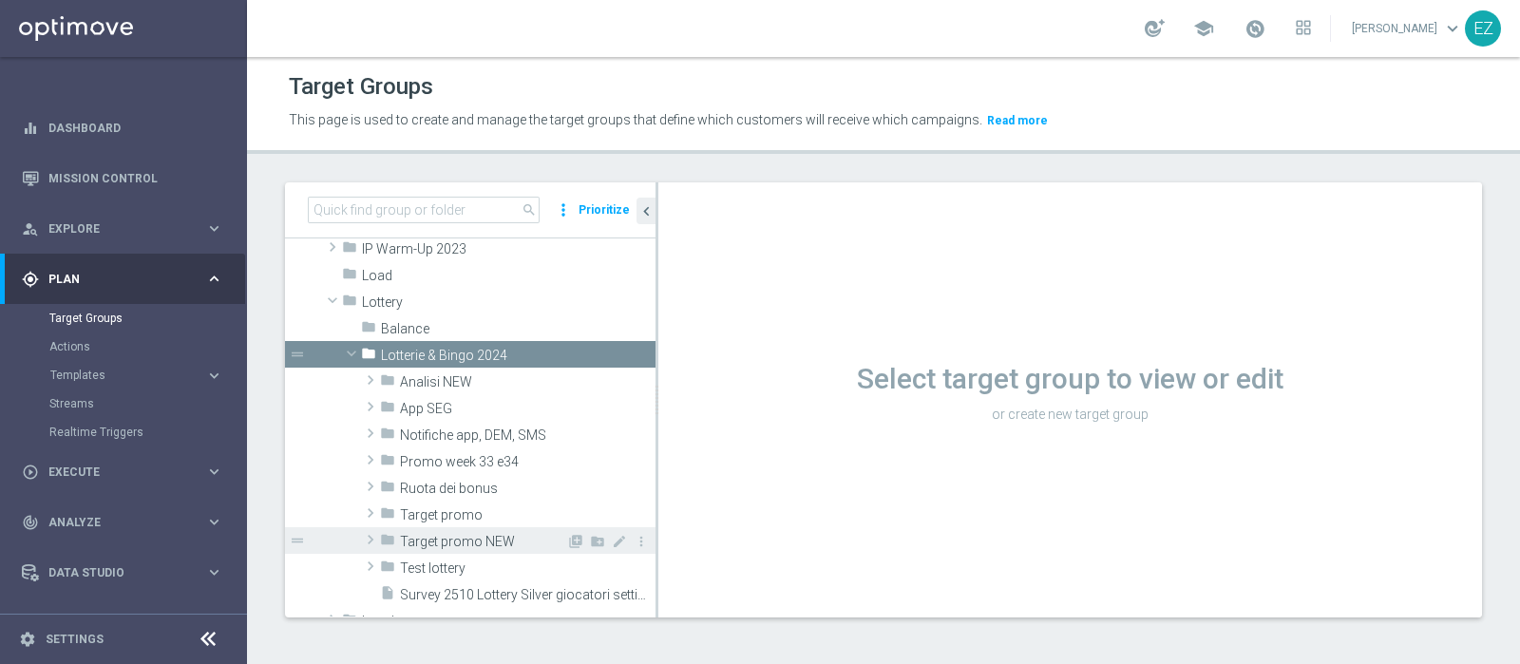
click at [464, 547] on span "Target promo NEW" at bounding box center [483, 542] width 166 height 16
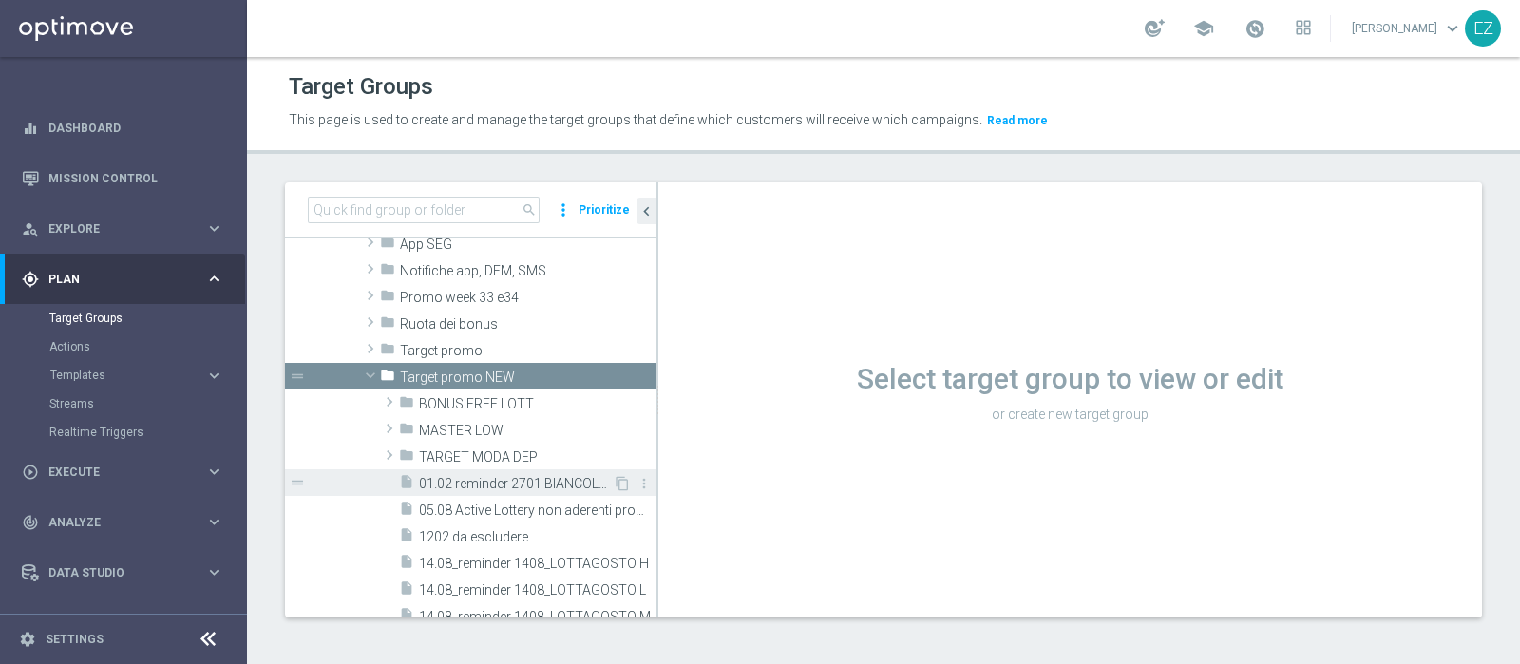
scroll to position [608, 0]
click at [483, 460] on span "TARGET MODA DEP" at bounding box center [492, 456] width 147 height 16
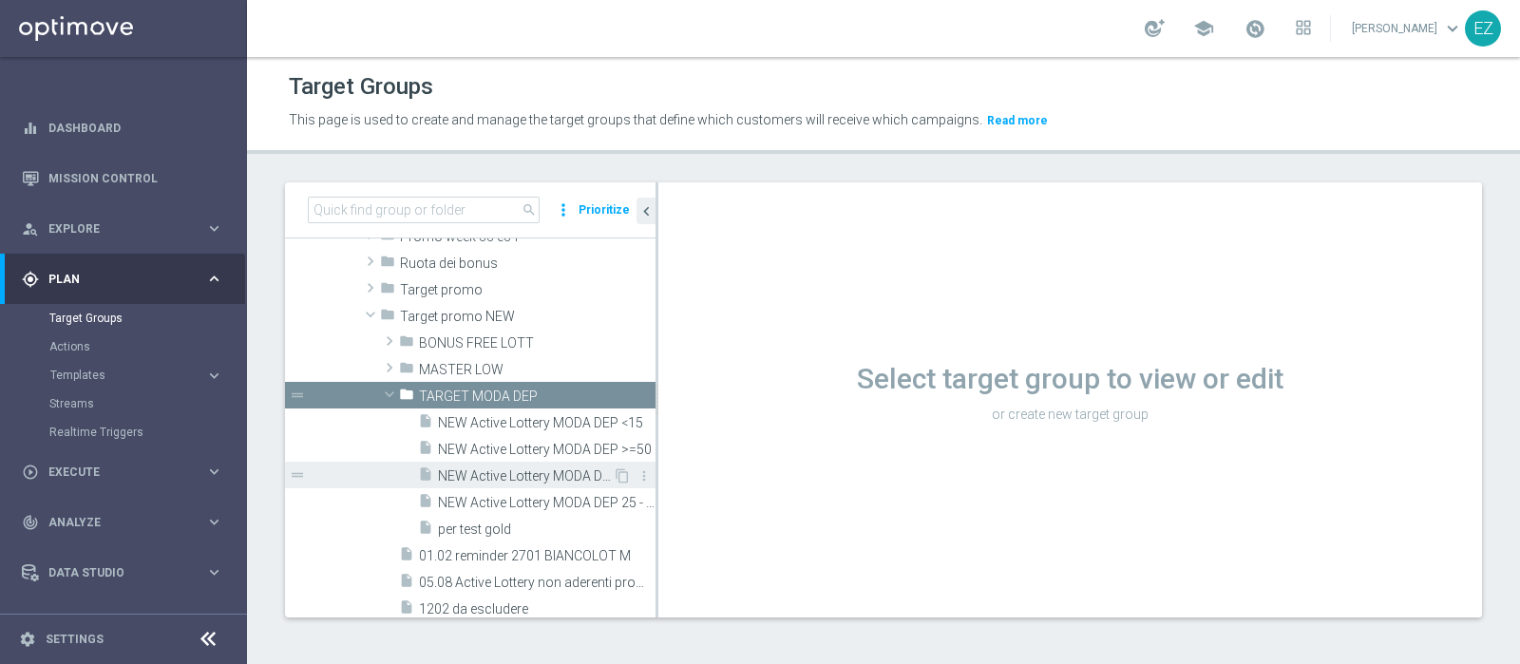
scroll to position [657, 0]
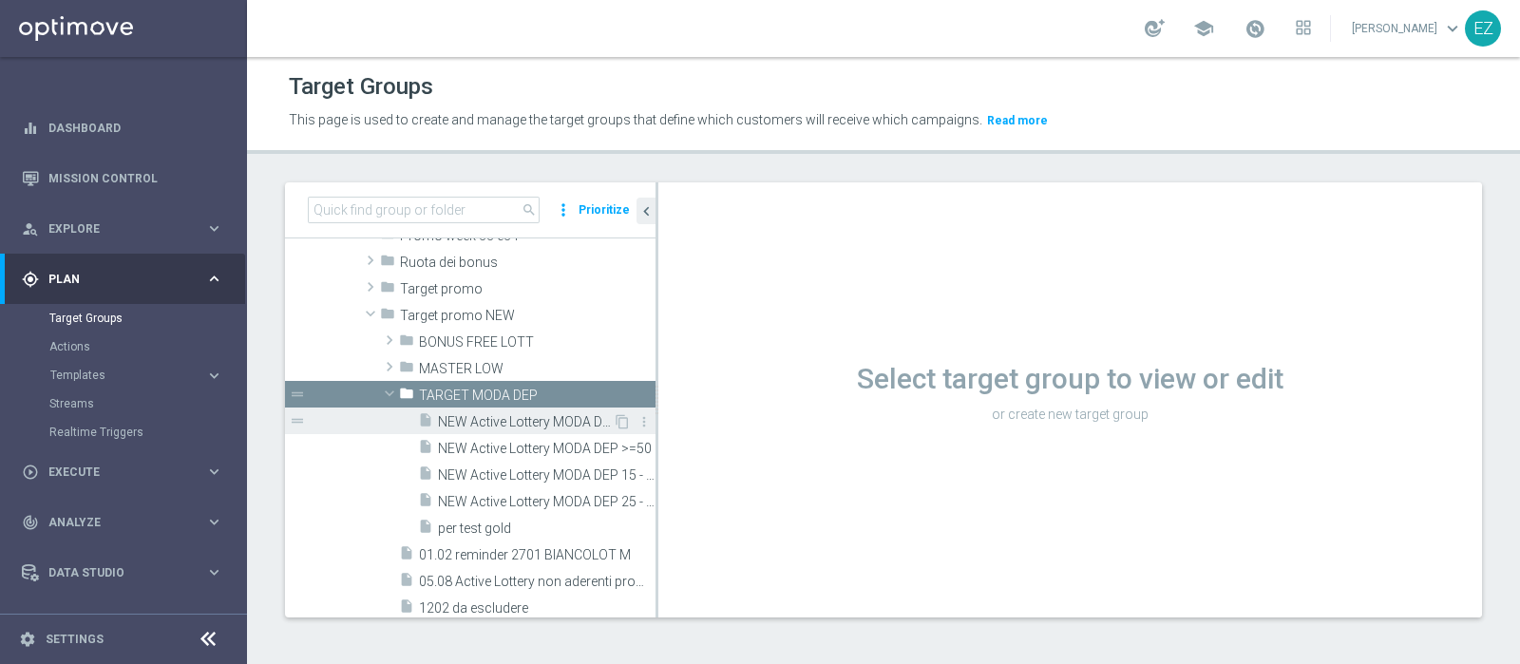
click at [534, 420] on span "NEW Active Lottery MODA DEP <15" at bounding box center [525, 422] width 175 height 16
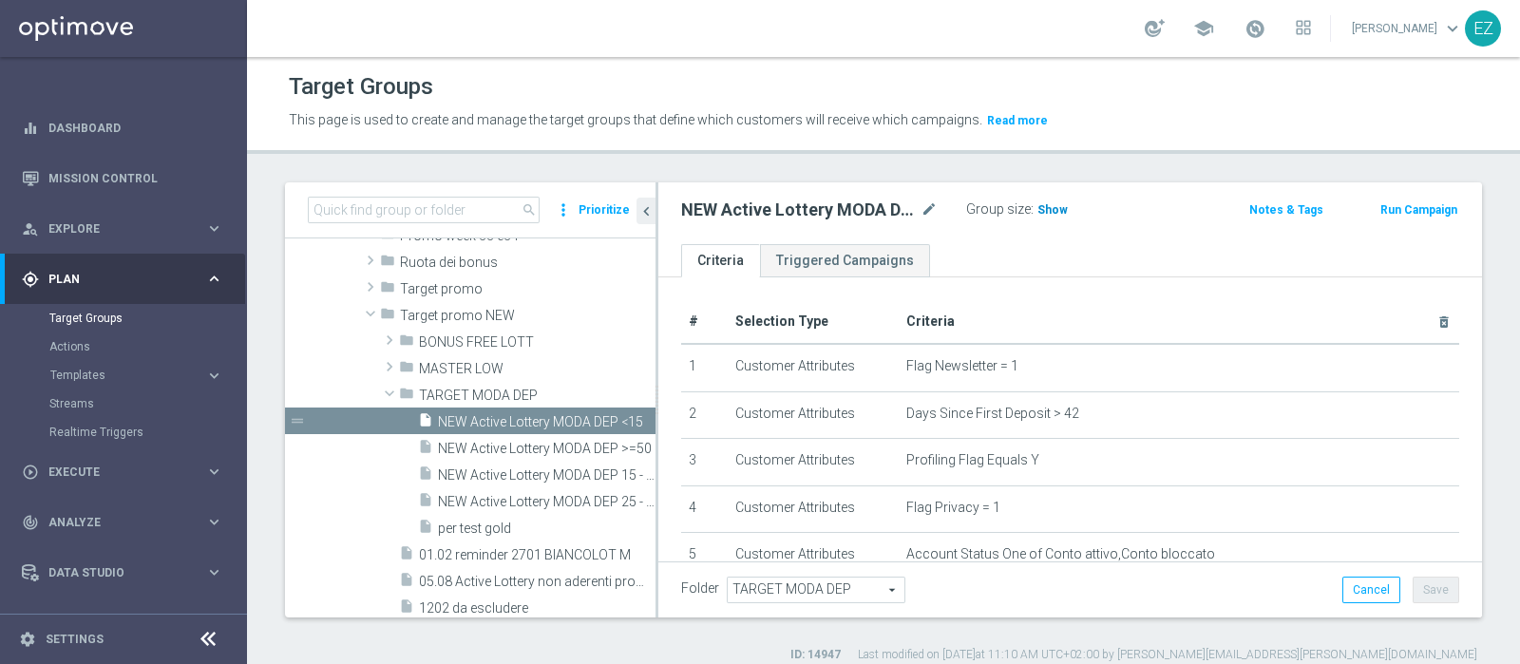
click at [1064, 201] on div "Group size : Show" at bounding box center [1061, 208] width 190 height 23
click at [1056, 207] on span "Show" at bounding box center [1052, 209] width 30 height 13
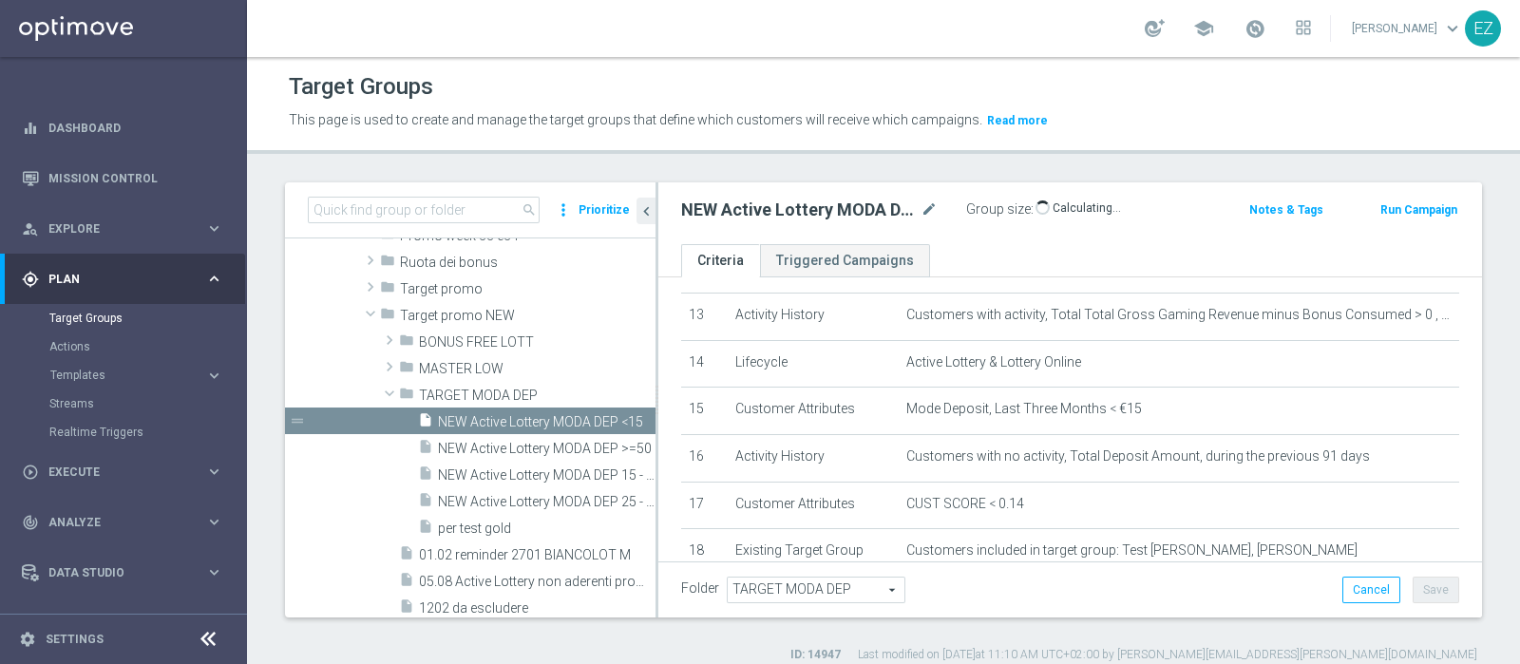
scroll to position [777, 0]
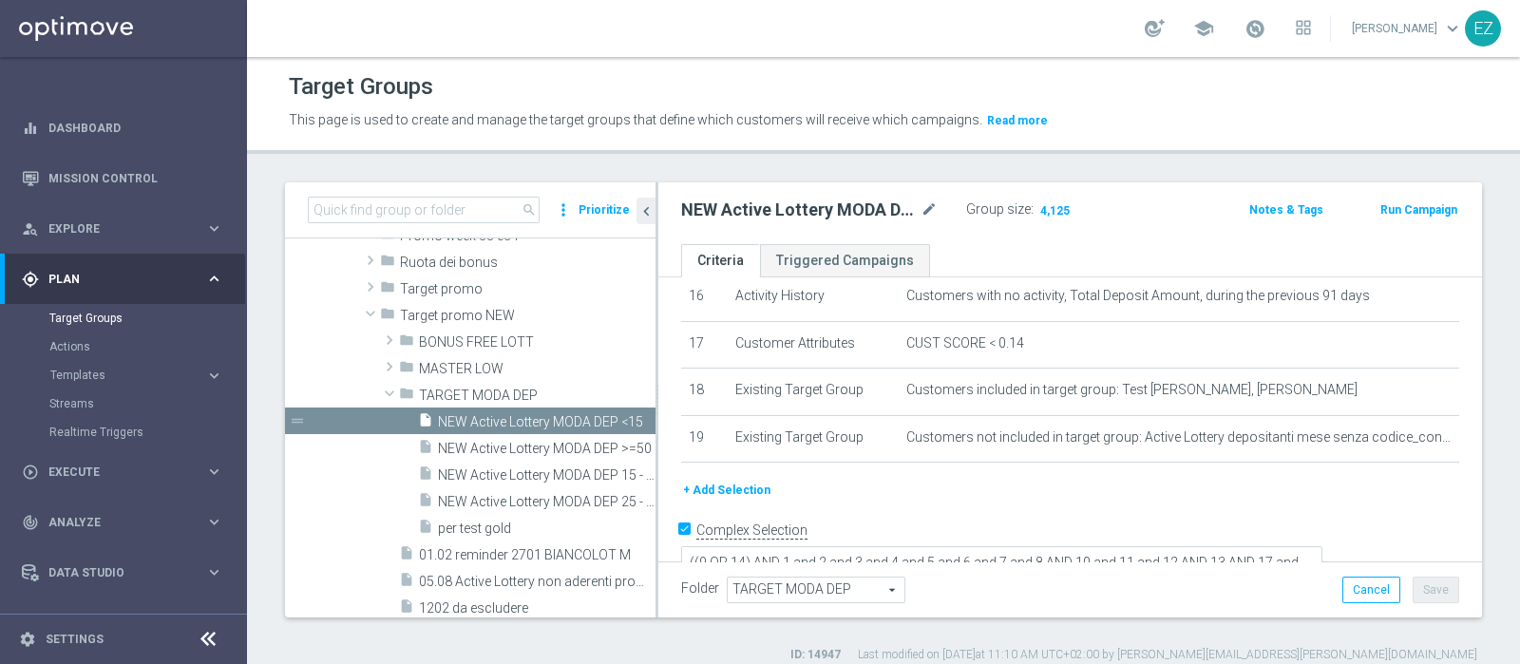
click at [1393, 205] on button "Run Campaign" at bounding box center [1418, 209] width 81 height 21
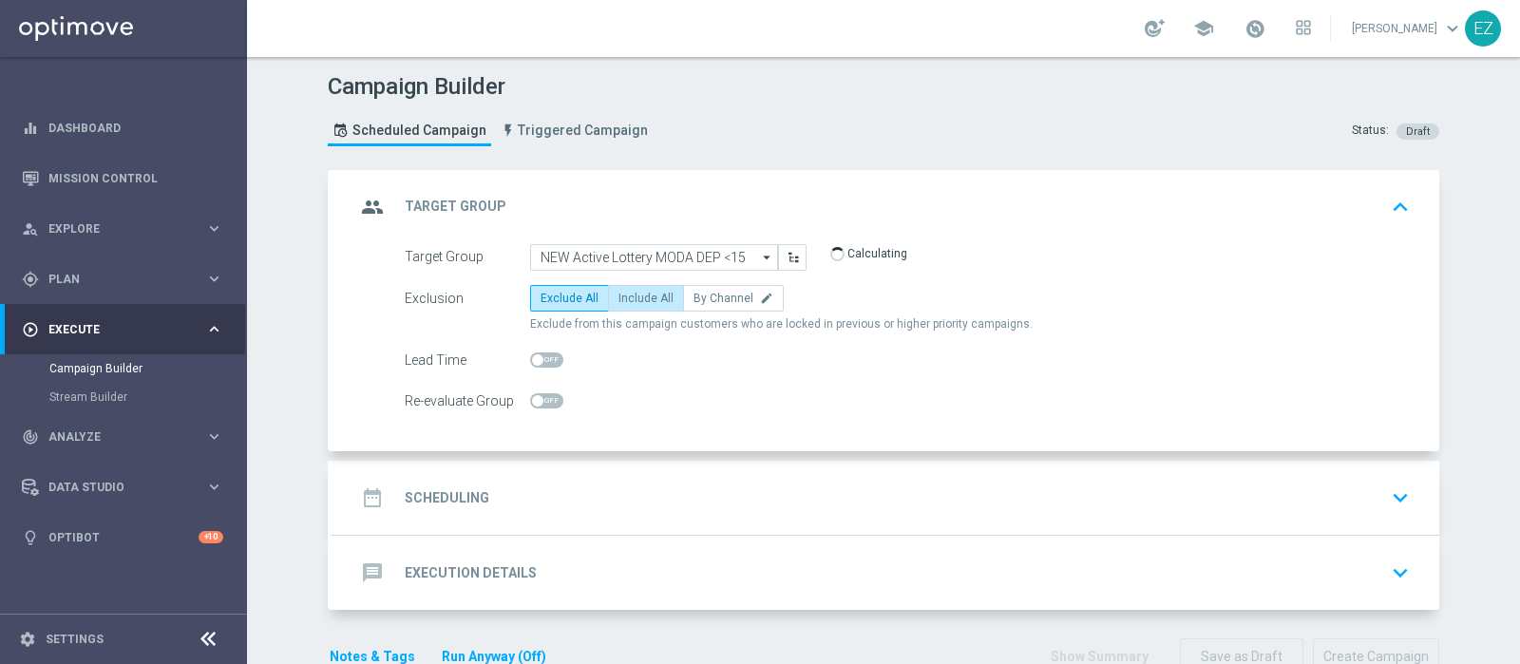
click at [648, 301] on span "Include All" at bounding box center [645, 298] width 55 height 13
click at [631, 301] on input "Include All" at bounding box center [624, 301] width 12 height 12
radio input "true"
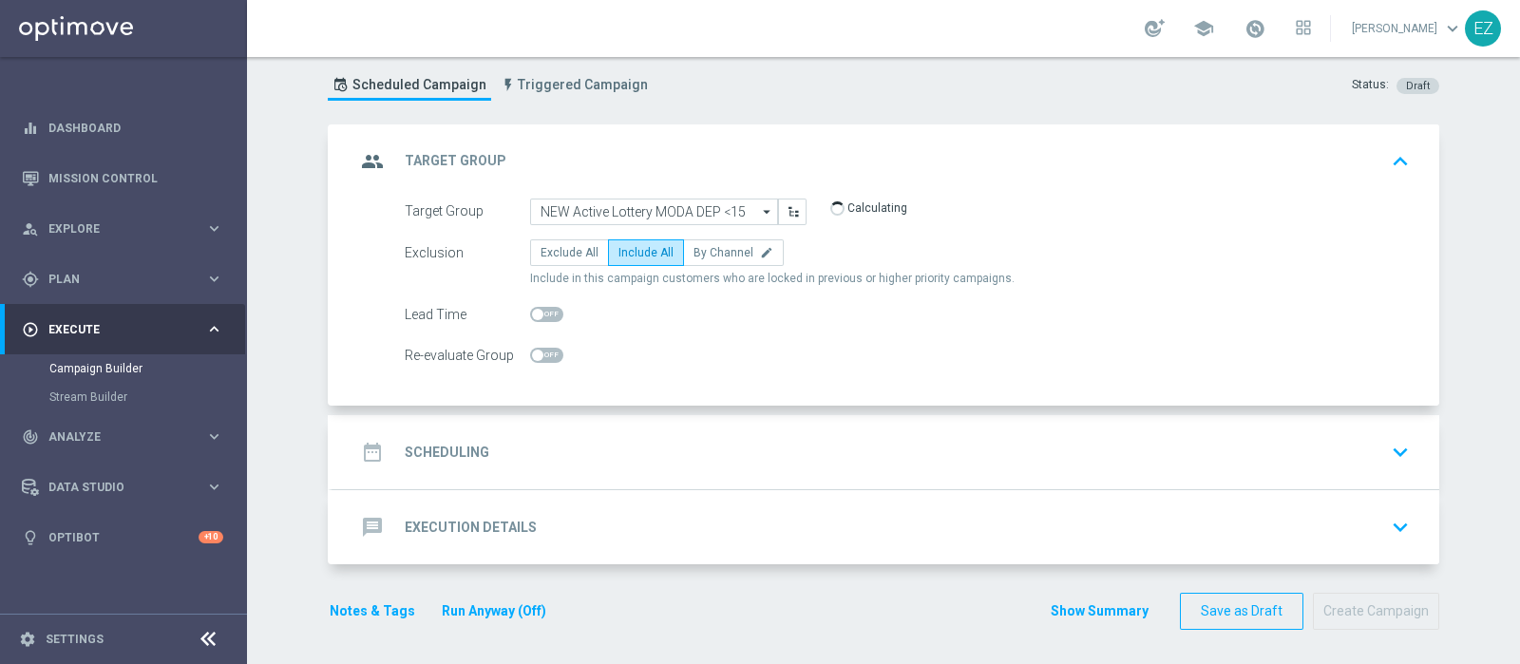
click at [423, 453] on h2 "Scheduling" at bounding box center [447, 453] width 85 height 18
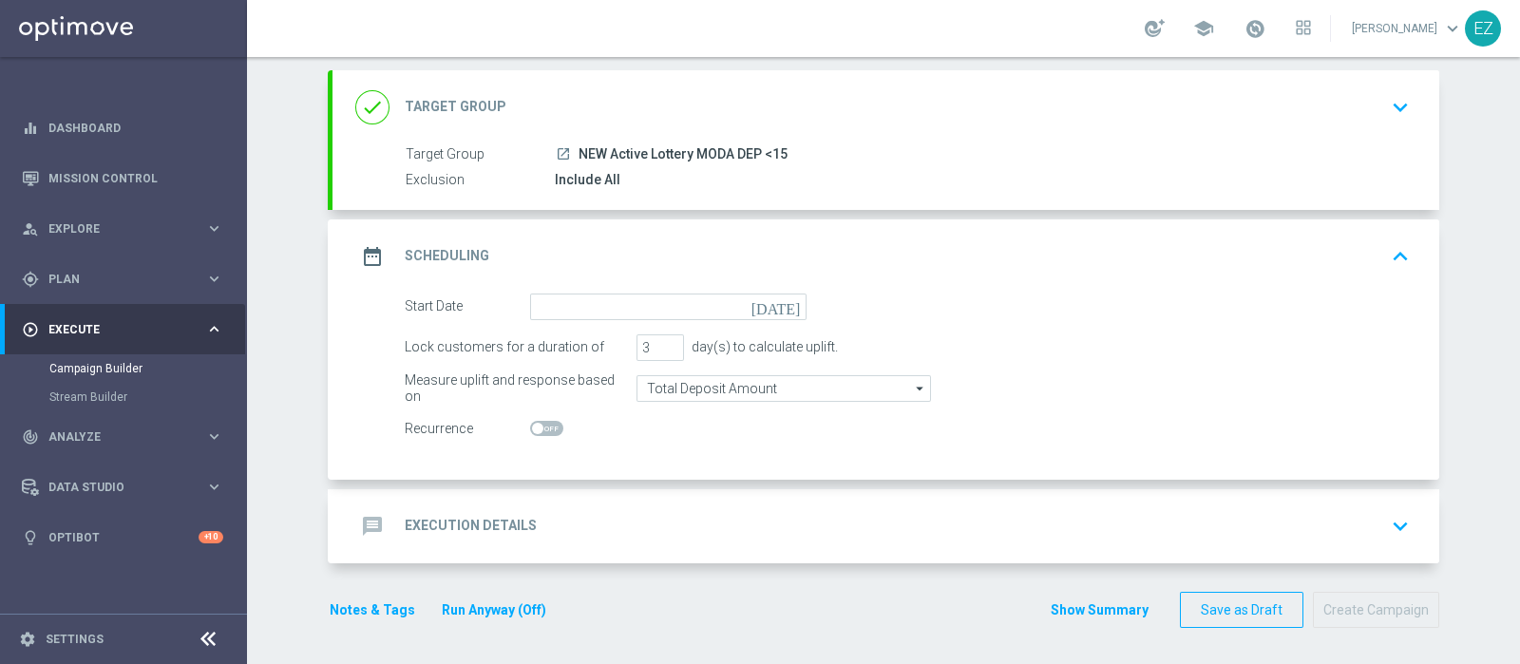
scroll to position [99, 0]
click at [779, 306] on icon "today" at bounding box center [779, 304] width 56 height 21
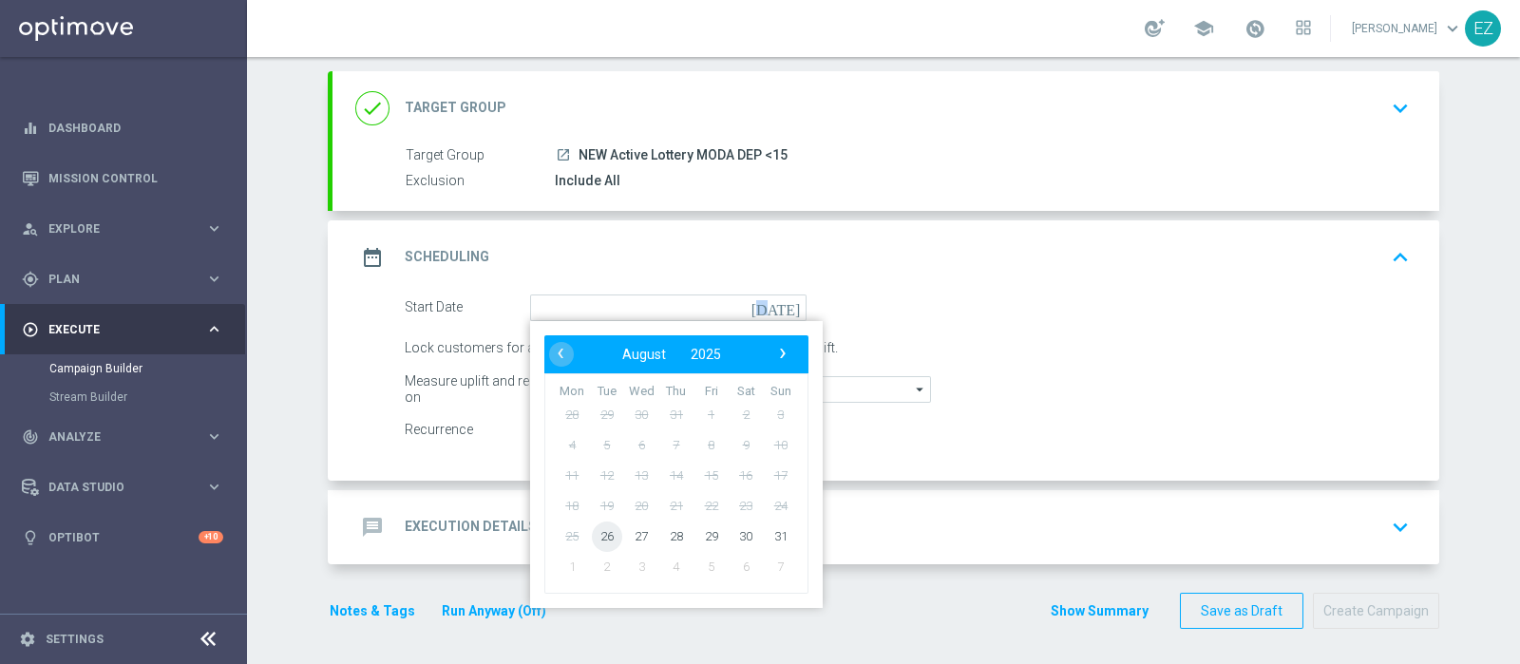
click at [599, 538] on span "26" at bounding box center [607, 536] width 30 height 30
type input "26 Aug 2025"
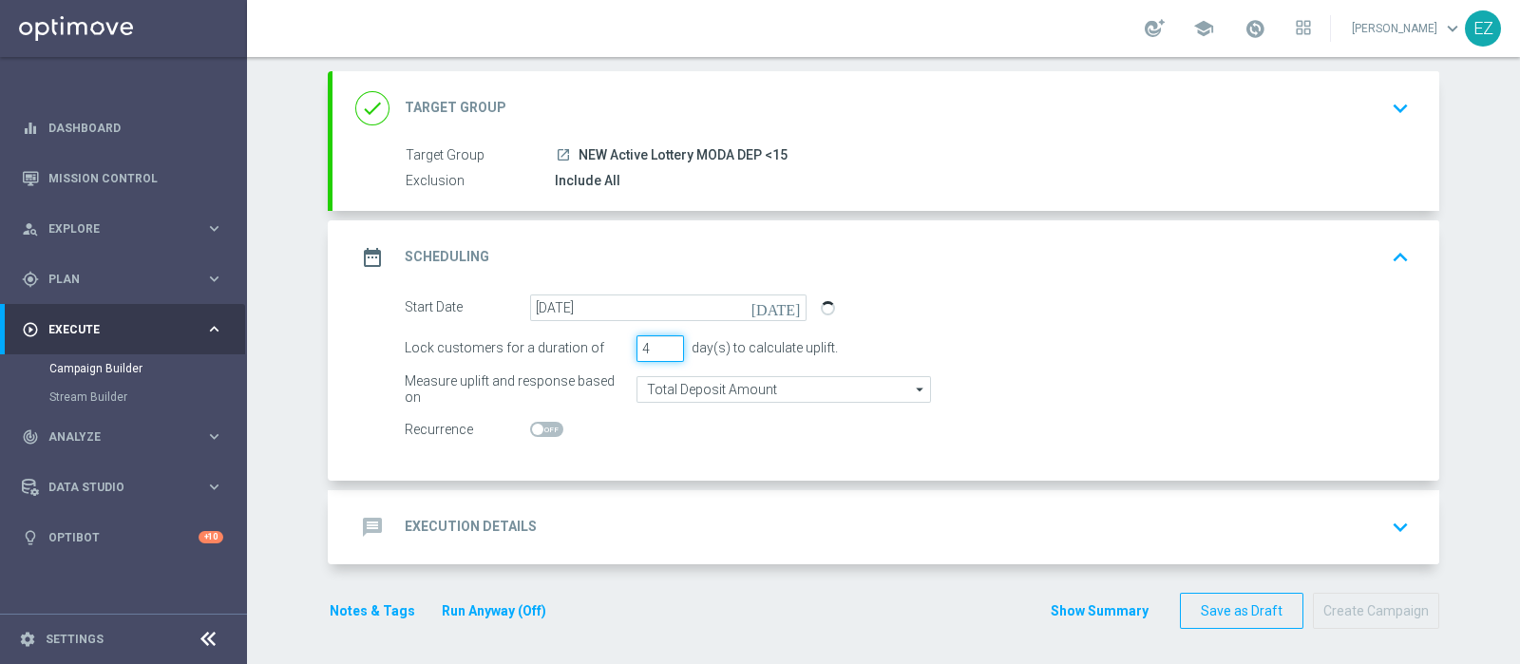
click at [665, 341] on input "4" at bounding box center [659, 348] width 47 height 27
type input "5"
click at [665, 342] on input "5" at bounding box center [659, 348] width 47 height 27
click at [510, 558] on div "message Execution Details keyboard_arrow_down" at bounding box center [885, 527] width 1107 height 74
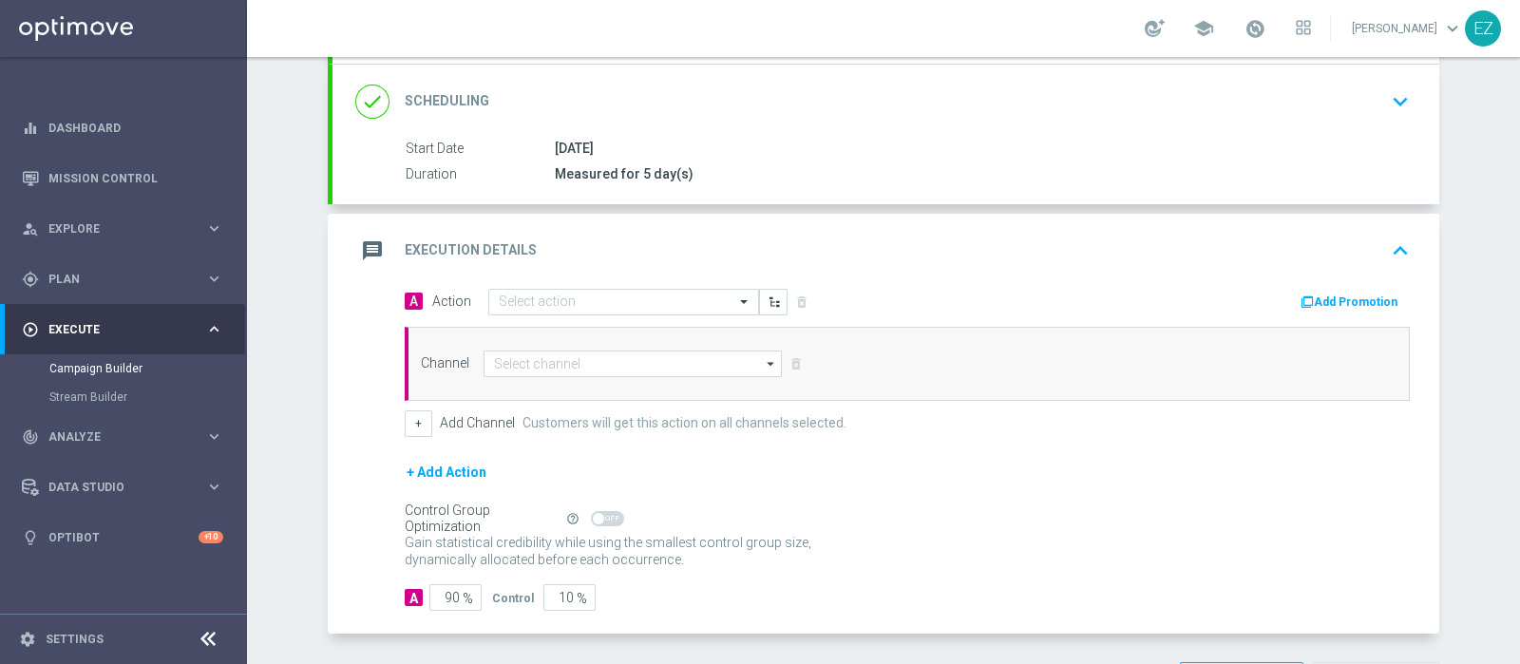
scroll to position [247, 0]
click at [619, 301] on input "text" at bounding box center [605, 302] width 212 height 16
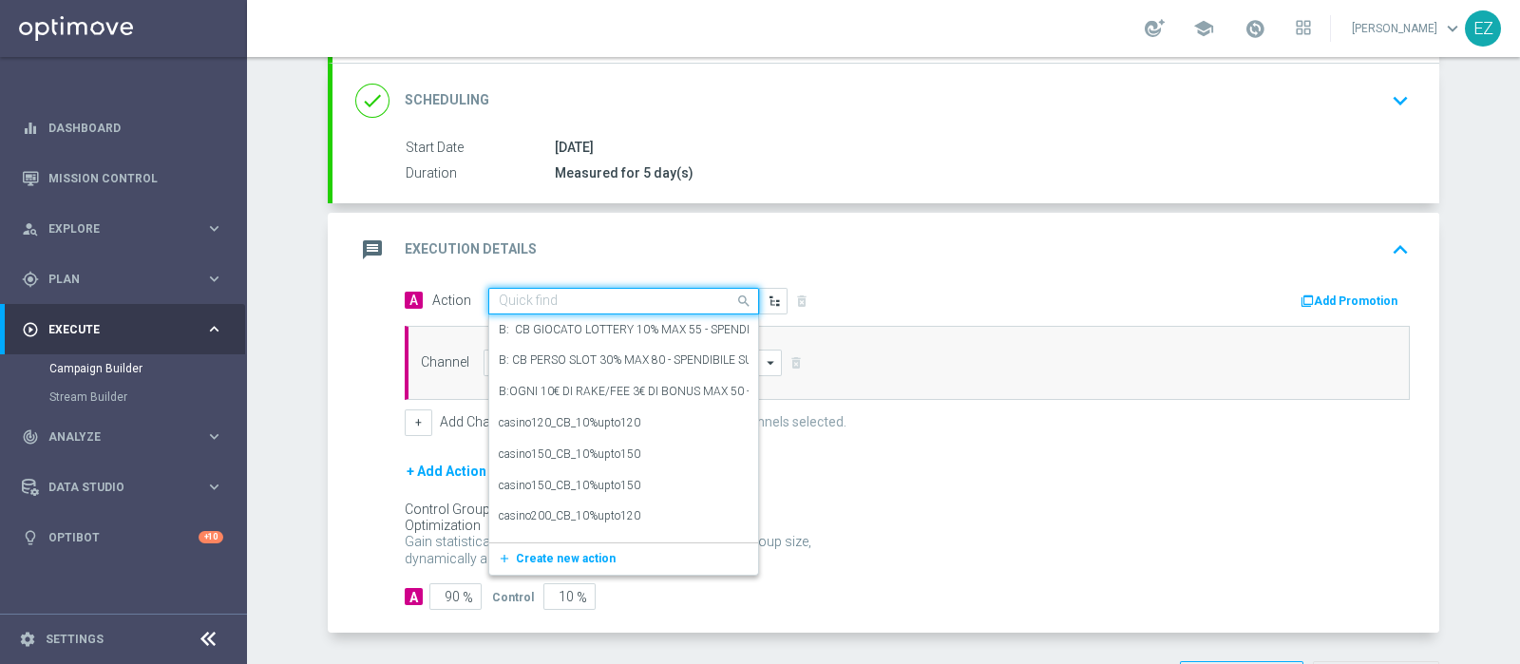
paste input "DEP_20€"
type input "DEP_20€"
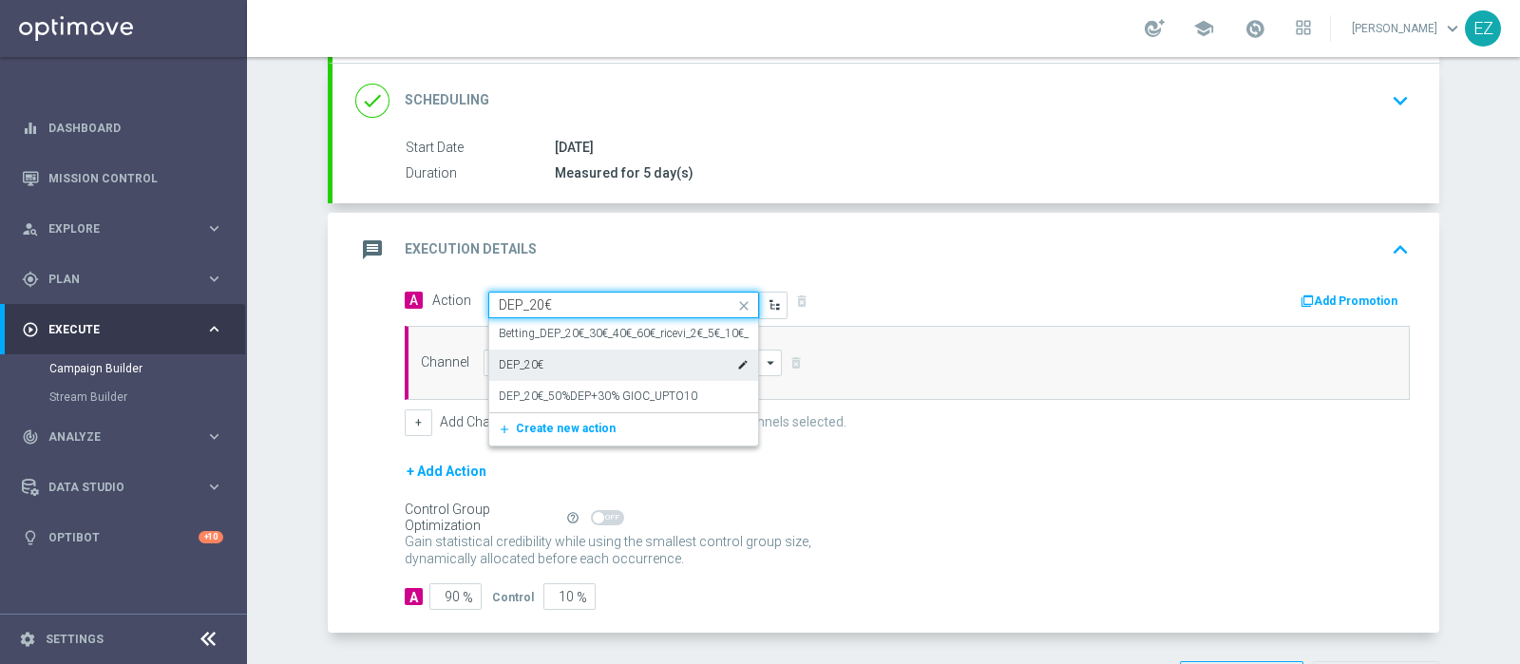
click at [551, 370] on div "DEP_20€ edit" at bounding box center [624, 365] width 250 height 31
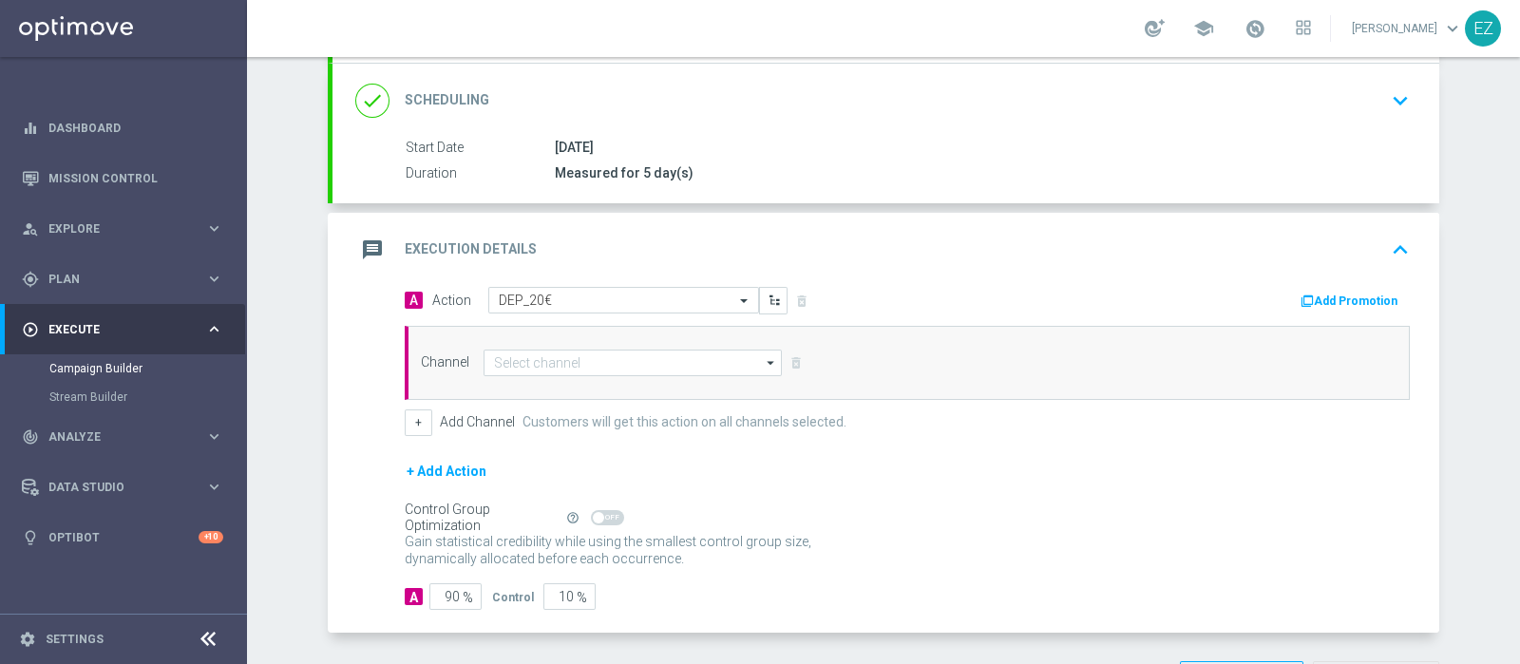
click at [1300, 294] on icon "button" at bounding box center [1306, 300] width 13 height 13
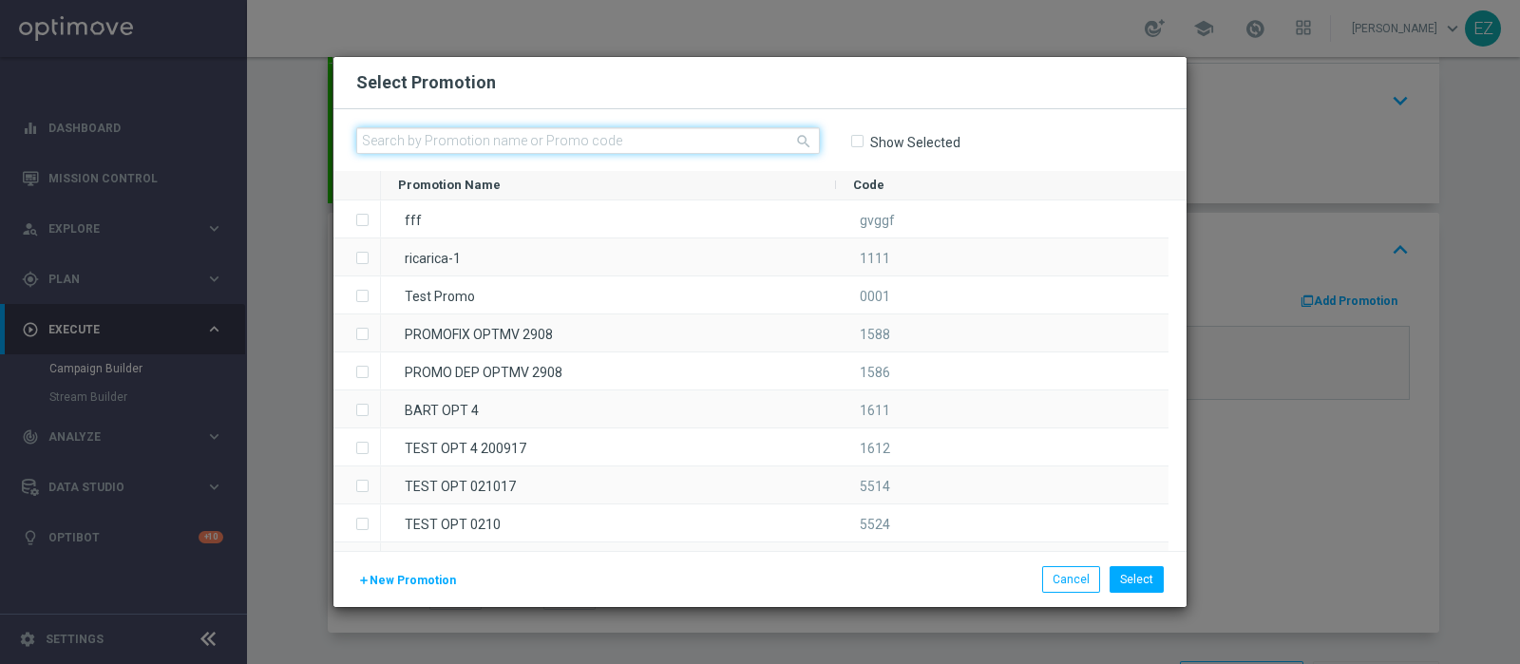
click at [522, 149] on input "text" at bounding box center [588, 140] width 464 height 27
paste input "2608 LOT DEP L"
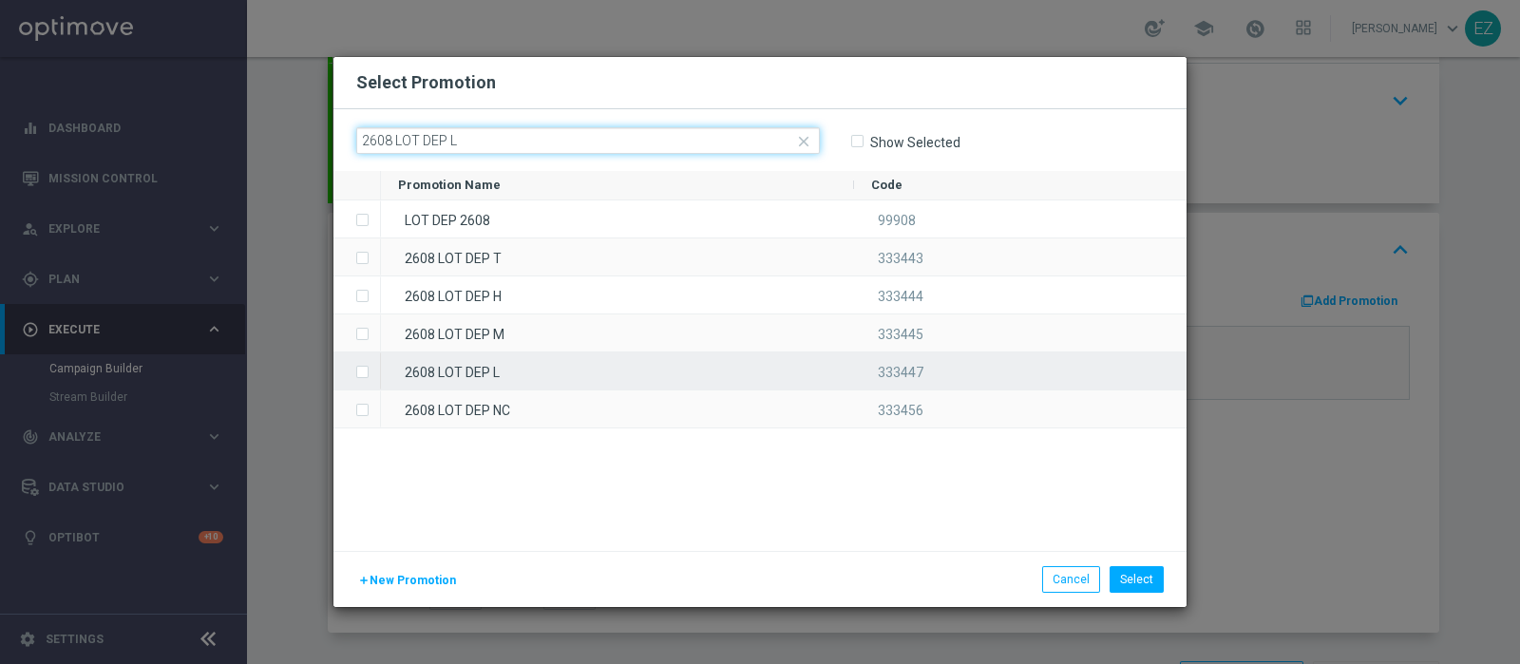
type input "2608 LOT DEP L"
click at [488, 368] on div "2608 LOT DEP L" at bounding box center [617, 370] width 473 height 37
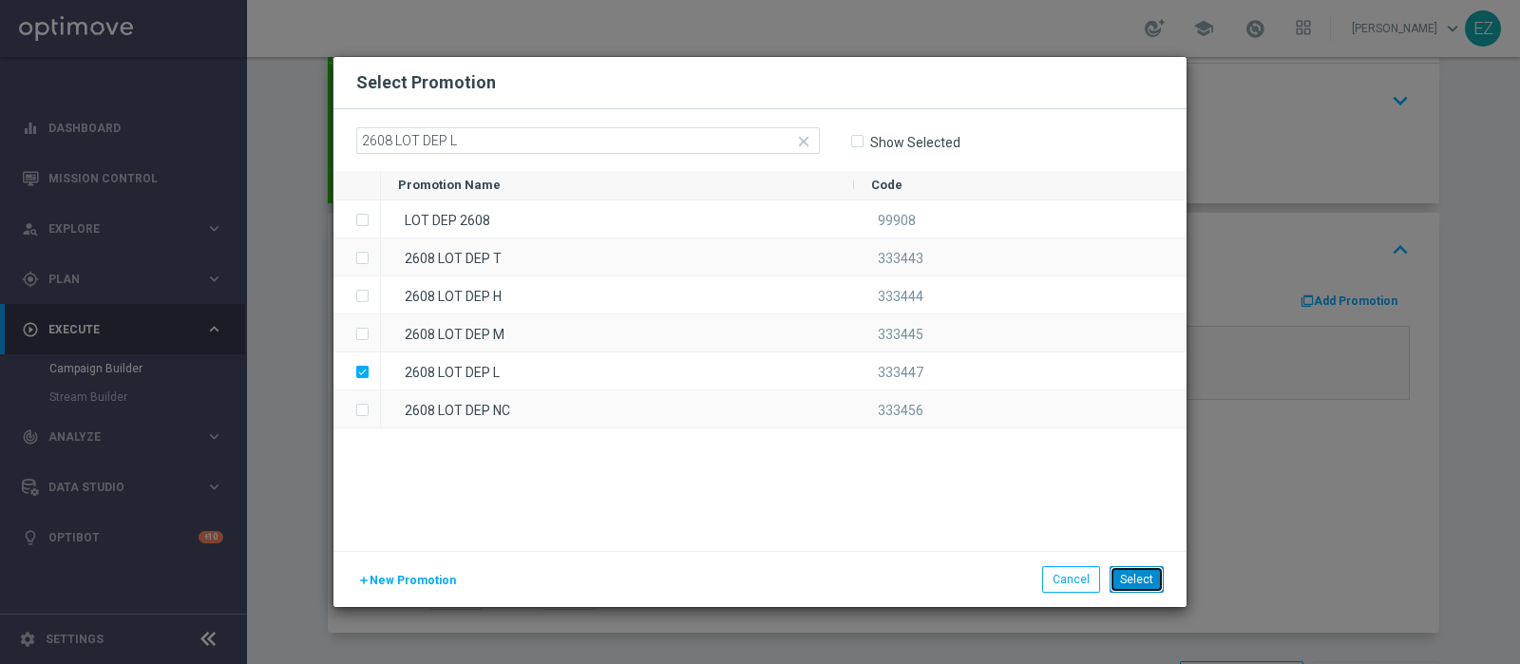
click at [1156, 580] on button "Select" at bounding box center [1136, 579] width 54 height 27
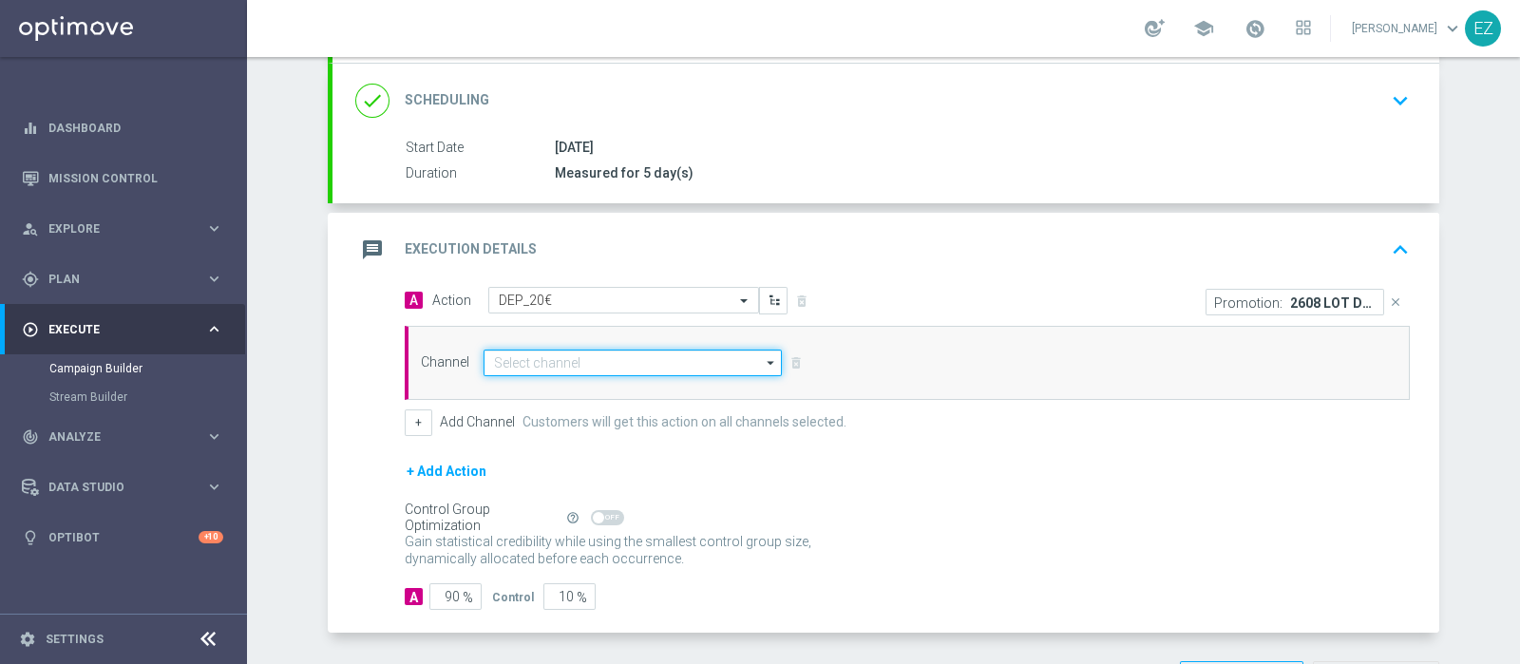
click at [533, 364] on input at bounding box center [632, 363] width 298 height 27
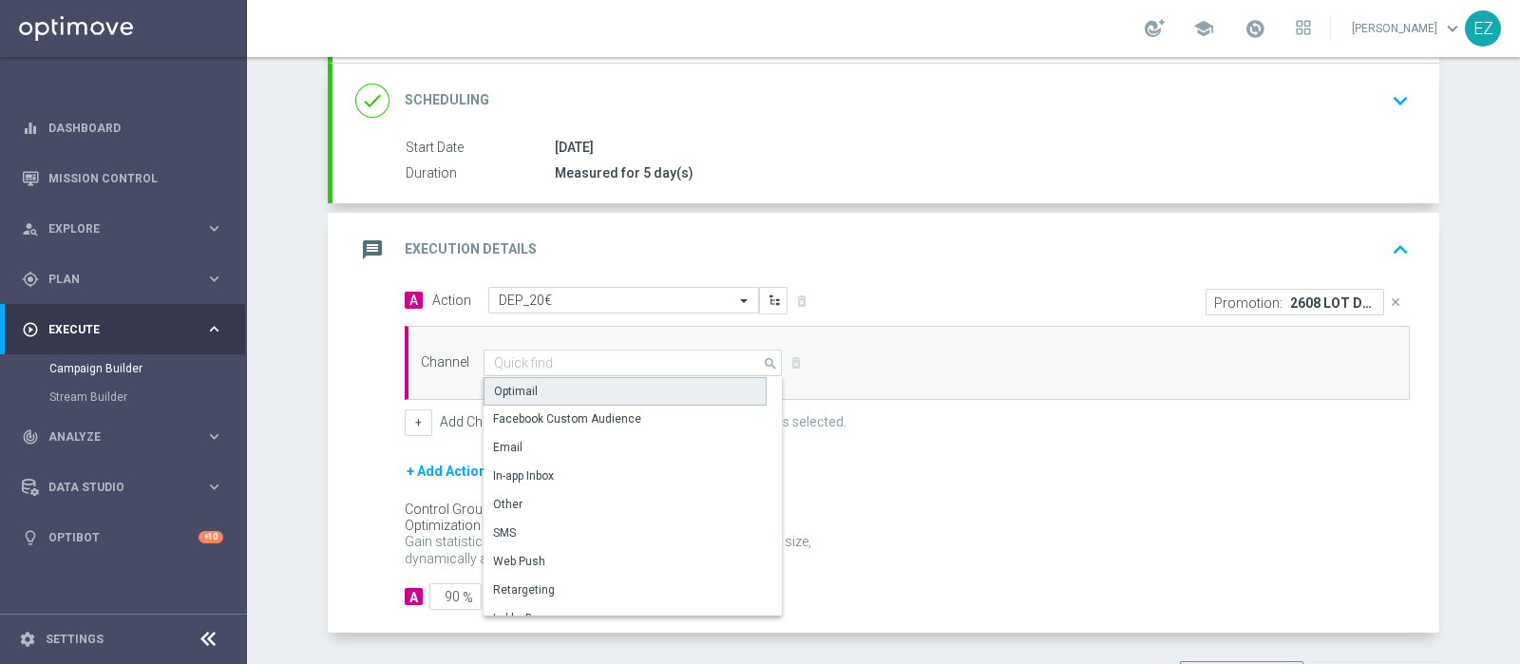
click at [550, 387] on div "Optimail" at bounding box center [624, 391] width 283 height 28
type input "Optimail"
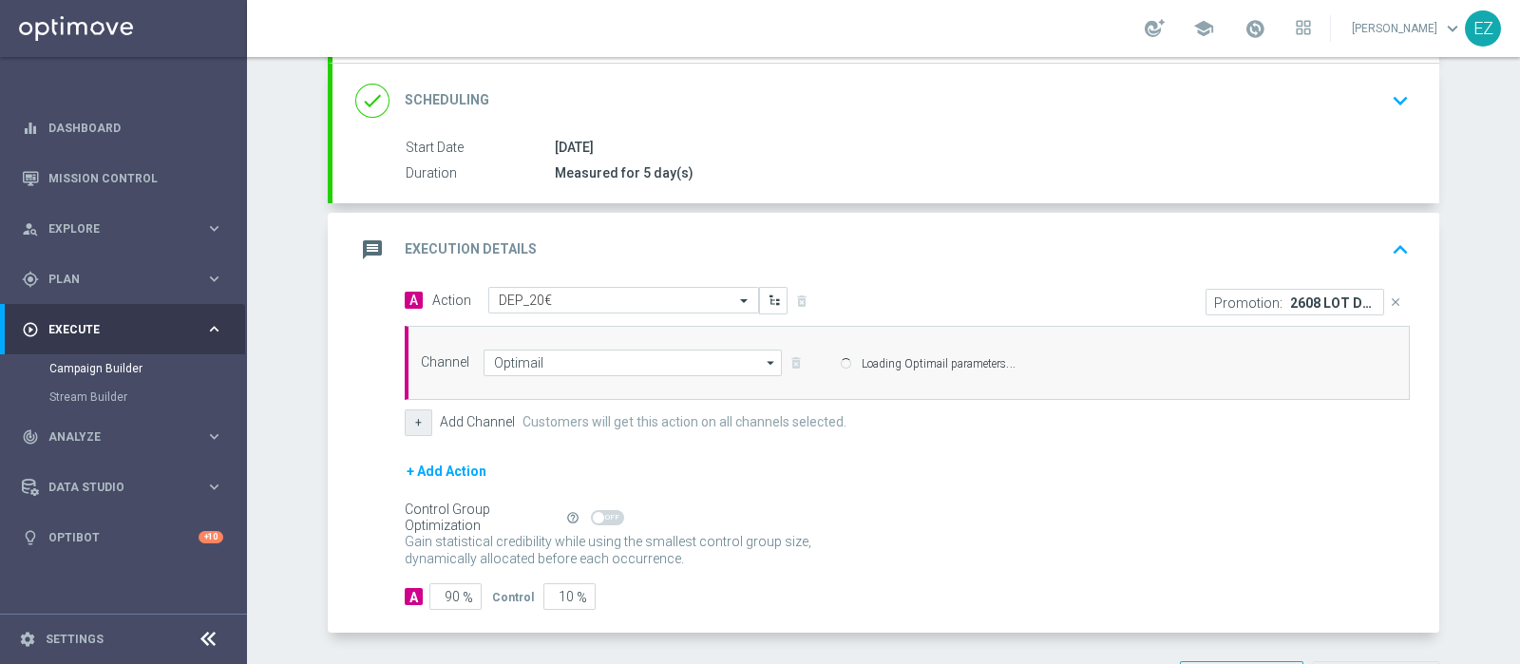
click at [405, 422] on button "+" at bounding box center [419, 422] width 28 height 27
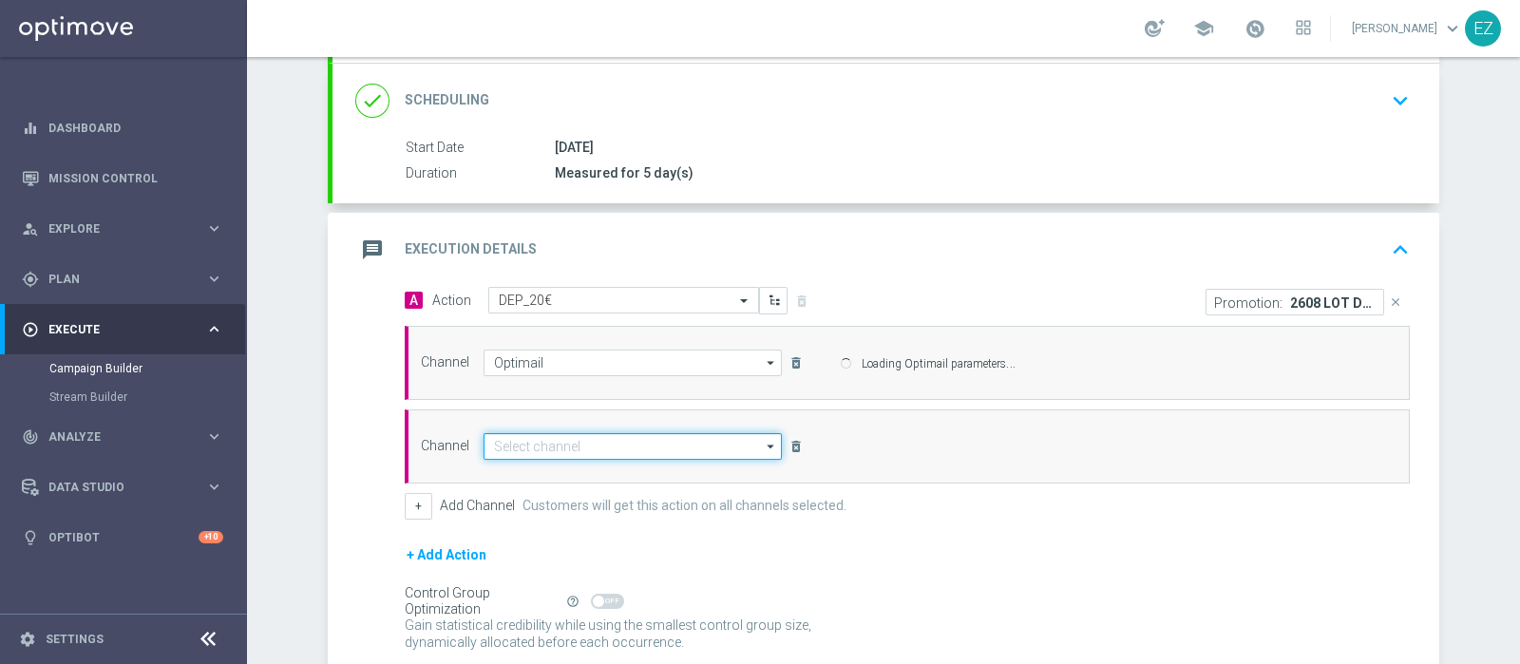
click at [546, 445] on input at bounding box center [632, 446] width 298 height 27
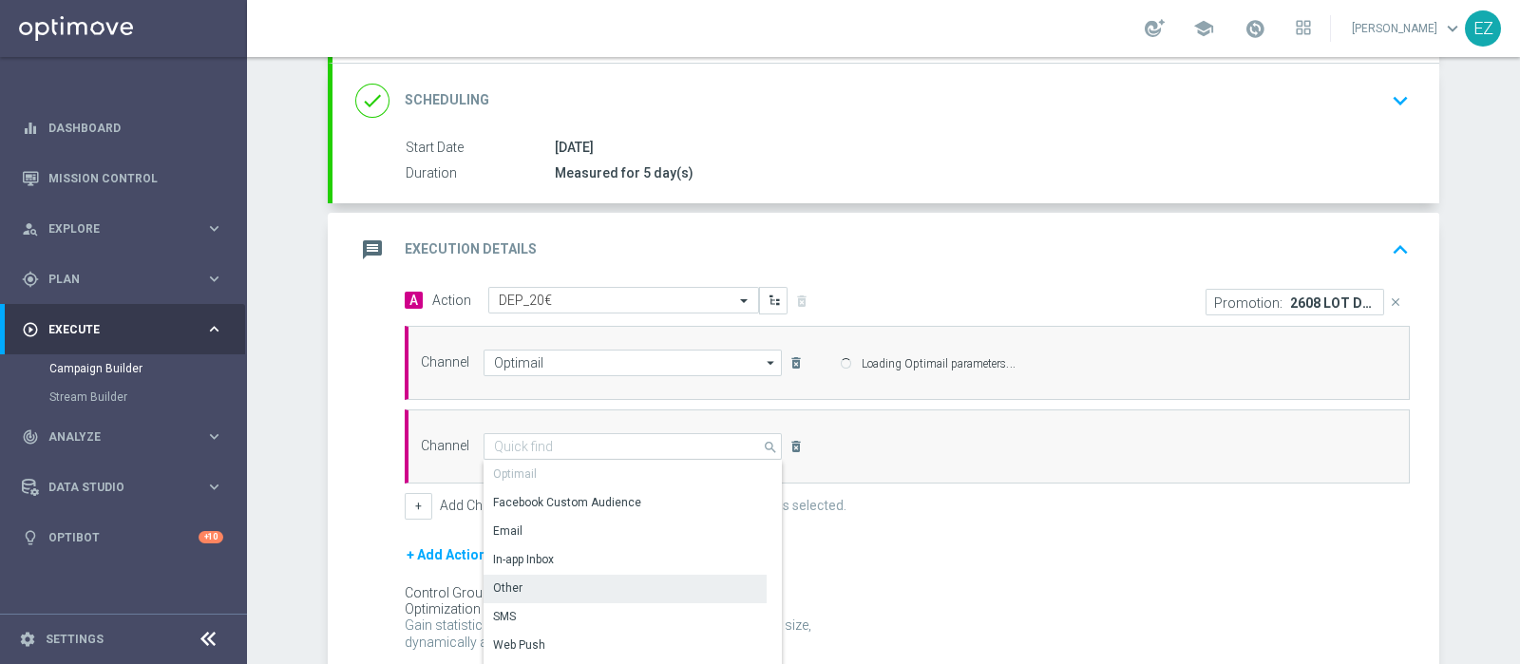
click at [522, 580] on div "Other" at bounding box center [624, 588] width 283 height 27
type input "Other"
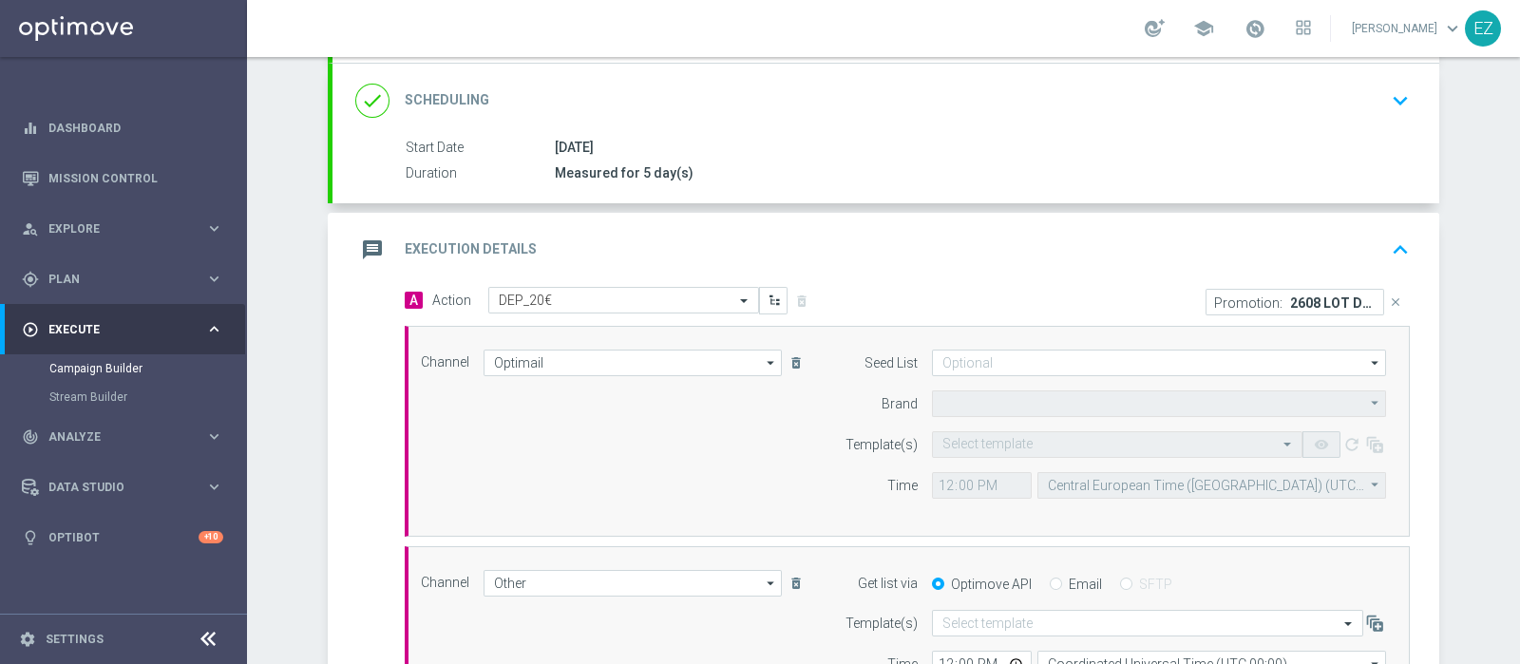
type input "Sisal Marketing"
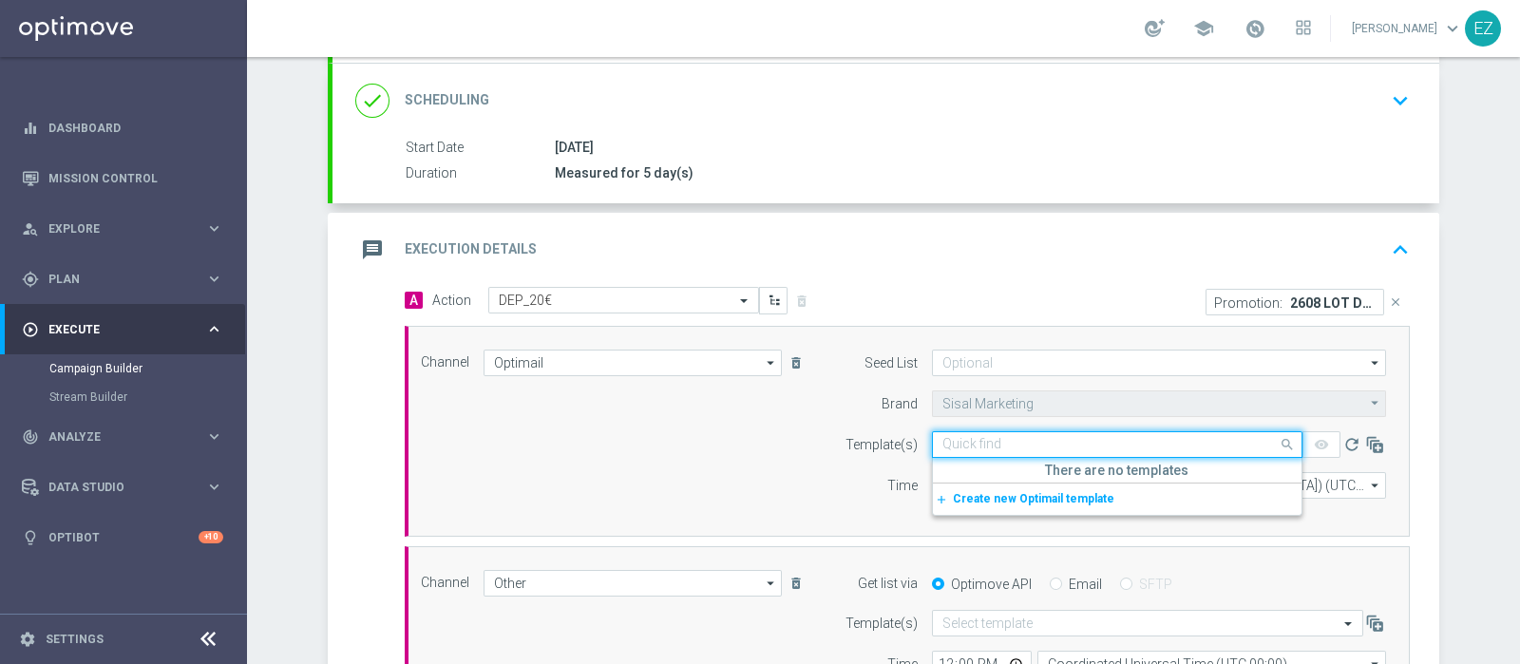
click at [1067, 440] on input "text" at bounding box center [1098, 445] width 312 height 16
paste input "2608 LOT DEP L"
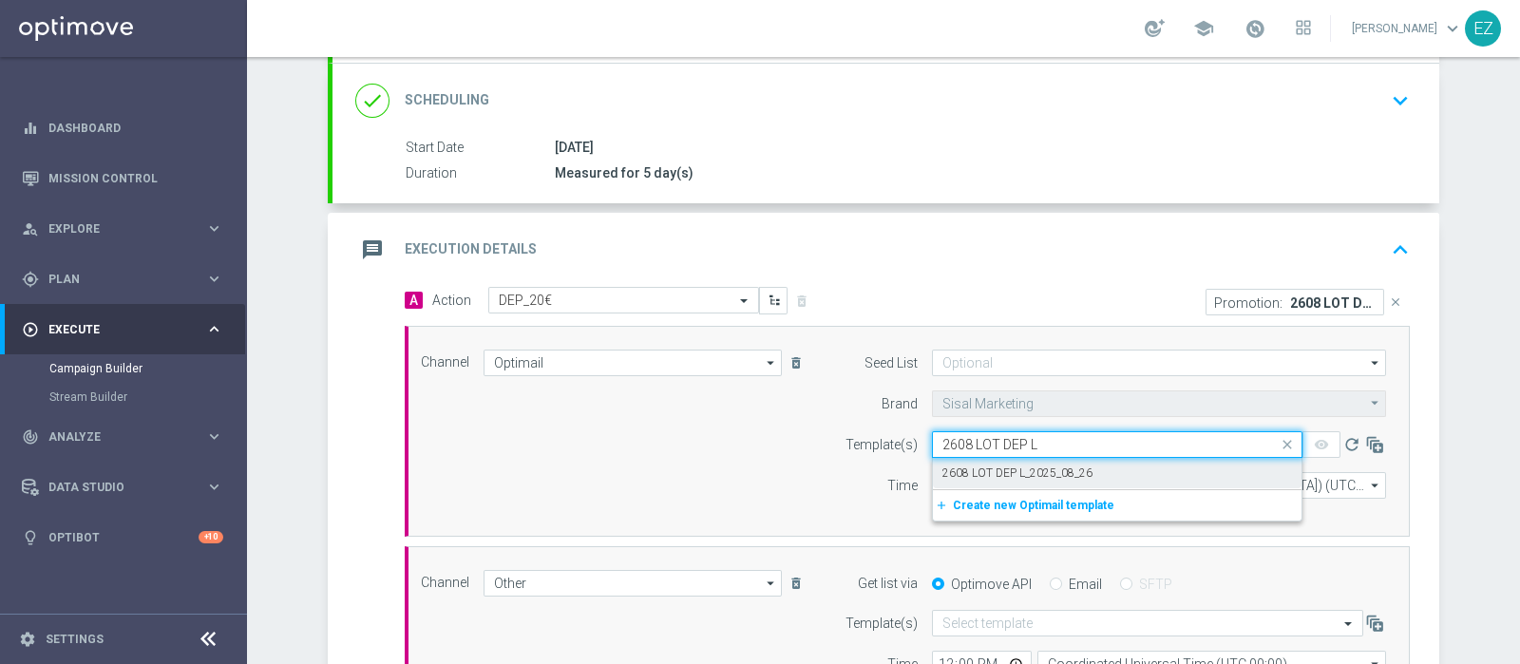
click at [1050, 461] on div "2608 LOT DEP L_2025_08_26" at bounding box center [1117, 473] width 350 height 31
type input "2608 LOT DEP L"
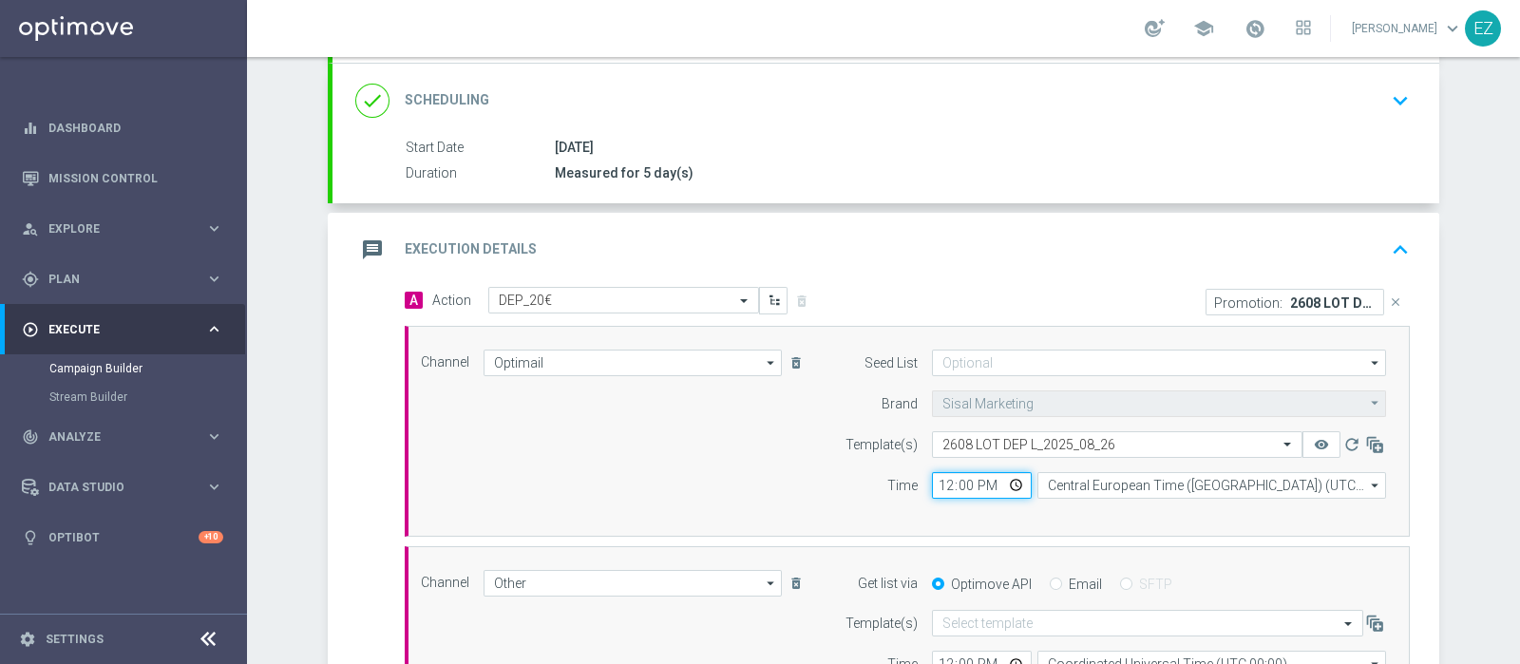
click at [937, 484] on input "12:00" at bounding box center [982, 485] width 100 height 27
type input "16:00"
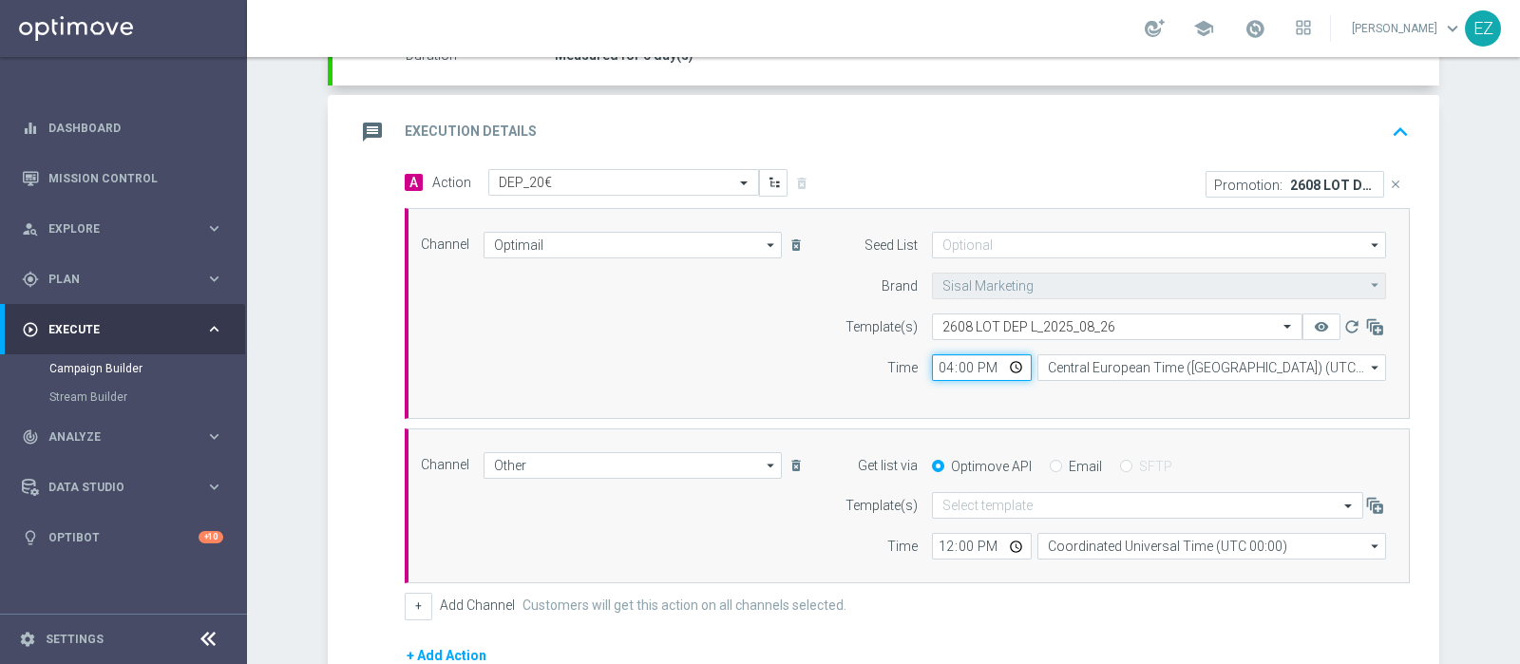
scroll to position [365, 0]
click at [1050, 463] on input "Email" at bounding box center [1056, 468] width 12 height 12
radio input "true"
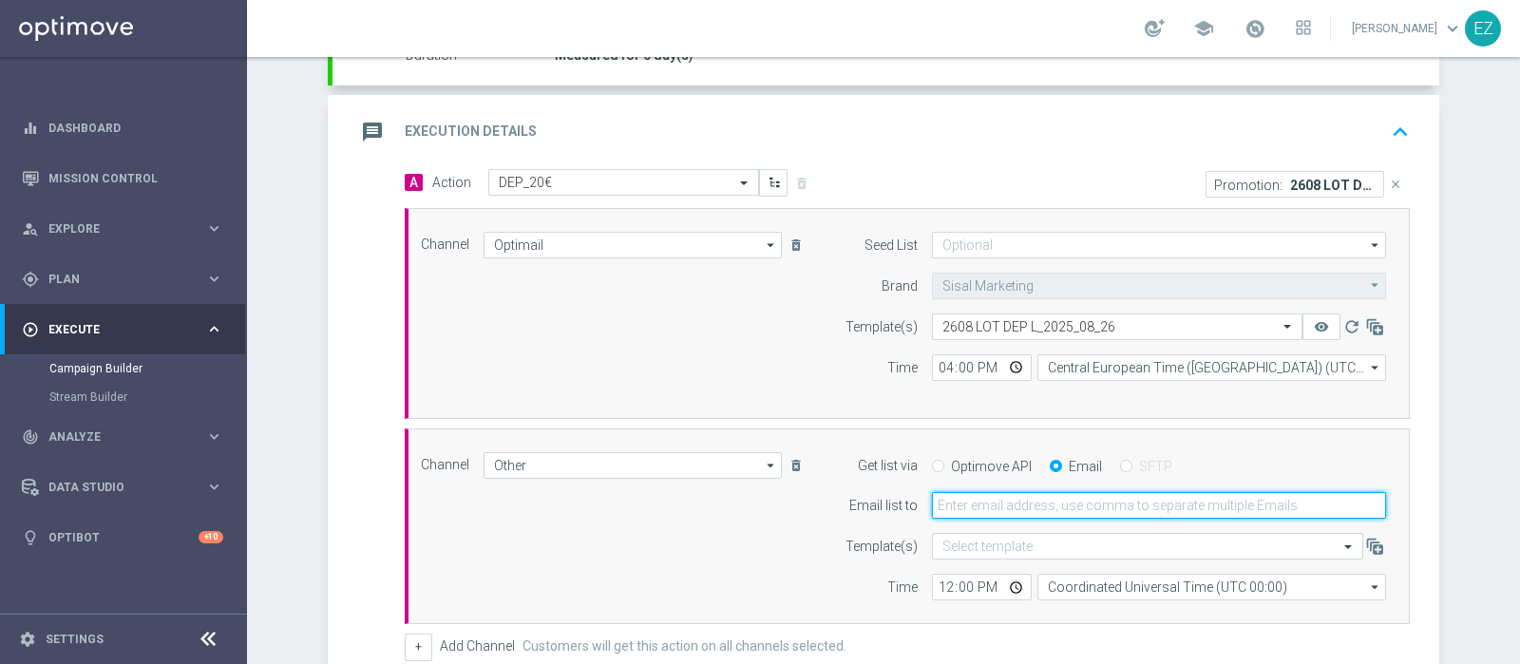
click at [1030, 501] on input "email" at bounding box center [1159, 505] width 454 height 27
type input "elena.zarbin@sisal.it"
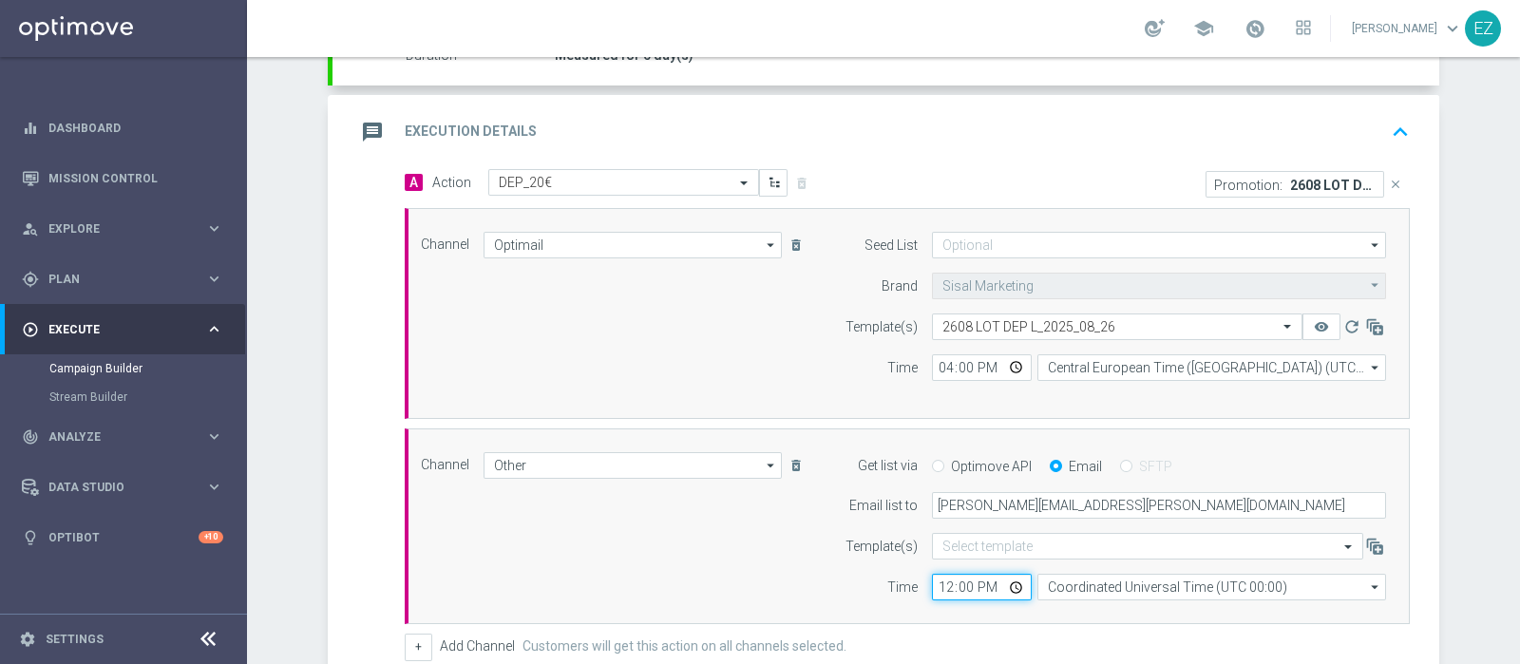
click at [932, 586] on input "12:00" at bounding box center [982, 587] width 100 height 27
type input "15:30"
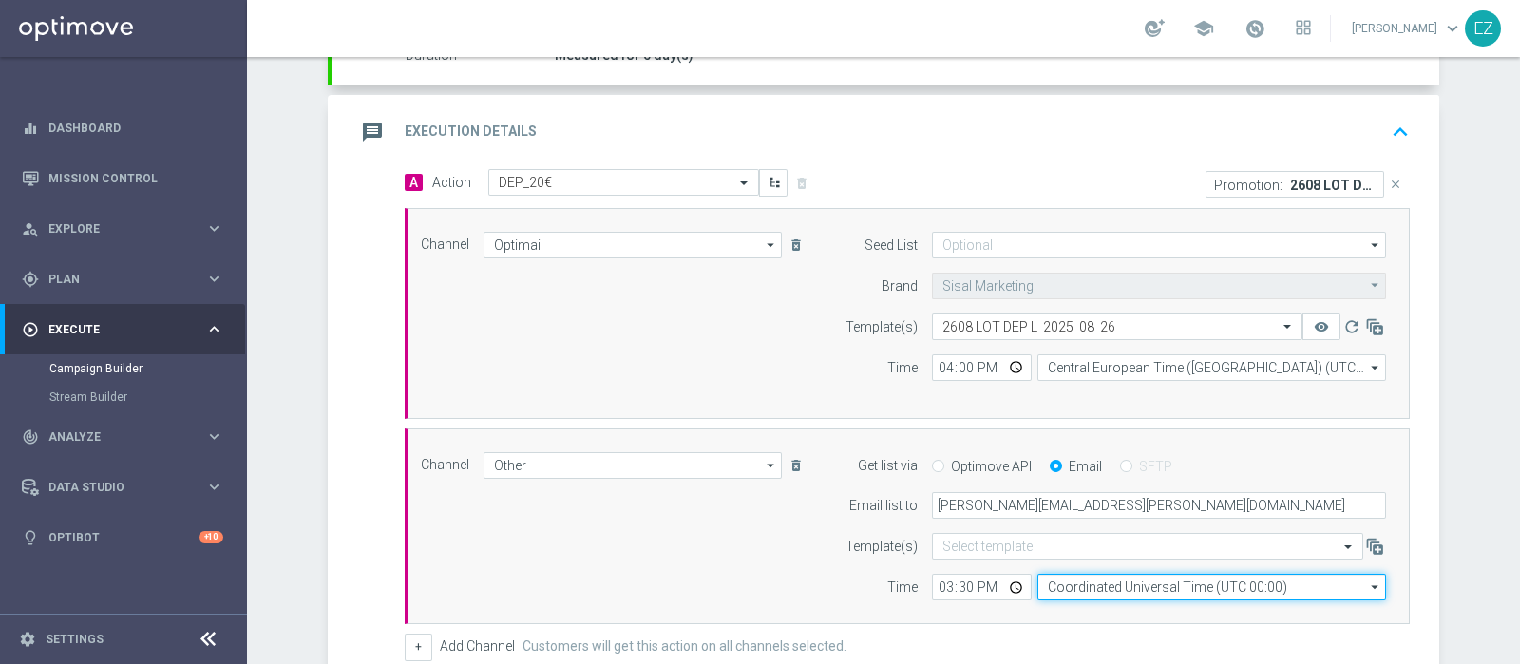
click at [1129, 582] on input "Coordinated Universal Time (UTC 00:00)" at bounding box center [1211, 587] width 349 height 27
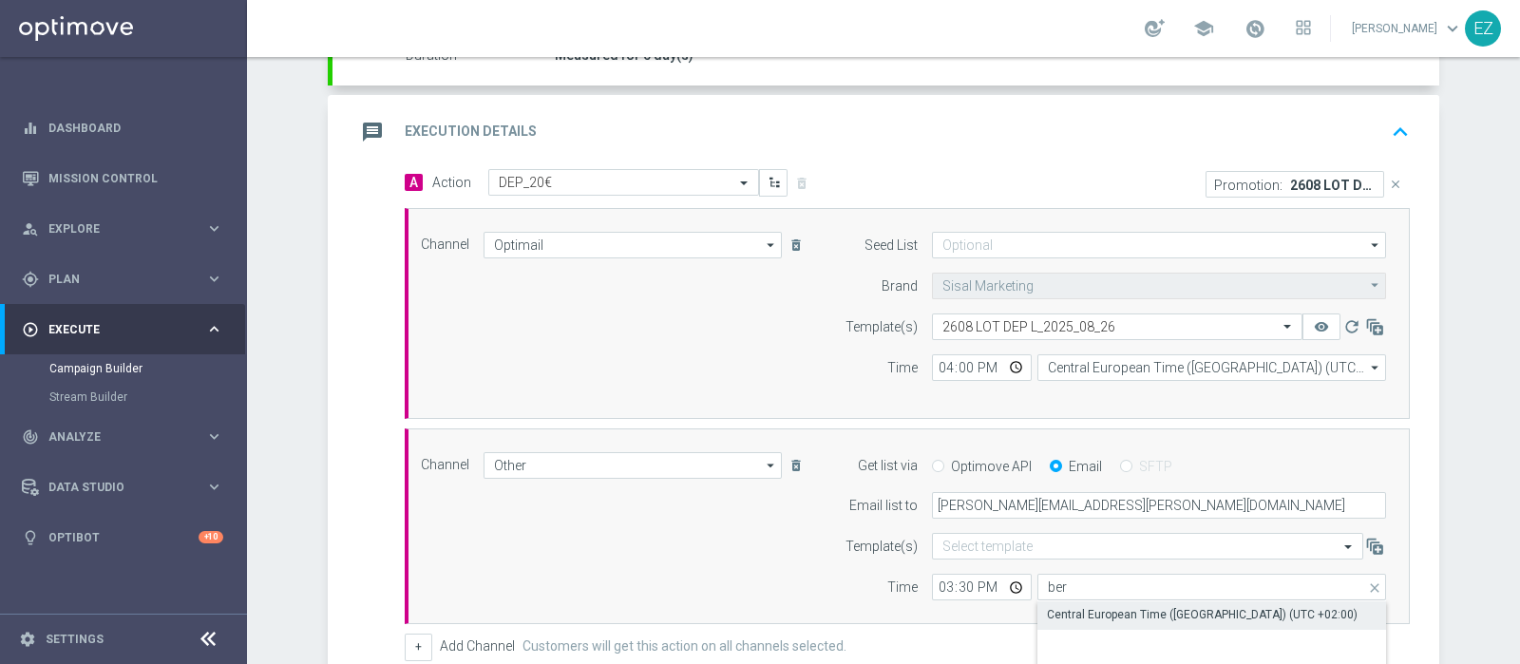
click at [1124, 610] on div "Central European Time (Berlin) (UTC +02:00)" at bounding box center [1202, 614] width 311 height 17
type input "Central European Time (Berlin) (UTC +02:00)"
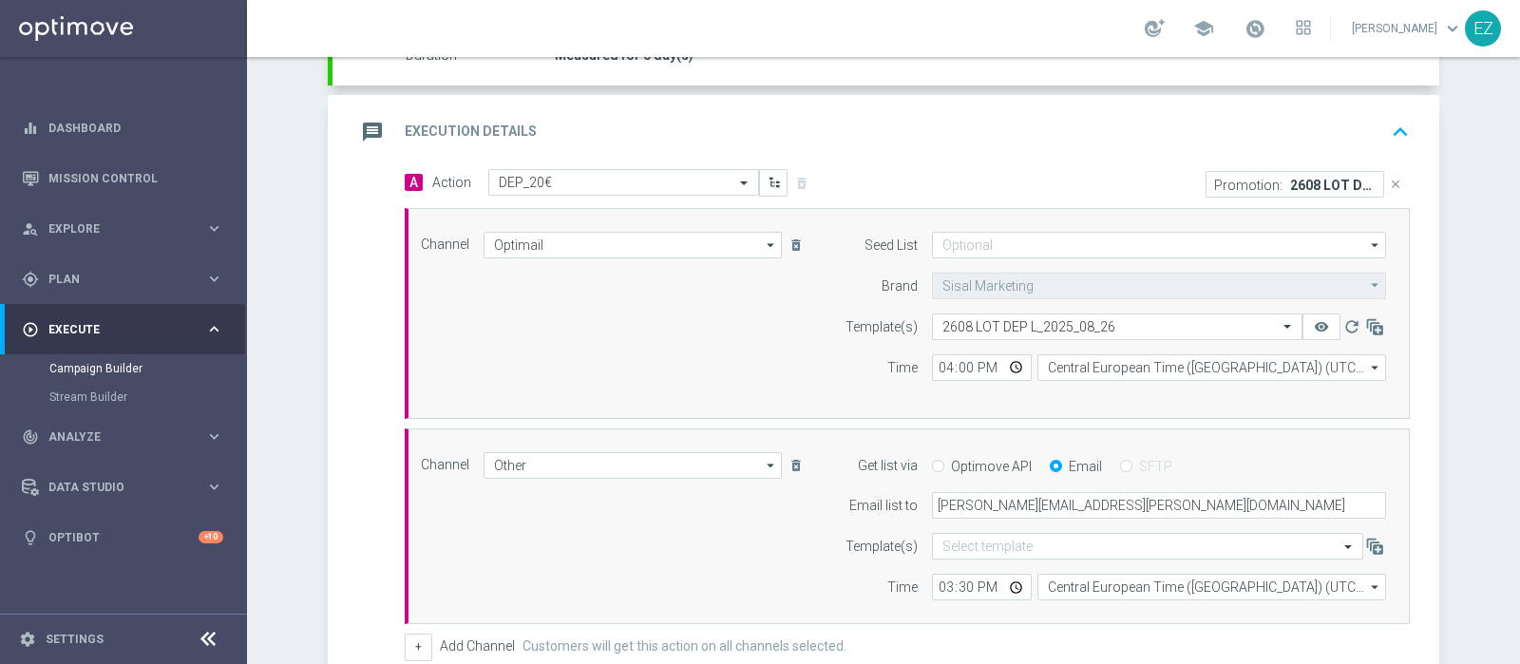
scroll to position [657, 0]
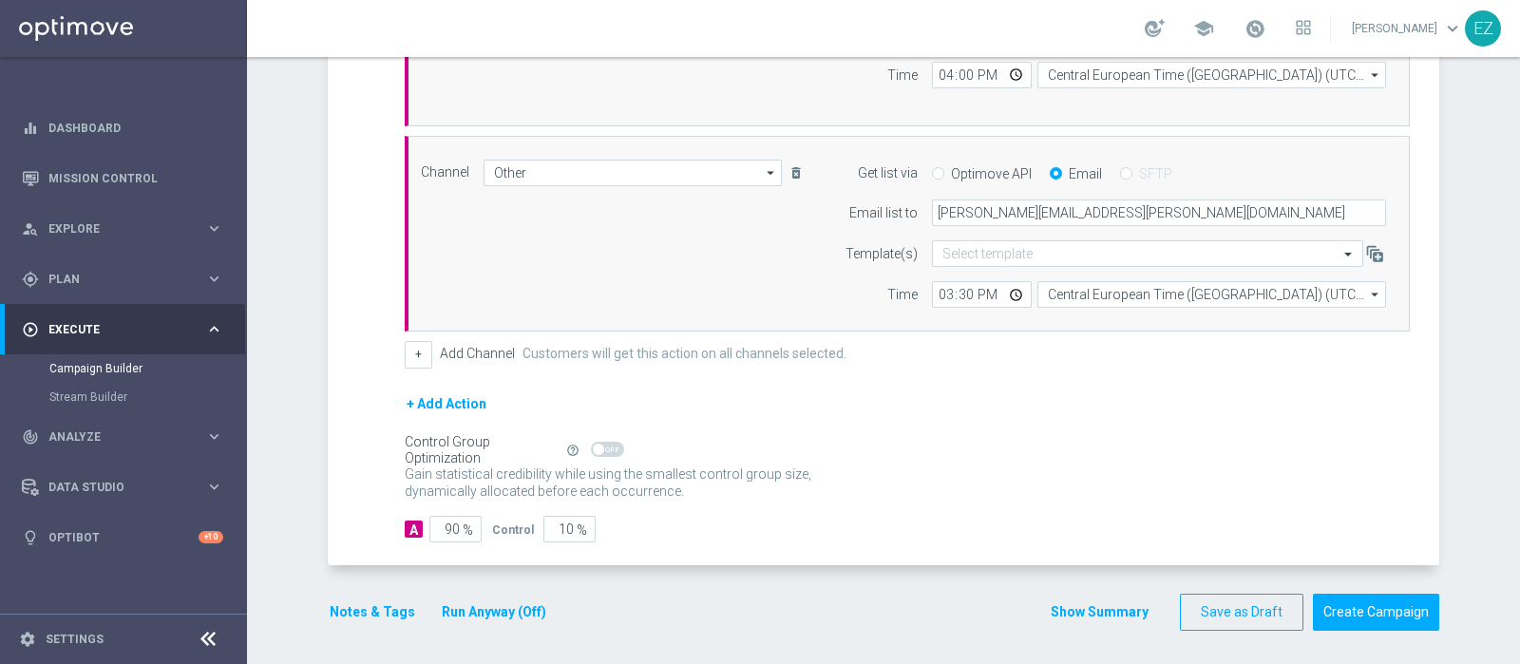
click at [359, 611] on button "Notes & Tags" at bounding box center [372, 612] width 89 height 24
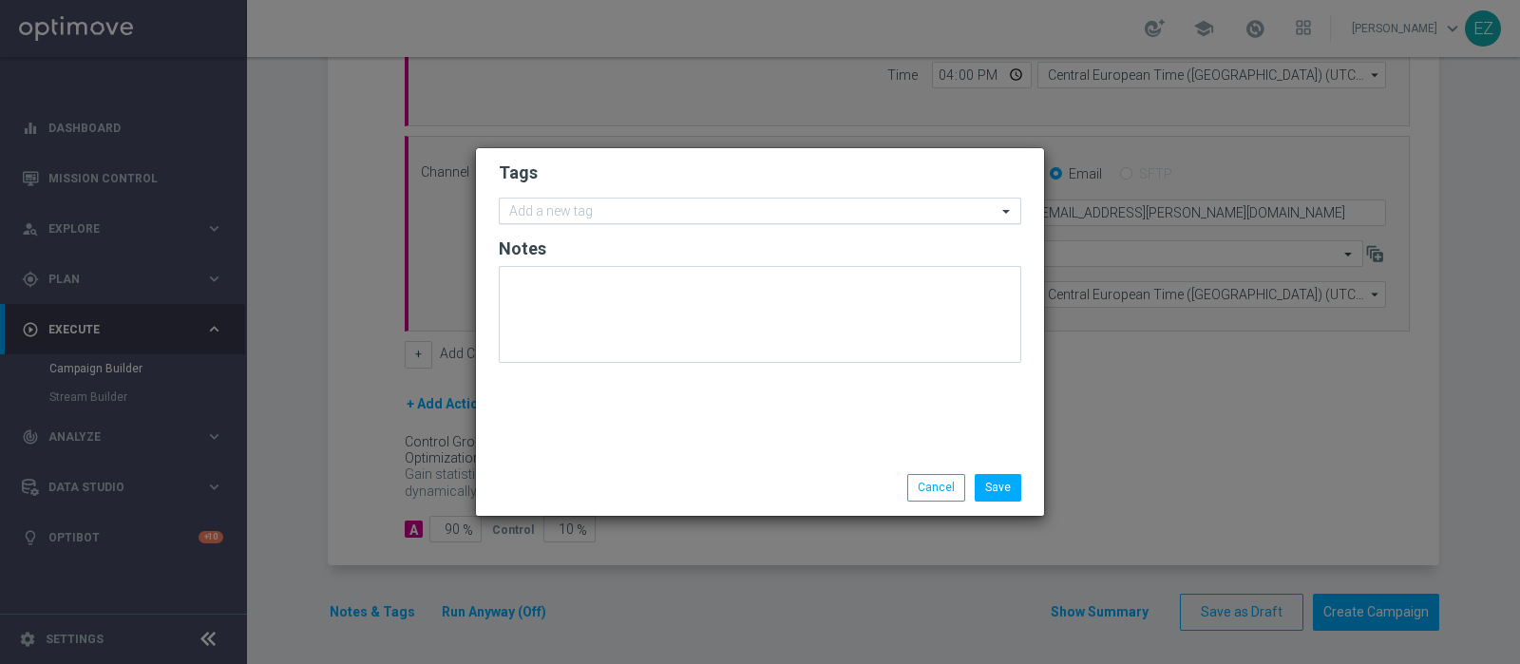
click at [670, 211] on input "text" at bounding box center [752, 212] width 487 height 16
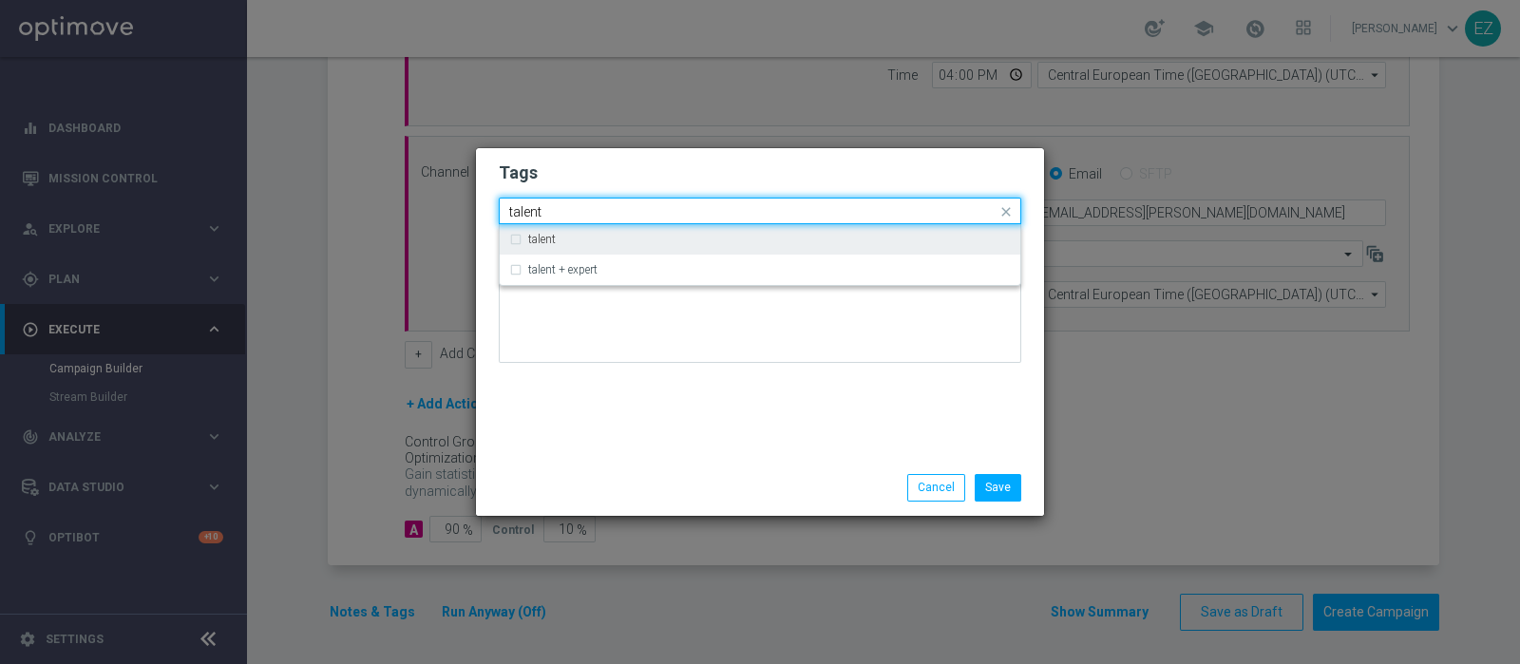
click at [609, 239] on div "talent" at bounding box center [769, 239] width 483 height 11
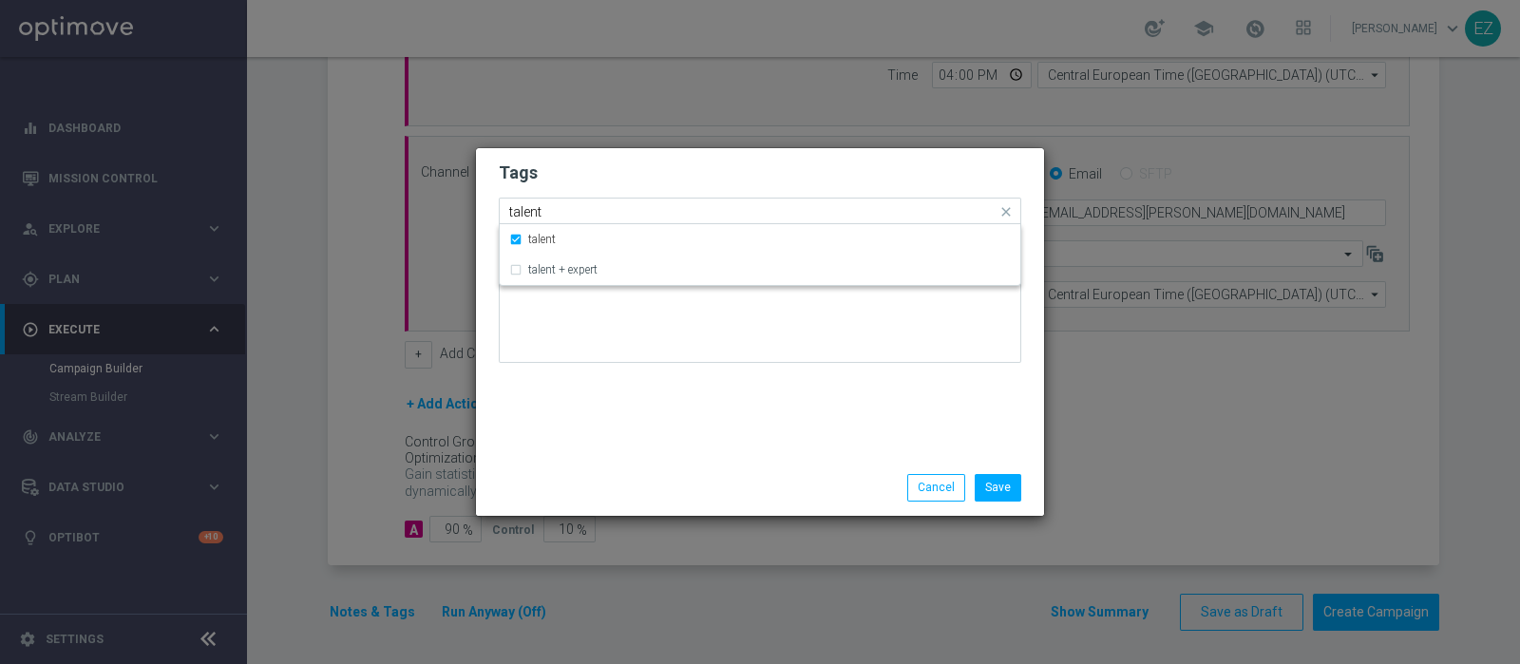
click at [536, 212] on input "talent" at bounding box center [752, 212] width 487 height 16
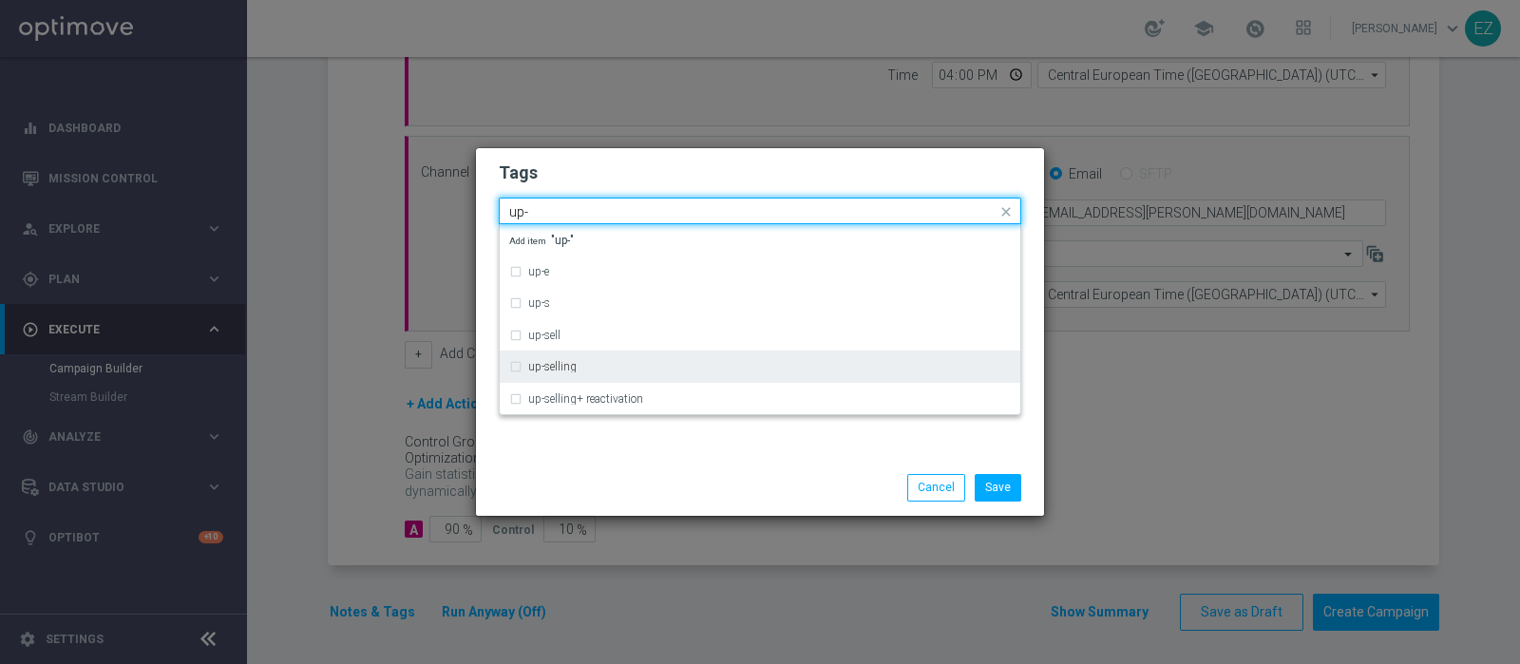
click at [551, 357] on div "up-selling" at bounding box center [760, 366] width 502 height 30
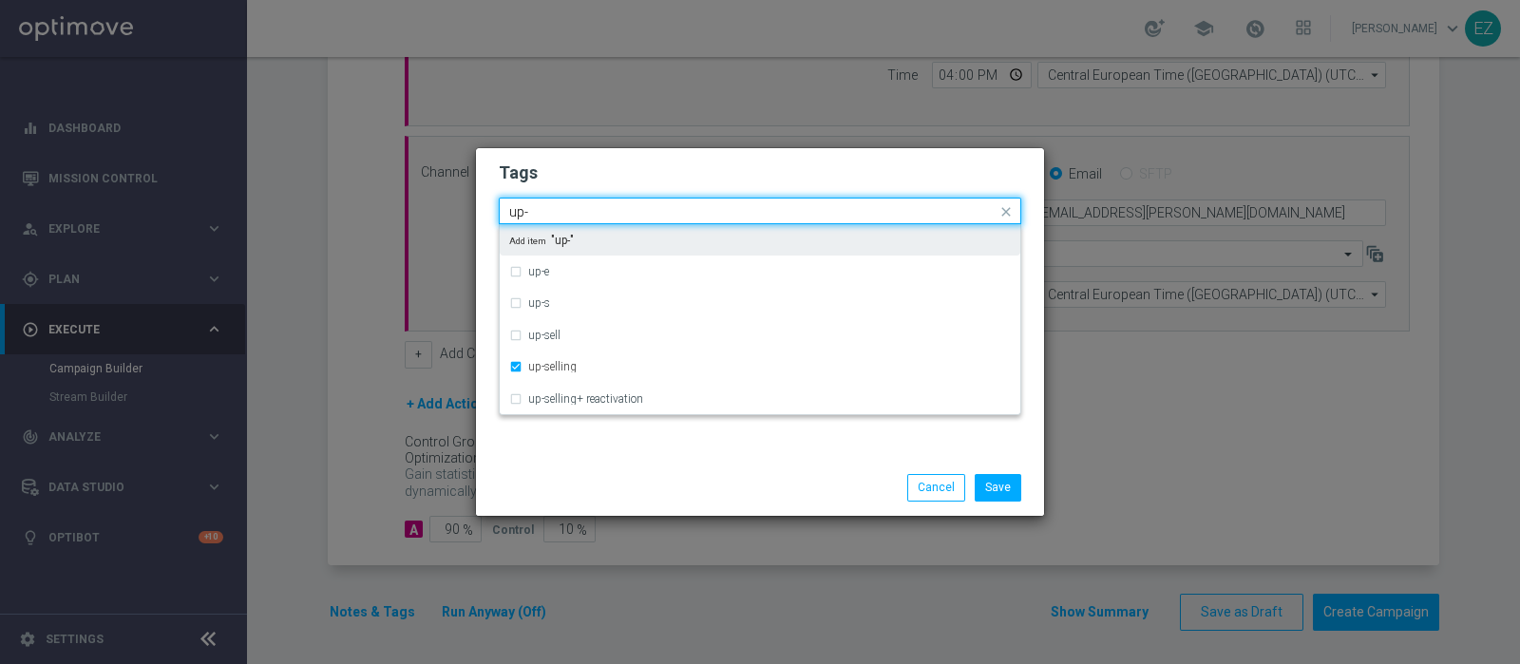
drag, startPoint x: 559, startPoint y: 207, endPoint x: 445, endPoint y: 206, distance: 114.9
click at [445, 206] on modal-container "Tags Quick find × talent × up-selling up- up-e up-s up-sell up-selling up-selli…" at bounding box center [760, 332] width 1520 height 664
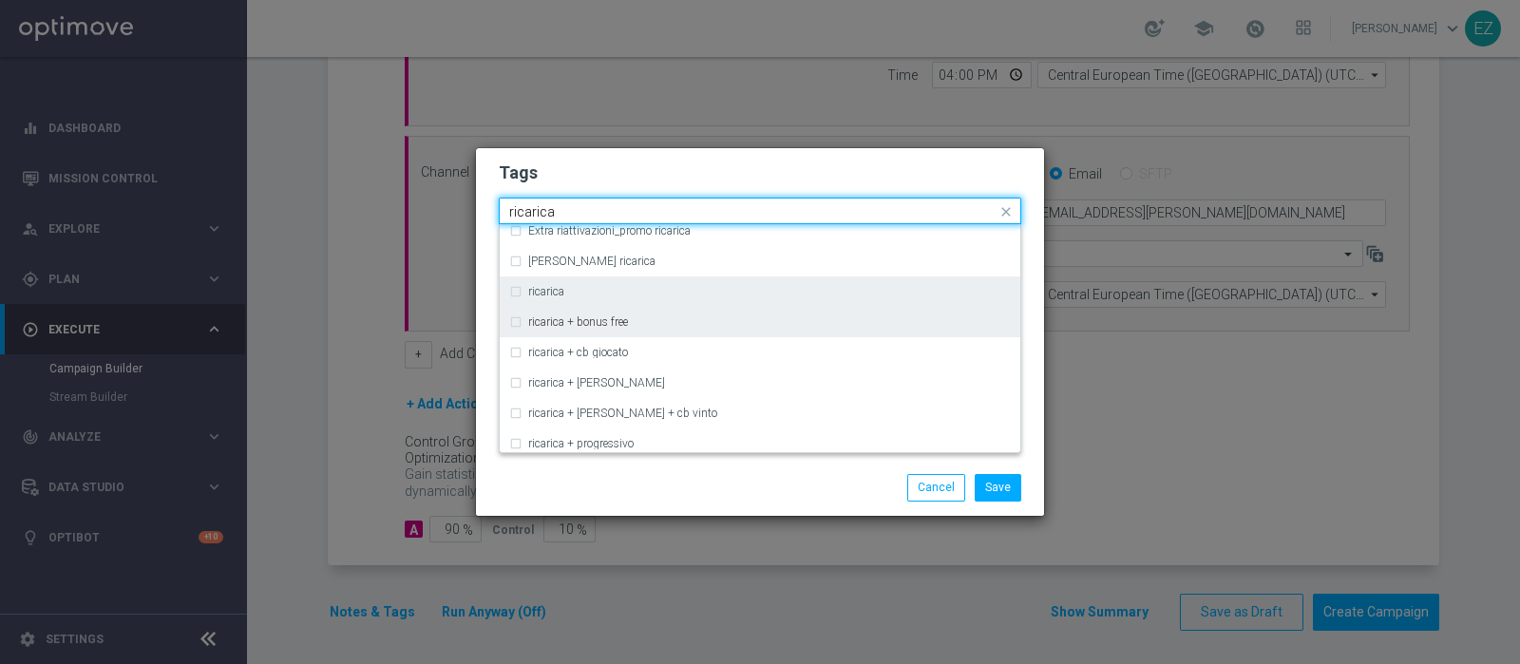
scroll to position [588, 0]
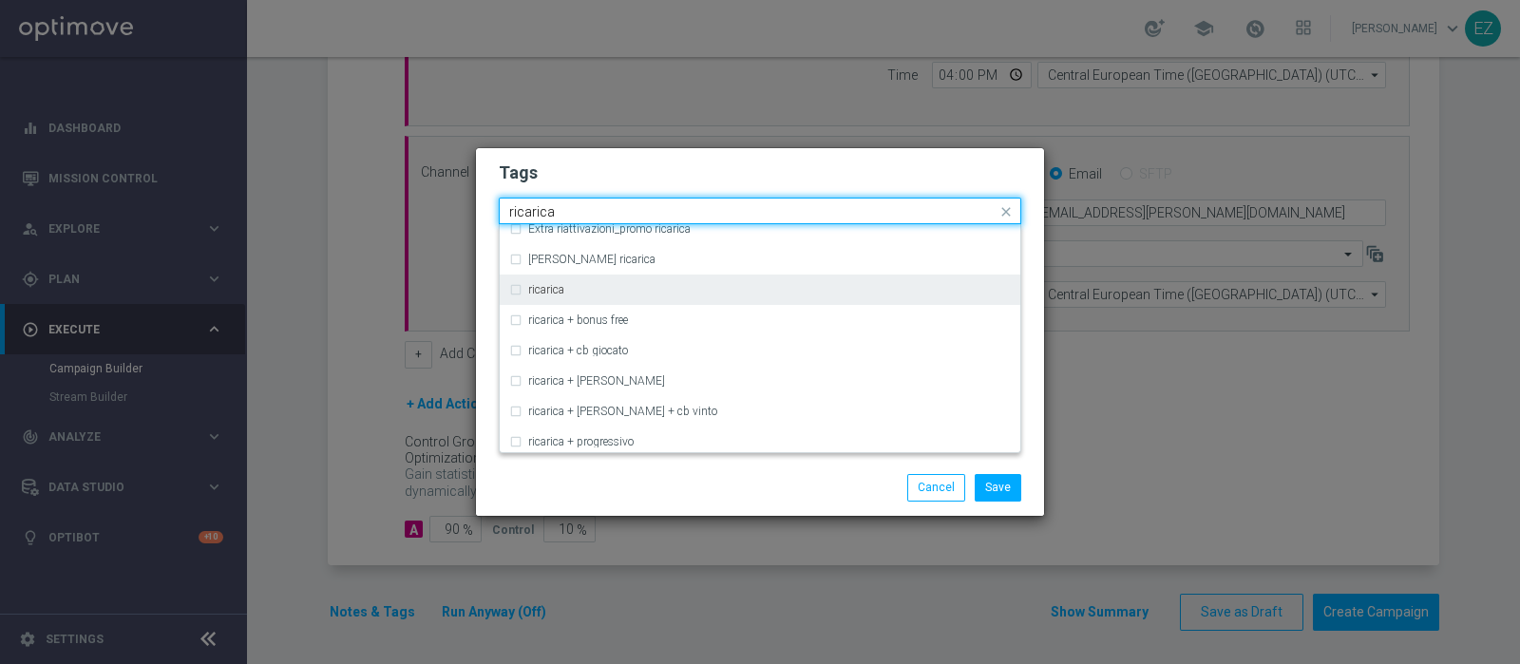
click at [538, 293] on label "ricarica" at bounding box center [546, 289] width 36 height 11
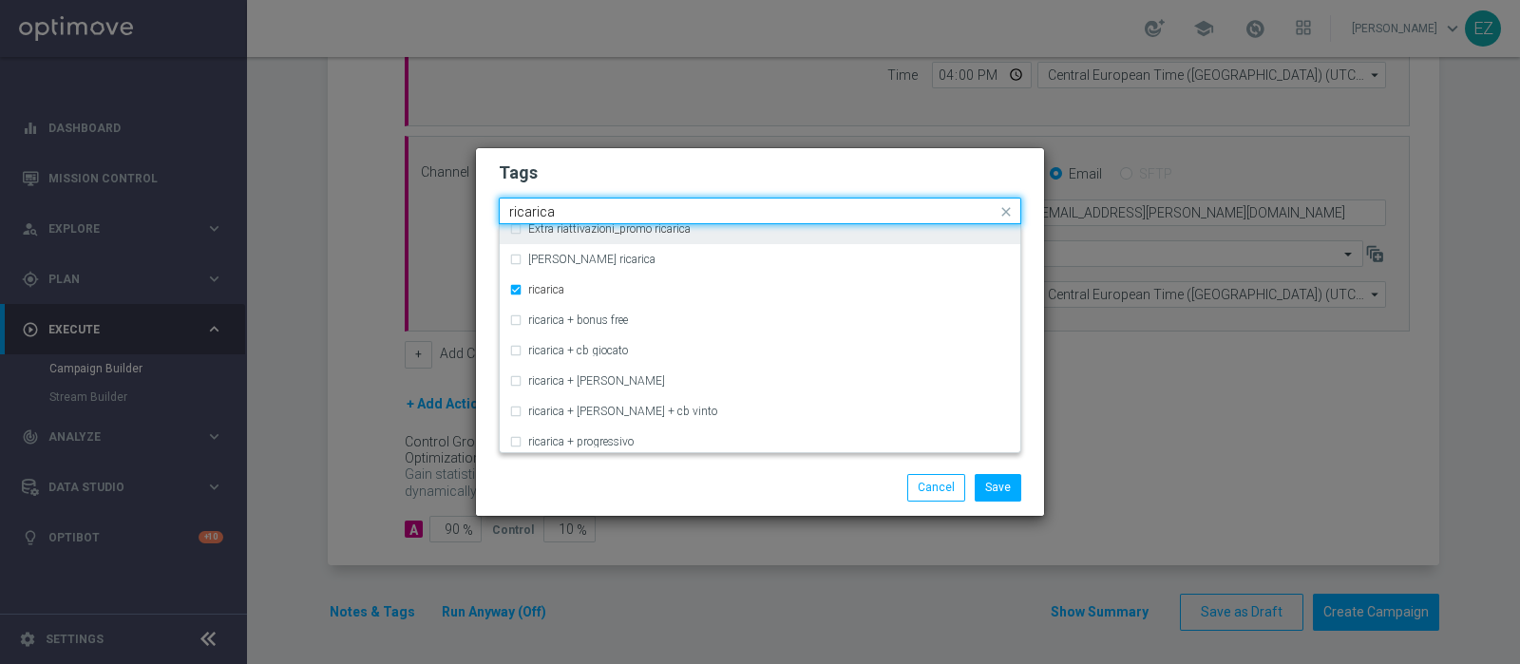
click at [533, 217] on input "ricarica" at bounding box center [752, 212] width 487 height 16
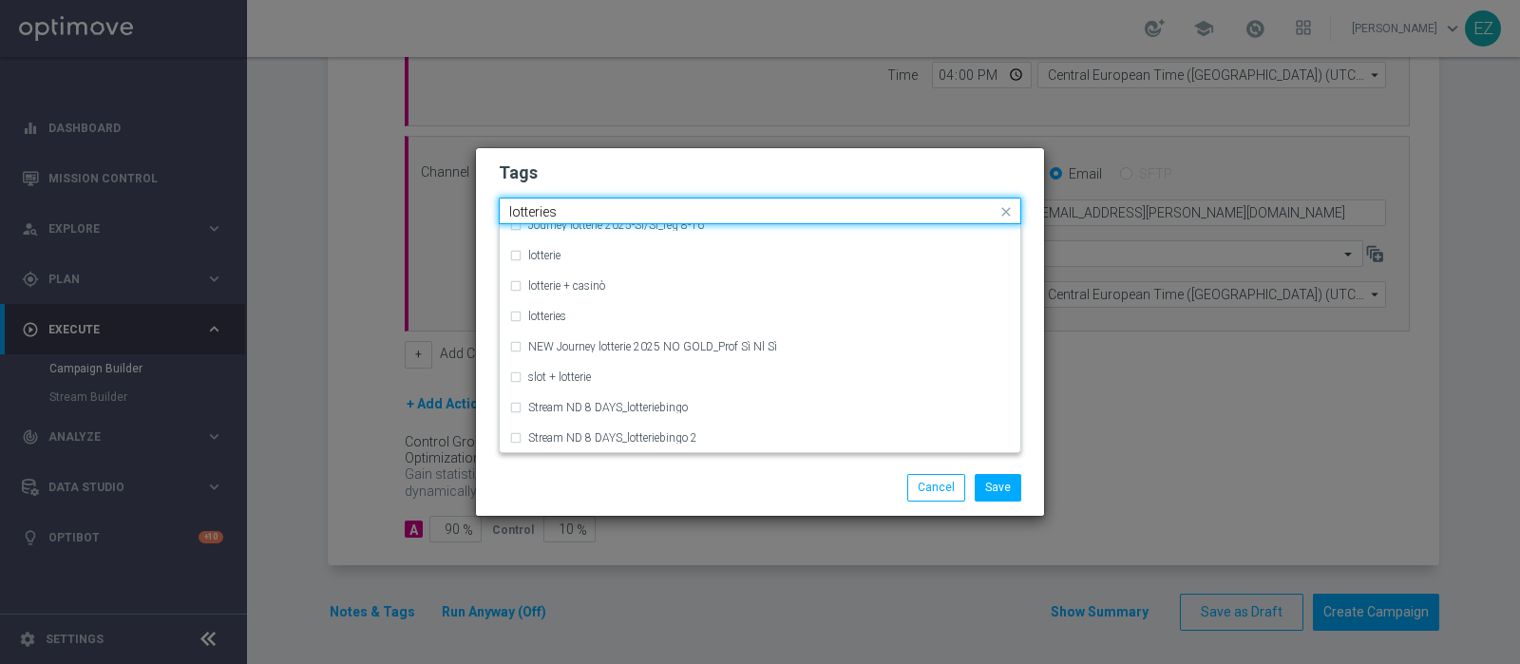
scroll to position [0, 0]
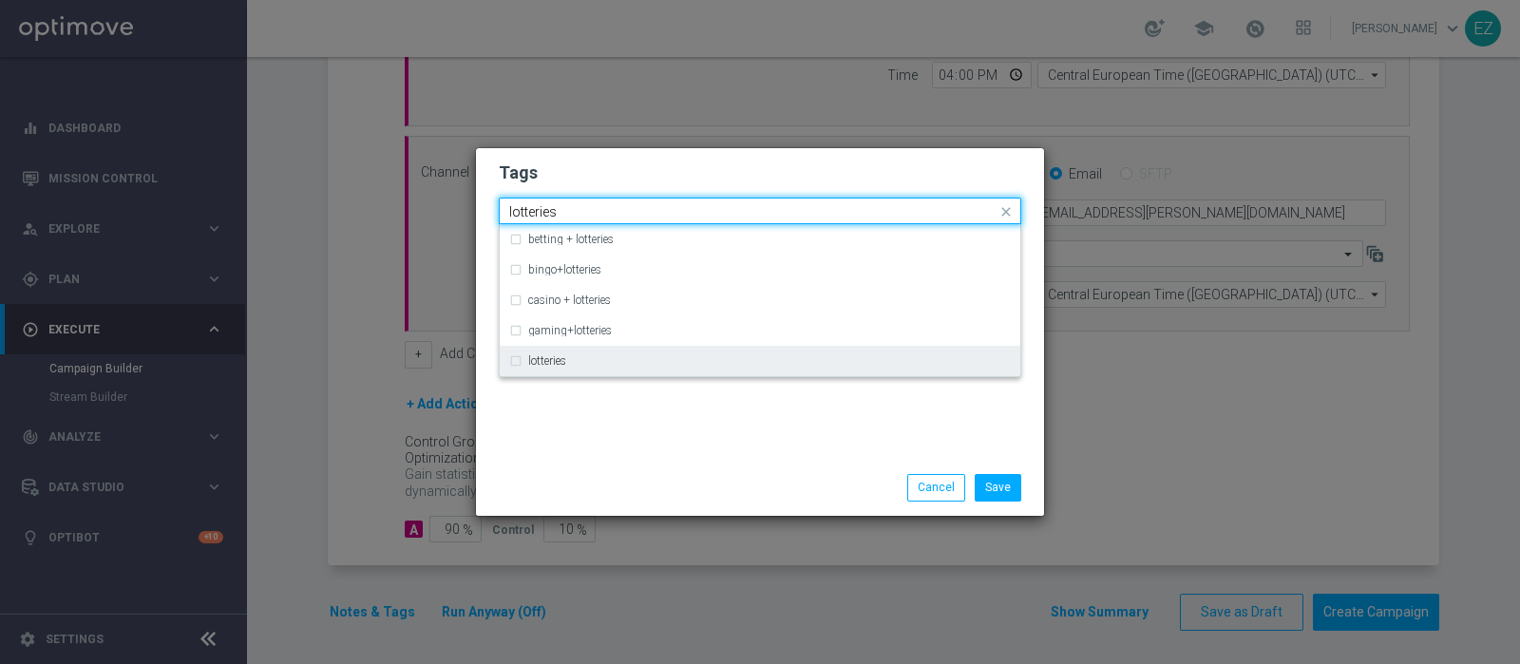
click at [559, 358] on label "lotteries" at bounding box center [547, 360] width 38 height 11
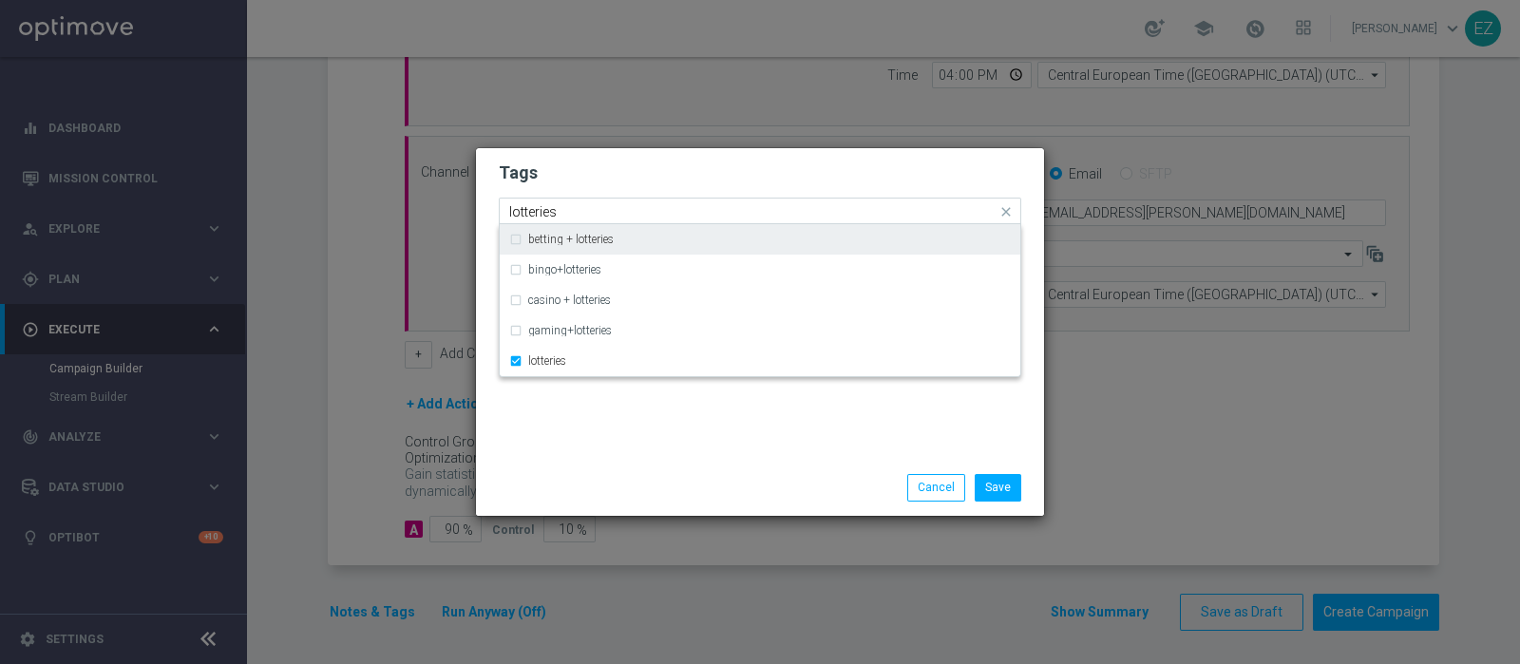
click at [538, 211] on input "lotteries" at bounding box center [752, 212] width 487 height 16
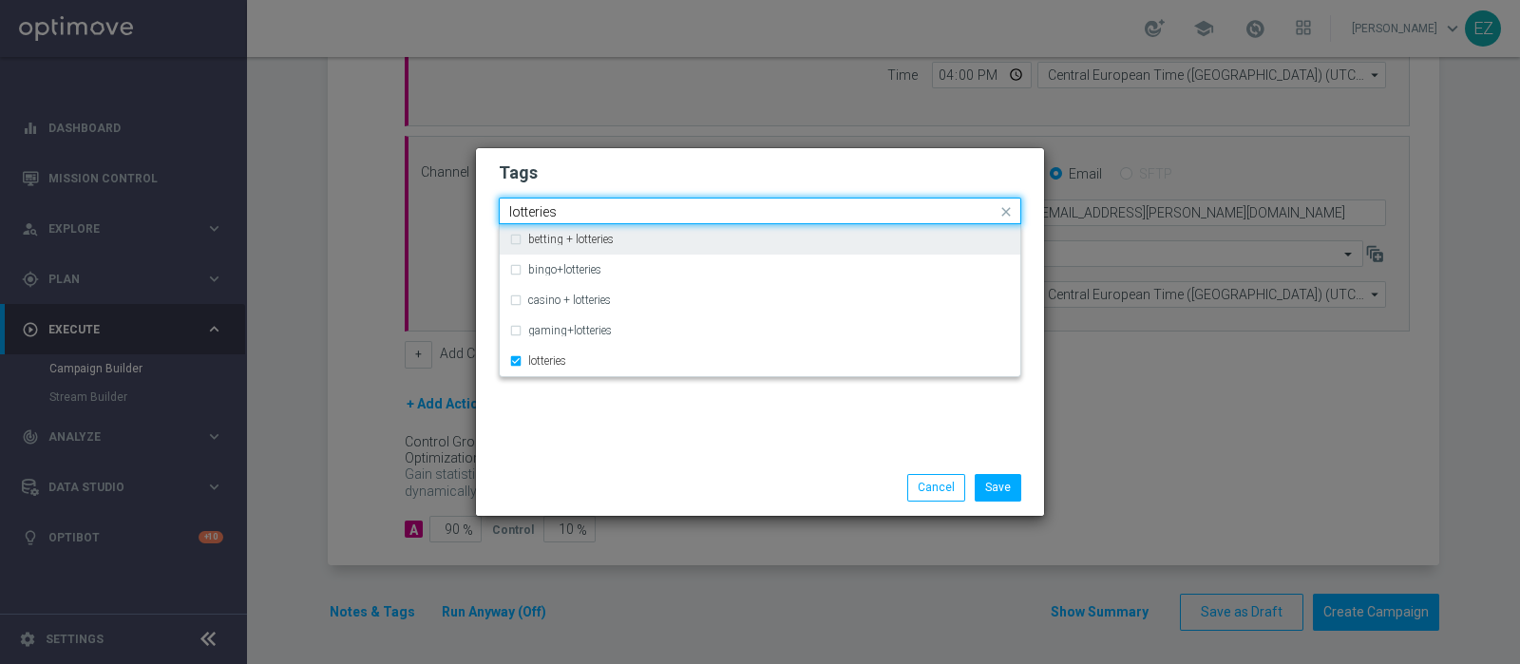
click at [538, 211] on input "lotteries" at bounding box center [752, 212] width 487 height 16
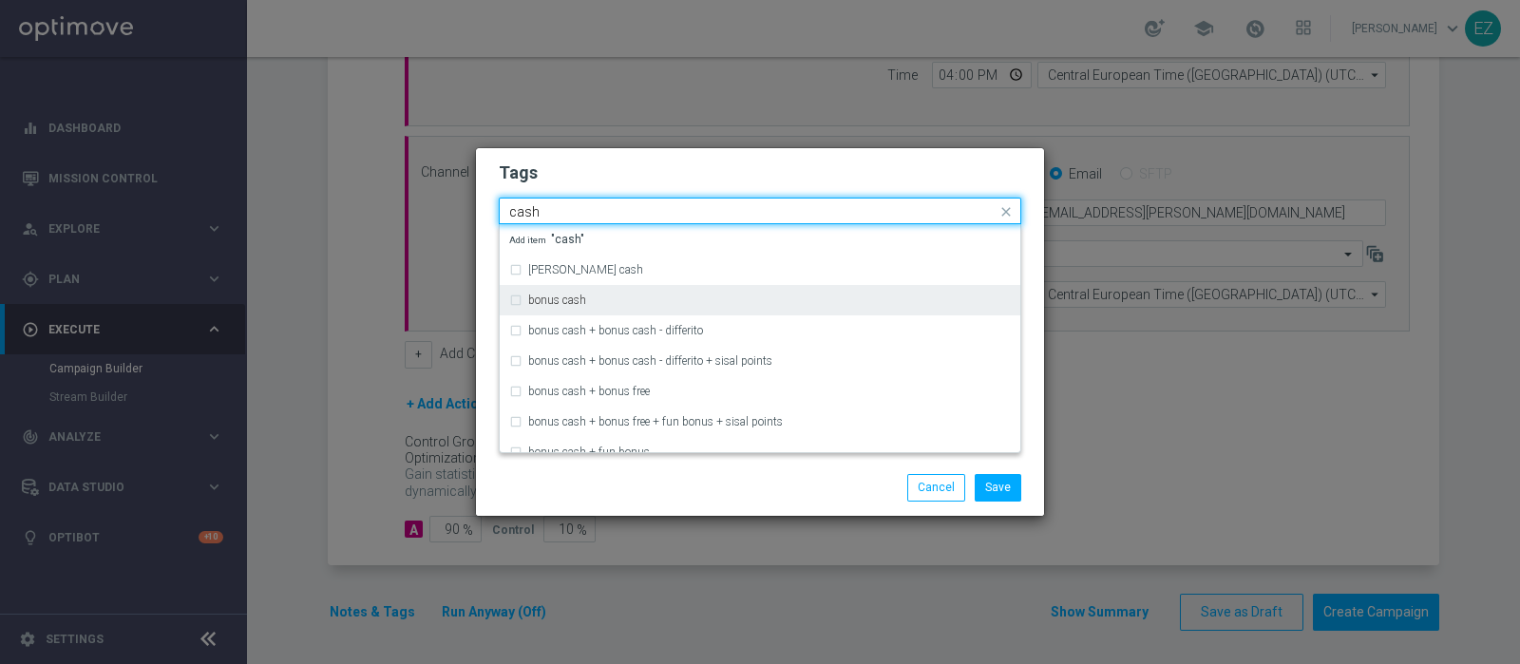
click at [552, 305] on label "bonus cash" at bounding box center [557, 299] width 58 height 11
type input "cash"
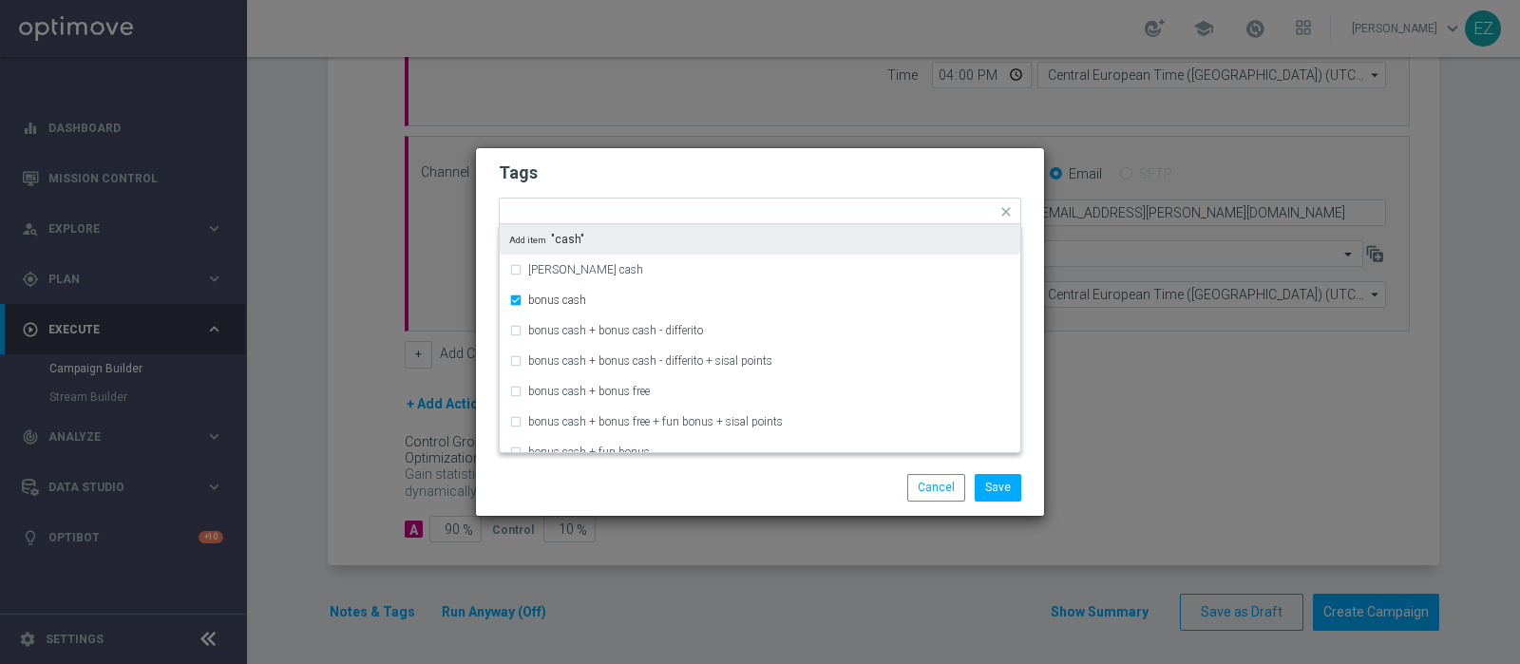
click at [744, 486] on div "Save Cancel" at bounding box center [852, 487] width 368 height 27
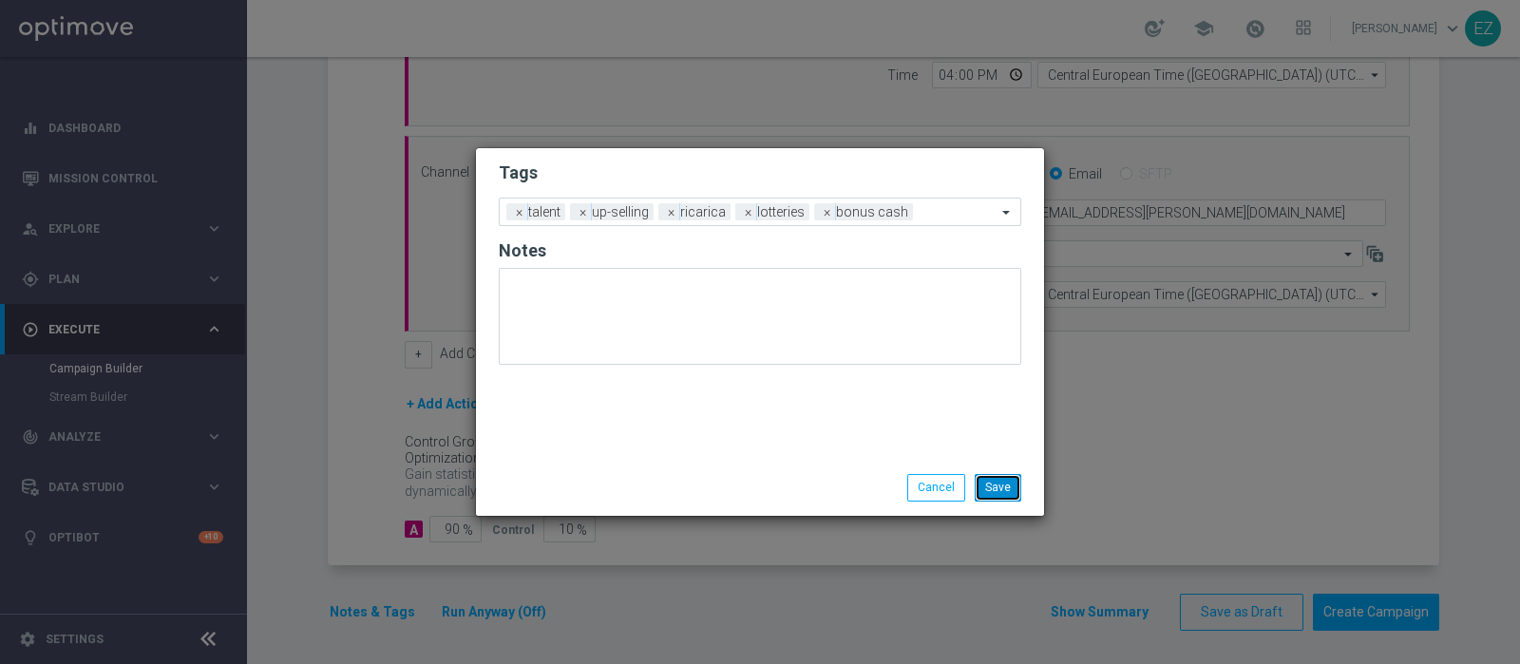
click at [1004, 496] on button "Save" at bounding box center [998, 487] width 47 height 27
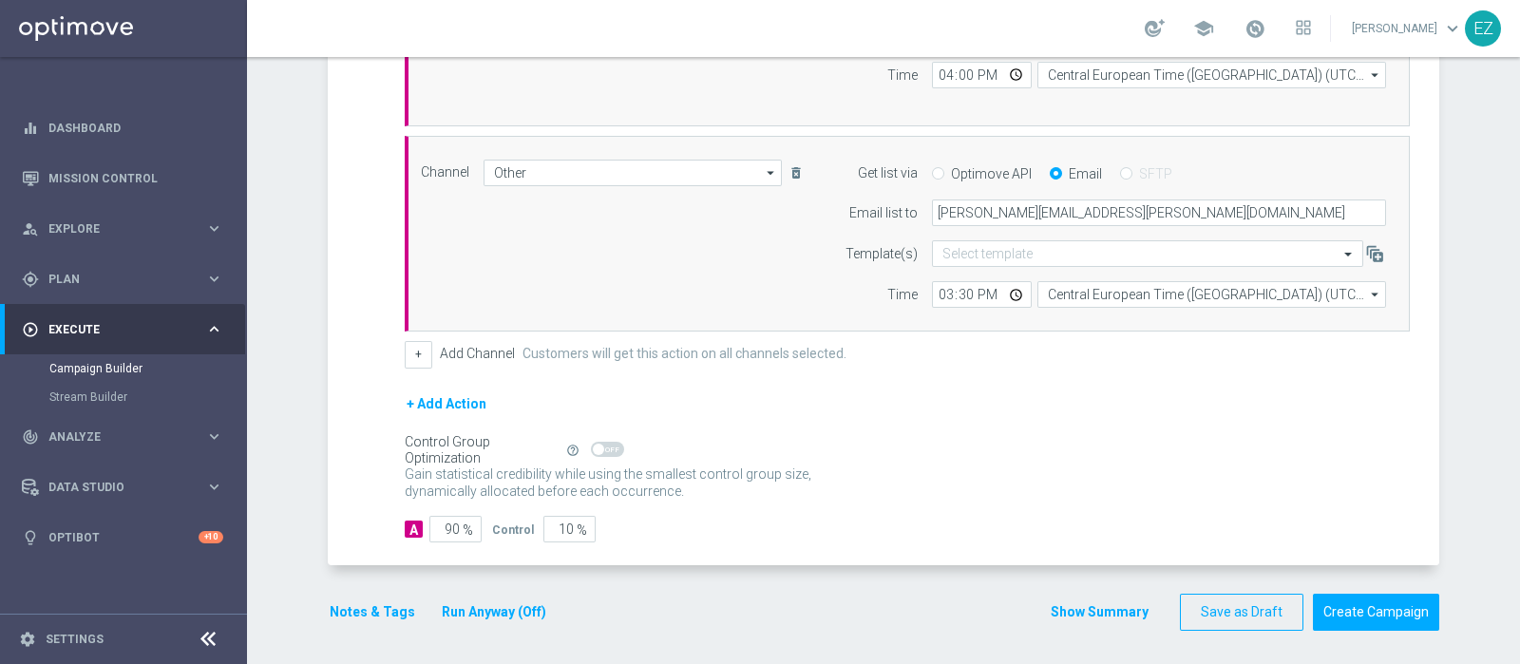
click at [1080, 604] on button "Show Summary" at bounding box center [1100, 612] width 100 height 22
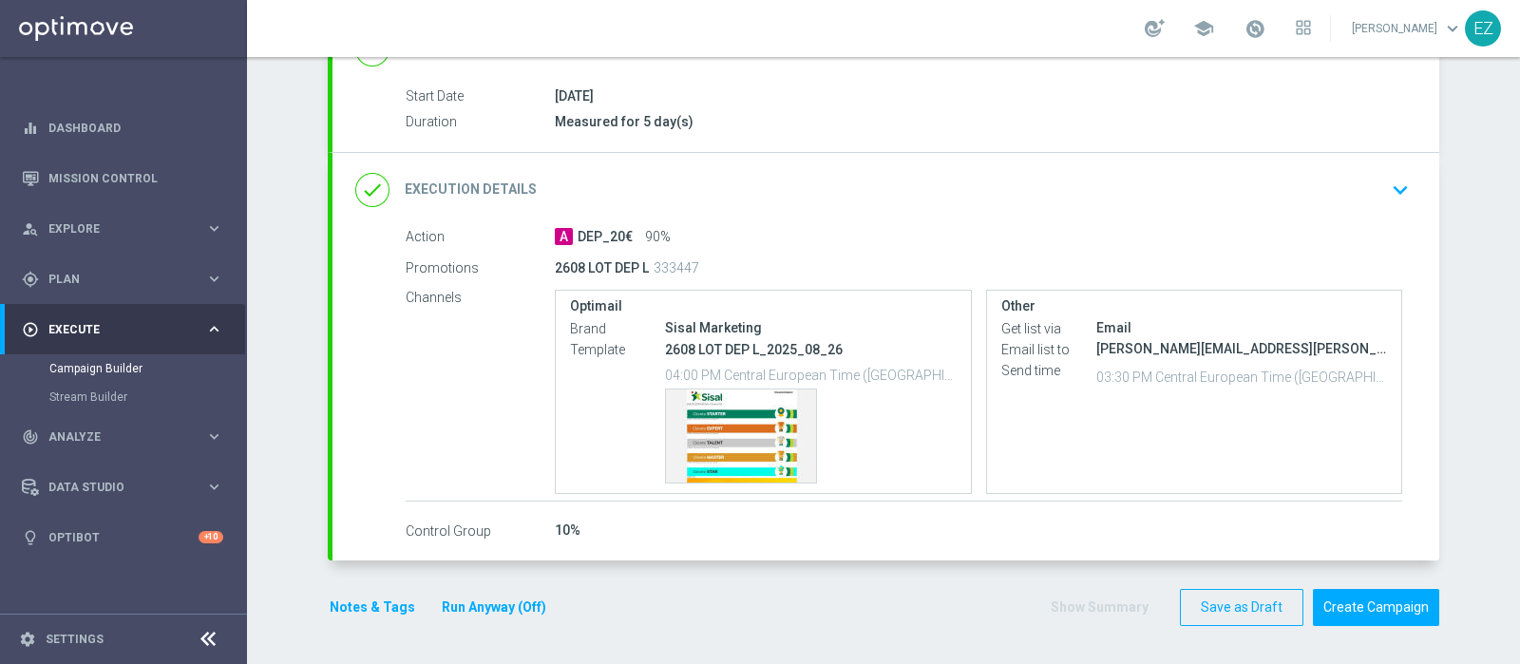
scroll to position [294, 0]
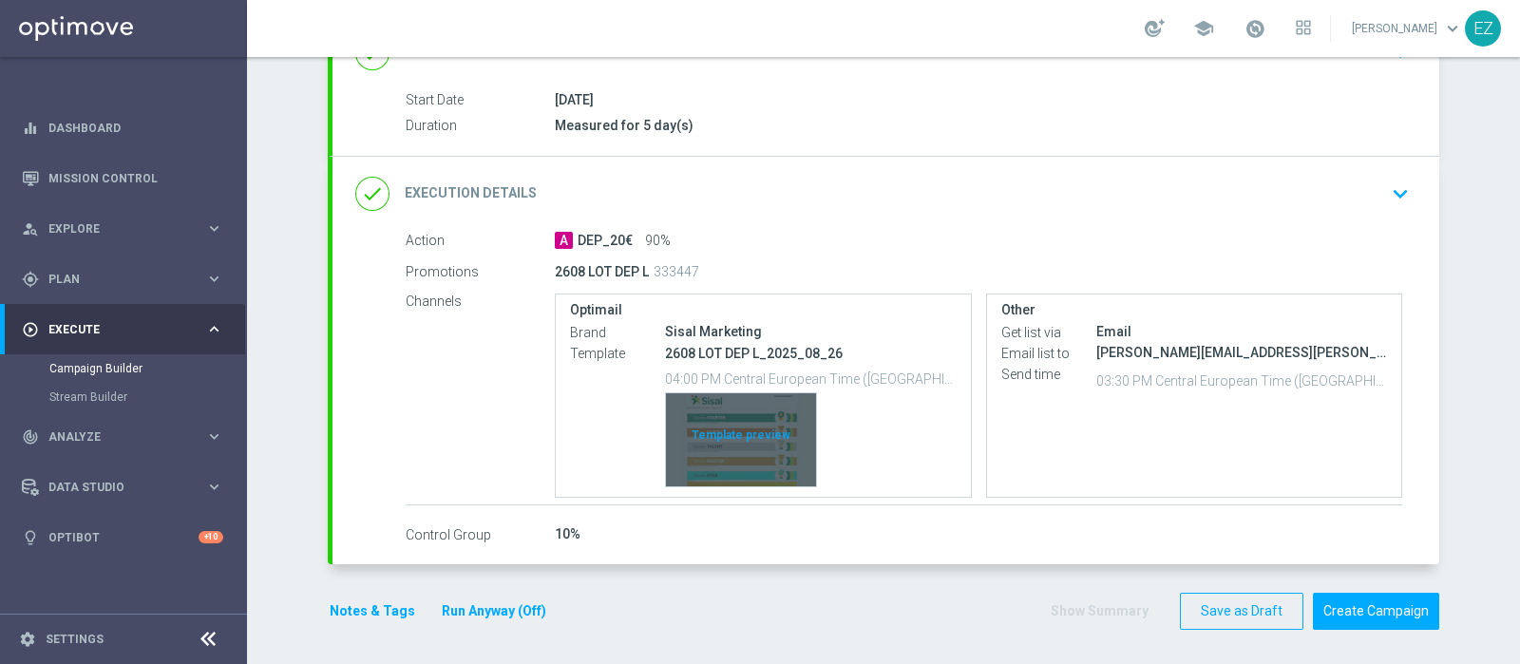
click at [746, 429] on div "Template preview" at bounding box center [741, 439] width 150 height 93
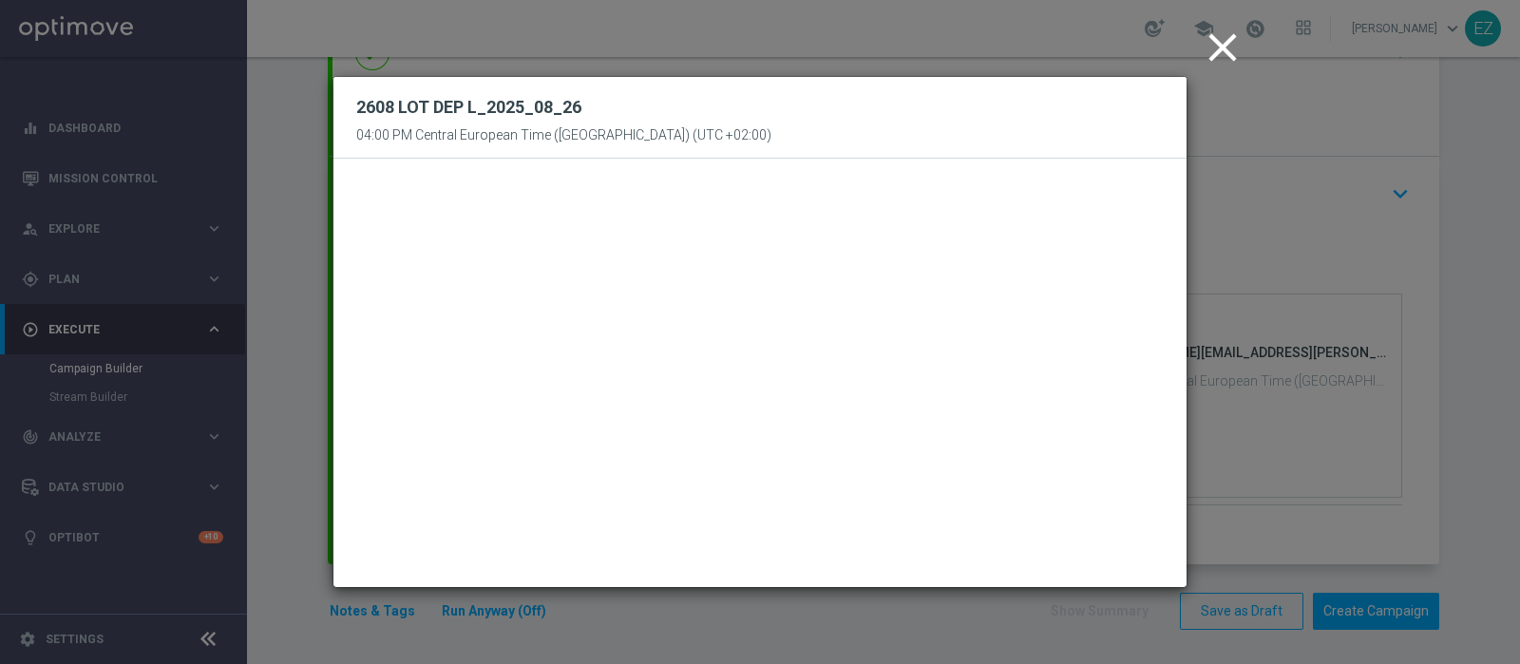
drag, startPoint x: 1220, startPoint y: 53, endPoint x: 1231, endPoint y: 60, distance: 13.2
click at [1220, 54] on icon "close" at bounding box center [1222, 47] width 47 height 47
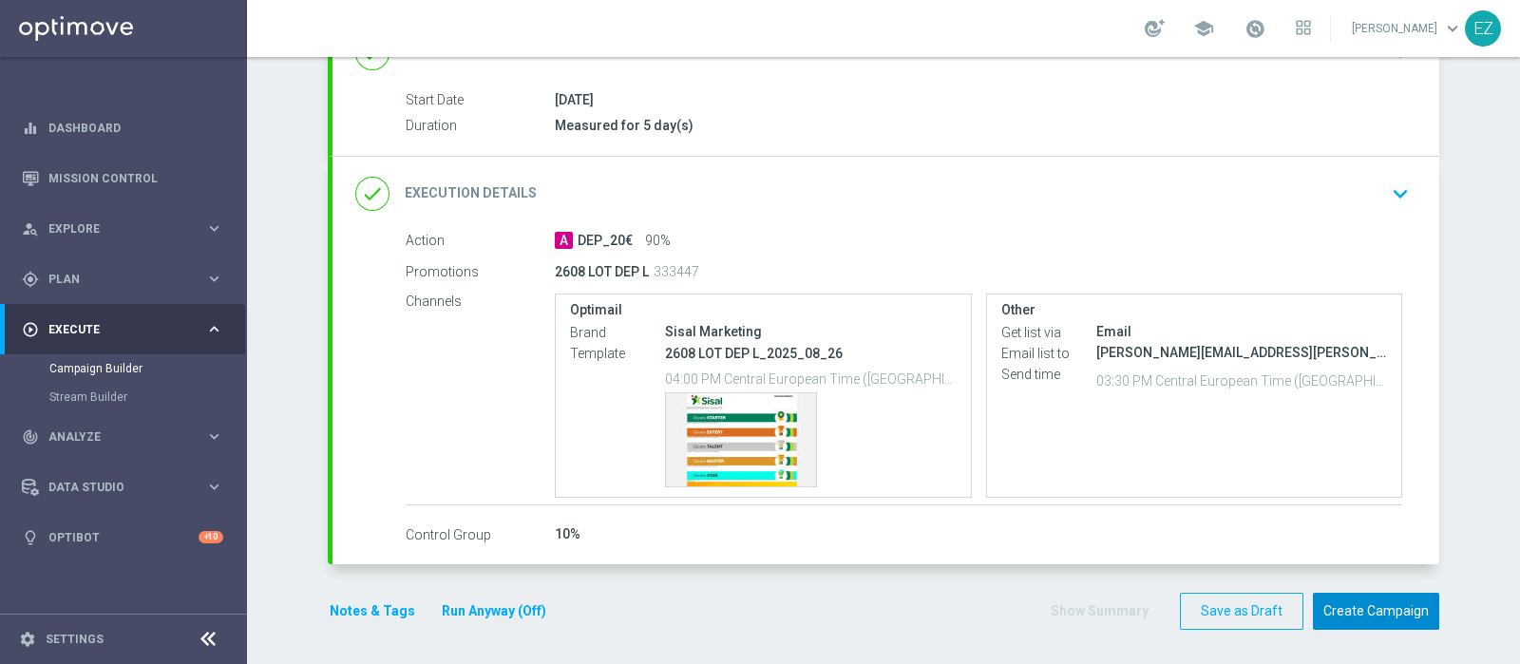
click at [1354, 610] on button "Create Campaign" at bounding box center [1376, 611] width 126 height 37
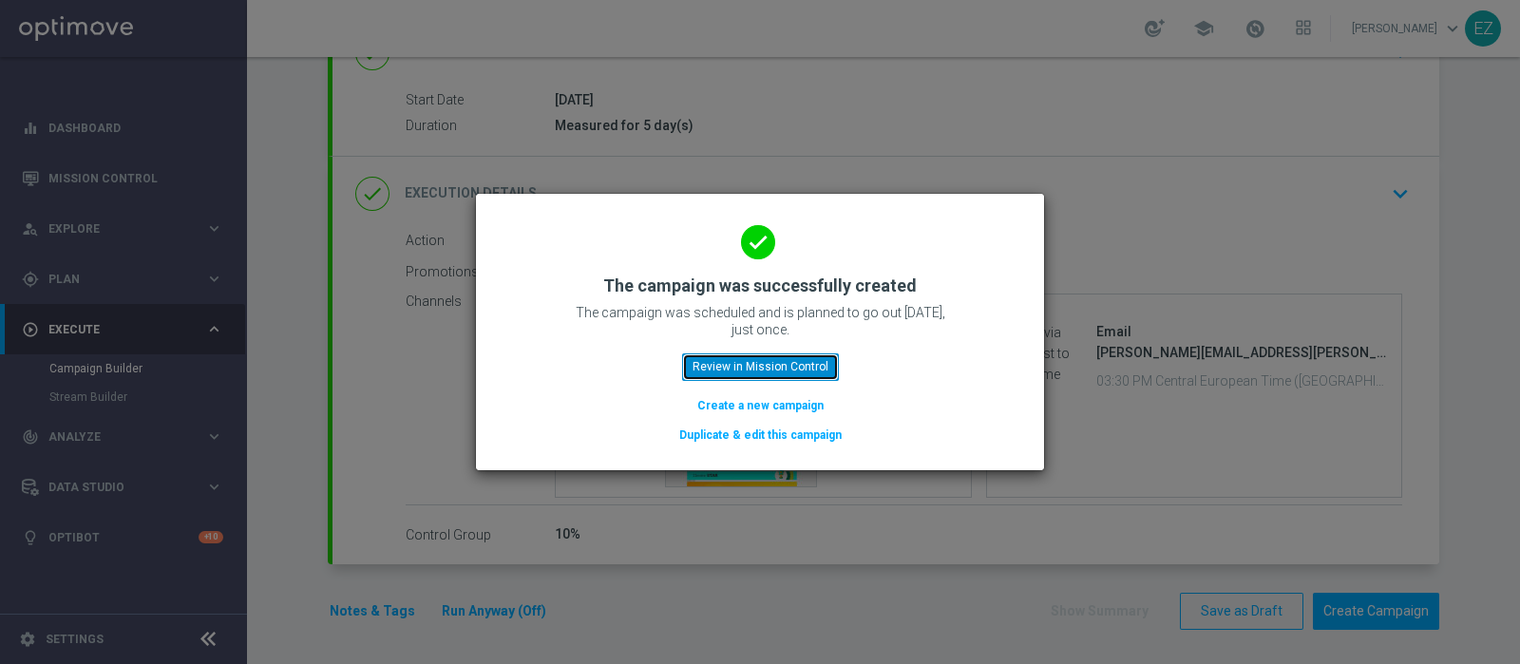
drag, startPoint x: 755, startPoint y: 366, endPoint x: 739, endPoint y: 141, distance: 225.7
click at [755, 366] on button "Review in Mission Control" at bounding box center [760, 366] width 157 height 27
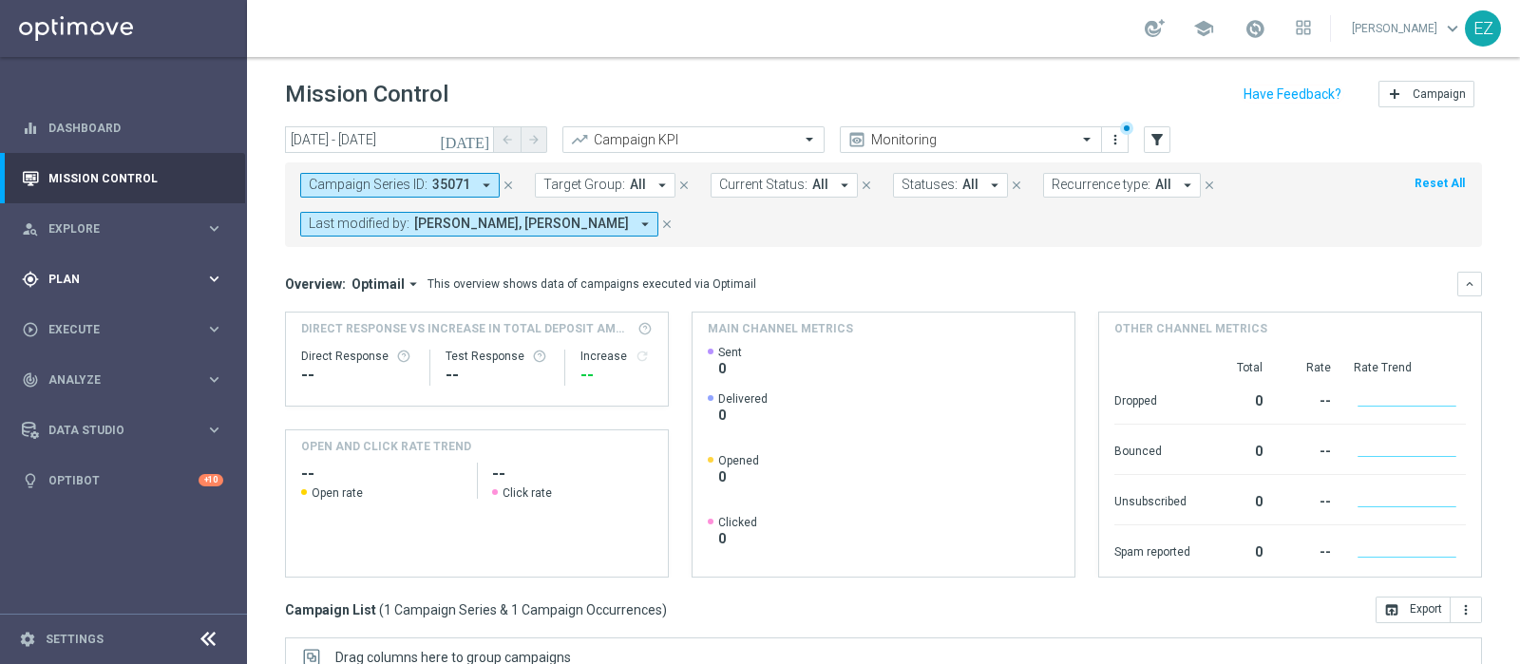
click at [84, 279] on span "Plan" at bounding box center [126, 279] width 157 height 11
click at [84, 311] on link "Target Groups" at bounding box center [123, 318] width 148 height 15
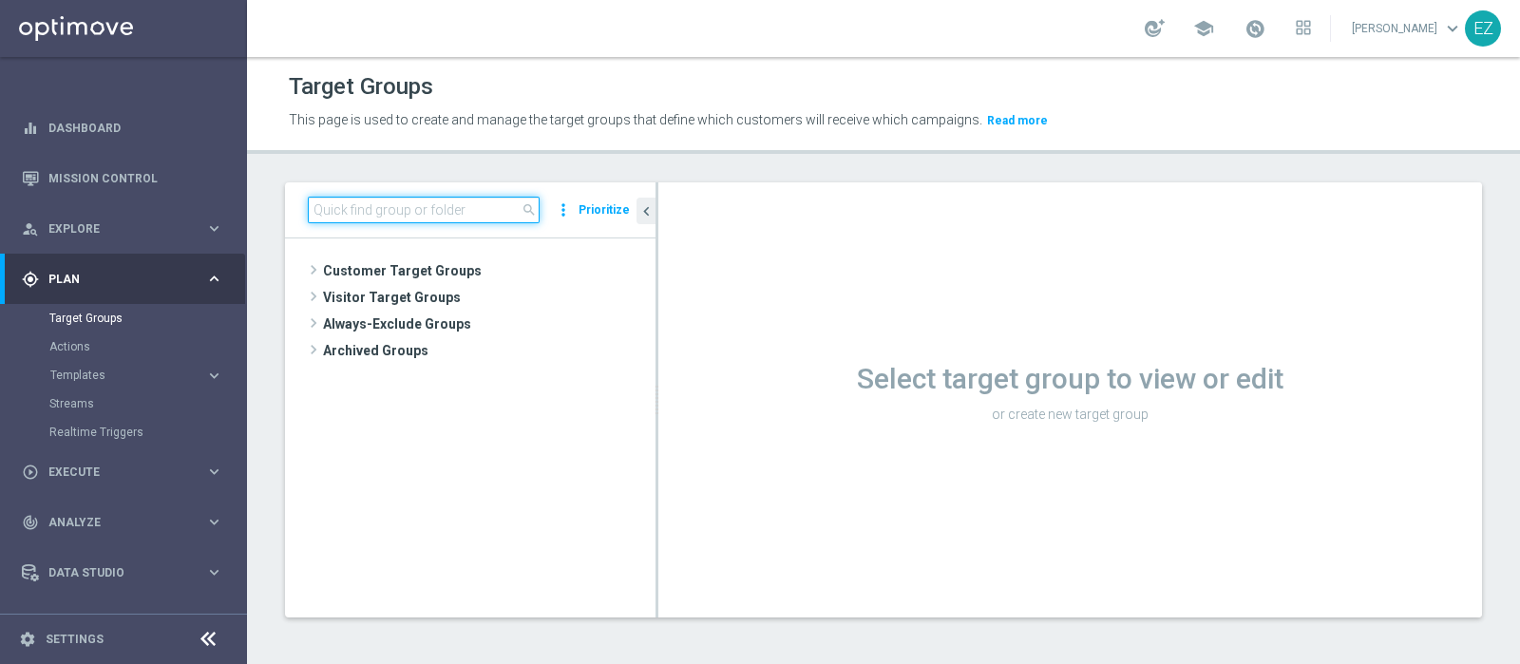
click at [432, 206] on input at bounding box center [424, 210] width 232 height 27
paste input "Active Lottery depositanti mese senza codice_con marginalità positiva_prof Sì N…"
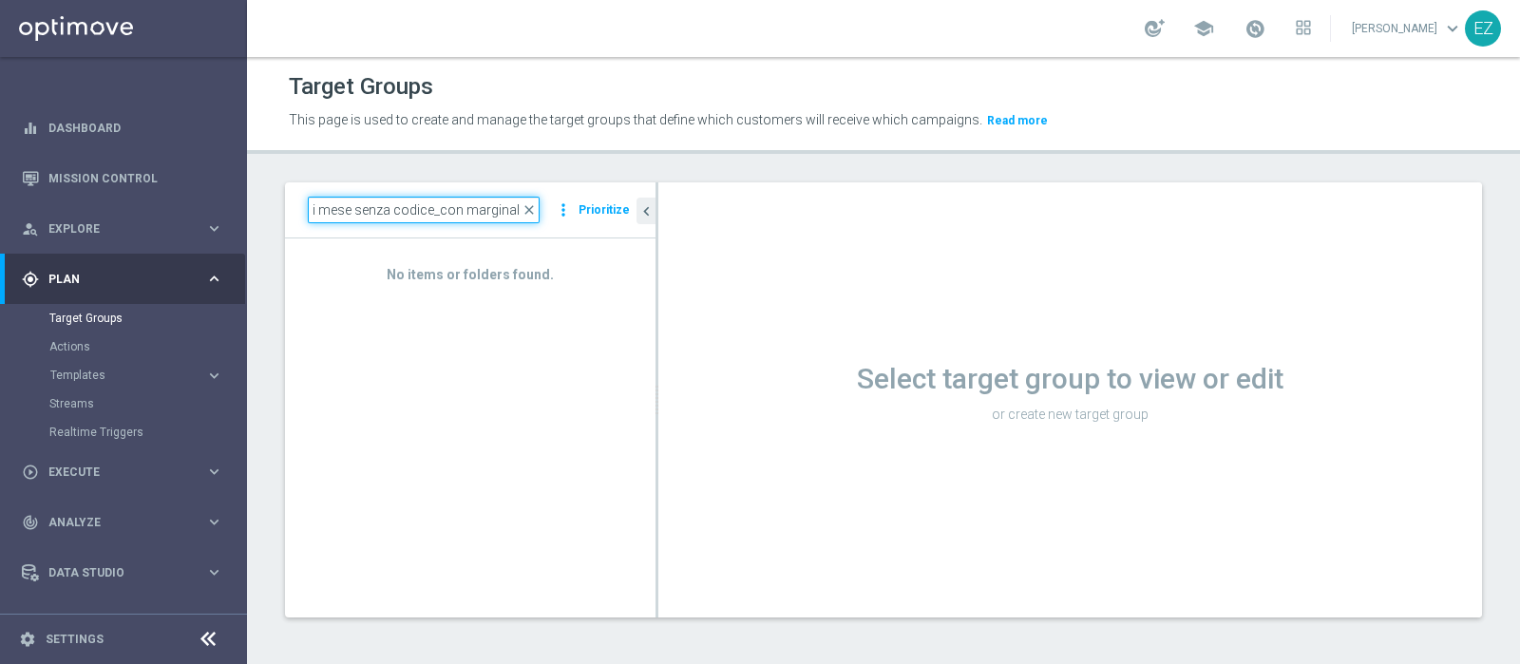
scroll to position [0, 140]
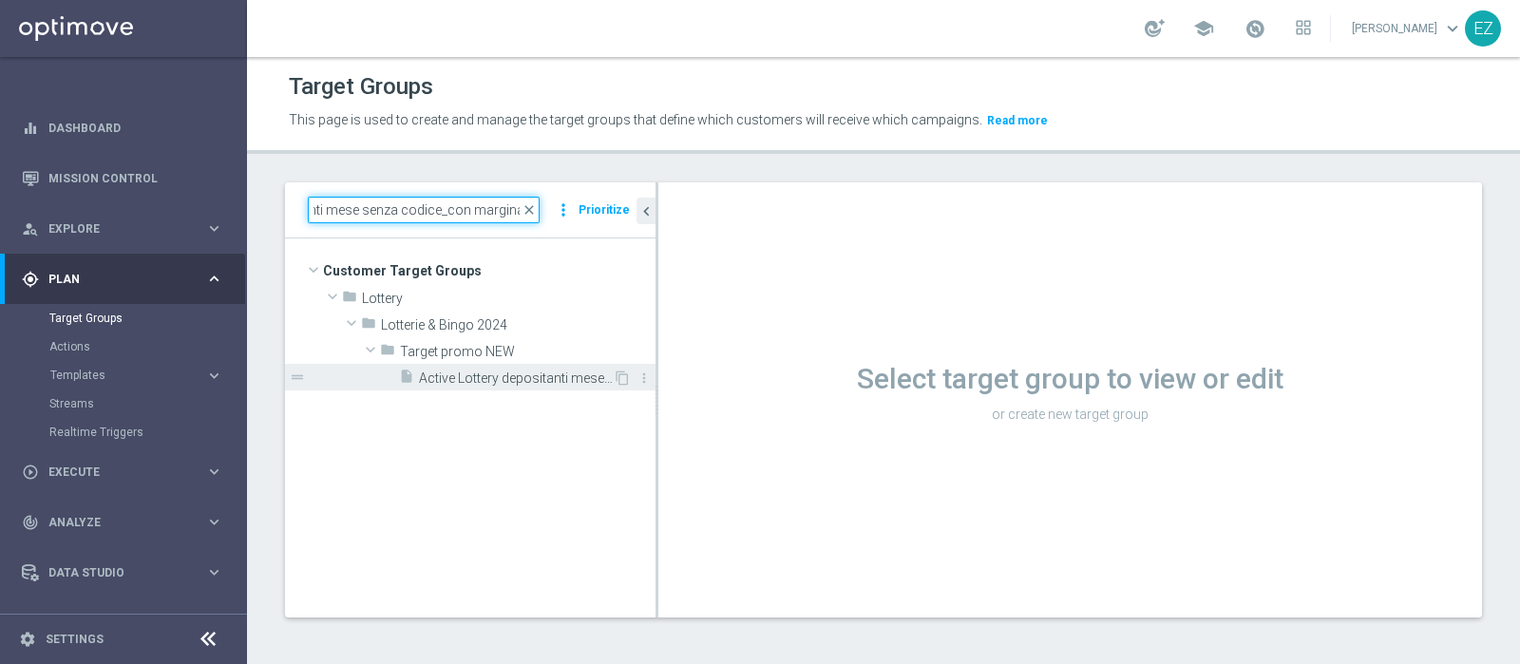
type input "Active Lottery depositanti mese senza codice_con marginalit"
click at [448, 382] on span "Active Lottery depositanti mese senza codice_con marginalità positiva_prof Sì N…" at bounding box center [516, 378] width 194 height 16
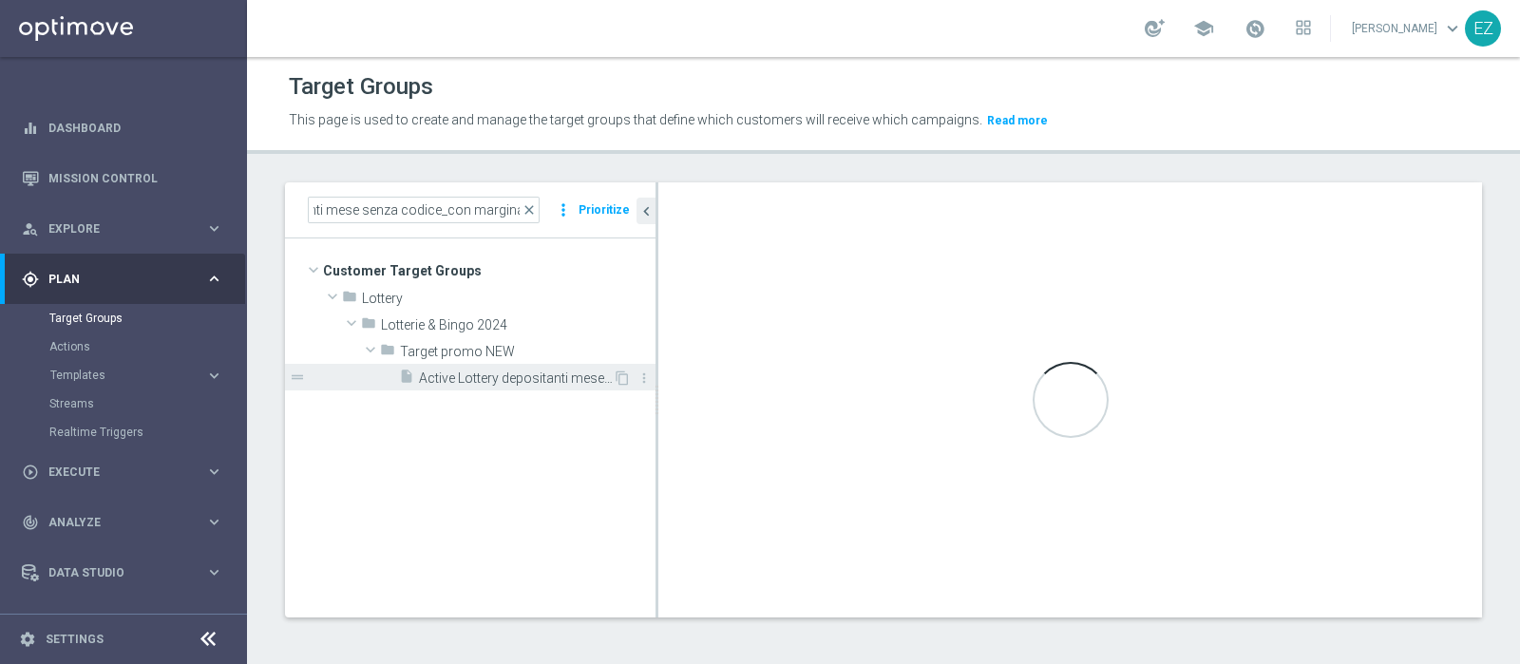
scroll to position [0, 0]
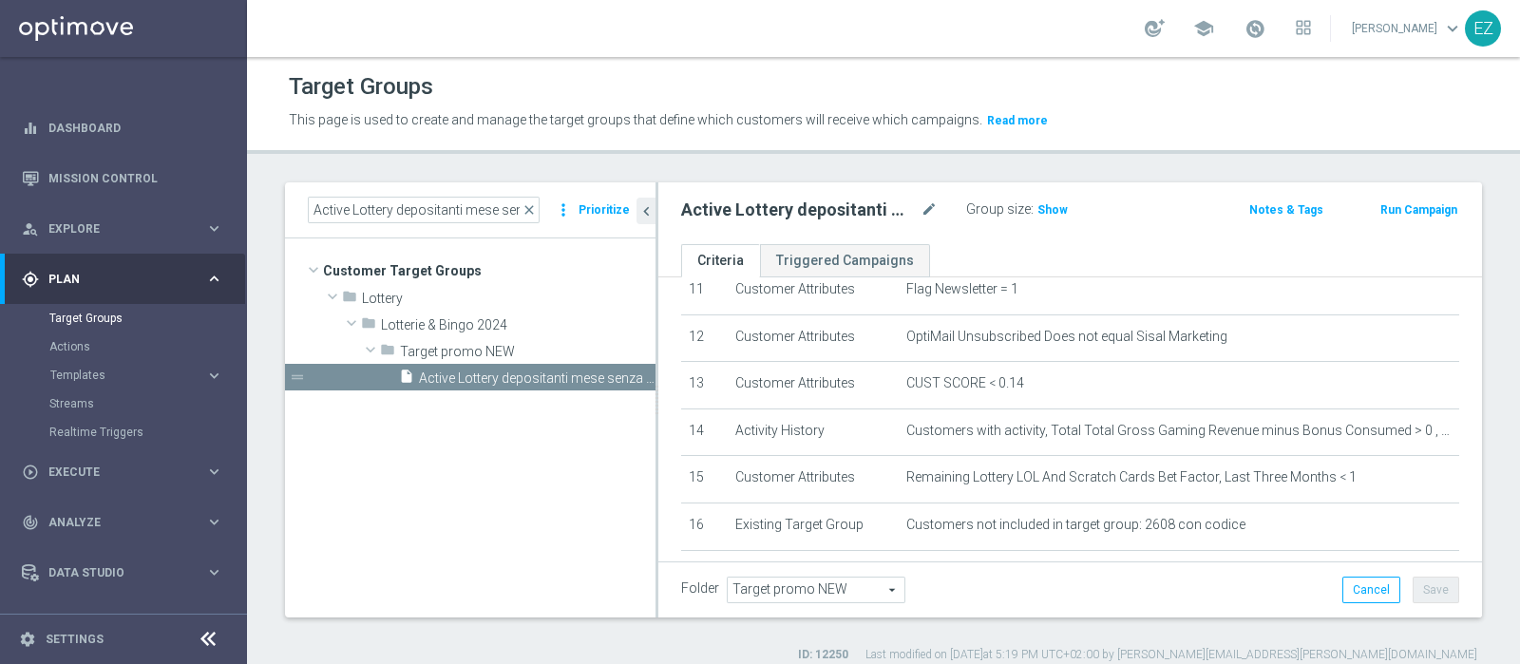
scroll to position [684, 0]
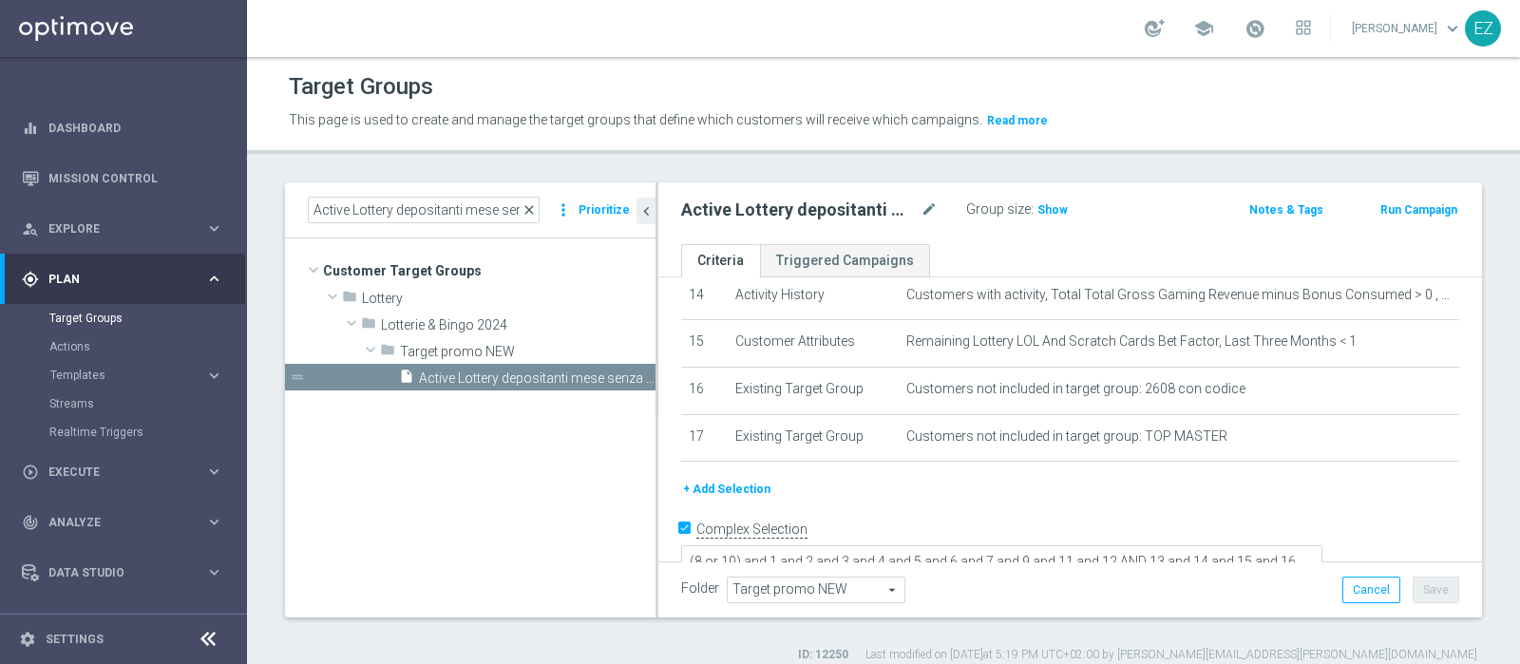
click at [535, 207] on span "close" at bounding box center [528, 209] width 15 height 15
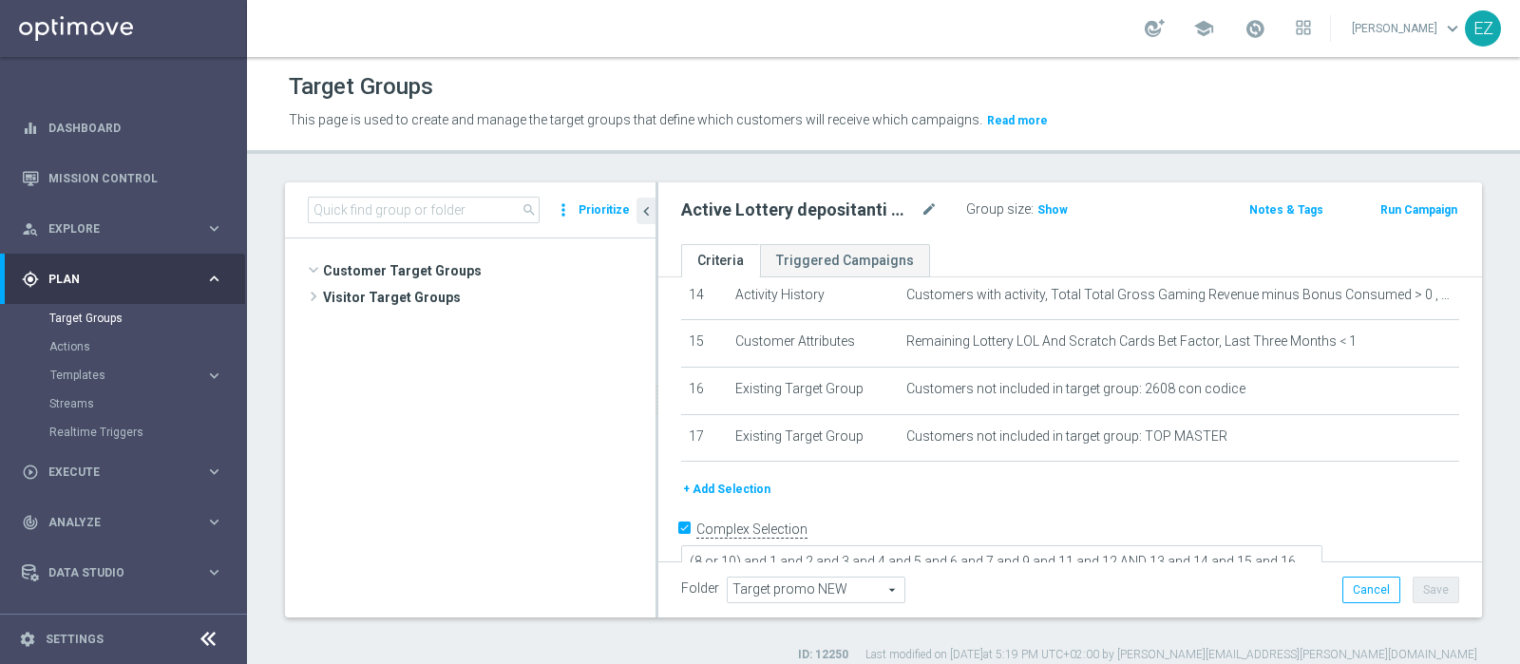
scroll to position [1070, 0]
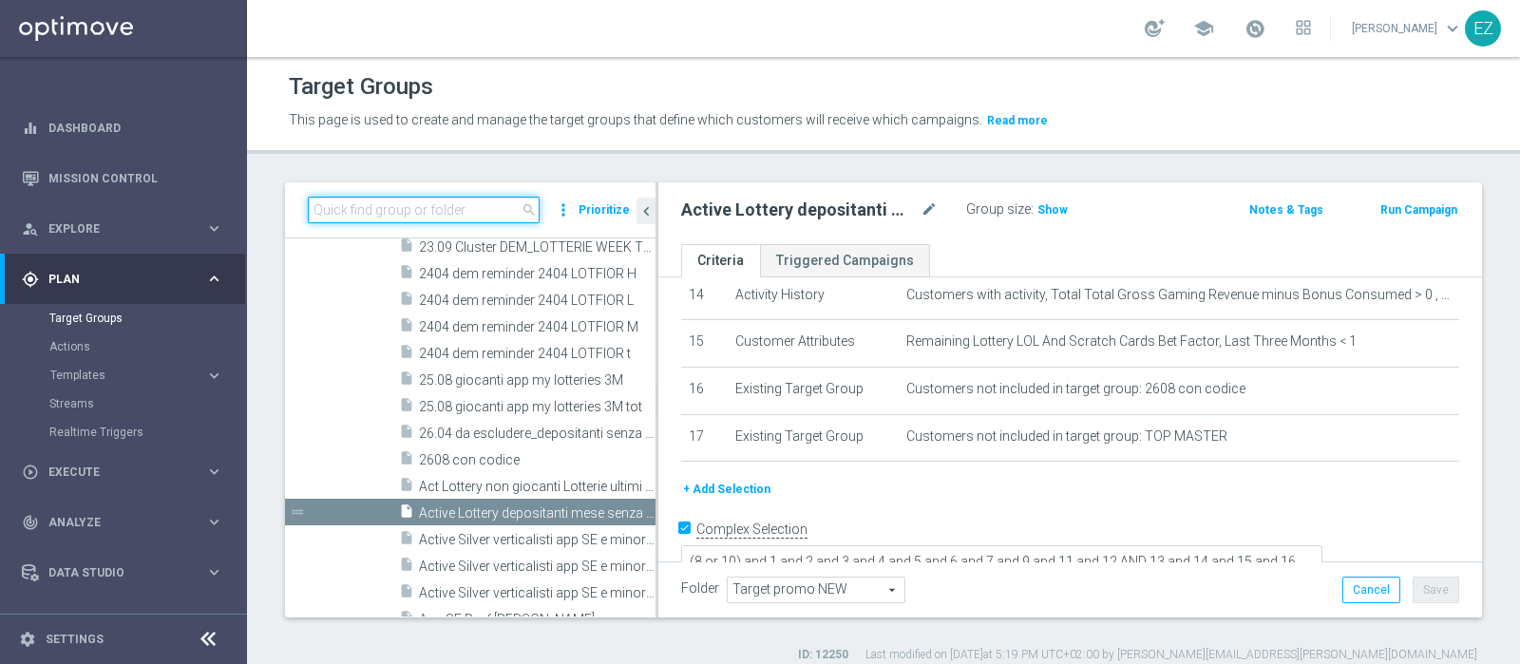
click at [434, 201] on input at bounding box center [424, 210] width 232 height 27
paste input "LOTT MASTER LOW"
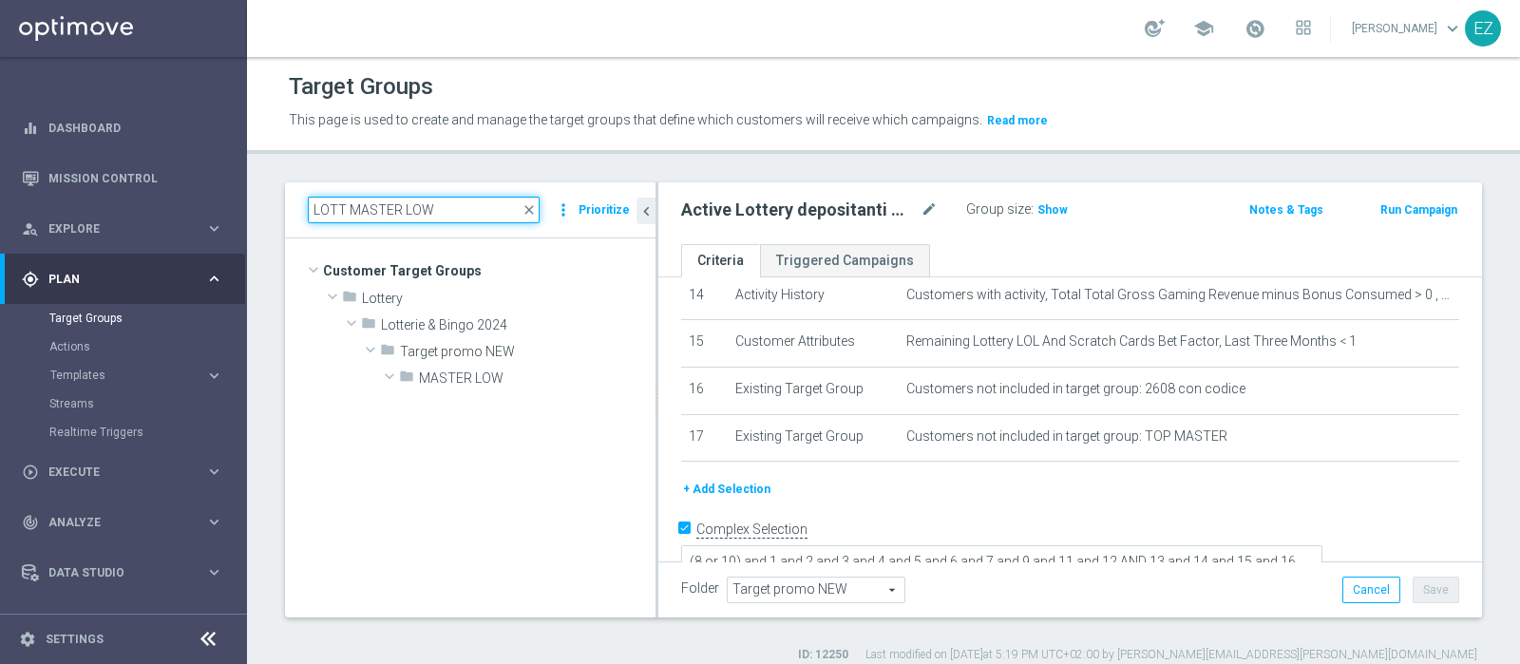
scroll to position [0, 0]
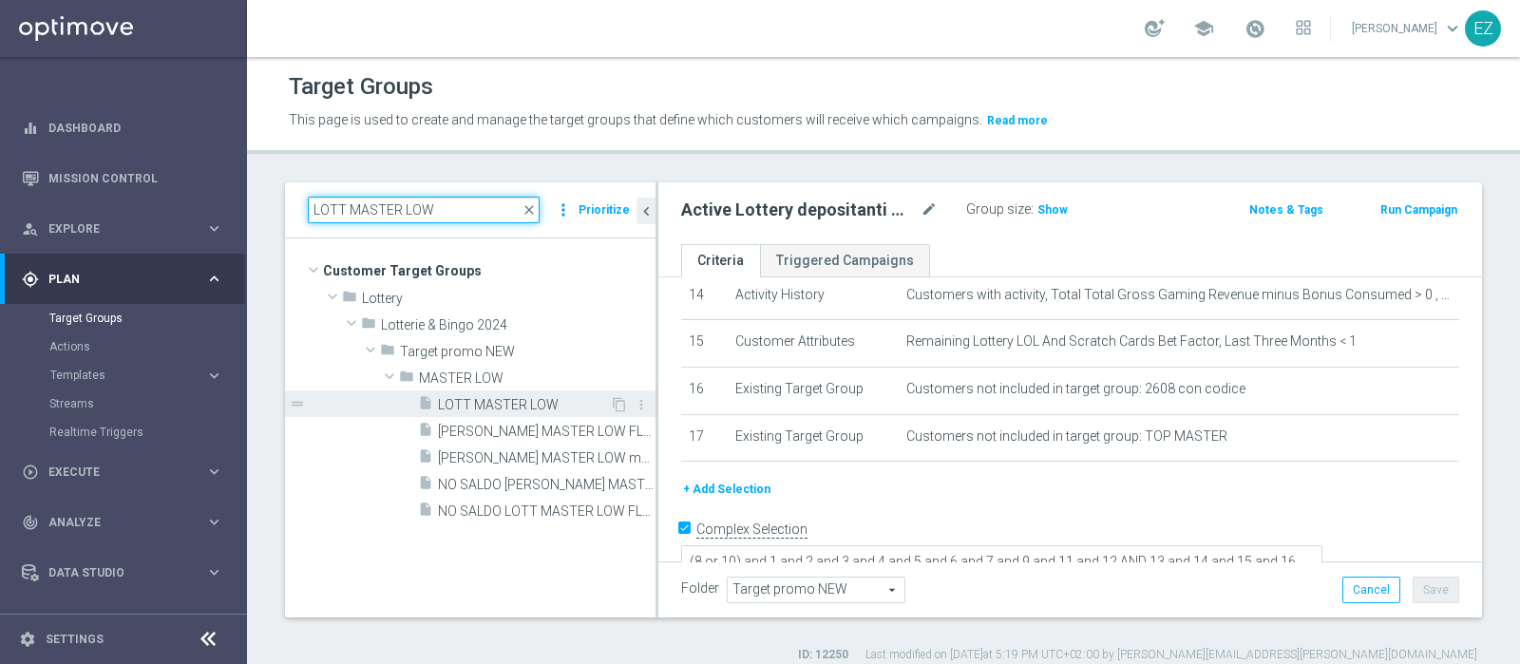
type input "LOTT MASTER LOW"
click at [510, 398] on span "LOTT MASTER LOW" at bounding box center [524, 405] width 172 height 16
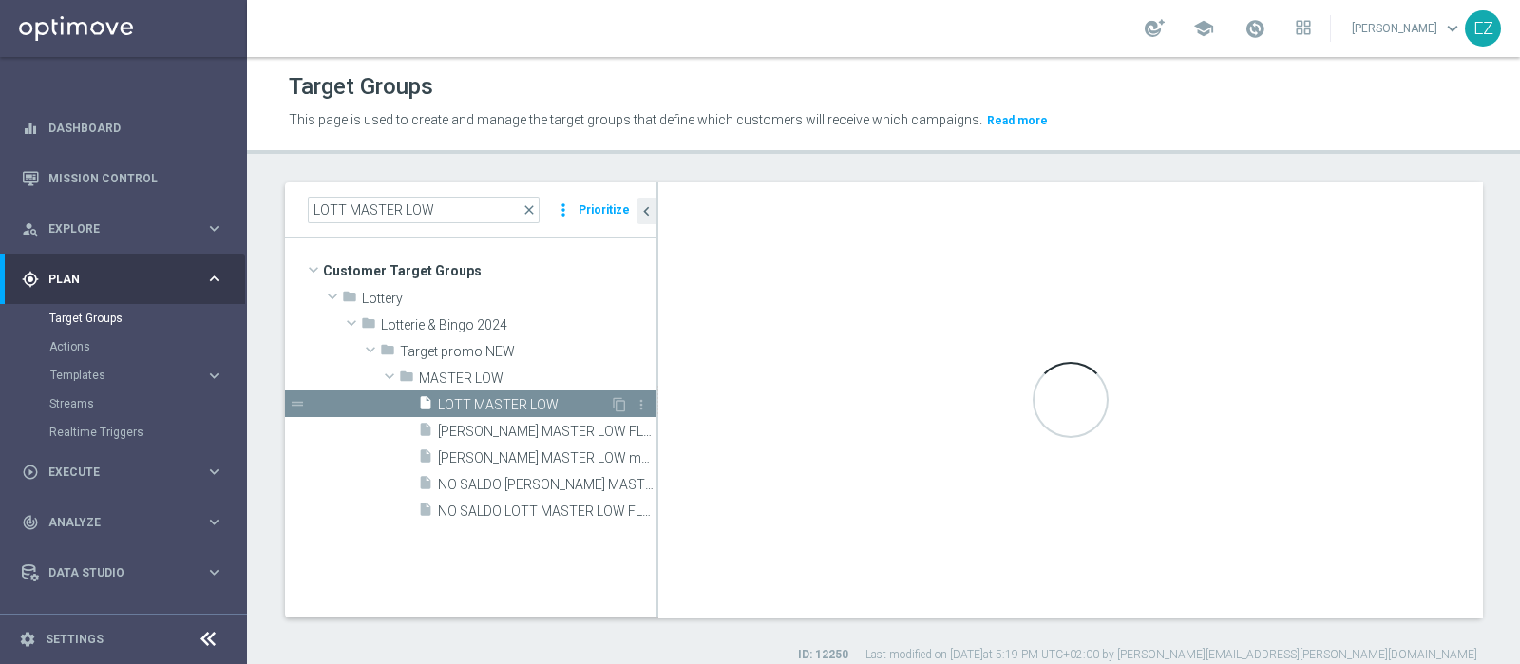
type textarea "(1 and 2 and 3 and 4 and 5 and 6 and 7 and 8 and 12 and 14 and (11 or (9 and 10…"
type input "MASTER LOW"
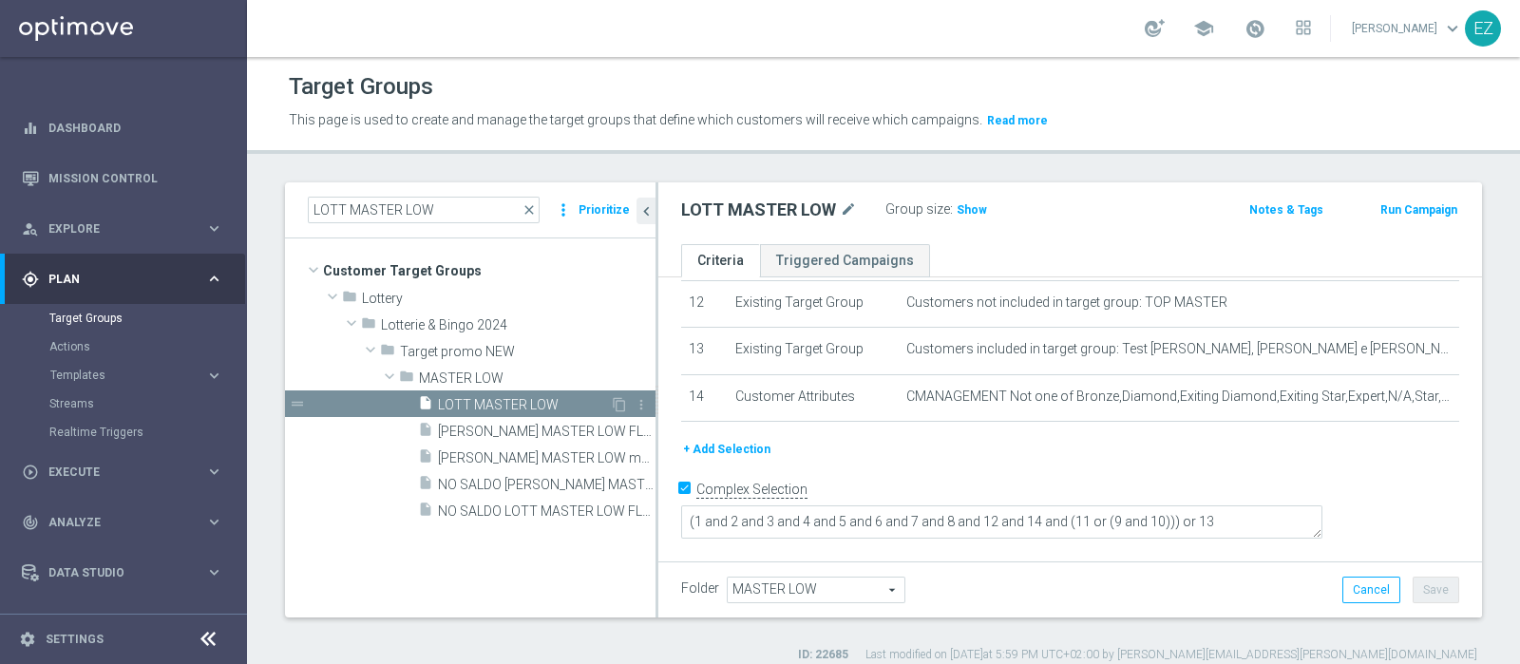
scroll to position [543, 0]
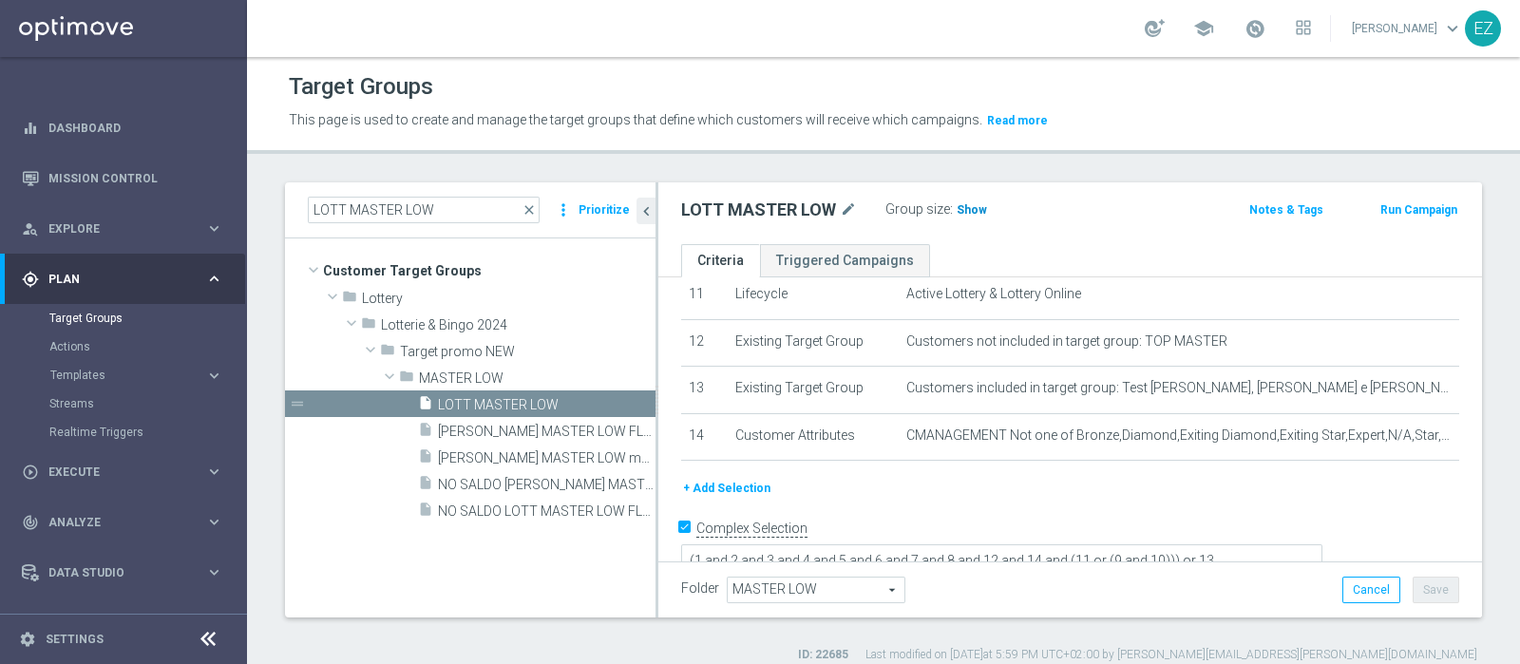
click at [966, 210] on span "Show" at bounding box center [972, 209] width 30 height 13
click at [1064, 85] on div "Target Groups" at bounding box center [883, 86] width 1189 height 37
click at [1411, 204] on button "Run Campaign" at bounding box center [1418, 209] width 81 height 21
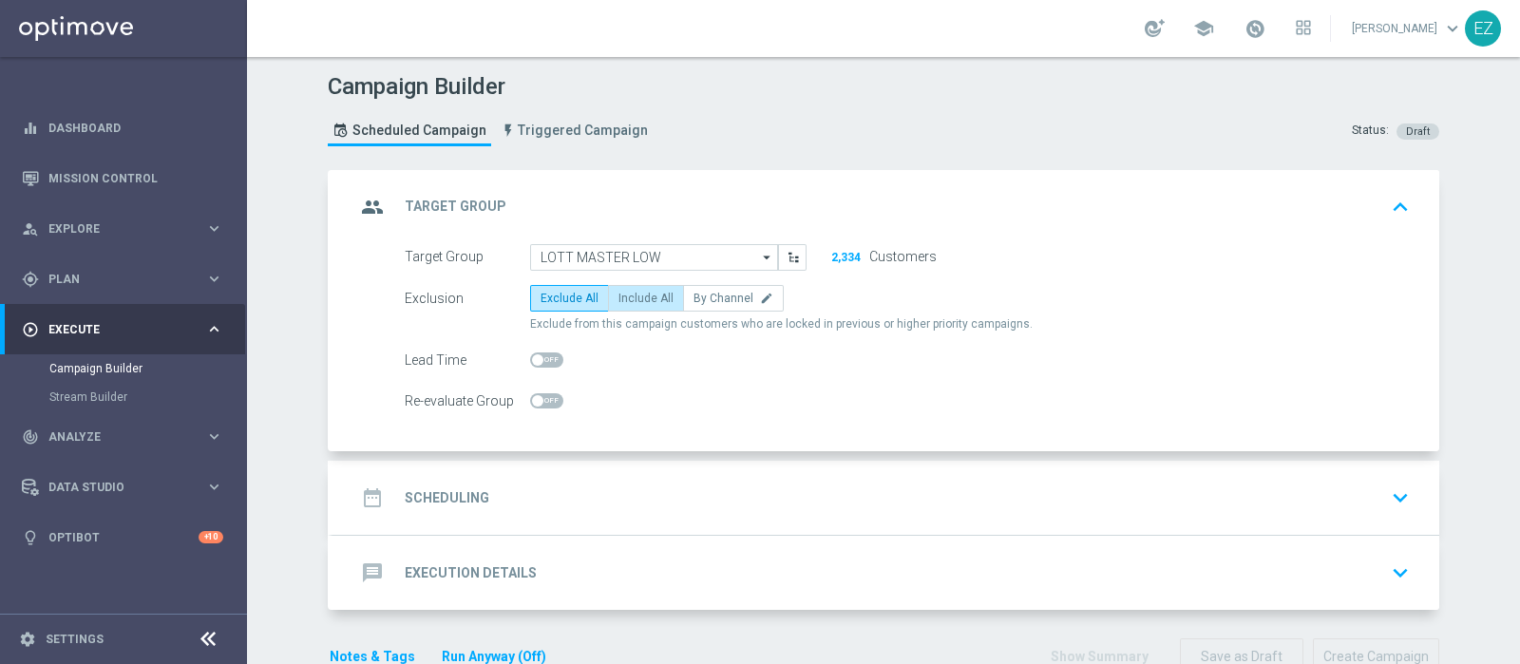
click at [651, 308] on label "Include All" at bounding box center [646, 298] width 76 height 27
click at [631, 308] on input "Include All" at bounding box center [624, 301] width 12 height 12
radio input "true"
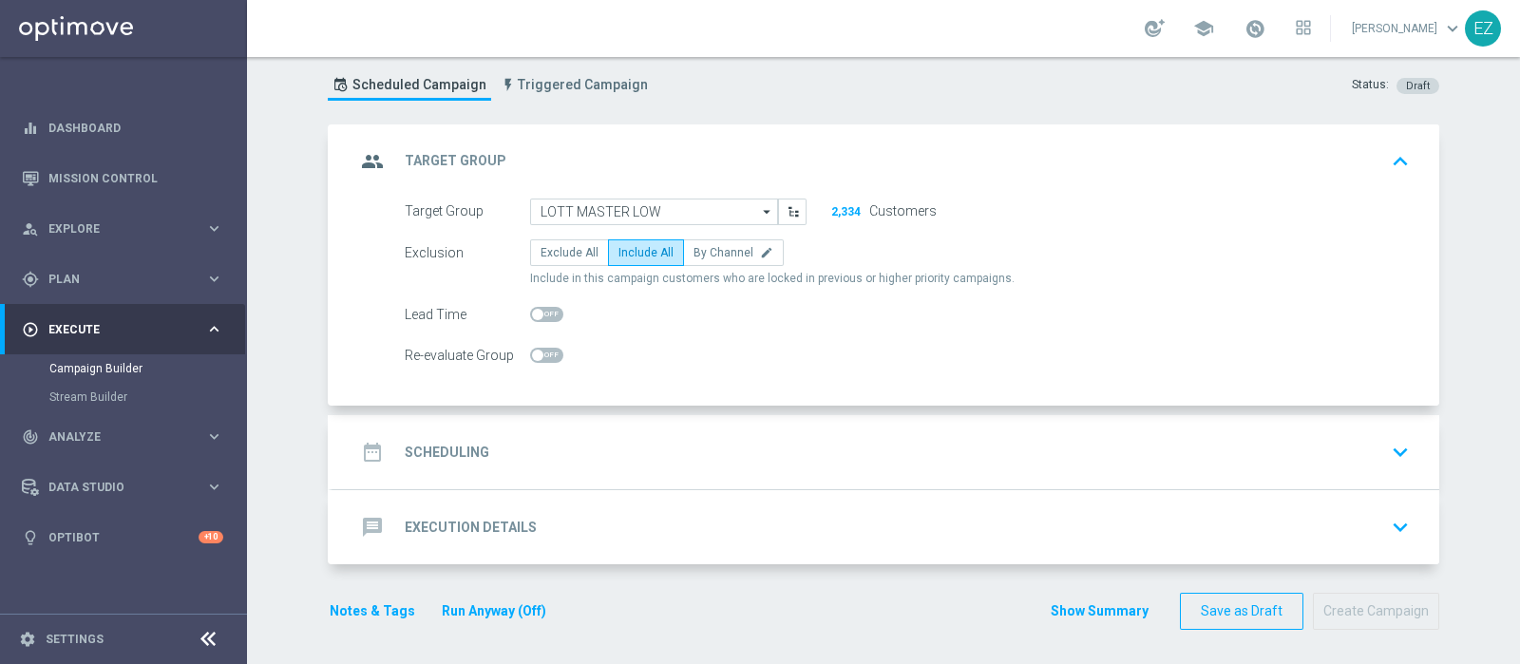
click at [461, 425] on div "date_range Scheduling keyboard_arrow_down" at bounding box center [885, 452] width 1107 height 74
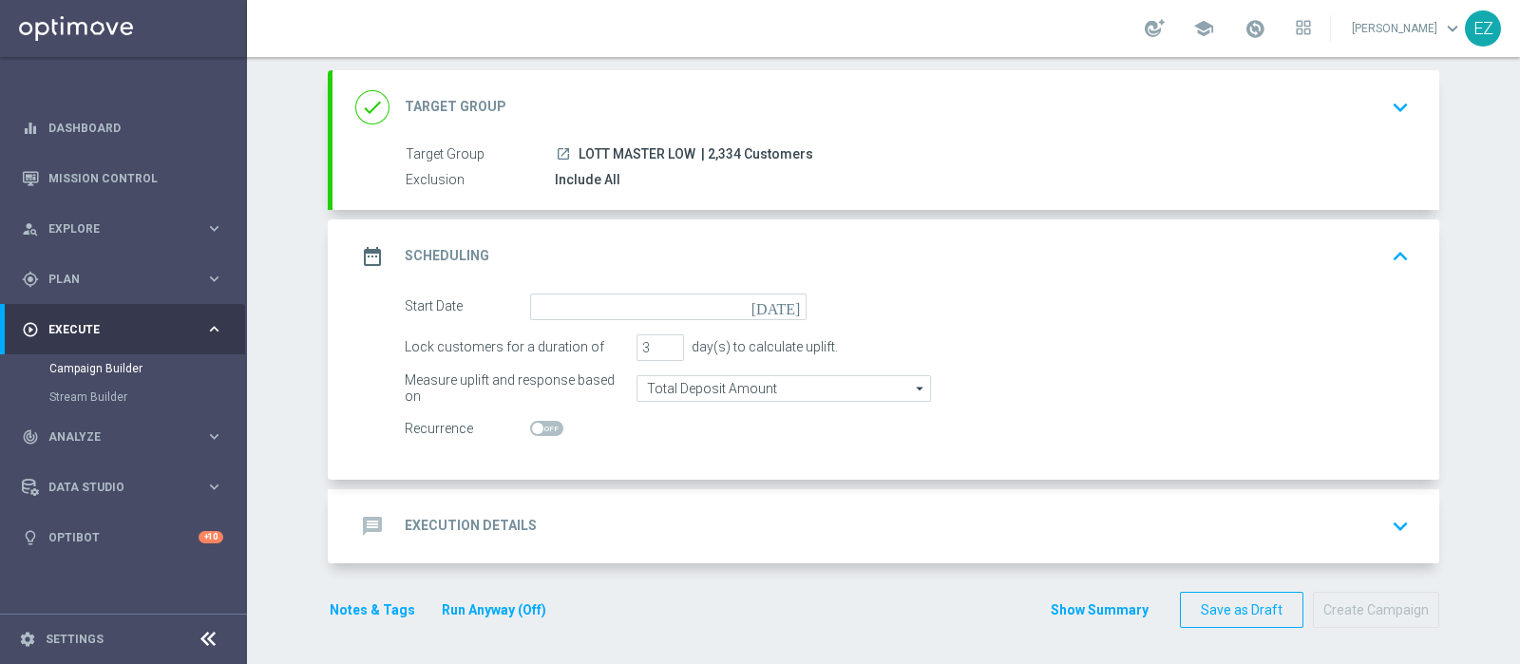
scroll to position [99, 0]
click at [779, 303] on icon "today" at bounding box center [779, 304] width 56 height 21
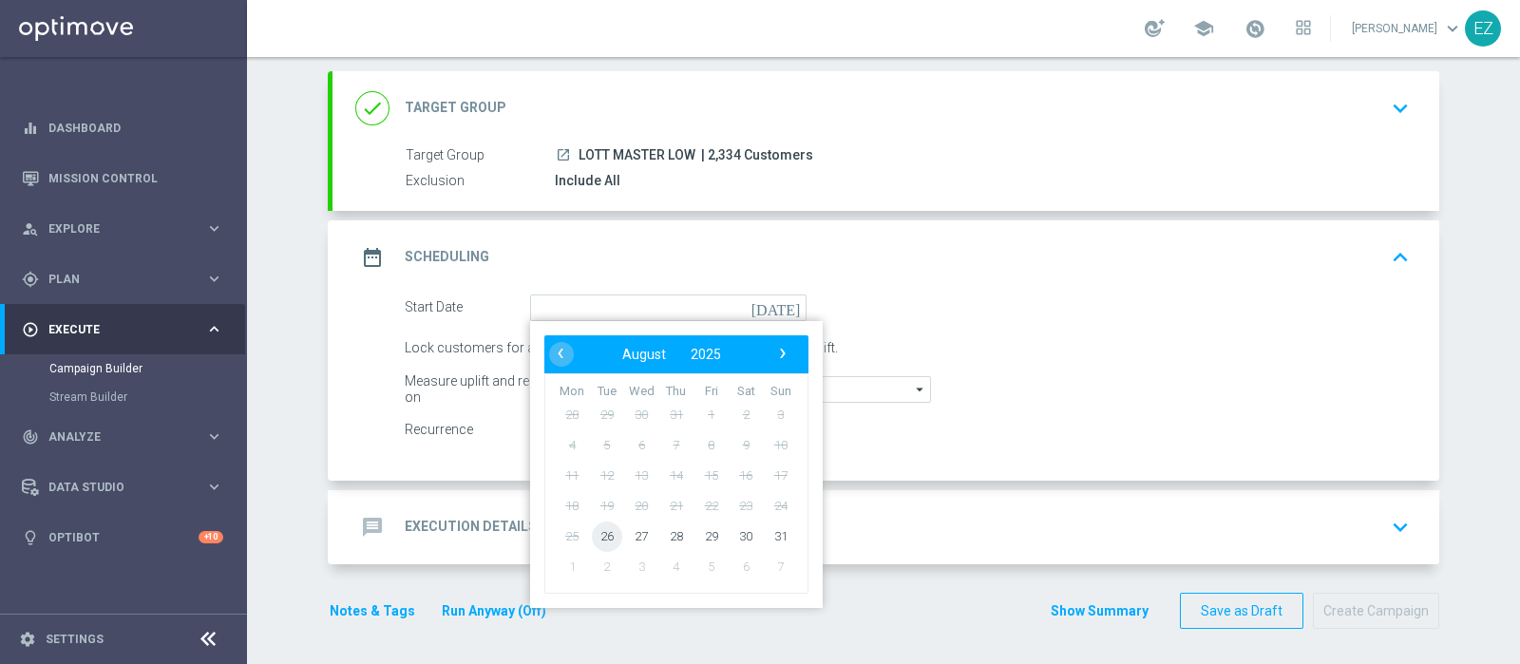
click at [595, 530] on span "26" at bounding box center [607, 536] width 30 height 30
type input "26 Aug 2025"
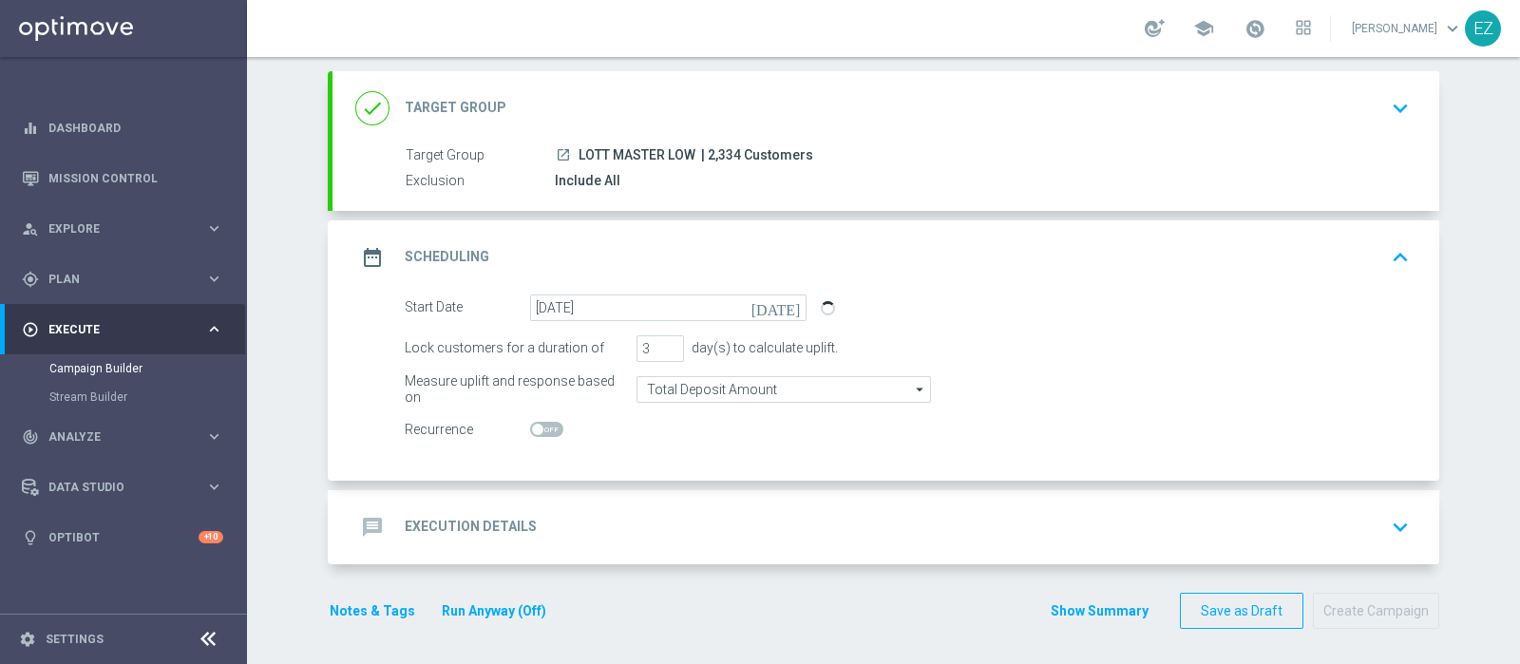
click at [491, 521] on h2 "Execution Details" at bounding box center [471, 527] width 132 height 18
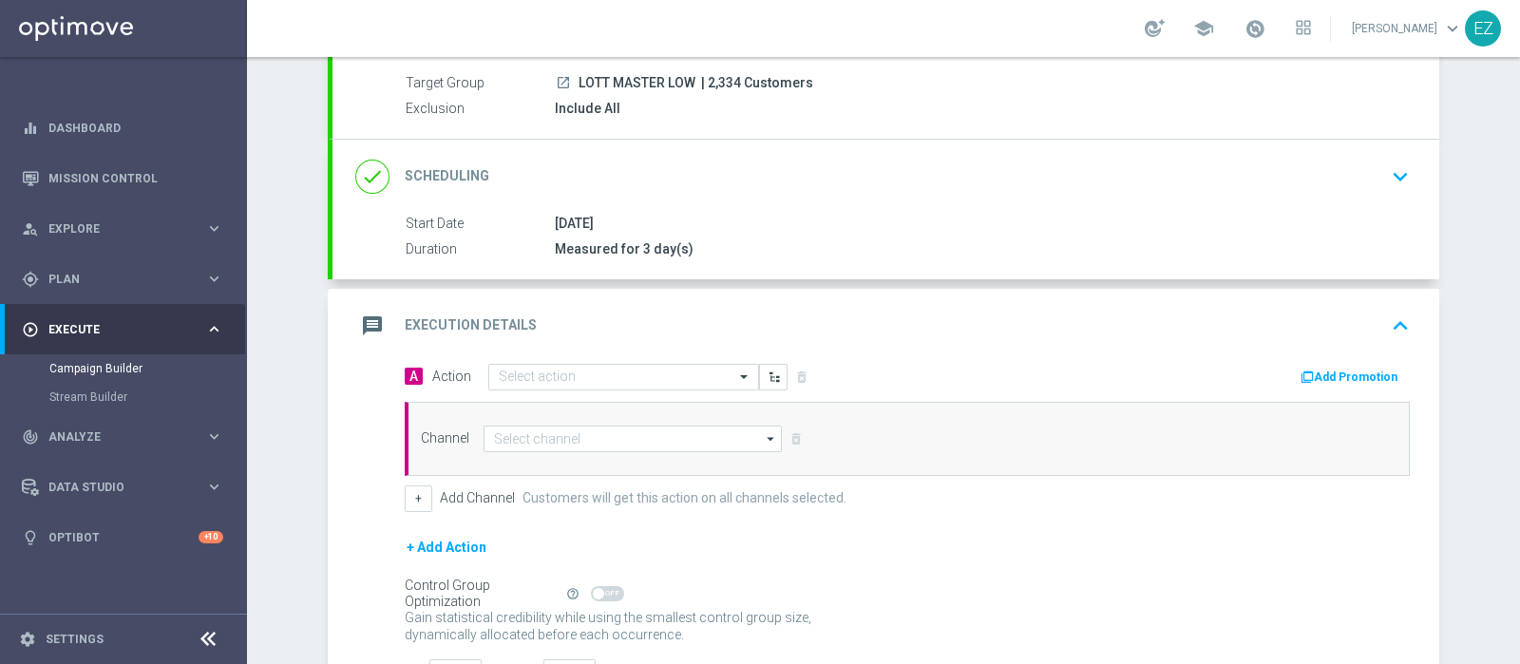
scroll to position [174, 0]
click at [606, 367] on input "text" at bounding box center [605, 375] width 212 height 16
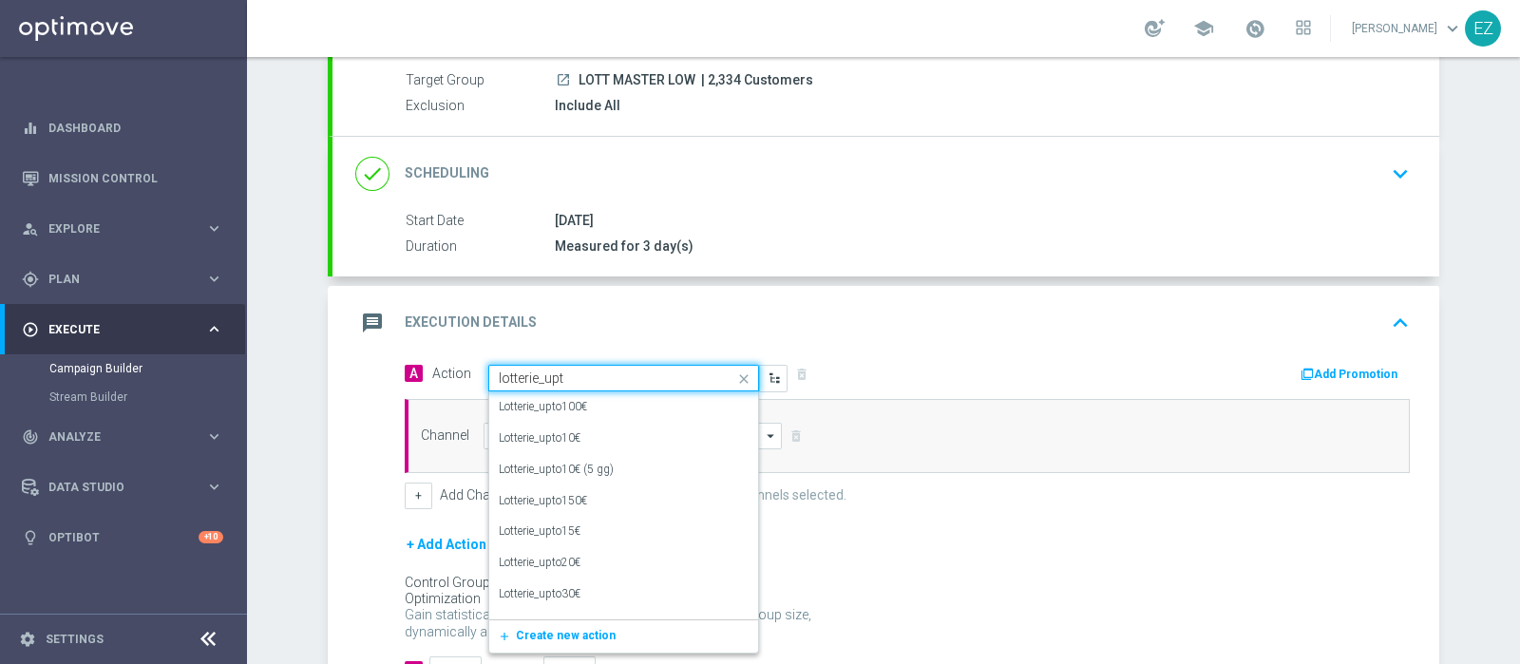
type input "lotterie_upto"
click at [547, 493] on label "Lotterie_upto150€" at bounding box center [543, 501] width 88 height 16
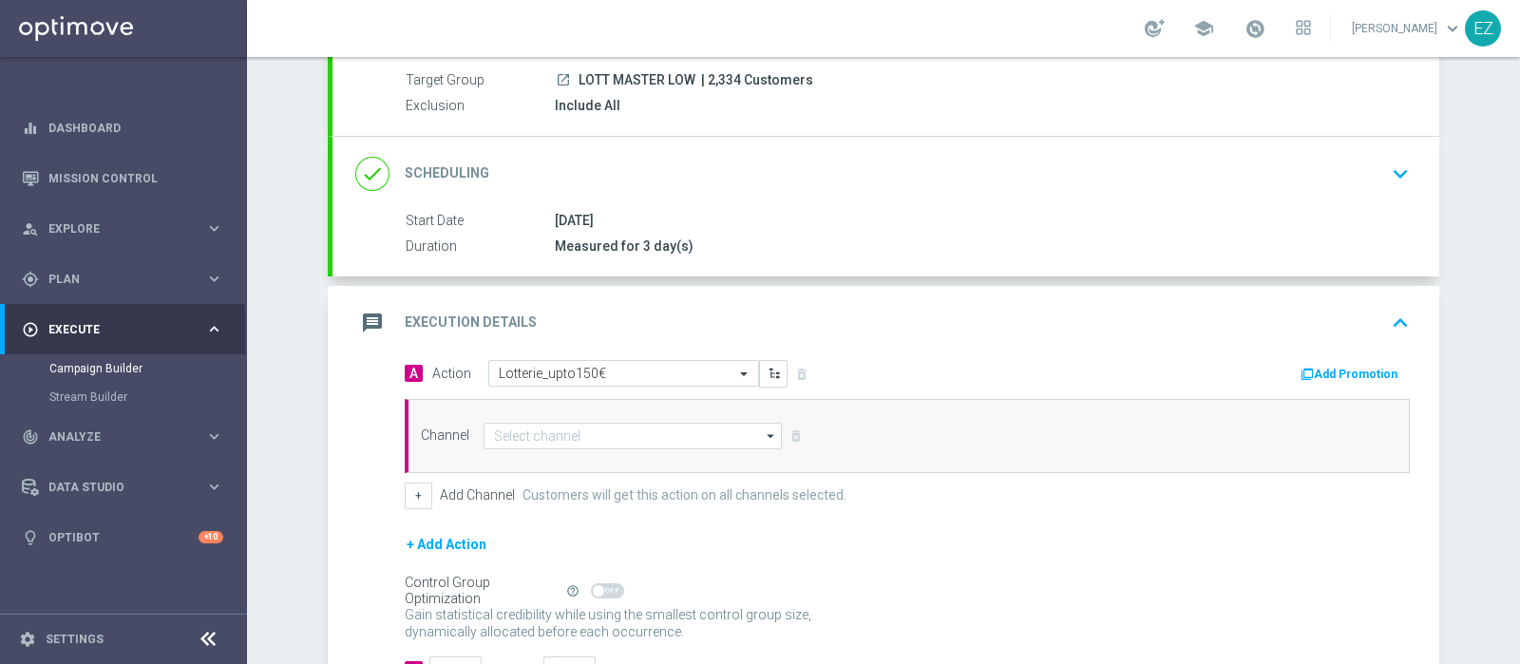
click at [1319, 370] on button "Add Promotion" at bounding box center [1350, 374] width 105 height 21
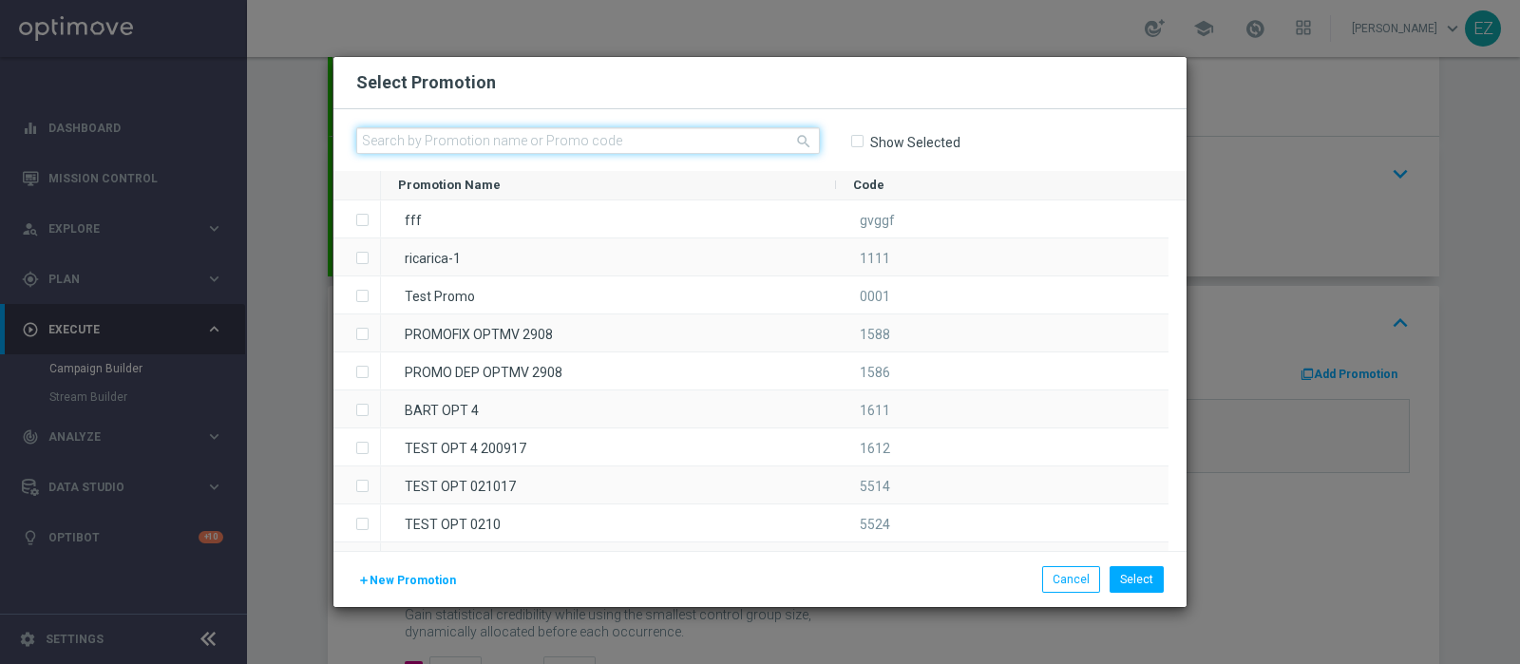
click at [430, 142] on input "text" at bounding box center [588, 140] width 464 height 27
paste input "2608 BYEBYEAGOSTO G"
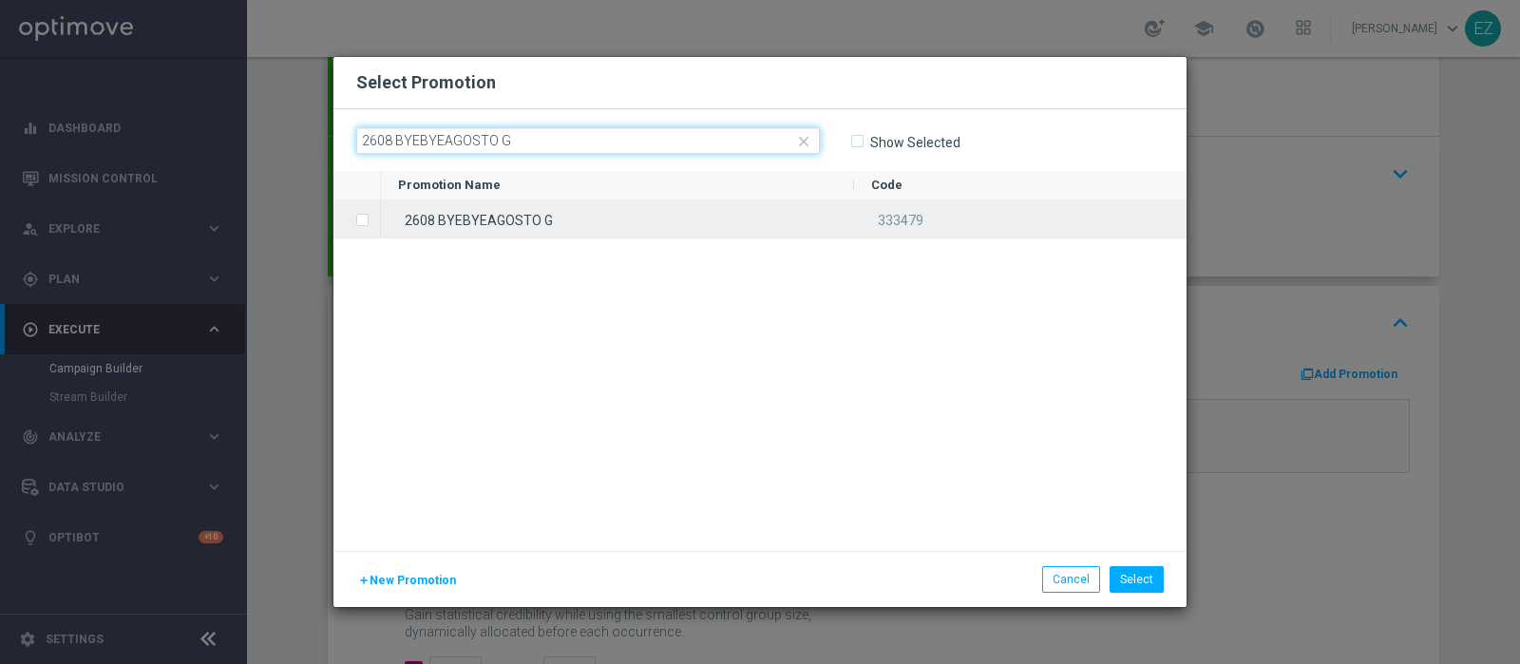
type input "2608 BYEBYEAGOSTO G"
click at [464, 204] on div "2608 BYEBYEAGOSTO G" at bounding box center [617, 218] width 473 height 37
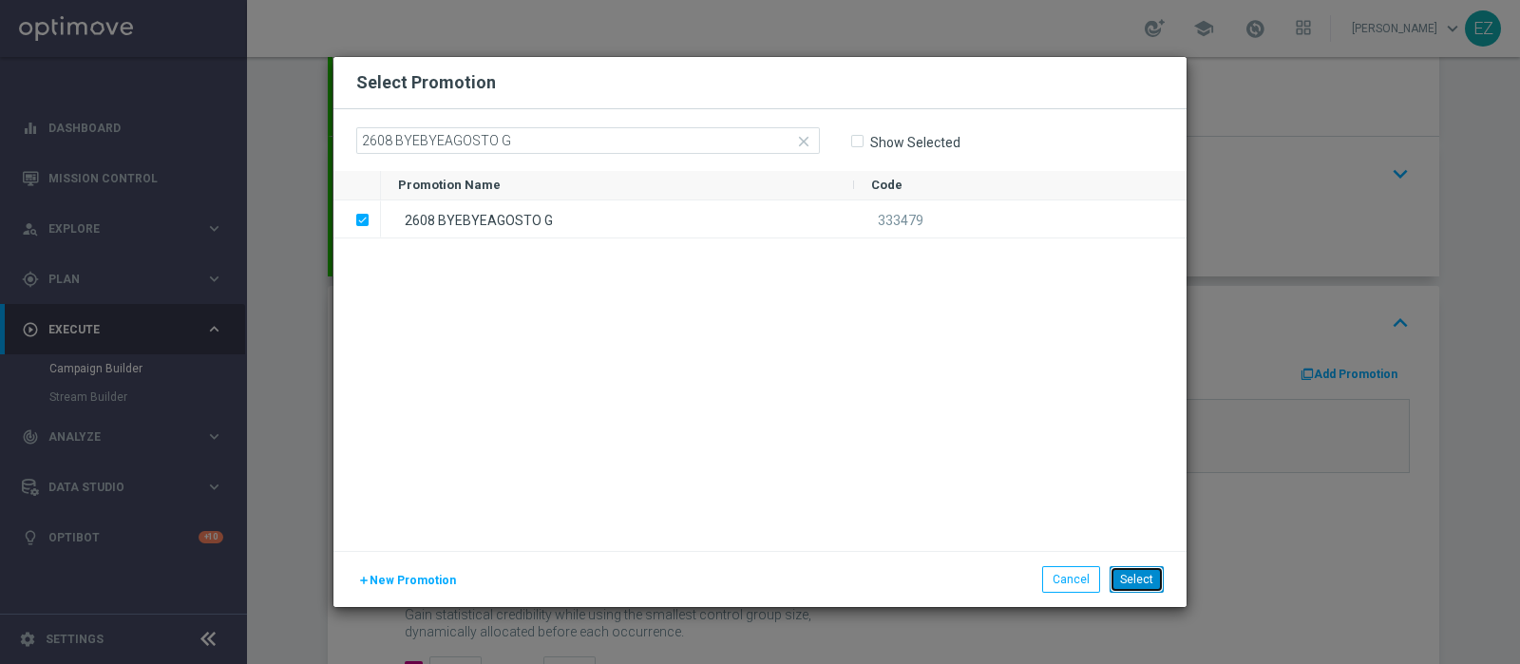
click at [1134, 578] on button "Select" at bounding box center [1136, 579] width 54 height 27
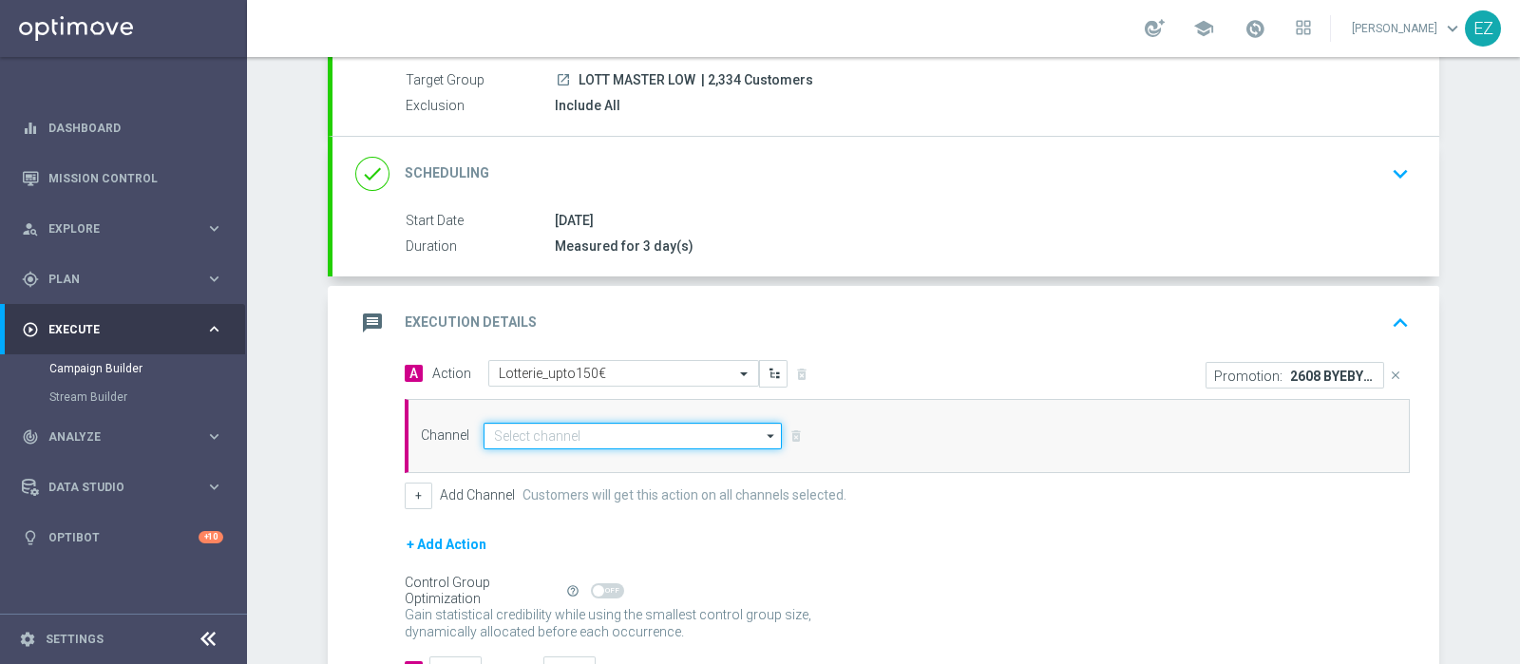
click at [544, 431] on input at bounding box center [632, 436] width 298 height 27
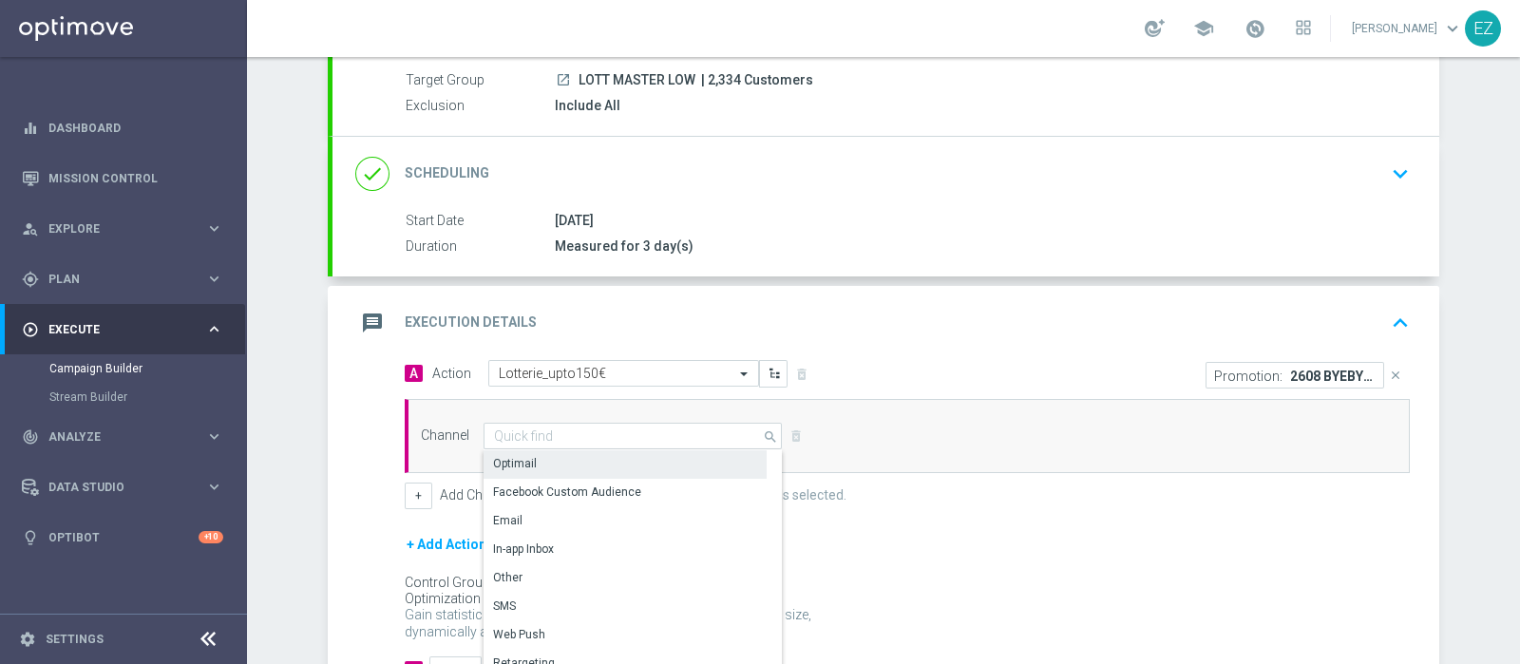
click at [544, 453] on div "Optimail" at bounding box center [624, 463] width 283 height 27
type input "Optimail"
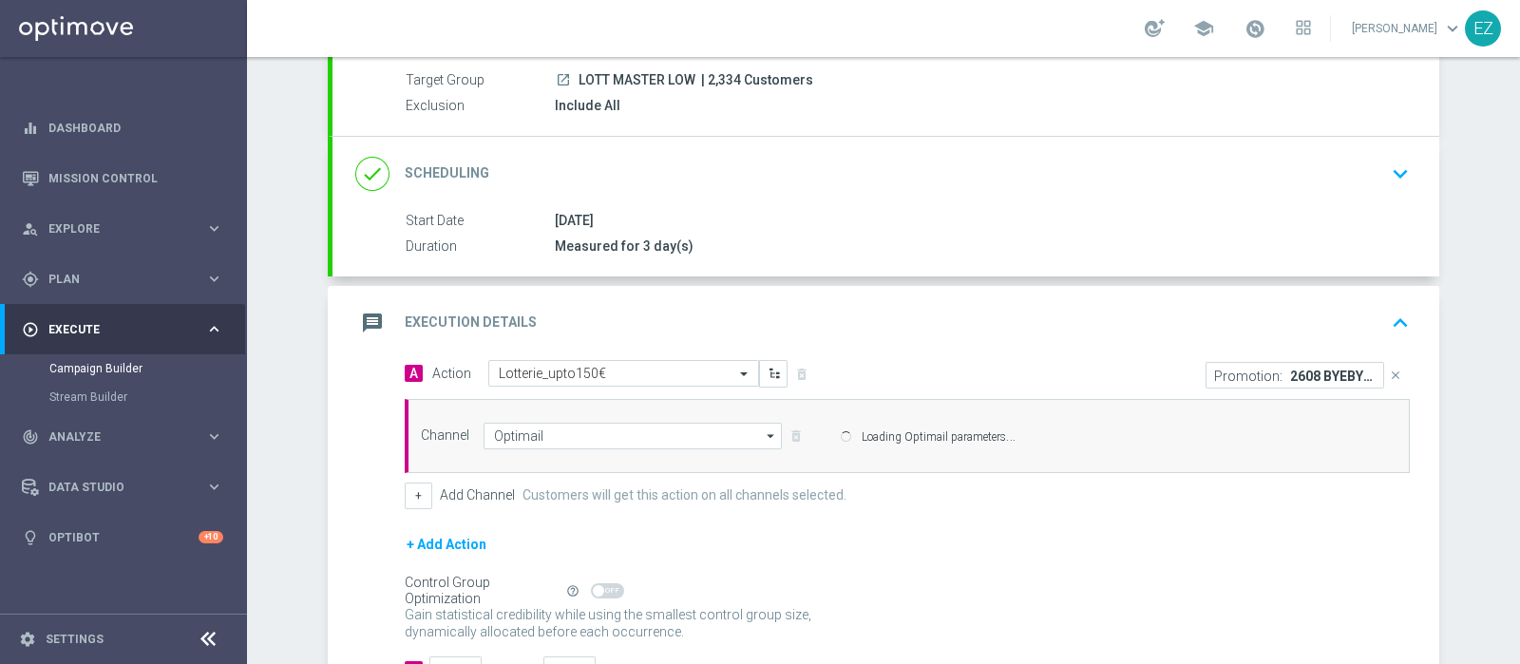
scroll to position [314, 0]
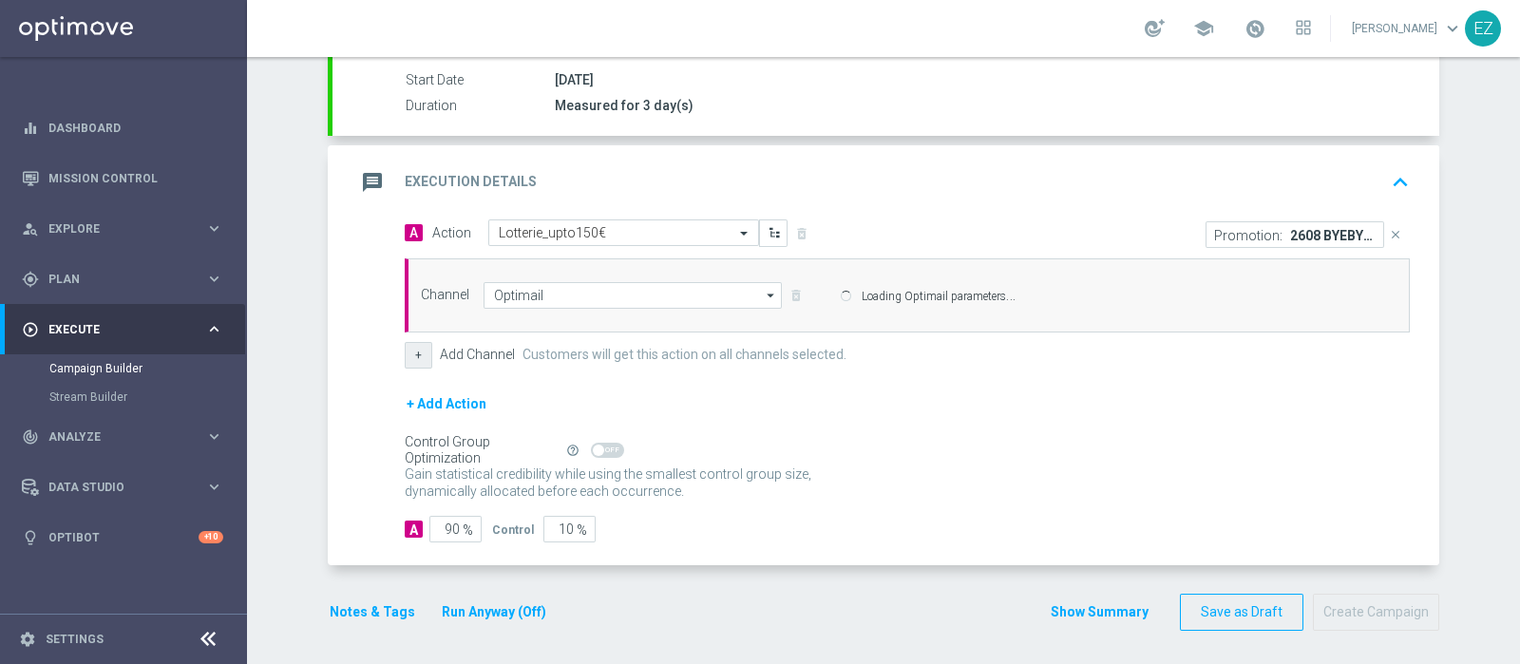
click at [410, 348] on button "+" at bounding box center [419, 355] width 28 height 27
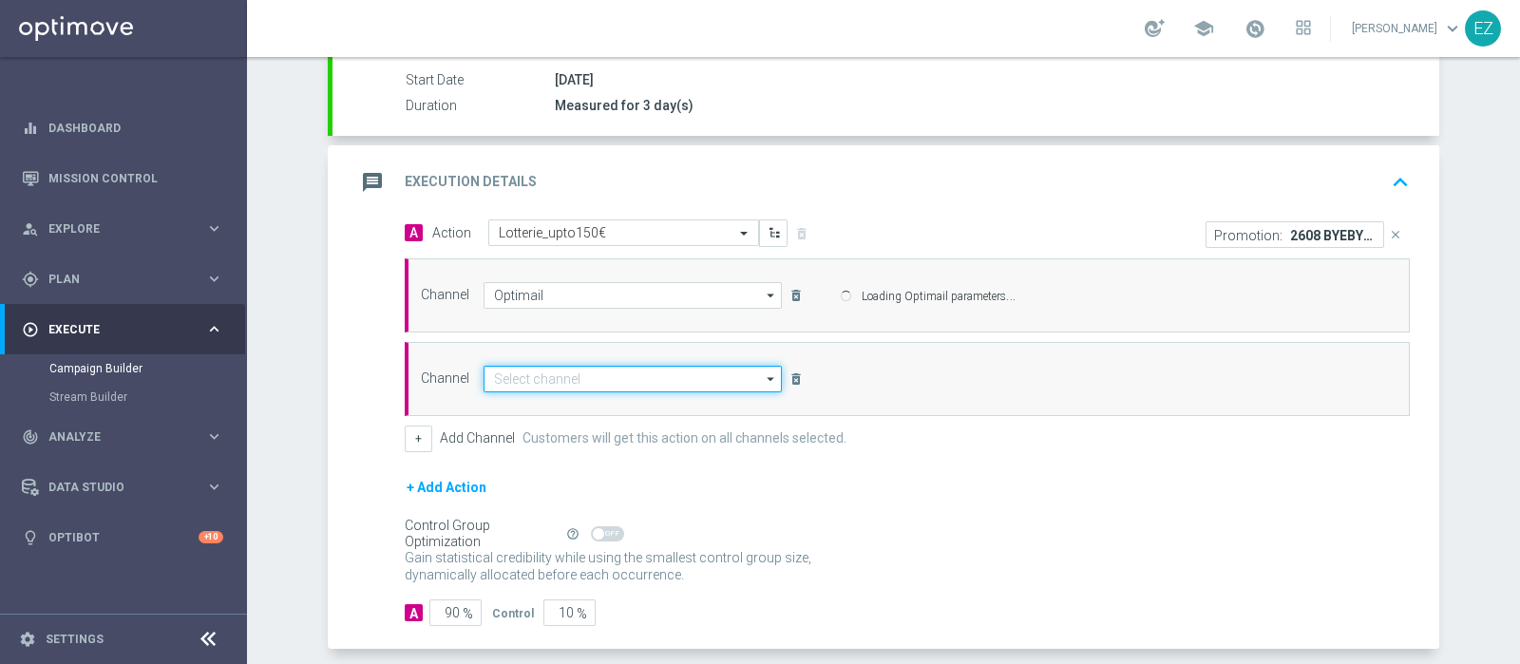
click at [555, 372] on input at bounding box center [632, 379] width 298 height 27
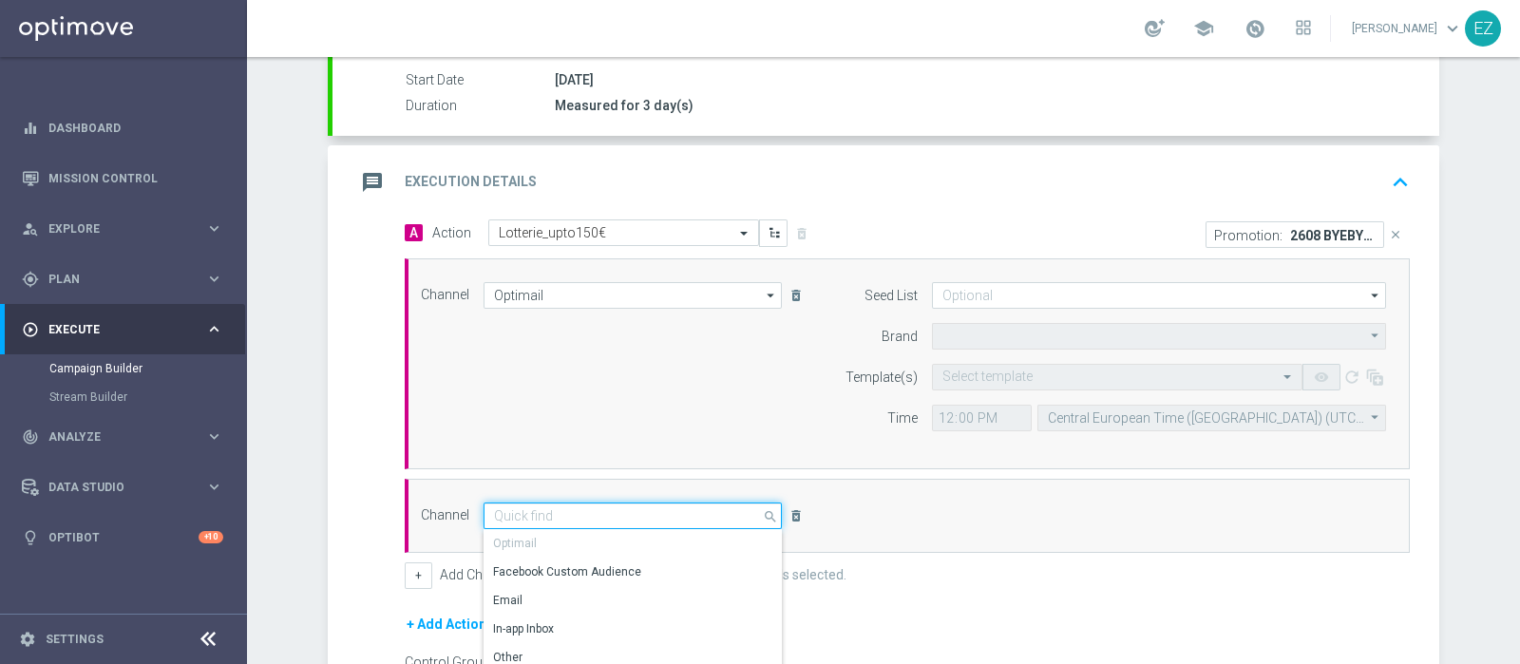
type input "Sisal Marketing"
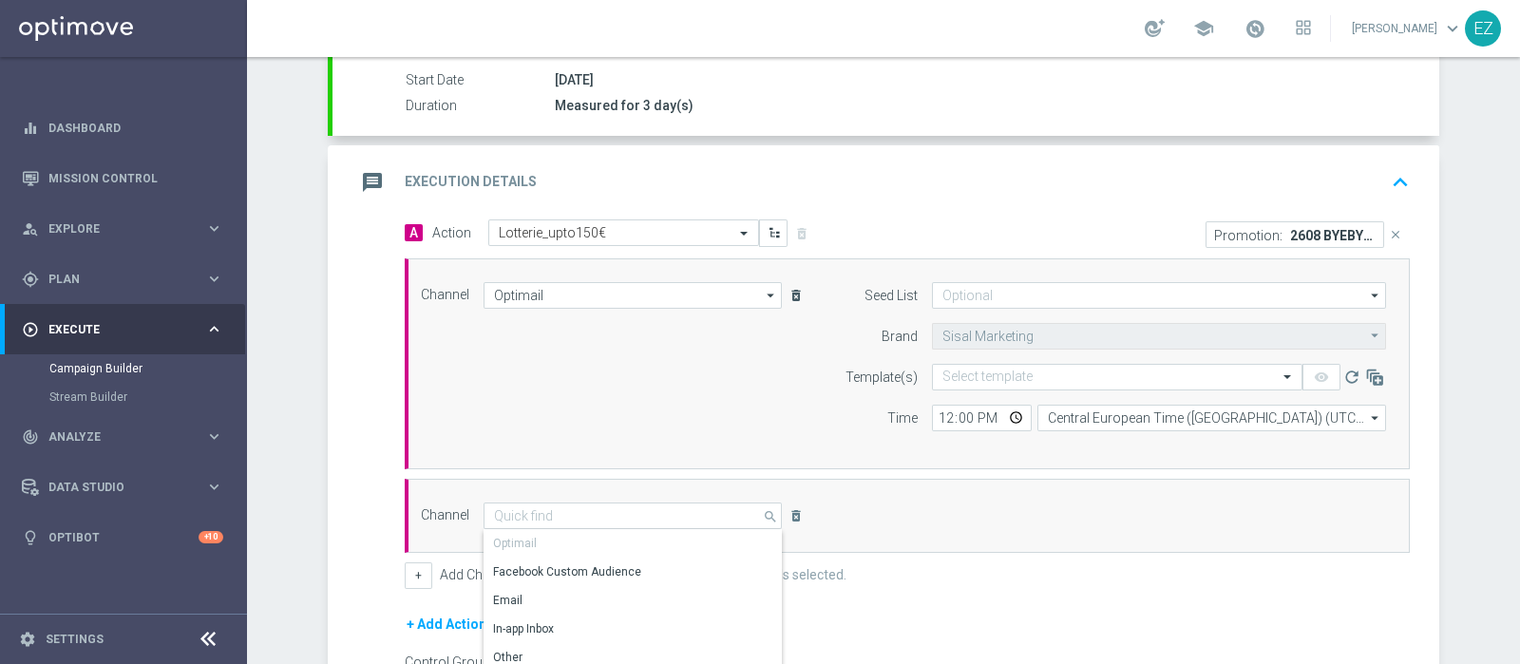
click at [789, 295] on icon "delete_forever" at bounding box center [795, 295] width 15 height 15
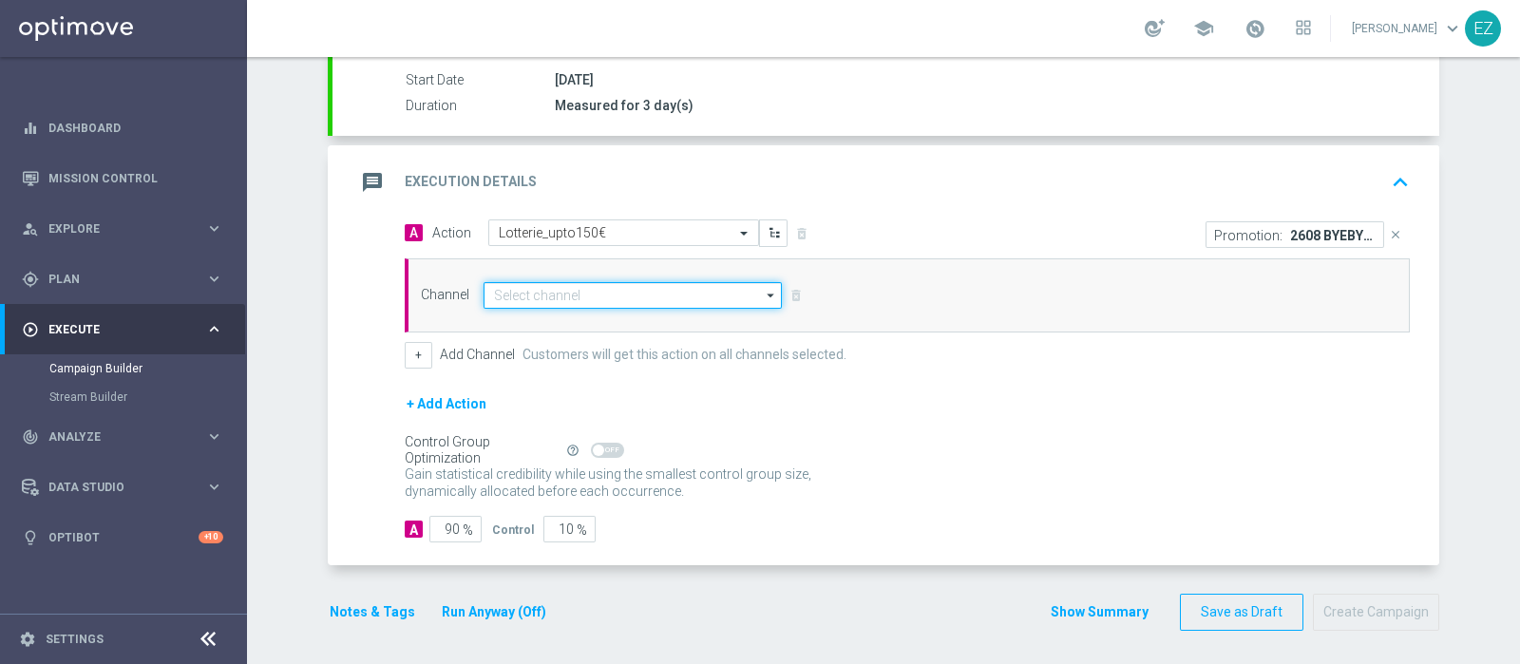
click at [636, 300] on input at bounding box center [632, 295] width 298 height 27
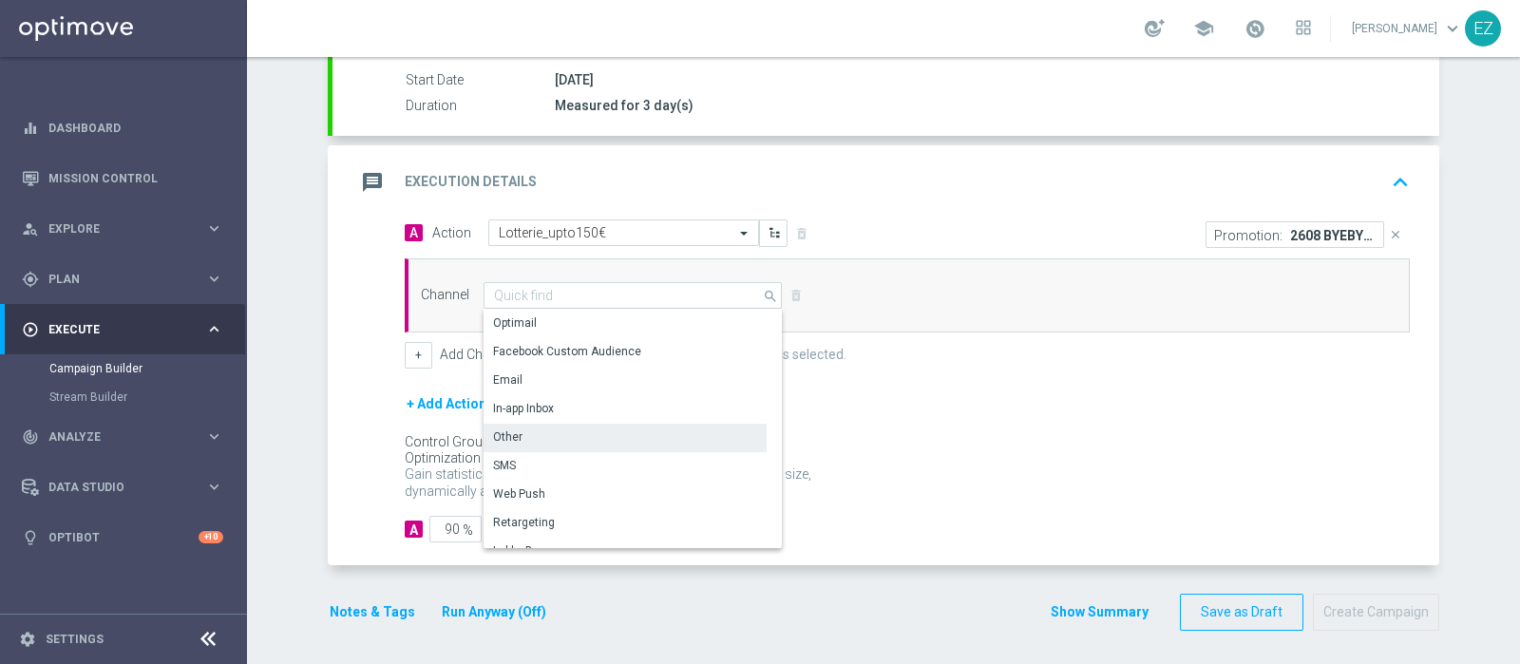
click at [541, 438] on div "Other" at bounding box center [624, 437] width 283 height 27
type input "Other"
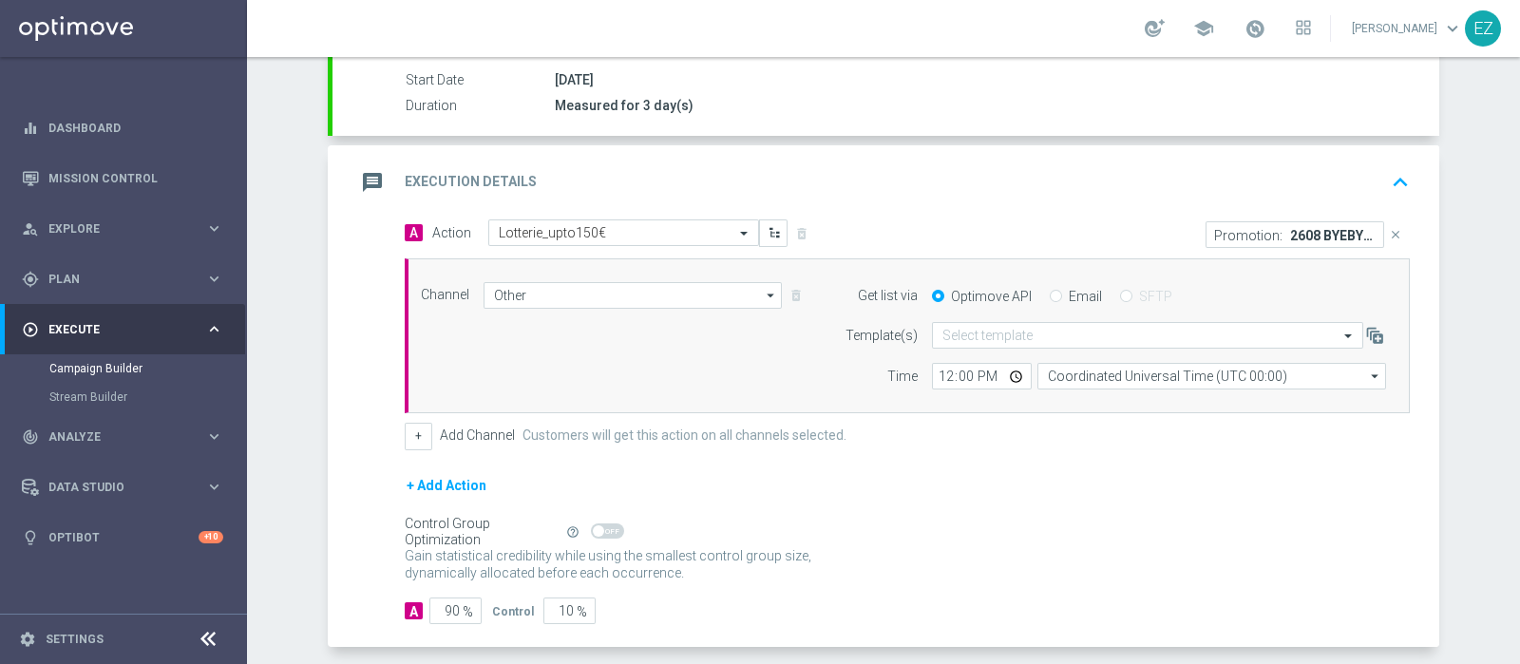
click at [1050, 296] on input "Email" at bounding box center [1056, 298] width 12 height 12
radio input "true"
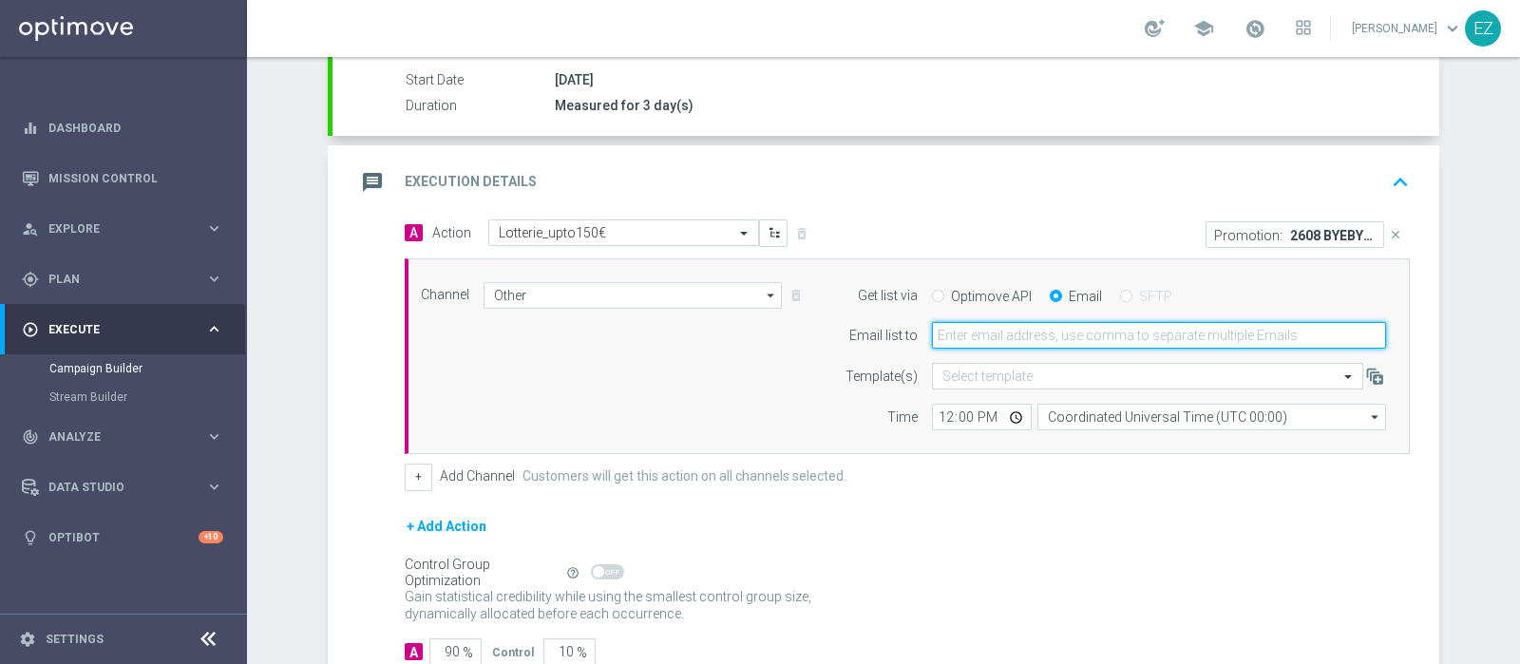
click at [1001, 330] on input "email" at bounding box center [1159, 335] width 454 height 27
type input "elena.zarbin@sisal.it"
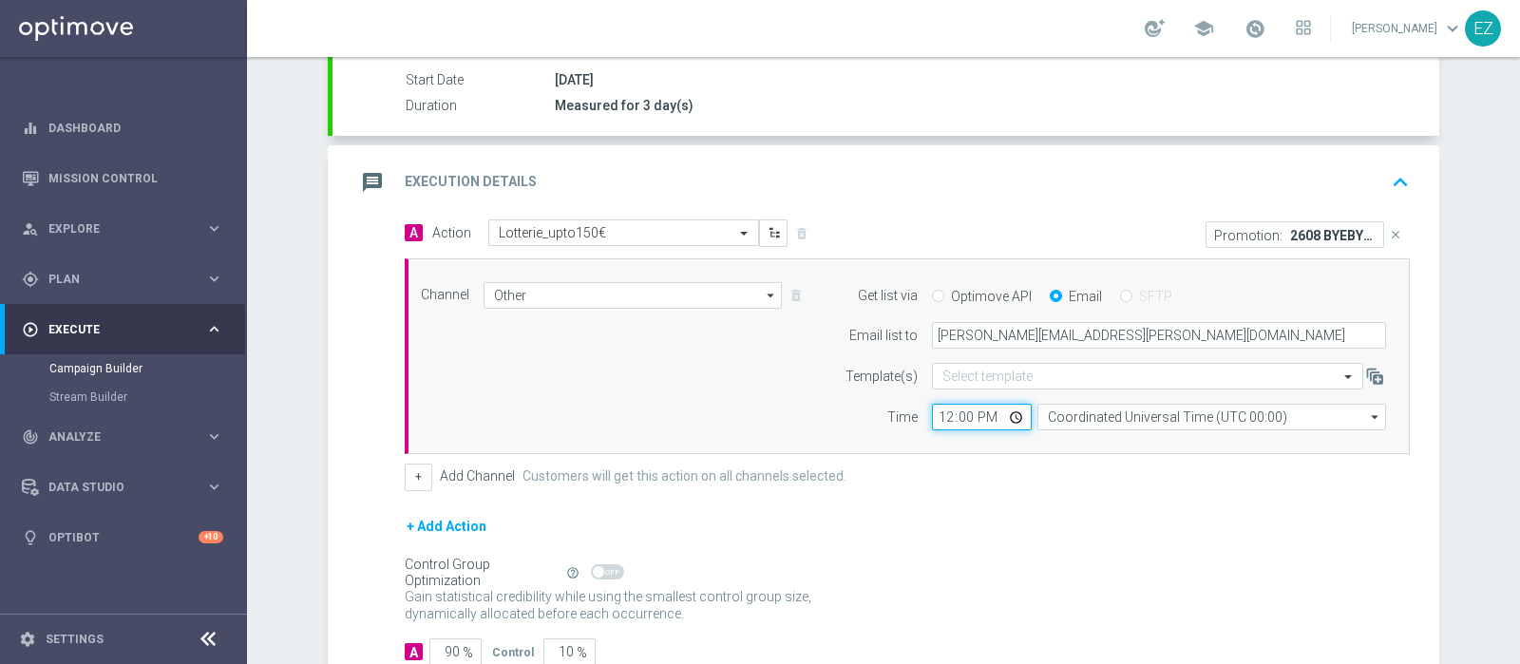
click at [934, 413] on input "12:00" at bounding box center [982, 417] width 100 height 27
type input "16:00"
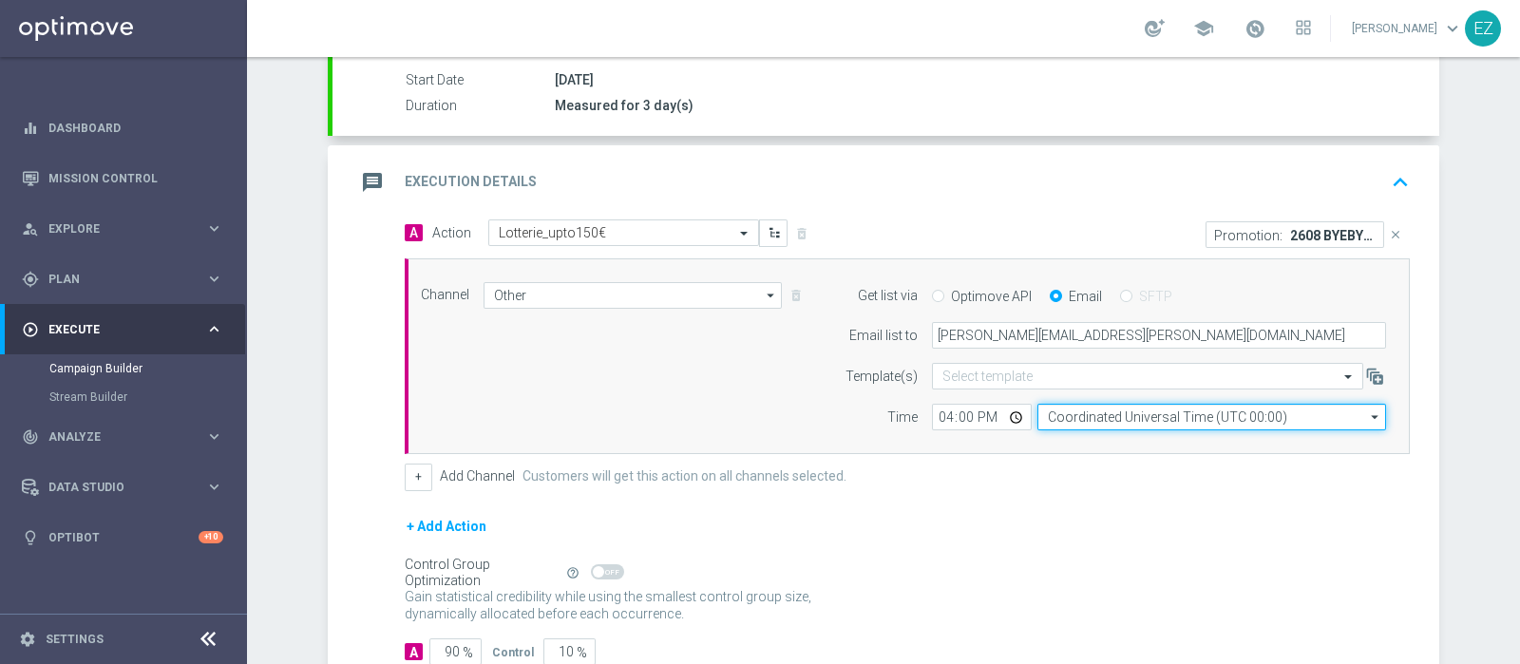
click at [1089, 404] on input "Coordinated Universal Time (UTC 00:00)" at bounding box center [1211, 417] width 349 height 27
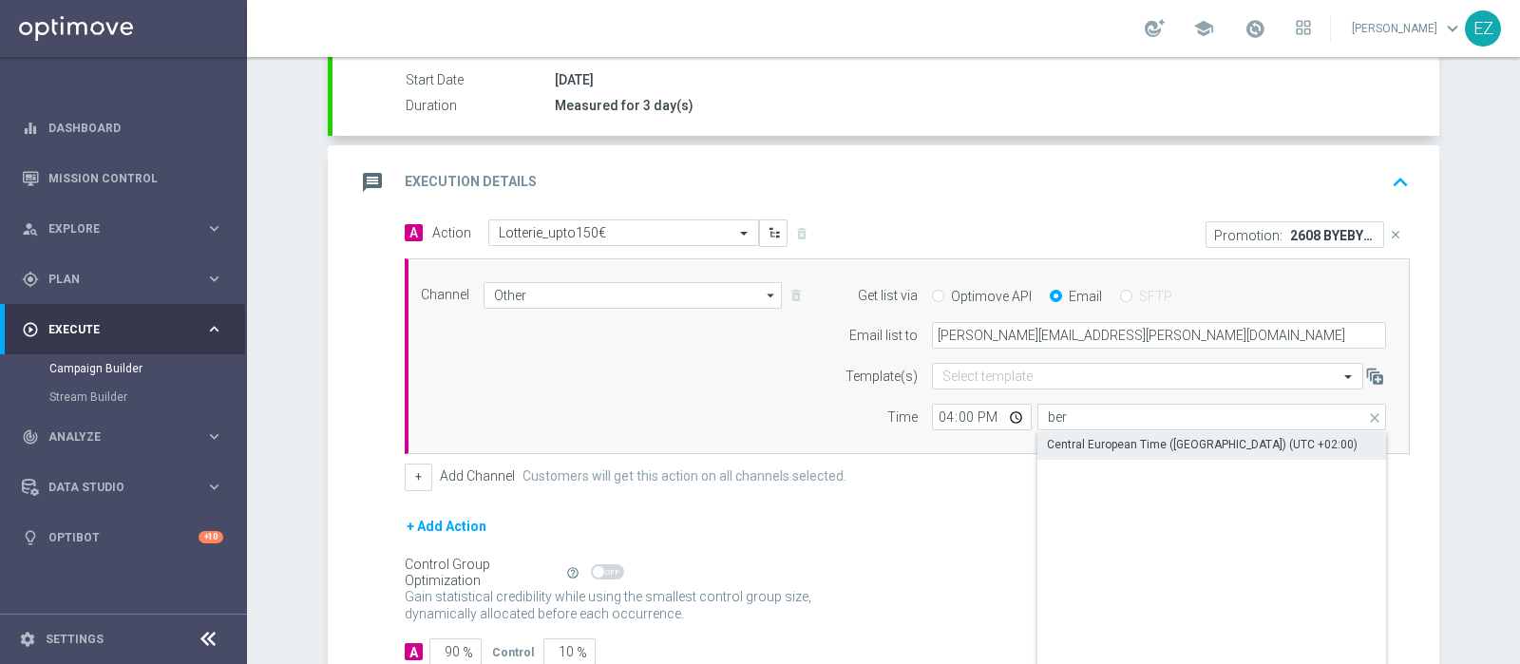
click at [1118, 437] on div "Central European Time (Berlin) (UTC +02:00)" at bounding box center [1202, 444] width 311 height 17
type input "Central European Time (Berlin) (UTC +02:00)"
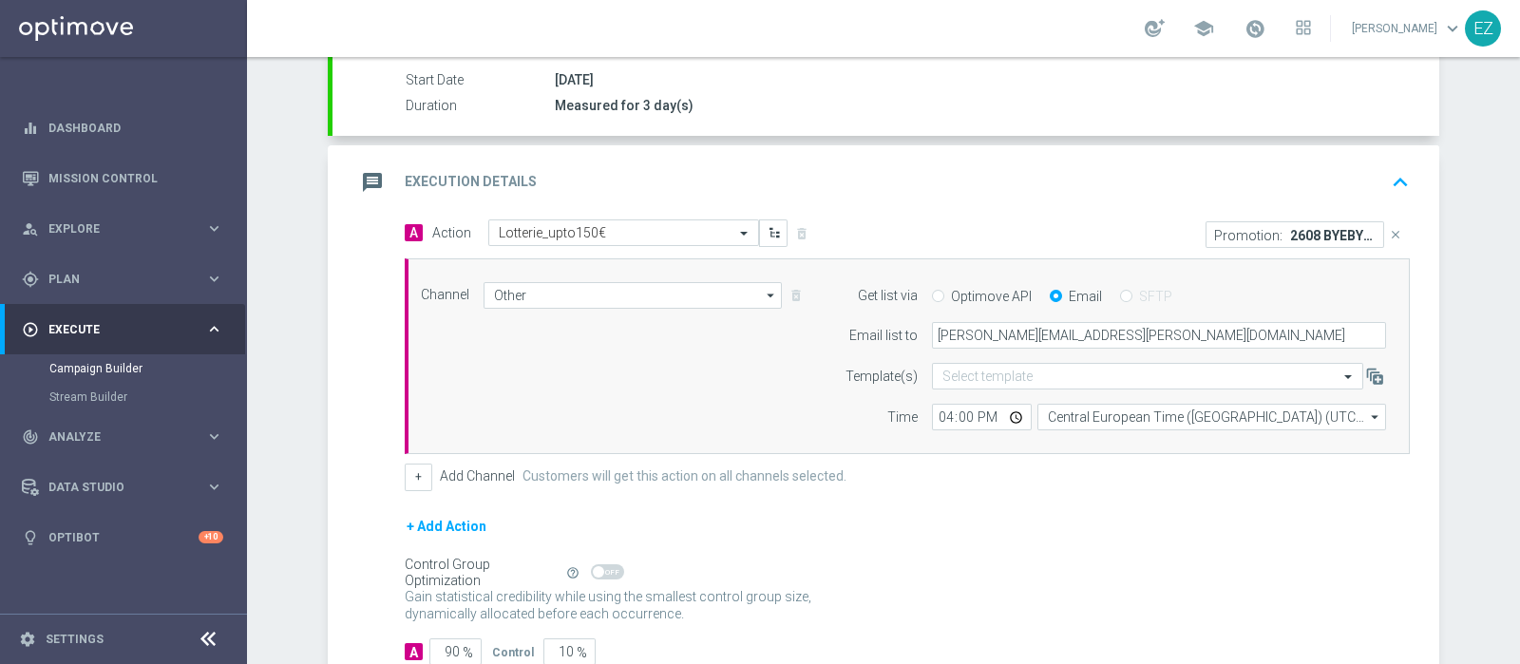
scroll to position [437, 0]
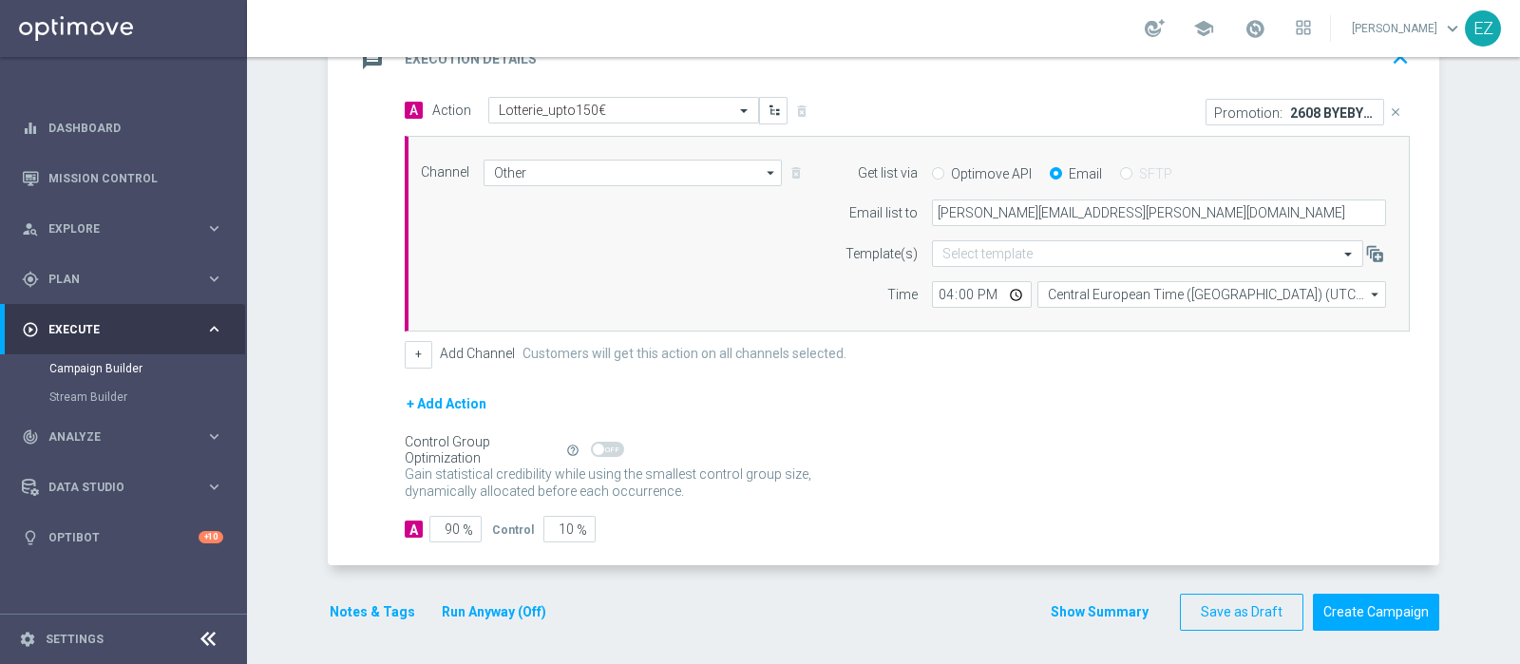
click at [370, 607] on button "Notes & Tags" at bounding box center [372, 612] width 89 height 24
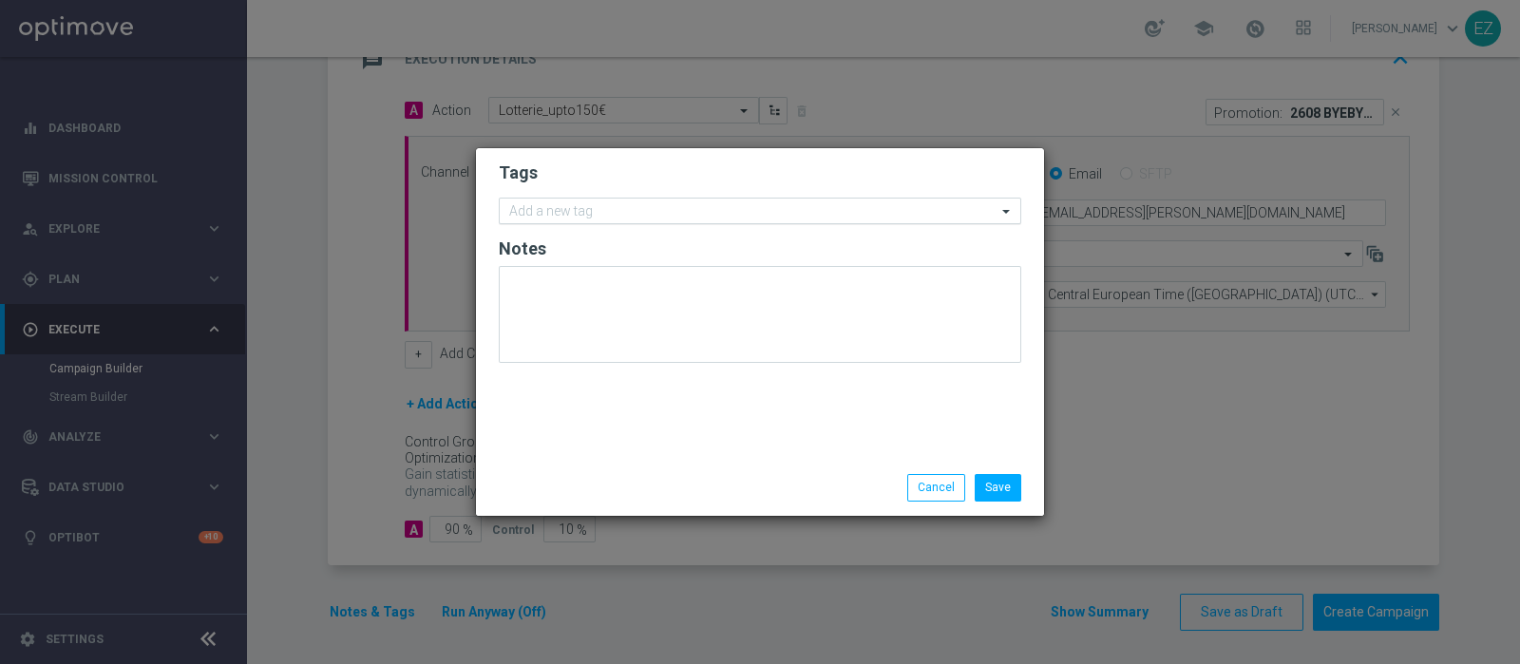
click at [646, 207] on input "text" at bounding box center [752, 212] width 487 height 16
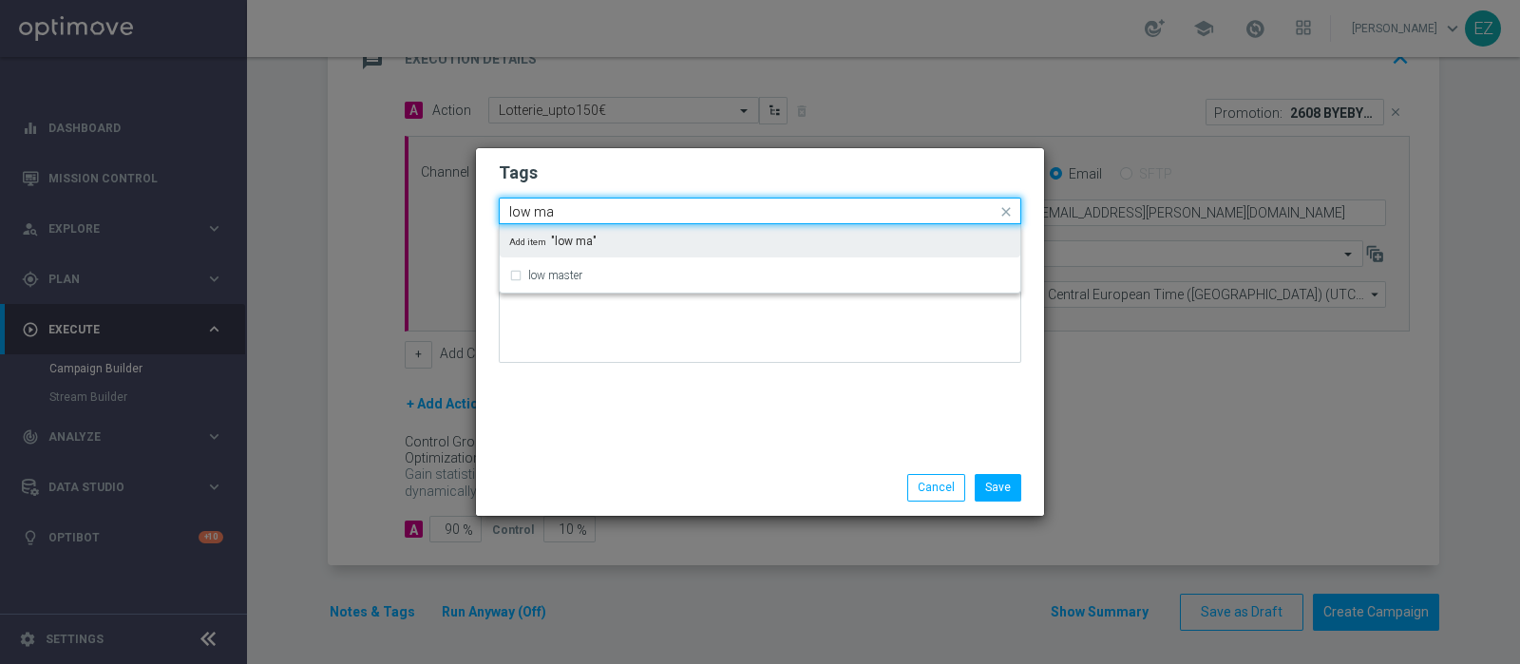
type input "low mas"
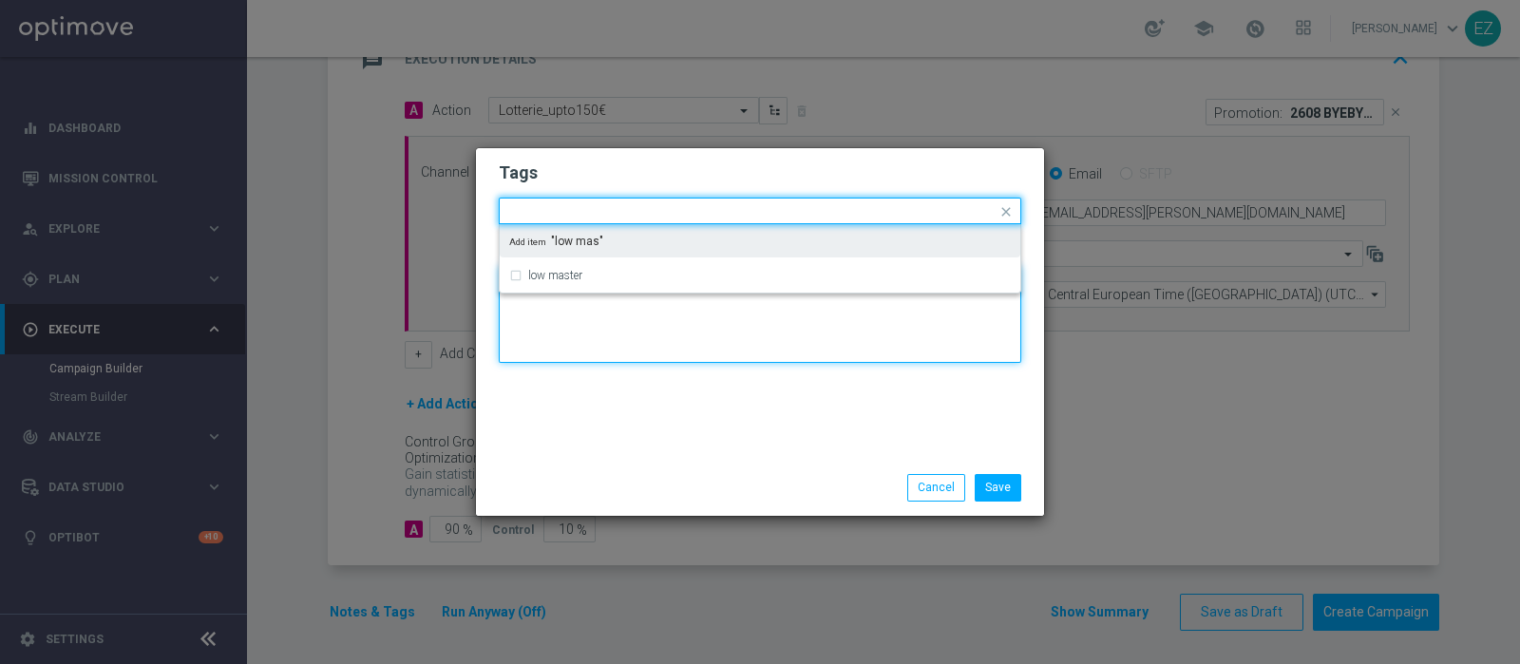
drag, startPoint x: 620, startPoint y: 296, endPoint x: 617, endPoint y: 263, distance: 33.4
click at [619, 294] on textarea at bounding box center [760, 314] width 522 height 97
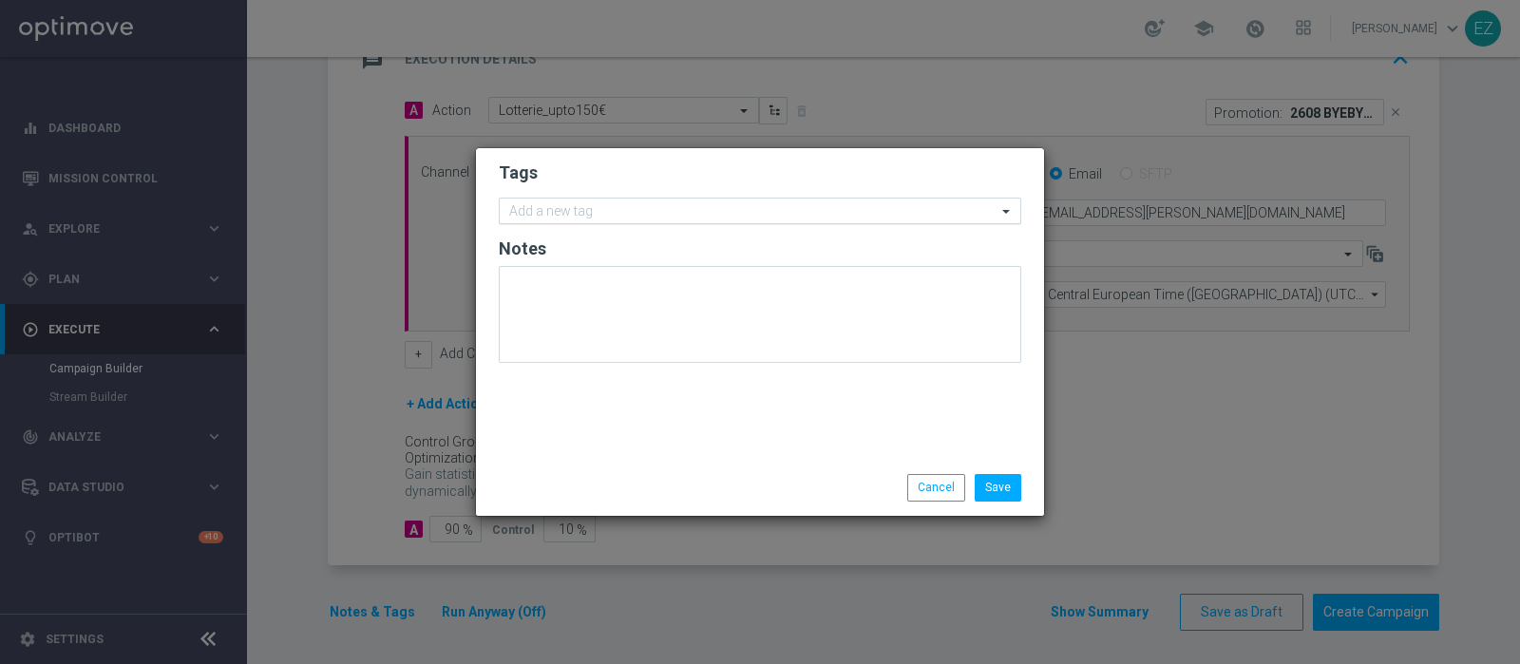
click at [594, 209] on input "text" at bounding box center [752, 212] width 487 height 16
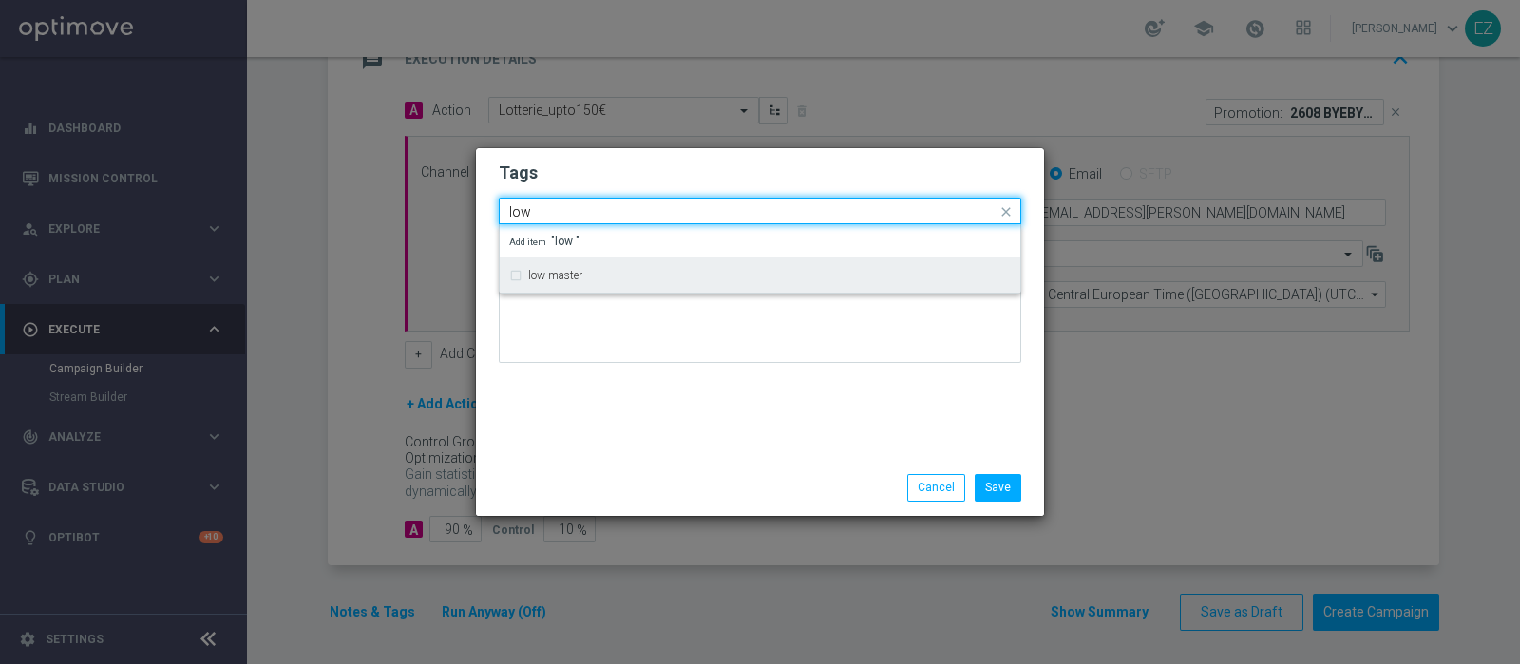
click at [546, 270] on label "low master" at bounding box center [555, 275] width 54 height 11
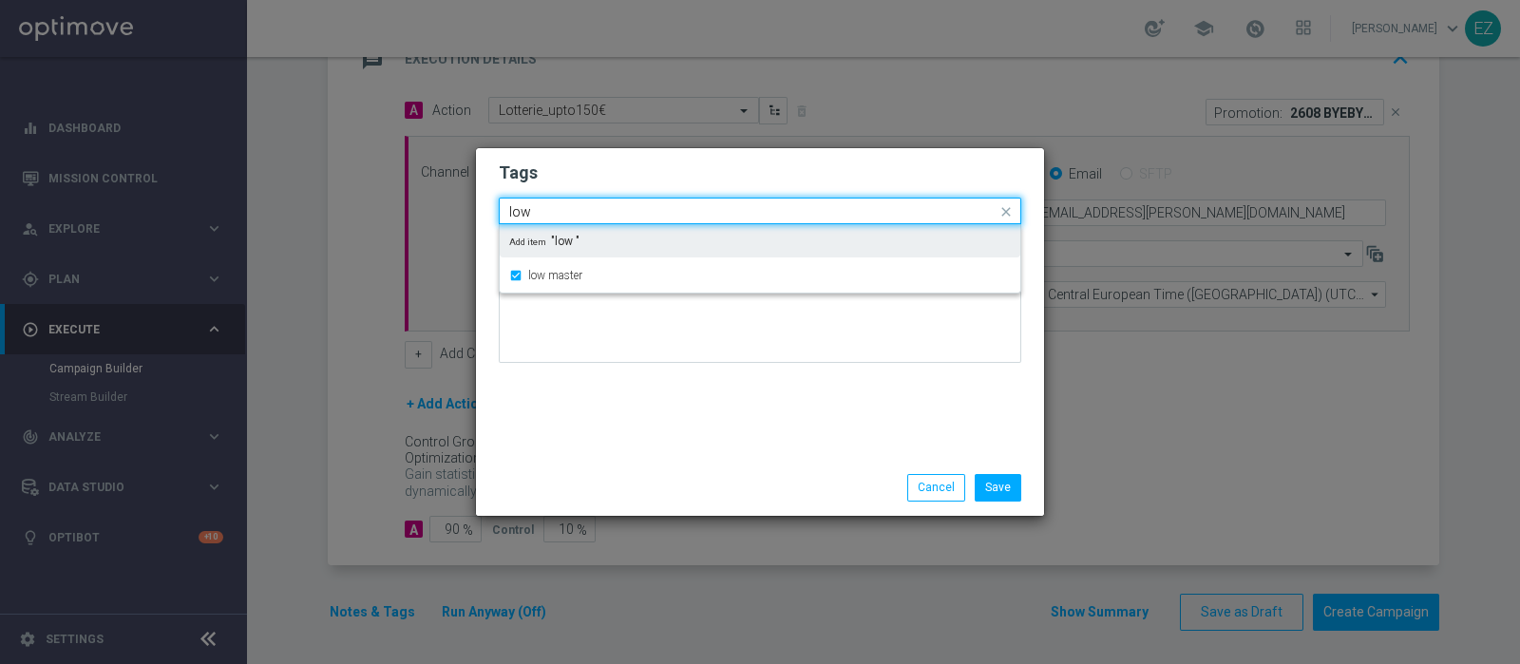
drag, startPoint x: 550, startPoint y: 213, endPoint x: 419, endPoint y: 212, distance: 131.1
click at [419, 212] on modal-container "Tags Quick find × low master low low master Add item "low " Notes Save Cancel" at bounding box center [760, 332] width 1520 height 664
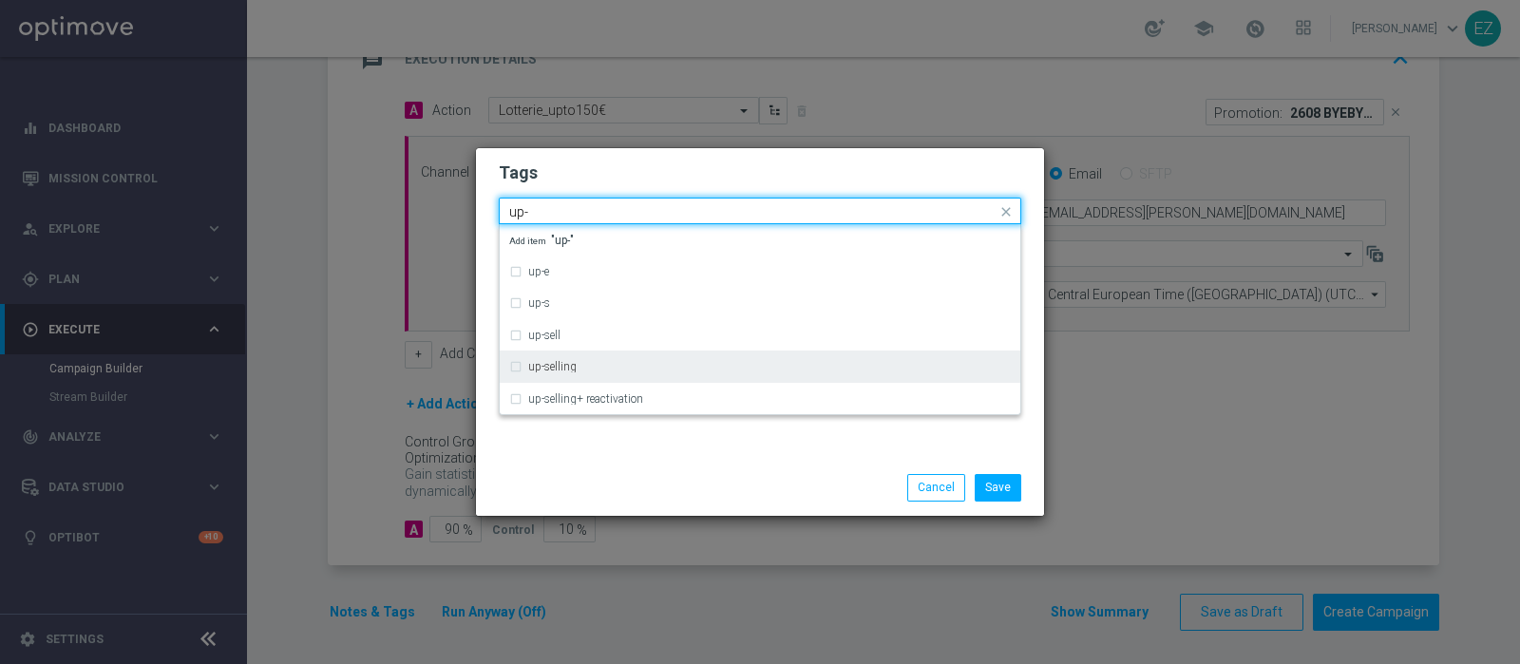
click at [532, 366] on label "up-selling" at bounding box center [552, 366] width 48 height 11
type input "up-"
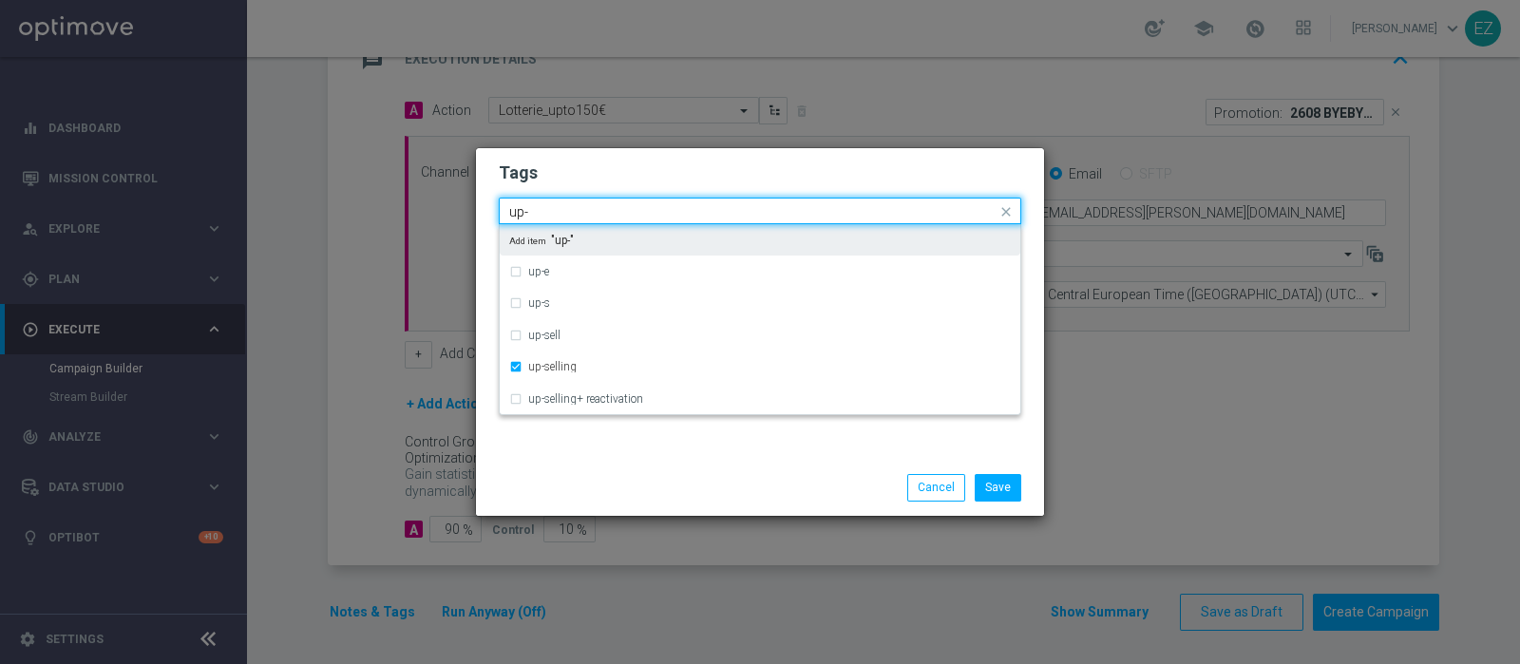
drag, startPoint x: 556, startPoint y: 210, endPoint x: 391, endPoint y: 231, distance: 165.7
click at [391, 231] on modal-container "Tags Quick find × low master × up-selling up- up-e up-s up-sell up-selling up-s…" at bounding box center [760, 332] width 1520 height 664
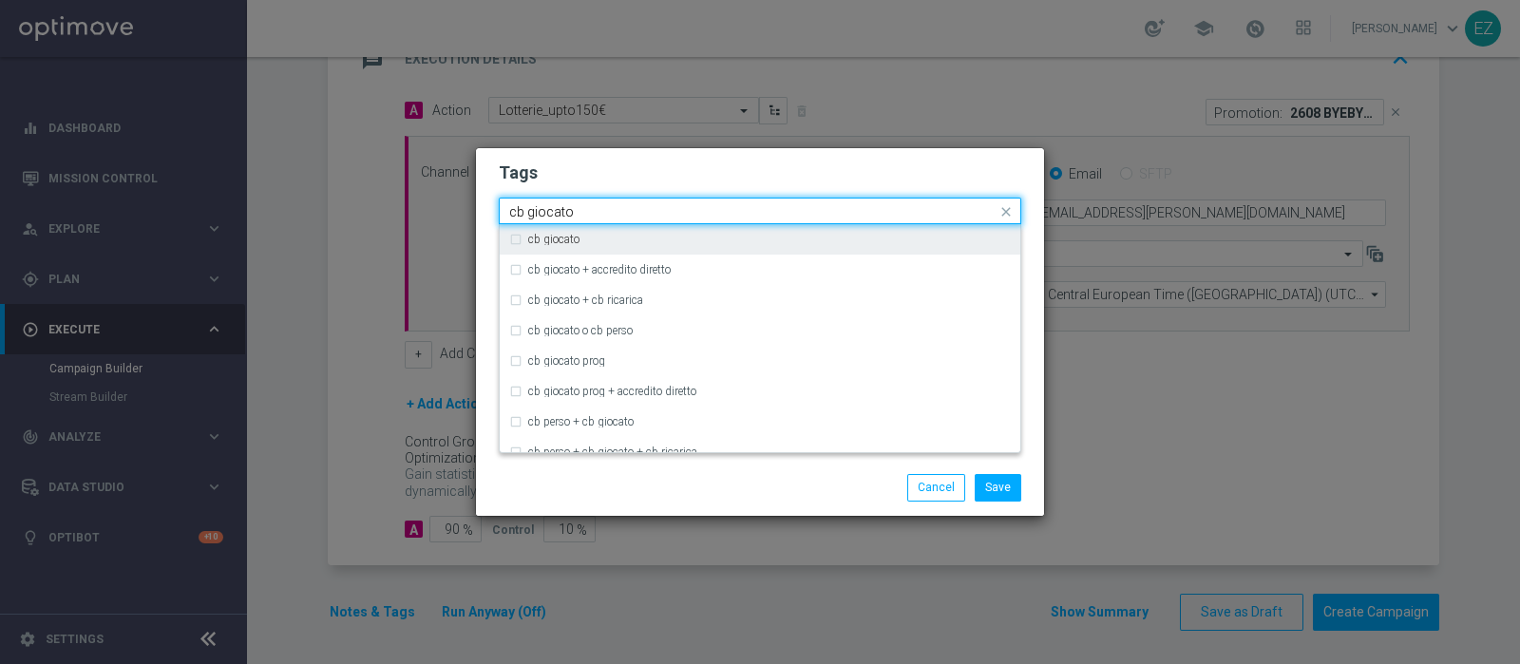
click at [566, 250] on div "cb giocato" at bounding box center [760, 239] width 502 height 30
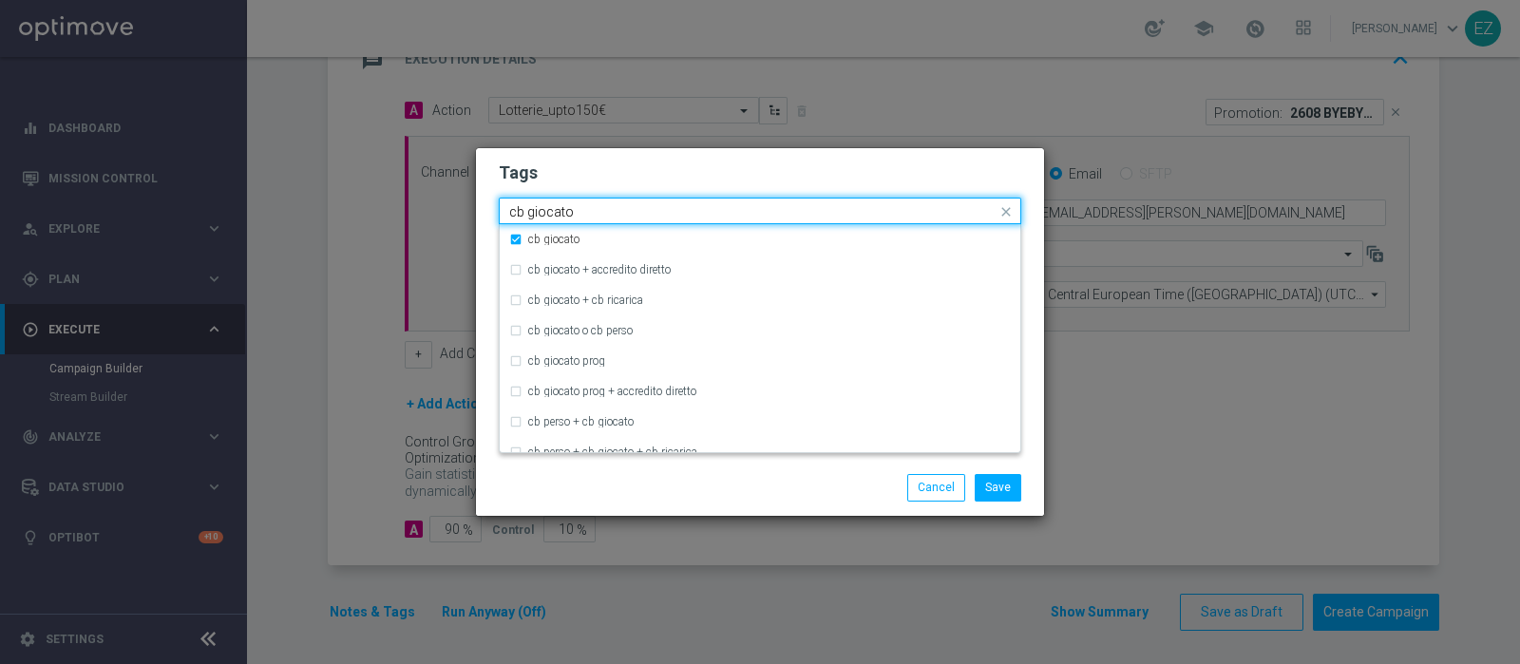
drag, startPoint x: 589, startPoint y: 212, endPoint x: 337, endPoint y: 217, distance: 251.8
click at [337, 217] on modal-container "Tags Quick find × low master × up-selling × cb giocato cb giocato cb giocato cb…" at bounding box center [760, 332] width 1520 height 664
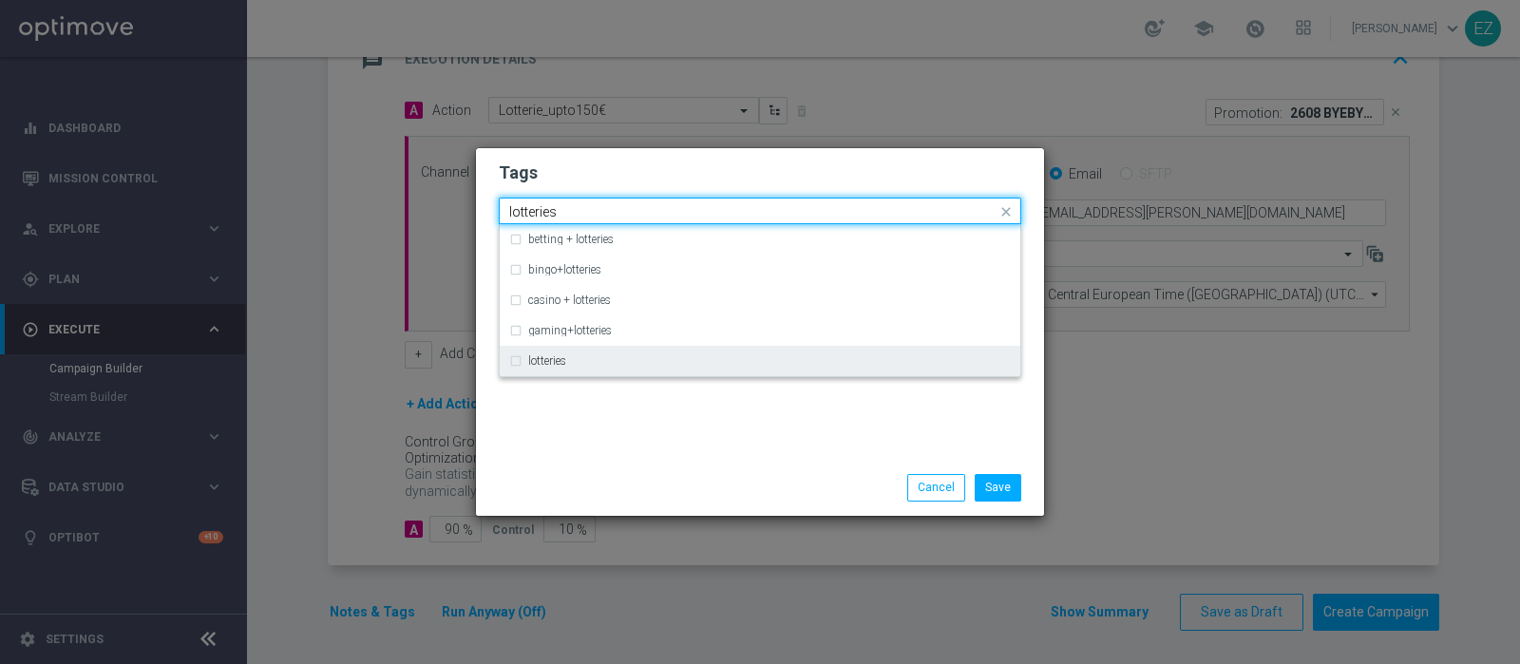
click at [570, 368] on div "lotteries" at bounding box center [760, 361] width 502 height 30
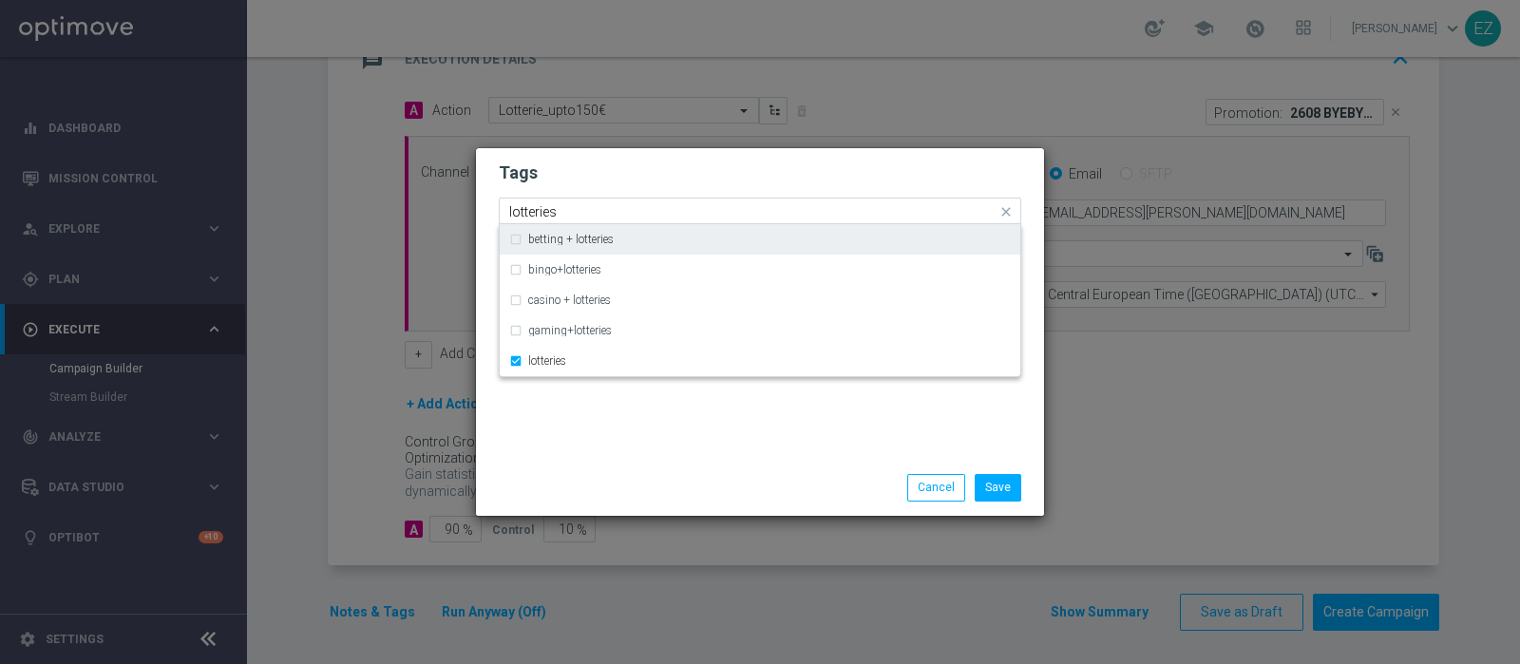
click at [527, 217] on input "lotteries" at bounding box center [752, 212] width 487 height 16
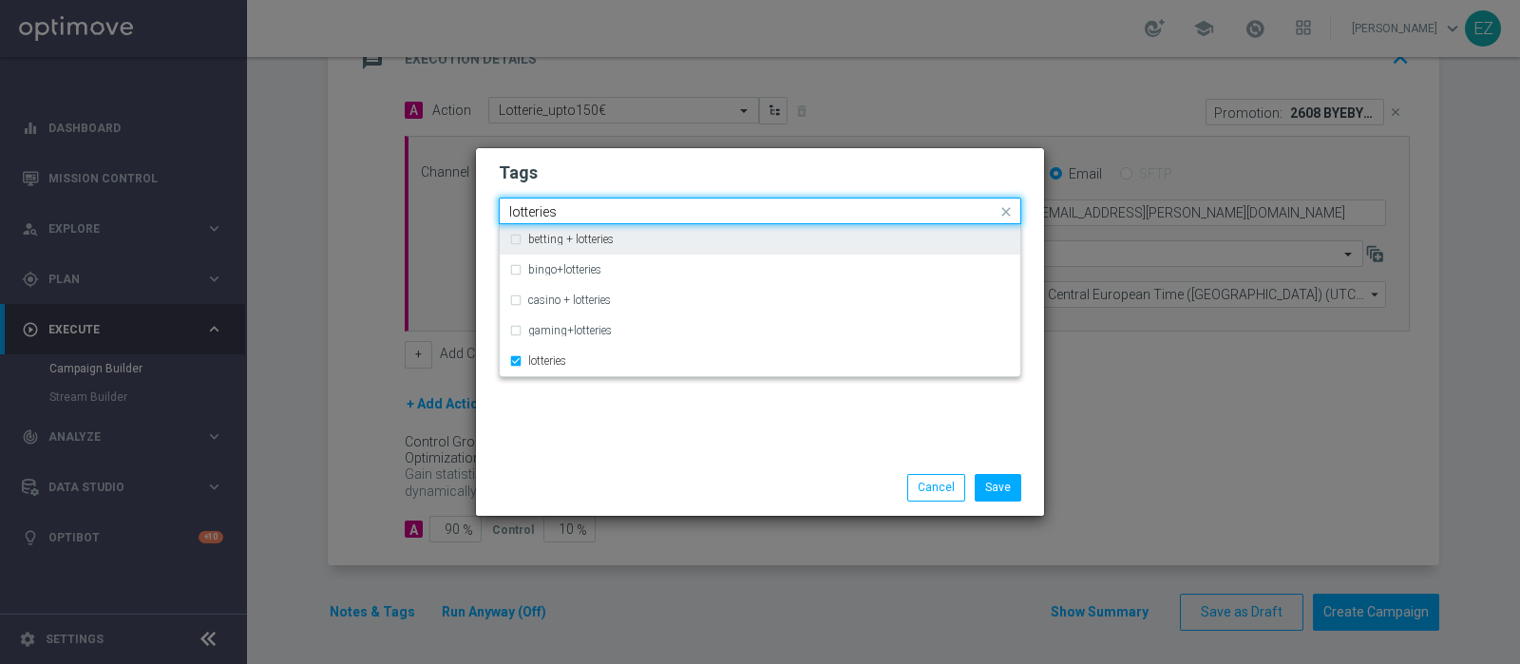
click at [527, 217] on input "lotteries" at bounding box center [752, 212] width 487 height 16
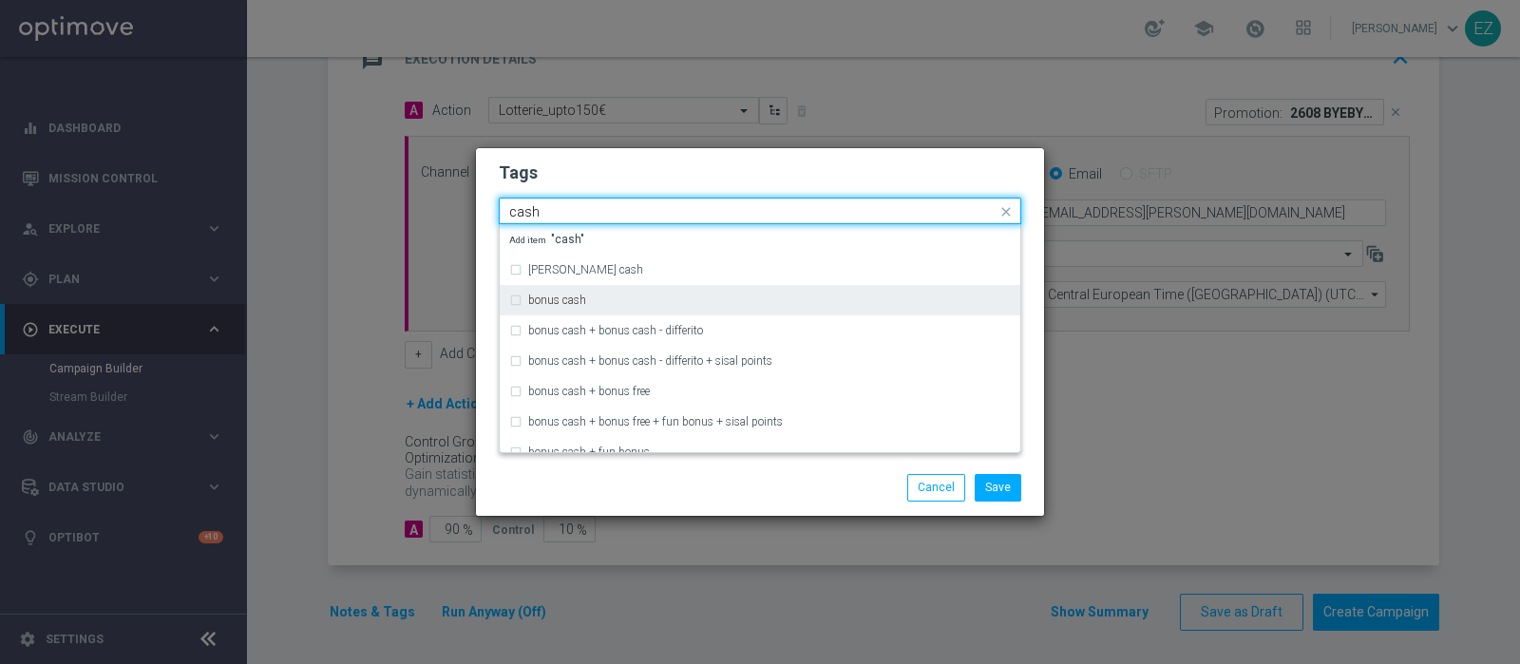
click at [570, 290] on div "bonus cash" at bounding box center [760, 300] width 502 height 30
type input "cash"
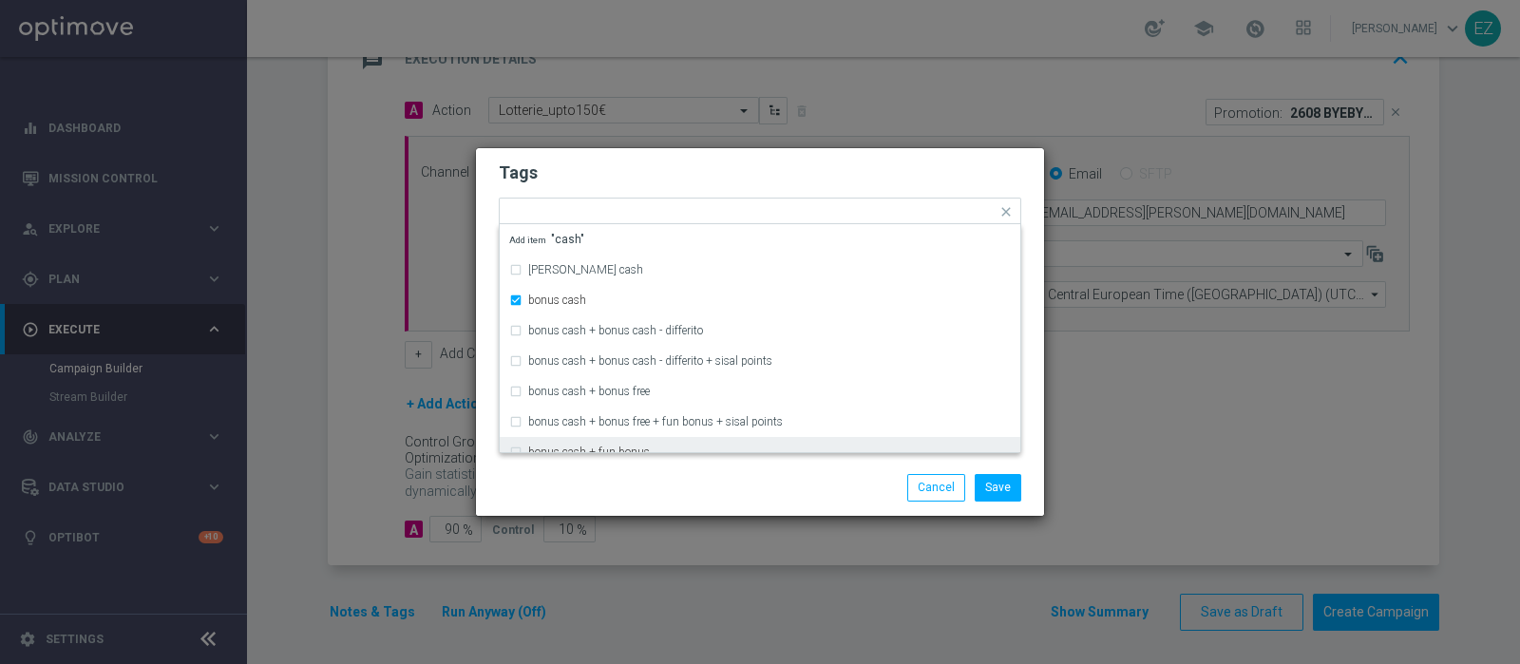
click at [668, 479] on div "Save Cancel" at bounding box center [852, 487] width 368 height 27
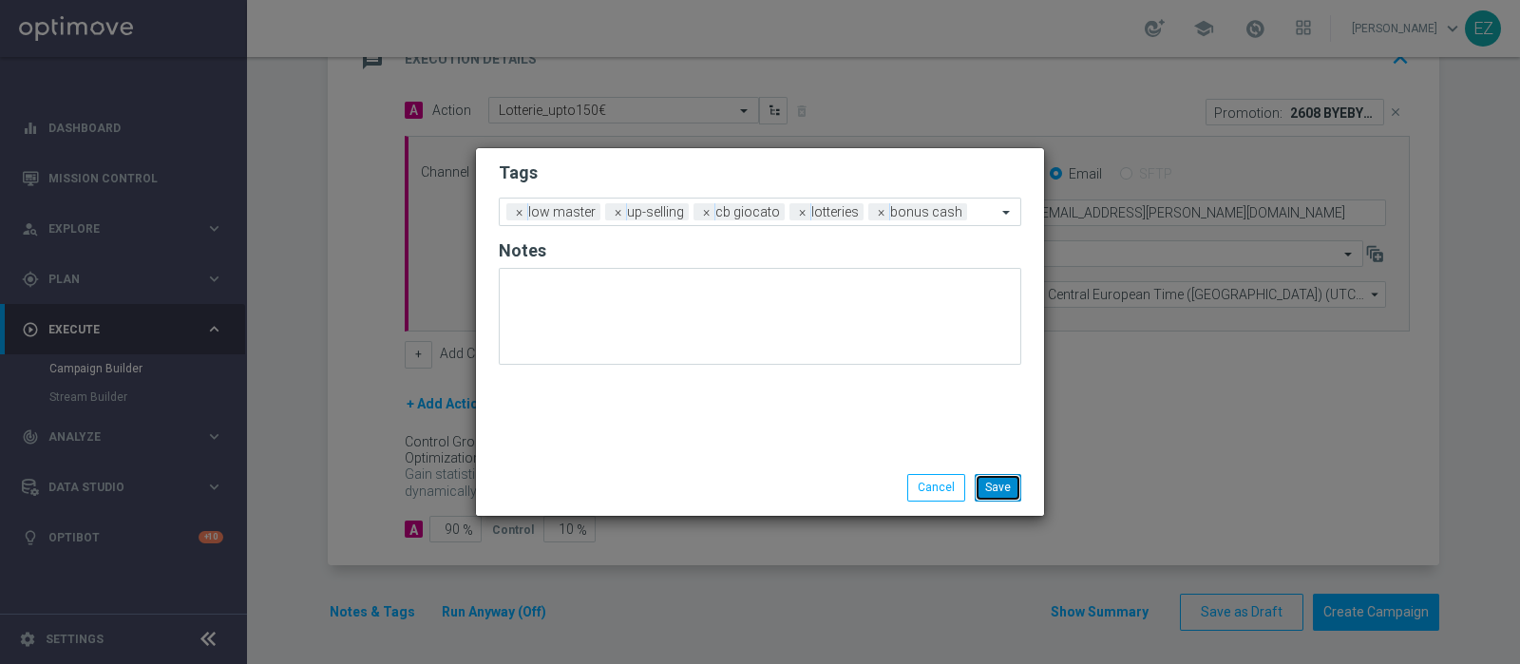
click at [1015, 497] on button "Save" at bounding box center [998, 487] width 47 height 27
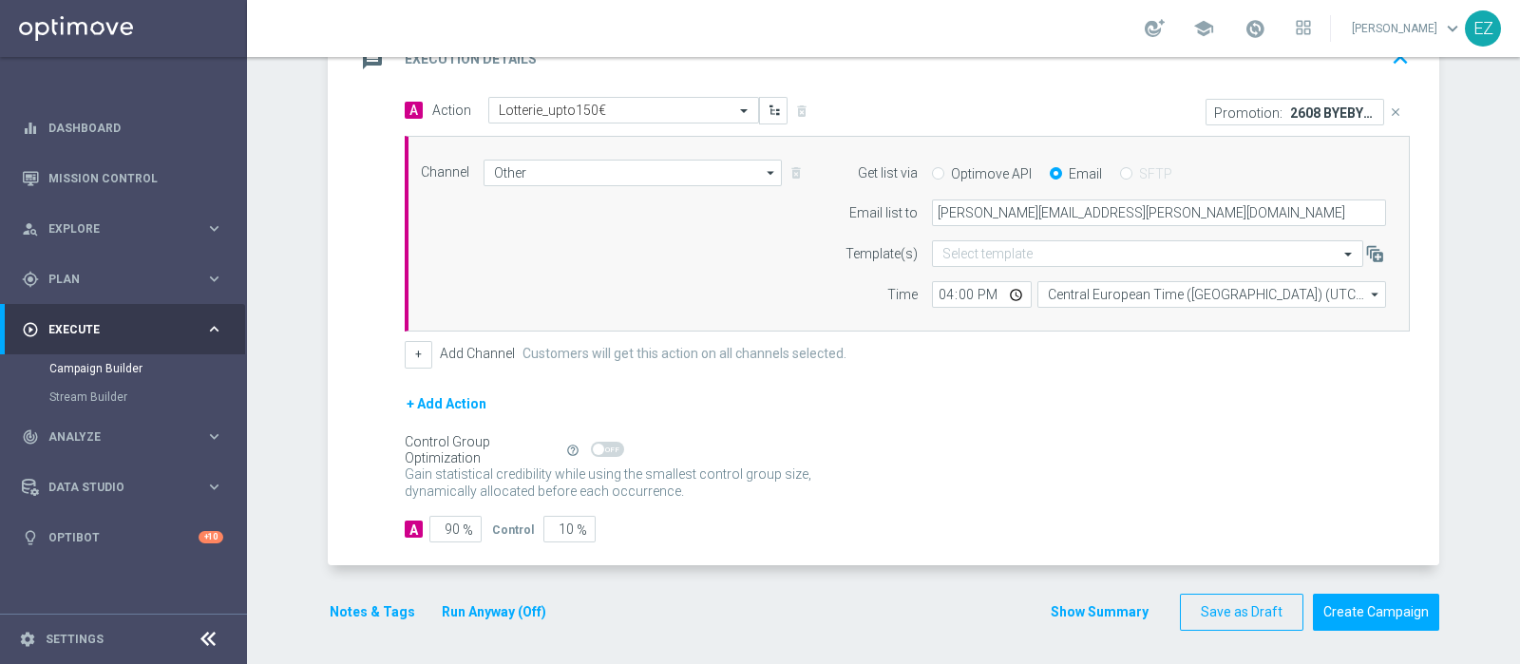
click at [1061, 609] on button "Show Summary" at bounding box center [1100, 612] width 100 height 22
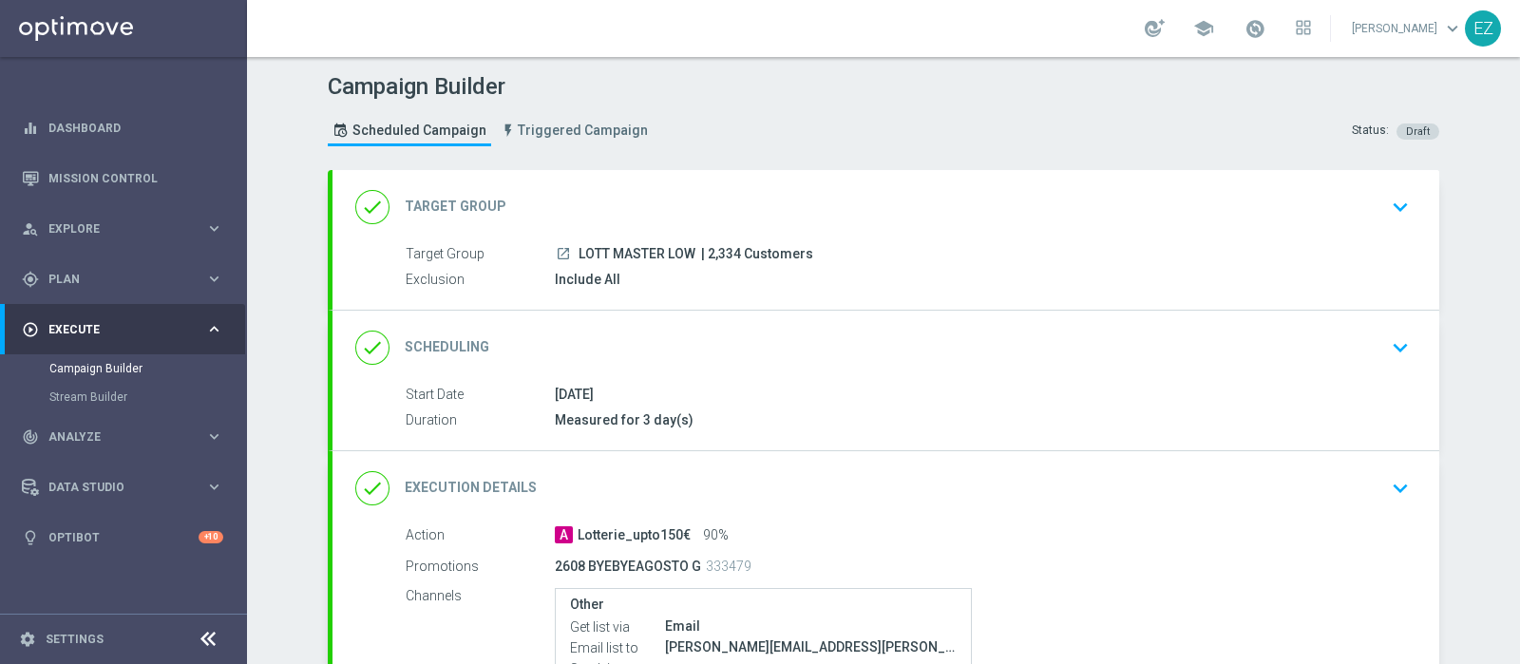
scroll to position [246, 0]
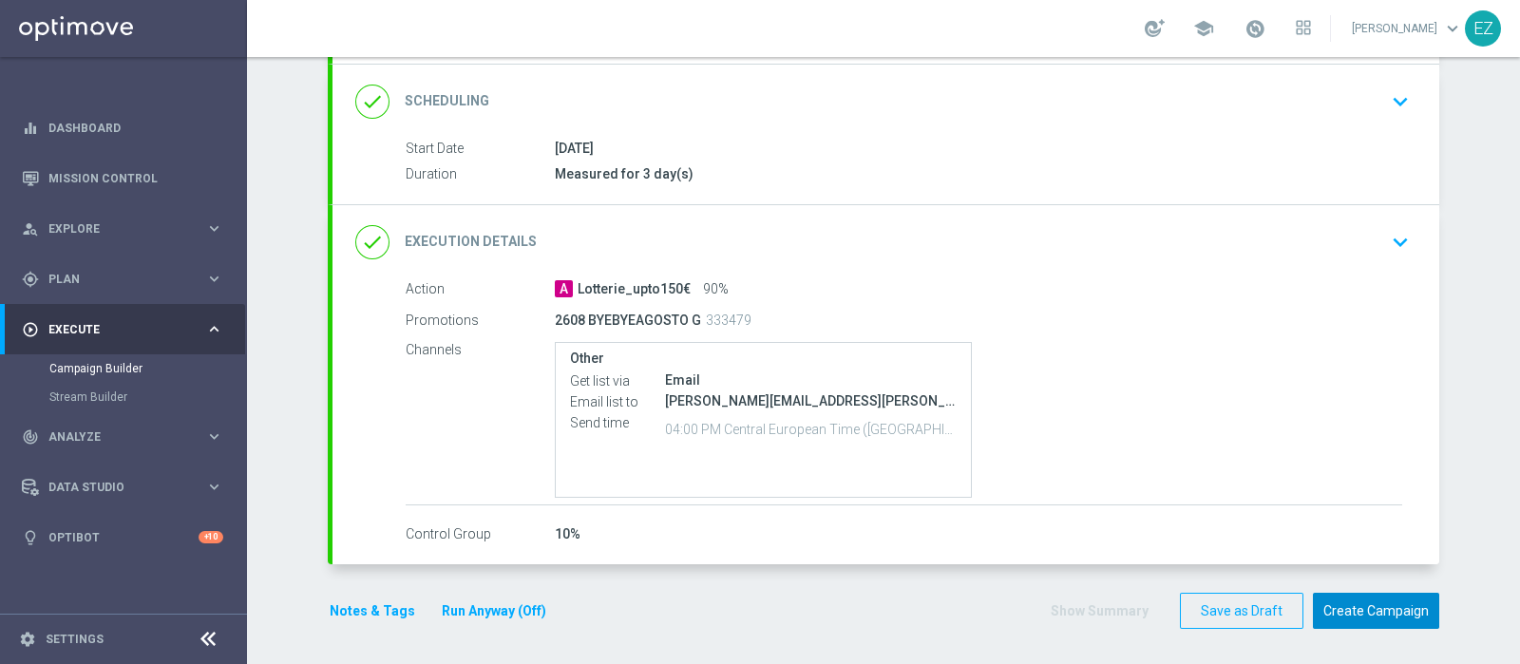
click at [1339, 613] on button "Create Campaign" at bounding box center [1376, 611] width 126 height 37
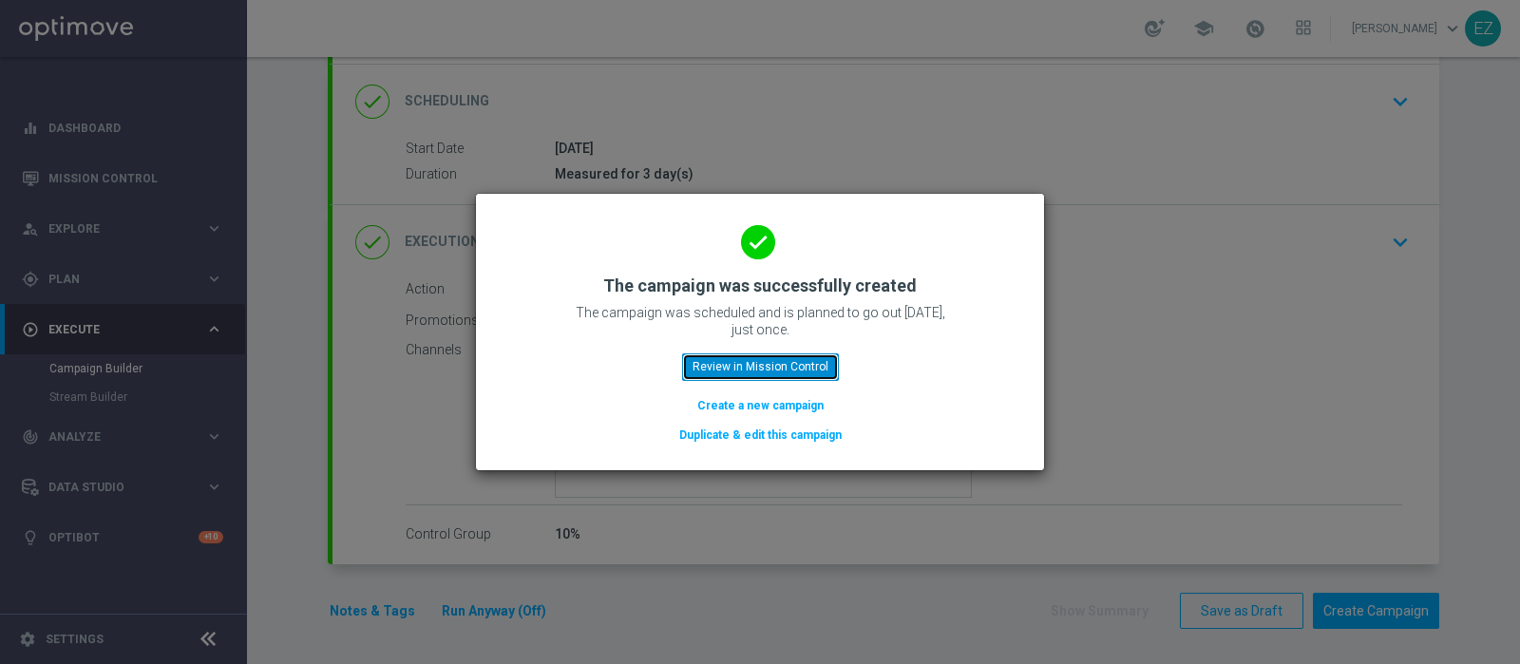
click at [719, 358] on button "Review in Mission Control" at bounding box center [760, 366] width 157 height 27
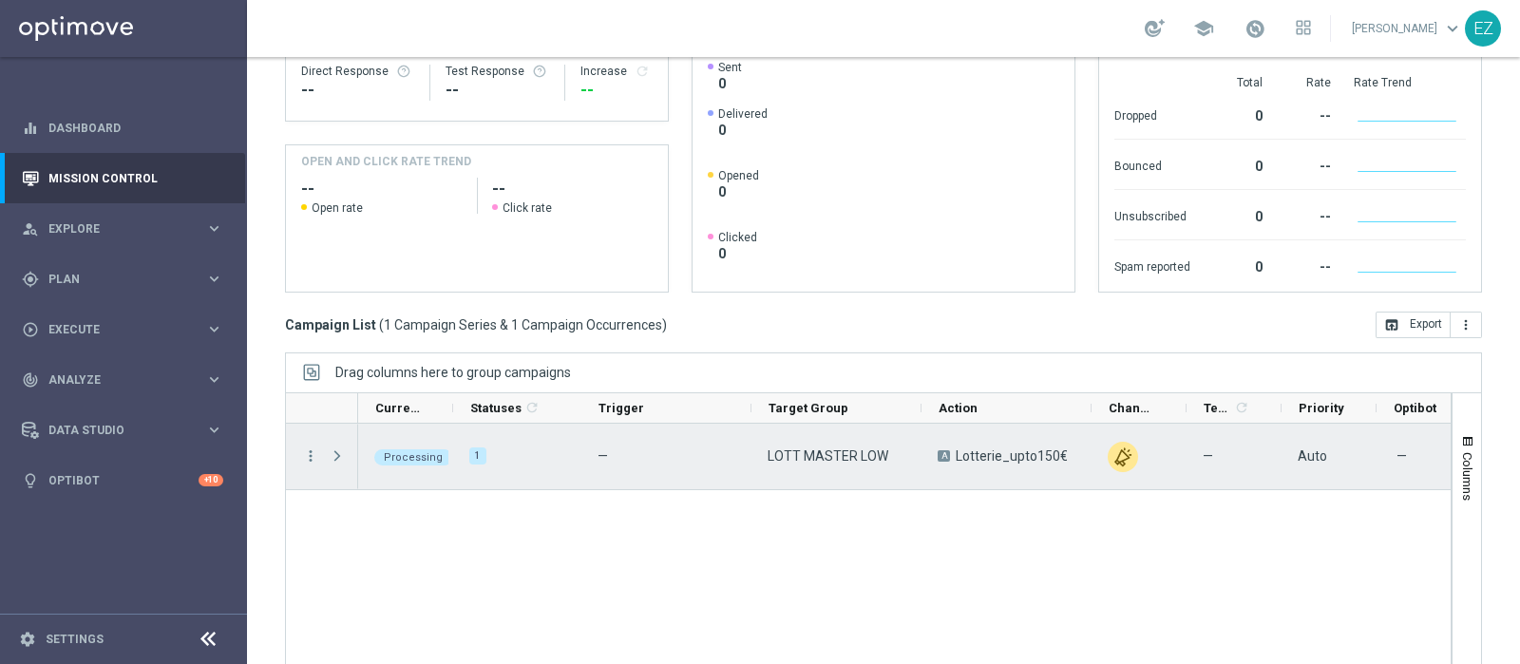
scroll to position [323, 0]
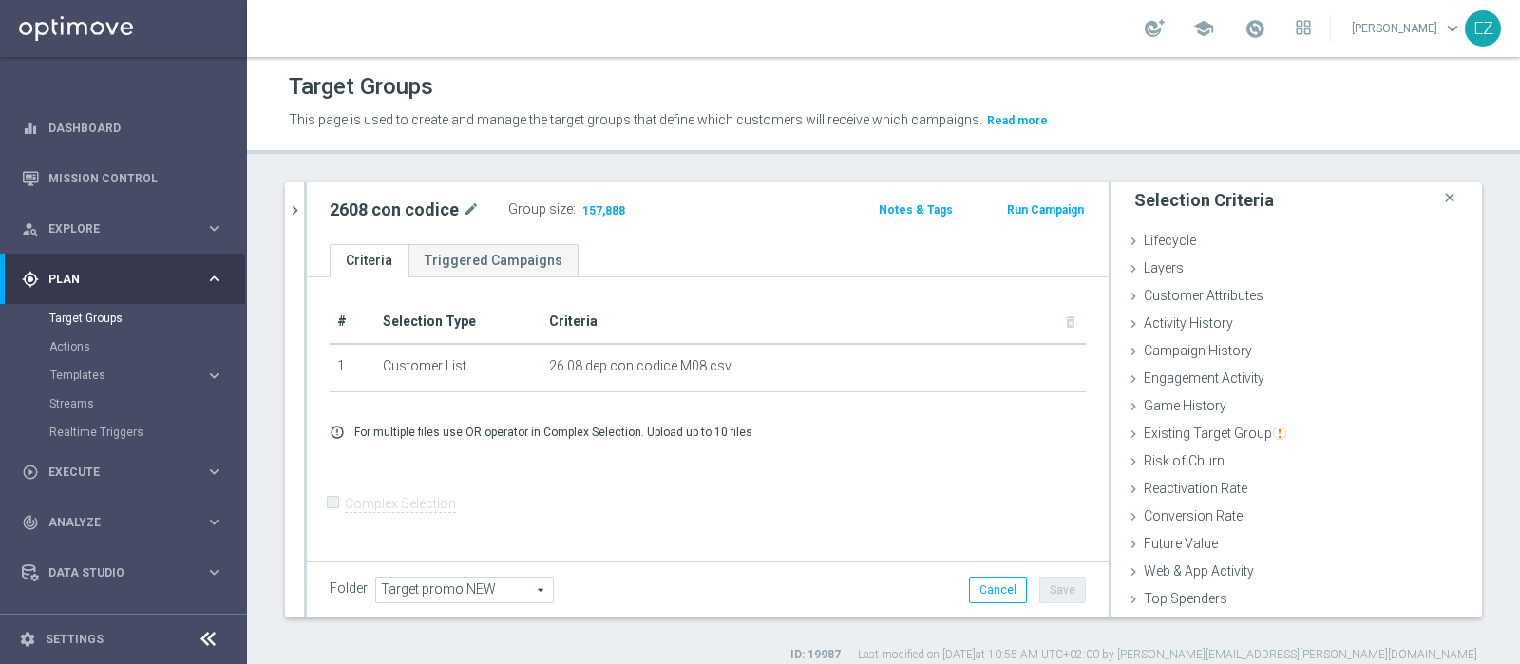
scroll to position [80, 0]
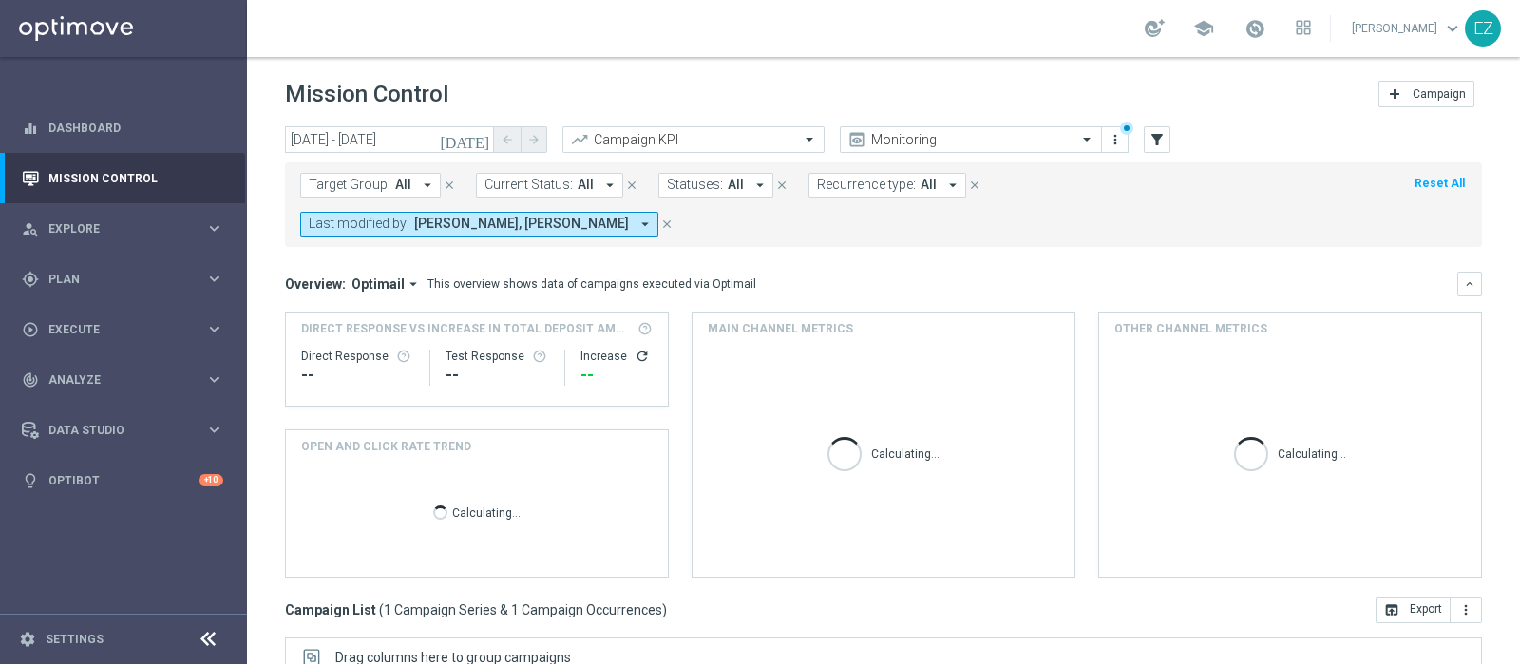
click at [483, 140] on icon "[DATE]" at bounding box center [465, 139] width 51 height 17
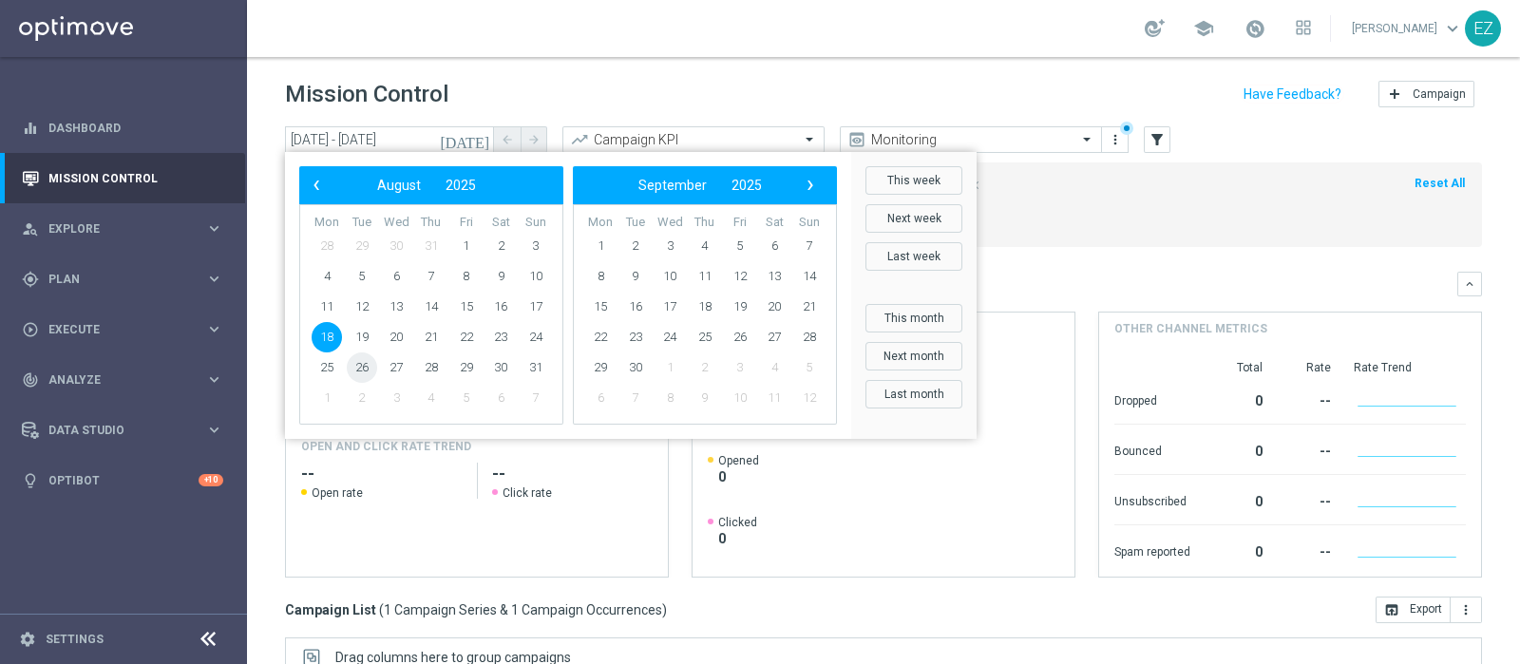
click at [363, 363] on span "26" at bounding box center [362, 367] width 30 height 30
click at [363, 362] on span "26" at bounding box center [362, 367] width 30 height 30
type input "26 Aug 2025 - 26 Aug 2025"
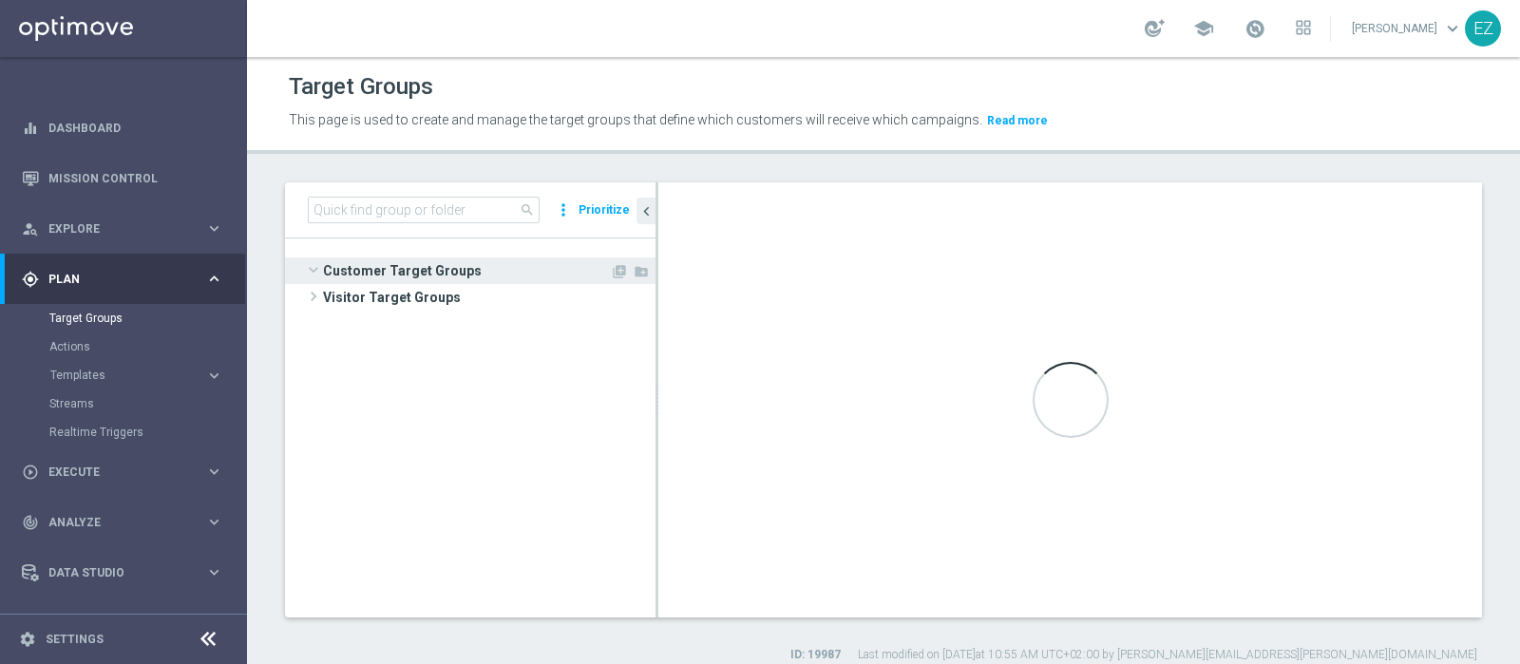
scroll to position [1021, 0]
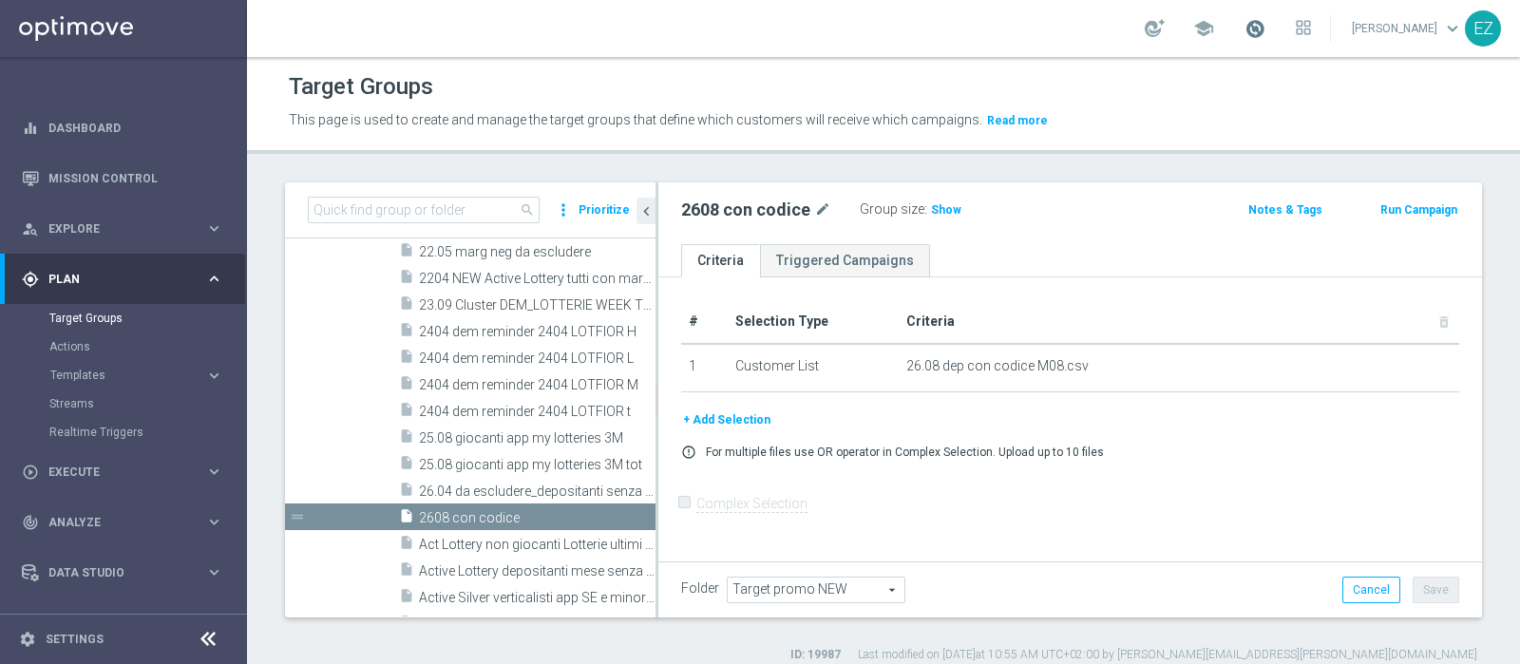
click at [1265, 30] on span at bounding box center [1254, 28] width 21 height 21
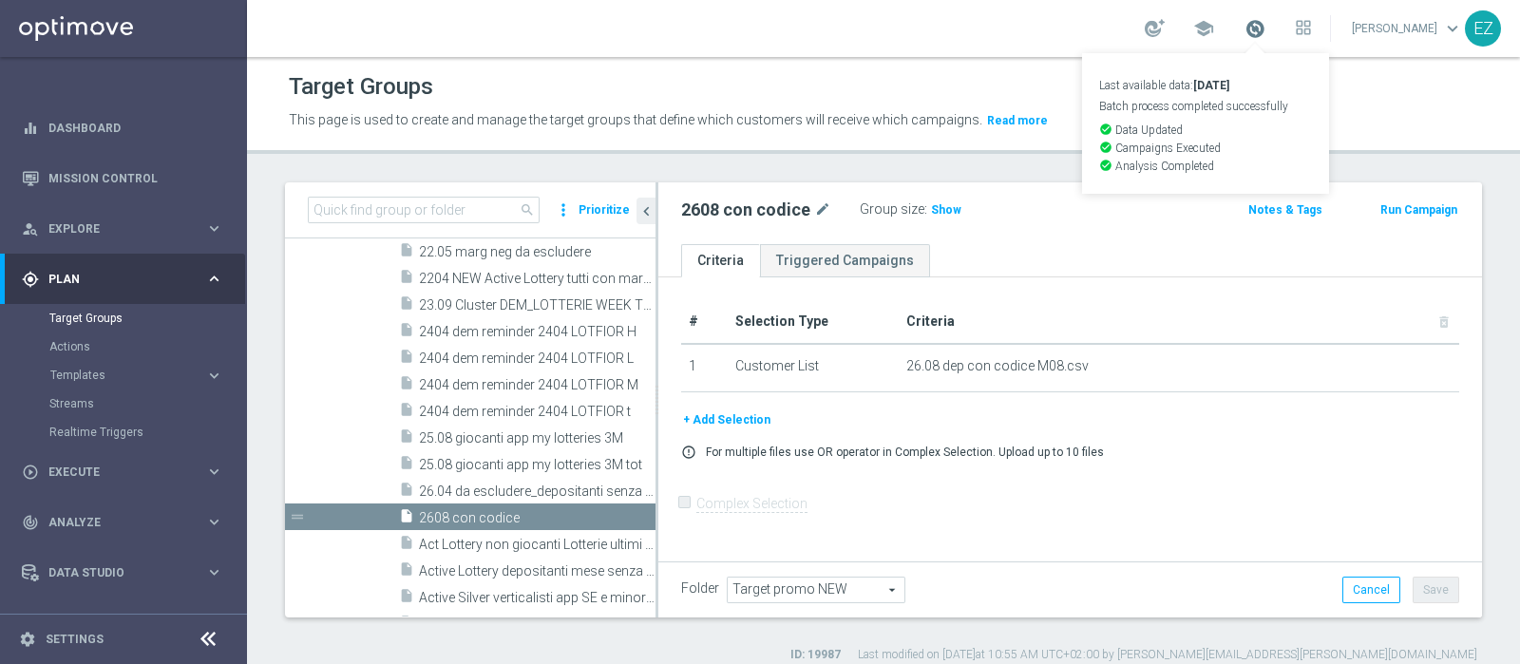
click at [1265, 30] on span at bounding box center [1254, 28] width 21 height 21
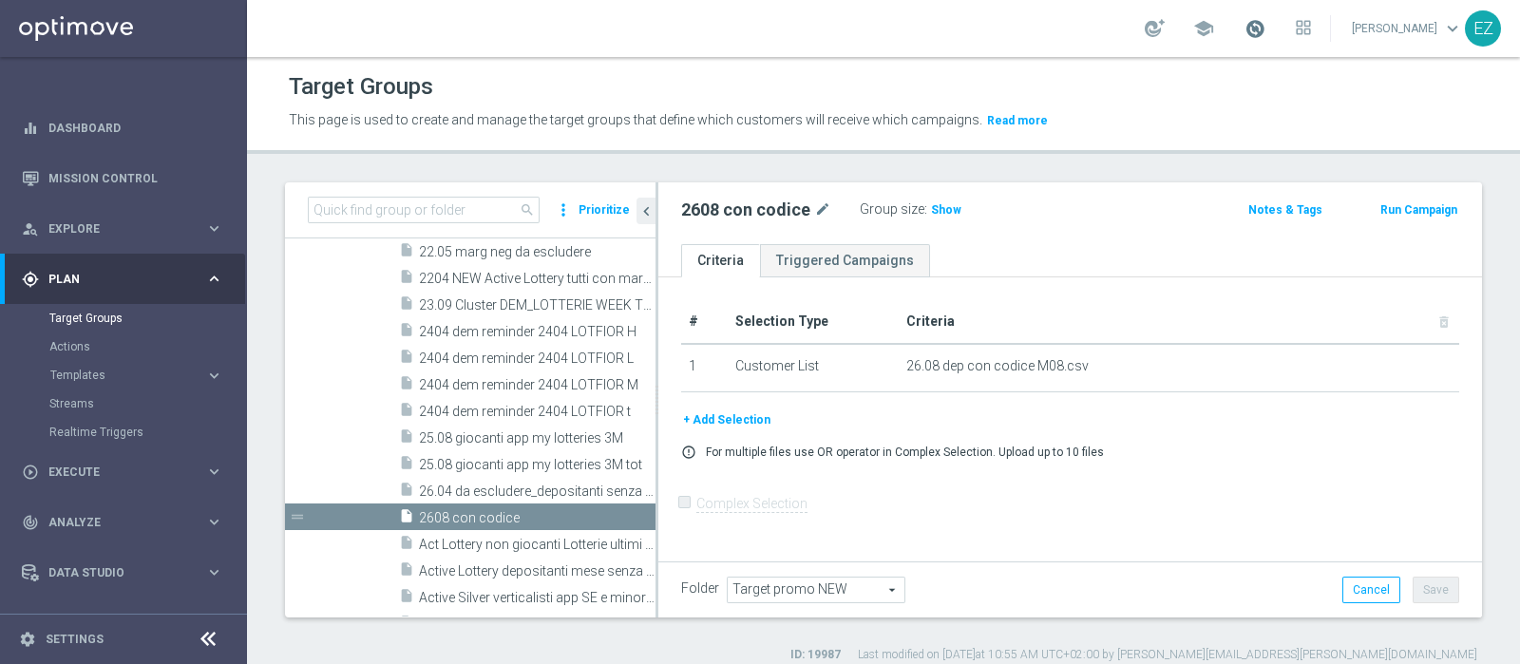
click at [1265, 22] on span at bounding box center [1254, 28] width 21 height 21
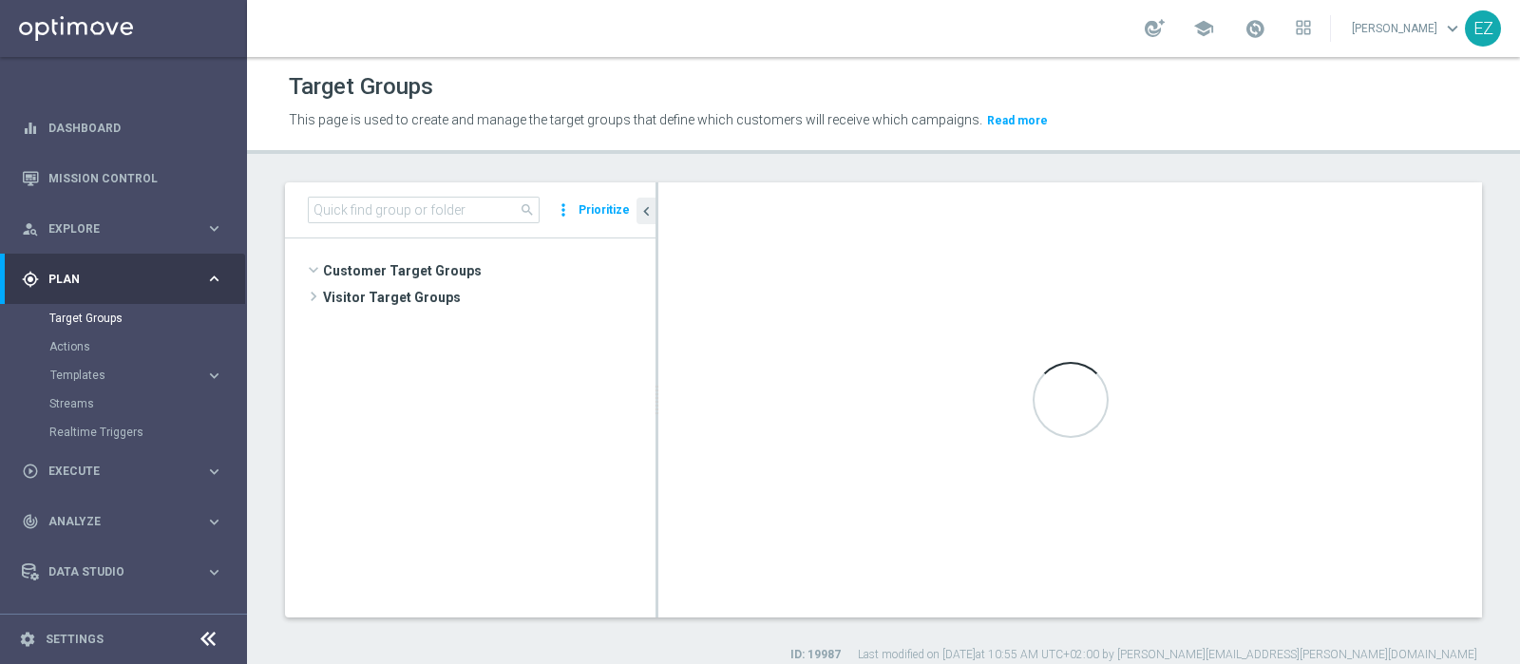
scroll to position [1021, 0]
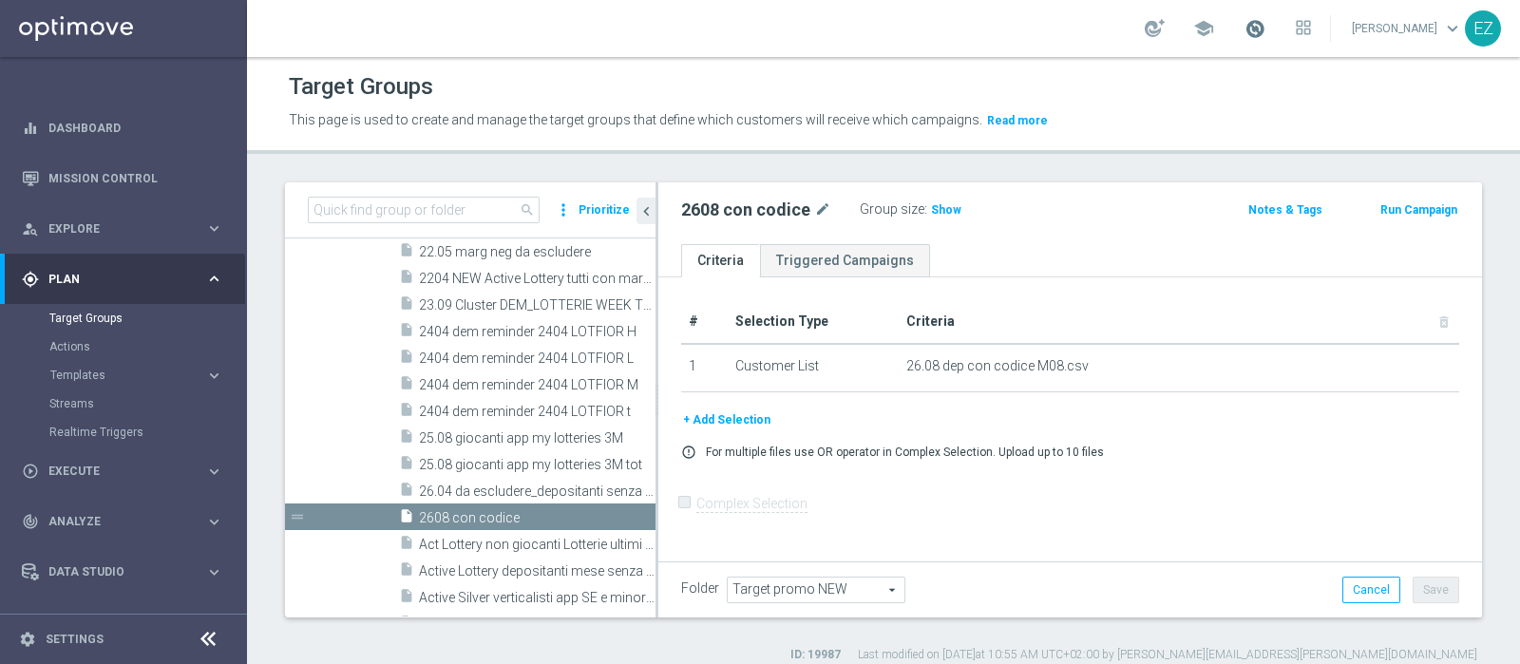
click at [1265, 24] on span at bounding box center [1254, 28] width 21 height 21
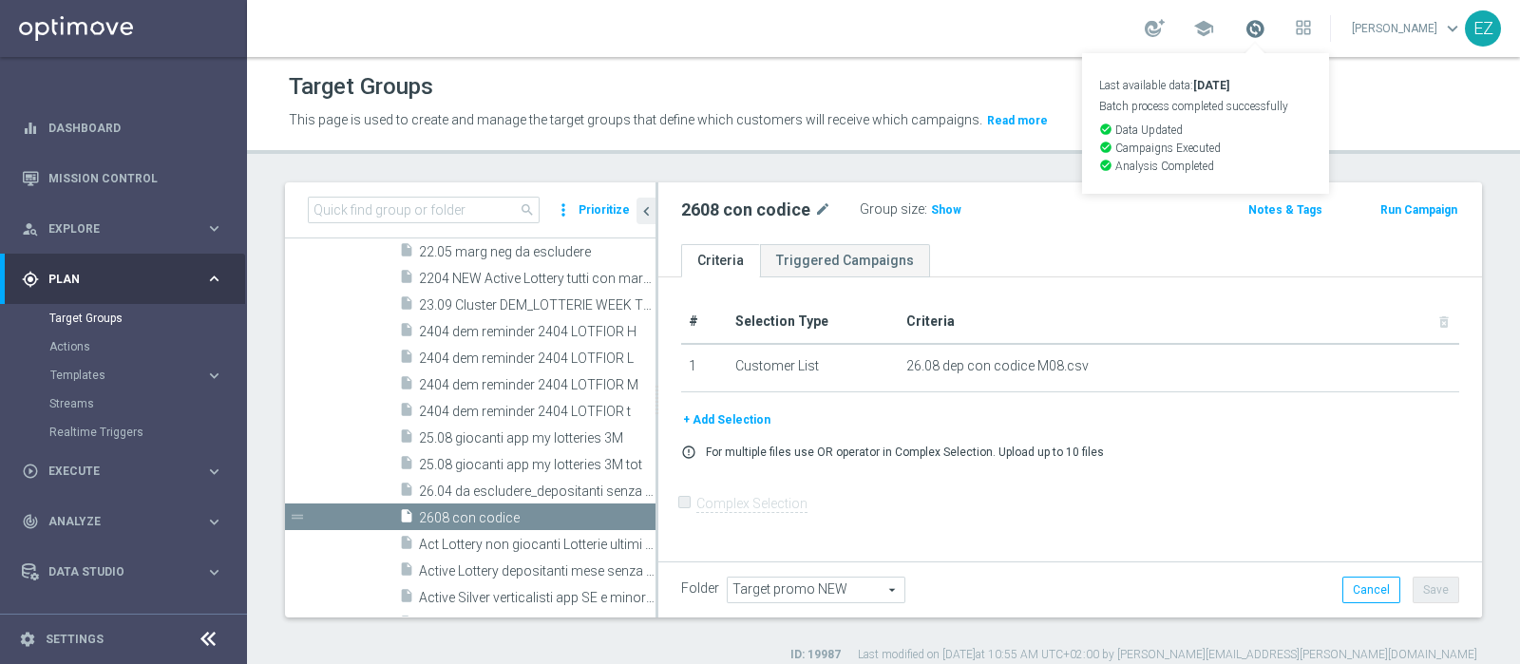
click at [1265, 28] on span at bounding box center [1254, 28] width 21 height 21
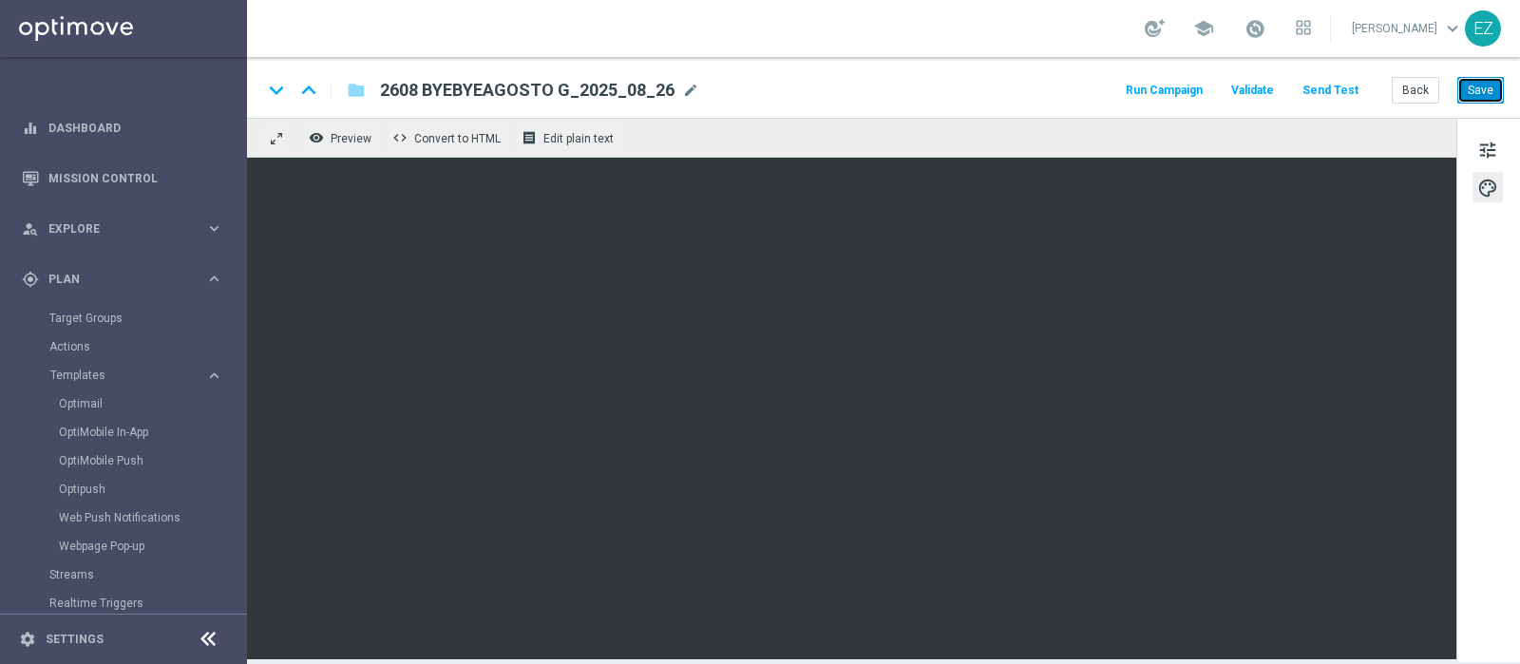
click at [1490, 94] on button "Save" at bounding box center [1480, 90] width 47 height 27
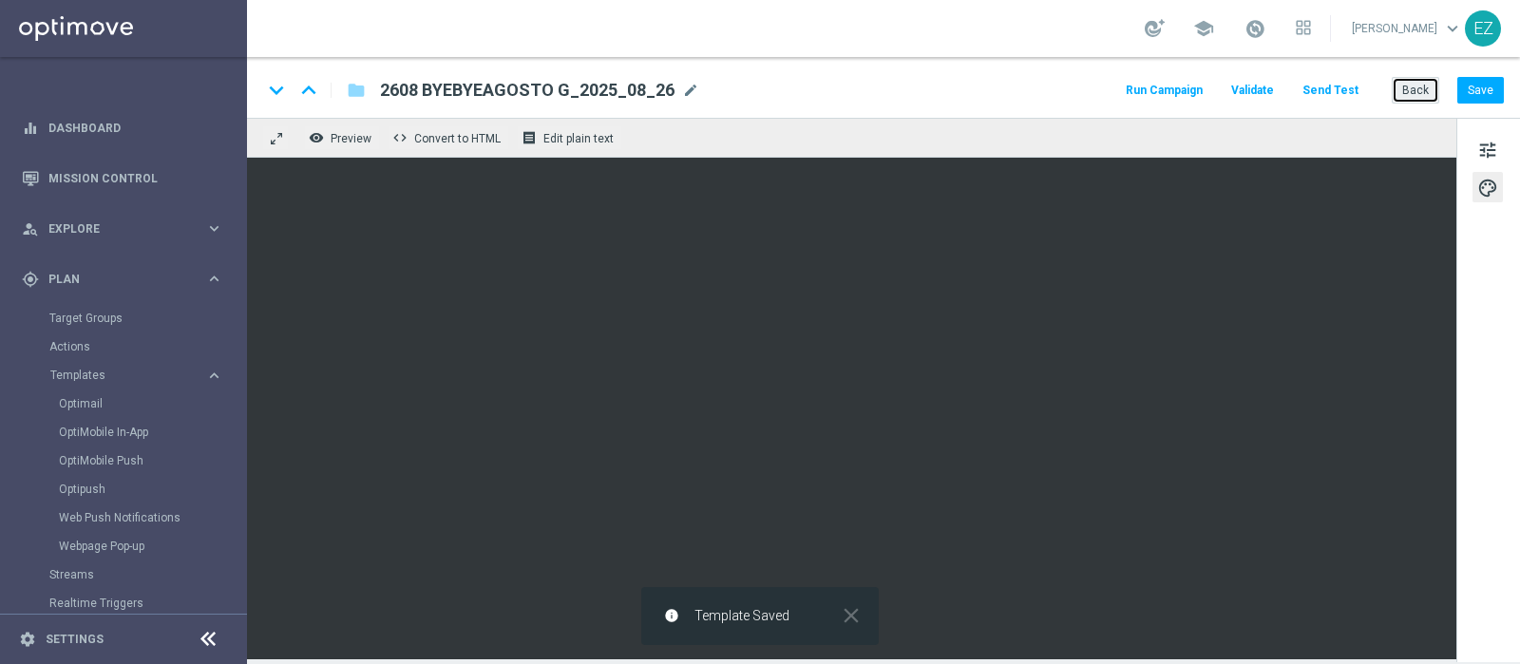
click at [1411, 92] on button "Back" at bounding box center [1415, 90] width 47 height 27
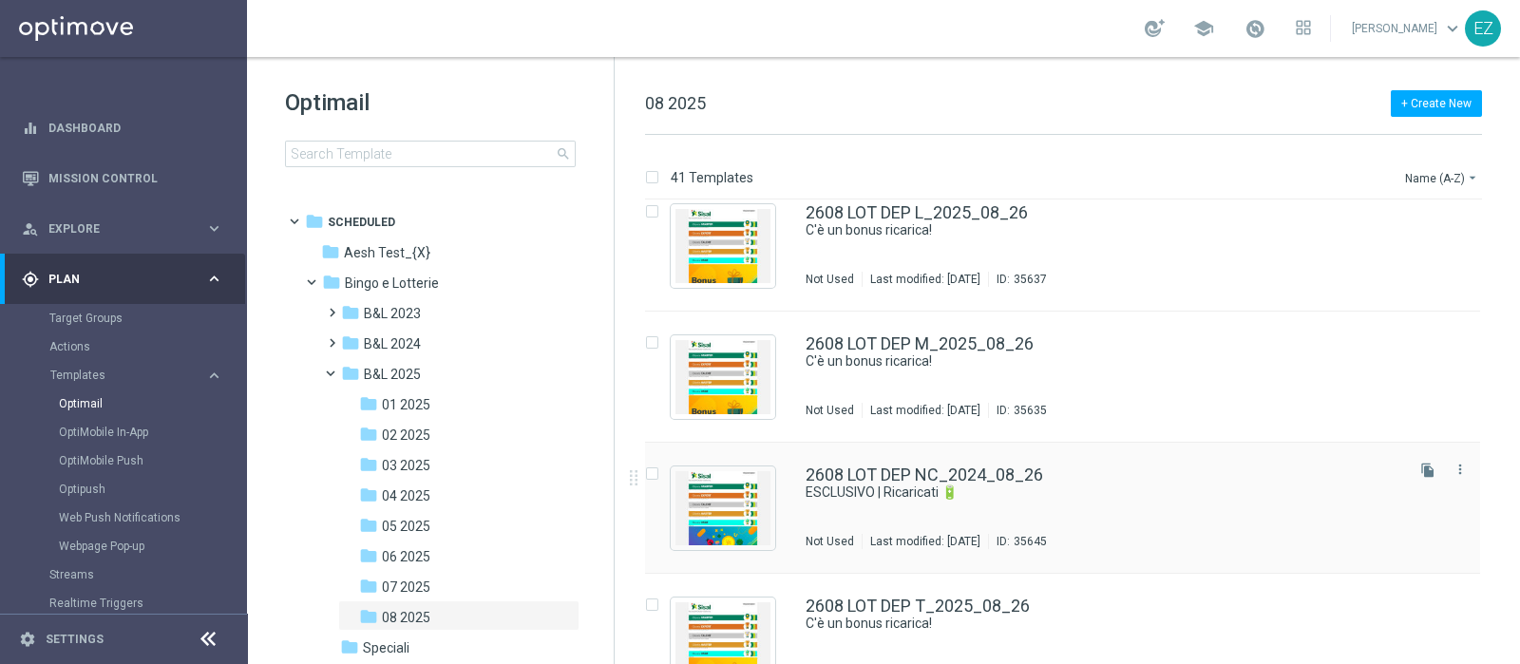
scroll to position [4911, 0]
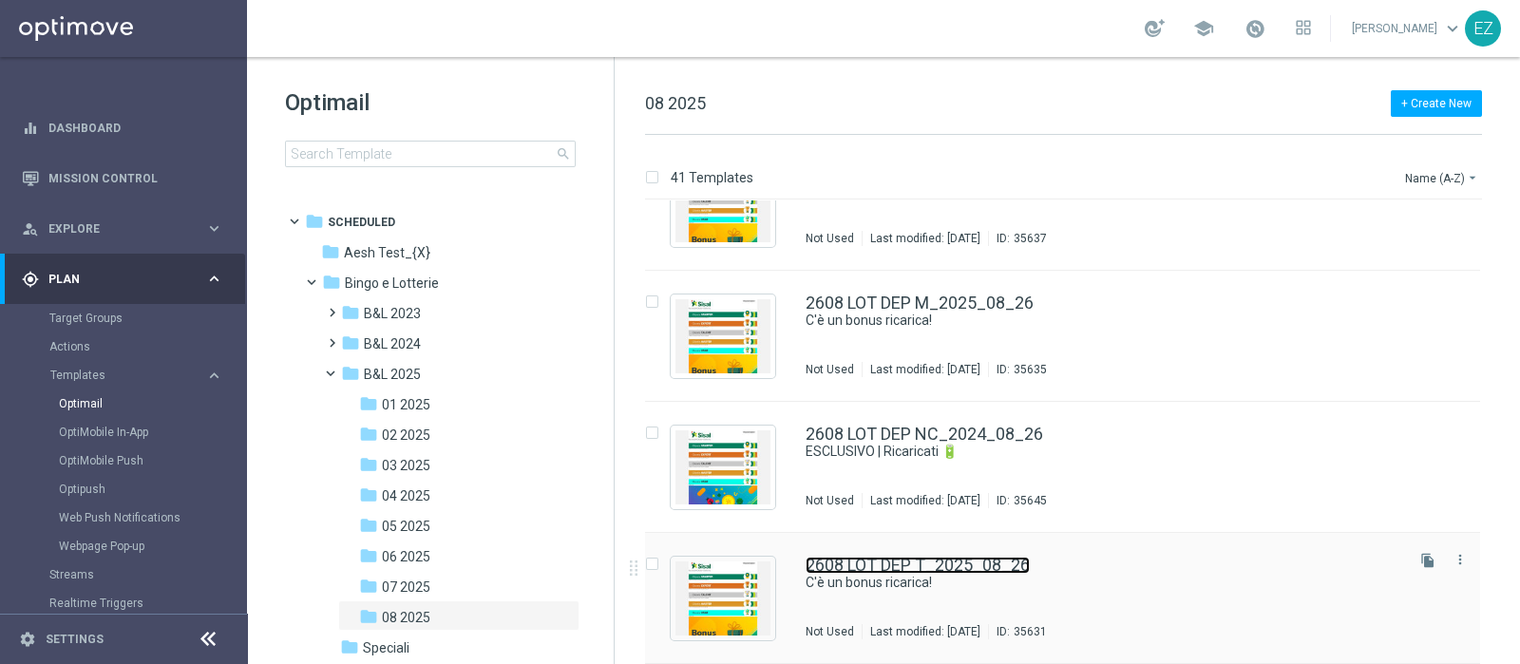
click at [913, 560] on link "2608 LOT DEP T_2025_08_26" at bounding box center [918, 565] width 224 height 17
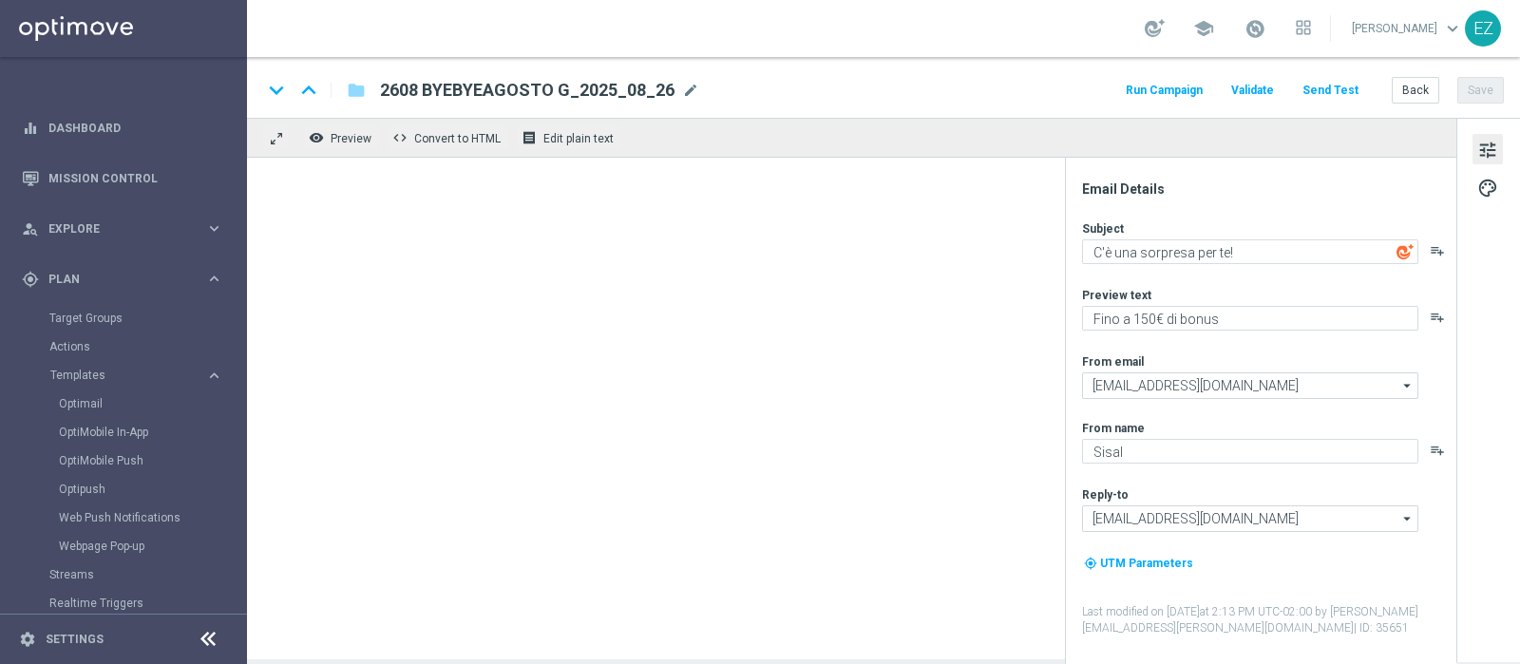
type textarea "C'è un bonus ricarica!"
type textarea "Per te fino a 80€ di bonus"
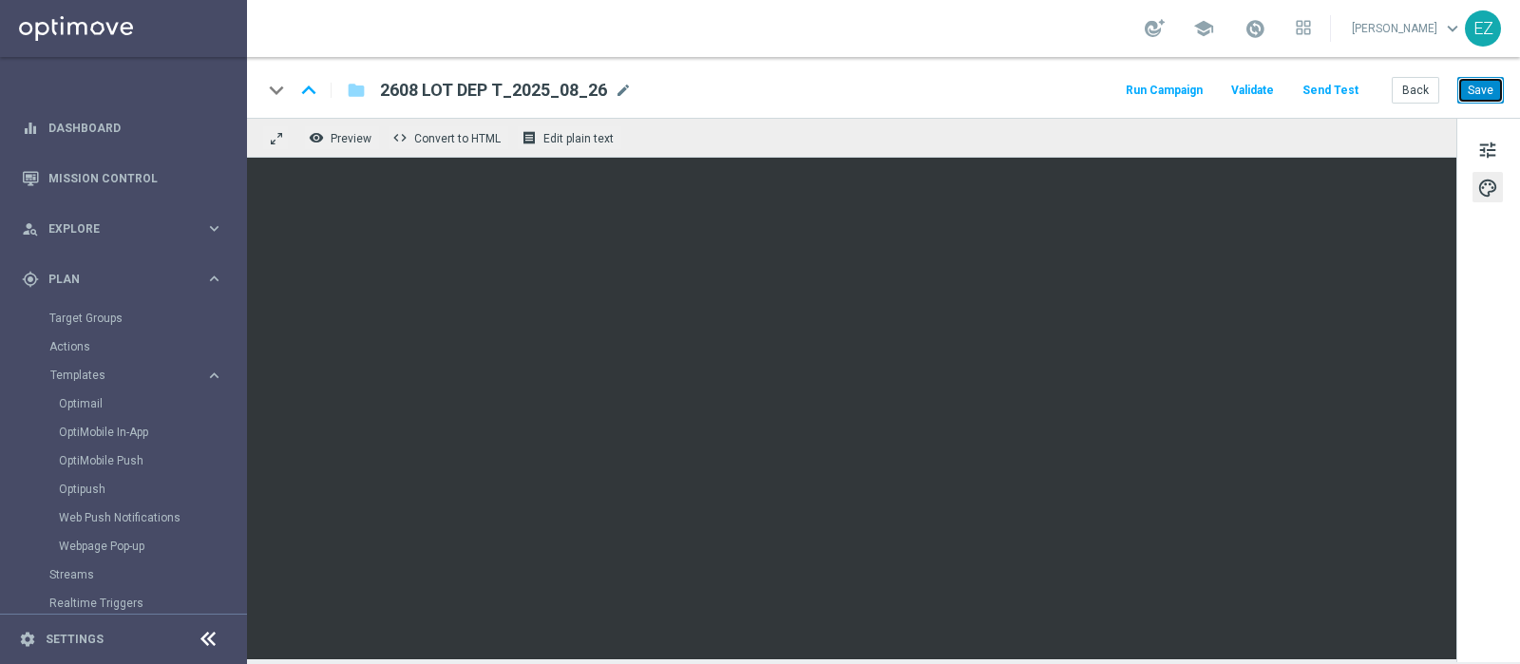
click at [1475, 88] on button "Save" at bounding box center [1480, 90] width 47 height 27
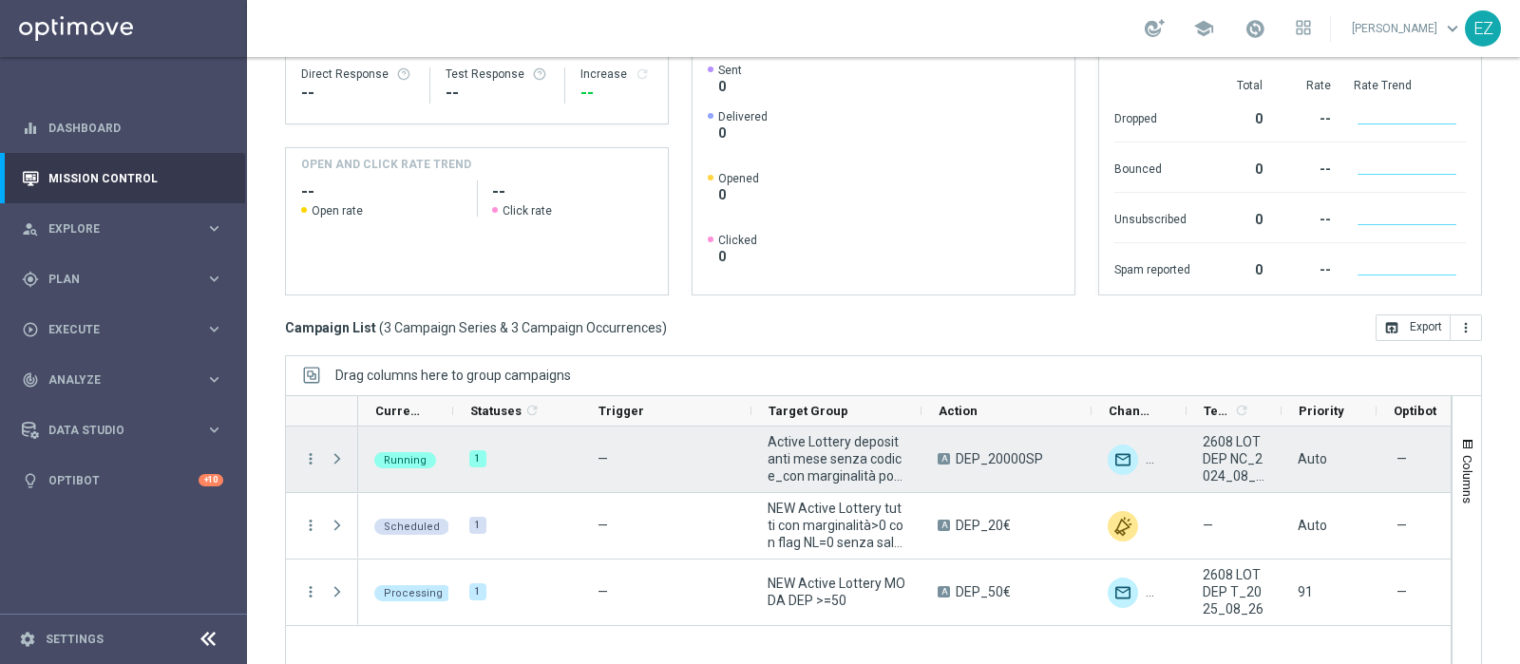
scroll to position [285, 0]
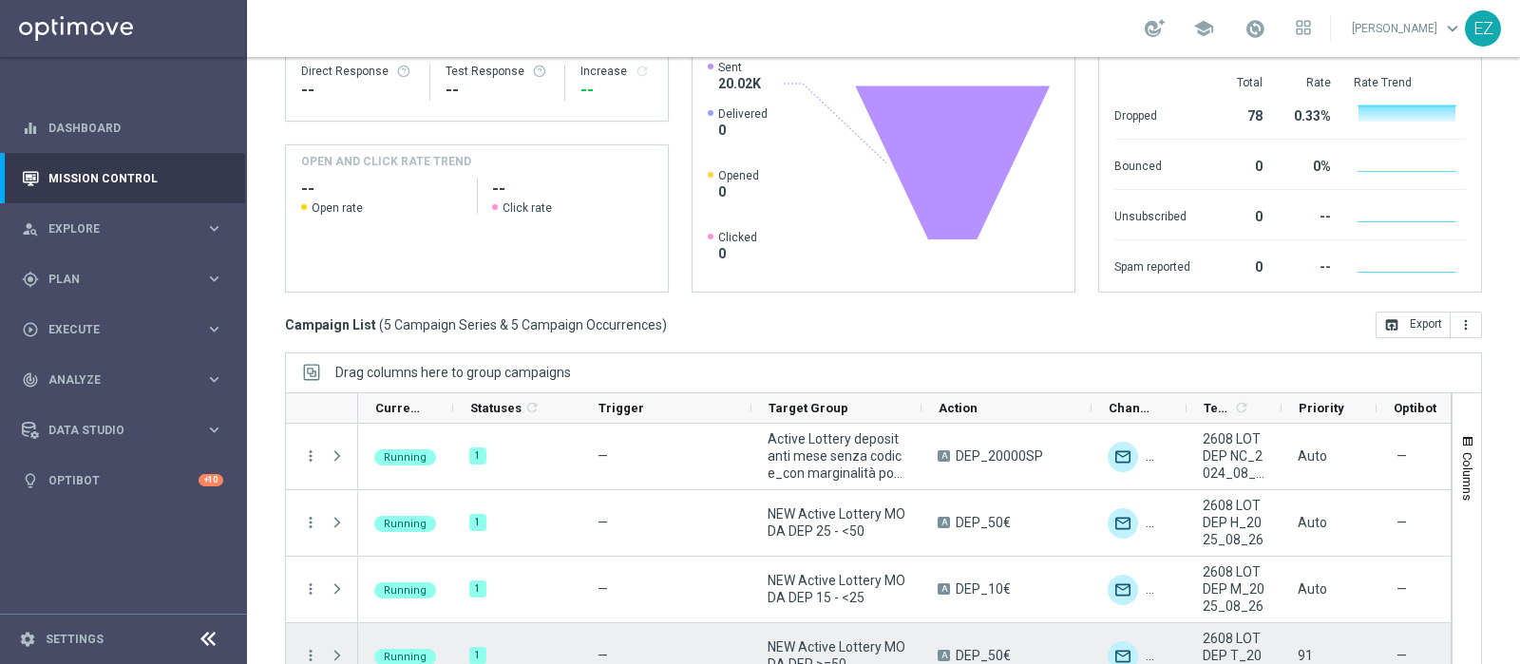
scroll to position [90, 0]
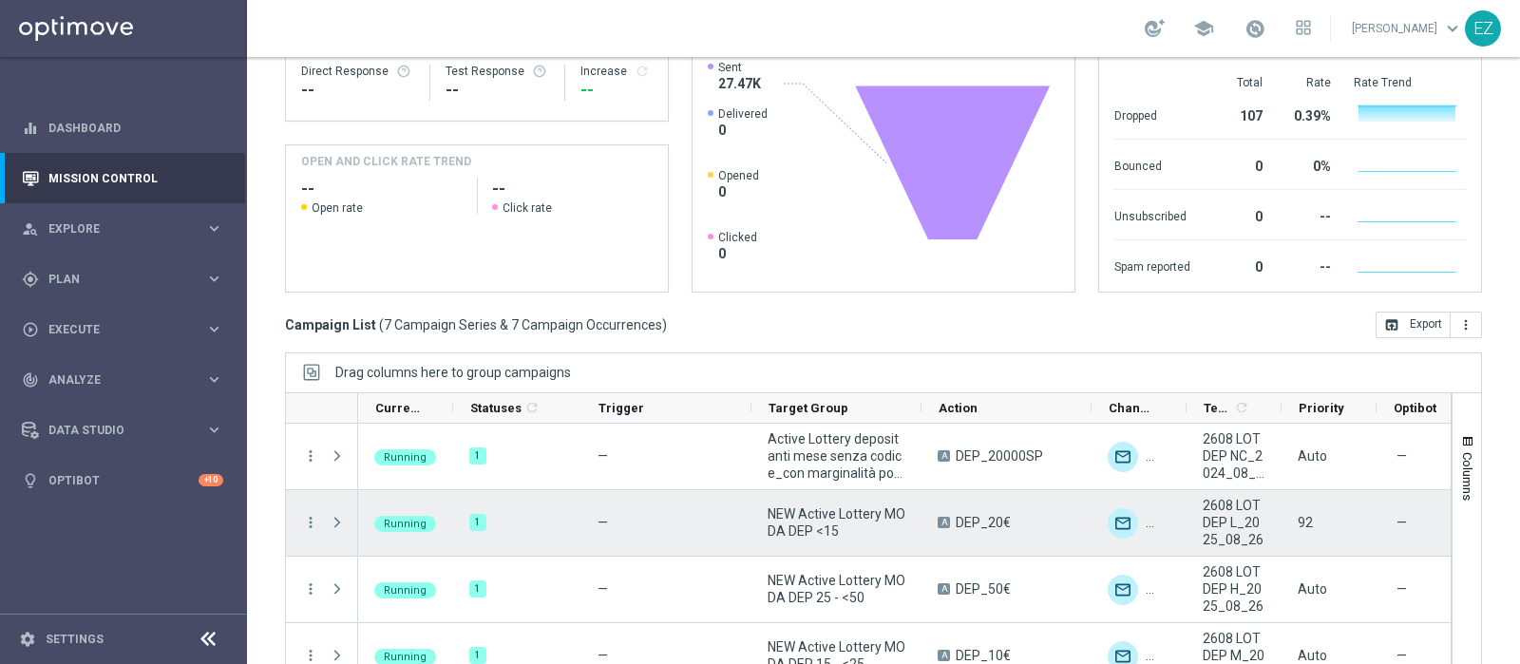
scroll to position [222, 0]
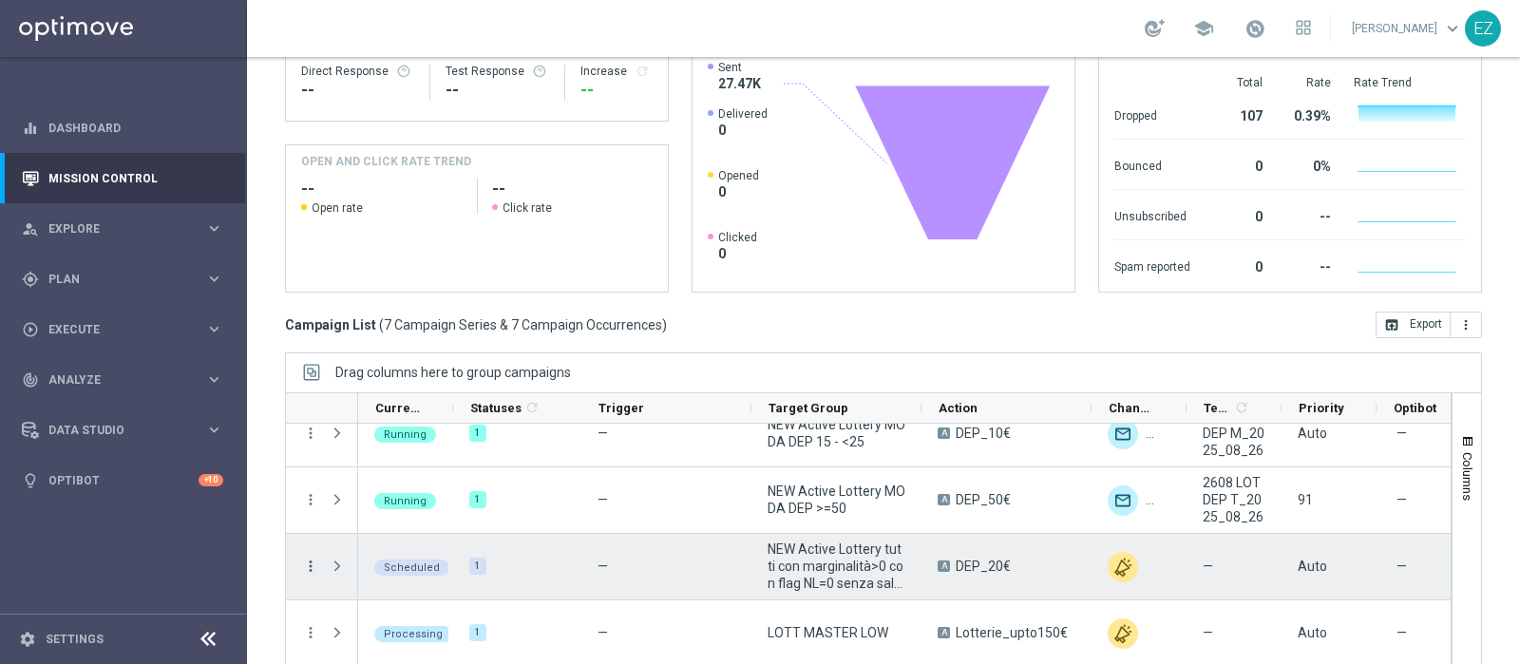
click at [310, 558] on icon "more_vert" at bounding box center [310, 566] width 17 height 17
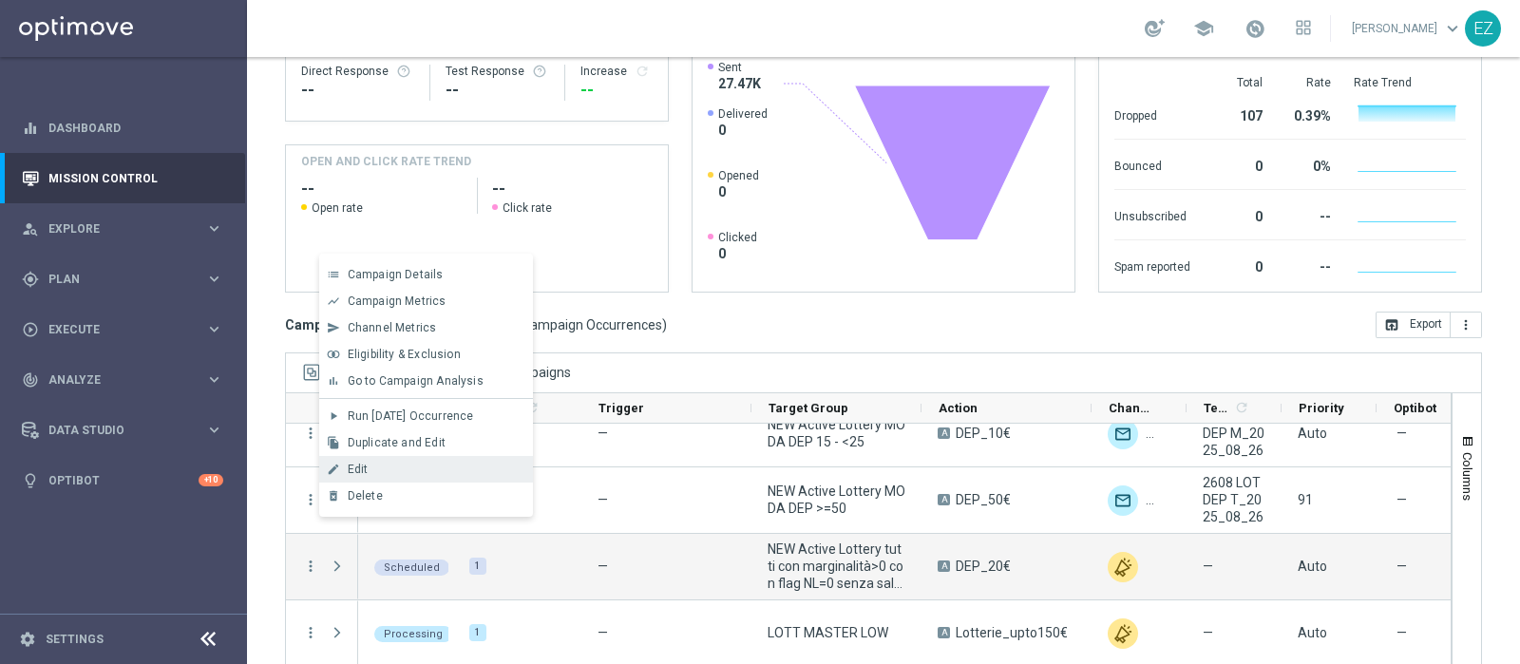
click at [368, 464] on div "Edit" at bounding box center [436, 469] width 177 height 13
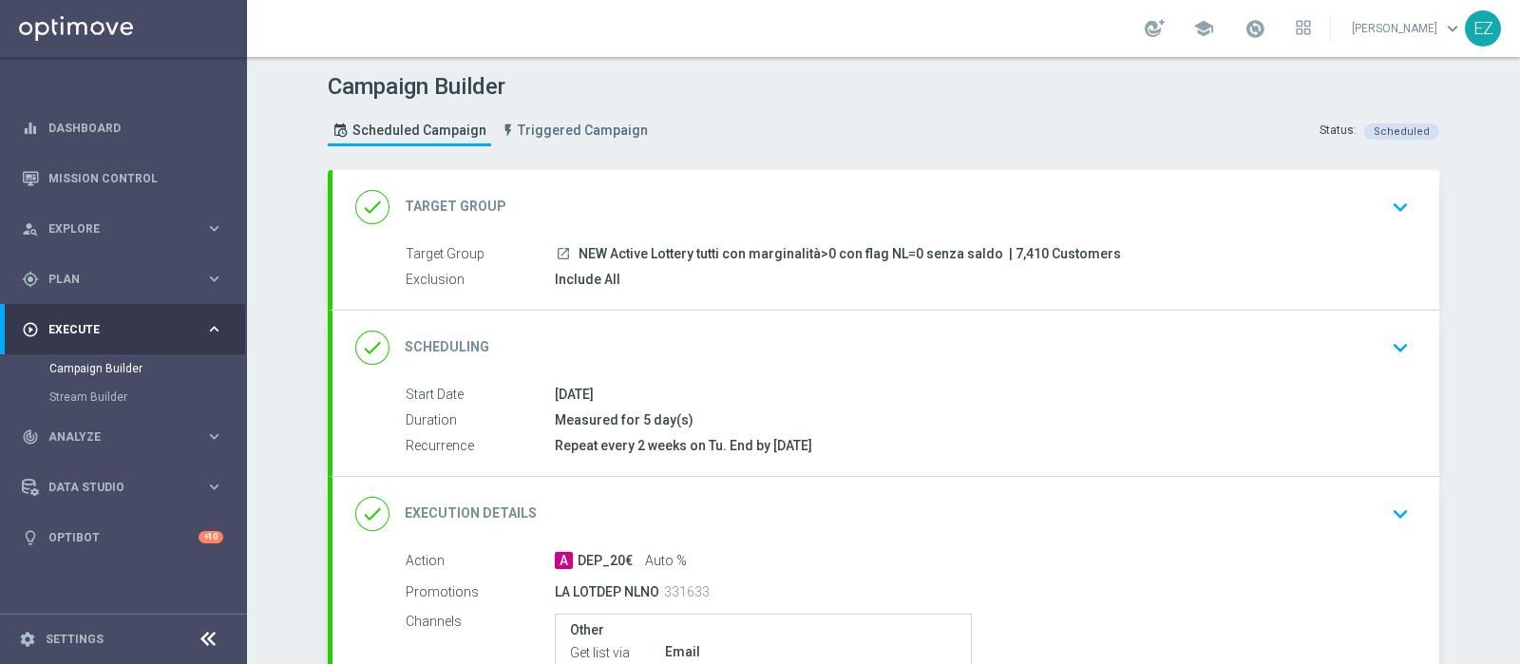
scroll to position [271, 0]
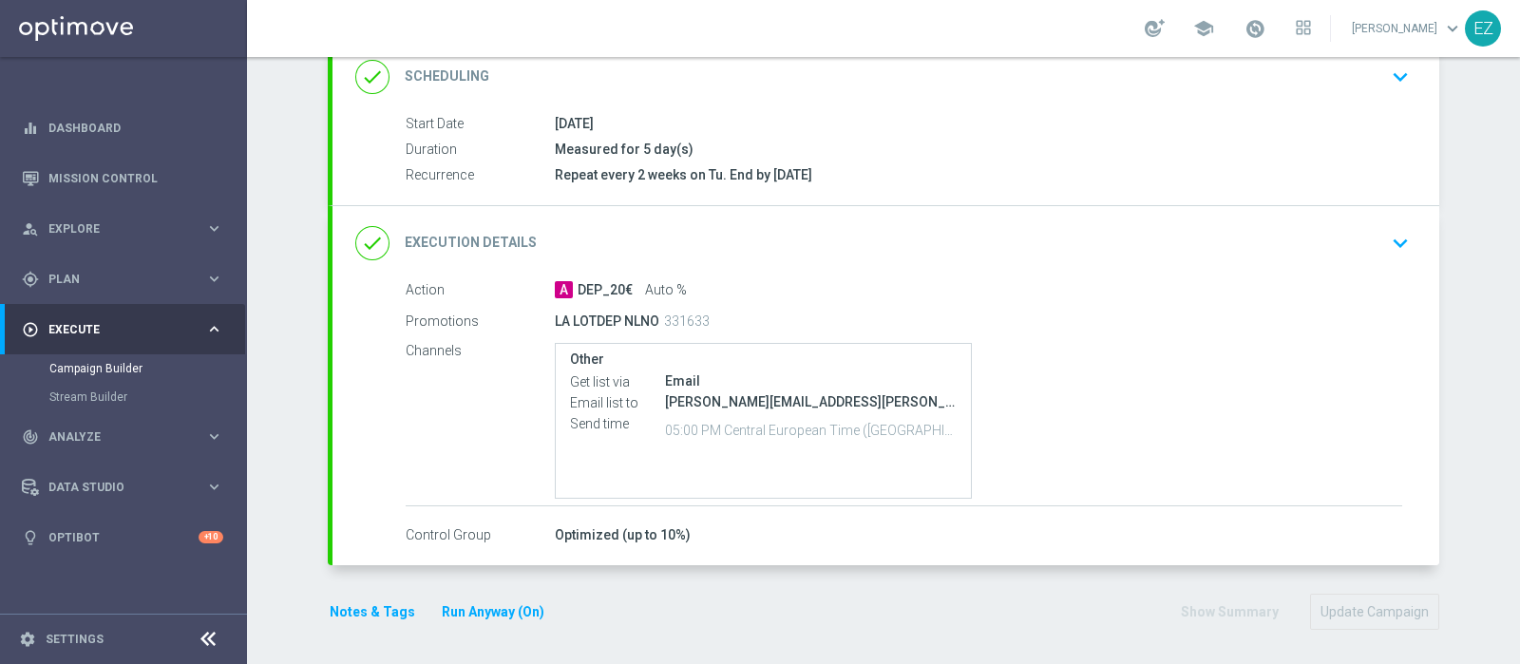
click at [461, 238] on h2 "Execution Details" at bounding box center [471, 243] width 132 height 18
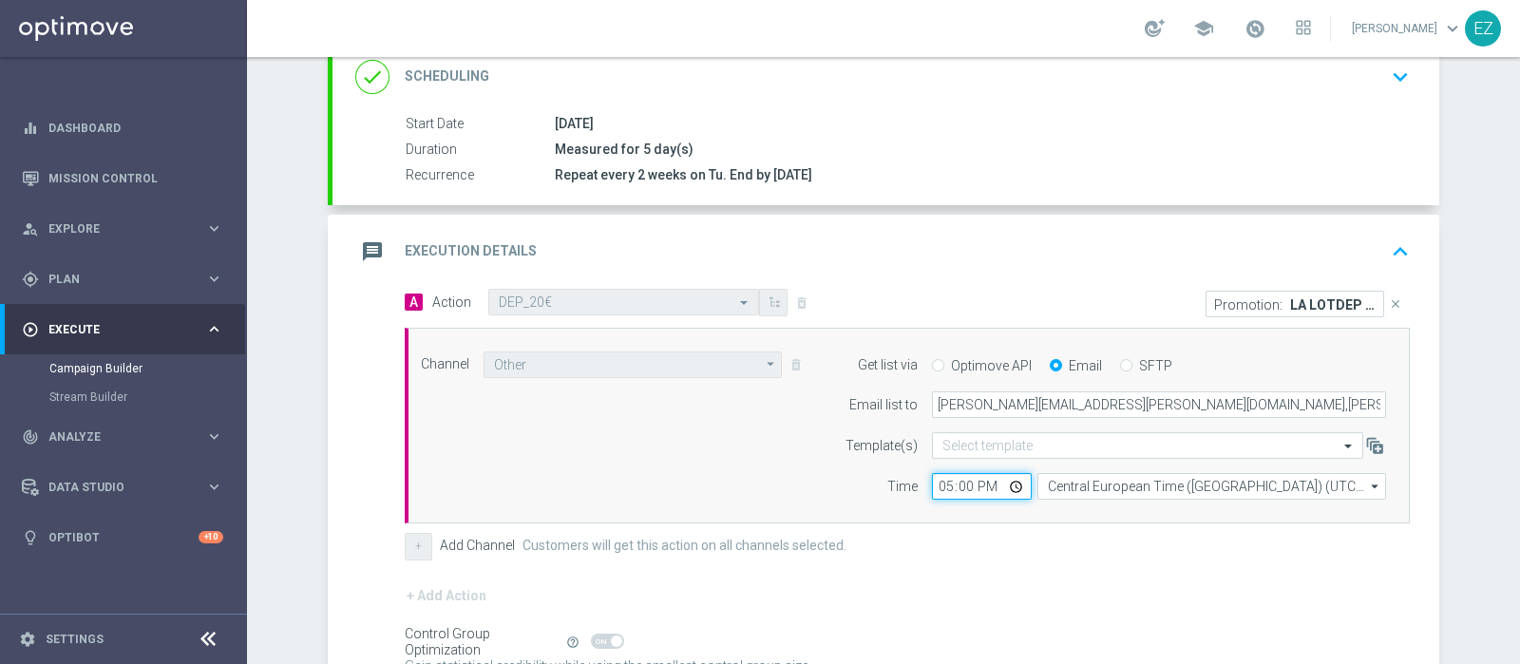
click at [932, 491] on input "17:00" at bounding box center [982, 486] width 100 height 27
type input "16:00"
click at [972, 533] on div "+ Add Channel Customers will get this action on all channels selected." at bounding box center [907, 546] width 1005 height 27
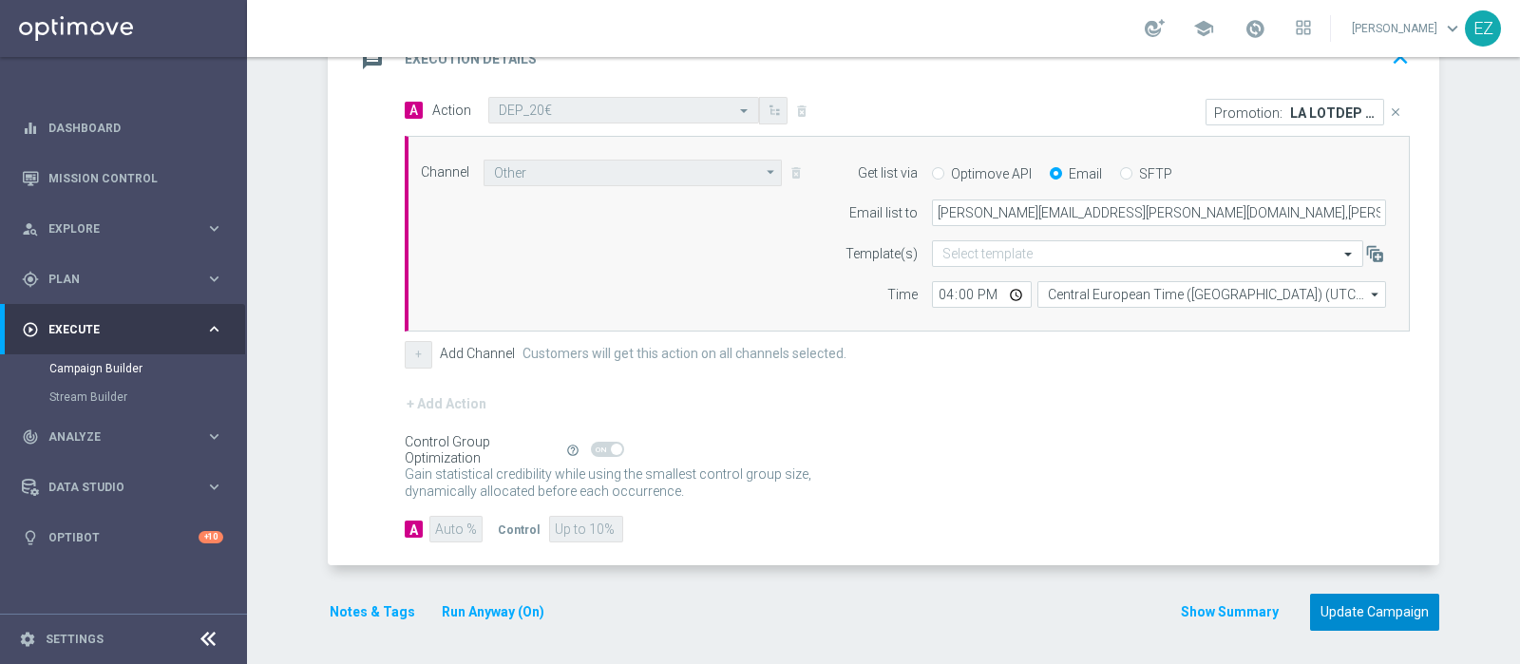
click at [1412, 606] on button "Update Campaign" at bounding box center [1374, 612] width 129 height 37
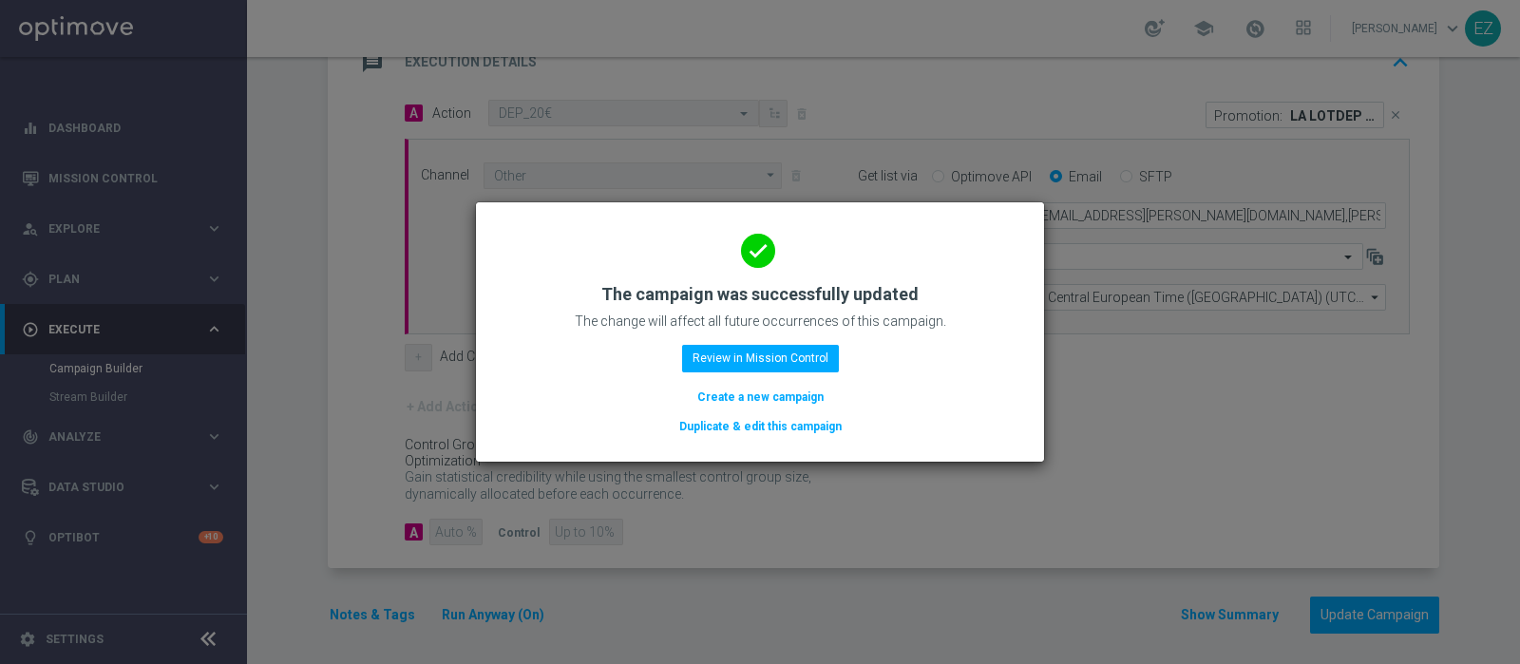
scroll to position [463, 0]
click at [803, 357] on button "Review in Mission Control" at bounding box center [760, 358] width 157 height 27
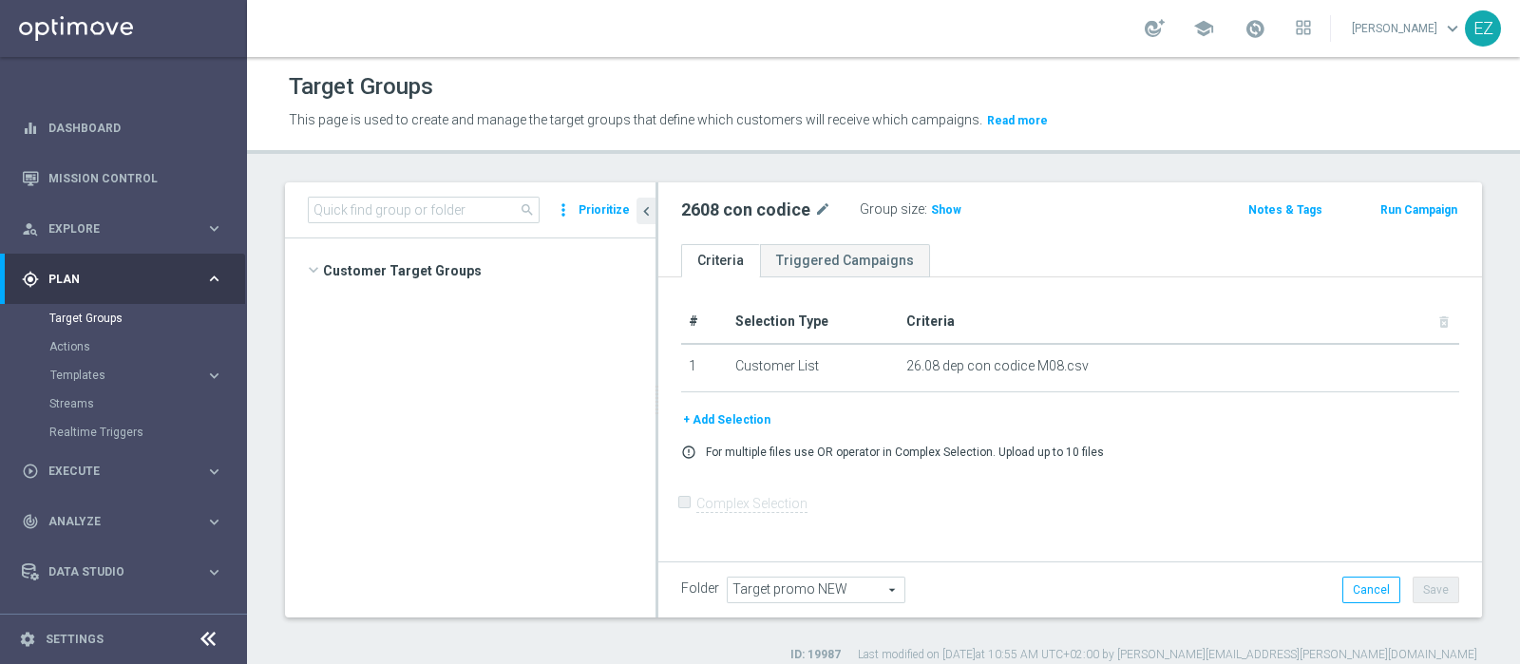
scroll to position [1021, 0]
